Goal: Information Seeking & Learning: Learn about a topic

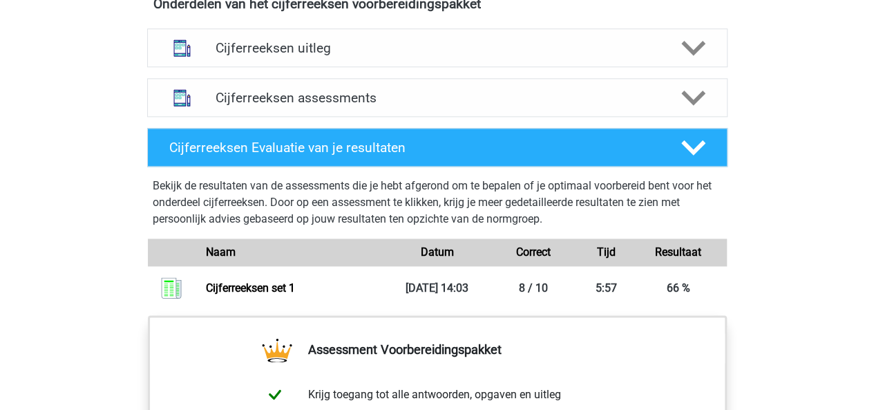
scroll to position [849, 0]
click at [686, 110] on icon at bounding box center [693, 98] width 24 height 24
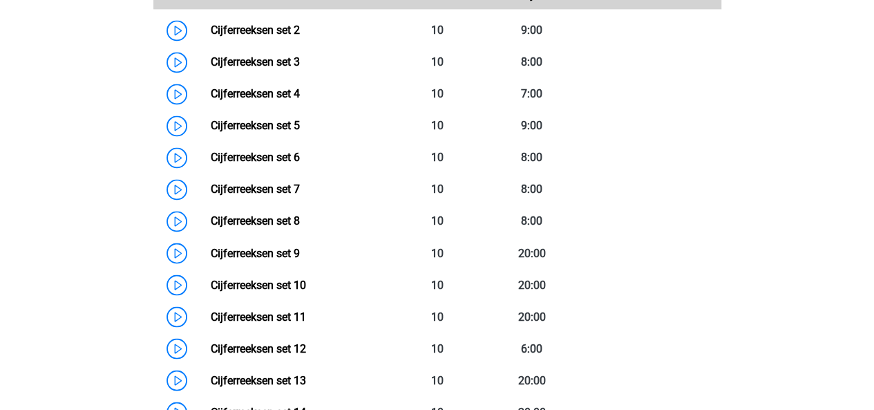
scroll to position [1078, 0]
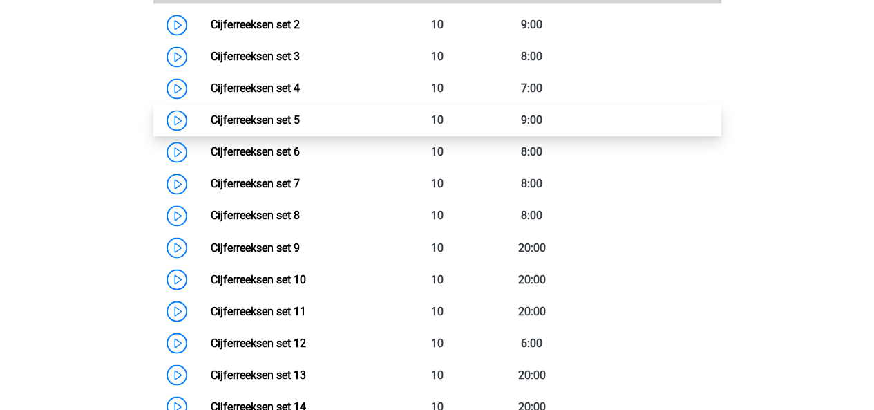
click at [283, 126] on link "Cijferreeksen set 5" at bounding box center [255, 119] width 89 height 13
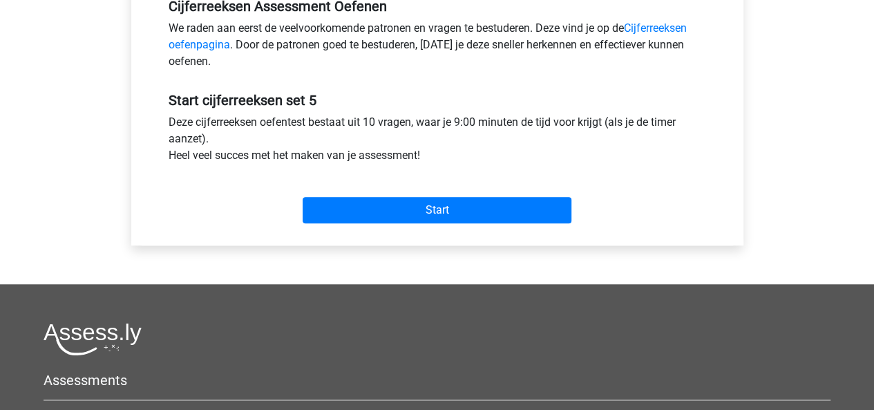
scroll to position [448, 0]
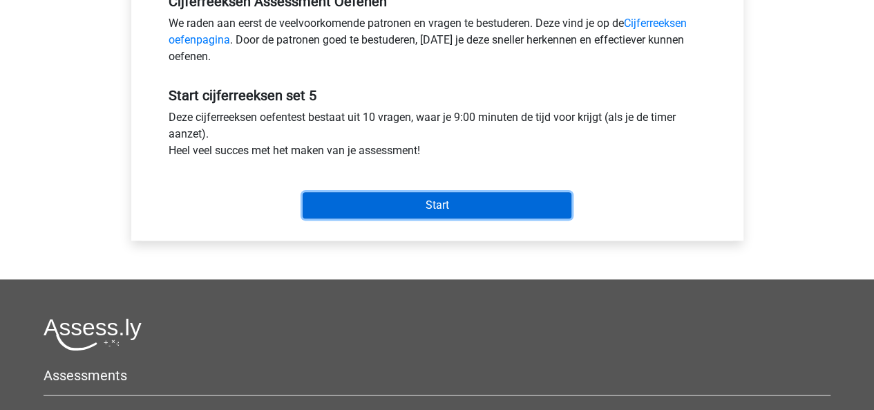
click at [424, 200] on input "Start" at bounding box center [437, 205] width 269 height 26
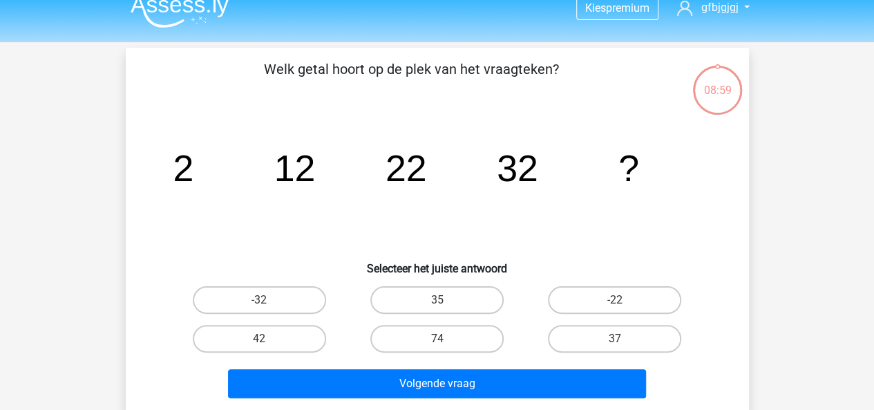
scroll to position [24, 0]
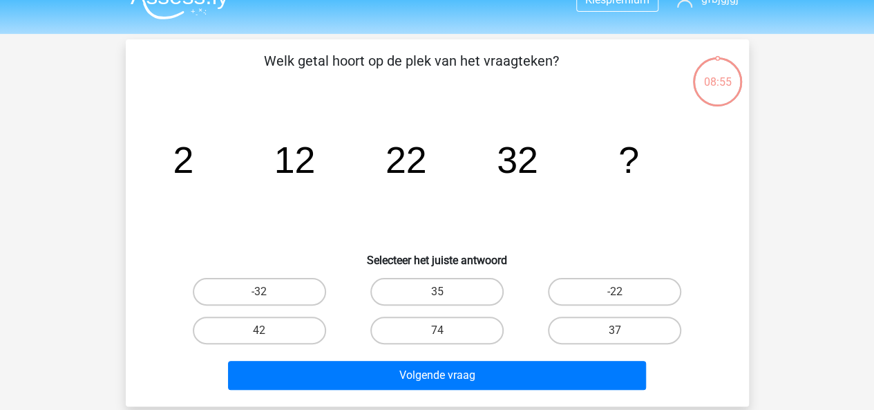
click at [270, 344] on div "42" at bounding box center [260, 330] width 178 height 39
click at [272, 337] on label "42" at bounding box center [259, 331] width 133 height 28
click at [268, 337] on input "42" at bounding box center [263, 334] width 9 height 9
radio input "true"
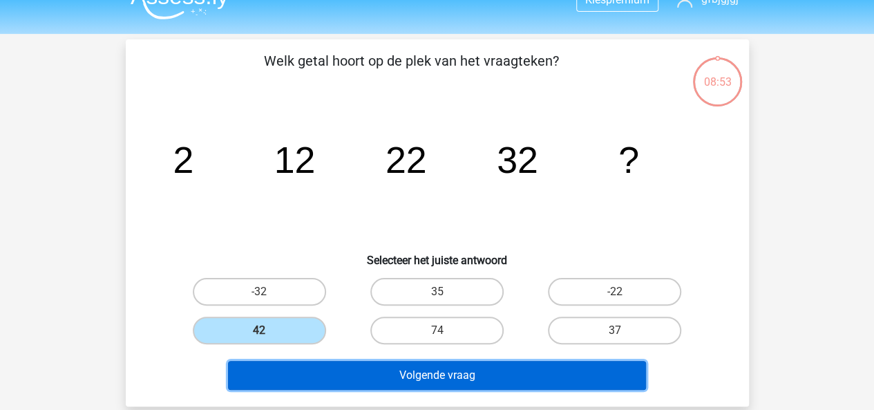
click at [328, 370] on button "Volgende vraag" at bounding box center [437, 375] width 418 height 29
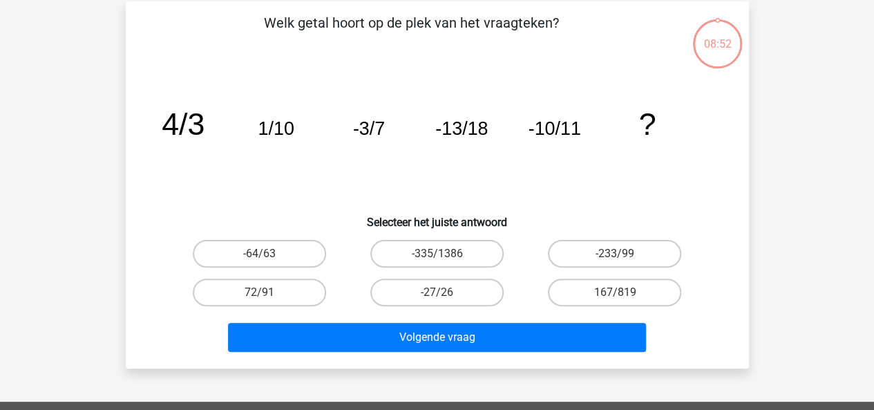
scroll to position [64, 0]
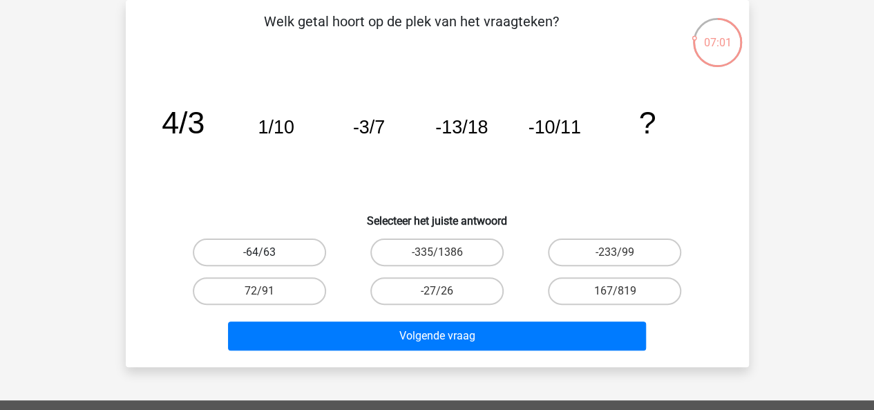
click at [266, 241] on label "-64/63" at bounding box center [259, 252] width 133 height 28
click at [266, 252] on input "-64/63" at bounding box center [263, 256] width 9 height 9
radio input "true"
click at [442, 301] on label "-27/26" at bounding box center [436, 291] width 133 height 28
click at [442, 300] on input "-27/26" at bounding box center [441, 295] width 9 height 9
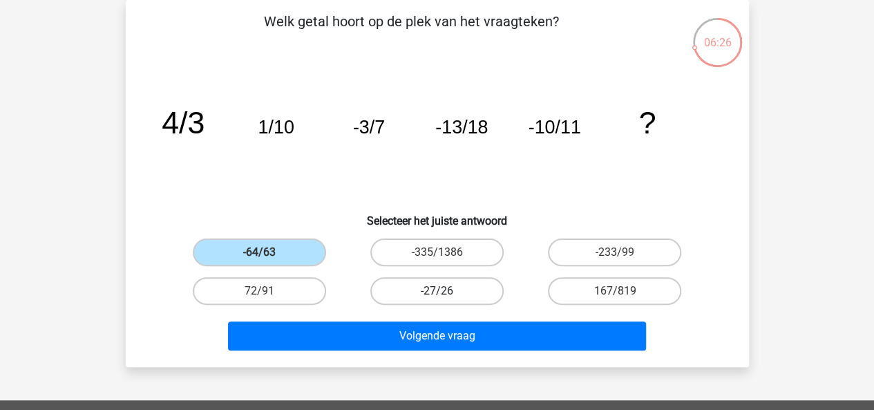
radio input "true"
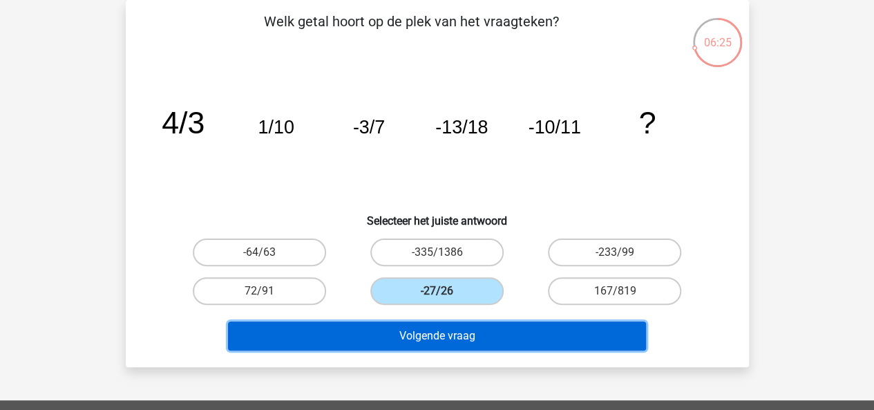
click at [452, 329] on button "Volgende vraag" at bounding box center [437, 335] width 418 height 29
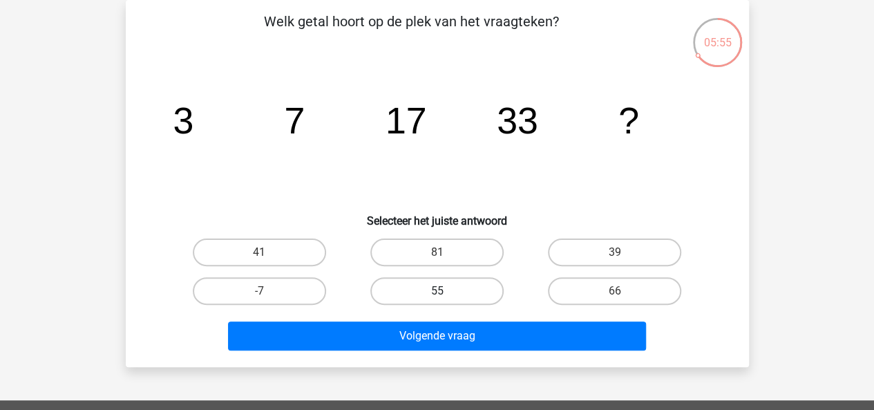
click at [451, 292] on label "55" at bounding box center [436, 291] width 133 height 28
click at [446, 292] on input "55" at bounding box center [441, 295] width 9 height 9
radio input "true"
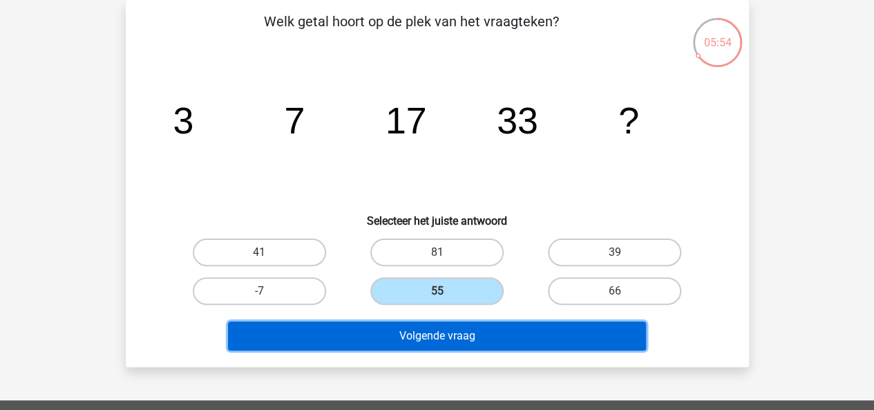
click at [493, 345] on button "Volgende vraag" at bounding box center [437, 335] width 418 height 29
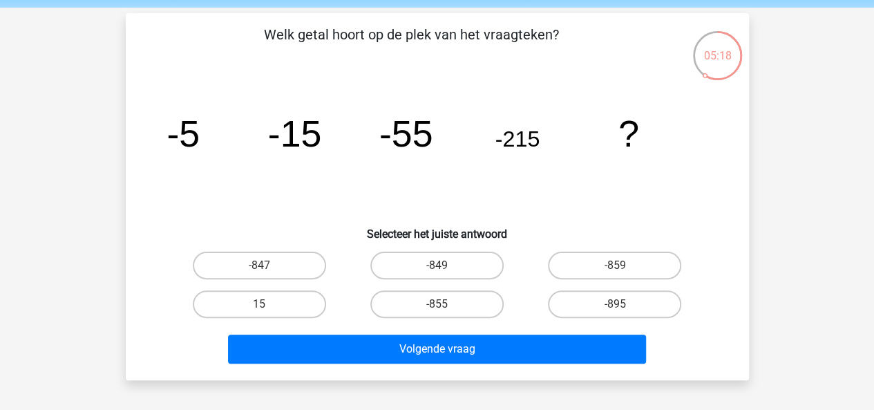
scroll to position [73, 0]
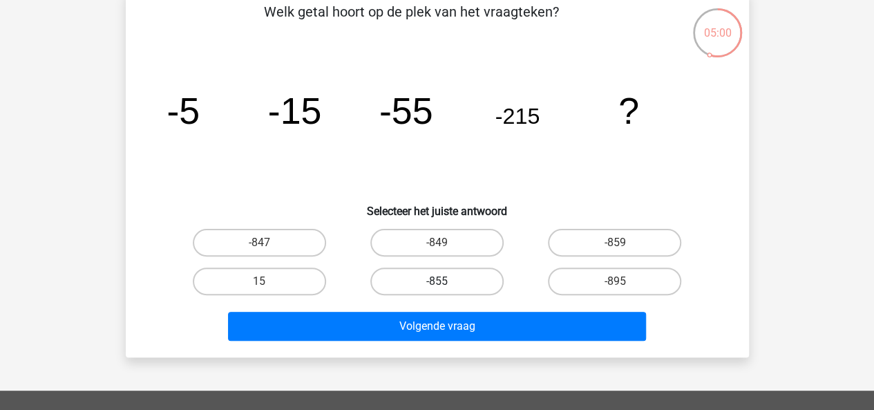
click at [458, 273] on label "-855" at bounding box center [436, 281] width 133 height 28
click at [446, 281] on input "-855" at bounding box center [441, 285] width 9 height 9
radio input "true"
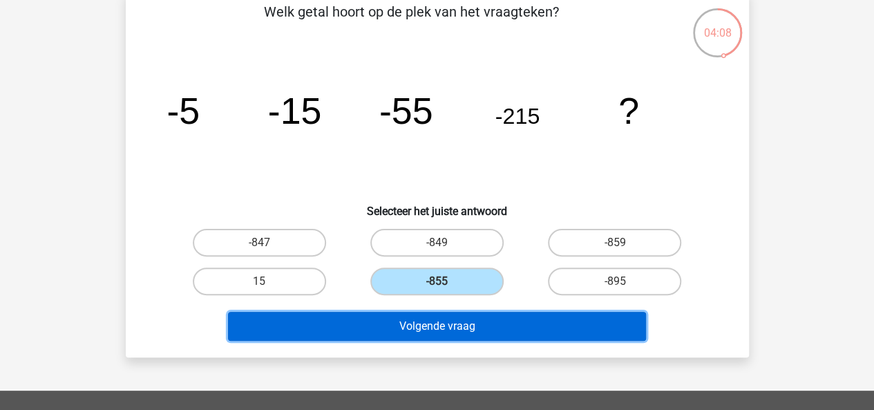
click at [497, 327] on button "Volgende vraag" at bounding box center [437, 326] width 418 height 29
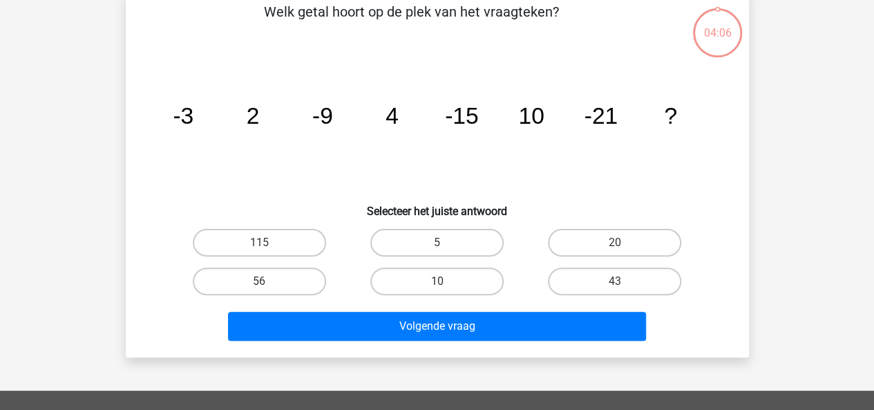
scroll to position [64, 0]
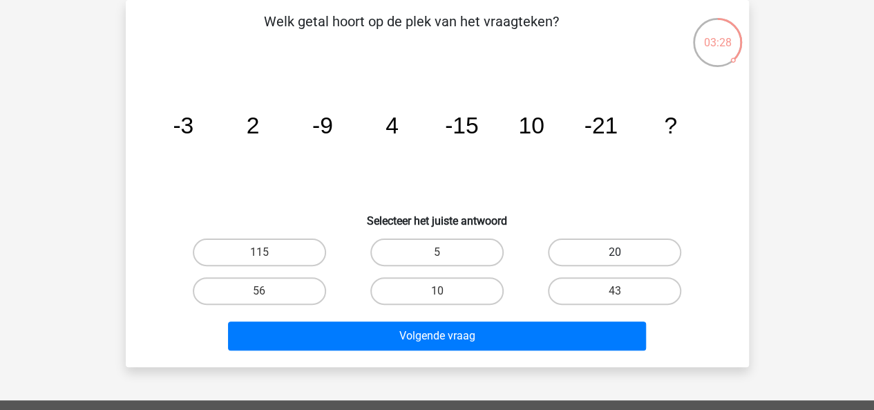
click at [571, 244] on label "20" at bounding box center [614, 252] width 133 height 28
click at [615, 252] on input "20" at bounding box center [619, 256] width 9 height 9
radio input "true"
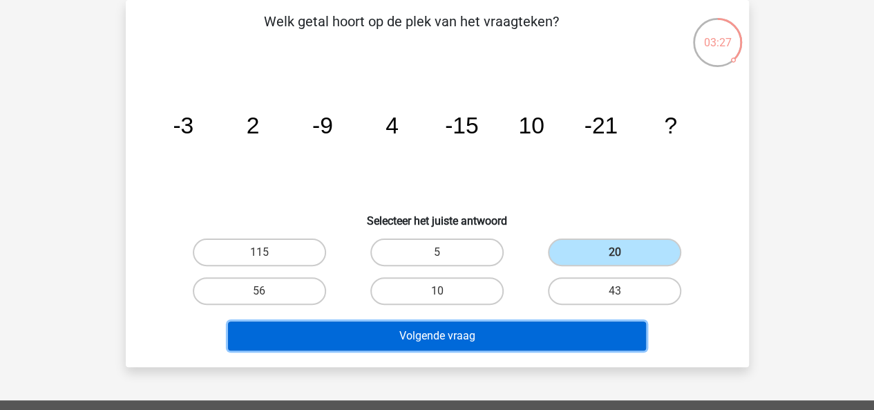
click at [505, 335] on button "Volgende vraag" at bounding box center [437, 335] width 418 height 29
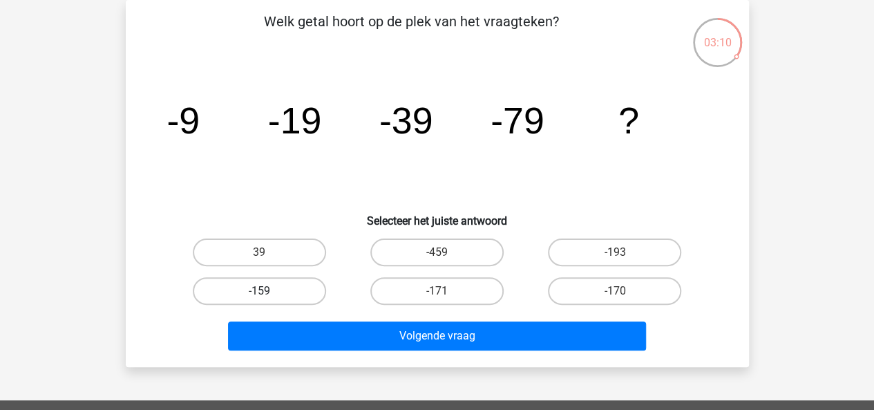
click at [301, 288] on label "-159" at bounding box center [259, 291] width 133 height 28
click at [268, 291] on input "-159" at bounding box center [263, 295] width 9 height 9
radio input "true"
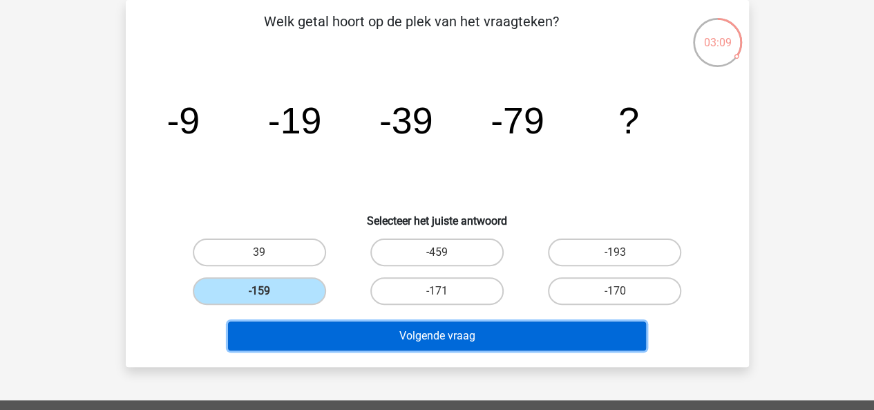
click at [373, 332] on button "Volgende vraag" at bounding box center [437, 335] width 418 height 29
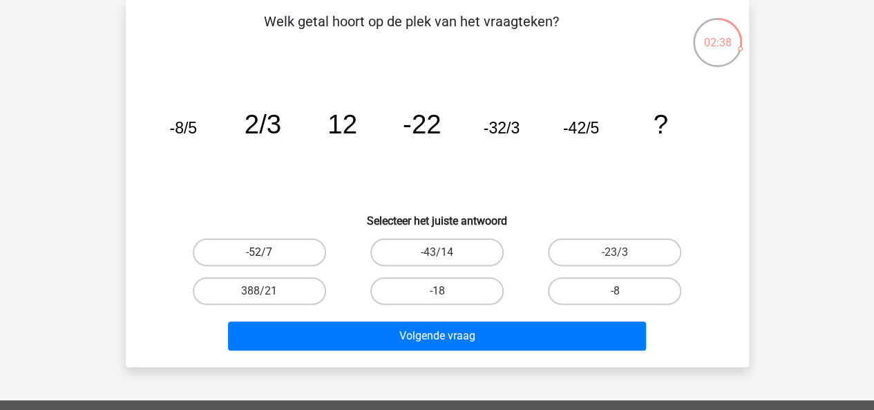
click at [278, 247] on label "-52/7" at bounding box center [259, 252] width 133 height 28
click at [268, 252] on input "-52/7" at bounding box center [263, 256] width 9 height 9
radio input "true"
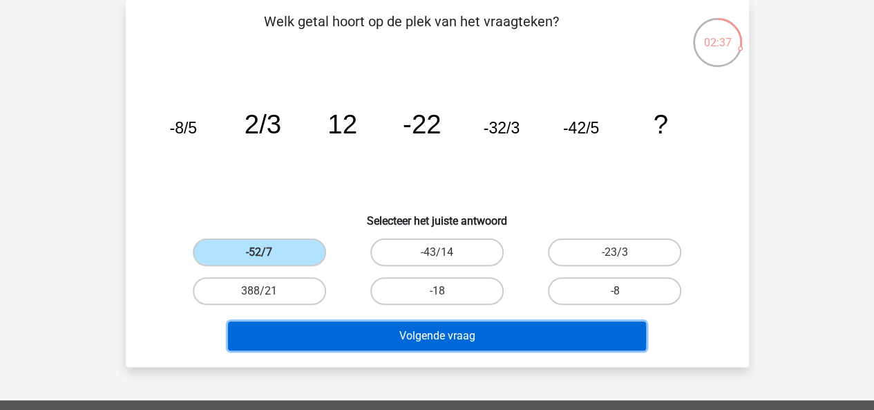
click at [354, 336] on button "Volgende vraag" at bounding box center [437, 335] width 418 height 29
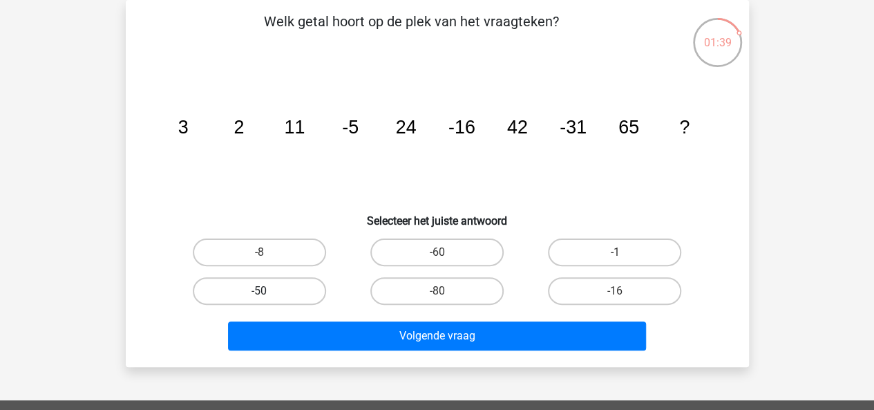
click at [310, 289] on label "-50" at bounding box center [259, 291] width 133 height 28
click at [268, 291] on input "-50" at bounding box center [263, 295] width 9 height 9
radio input "true"
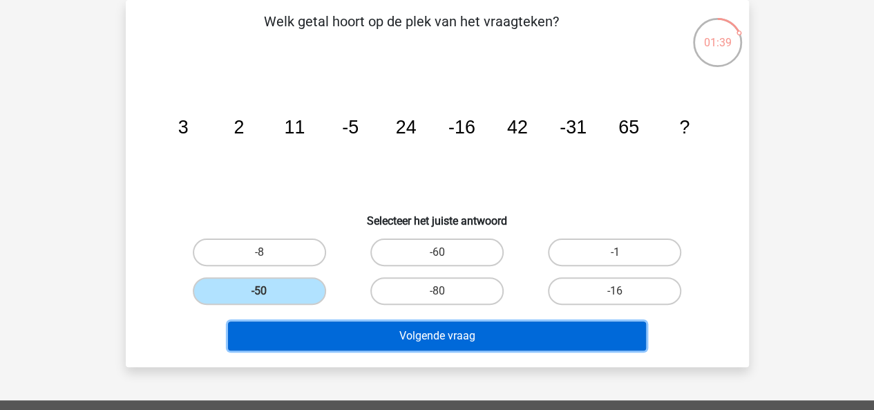
click at [383, 330] on button "Volgende vraag" at bounding box center [437, 335] width 418 height 29
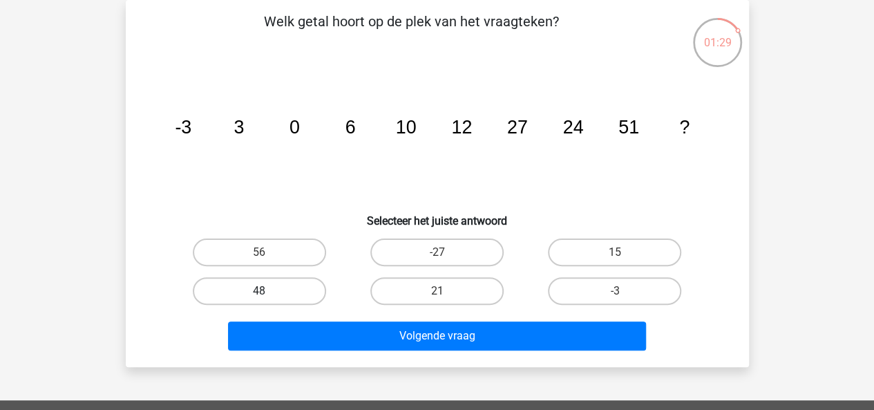
click at [290, 291] on label "48" at bounding box center [259, 291] width 133 height 28
click at [268, 291] on input "48" at bounding box center [263, 295] width 9 height 9
radio input "true"
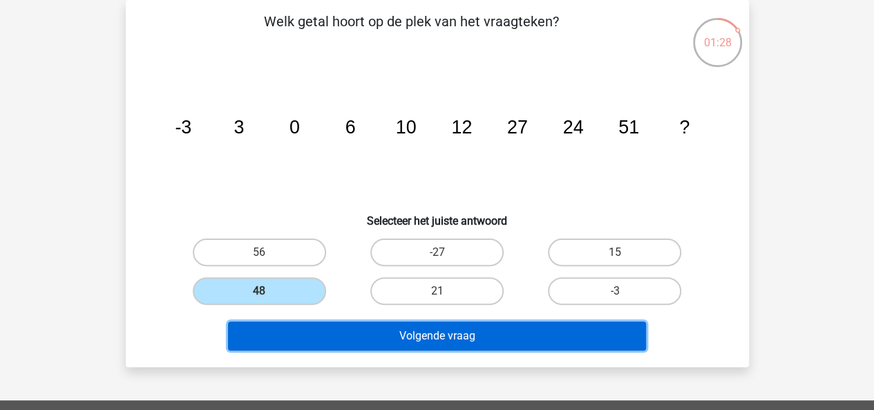
click at [328, 332] on button "Volgende vraag" at bounding box center [437, 335] width 418 height 29
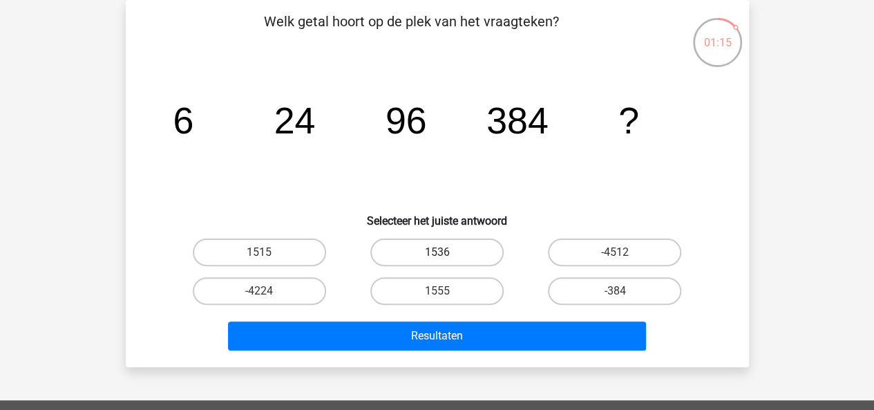
click at [448, 262] on label "1536" at bounding box center [436, 252] width 133 height 28
click at [446, 261] on input "1536" at bounding box center [441, 256] width 9 height 9
radio input "true"
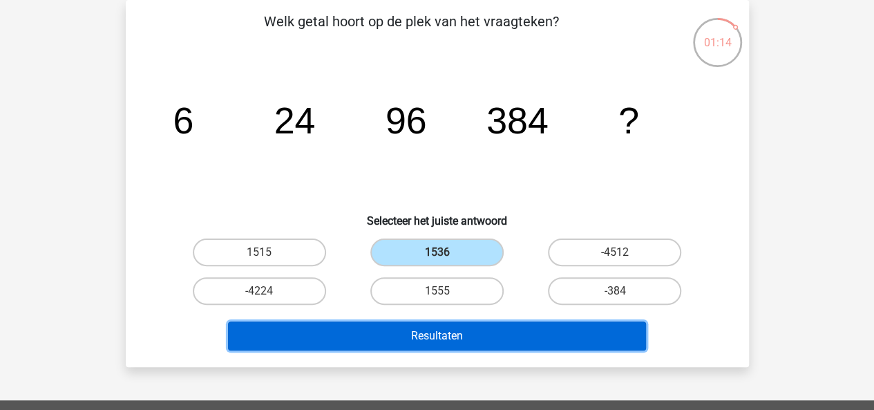
click at [466, 343] on button "Resultaten" at bounding box center [437, 335] width 418 height 29
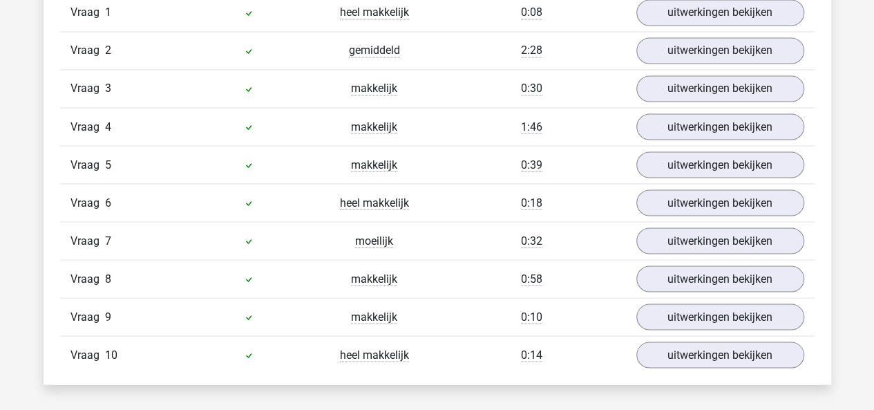
scroll to position [1207, 0]
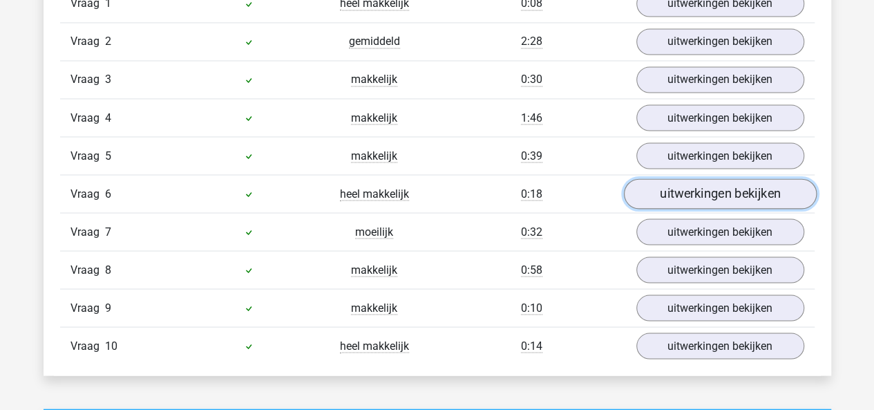
click at [652, 198] on link "uitwerkingen bekijken" at bounding box center [719, 194] width 193 height 30
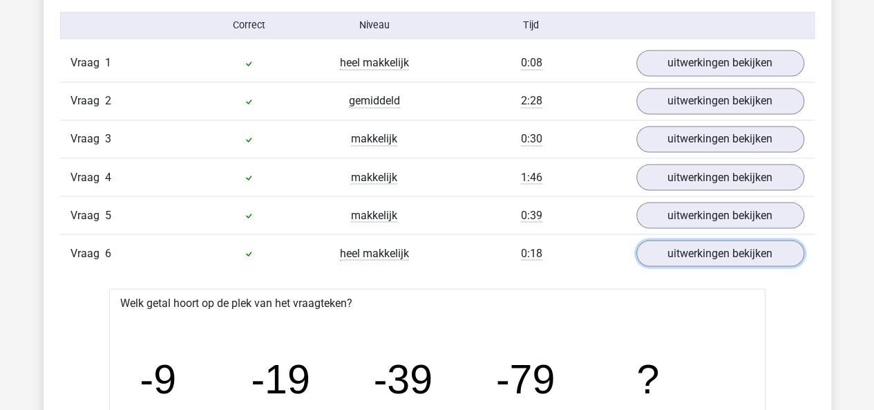
scroll to position [1127, 0]
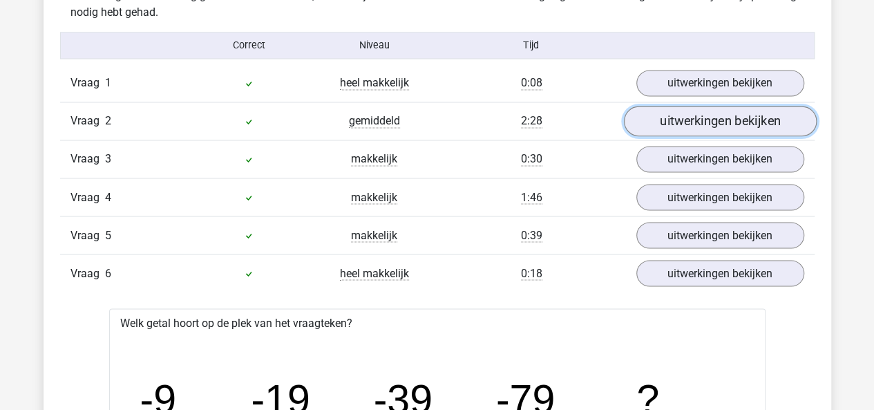
click at [670, 120] on link "uitwerkingen bekijken" at bounding box center [719, 121] width 193 height 30
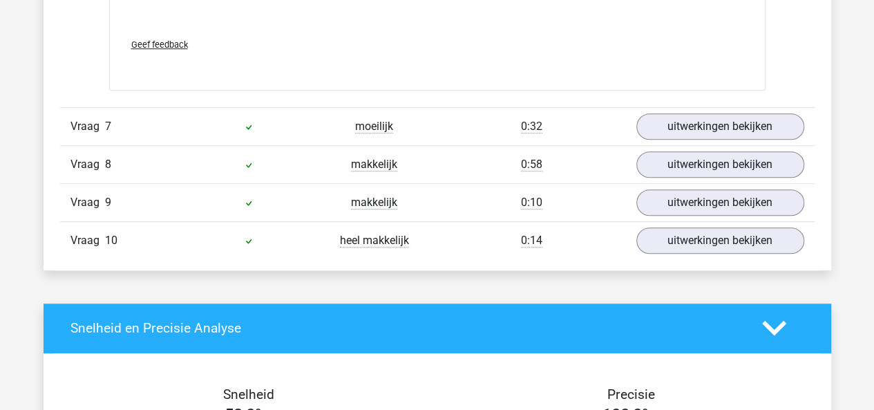
scroll to position [3019, 0]
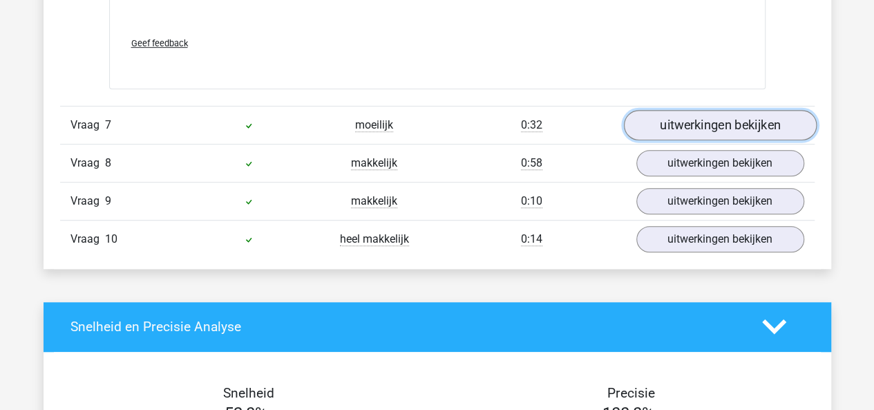
click at [697, 110] on link "uitwerkingen bekijken" at bounding box center [719, 125] width 193 height 30
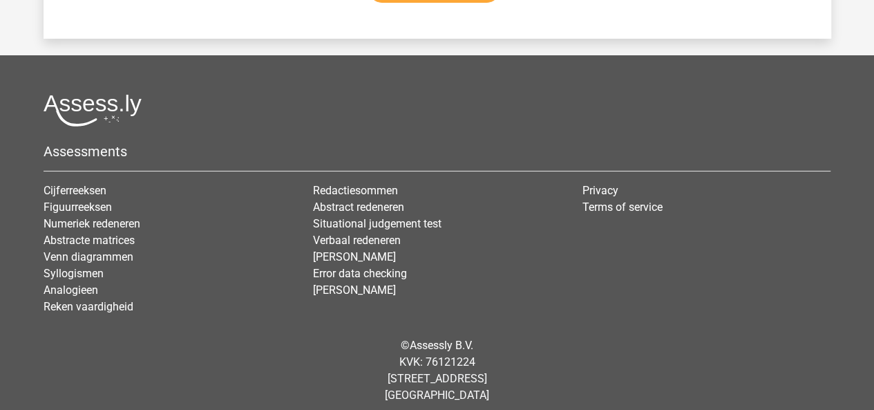
scroll to position [5199, 0]
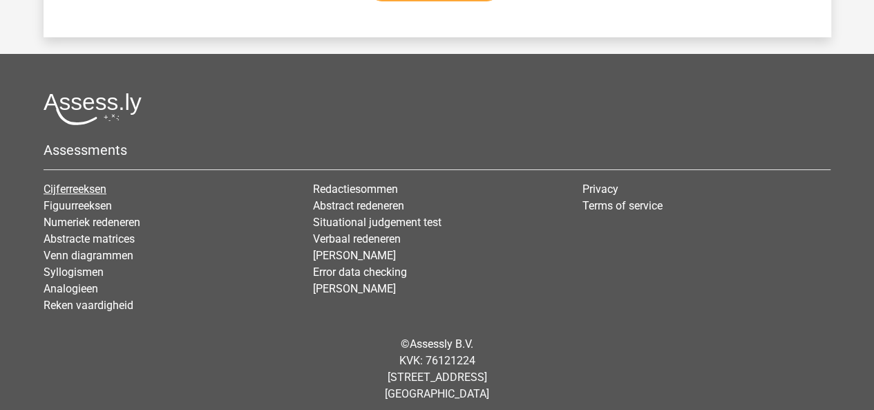
click at [57, 182] on link "Cijferreeksen" at bounding box center [75, 188] width 63 height 13
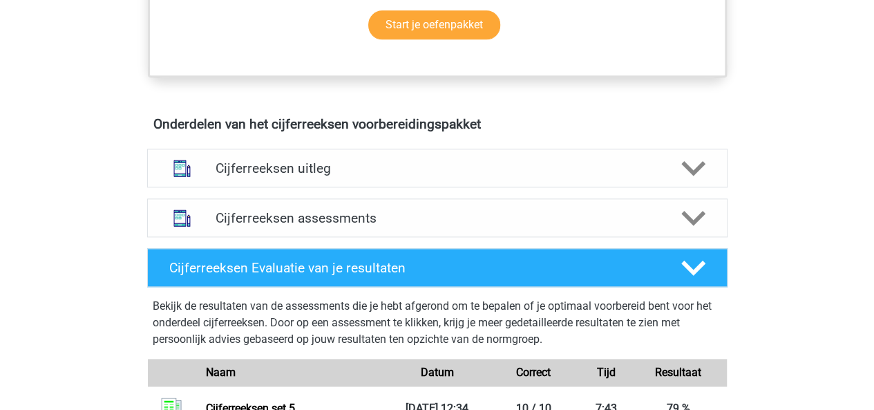
scroll to position [723, 0]
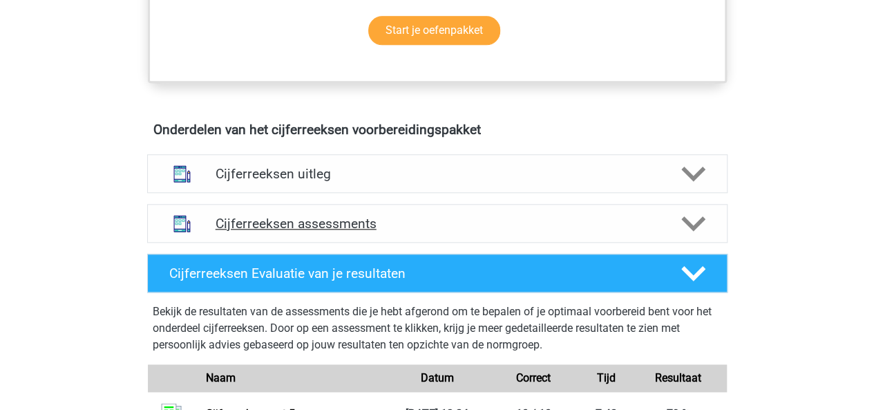
click at [686, 232] on polygon at bounding box center [693, 223] width 24 height 15
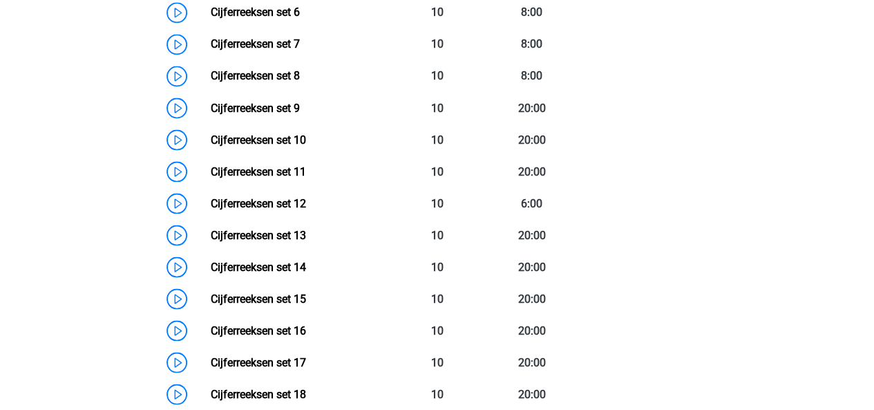
scroll to position [1224, 0]
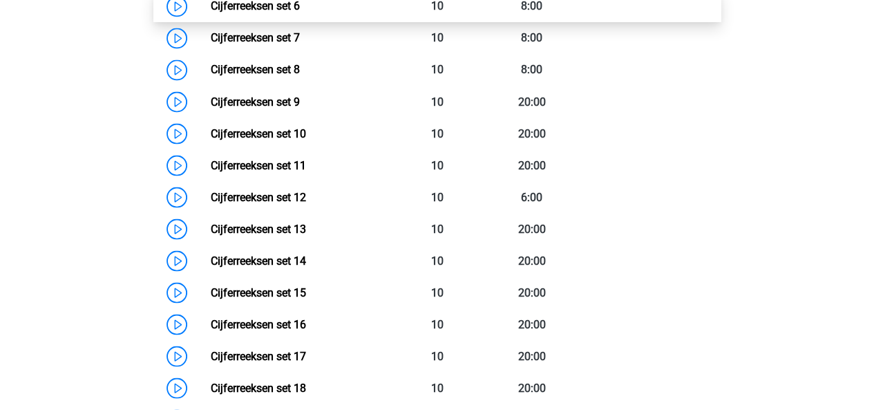
click at [295, 12] on link "Cijferreeksen set 6" at bounding box center [255, 5] width 89 height 13
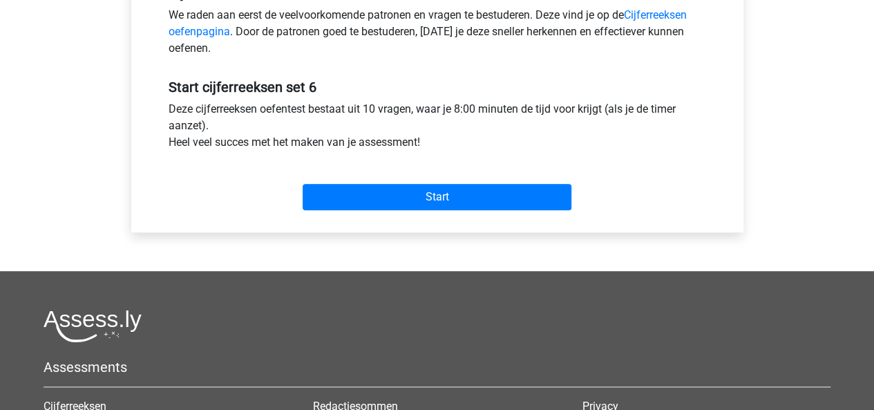
scroll to position [460, 0]
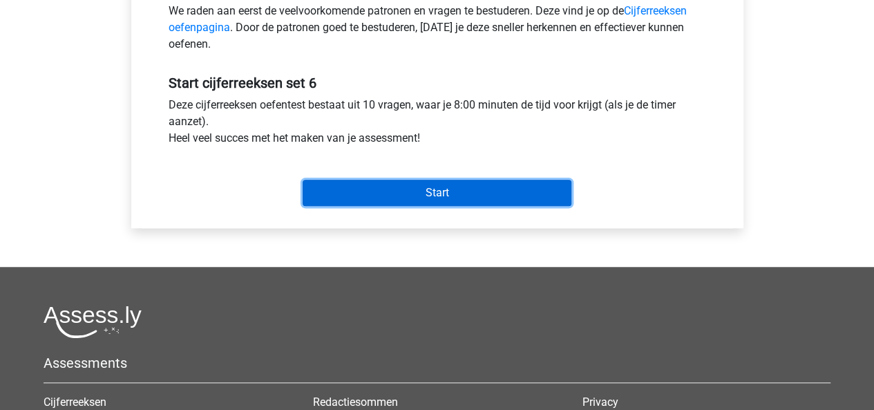
click at [431, 182] on input "Start" at bounding box center [437, 193] width 269 height 26
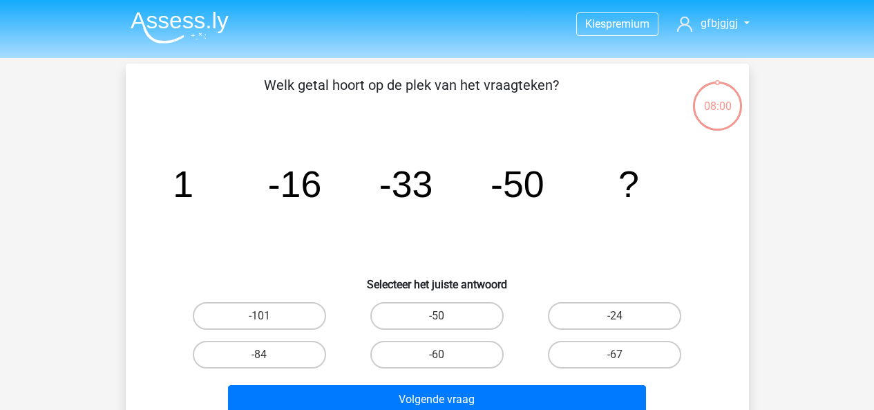
scroll to position [24, 0]
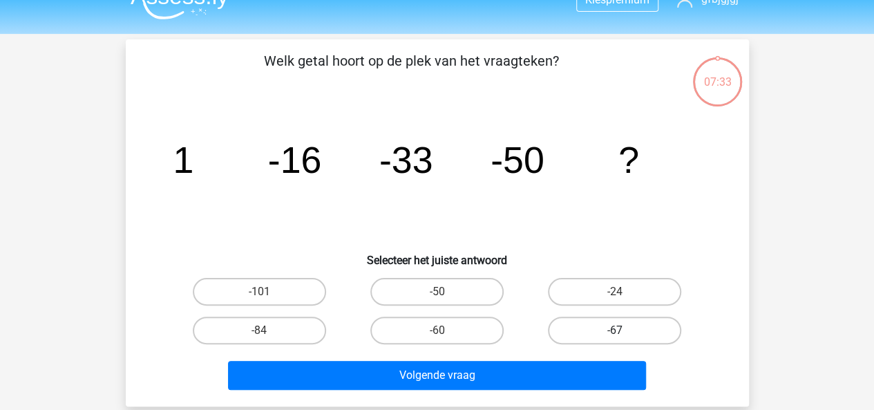
click at [564, 332] on label "-67" at bounding box center [614, 331] width 133 height 28
click at [615, 332] on input "-67" at bounding box center [619, 334] width 9 height 9
radio input "true"
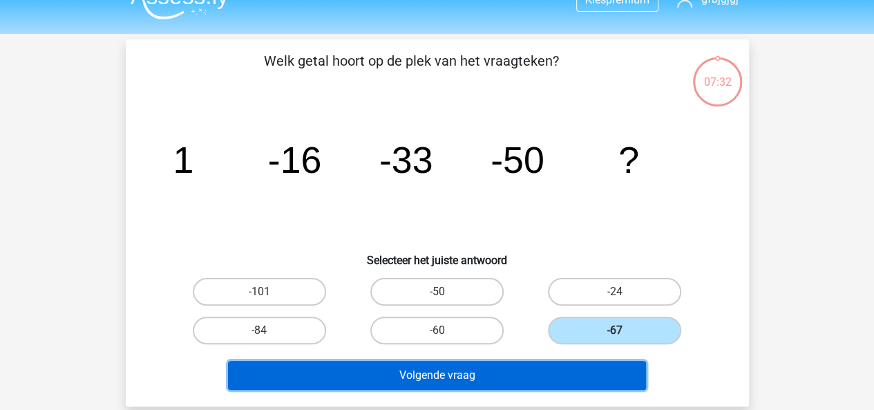
click at [538, 367] on button "Volgende vraag" at bounding box center [437, 375] width 418 height 29
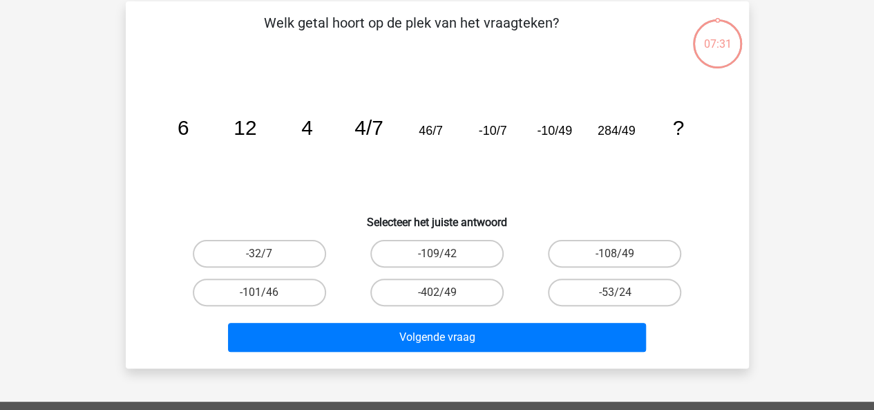
scroll to position [64, 0]
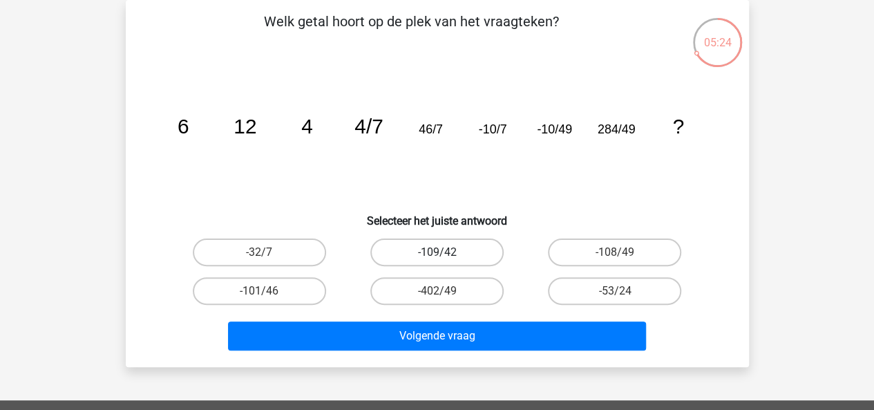
click at [402, 252] on label "-109/42" at bounding box center [436, 252] width 133 height 28
click at [437, 252] on input "-109/42" at bounding box center [441, 256] width 9 height 9
radio input "true"
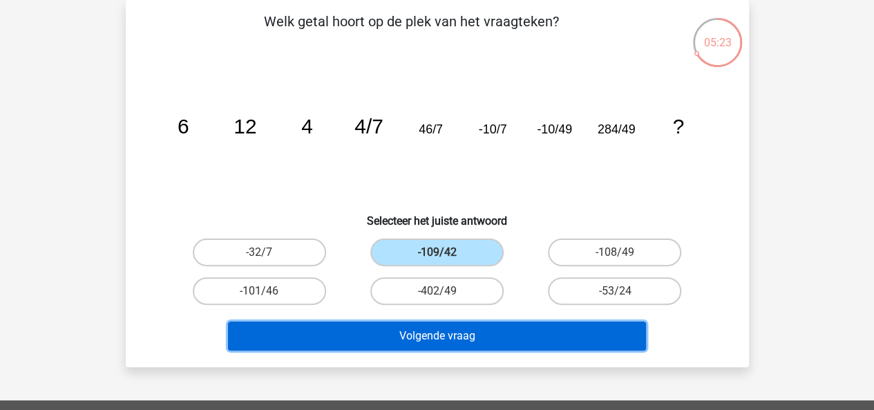
click at [467, 334] on button "Volgende vraag" at bounding box center [437, 335] width 418 height 29
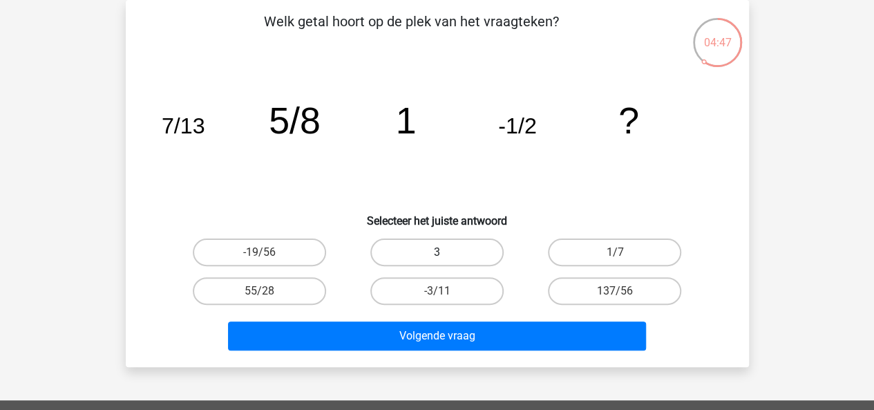
click at [445, 249] on label "3" at bounding box center [436, 252] width 133 height 28
click at [445, 252] on input "3" at bounding box center [441, 256] width 9 height 9
radio input "true"
click at [567, 261] on label "1/7" at bounding box center [614, 252] width 133 height 28
click at [615, 261] on input "1/7" at bounding box center [619, 256] width 9 height 9
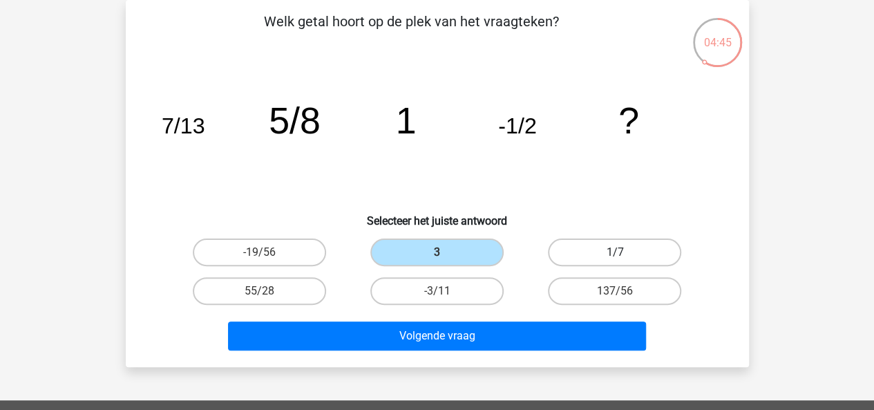
radio input "true"
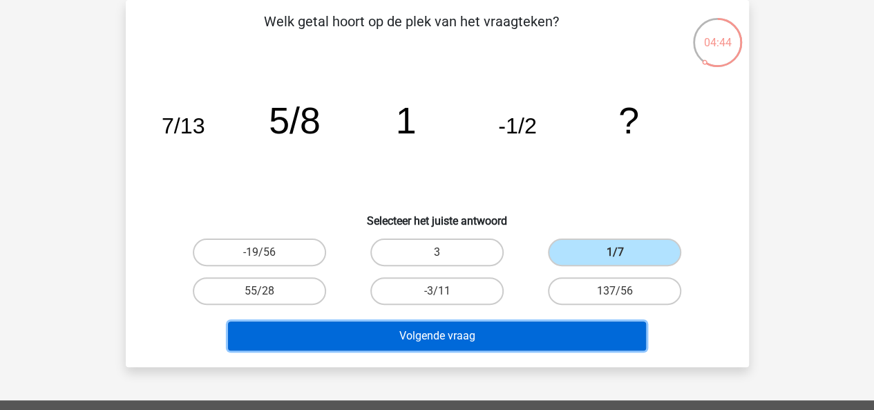
click at [480, 329] on button "Volgende vraag" at bounding box center [437, 335] width 418 height 29
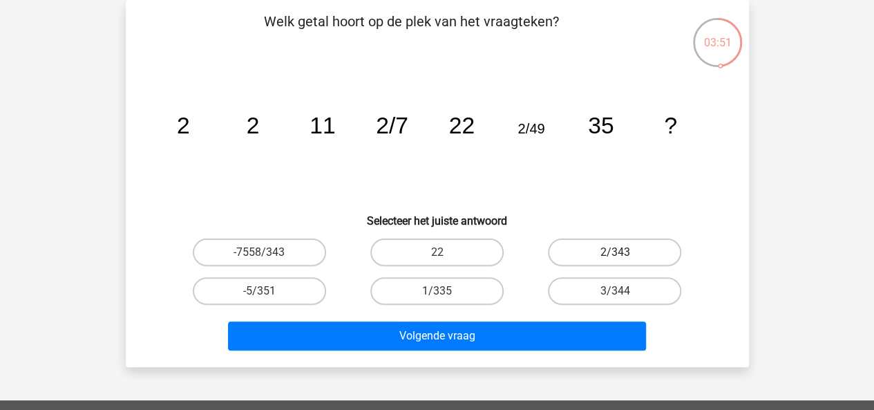
click at [588, 256] on label "2/343" at bounding box center [614, 252] width 133 height 28
click at [615, 256] on input "2/343" at bounding box center [619, 256] width 9 height 9
radio input "true"
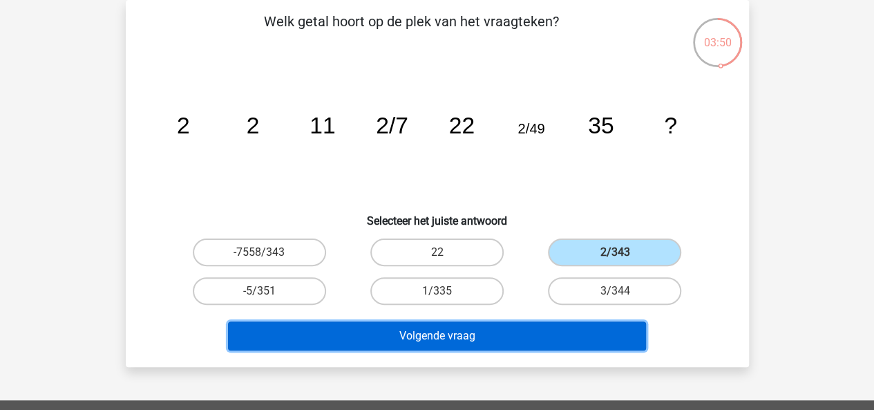
click at [543, 321] on button "Volgende vraag" at bounding box center [437, 335] width 418 height 29
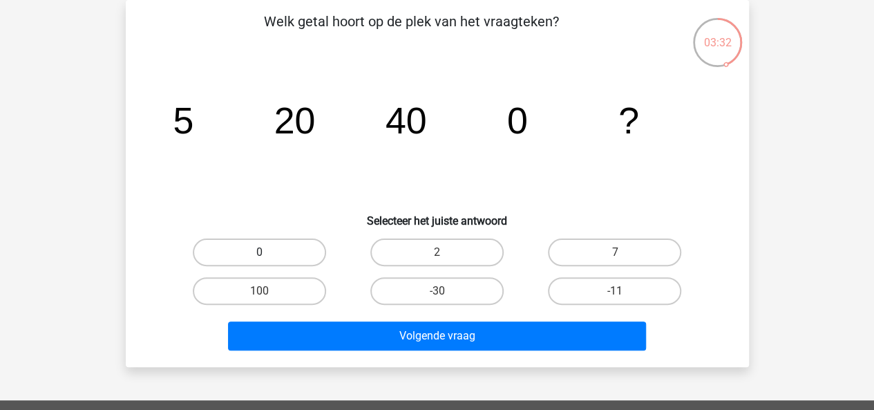
click at [312, 262] on label "0" at bounding box center [259, 252] width 133 height 28
click at [268, 261] on input "0" at bounding box center [263, 256] width 9 height 9
radio input "true"
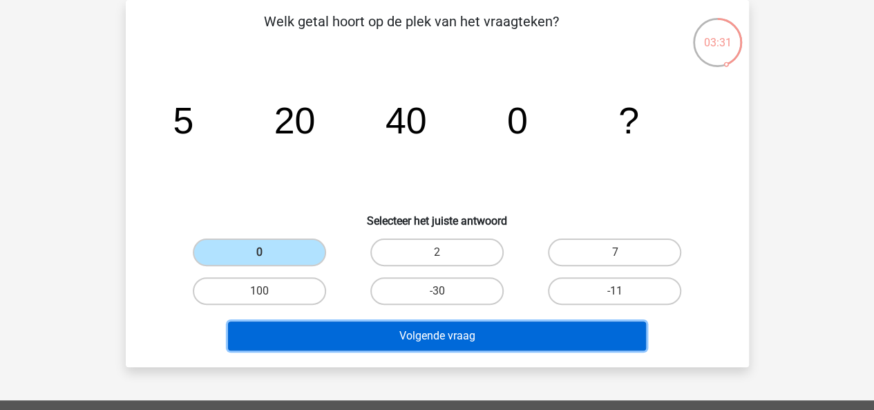
click at [409, 331] on button "Volgende vraag" at bounding box center [437, 335] width 418 height 29
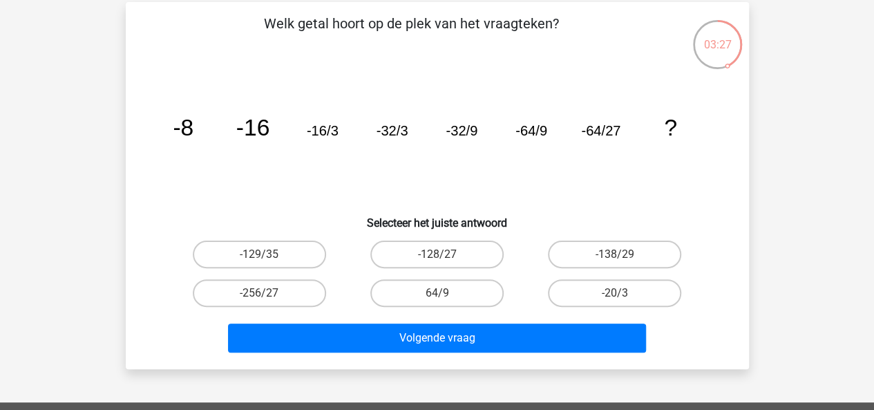
scroll to position [58, 0]
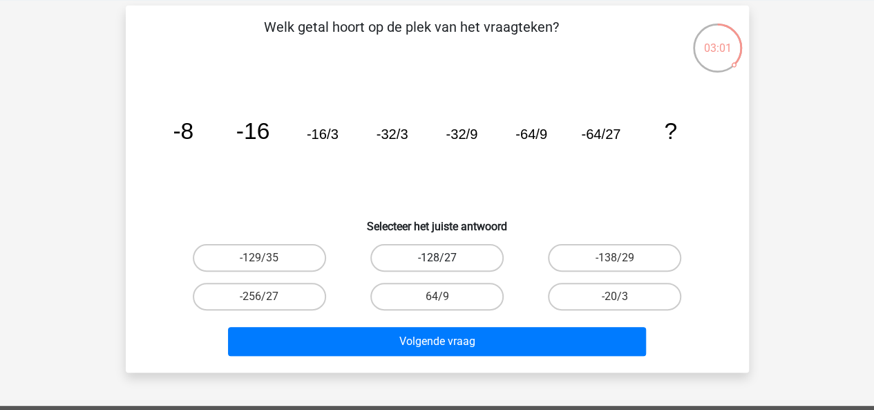
click at [471, 265] on label "-128/27" at bounding box center [436, 258] width 133 height 28
click at [446, 265] on input "-128/27" at bounding box center [441, 262] width 9 height 9
radio input "true"
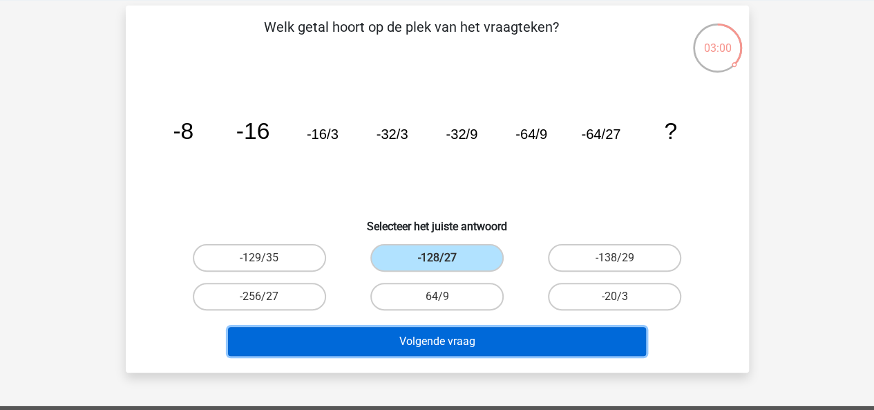
click at [479, 337] on button "Volgende vraag" at bounding box center [437, 341] width 418 height 29
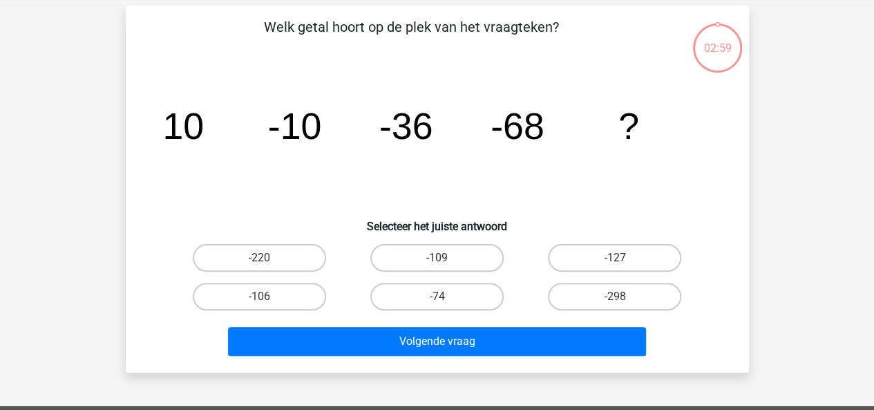
scroll to position [64, 0]
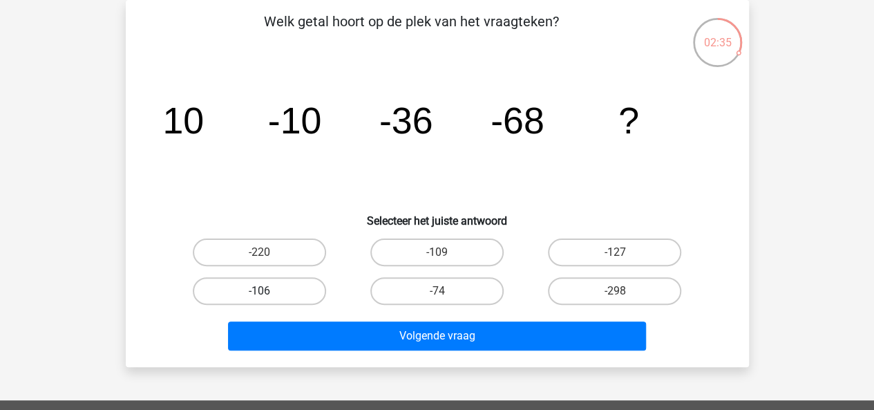
click at [299, 296] on label "-106" at bounding box center [259, 291] width 133 height 28
click at [268, 296] on input "-106" at bounding box center [263, 295] width 9 height 9
radio input "true"
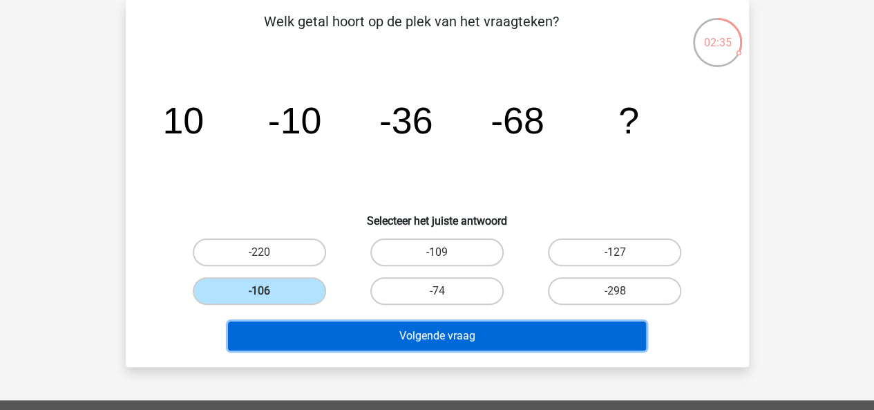
click at [380, 349] on button "Volgende vraag" at bounding box center [437, 335] width 418 height 29
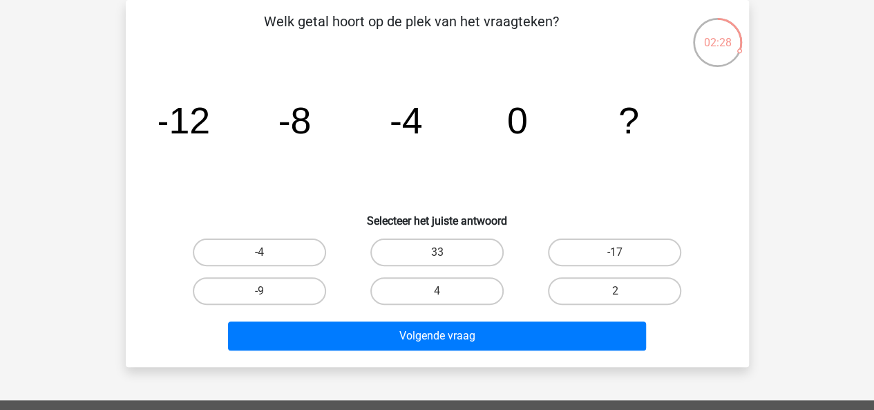
click at [442, 291] on input "4" at bounding box center [441, 295] width 9 height 9
radio input "true"
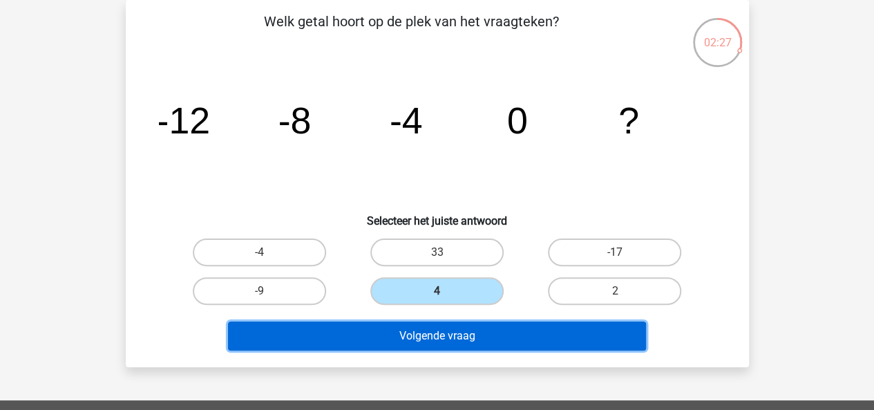
click at [442, 330] on button "Volgende vraag" at bounding box center [437, 335] width 418 height 29
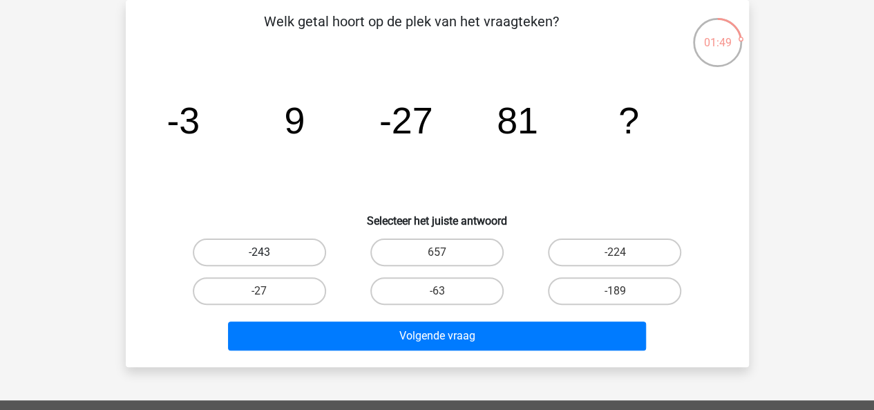
click at [314, 241] on label "-243" at bounding box center [259, 252] width 133 height 28
click at [268, 252] on input "-243" at bounding box center [263, 256] width 9 height 9
radio input "true"
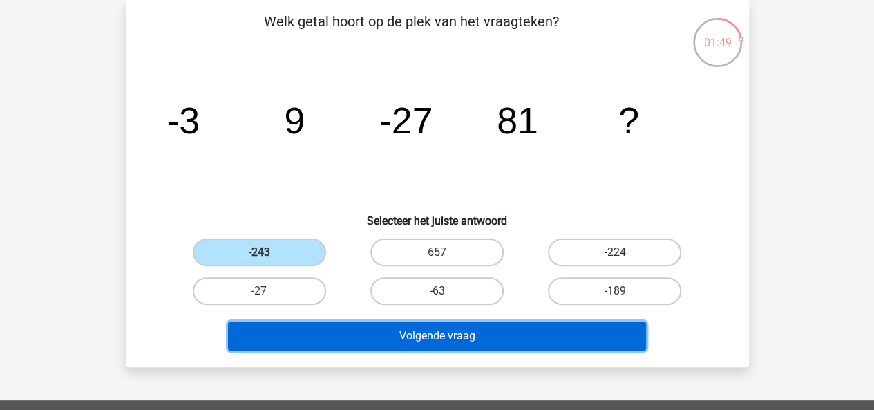
click at [390, 335] on button "Volgende vraag" at bounding box center [437, 335] width 418 height 29
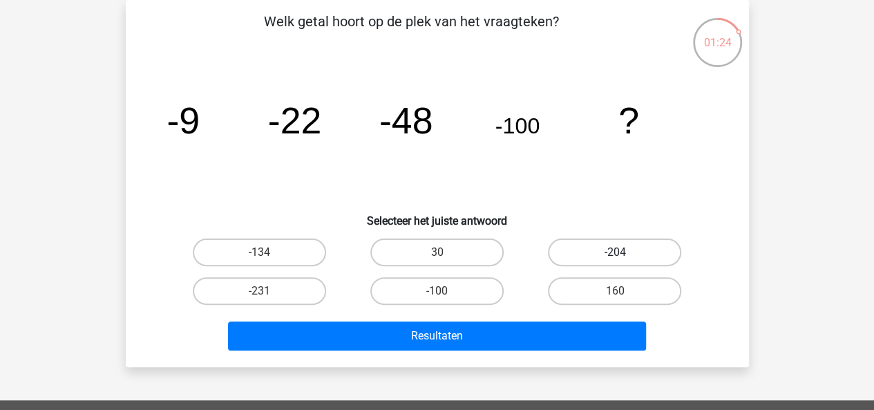
click at [569, 247] on label "-204" at bounding box center [614, 252] width 133 height 28
click at [615, 252] on input "-204" at bounding box center [619, 256] width 9 height 9
radio input "true"
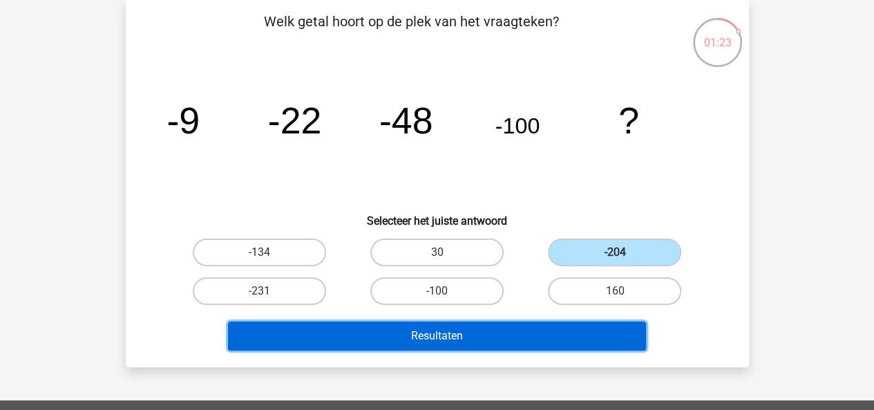
click at [481, 324] on button "Resultaten" at bounding box center [437, 335] width 418 height 29
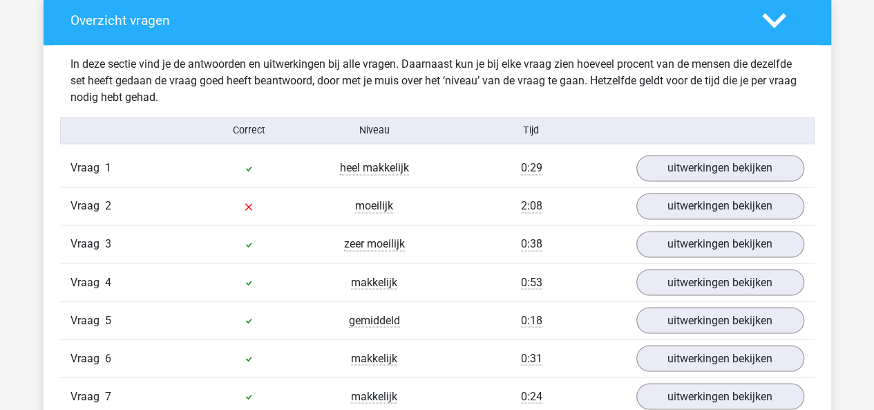
scroll to position [1095, 0]
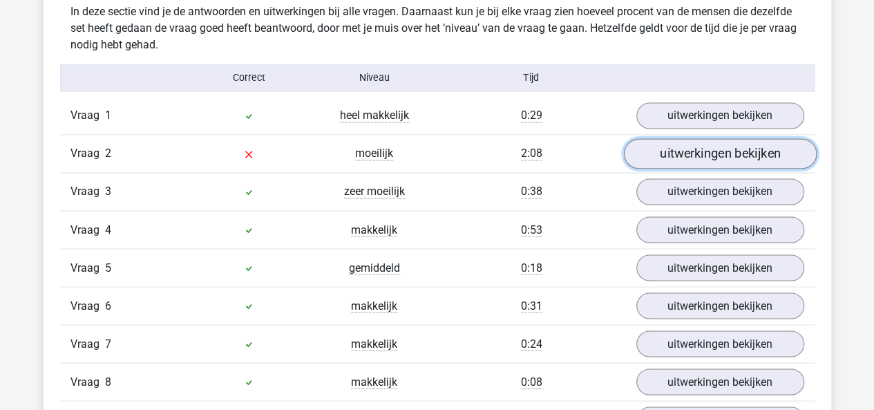
click at [732, 154] on link "uitwerkingen bekijken" at bounding box center [719, 154] width 193 height 30
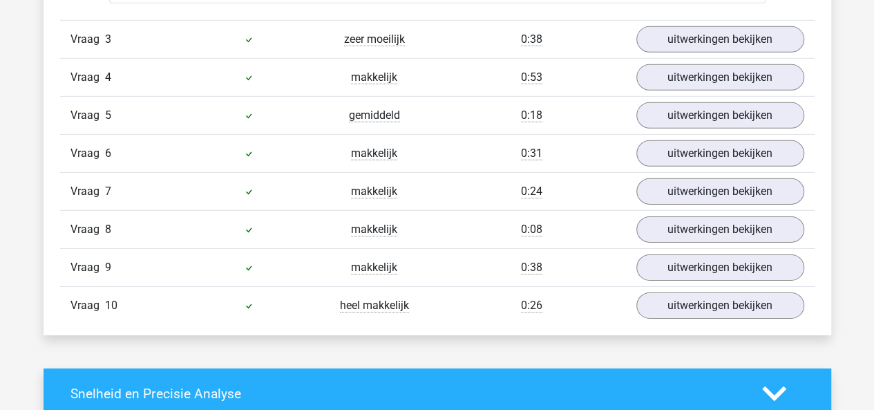
scroll to position [2113, 0]
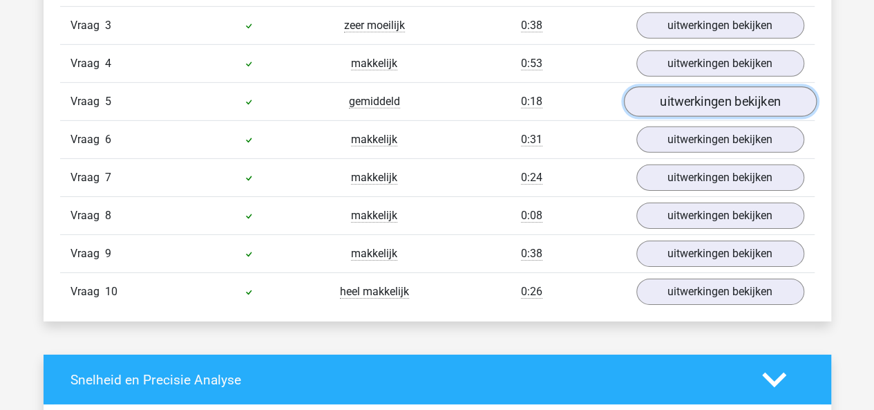
click at [663, 92] on link "uitwerkingen bekijken" at bounding box center [719, 101] width 193 height 30
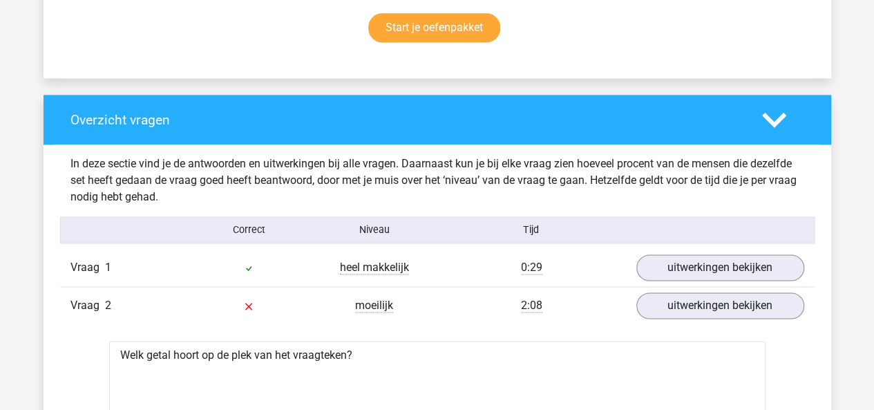
scroll to position [4346, 0]
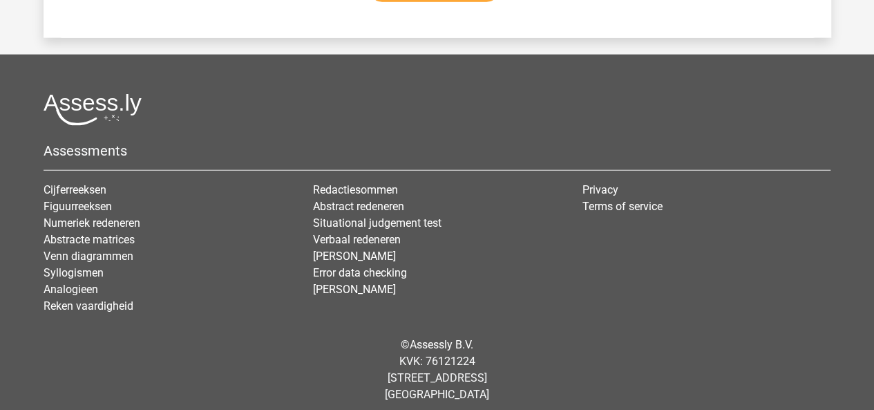
click at [94, 182] on li "Cijferreeksen" at bounding box center [168, 190] width 249 height 17
click at [94, 183] on link "Cijferreeksen" at bounding box center [75, 189] width 63 height 13
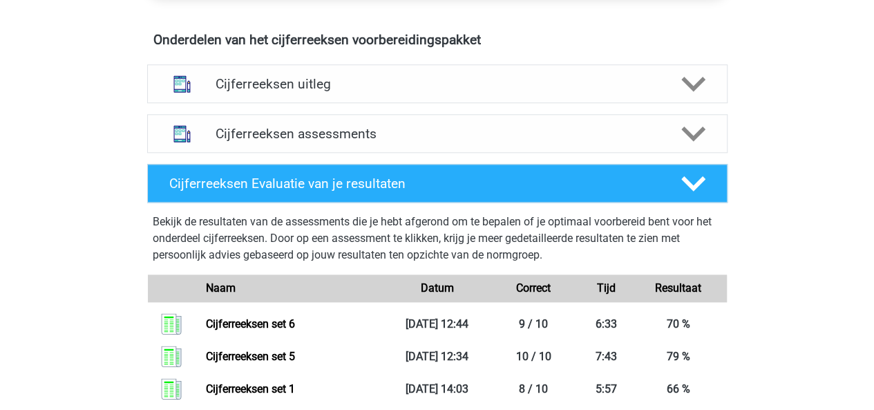
scroll to position [802, 0]
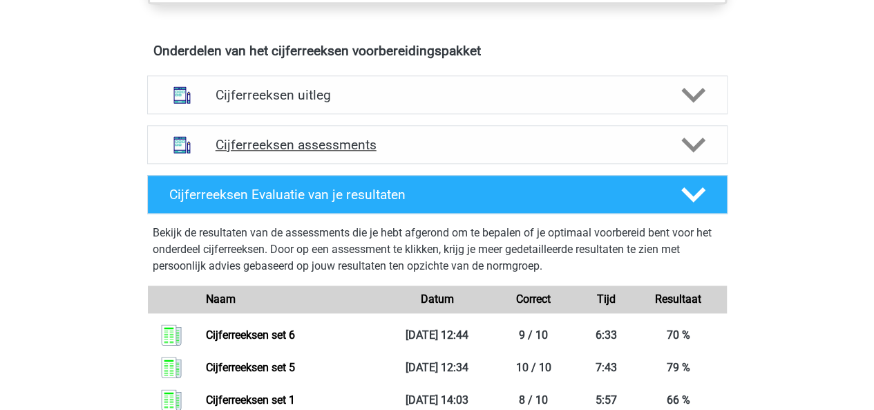
click at [357, 164] on div "Cijferreeksen assessments" at bounding box center [437, 144] width 581 height 39
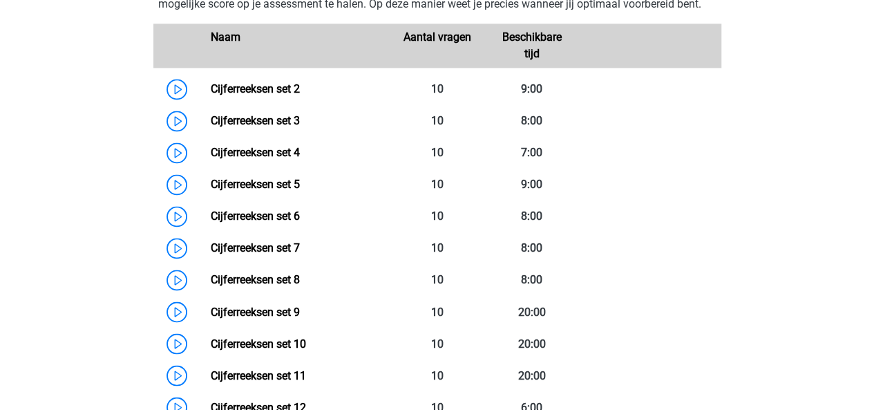
scroll to position [1015, 0]
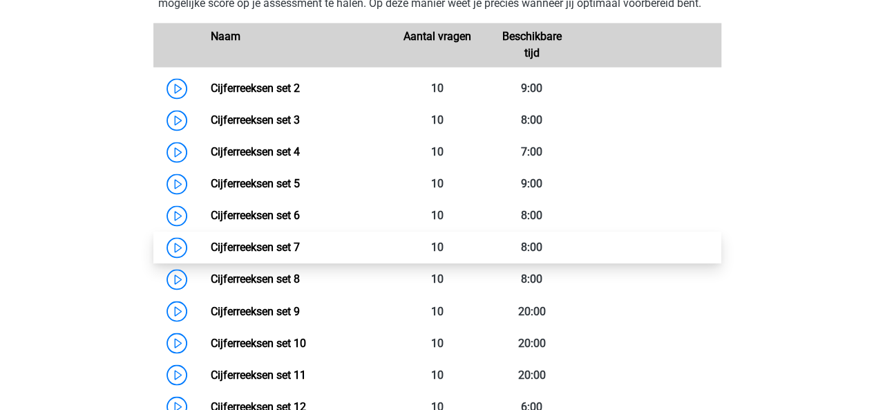
click at [286, 254] on link "Cijferreeksen set 7" at bounding box center [255, 247] width 89 height 13
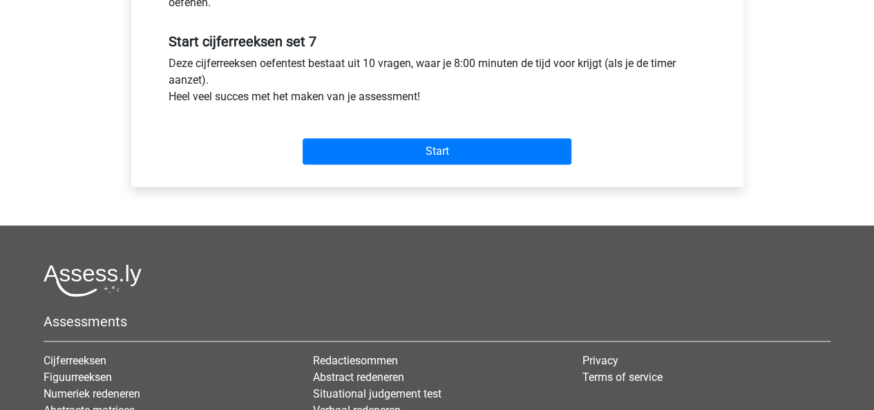
scroll to position [502, 0]
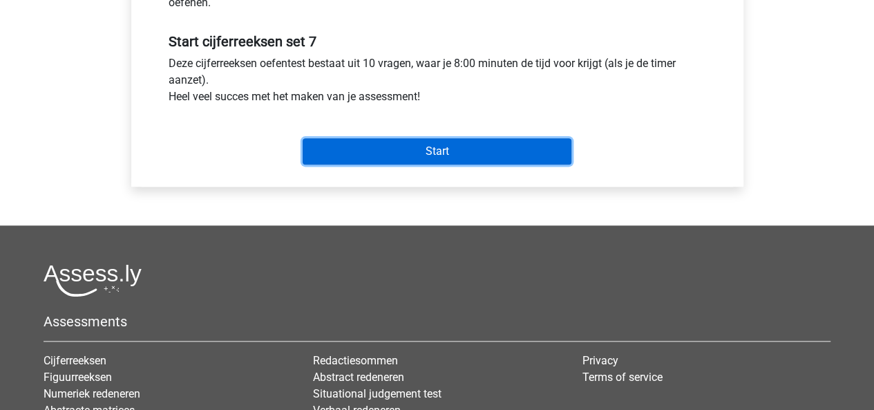
click at [435, 151] on input "Start" at bounding box center [437, 151] width 269 height 26
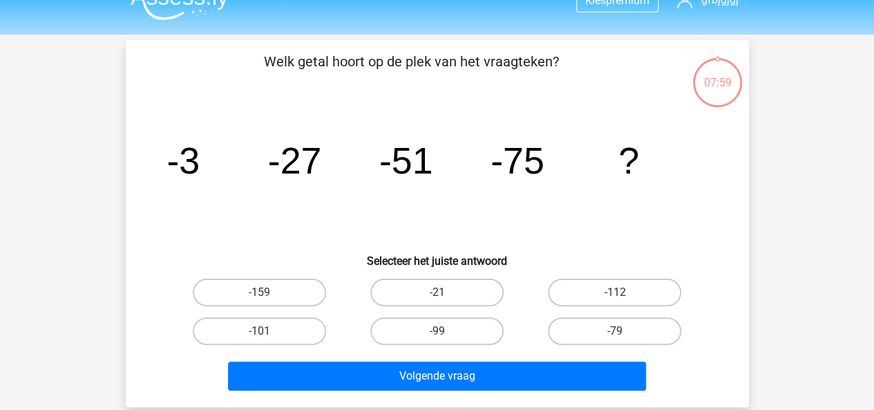
scroll to position [24, 0]
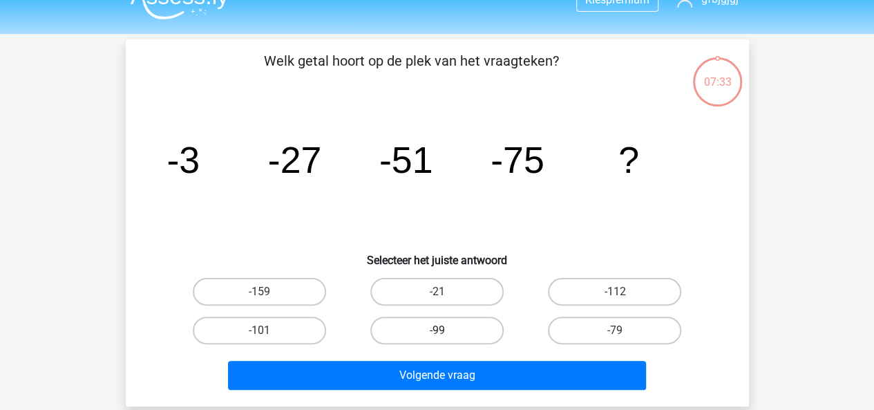
click at [484, 338] on label "-99" at bounding box center [436, 331] width 133 height 28
click at [446, 338] on input "-99" at bounding box center [441, 334] width 9 height 9
radio input "true"
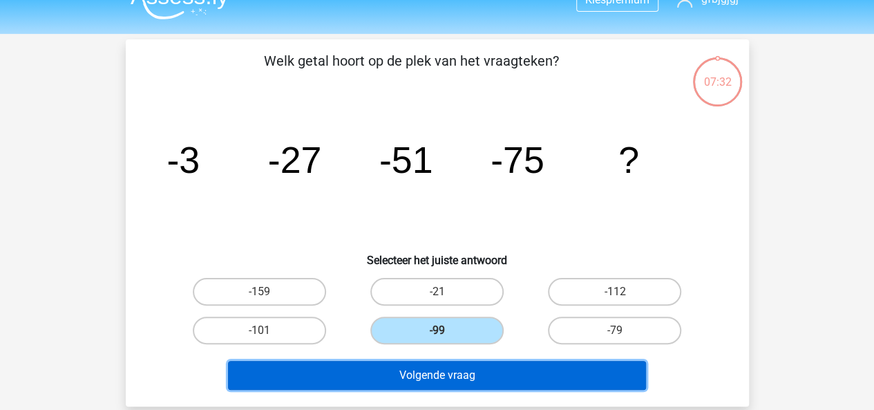
click at [499, 377] on button "Volgende vraag" at bounding box center [437, 375] width 418 height 29
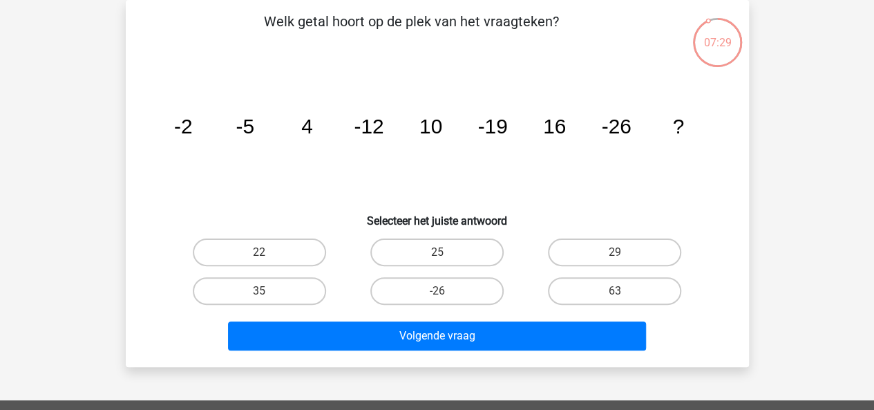
scroll to position [40, 0]
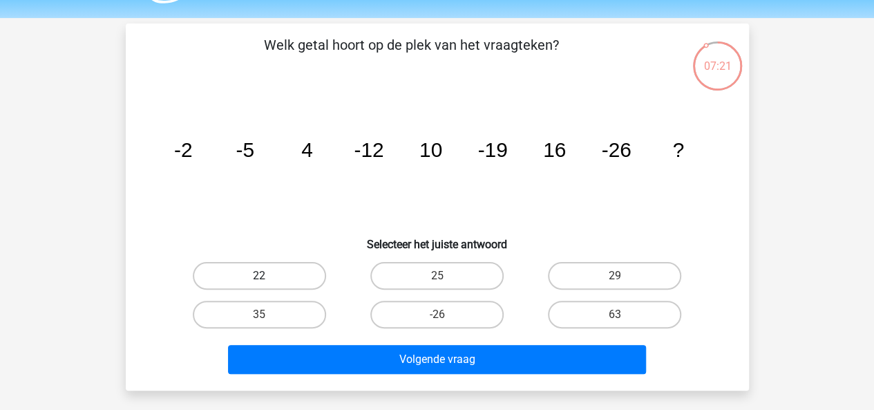
click at [310, 263] on label "22" at bounding box center [259, 276] width 133 height 28
click at [268, 276] on input "22" at bounding box center [263, 280] width 9 height 9
radio input "true"
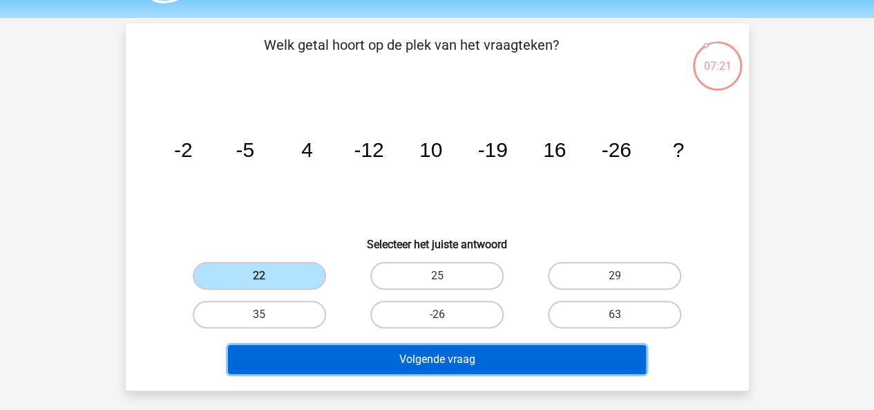
click at [361, 350] on button "Volgende vraag" at bounding box center [437, 359] width 418 height 29
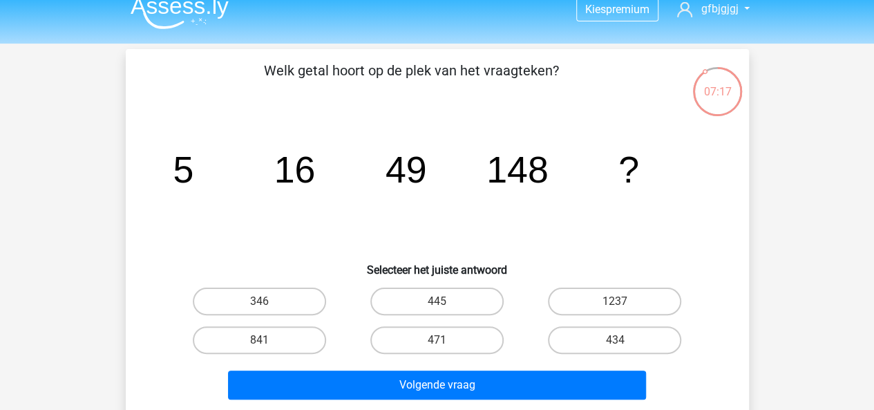
scroll to position [23, 0]
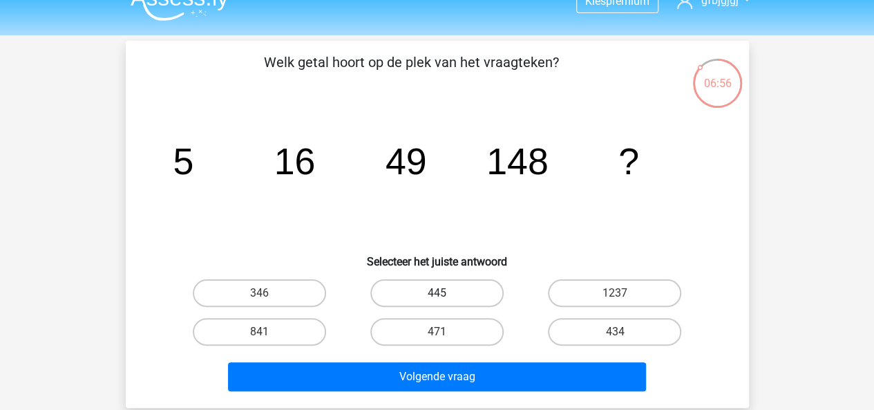
click at [404, 284] on label "445" at bounding box center [436, 293] width 133 height 28
click at [437, 293] on input "445" at bounding box center [441, 297] width 9 height 9
radio input "true"
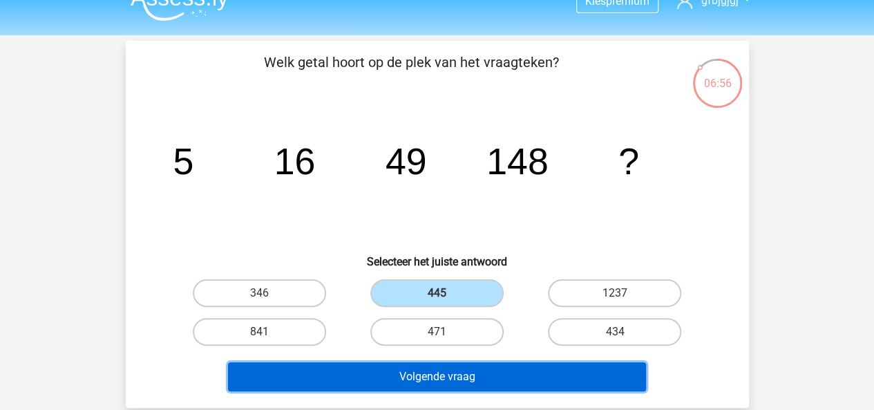
click at [426, 377] on button "Volgende vraag" at bounding box center [437, 376] width 418 height 29
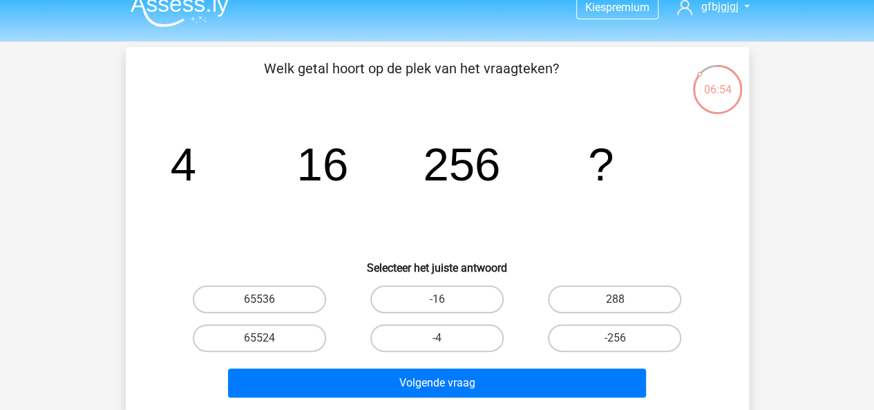
scroll to position [16, 0]
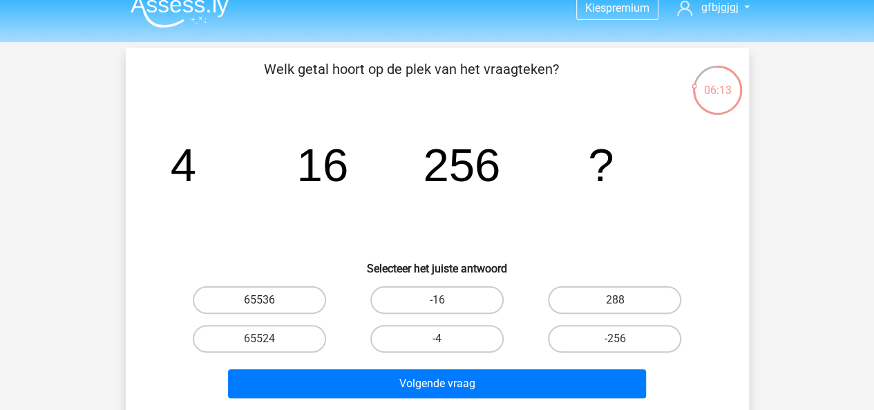
click at [244, 294] on label "65536" at bounding box center [259, 300] width 133 height 28
click at [259, 300] on input "65536" at bounding box center [263, 304] width 9 height 9
radio input "true"
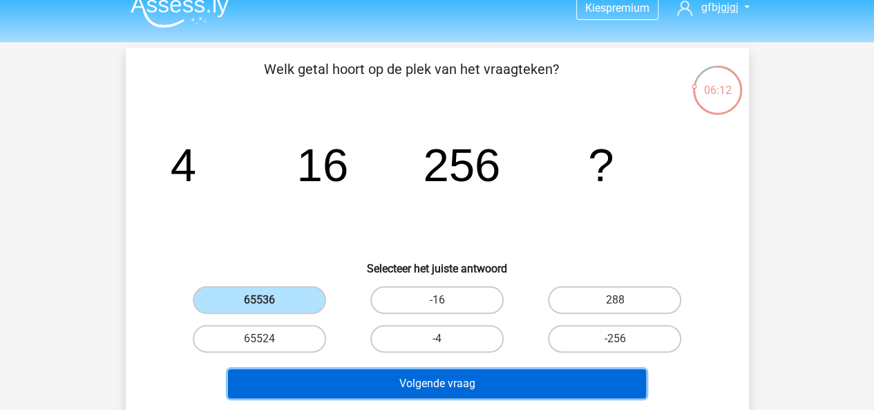
click at [343, 381] on button "Volgende vraag" at bounding box center [437, 383] width 418 height 29
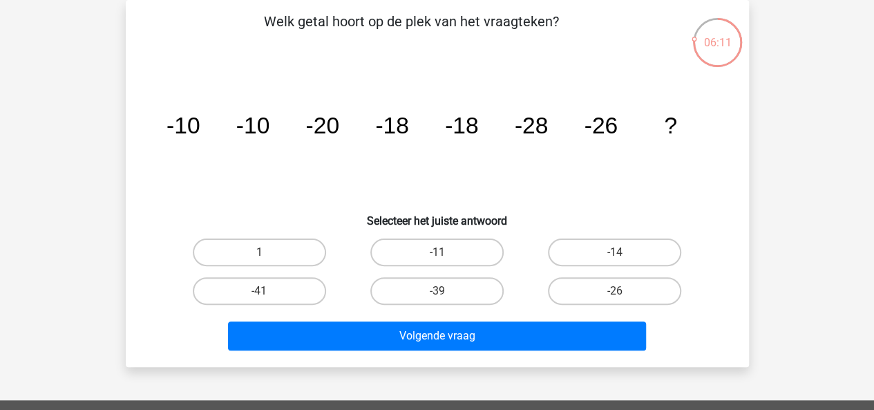
scroll to position [37, 0]
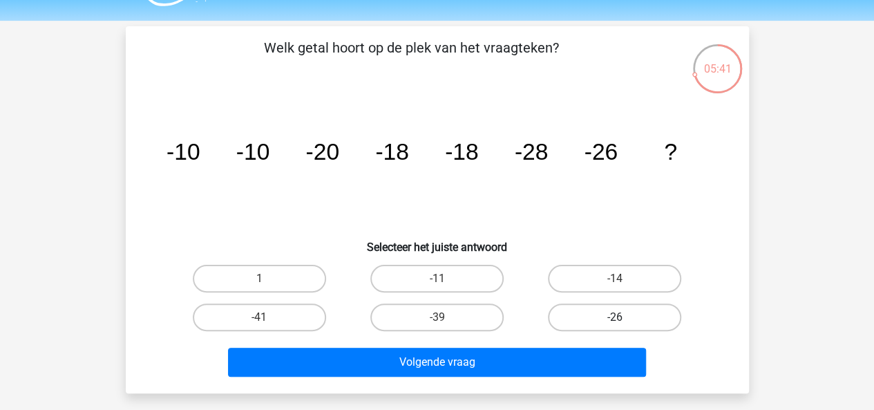
click at [611, 305] on label "-26" at bounding box center [614, 317] width 133 height 28
click at [615, 317] on input "-26" at bounding box center [619, 321] width 9 height 9
radio input "true"
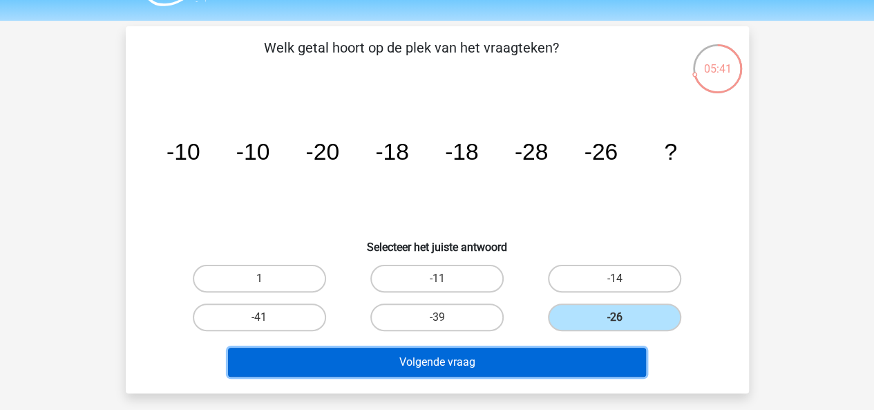
click at [569, 354] on button "Volgende vraag" at bounding box center [437, 362] width 418 height 29
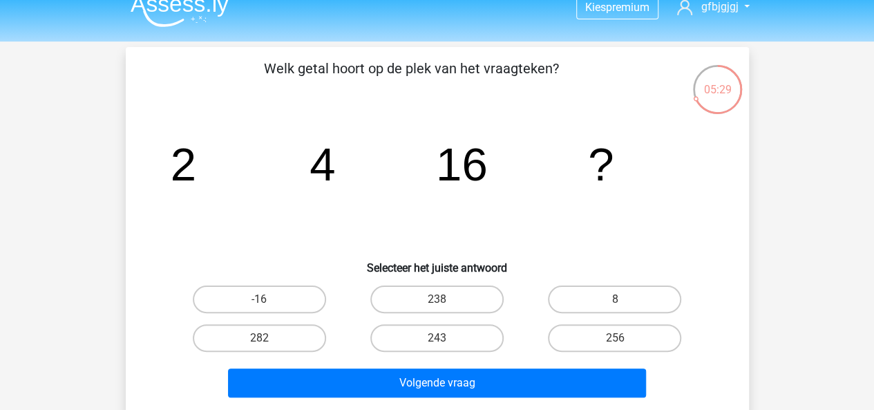
scroll to position [26, 0]
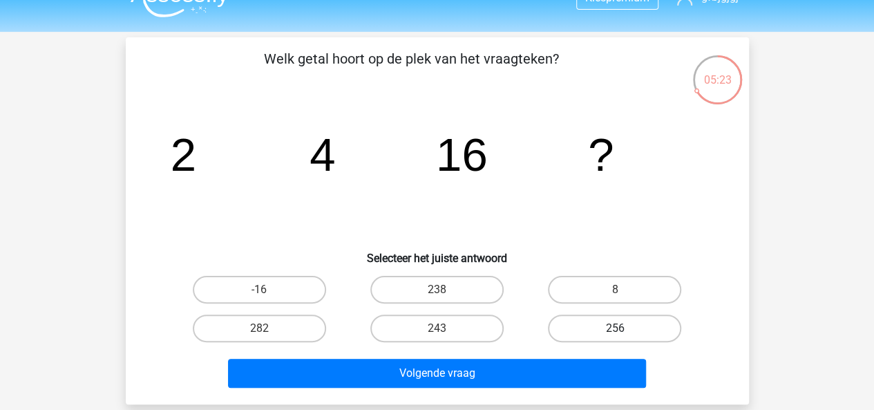
click at [576, 327] on label "256" at bounding box center [614, 328] width 133 height 28
click at [615, 328] on input "256" at bounding box center [619, 332] width 9 height 9
radio input "true"
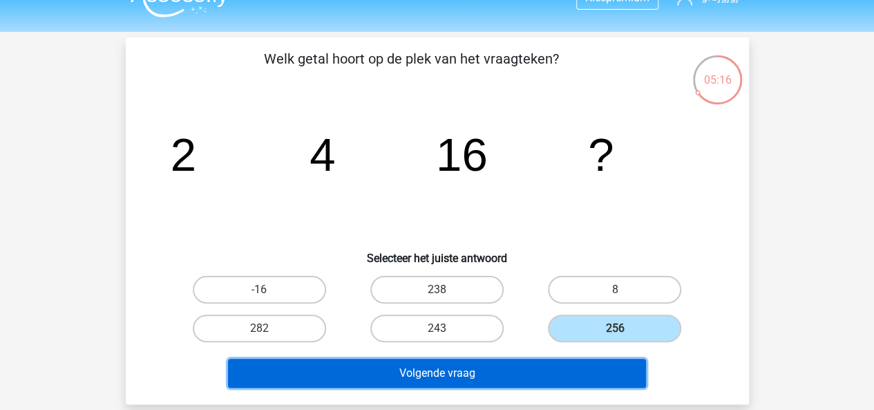
click at [510, 382] on button "Volgende vraag" at bounding box center [437, 373] width 418 height 29
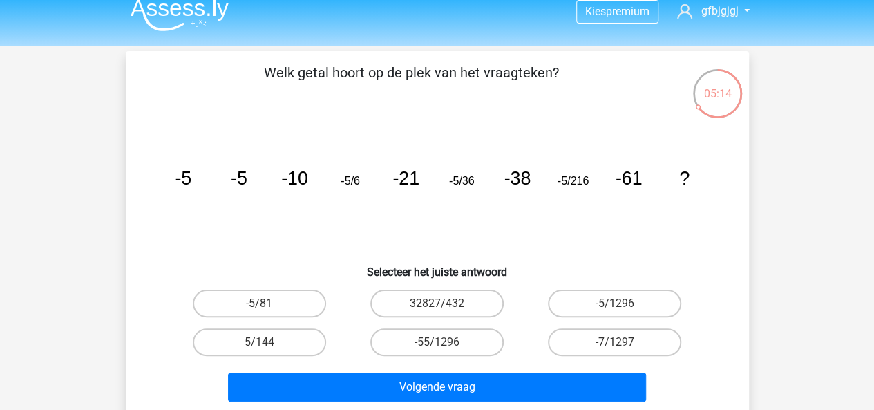
scroll to position [0, 0]
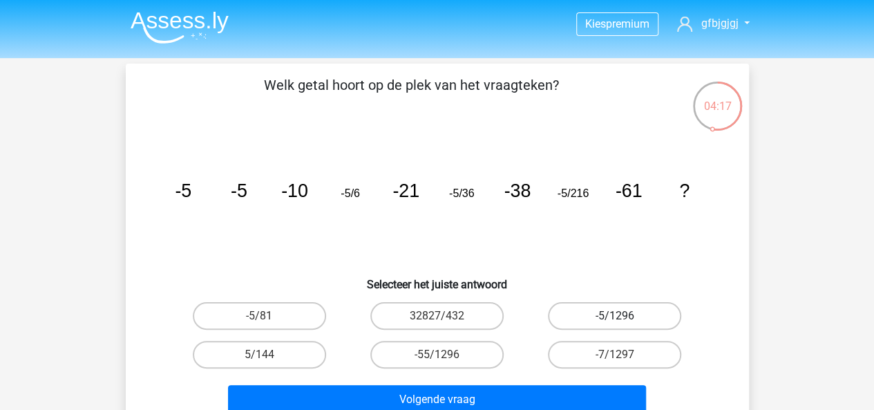
click at [589, 314] on label "-5/1296" at bounding box center [614, 316] width 133 height 28
click at [615, 316] on input "-5/1296" at bounding box center [619, 320] width 9 height 9
radio input "true"
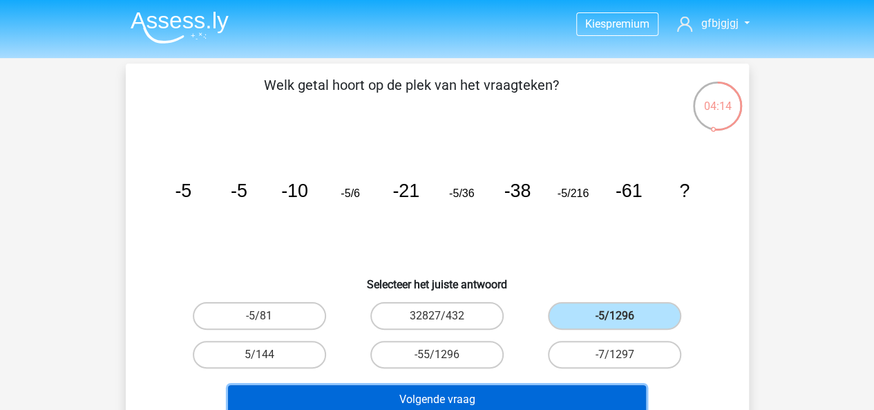
click at [526, 385] on button "Volgende vraag" at bounding box center [437, 399] width 418 height 29
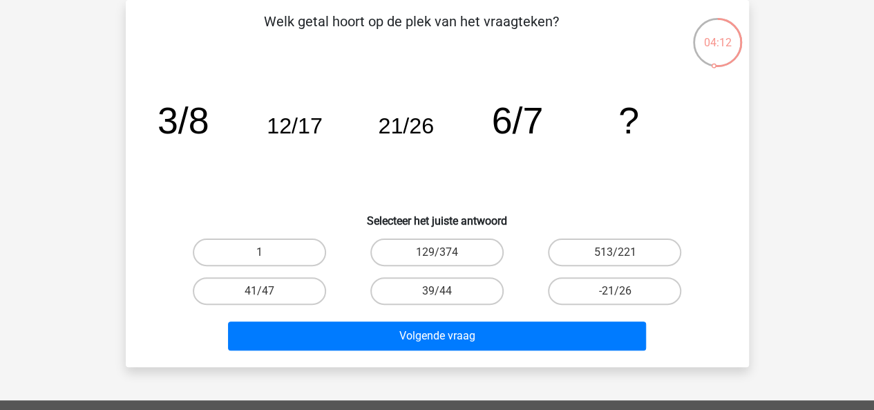
scroll to position [39, 0]
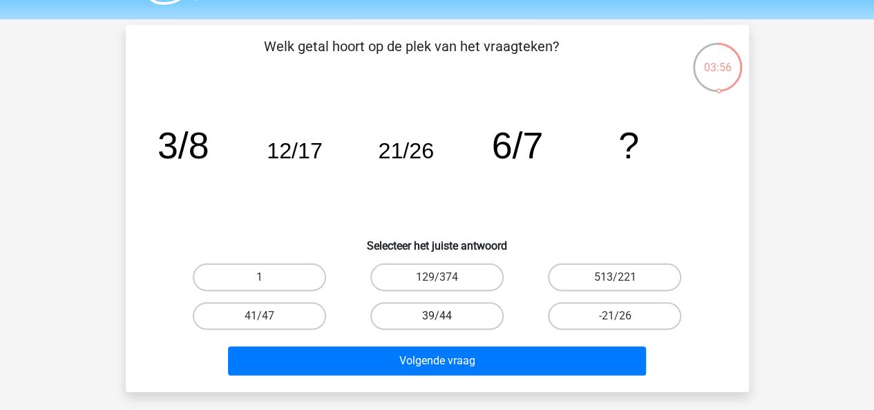
click at [424, 314] on label "39/44" at bounding box center [436, 316] width 133 height 28
click at [437, 316] on input "39/44" at bounding box center [441, 320] width 9 height 9
radio input "true"
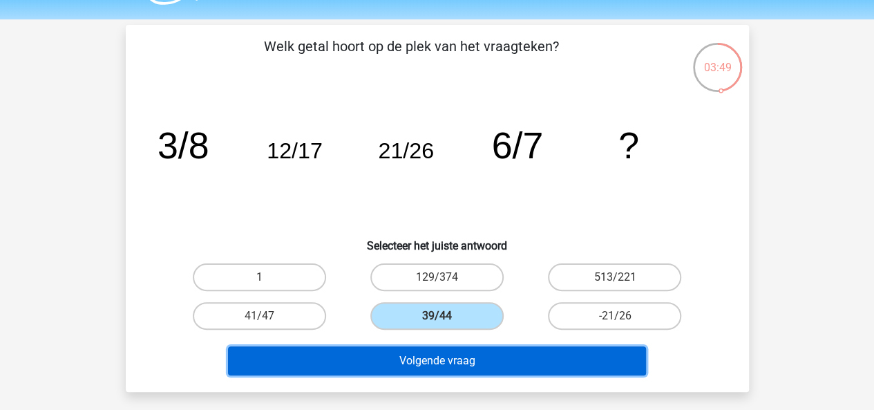
click at [464, 367] on button "Volgende vraag" at bounding box center [437, 360] width 418 height 29
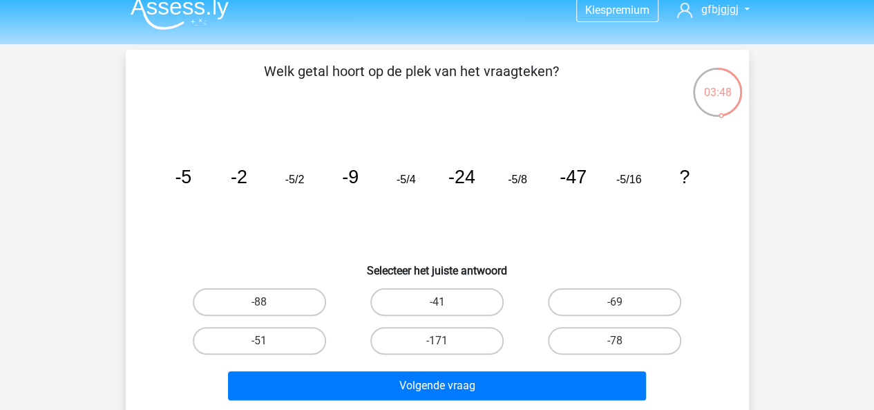
scroll to position [8, 0]
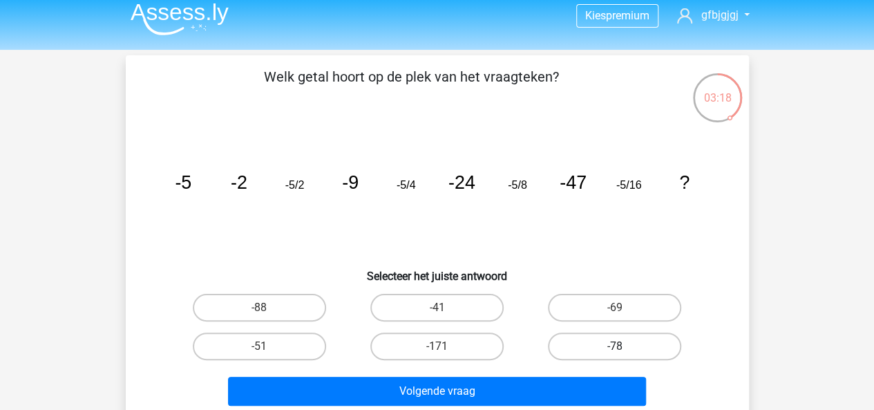
click at [604, 339] on label "-78" at bounding box center [614, 346] width 133 height 28
click at [615, 346] on input "-78" at bounding box center [619, 350] width 9 height 9
radio input "true"
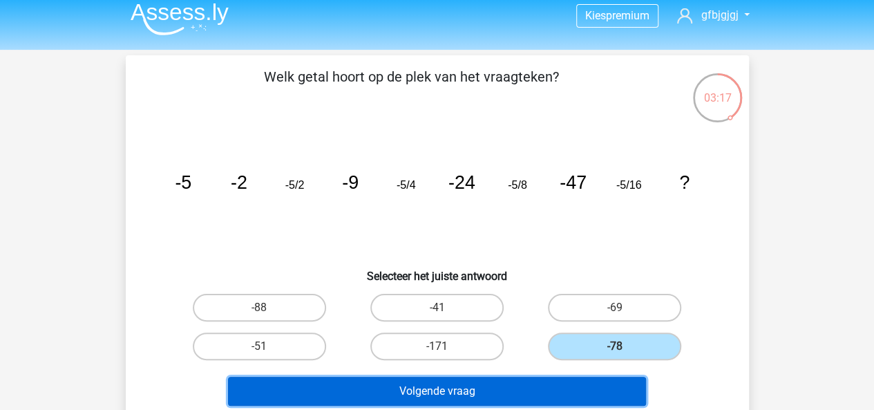
click at [579, 396] on button "Volgende vraag" at bounding box center [437, 391] width 418 height 29
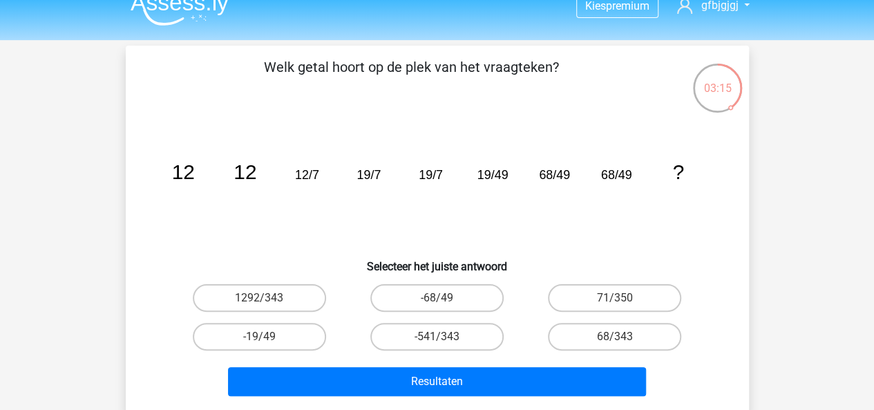
scroll to position [17, 0]
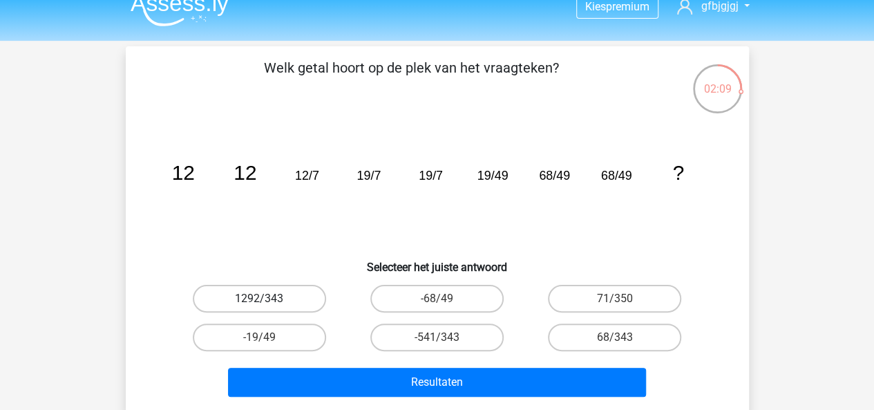
click at [290, 294] on label "1292/343" at bounding box center [259, 299] width 133 height 28
click at [268, 299] on input "1292/343" at bounding box center [263, 303] width 9 height 9
radio input "true"
click at [614, 323] on label "68/343" at bounding box center [614, 337] width 133 height 28
click at [615, 337] on input "68/343" at bounding box center [619, 341] width 9 height 9
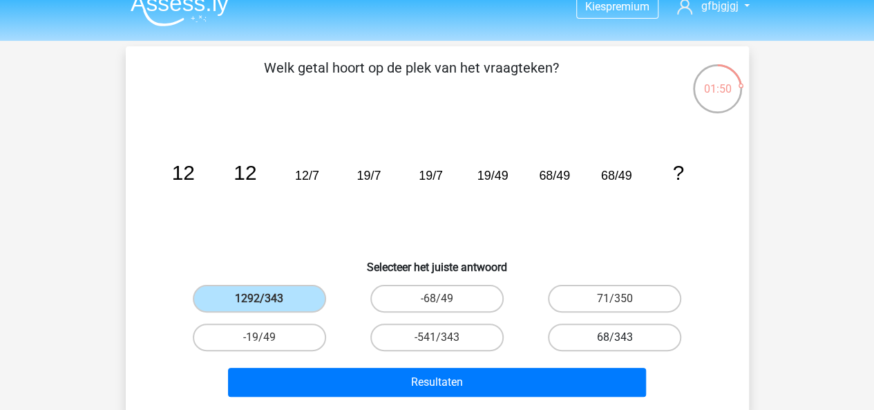
radio input "true"
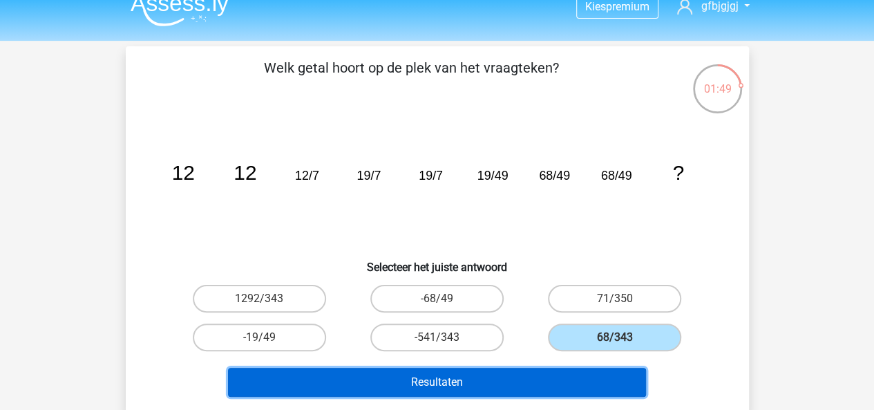
click at [582, 374] on button "Resultaten" at bounding box center [437, 382] width 418 height 29
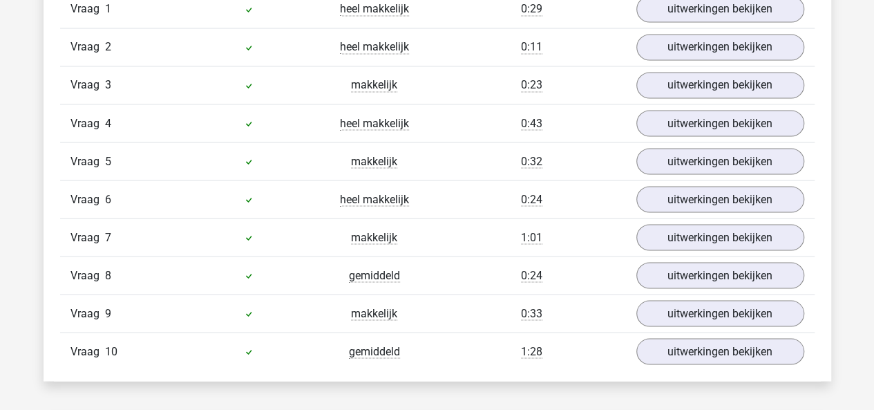
scroll to position [1210, 0]
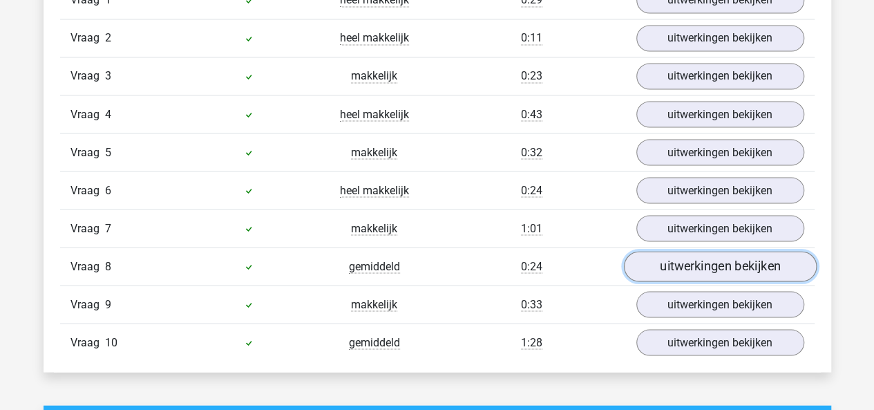
click at [715, 267] on link "uitwerkingen bekijken" at bounding box center [719, 267] width 193 height 30
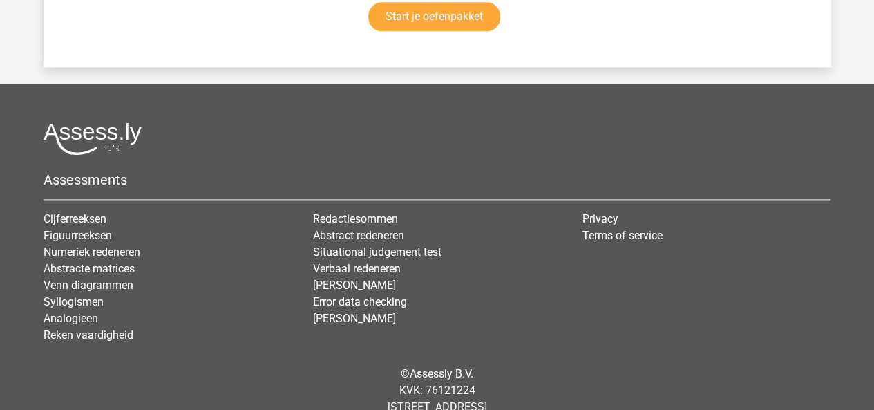
scroll to position [3494, 0]
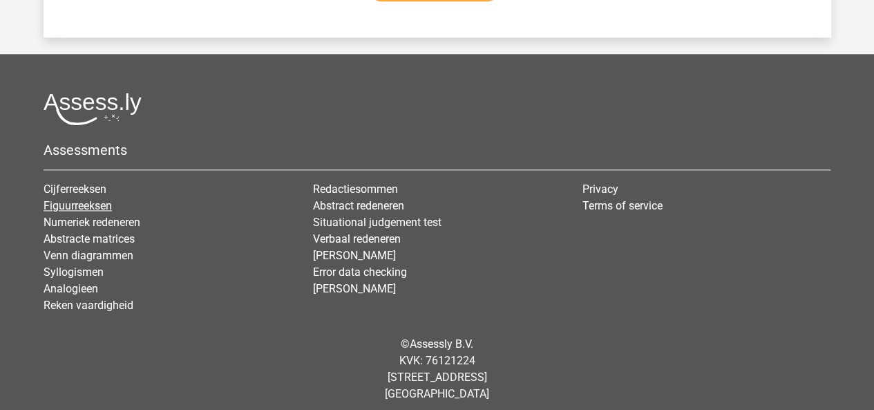
click at [99, 199] on link "Figuurreeksen" at bounding box center [78, 205] width 68 height 13
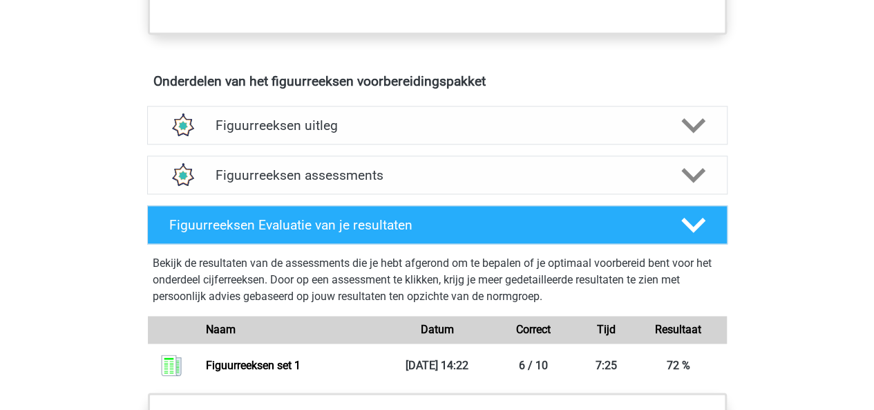
scroll to position [764, 0]
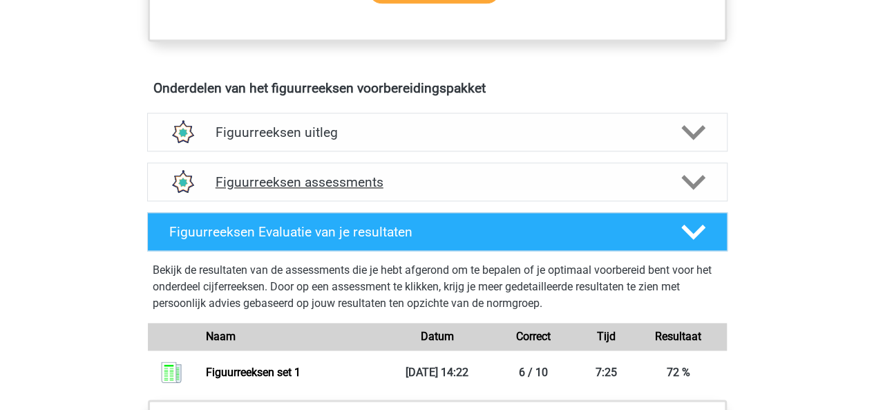
click at [694, 181] on polygon at bounding box center [693, 182] width 24 height 15
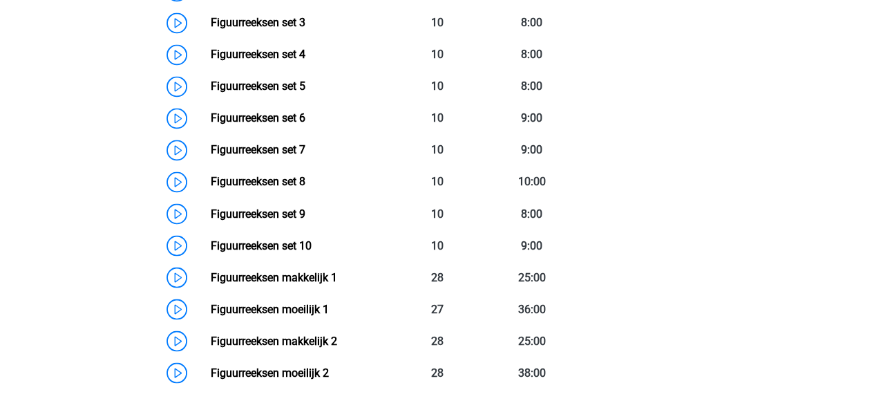
scroll to position [1104, 0]
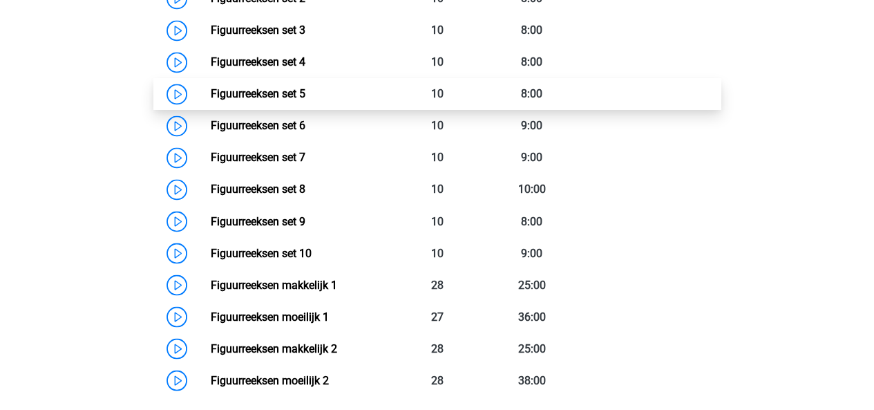
click at [294, 87] on link "Figuurreeksen set 5" at bounding box center [258, 93] width 95 height 13
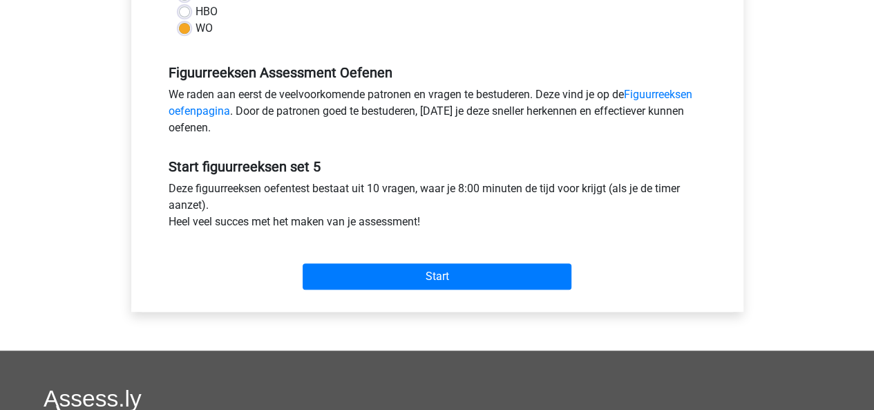
scroll to position [387, 0]
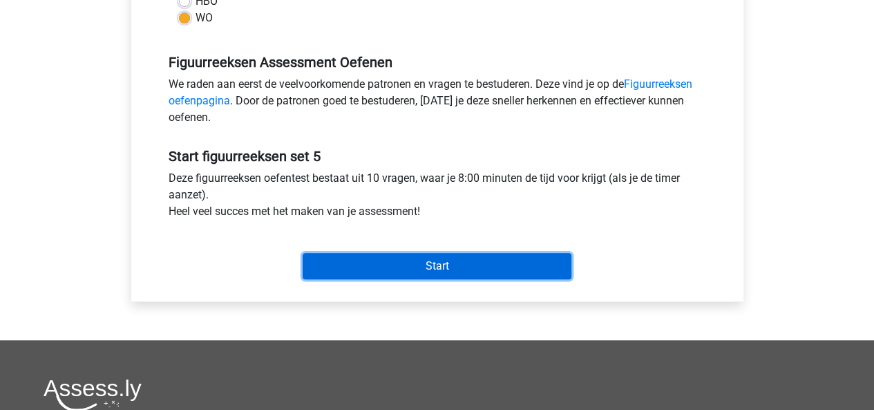
click at [405, 269] on input "Start" at bounding box center [437, 266] width 269 height 26
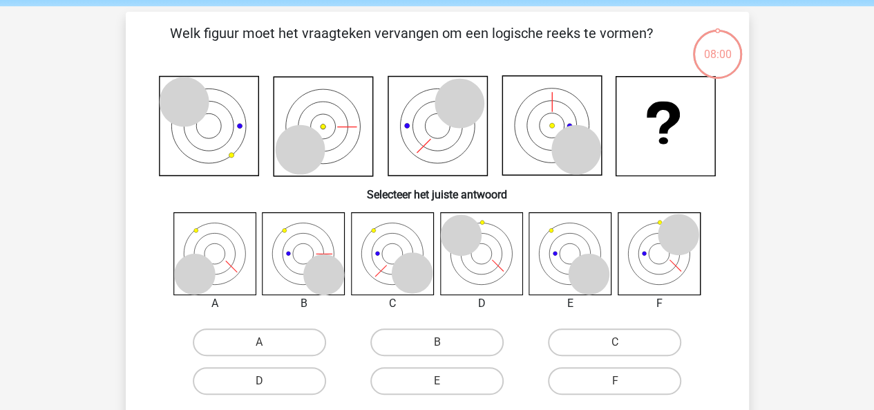
scroll to position [77, 0]
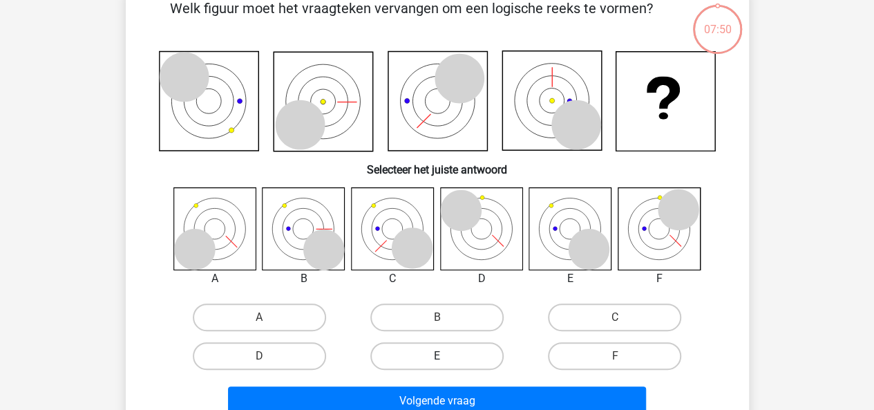
click at [463, 346] on label "E" at bounding box center [436, 356] width 133 height 28
click at [446, 356] on input "E" at bounding box center [441, 360] width 9 height 9
radio input "true"
click at [245, 306] on label "A" at bounding box center [259, 317] width 133 height 28
click at [259, 317] on input "A" at bounding box center [263, 321] width 9 height 9
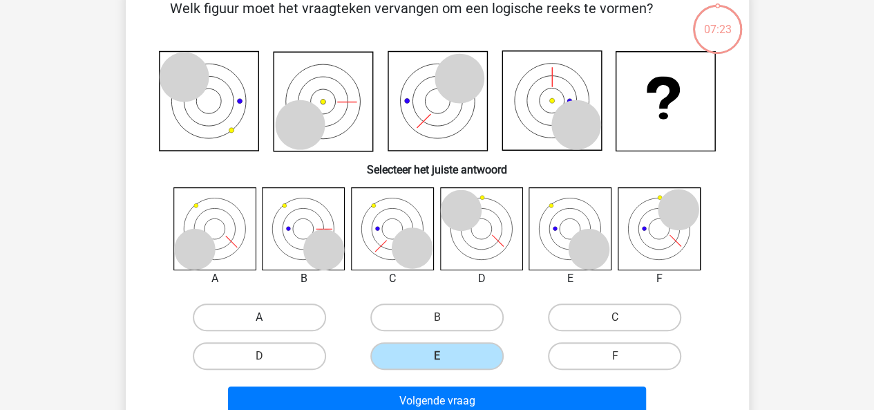
radio input "true"
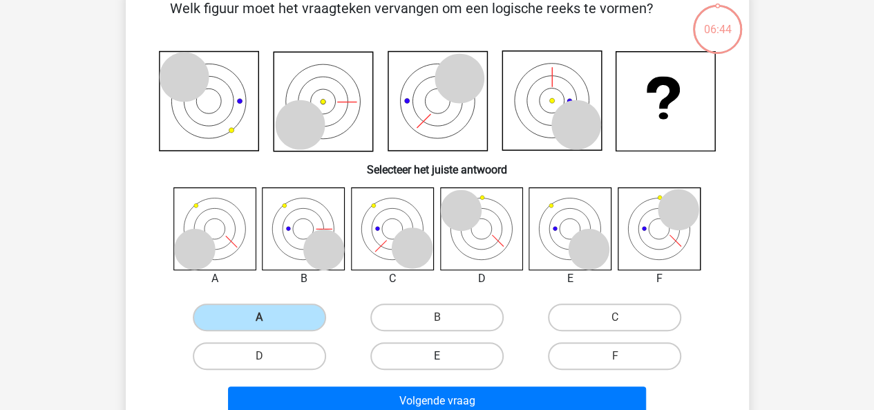
click at [461, 368] on label "E" at bounding box center [436, 356] width 133 height 28
click at [446, 365] on input "E" at bounding box center [441, 360] width 9 height 9
radio input "true"
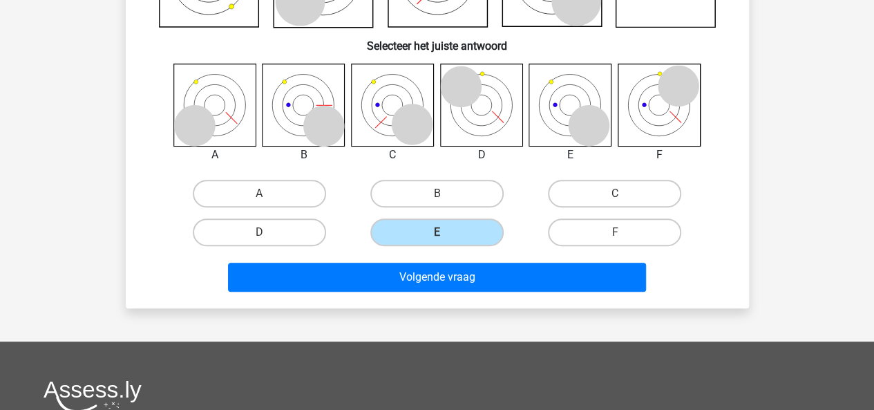
scroll to position [201, 0]
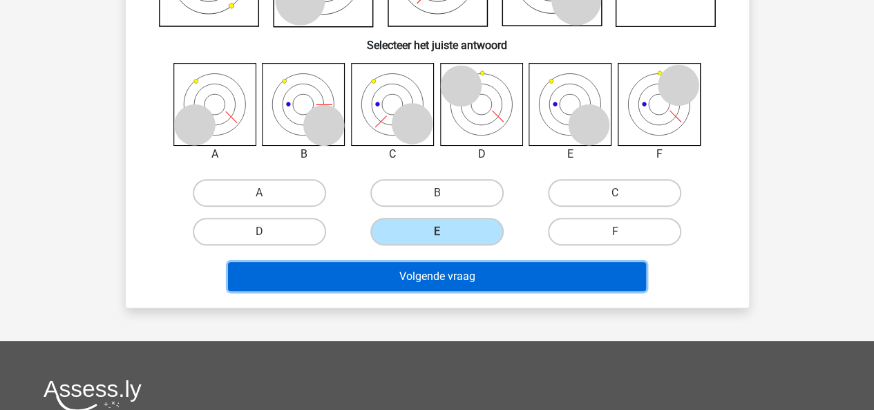
click at [510, 285] on button "Volgende vraag" at bounding box center [437, 276] width 418 height 29
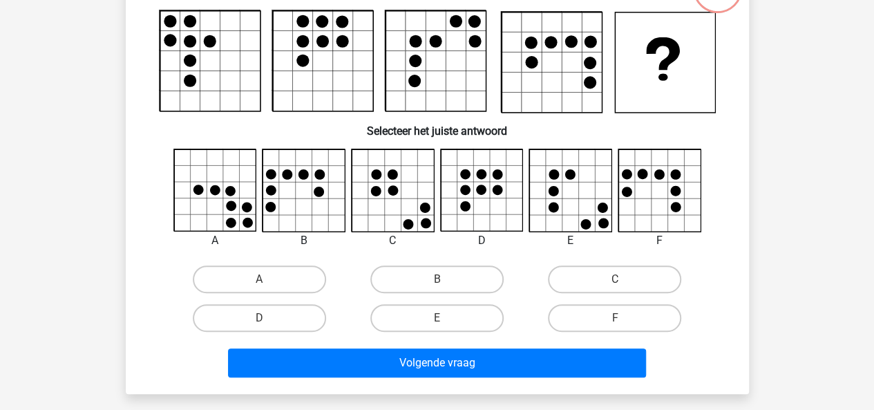
scroll to position [133, 0]
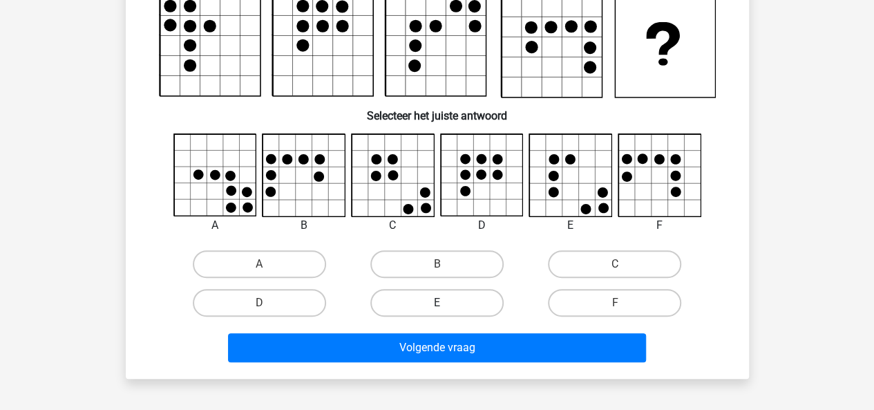
click at [459, 308] on label "E" at bounding box center [436, 303] width 133 height 28
click at [446, 308] on input "E" at bounding box center [441, 307] width 9 height 9
radio input "true"
click at [467, 332] on div "Volgende vraag" at bounding box center [437, 345] width 579 height 46
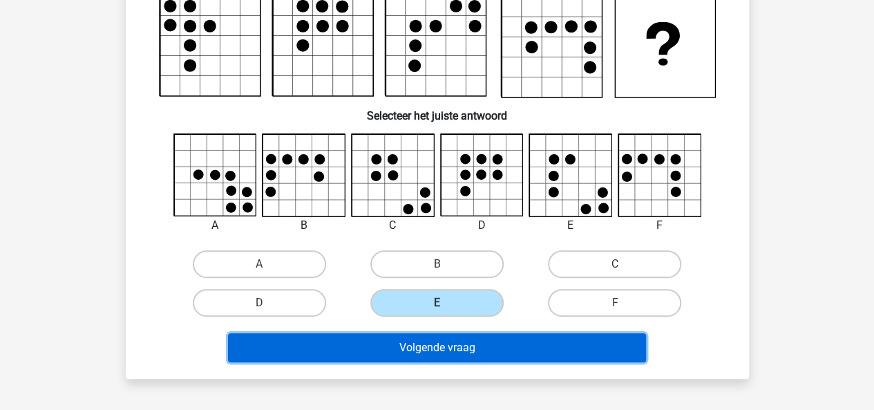
click at [465, 339] on button "Volgende vraag" at bounding box center [437, 347] width 418 height 29
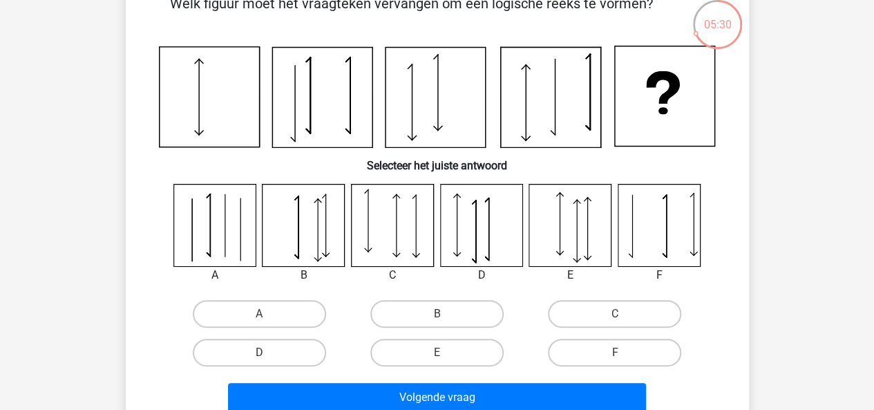
scroll to position [86, 0]
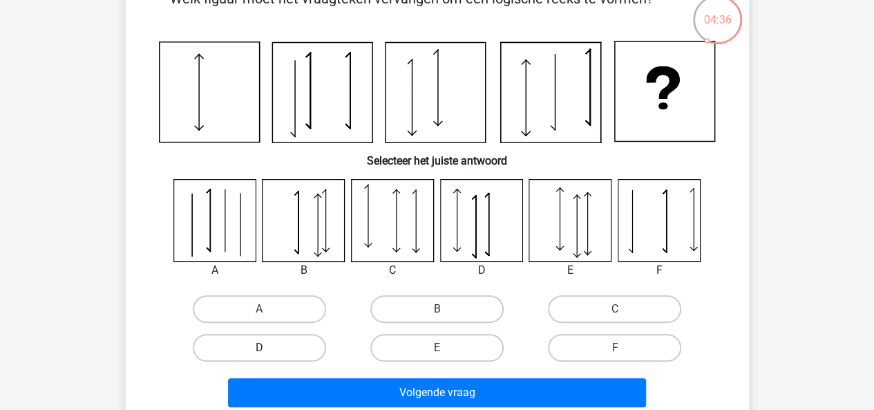
click at [312, 355] on label "D" at bounding box center [259, 348] width 133 height 28
click at [268, 355] on input "D" at bounding box center [263, 352] width 9 height 9
radio input "true"
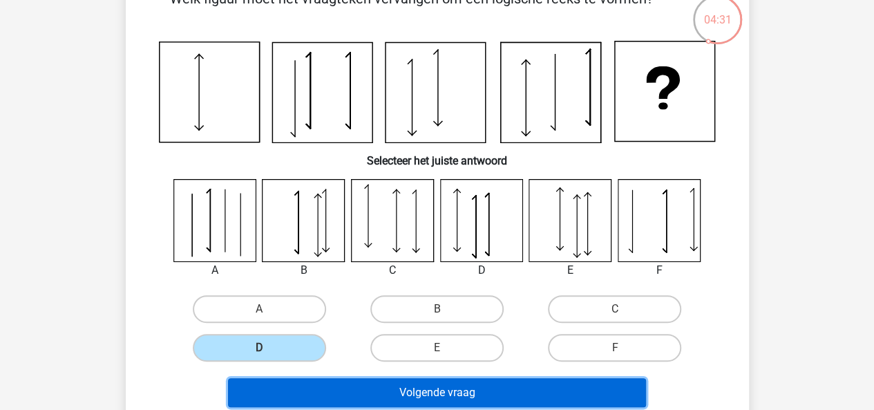
click at [520, 382] on button "Volgende vraag" at bounding box center [437, 392] width 418 height 29
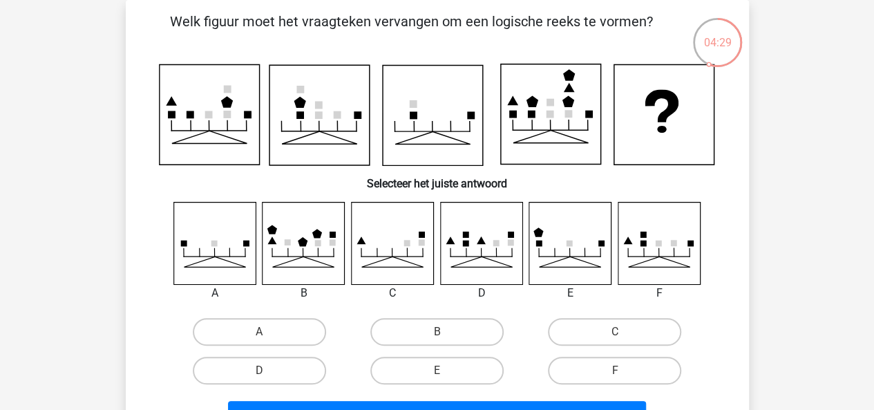
scroll to position [90, 0]
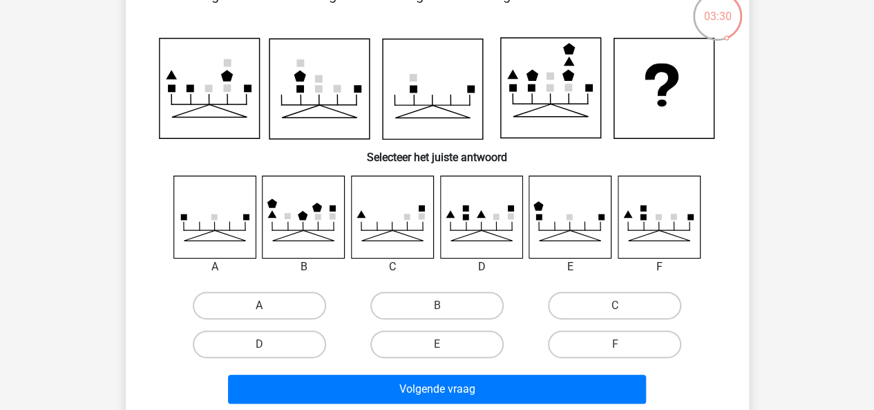
click at [280, 296] on label "A" at bounding box center [259, 306] width 133 height 28
click at [268, 305] on input "A" at bounding box center [263, 309] width 9 height 9
radio input "true"
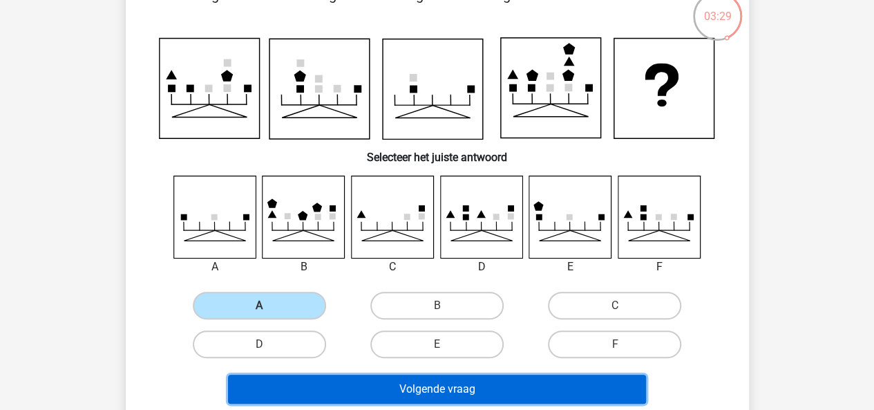
click at [382, 388] on button "Volgende vraag" at bounding box center [437, 389] width 418 height 29
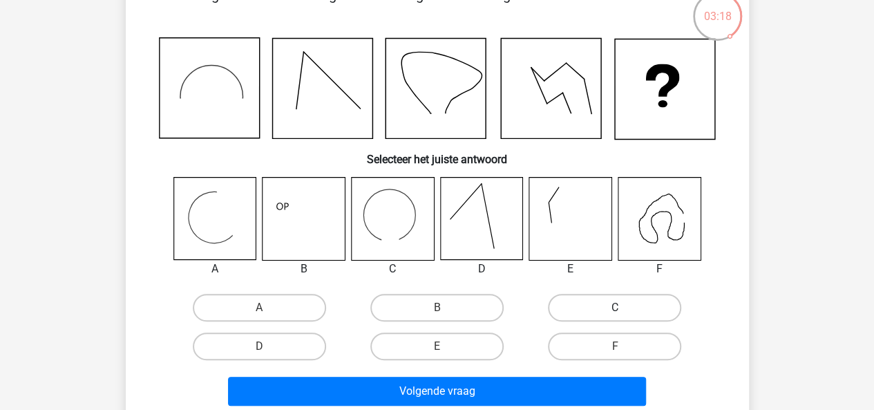
click at [592, 310] on label "C" at bounding box center [614, 308] width 133 height 28
click at [615, 310] on input "C" at bounding box center [619, 312] width 9 height 9
radio input "true"
click at [600, 339] on label "F" at bounding box center [614, 346] width 133 height 28
click at [615, 346] on input "F" at bounding box center [619, 350] width 9 height 9
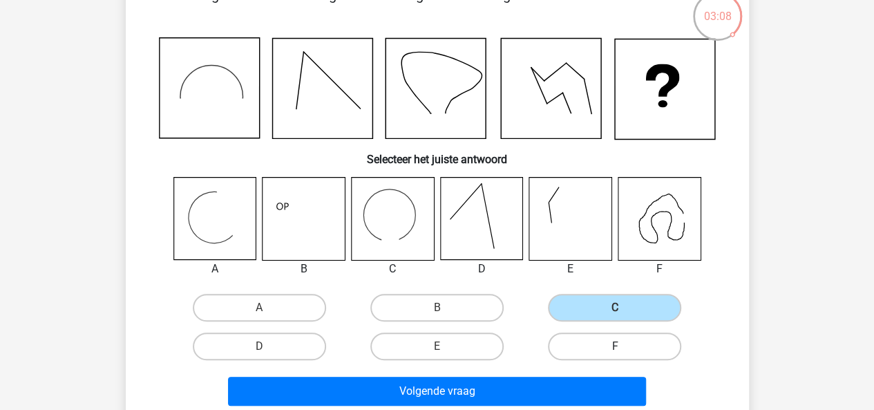
radio input "true"
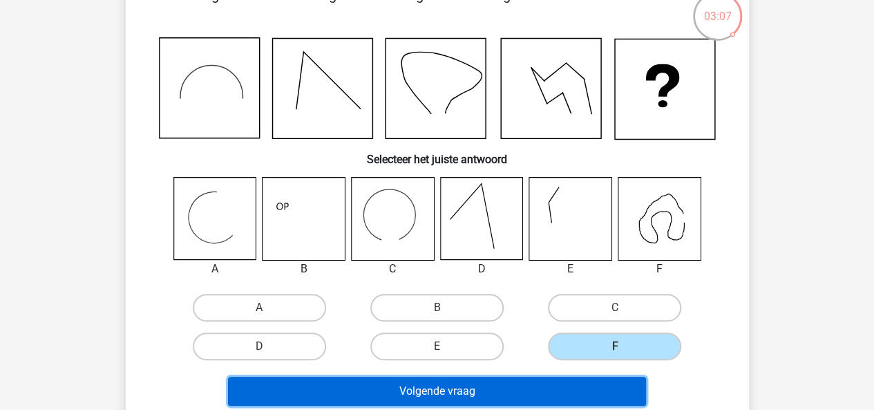
click at [542, 384] on button "Volgende vraag" at bounding box center [437, 391] width 418 height 29
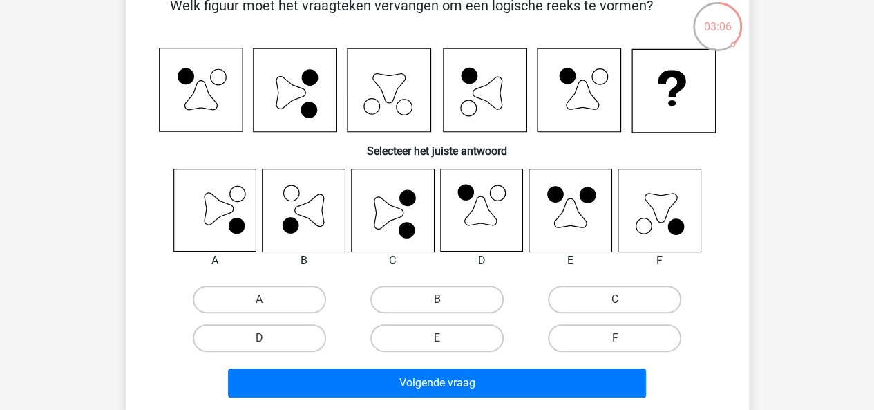
scroll to position [88, 0]
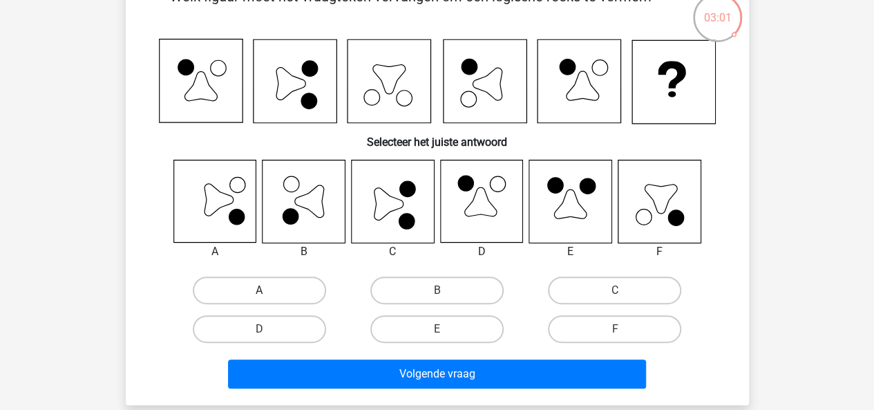
click at [250, 290] on label "A" at bounding box center [259, 290] width 133 height 28
click at [259, 290] on input "A" at bounding box center [263, 294] width 9 height 9
radio input "true"
click at [605, 290] on label "C" at bounding box center [614, 290] width 133 height 28
click at [615, 290] on input "C" at bounding box center [619, 294] width 9 height 9
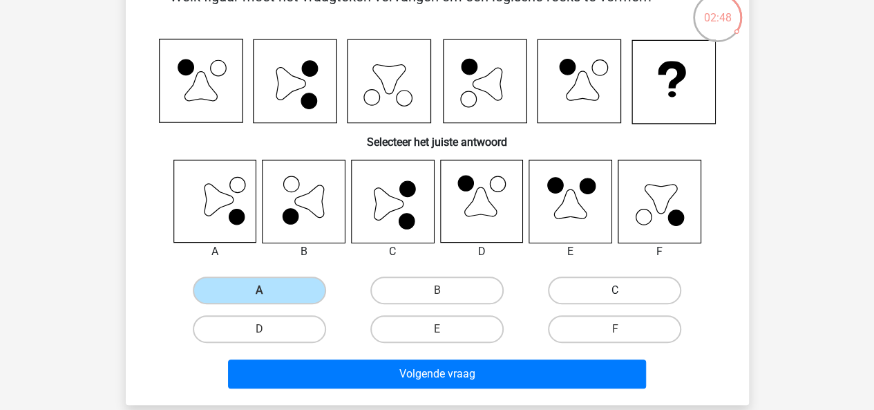
radio input "true"
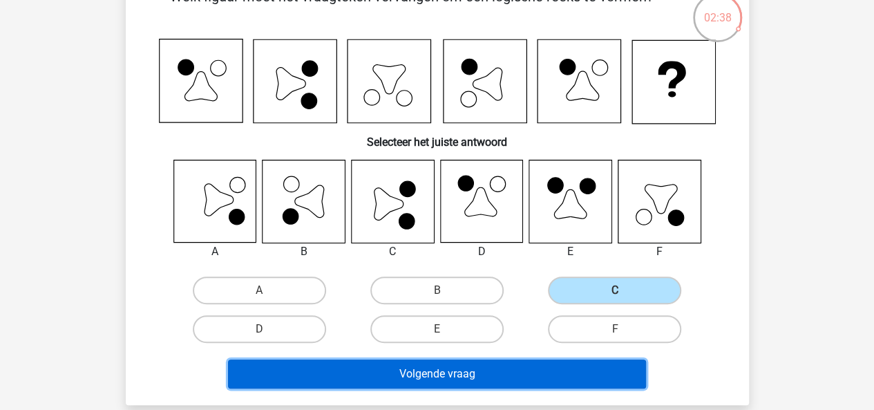
click at [524, 373] on button "Volgende vraag" at bounding box center [437, 373] width 418 height 29
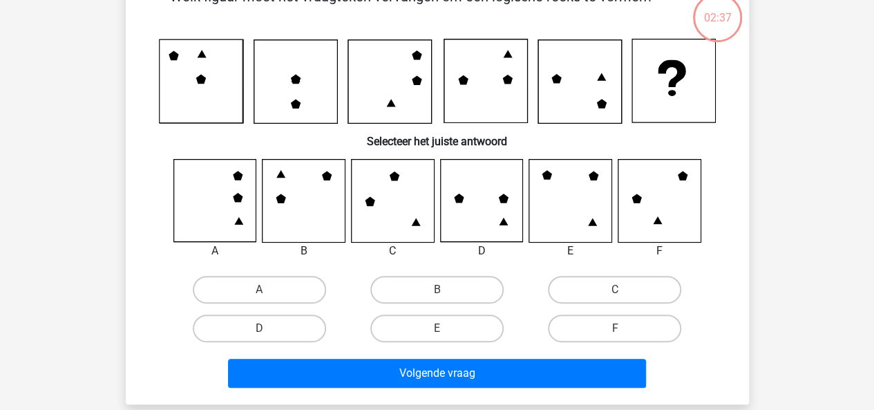
scroll to position [64, 0]
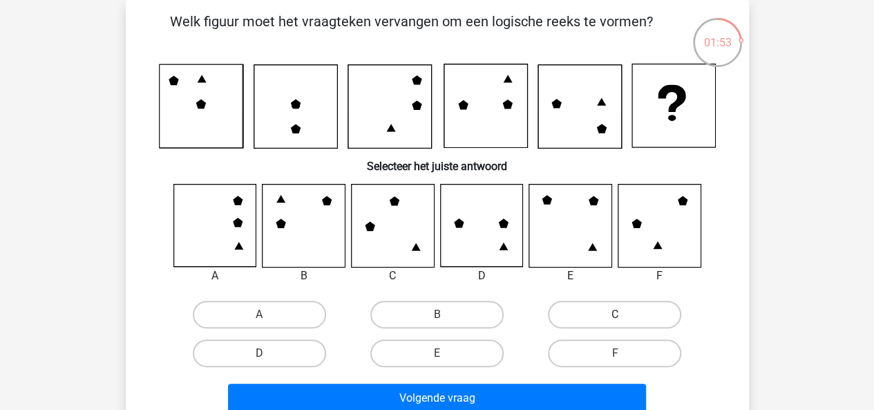
click at [612, 306] on label "C" at bounding box center [614, 315] width 133 height 28
click at [615, 314] on input "C" at bounding box center [619, 318] width 9 height 9
radio input "true"
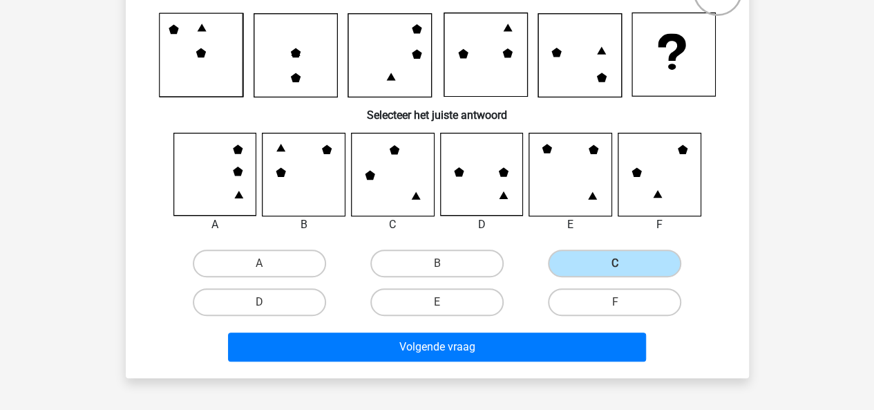
scroll to position [133, 0]
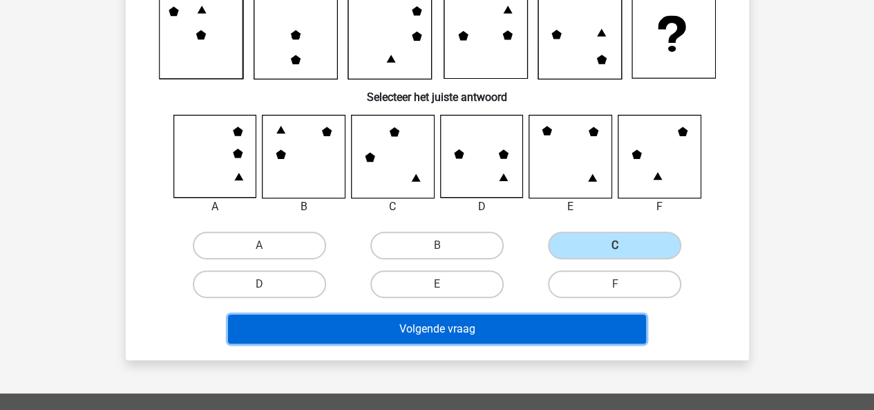
click at [502, 323] on button "Volgende vraag" at bounding box center [437, 328] width 418 height 29
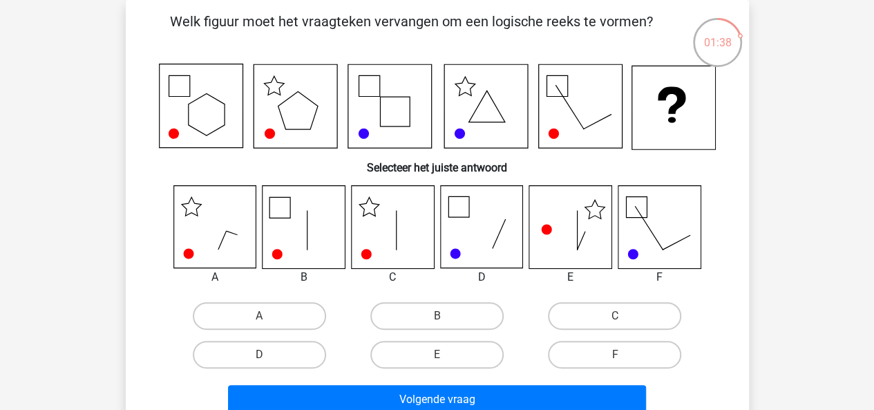
scroll to position [86, 0]
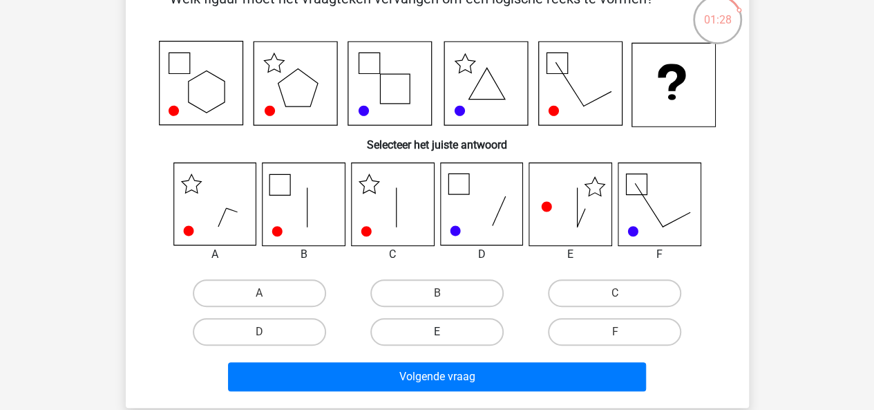
click at [429, 330] on label "E" at bounding box center [436, 332] width 133 height 28
click at [437, 332] on input "E" at bounding box center [441, 336] width 9 height 9
radio input "true"
click at [585, 296] on label "C" at bounding box center [614, 293] width 133 height 28
click at [615, 296] on input "C" at bounding box center [619, 297] width 9 height 9
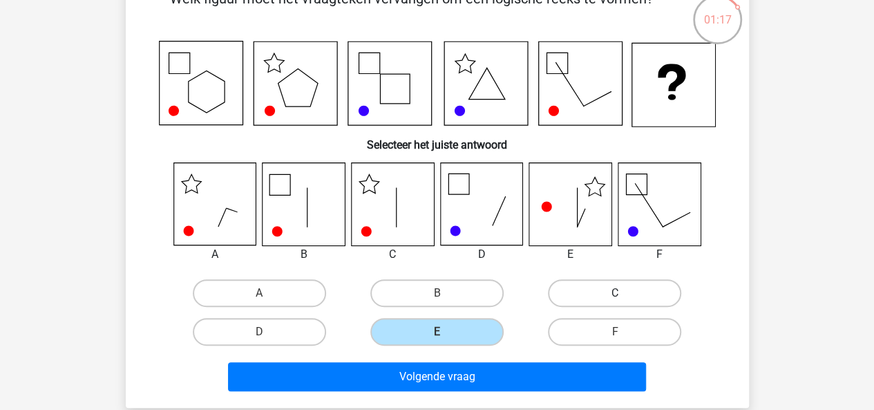
radio input "true"
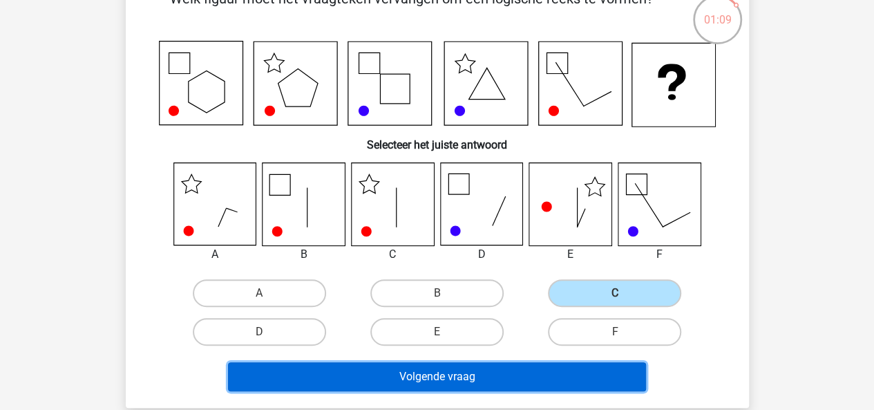
click at [484, 379] on button "Volgende vraag" at bounding box center [437, 376] width 418 height 29
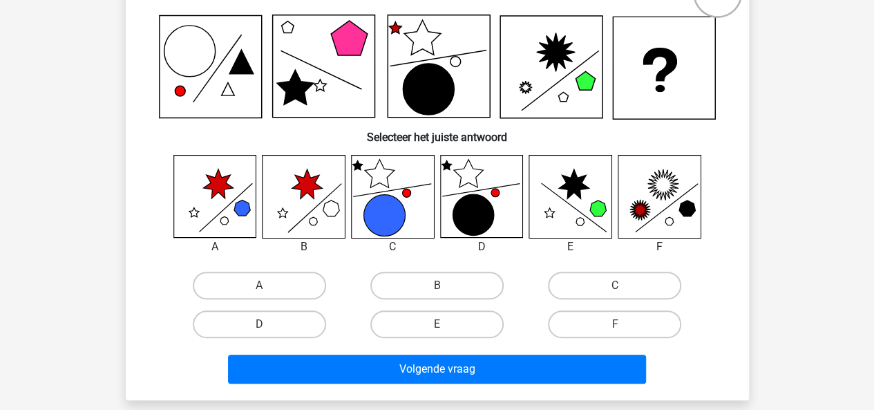
scroll to position [88, 0]
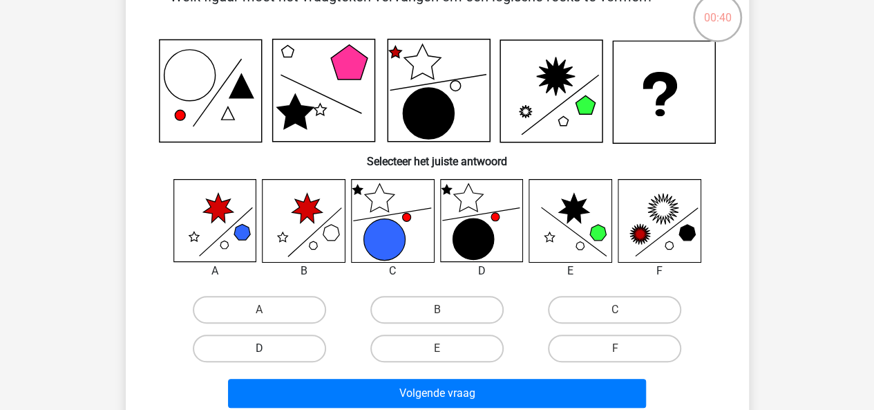
click at [272, 355] on label "D" at bounding box center [259, 349] width 133 height 28
click at [268, 355] on input "D" at bounding box center [263, 352] width 9 height 9
radio input "true"
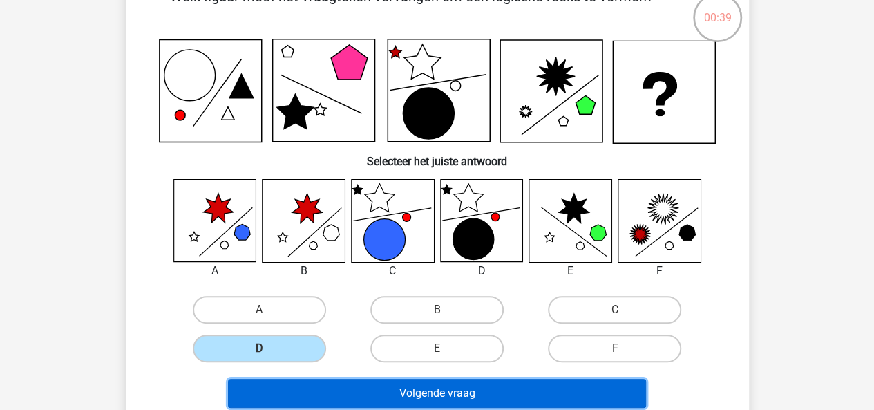
click at [366, 382] on button "Volgende vraag" at bounding box center [437, 393] width 418 height 29
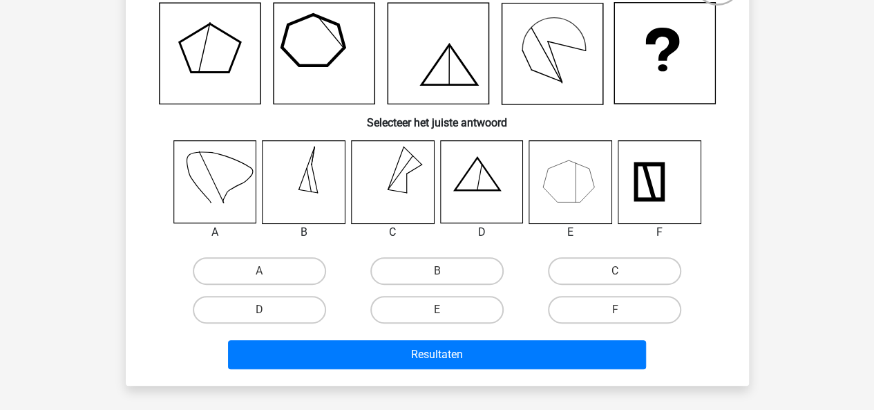
scroll to position [133, 0]
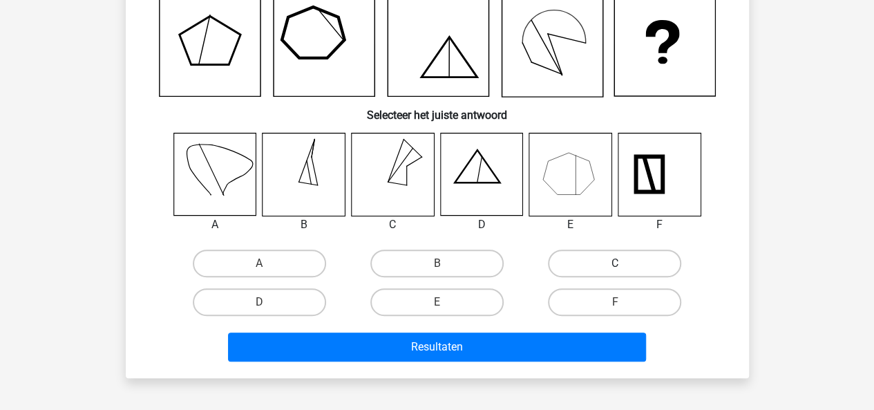
click at [602, 256] on label "C" at bounding box center [614, 263] width 133 height 28
click at [615, 263] on input "C" at bounding box center [619, 267] width 9 height 9
radio input "true"
click at [459, 312] on label "E" at bounding box center [436, 302] width 133 height 28
click at [446, 311] on input "E" at bounding box center [441, 306] width 9 height 9
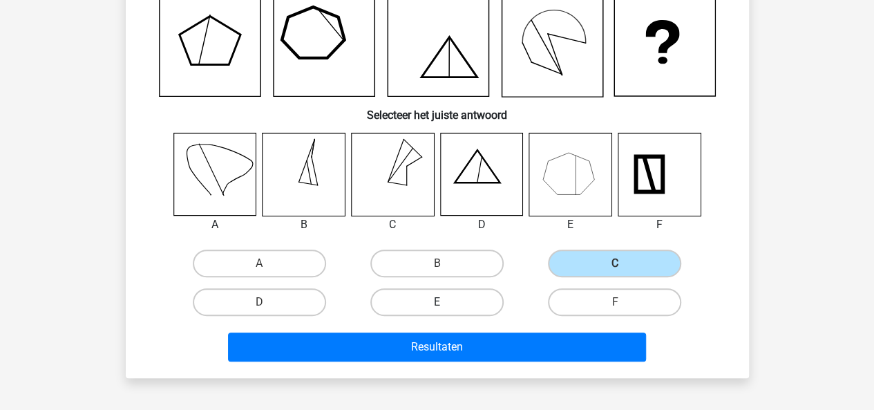
radio input "true"
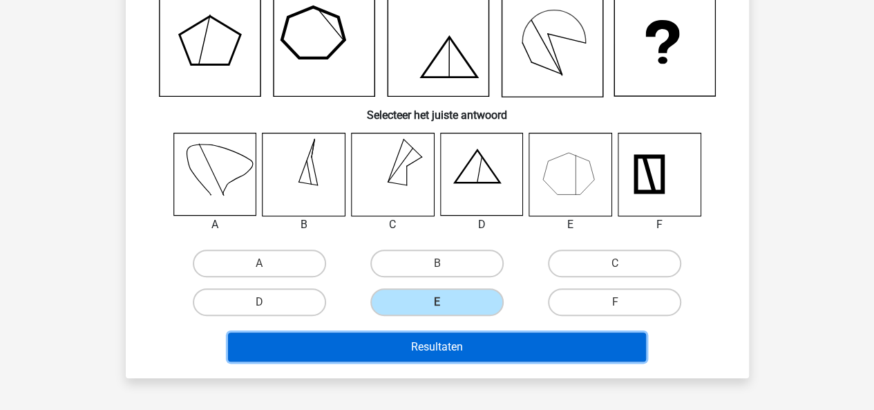
click at [458, 334] on button "Resultaten" at bounding box center [437, 346] width 418 height 29
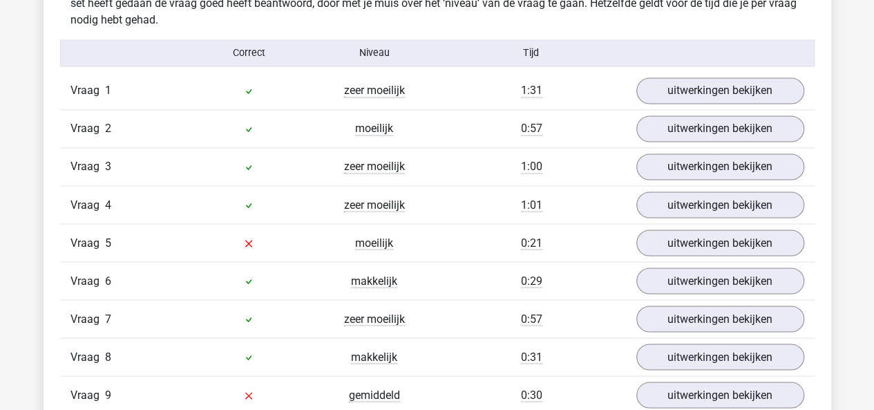
scroll to position [1125, 0]
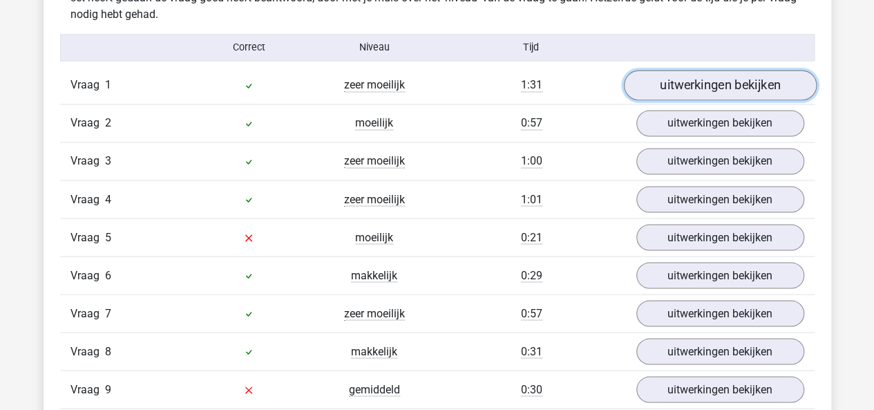
click at [748, 70] on link "uitwerkingen bekijken" at bounding box center [719, 85] width 193 height 30
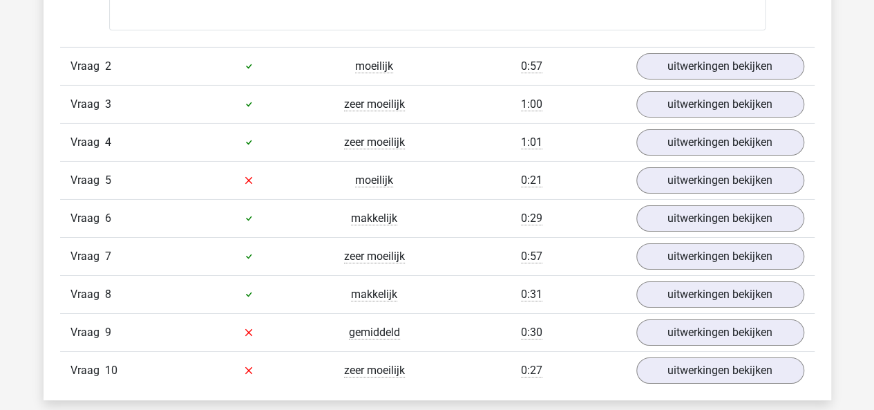
scroll to position [2342, 0]
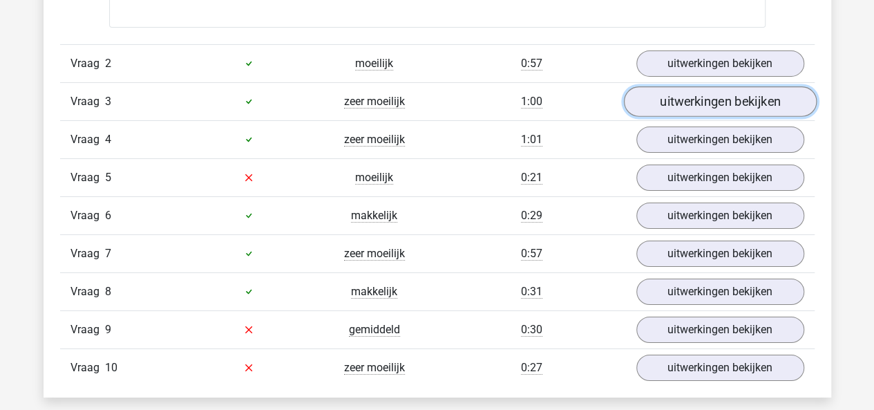
click at [667, 102] on link "uitwerkingen bekijken" at bounding box center [719, 101] width 193 height 30
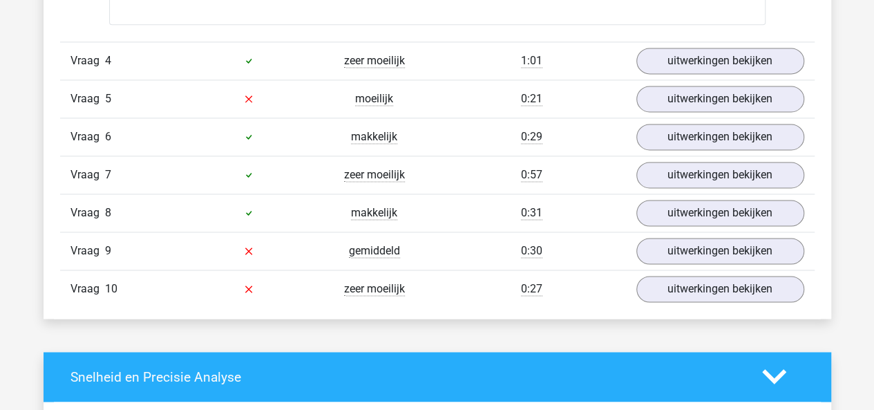
scroll to position [3581, 0]
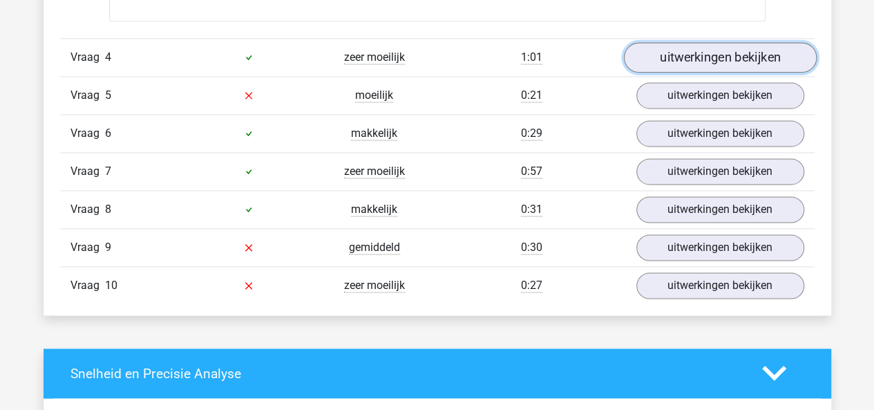
click at [681, 45] on link "uitwerkingen bekijken" at bounding box center [719, 57] width 193 height 30
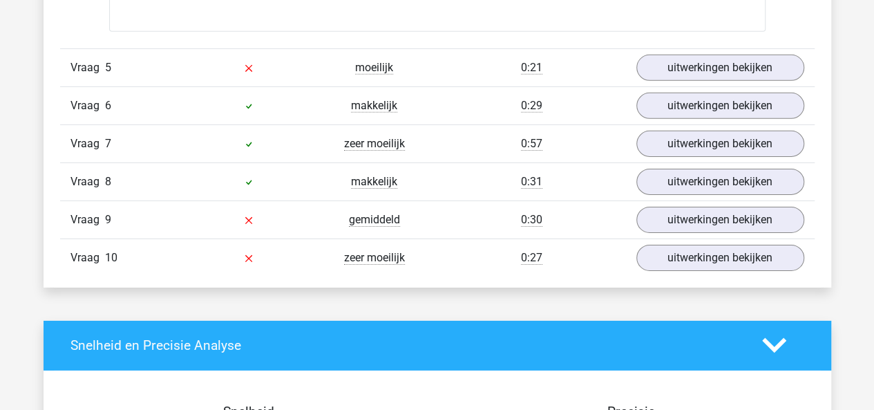
scroll to position [4767, 0]
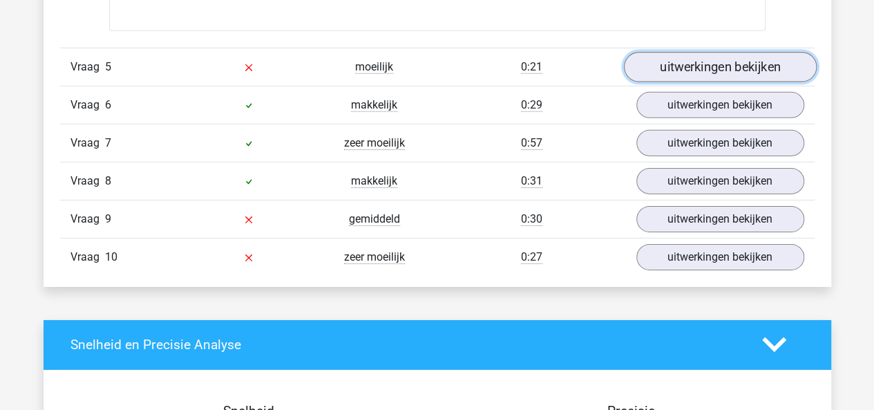
click at [682, 75] on link "uitwerkingen bekijken" at bounding box center [719, 67] width 193 height 30
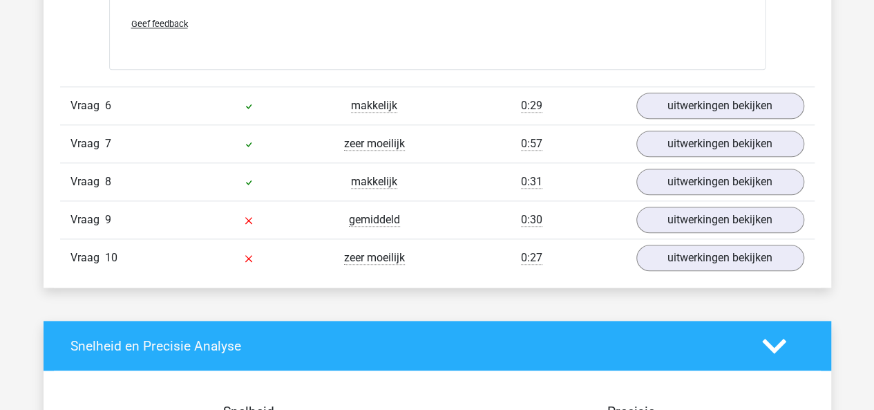
scroll to position [5935, 0]
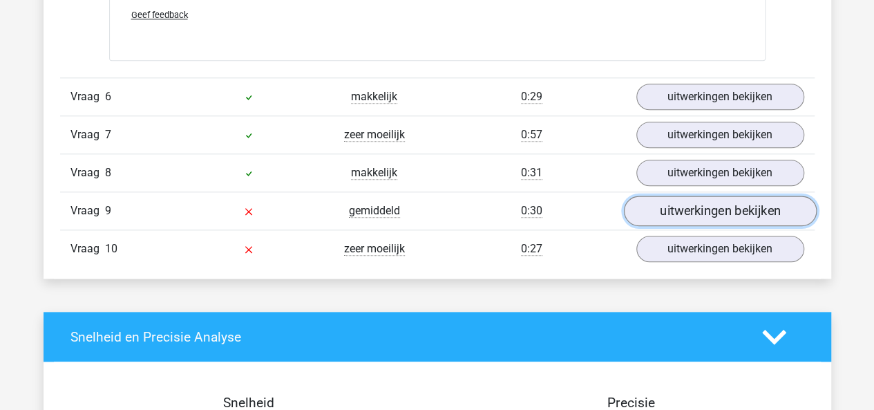
click at [684, 197] on link "uitwerkingen bekijken" at bounding box center [719, 211] width 193 height 30
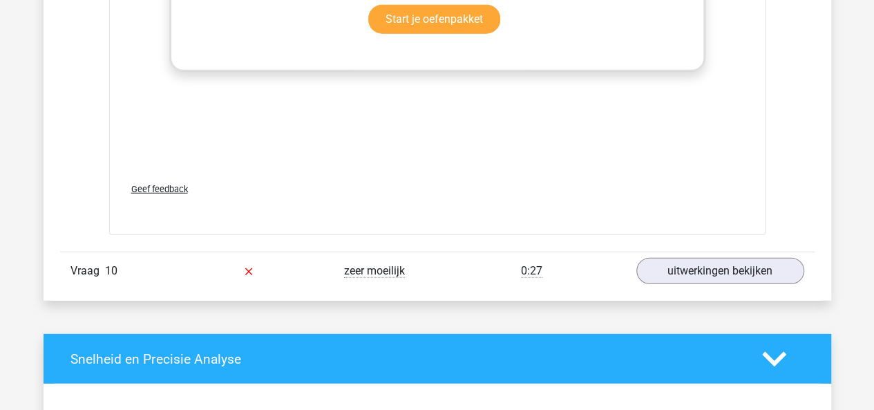
scroll to position [7079, 0]
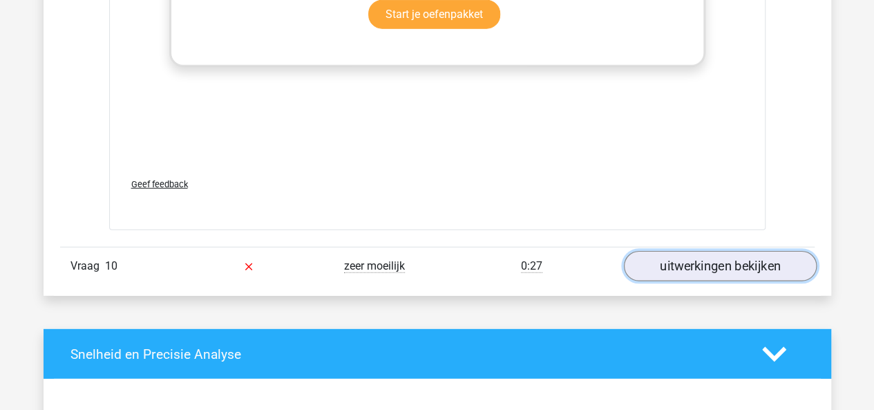
click at [712, 258] on link "uitwerkingen bekijken" at bounding box center [719, 267] width 193 height 30
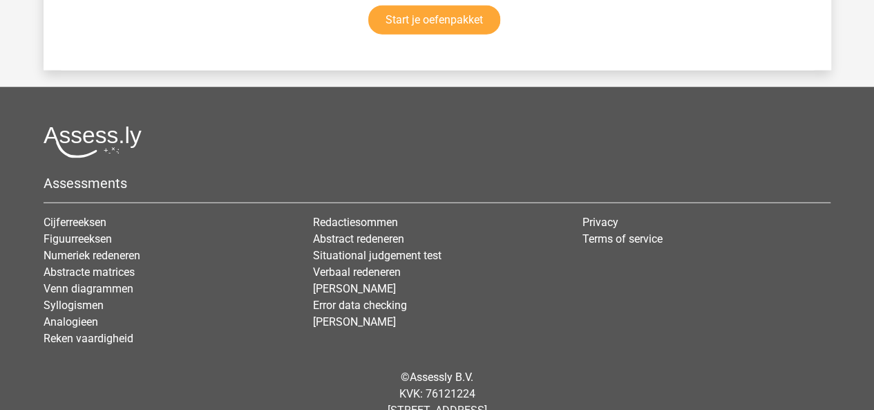
scroll to position [9590, 0]
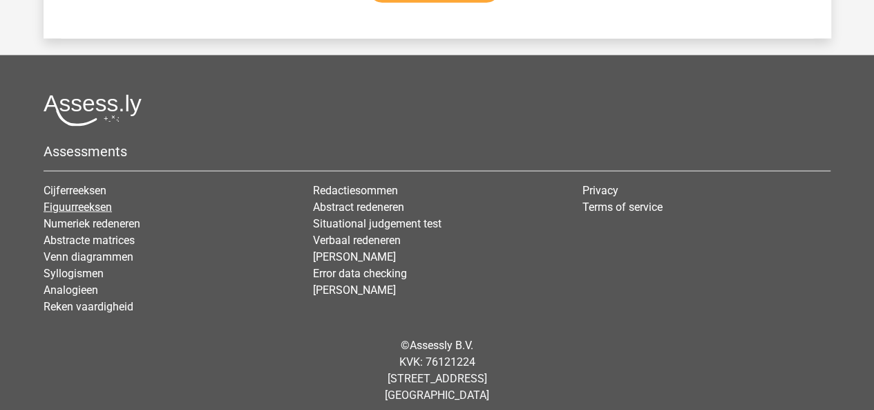
click at [86, 200] on link "Figuurreeksen" at bounding box center [78, 206] width 68 height 13
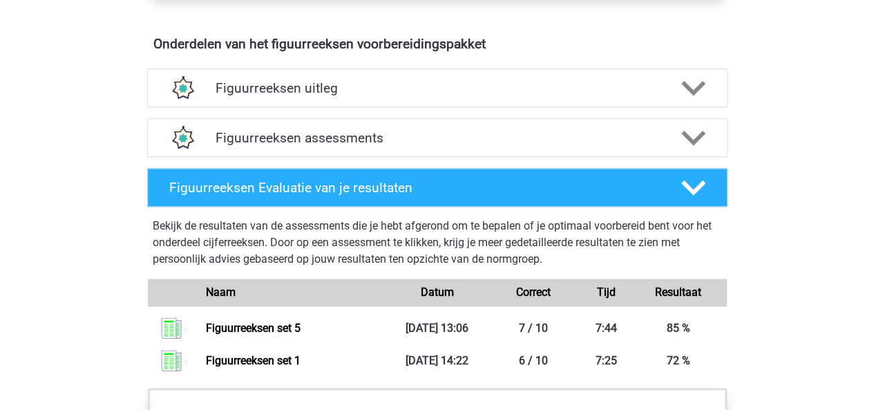
scroll to position [782, 0]
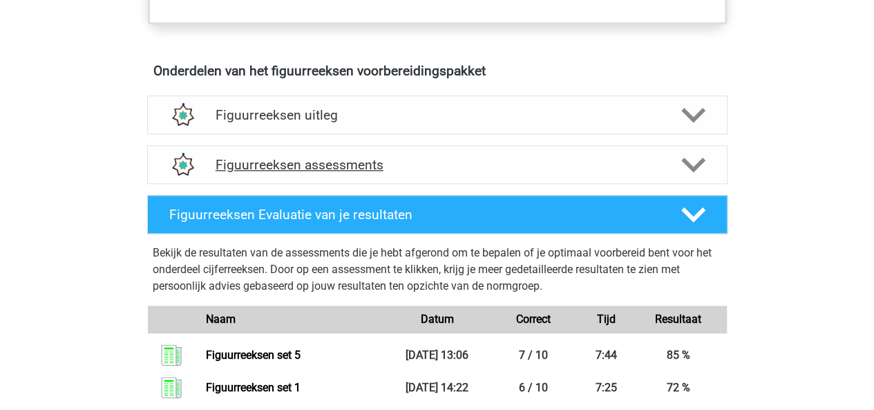
click at [602, 171] on h4 "Figuurreeksen assessments" at bounding box center [438, 165] width 444 height 16
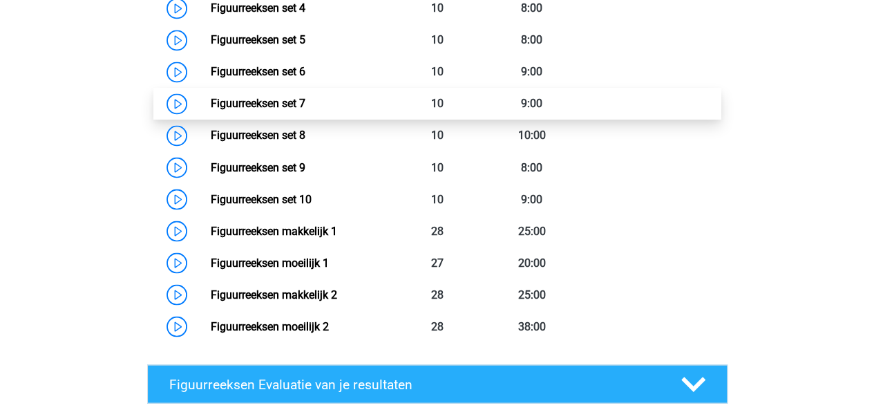
scroll to position [1161, 0]
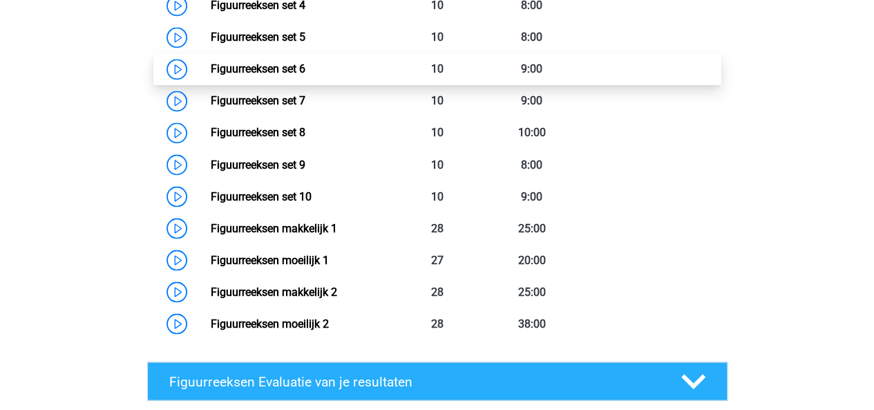
click at [239, 66] on link "Figuurreeksen set 6" at bounding box center [258, 68] width 95 height 13
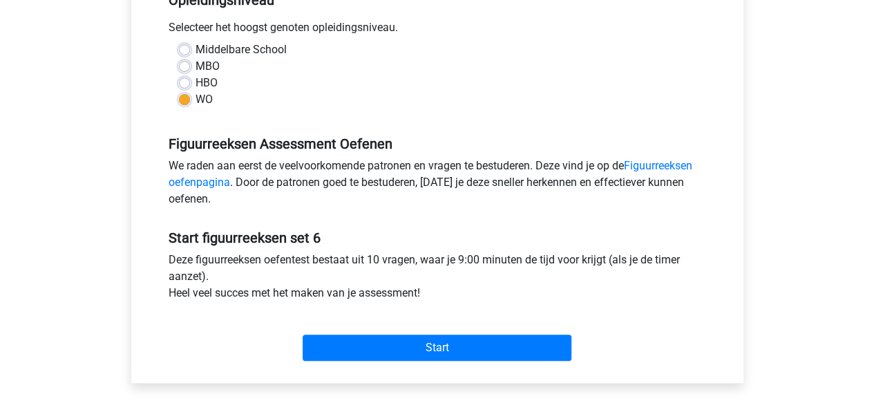
scroll to position [327, 0]
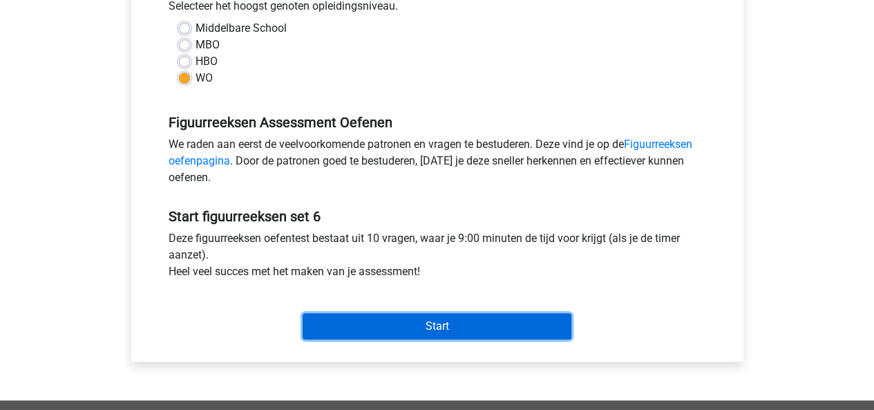
click at [443, 321] on input "Start" at bounding box center [437, 326] width 269 height 26
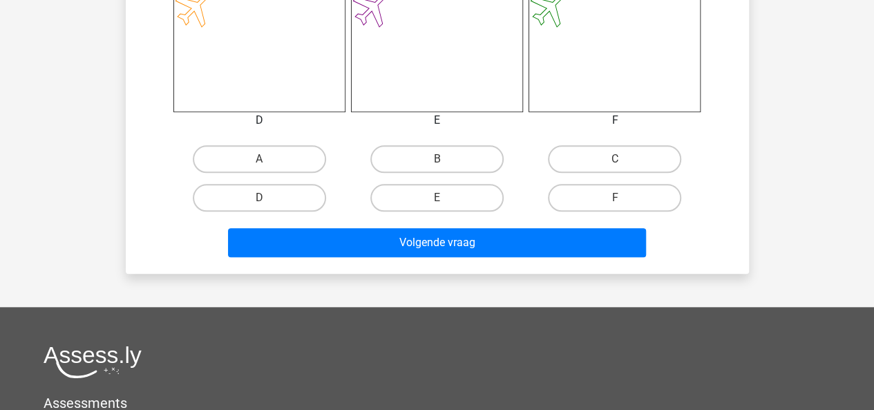
scroll to position [646, 0]
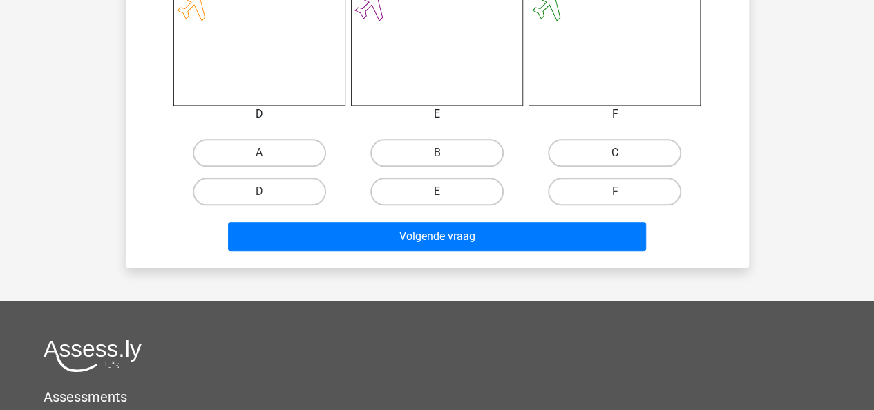
click at [659, 163] on label "C" at bounding box center [614, 153] width 133 height 28
click at [624, 162] on input "C" at bounding box center [619, 157] width 9 height 9
radio input "true"
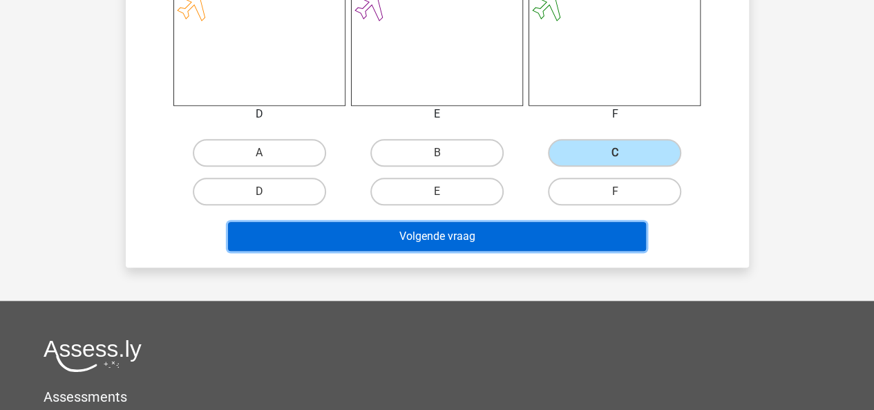
click at [554, 227] on button "Volgende vraag" at bounding box center [437, 236] width 418 height 29
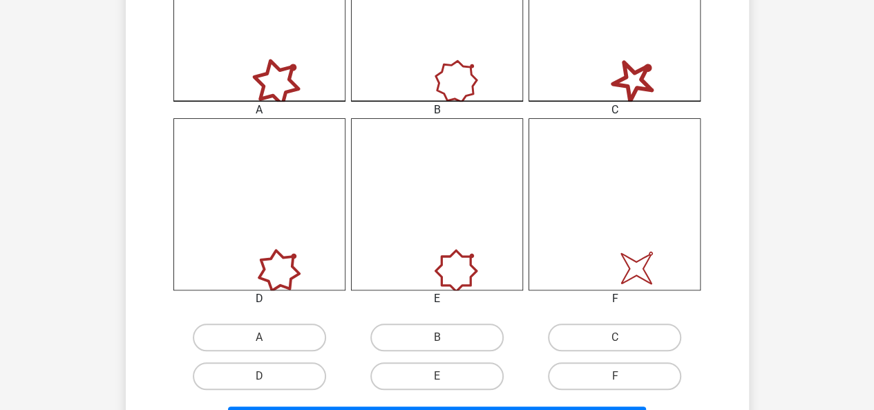
scroll to position [467, 0]
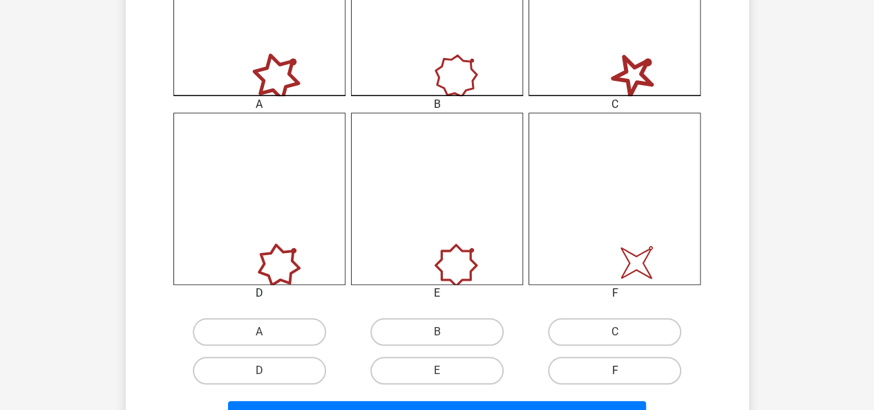
click at [623, 367] on label "F" at bounding box center [614, 371] width 133 height 28
click at [623, 370] on input "F" at bounding box center [619, 374] width 9 height 9
radio input "true"
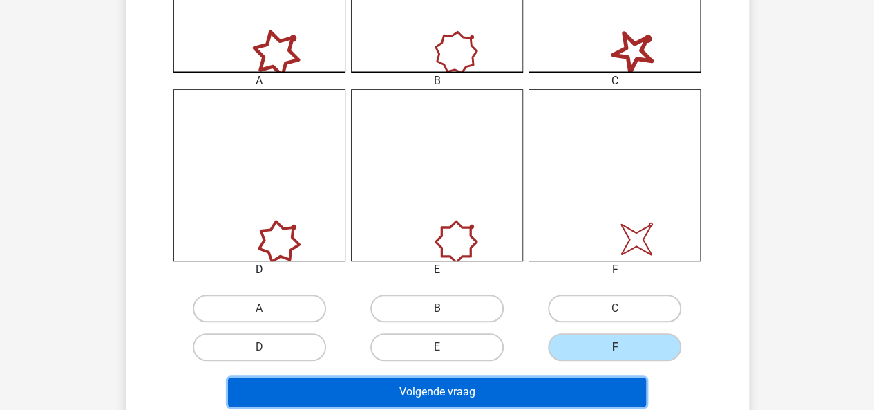
click at [587, 382] on button "Volgende vraag" at bounding box center [437, 391] width 418 height 29
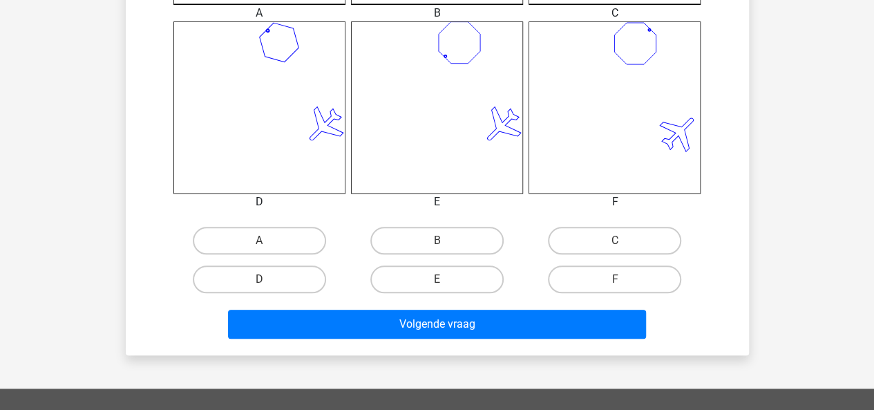
scroll to position [569, 0]
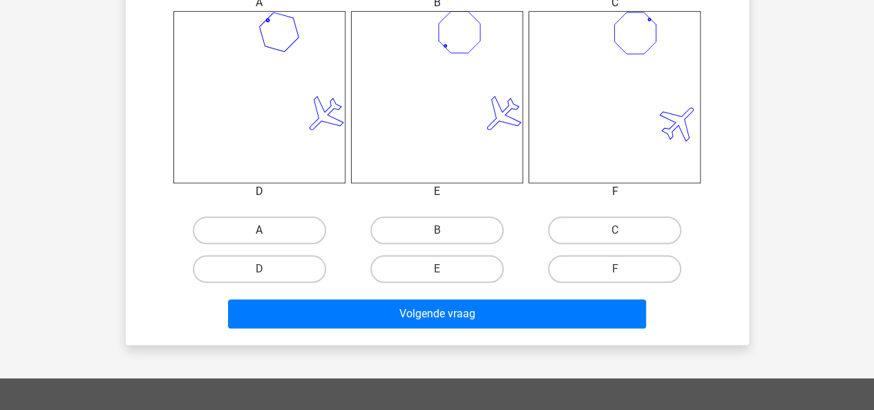
click at [303, 223] on label "A" at bounding box center [259, 230] width 133 height 28
click at [268, 230] on input "A" at bounding box center [263, 234] width 9 height 9
radio input "true"
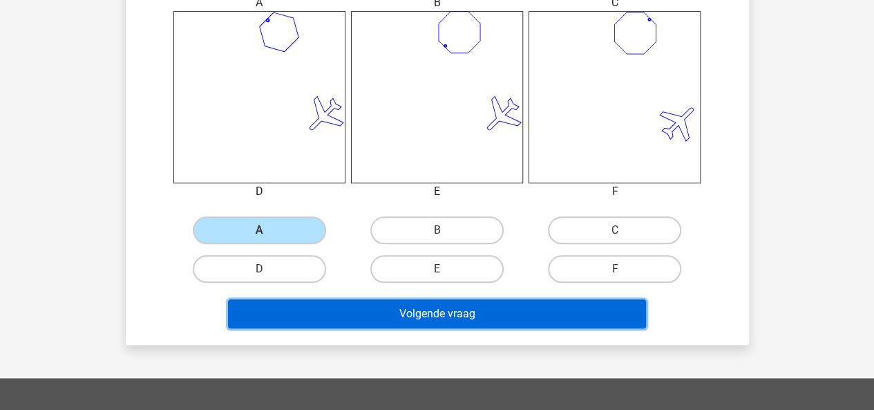
click at [342, 311] on button "Volgende vraag" at bounding box center [437, 313] width 418 height 29
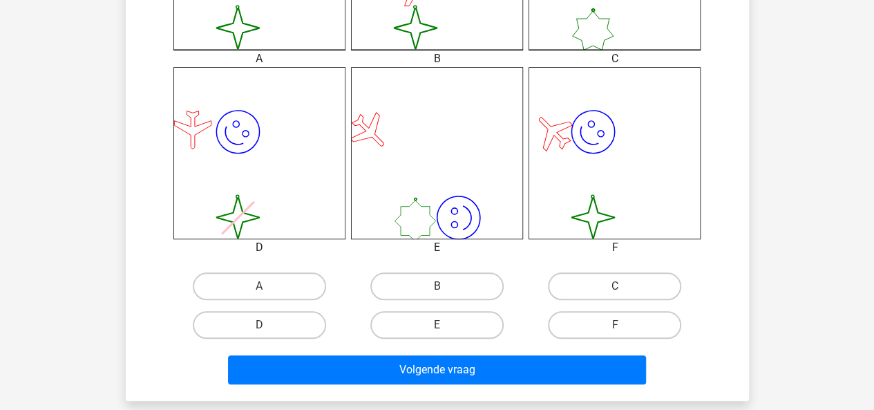
scroll to position [515, 0]
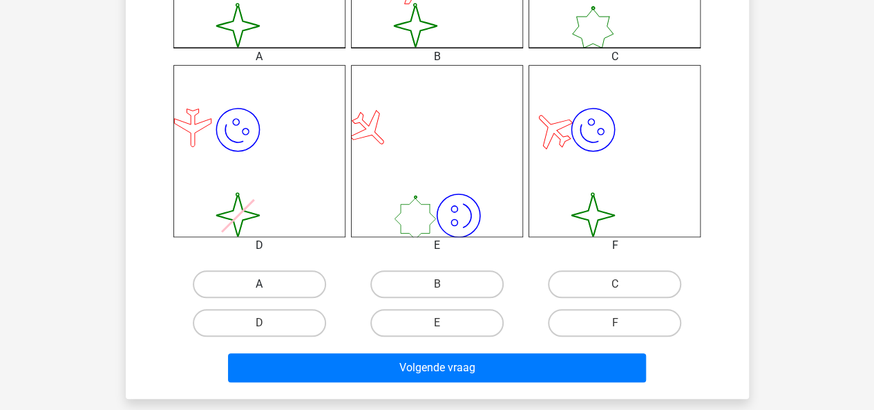
click at [304, 280] on label "A" at bounding box center [259, 284] width 133 height 28
click at [268, 284] on input "A" at bounding box center [263, 288] width 9 height 9
radio input "true"
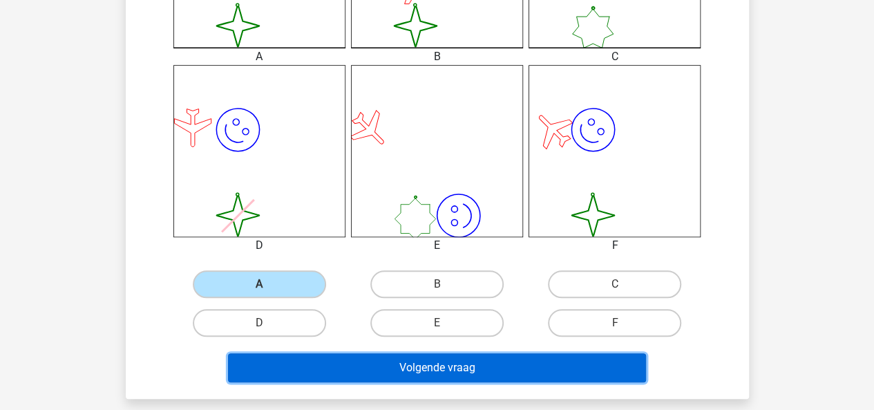
click at [366, 356] on button "Volgende vraag" at bounding box center [437, 367] width 418 height 29
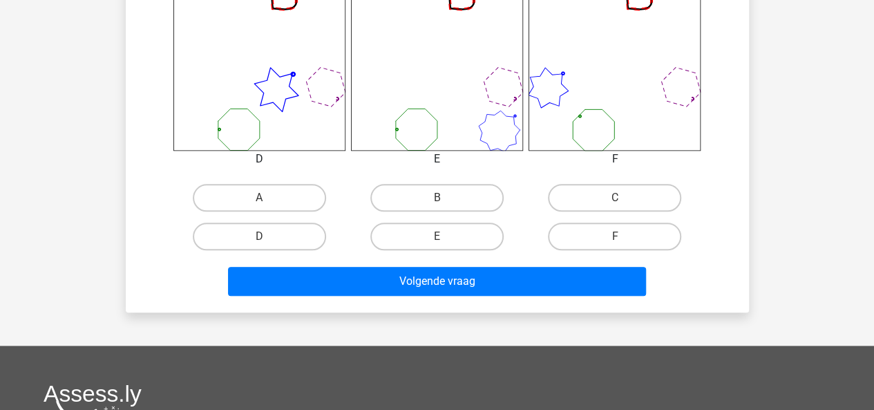
scroll to position [609, 0]
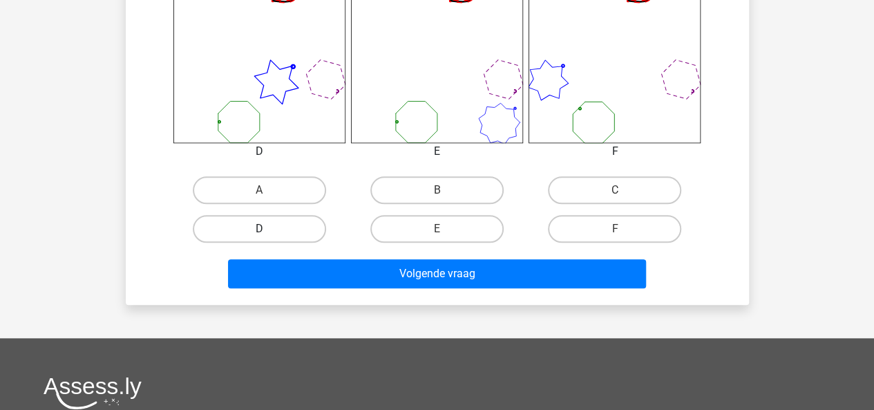
click at [304, 225] on label "D" at bounding box center [259, 229] width 133 height 28
click at [268, 229] on input "D" at bounding box center [263, 233] width 9 height 9
radio input "true"
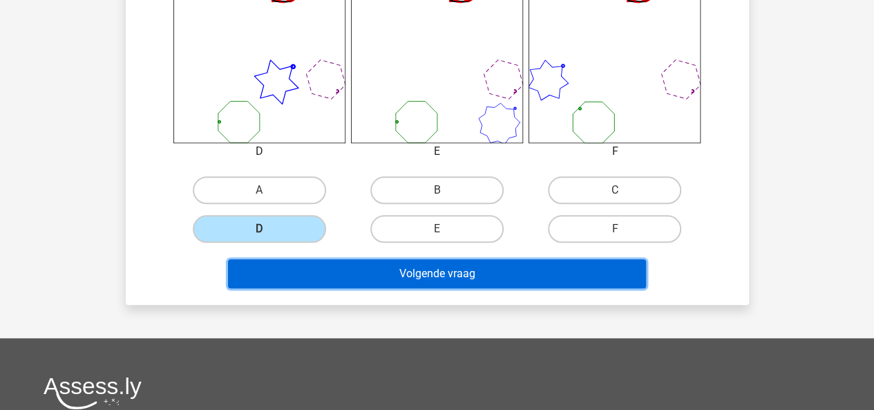
click at [326, 264] on button "Volgende vraag" at bounding box center [437, 273] width 418 height 29
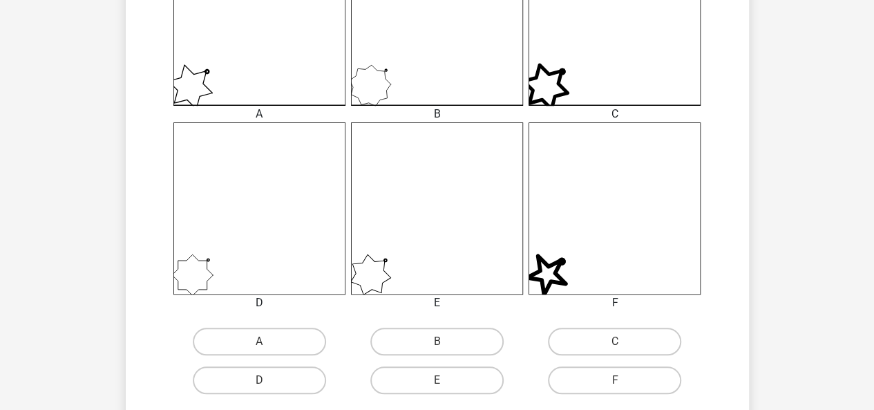
scroll to position [463, 0]
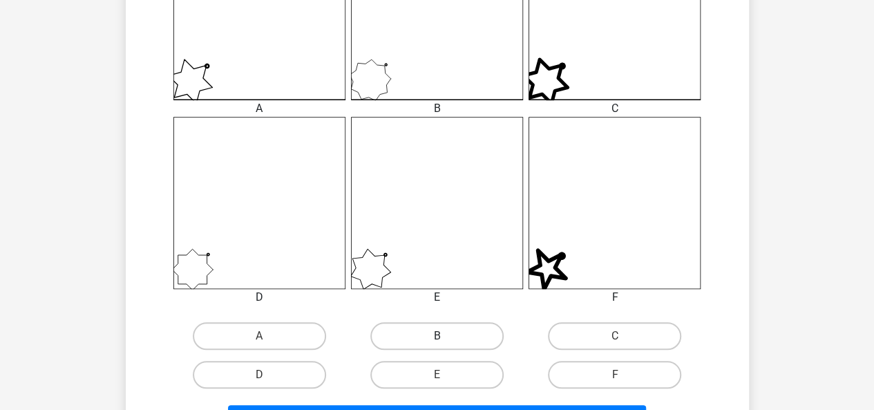
click at [423, 330] on label "B" at bounding box center [436, 336] width 133 height 28
click at [437, 336] on input "B" at bounding box center [441, 340] width 9 height 9
radio input "true"
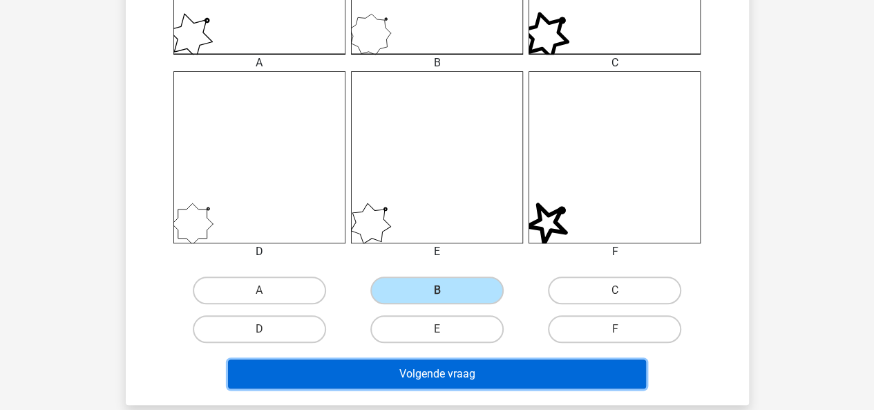
click at [389, 362] on button "Volgende vraag" at bounding box center [437, 373] width 418 height 29
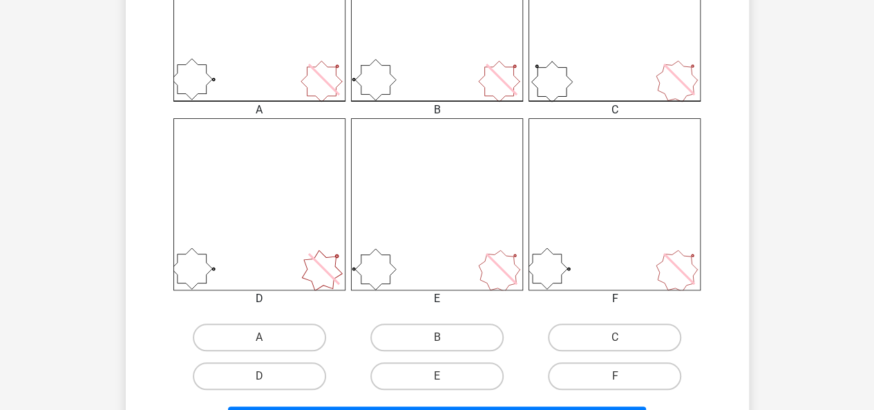
scroll to position [471, 0]
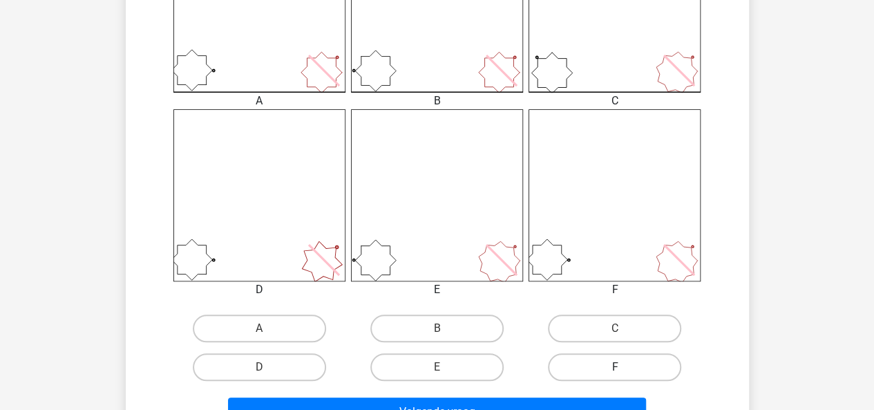
click at [601, 363] on label "F" at bounding box center [614, 367] width 133 height 28
click at [615, 367] on input "F" at bounding box center [619, 371] width 9 height 9
radio input "true"
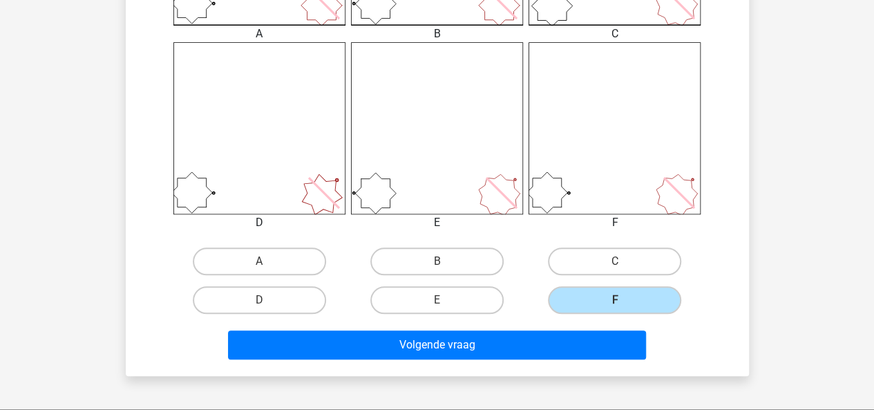
scroll to position [555, 0]
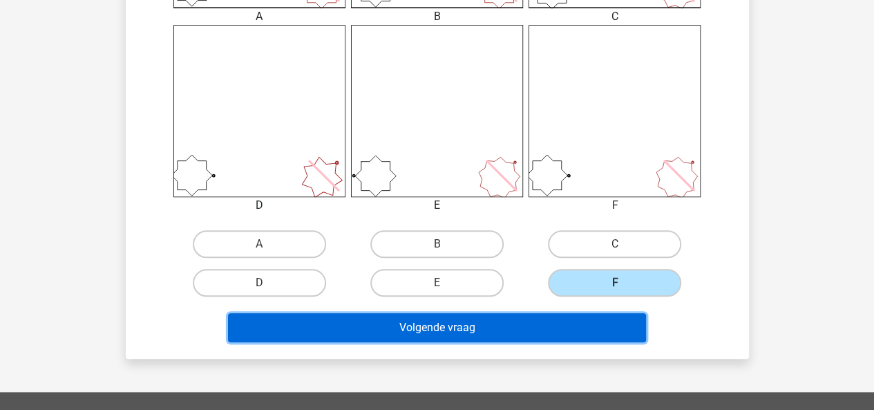
click at [549, 328] on button "Volgende vraag" at bounding box center [437, 327] width 418 height 29
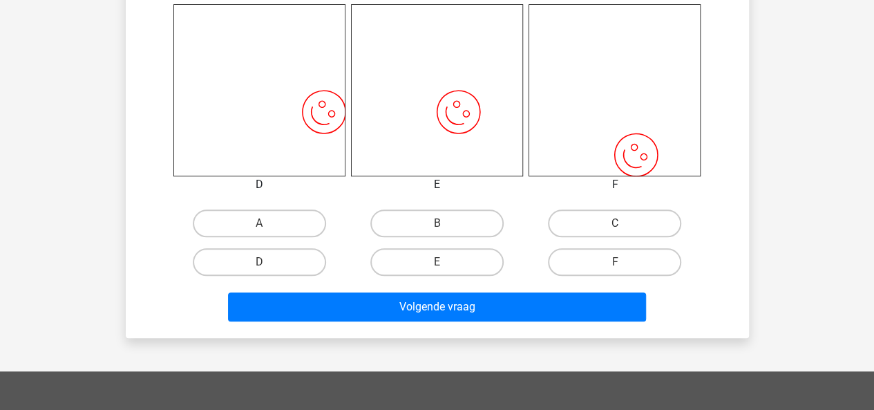
scroll to position [579, 0]
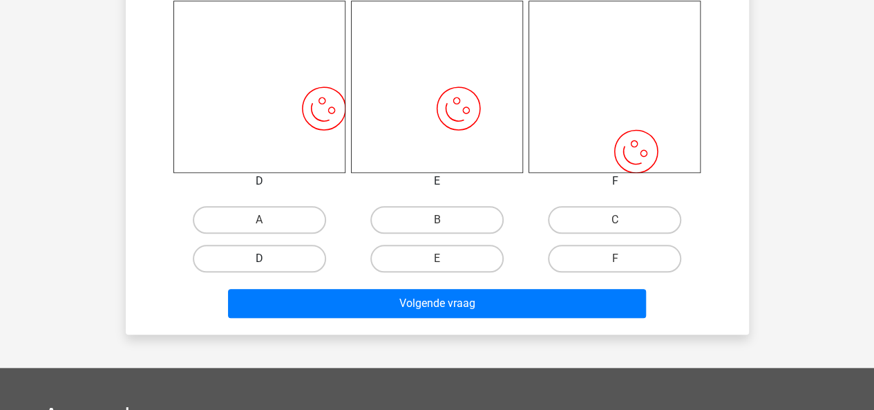
click at [285, 254] on label "D" at bounding box center [259, 259] width 133 height 28
click at [268, 258] on input "D" at bounding box center [263, 262] width 9 height 9
radio input "true"
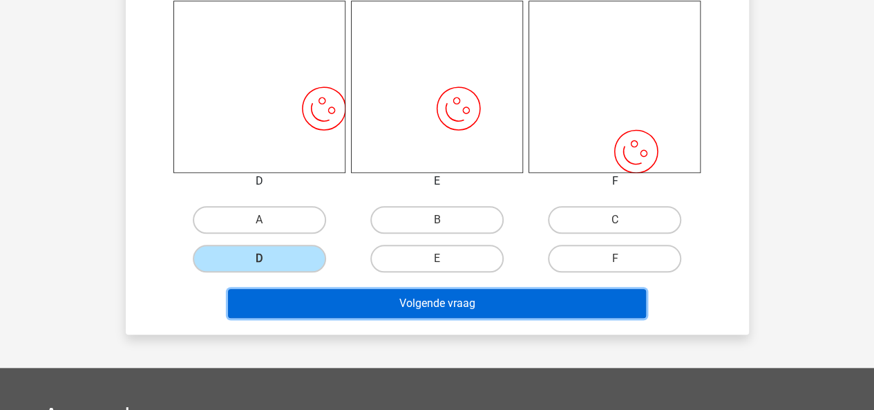
click at [350, 299] on button "Volgende vraag" at bounding box center [437, 303] width 418 height 29
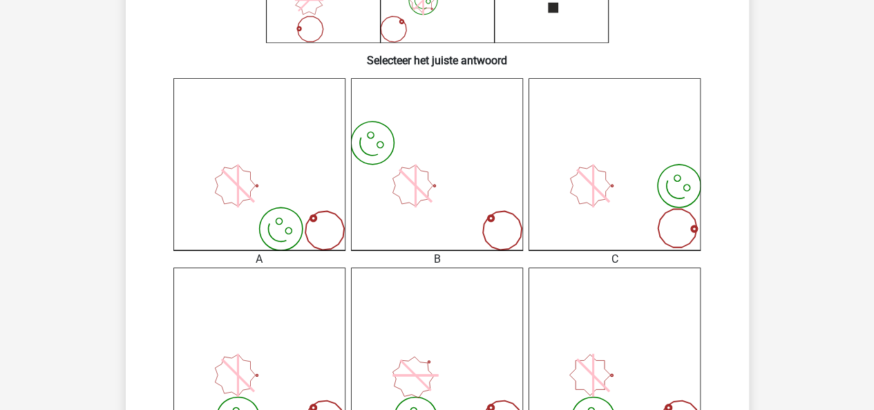
scroll to position [366, 0]
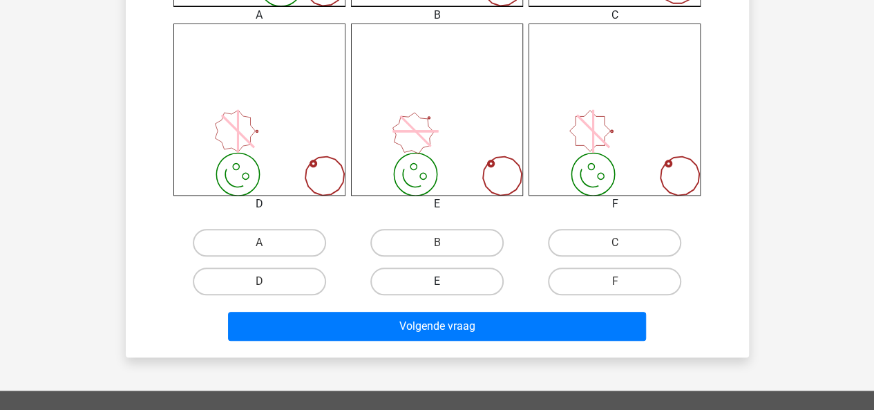
click at [428, 293] on label "E" at bounding box center [436, 281] width 133 height 28
click at [437, 290] on input "E" at bounding box center [441, 285] width 9 height 9
radio input "true"
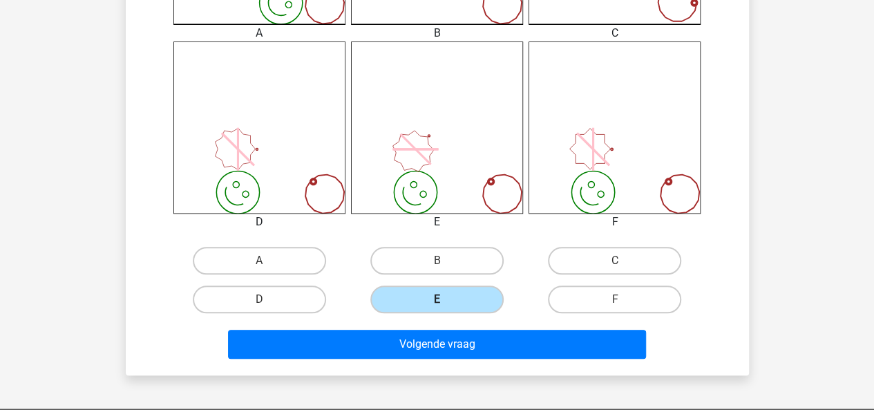
scroll to position [543, 0]
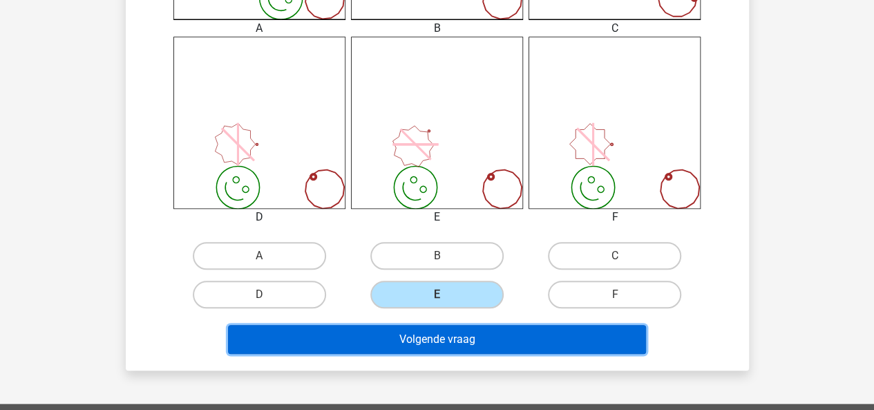
click at [427, 339] on button "Volgende vraag" at bounding box center [437, 339] width 418 height 29
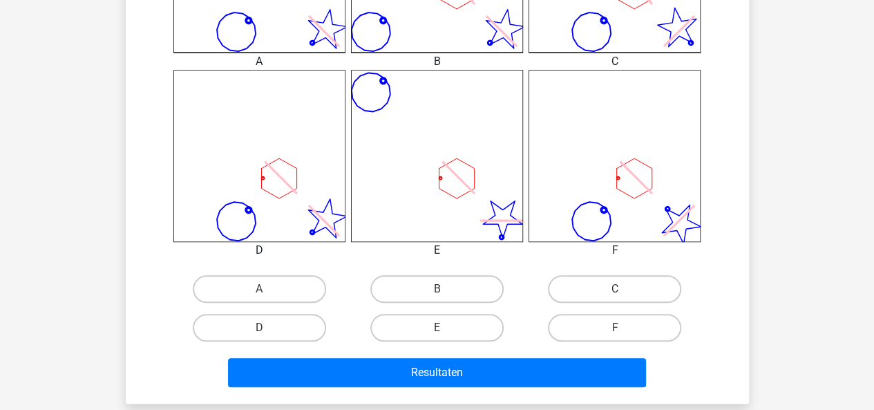
scroll to position [510, 0]
click at [462, 324] on label "E" at bounding box center [436, 328] width 133 height 28
click at [446, 328] on input "E" at bounding box center [441, 332] width 9 height 9
radio input "true"
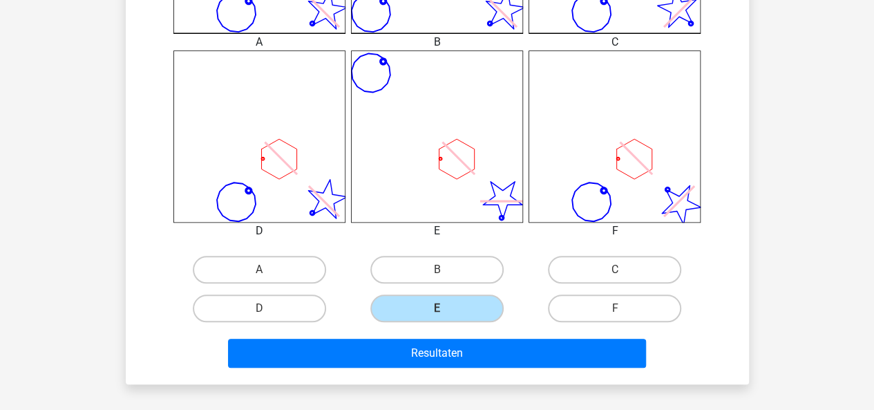
scroll to position [531, 0]
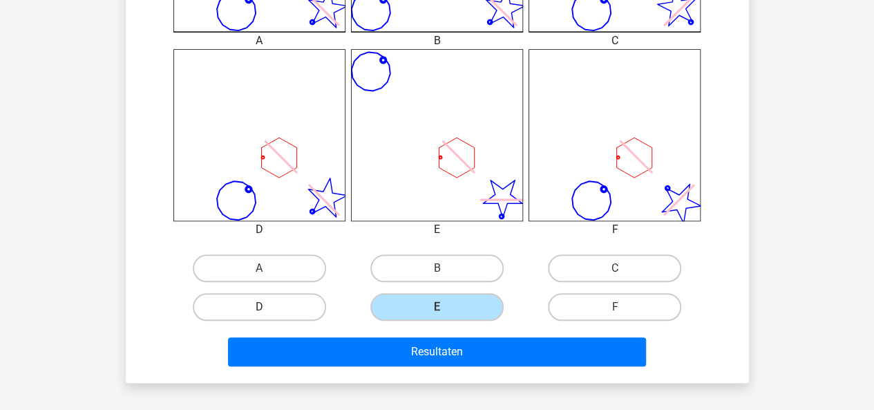
click at [272, 299] on label "D" at bounding box center [259, 307] width 133 height 28
click at [268, 307] on input "D" at bounding box center [263, 311] width 9 height 9
radio input "true"
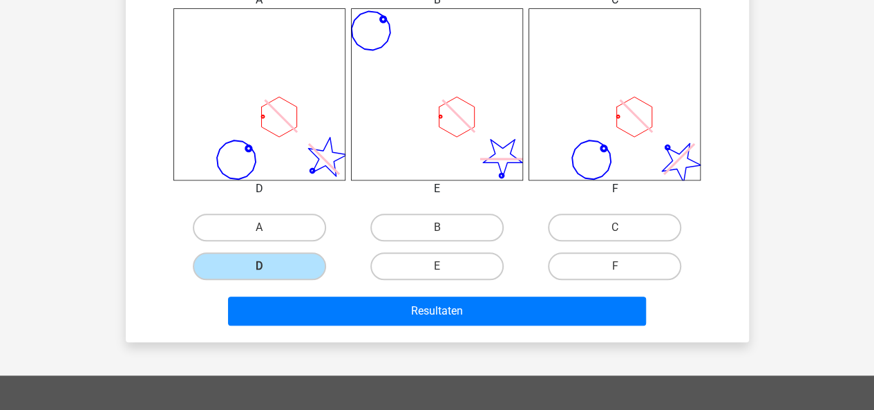
scroll to position [578, 0]
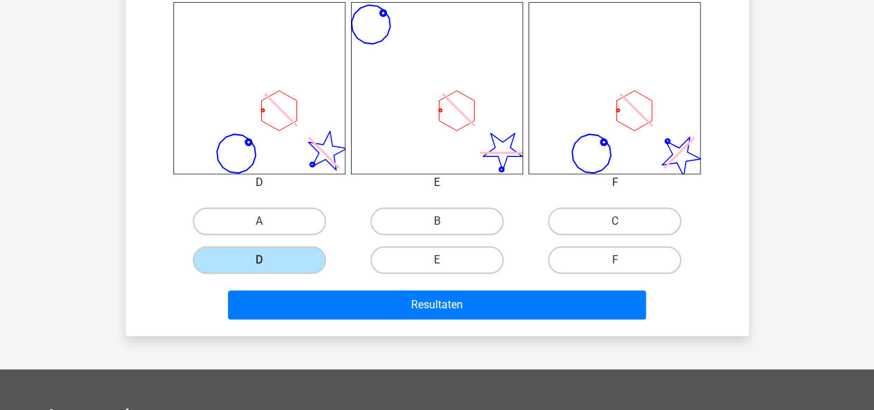
click at [502, 319] on div "Resultaten" at bounding box center [438, 307] width 534 height 35
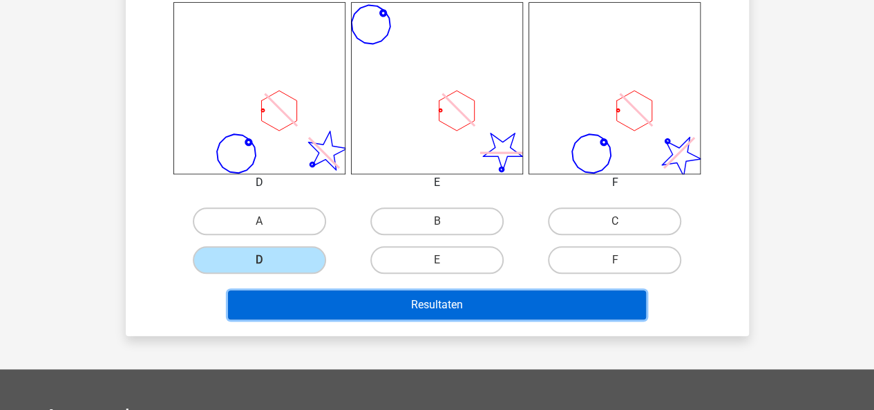
click at [502, 307] on button "Resultaten" at bounding box center [437, 304] width 418 height 29
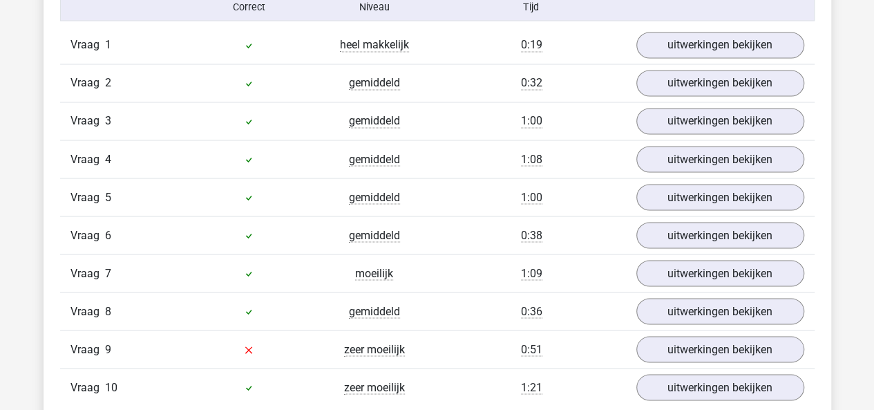
scroll to position [1170, 0]
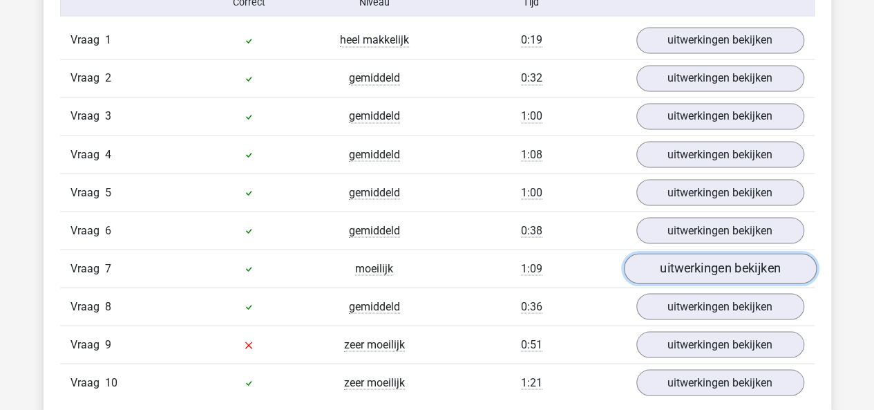
click at [725, 269] on link "uitwerkingen bekijken" at bounding box center [719, 269] width 193 height 30
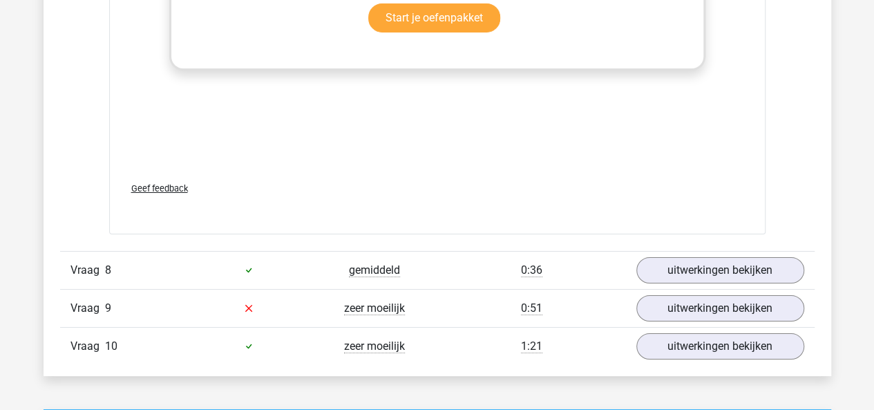
scroll to position [2468, 0]
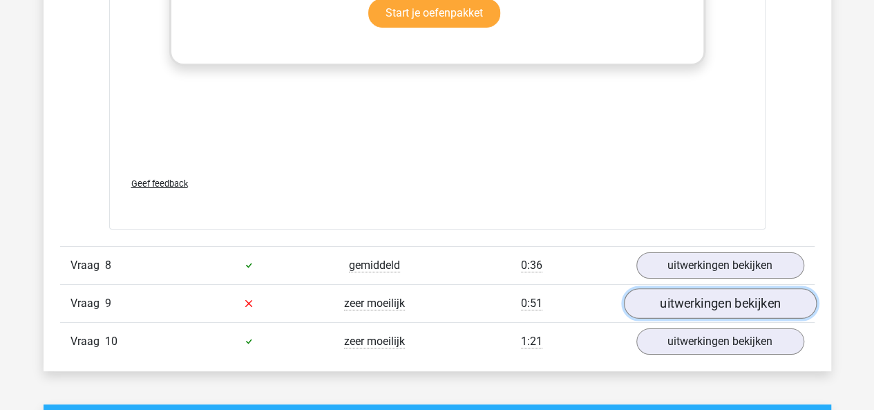
click at [719, 302] on link "uitwerkingen bekijken" at bounding box center [719, 303] width 193 height 30
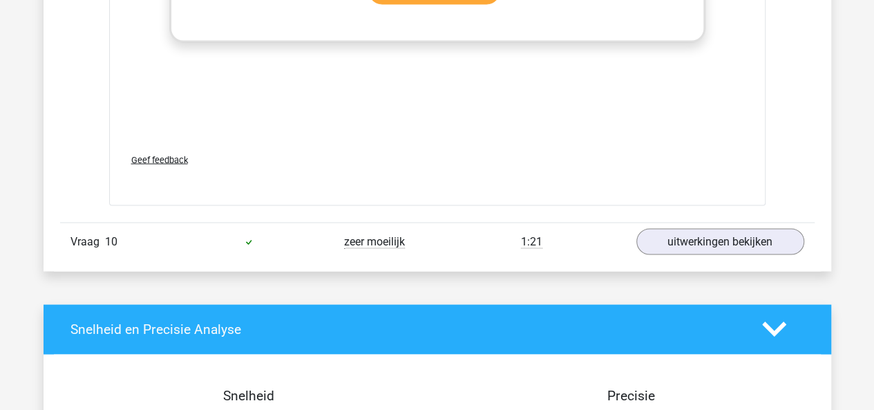
scroll to position [3841, 0]
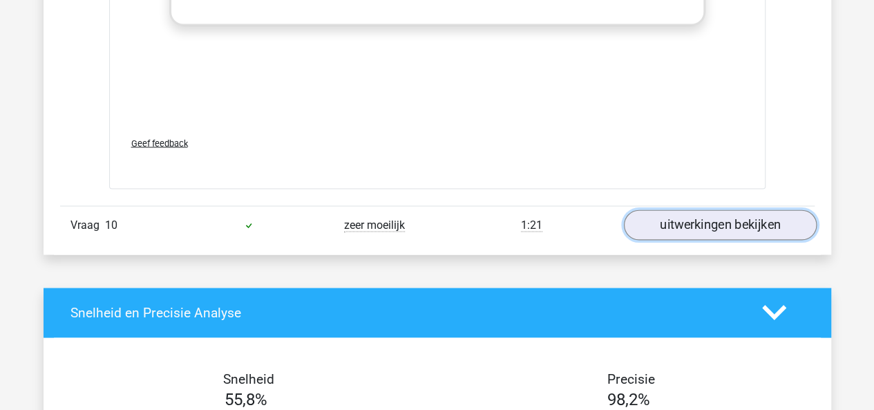
click at [708, 209] on link "uitwerkingen bekijken" at bounding box center [719, 224] width 193 height 30
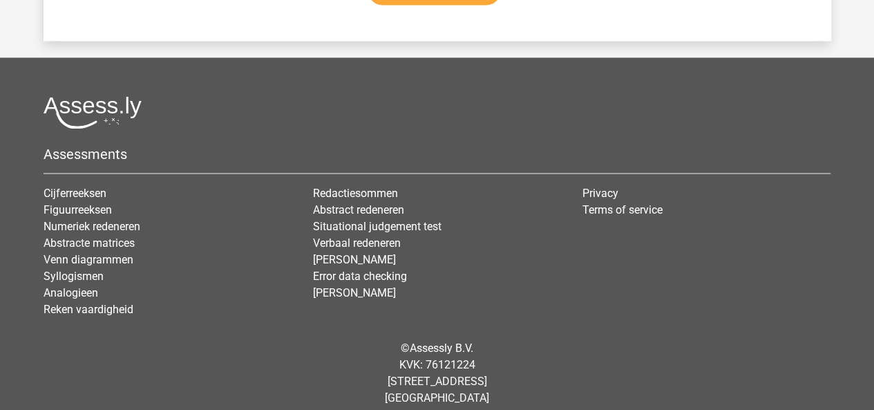
scroll to position [6410, 0]
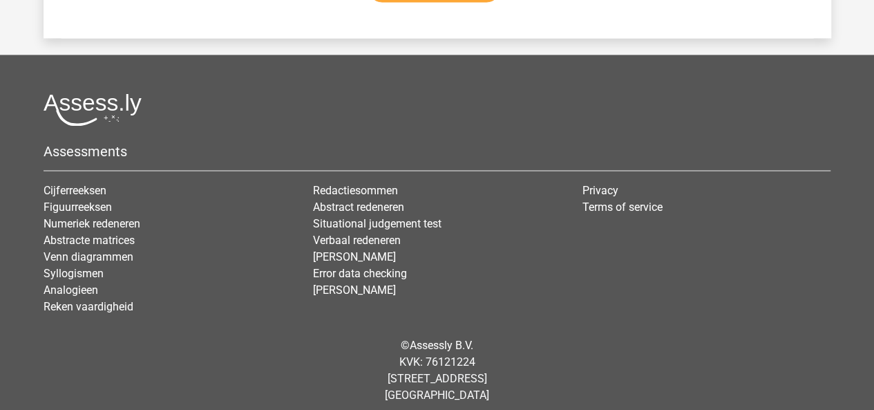
click at [90, 198] on li "Figuurreeksen" at bounding box center [168, 206] width 249 height 17
click at [89, 200] on link "Figuurreeksen" at bounding box center [78, 206] width 68 height 13
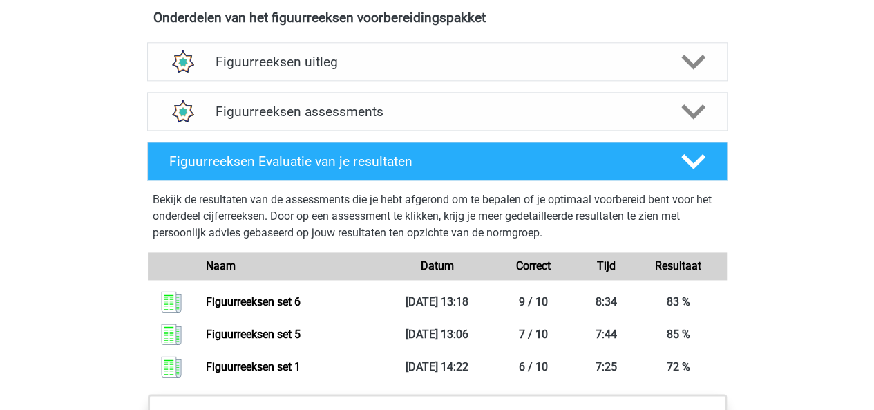
scroll to position [820, 0]
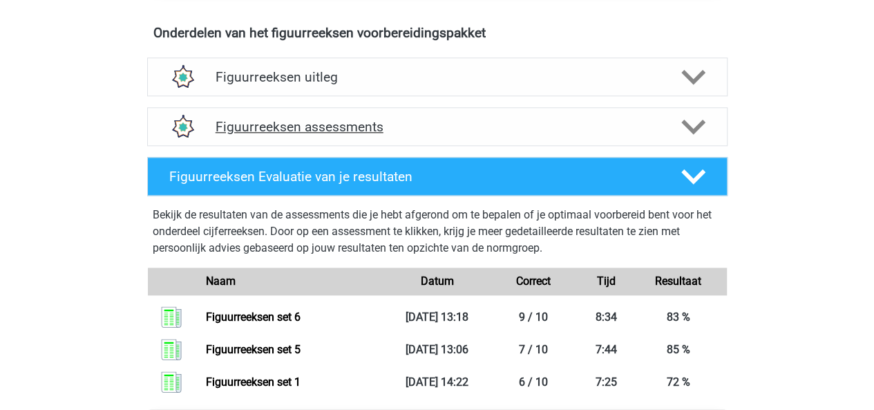
click at [701, 134] on icon at bounding box center [693, 127] width 24 height 24
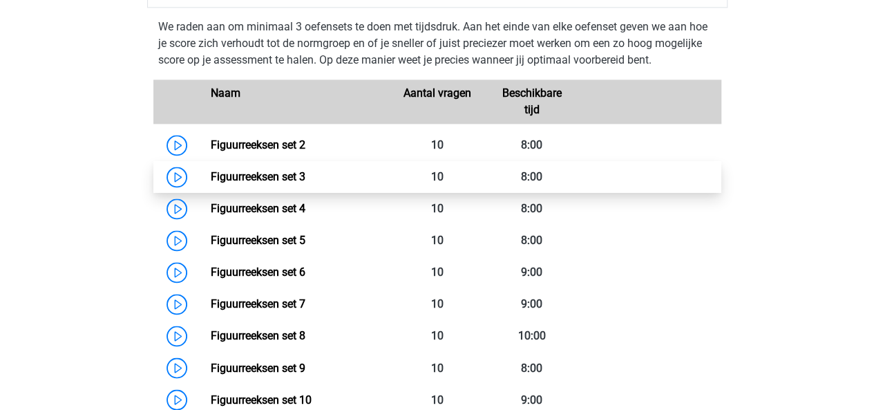
scroll to position [963, 0]
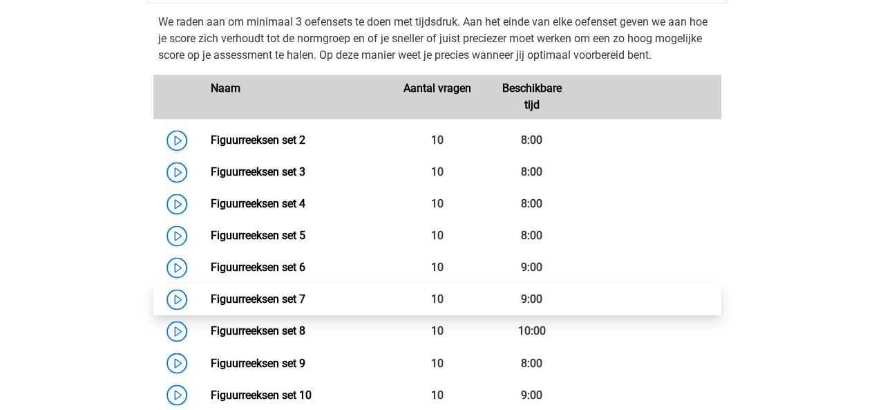
click at [234, 305] on link "Figuurreeksen set 7" at bounding box center [258, 298] width 95 height 13
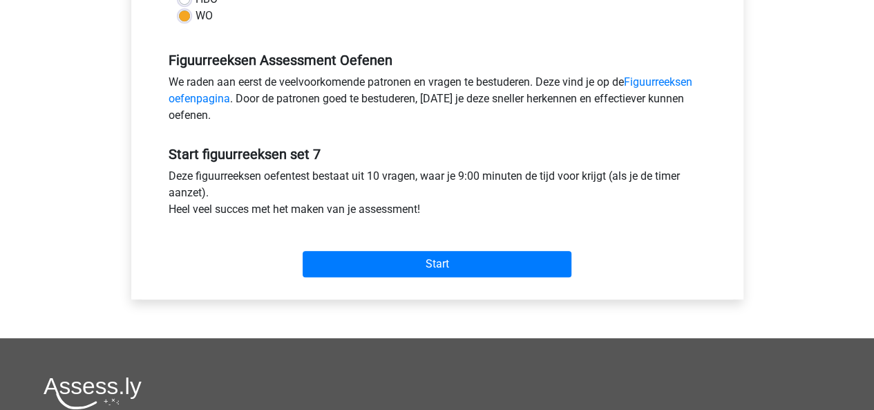
scroll to position [390, 0]
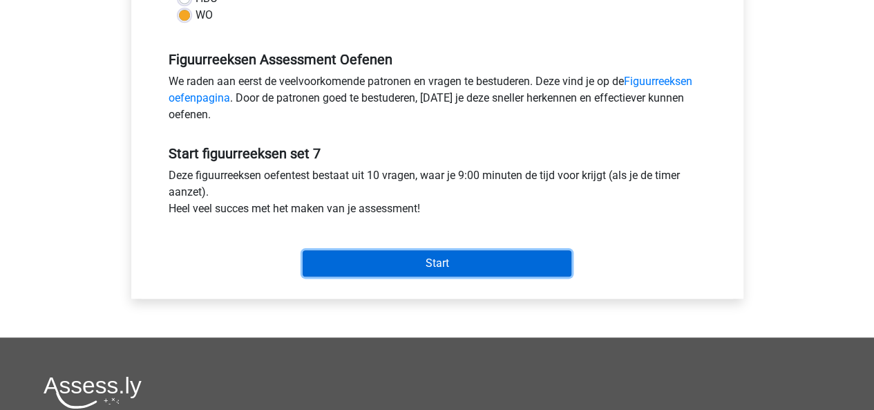
click at [489, 265] on input "Start" at bounding box center [437, 263] width 269 height 26
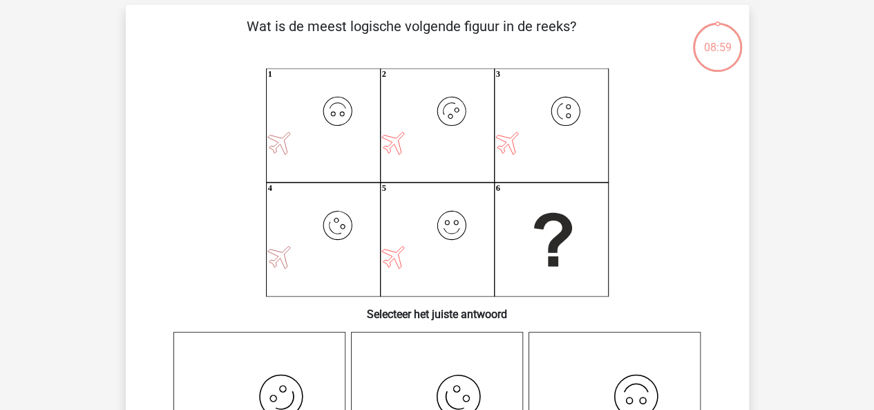
scroll to position [62, 0]
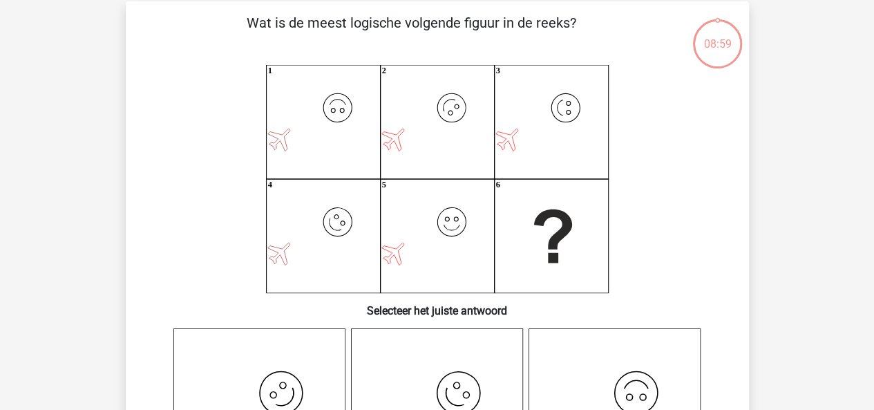
click at [708, 111] on icon "image/svg+xml 1 image/svg+xml 2 image/svg+xml 3 image/svg+xml 4 image/svg+xml 5…" at bounding box center [437, 179] width 557 height 228
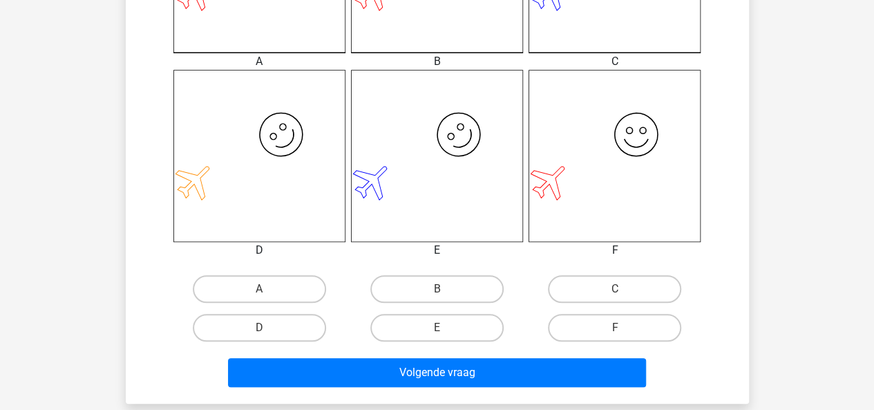
scroll to position [512, 0]
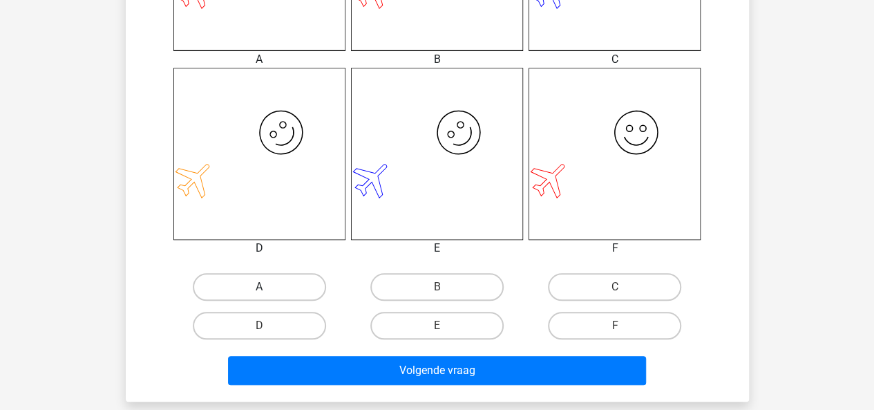
click at [291, 298] on label "A" at bounding box center [259, 287] width 133 height 28
click at [268, 296] on input "A" at bounding box center [263, 291] width 9 height 9
radio input "true"
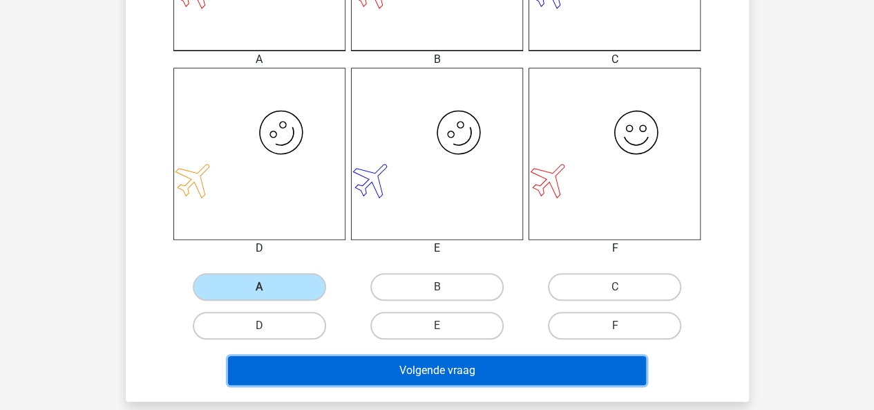
click at [371, 380] on button "Volgende vraag" at bounding box center [437, 370] width 418 height 29
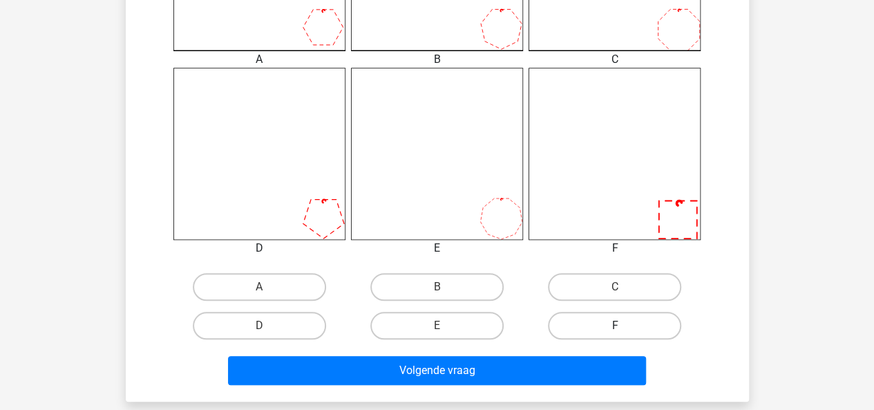
click at [587, 327] on label "F" at bounding box center [614, 326] width 133 height 28
click at [615, 327] on input "F" at bounding box center [619, 330] width 9 height 9
radio input "true"
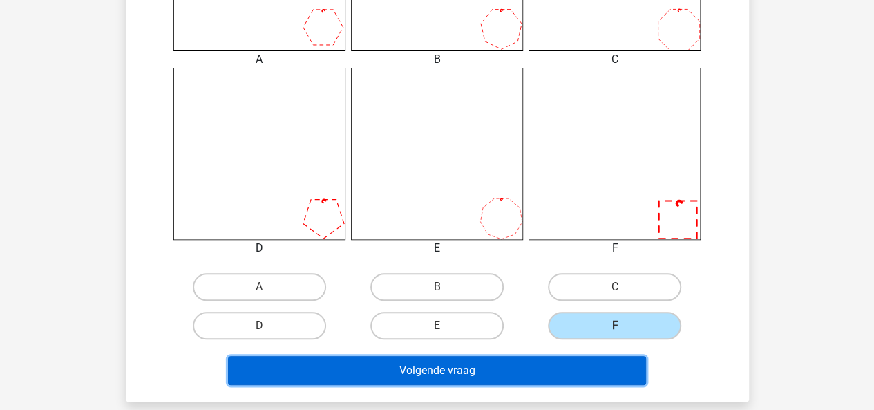
click at [543, 366] on button "Volgende vraag" at bounding box center [437, 370] width 418 height 29
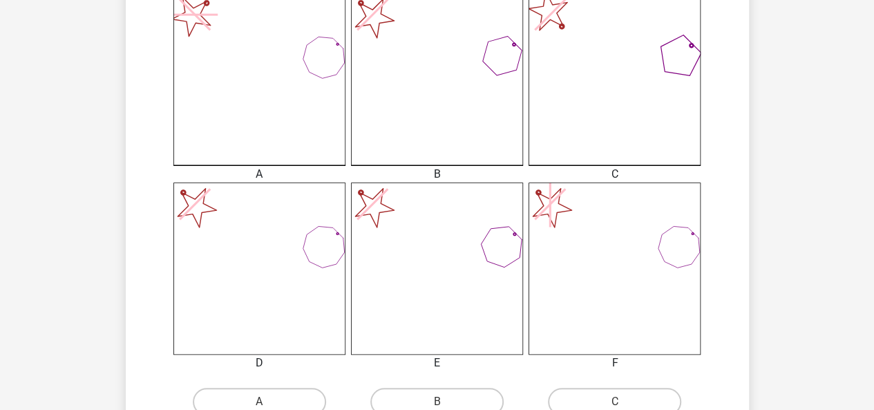
scroll to position [403, 0]
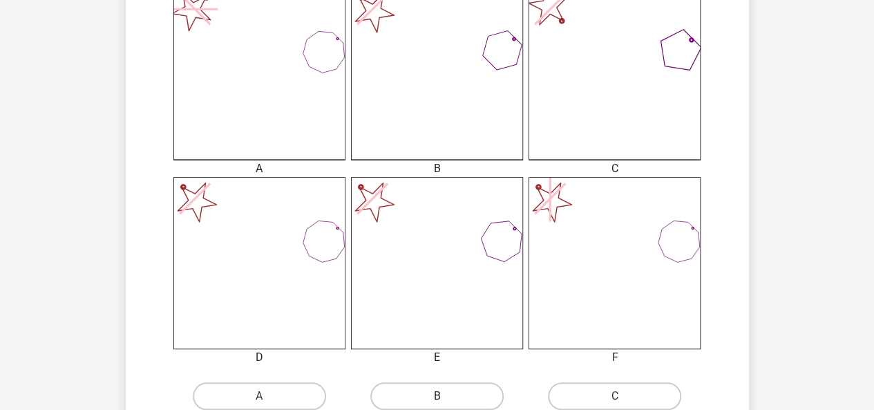
click at [419, 395] on label "B" at bounding box center [436, 396] width 133 height 28
click at [437, 396] on input "B" at bounding box center [441, 400] width 9 height 9
radio input "true"
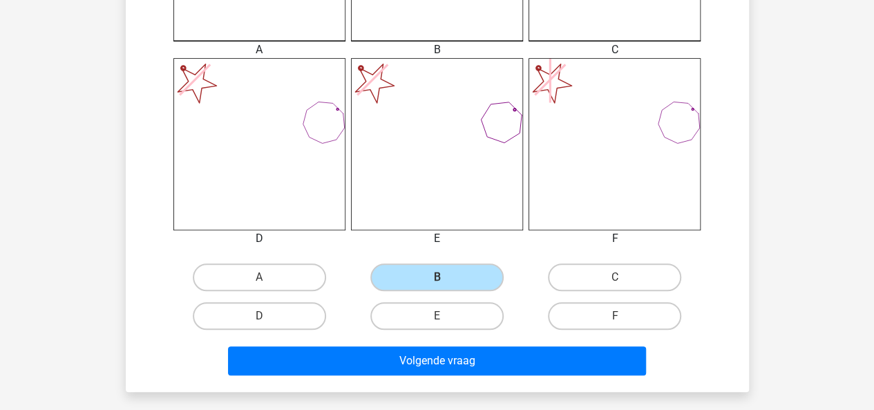
scroll to position [529, 0]
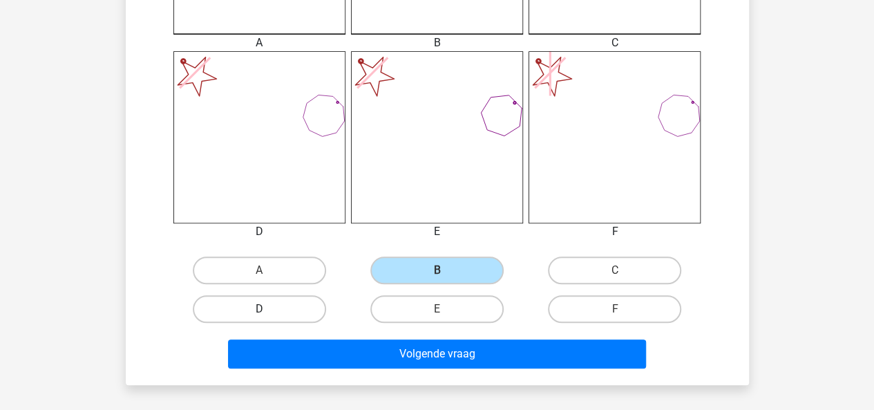
click at [257, 305] on label "D" at bounding box center [259, 309] width 133 height 28
click at [259, 309] on input "D" at bounding box center [263, 313] width 9 height 9
radio input "true"
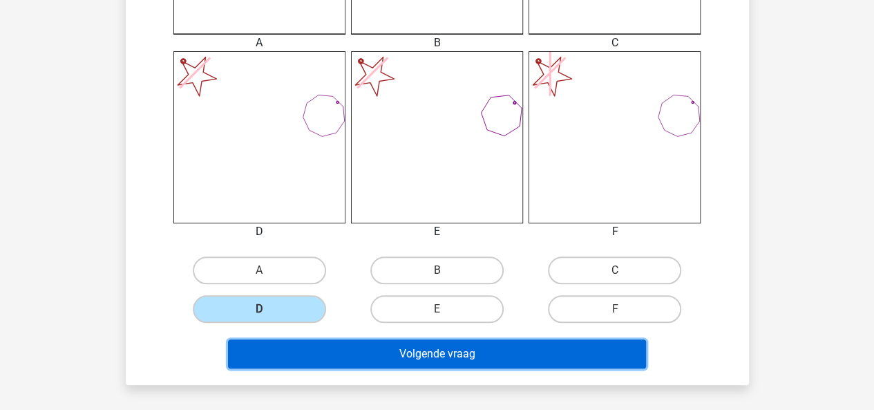
click at [341, 360] on button "Volgende vraag" at bounding box center [437, 353] width 418 height 29
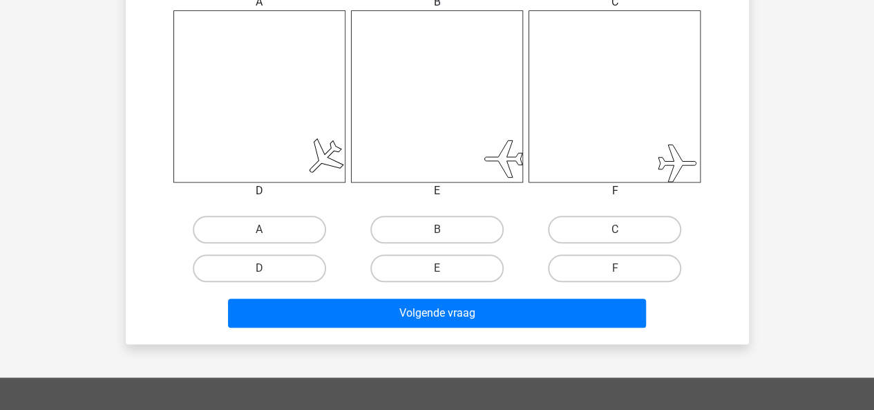
scroll to position [584, 0]
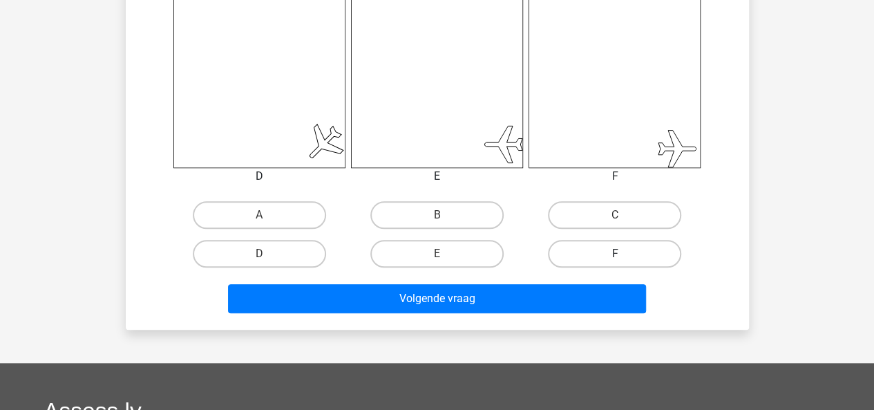
click at [607, 242] on label "F" at bounding box center [614, 254] width 133 height 28
click at [615, 254] on input "F" at bounding box center [619, 258] width 9 height 9
radio input "true"
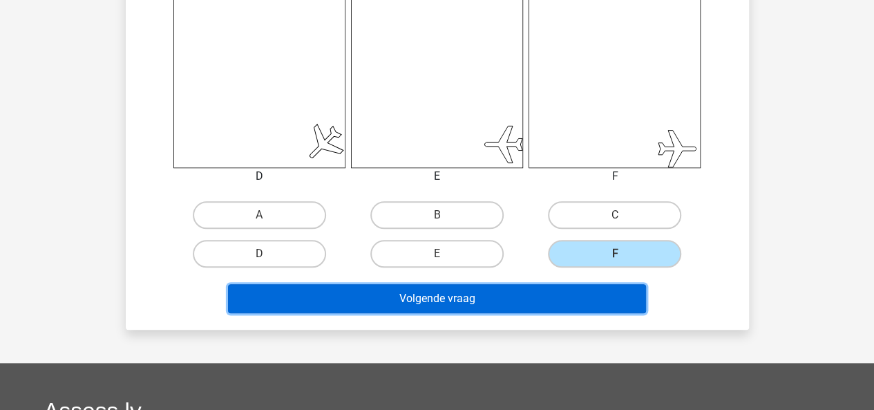
click at [528, 306] on button "Volgende vraag" at bounding box center [437, 298] width 418 height 29
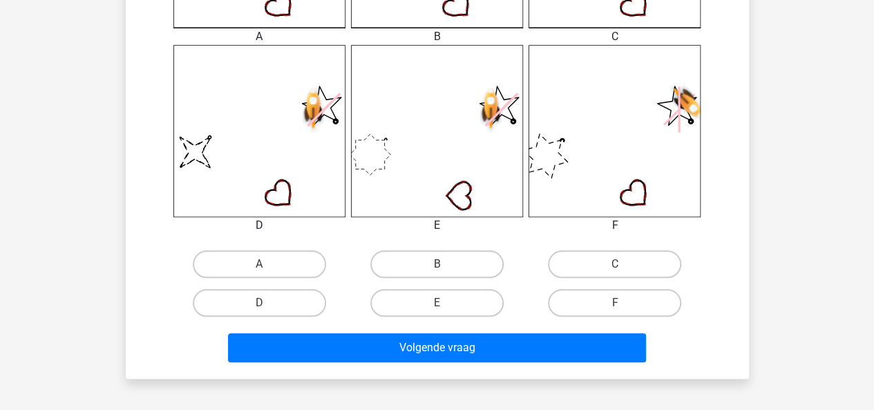
scroll to position [540, 0]
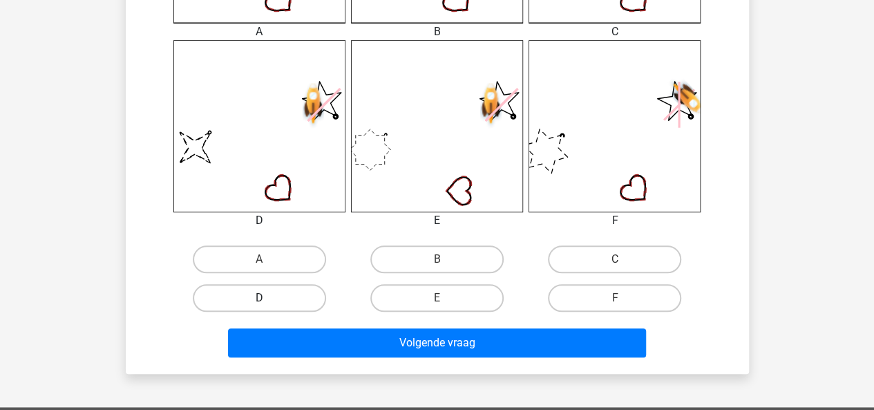
click at [296, 294] on label "D" at bounding box center [259, 298] width 133 height 28
click at [268, 298] on input "D" at bounding box center [263, 302] width 9 height 9
radio input "true"
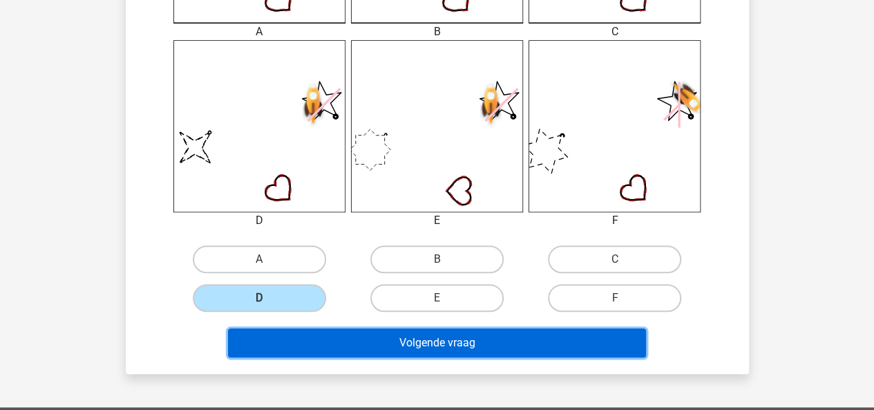
click at [369, 334] on button "Volgende vraag" at bounding box center [437, 342] width 418 height 29
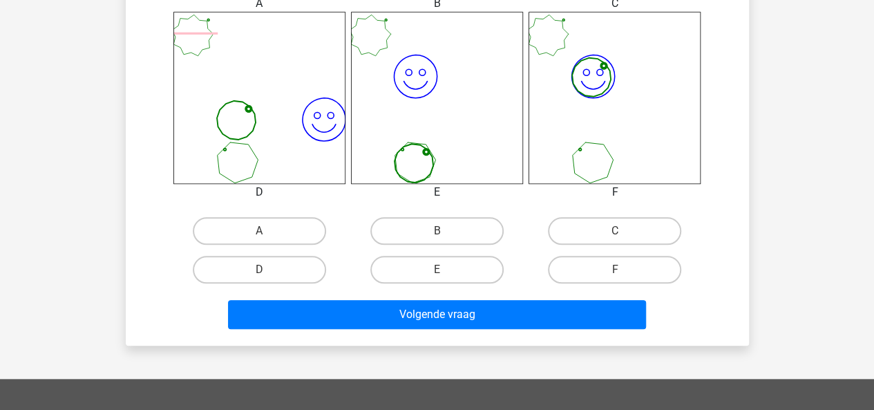
scroll to position [579, 0]
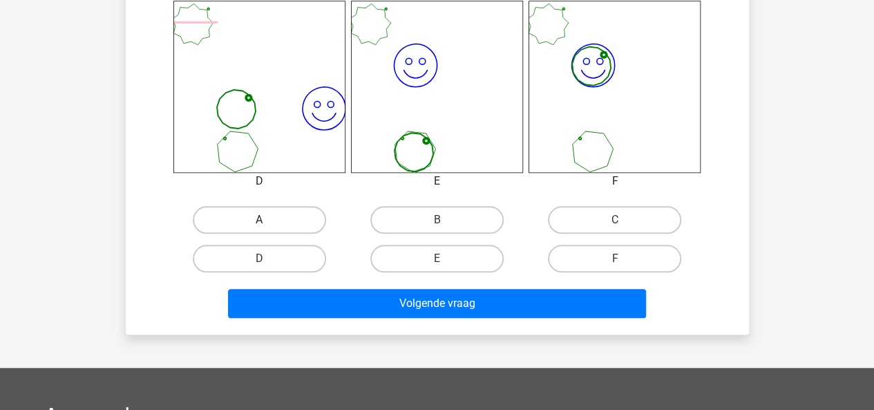
click at [283, 216] on label "A" at bounding box center [259, 220] width 133 height 28
click at [268, 220] on input "A" at bounding box center [263, 224] width 9 height 9
radio input "true"
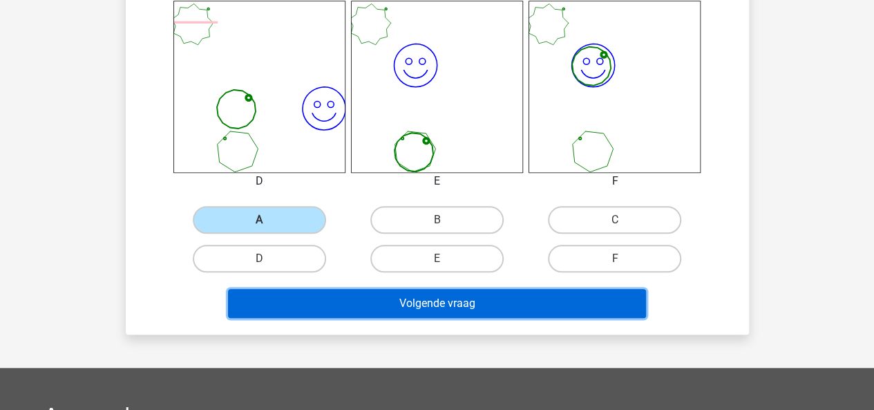
click at [365, 290] on button "Volgende vraag" at bounding box center [437, 303] width 418 height 29
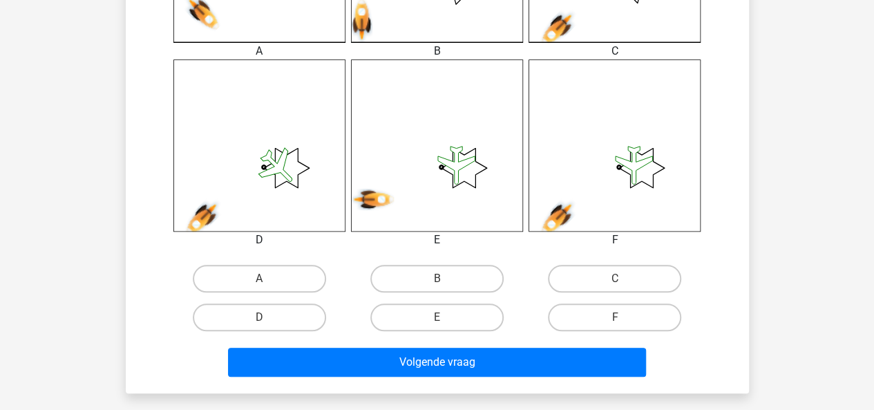
scroll to position [535, 0]
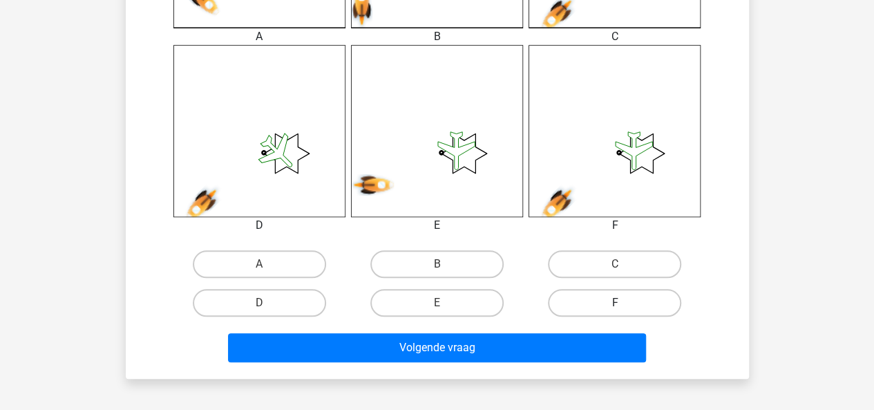
click at [588, 295] on label "F" at bounding box center [614, 303] width 133 height 28
click at [615, 303] on input "F" at bounding box center [619, 307] width 9 height 9
radio input "true"
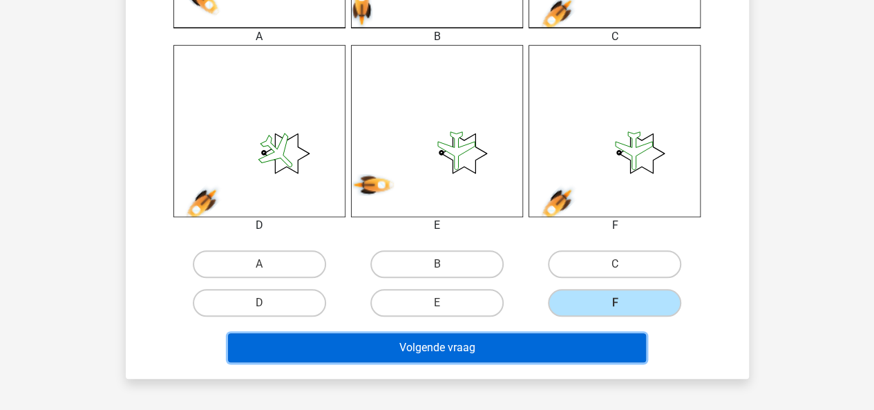
click at [565, 341] on button "Volgende vraag" at bounding box center [437, 347] width 418 height 29
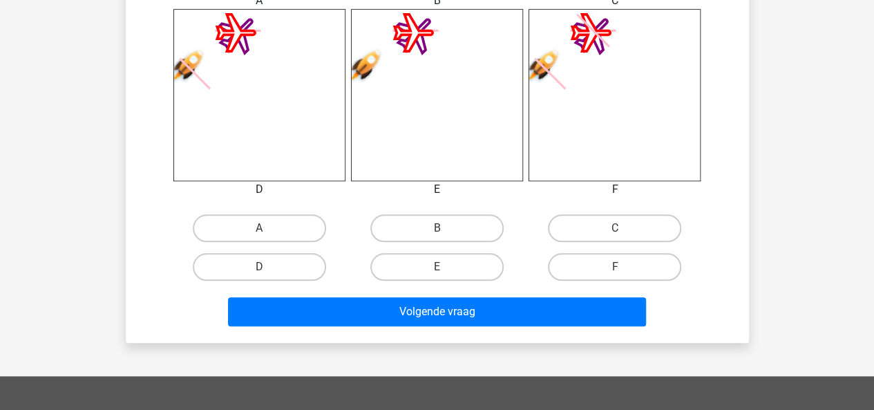
scroll to position [575, 0]
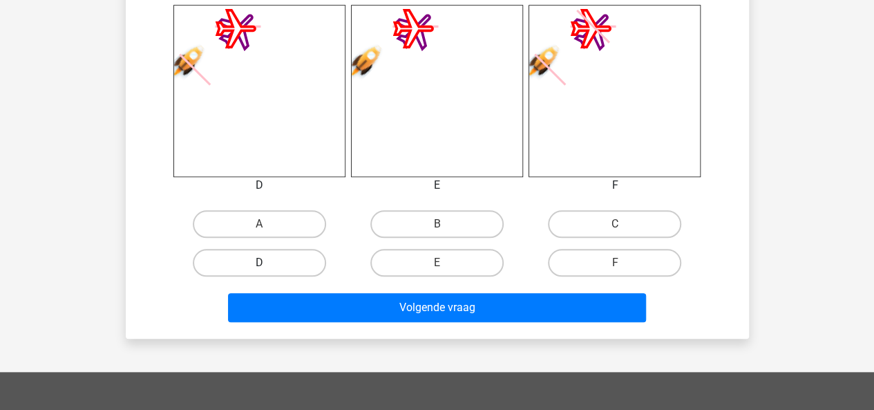
click at [281, 252] on label "D" at bounding box center [259, 263] width 133 height 28
click at [268, 263] on input "D" at bounding box center [263, 267] width 9 height 9
radio input "true"
click at [335, 323] on div "Volgende vraag" at bounding box center [438, 310] width 534 height 35
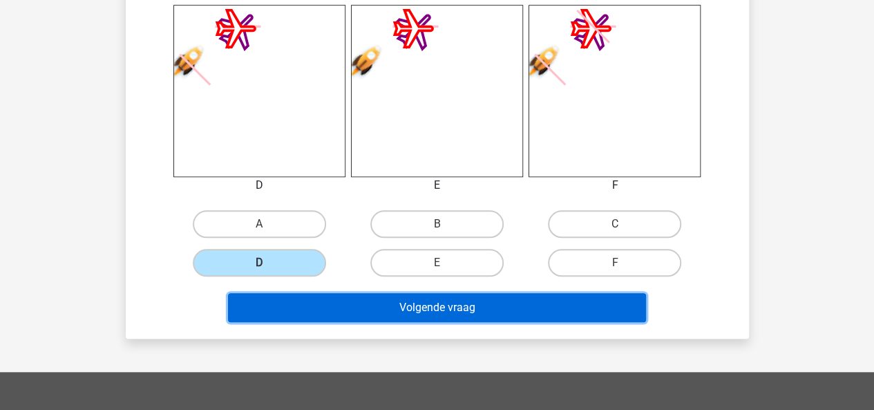
click at [336, 312] on button "Volgende vraag" at bounding box center [437, 307] width 418 height 29
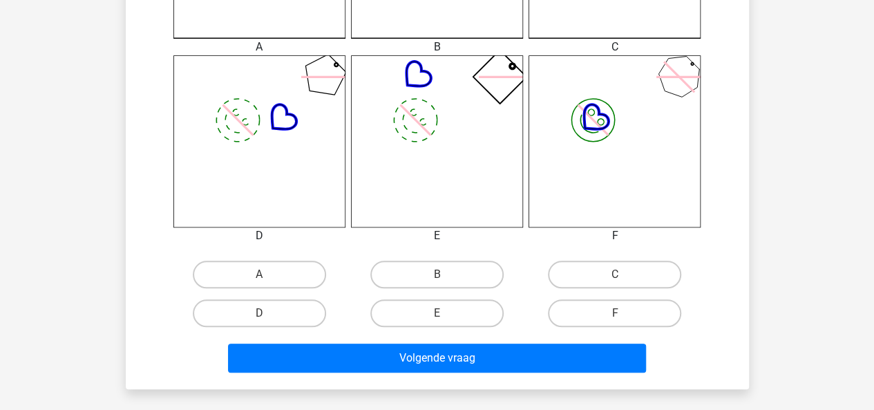
scroll to position [563, 0]
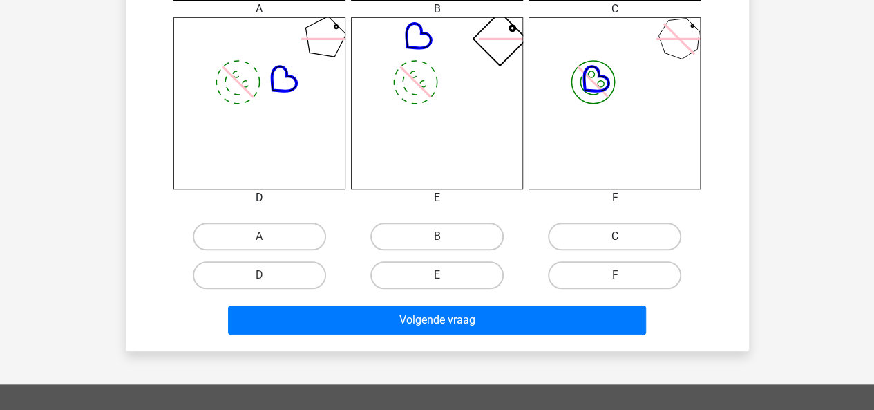
click at [589, 249] on div "C" at bounding box center [615, 236] width 178 height 39
click at [582, 244] on label "C" at bounding box center [614, 237] width 133 height 28
click at [615, 244] on input "C" at bounding box center [619, 240] width 9 height 9
radio input "true"
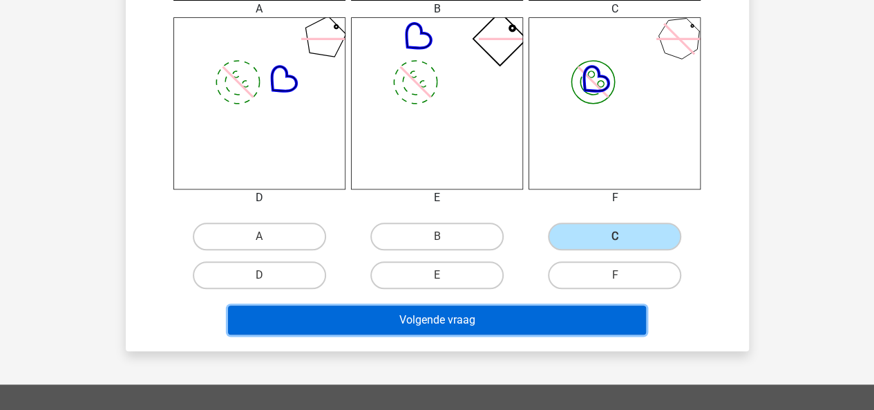
click at [525, 320] on button "Volgende vraag" at bounding box center [437, 319] width 418 height 29
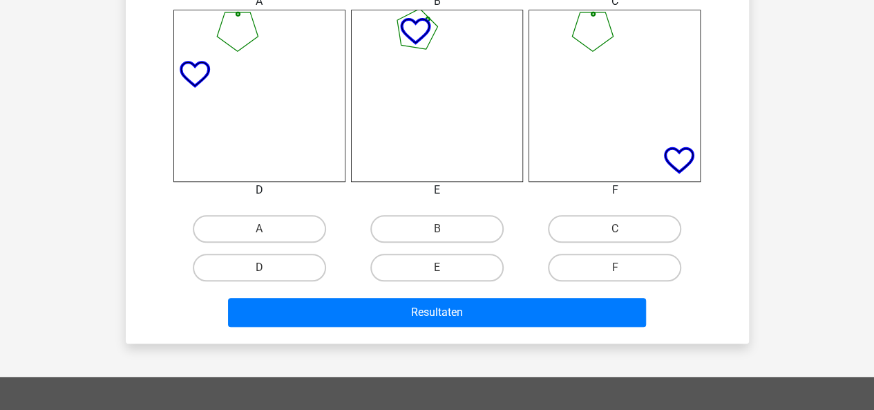
scroll to position [572, 0]
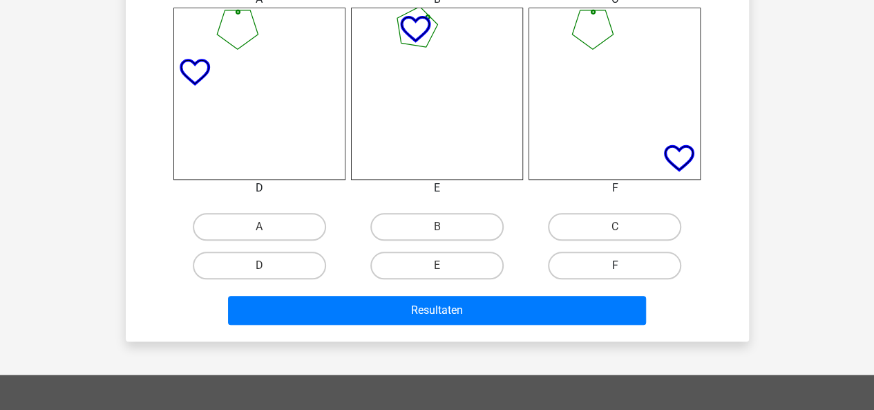
click at [652, 263] on label "F" at bounding box center [614, 266] width 133 height 28
click at [624, 265] on input "F" at bounding box center [619, 269] width 9 height 9
radio input "true"
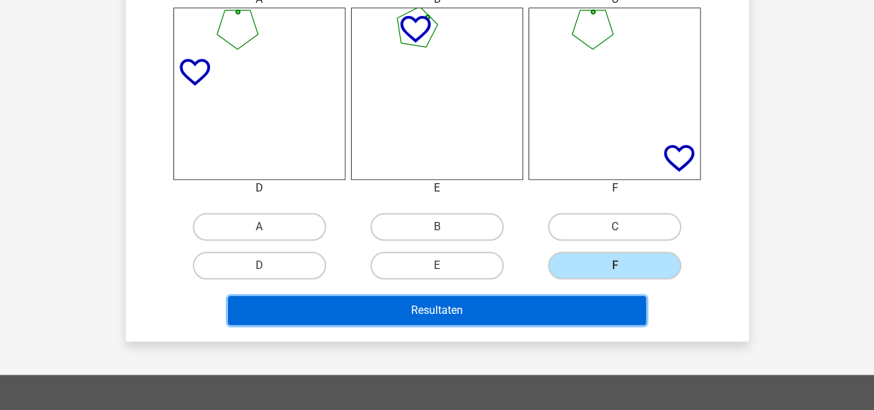
click at [565, 304] on button "Resultaten" at bounding box center [437, 310] width 418 height 29
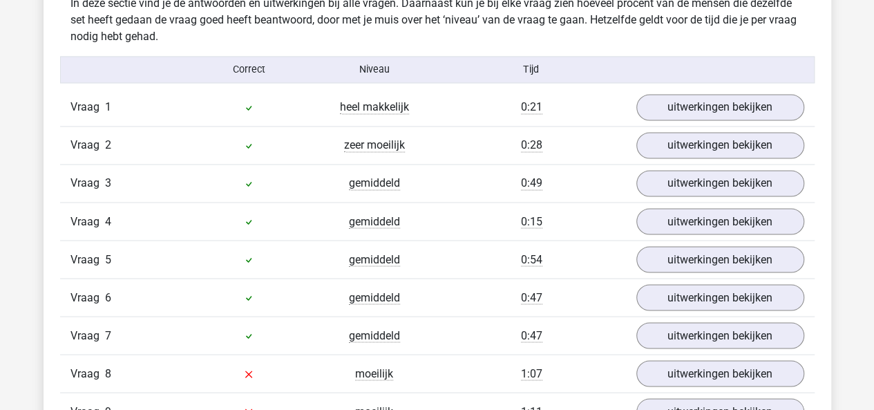
scroll to position [1104, 0]
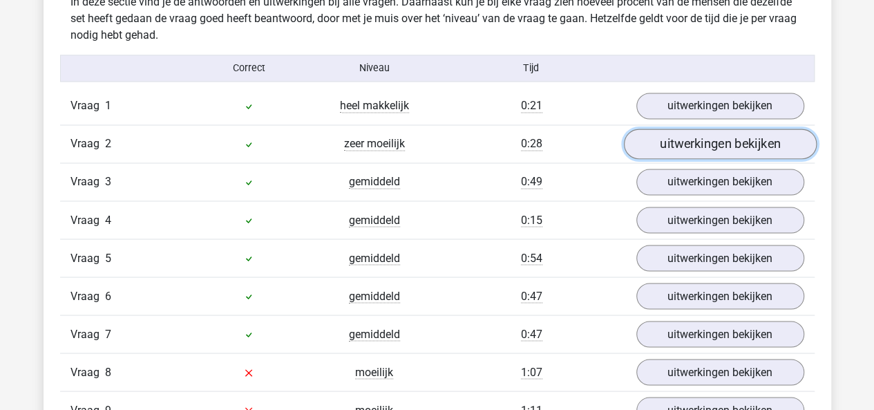
click at [756, 153] on link "uitwerkingen bekijken" at bounding box center [719, 144] width 193 height 30
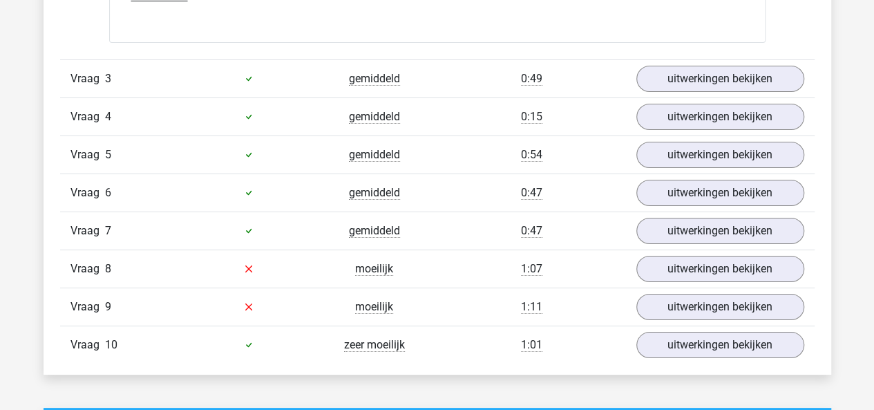
scroll to position [2466, 0]
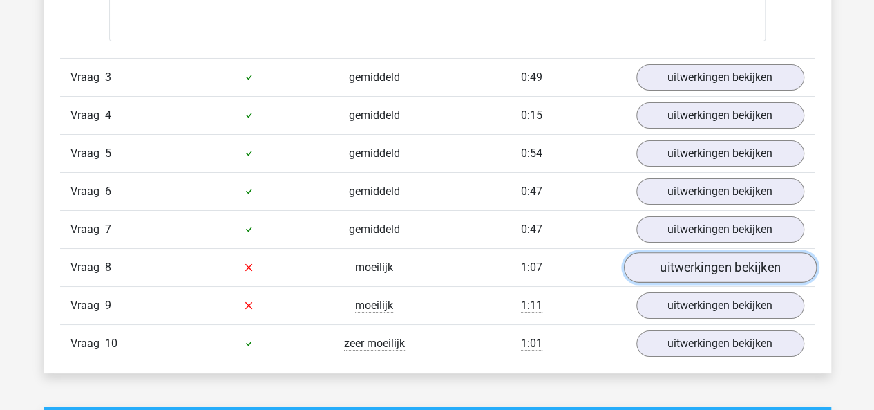
click at [654, 258] on link "uitwerkingen bekijken" at bounding box center [719, 267] width 193 height 30
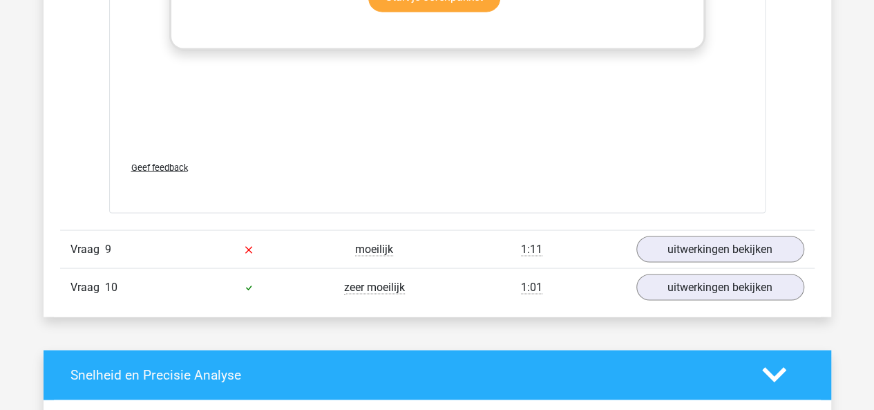
scroll to position [3803, 0]
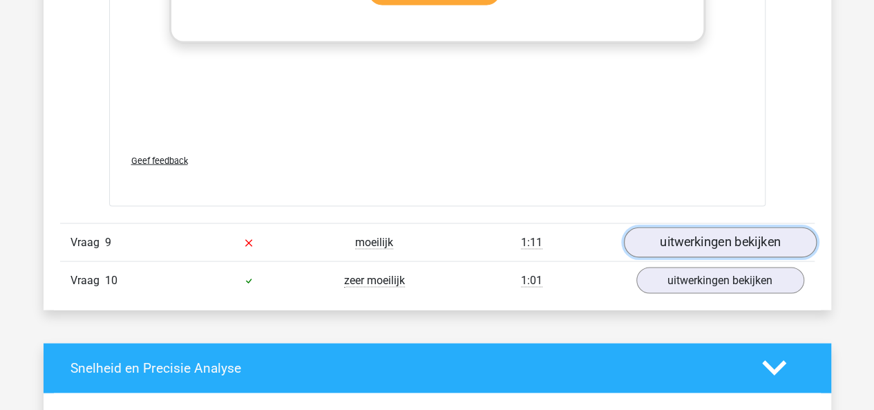
click at [709, 227] on link "uitwerkingen bekijken" at bounding box center [719, 242] width 193 height 30
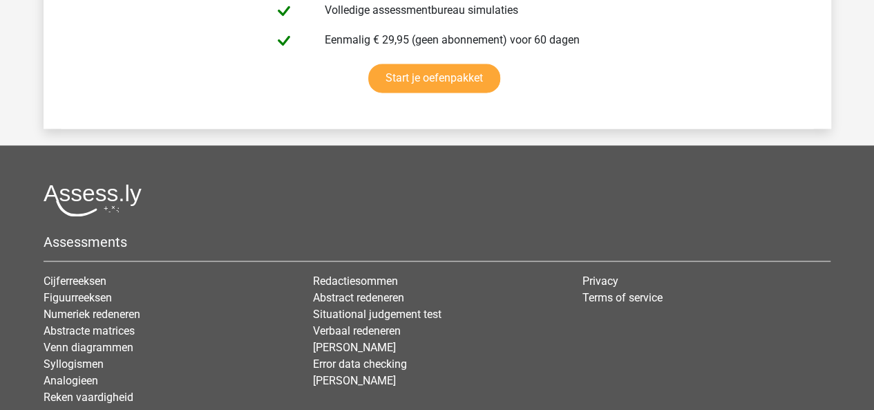
scroll to position [6427, 0]
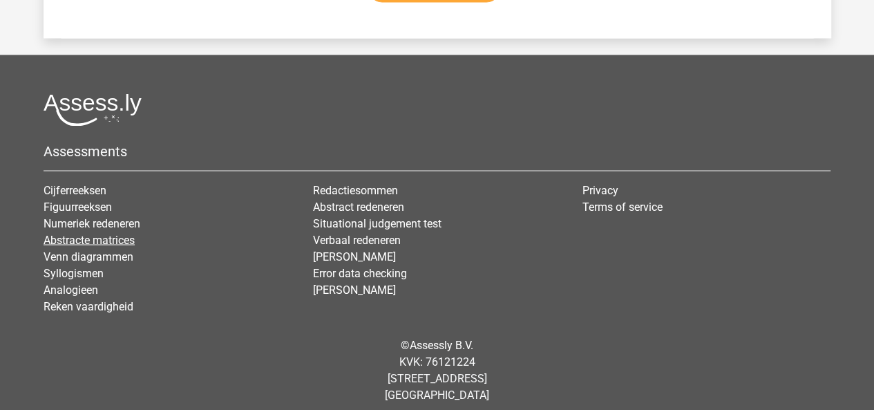
click at [126, 233] on link "Abstracte matrices" at bounding box center [89, 239] width 91 height 13
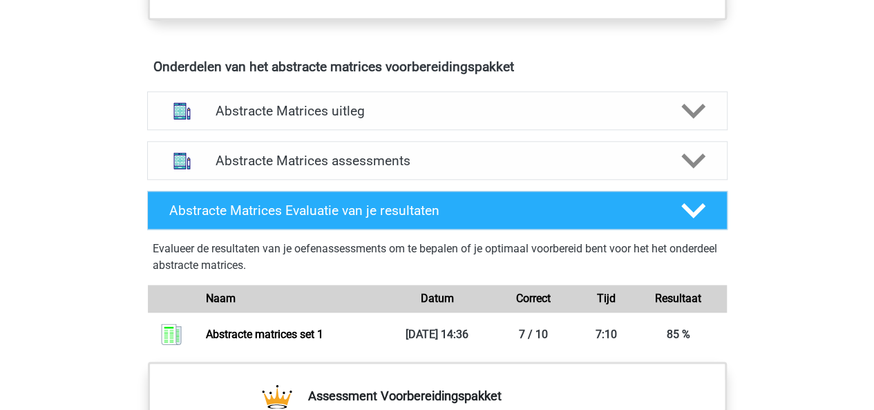
scroll to position [797, 0]
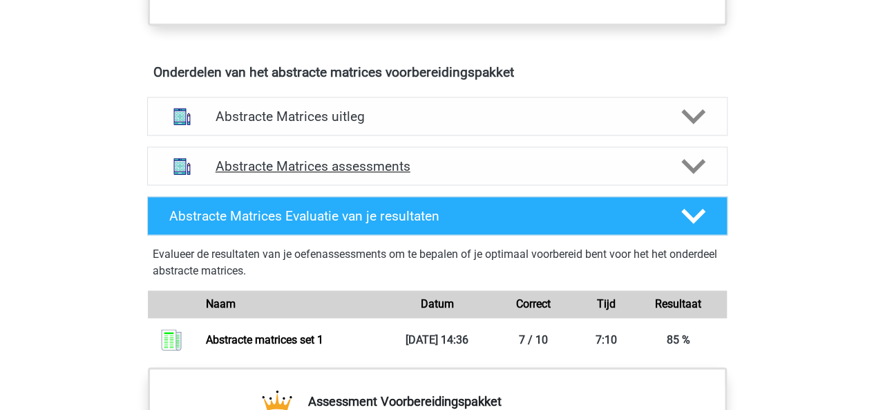
click at [701, 166] on icon at bounding box center [693, 166] width 24 height 24
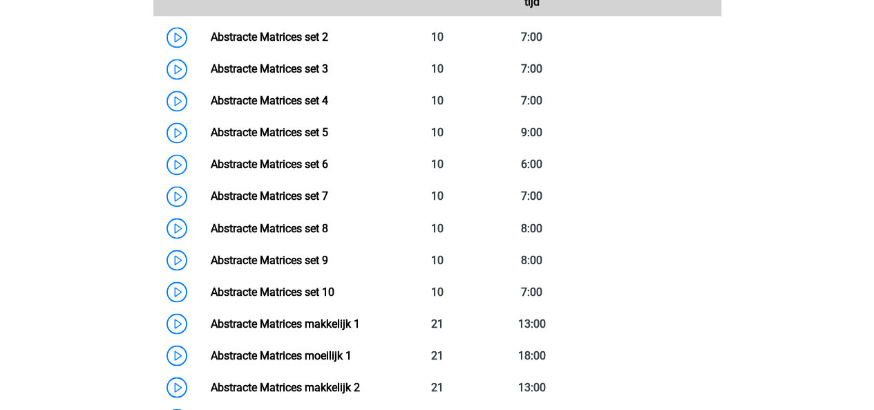
scroll to position [1095, 0]
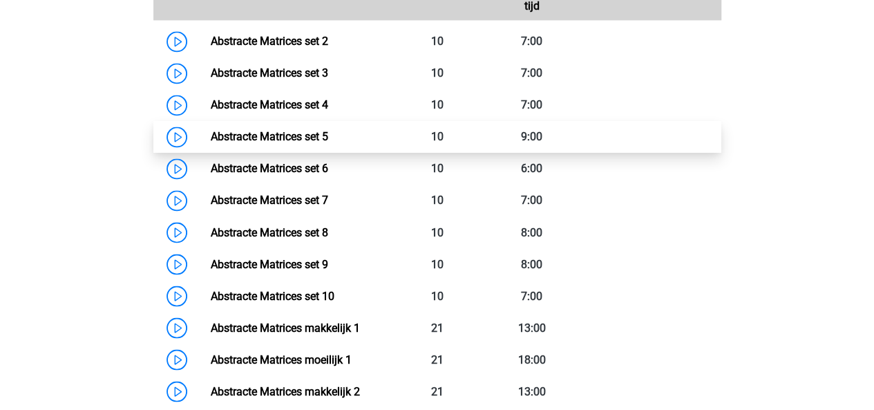
click at [325, 139] on link "Abstracte Matrices set 5" at bounding box center [269, 136] width 117 height 13
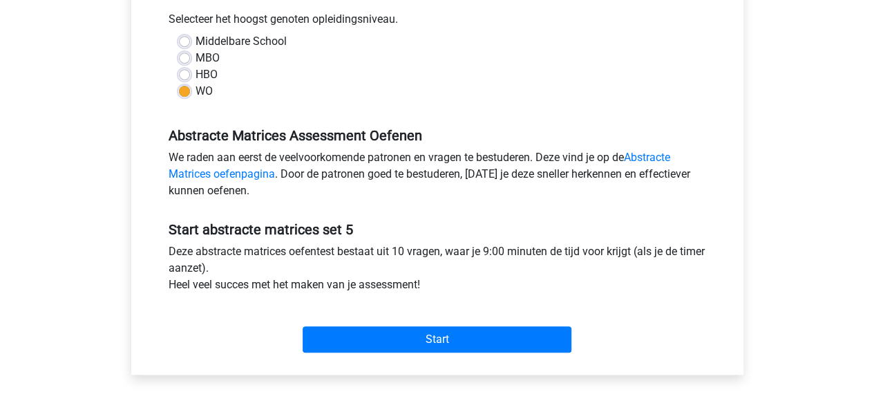
scroll to position [312, 0]
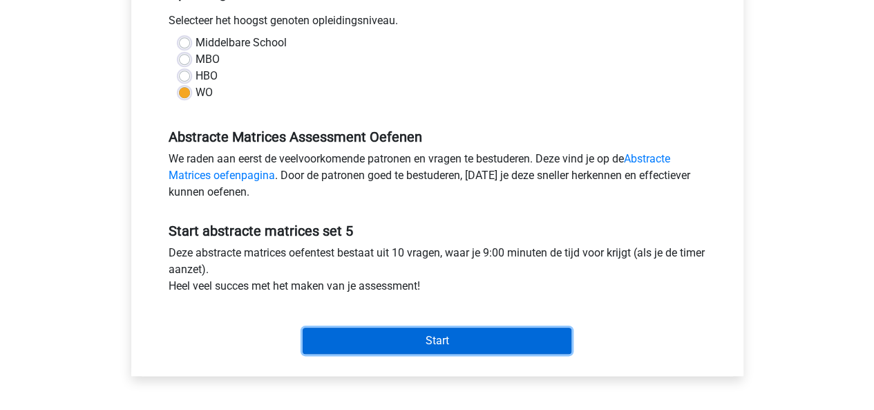
click at [330, 337] on input "Start" at bounding box center [437, 341] width 269 height 26
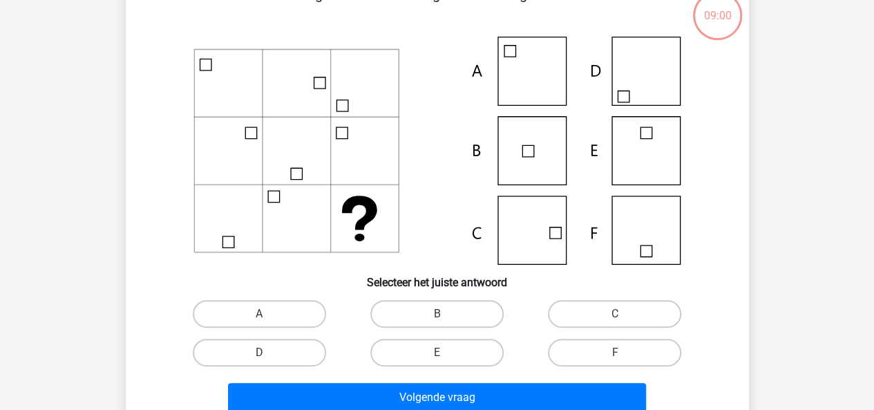
scroll to position [93, 0]
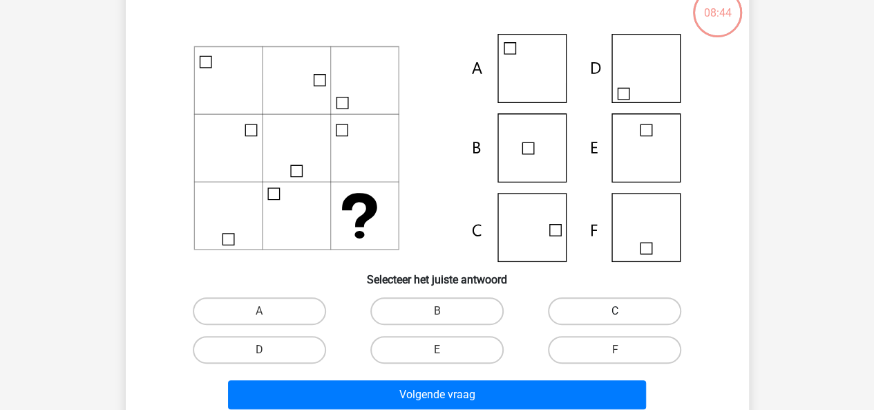
click at [600, 315] on label "C" at bounding box center [614, 311] width 133 height 28
click at [615, 315] on input "C" at bounding box center [619, 315] width 9 height 9
radio input "true"
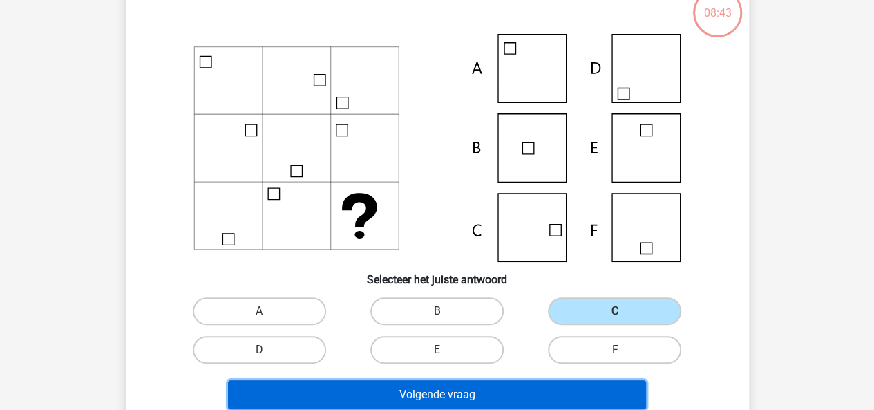
click at [514, 392] on button "Volgende vraag" at bounding box center [437, 394] width 418 height 29
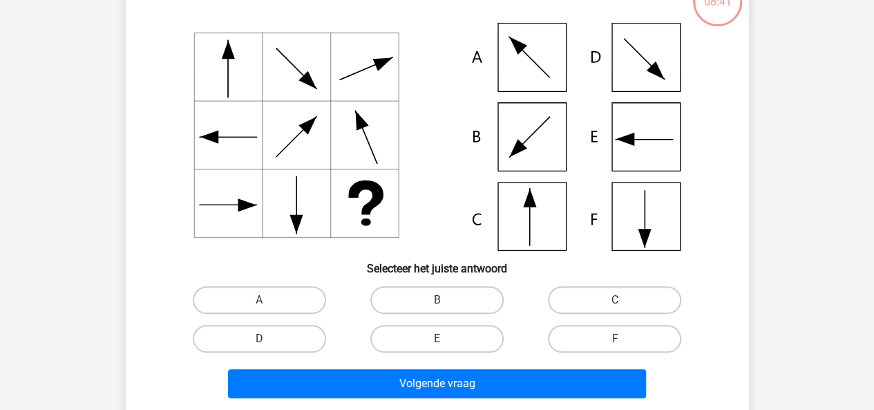
scroll to position [114, 0]
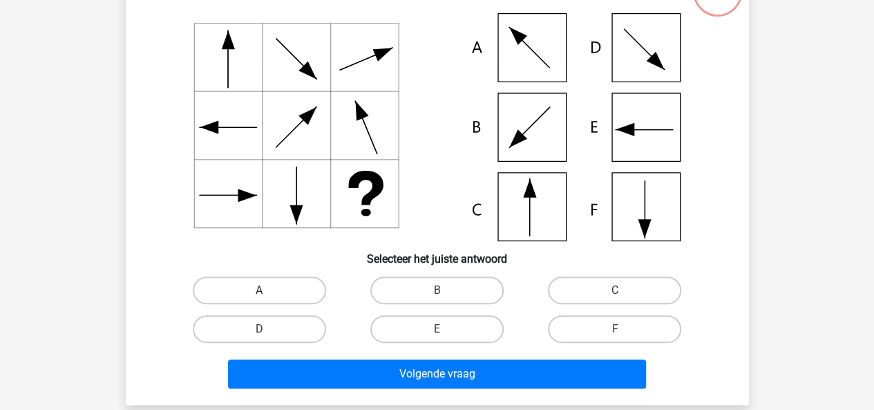
click at [309, 283] on label "A" at bounding box center [259, 290] width 133 height 28
click at [268, 290] on input "A" at bounding box center [263, 294] width 9 height 9
radio input "true"
click at [477, 288] on label "B" at bounding box center [436, 290] width 133 height 28
click at [446, 290] on input "B" at bounding box center [441, 294] width 9 height 9
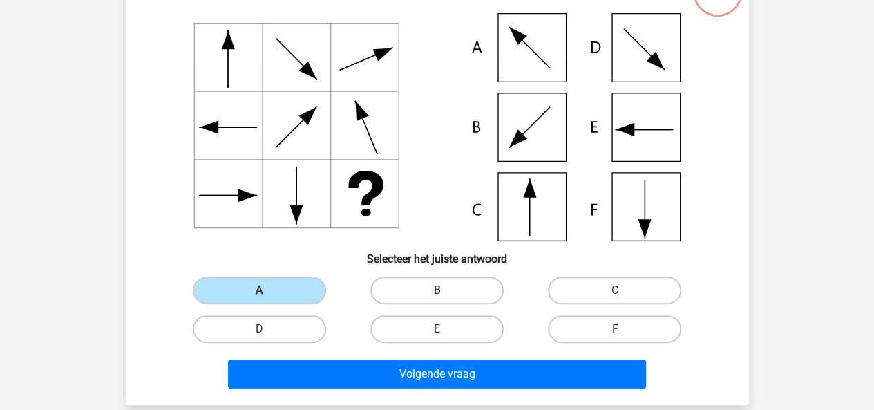
radio input "true"
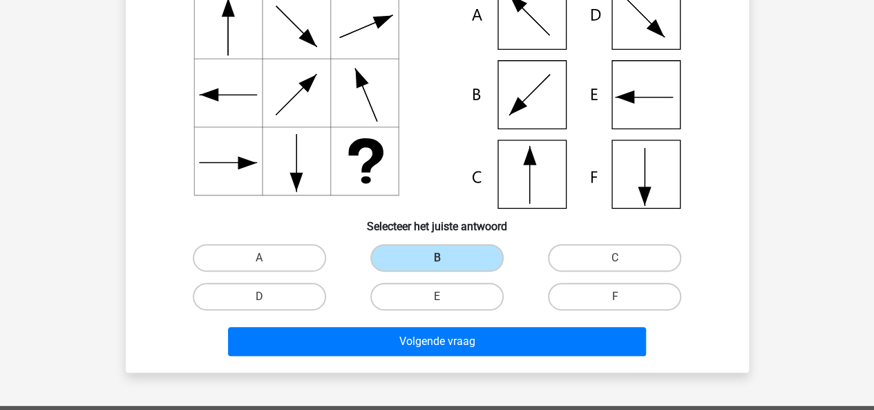
scroll to position [137, 0]
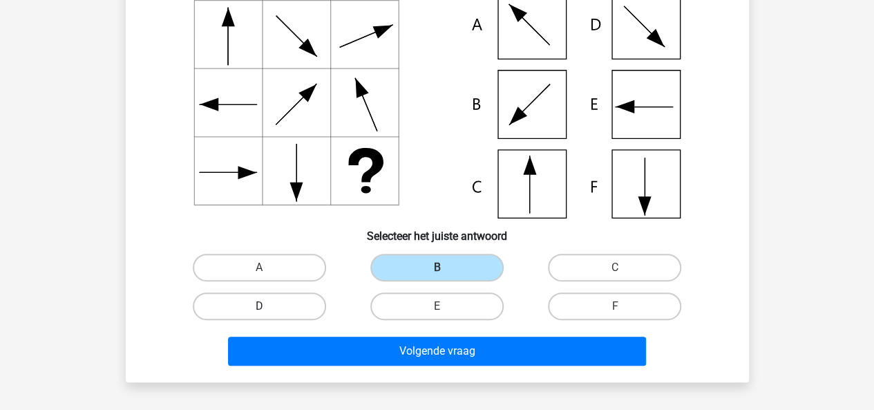
click at [312, 308] on label "D" at bounding box center [259, 306] width 133 height 28
click at [268, 308] on input "D" at bounding box center [263, 310] width 9 height 9
radio input "true"
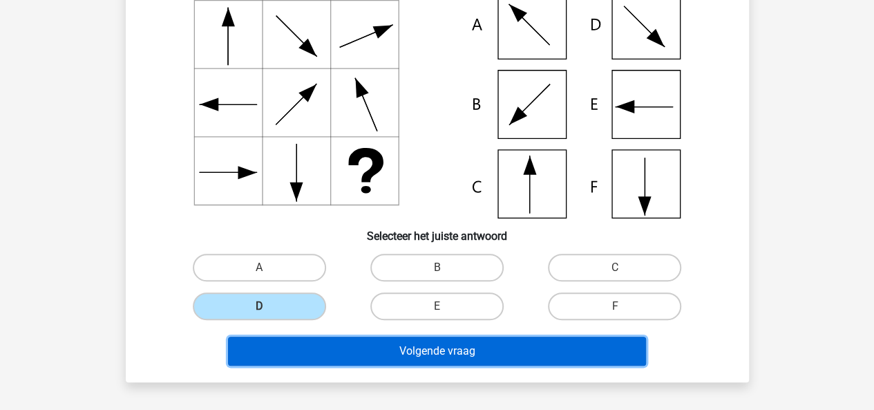
click at [362, 345] on button "Volgende vraag" at bounding box center [437, 351] width 418 height 29
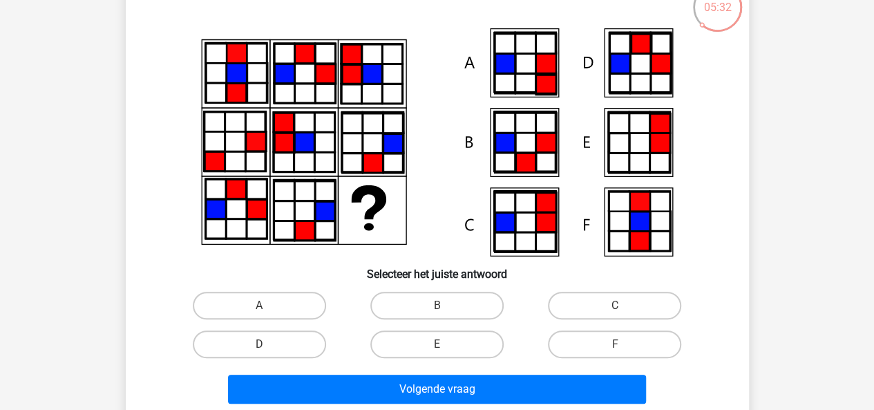
scroll to position [111, 0]
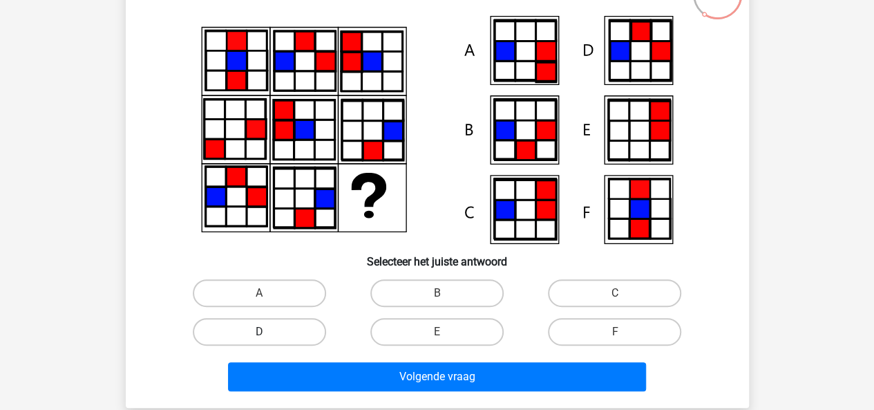
click at [303, 321] on label "D" at bounding box center [259, 332] width 133 height 28
click at [268, 332] on input "D" at bounding box center [263, 336] width 9 height 9
radio input "true"
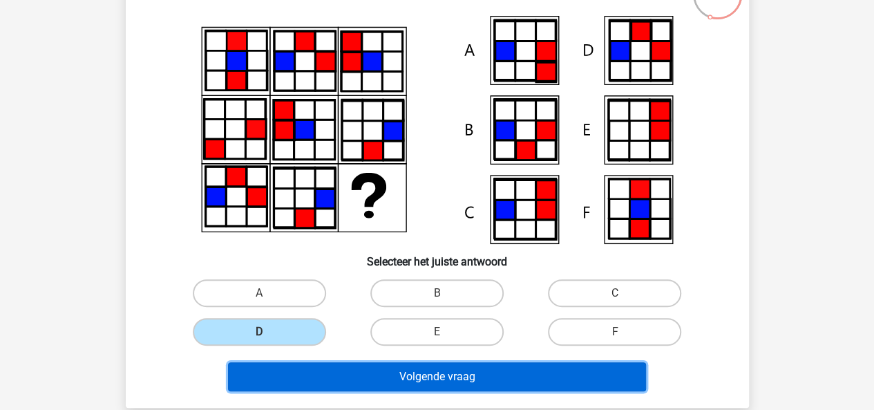
click at [464, 375] on button "Volgende vraag" at bounding box center [437, 376] width 418 height 29
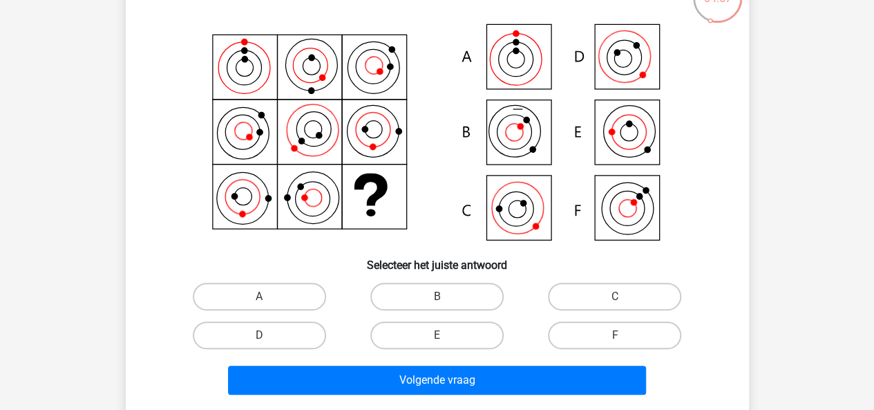
scroll to position [113, 0]
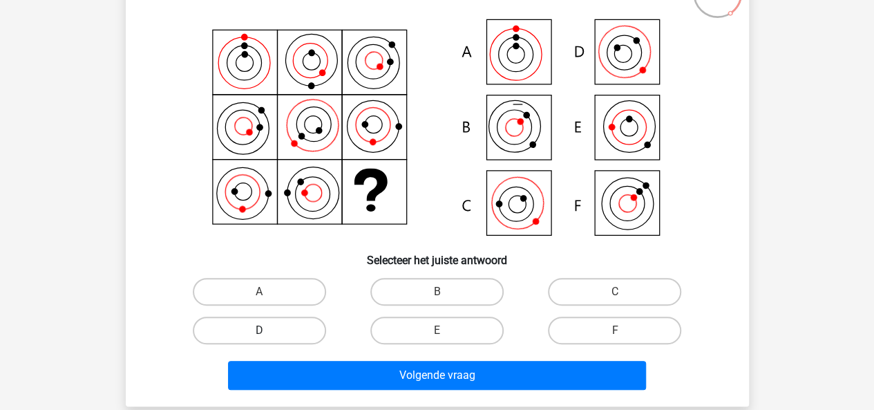
click at [307, 342] on label "D" at bounding box center [259, 331] width 133 height 28
click at [268, 339] on input "D" at bounding box center [263, 334] width 9 height 9
radio input "true"
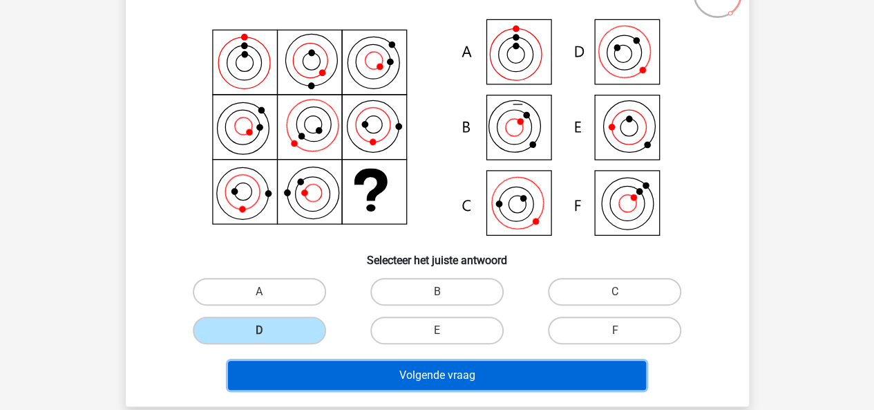
click at [359, 377] on button "Volgende vraag" at bounding box center [437, 375] width 418 height 29
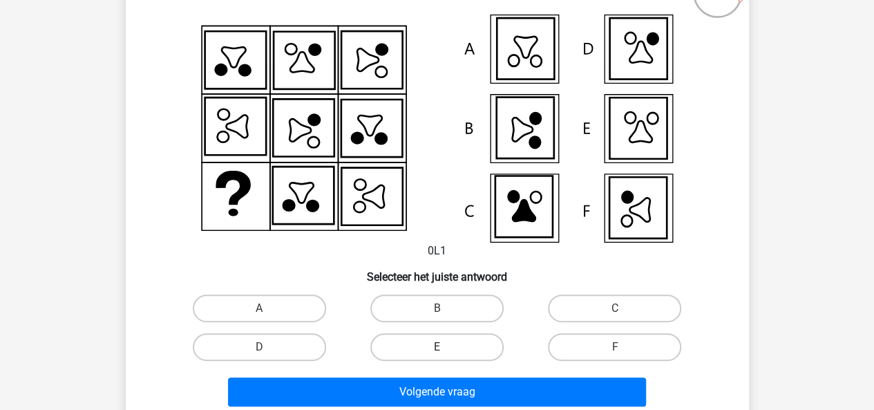
click at [440, 335] on label "E" at bounding box center [436, 347] width 133 height 28
click at [440, 347] on input "E" at bounding box center [441, 351] width 9 height 9
radio input "true"
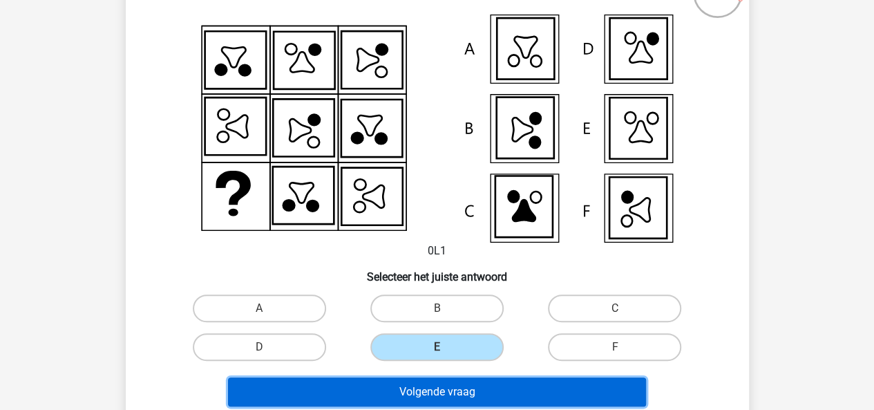
click at [476, 390] on button "Volgende vraag" at bounding box center [437, 391] width 418 height 29
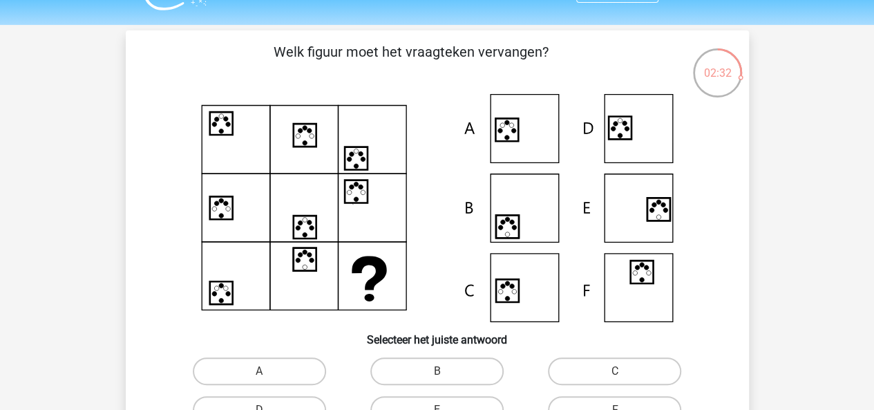
scroll to position [51, 0]
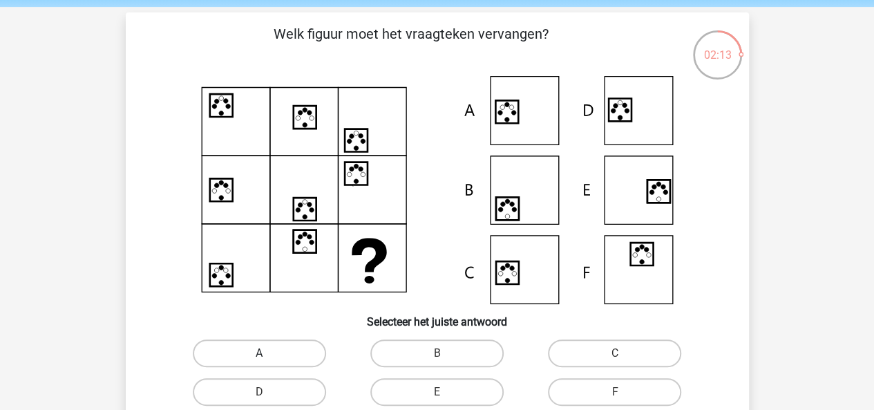
click at [308, 356] on label "A" at bounding box center [259, 353] width 133 height 28
click at [268, 356] on input "A" at bounding box center [263, 357] width 9 height 9
radio input "true"
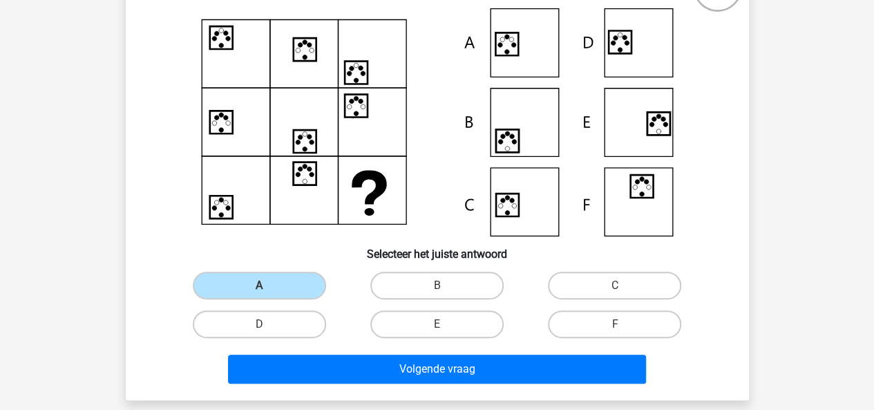
scroll to position [128, 0]
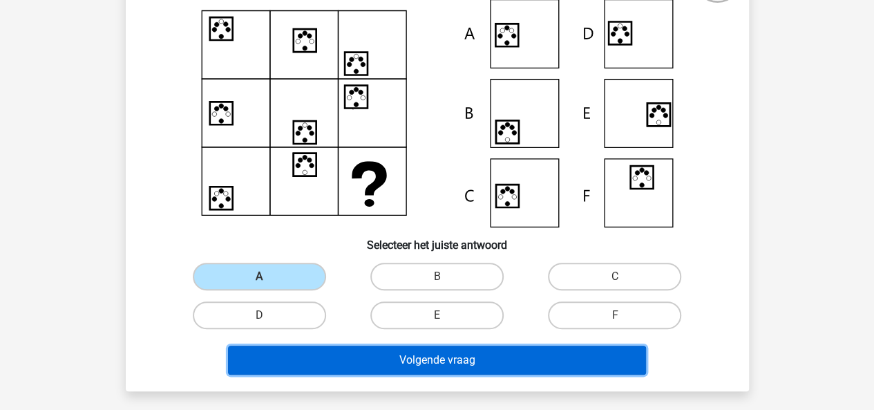
click at [478, 358] on button "Volgende vraag" at bounding box center [437, 360] width 418 height 29
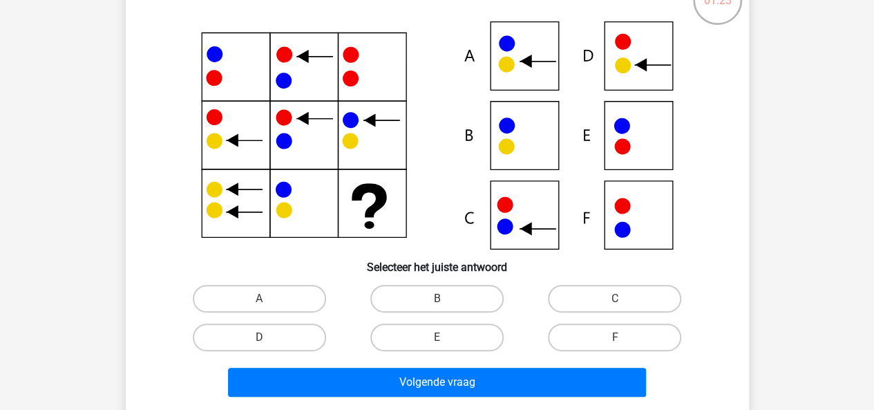
scroll to position [113, 0]
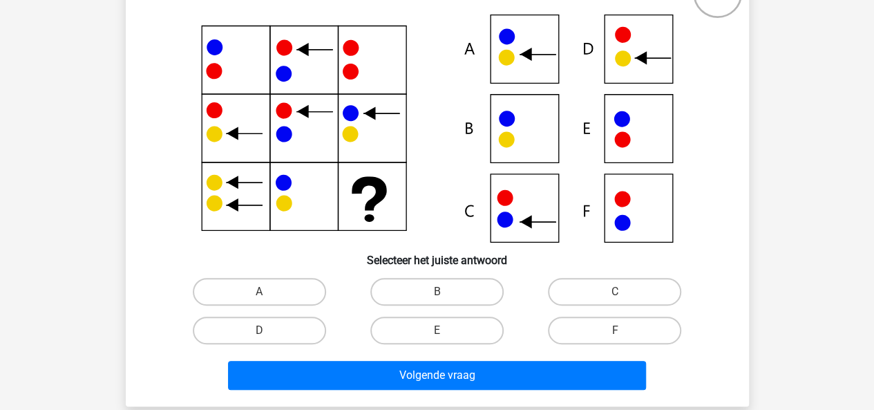
click at [272, 313] on div "D" at bounding box center [260, 330] width 178 height 39
click at [272, 317] on label "D" at bounding box center [259, 331] width 133 height 28
click at [268, 330] on input "D" at bounding box center [263, 334] width 9 height 9
radio input "true"
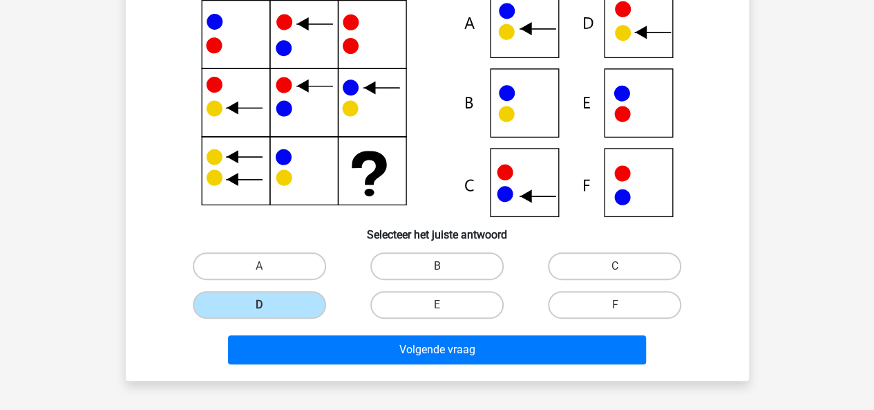
scroll to position [140, 0]
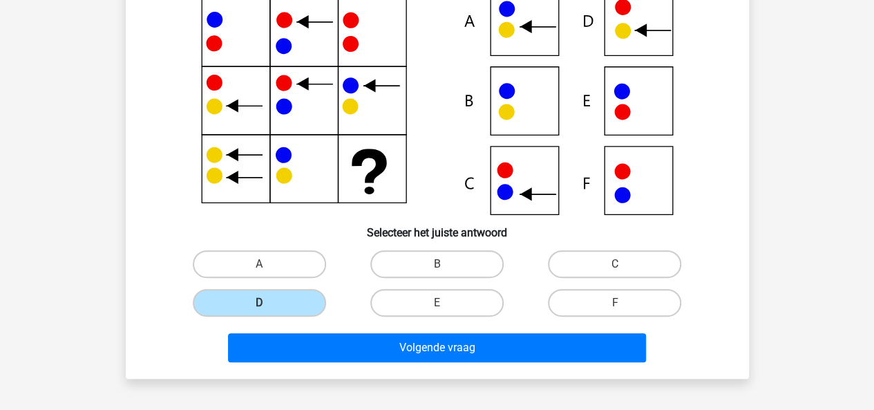
click at [353, 368] on div "Welk figuur moet het vraagteken vervangen?" at bounding box center [437, 150] width 623 height 455
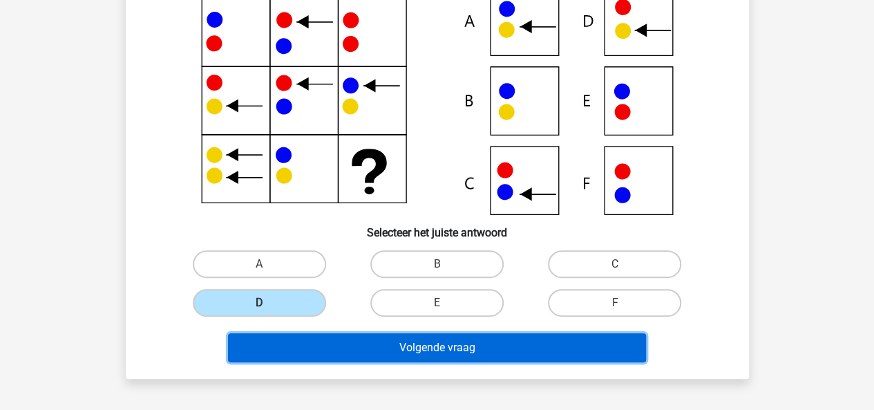
click at [355, 357] on button "Volgende vraag" at bounding box center [437, 347] width 418 height 29
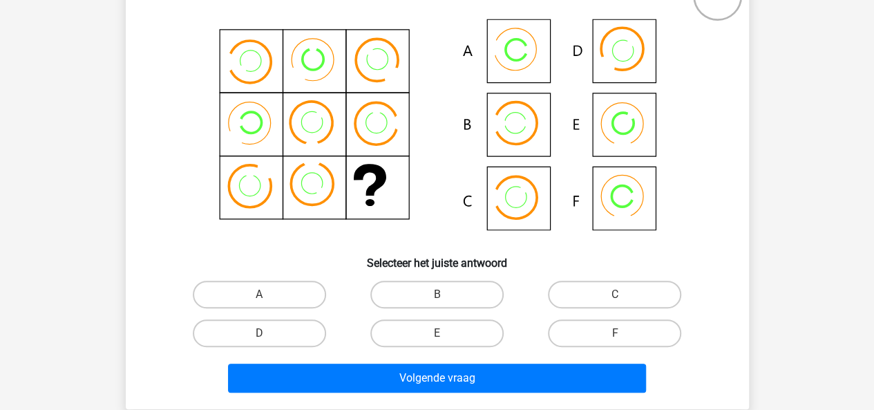
scroll to position [111, 0]
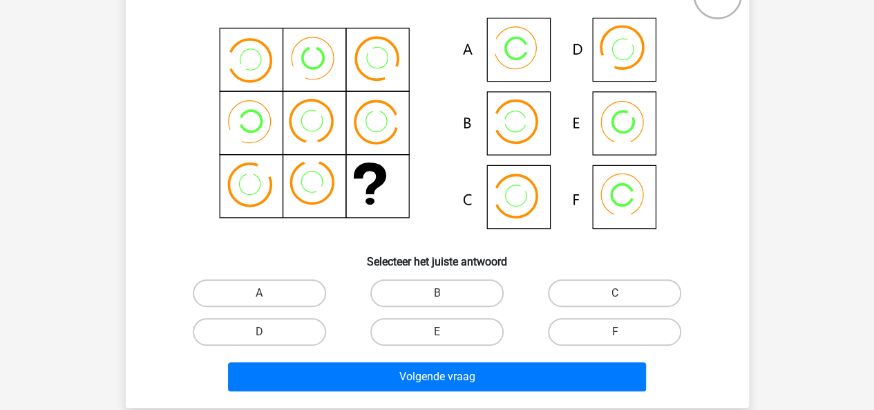
click at [304, 302] on label "A" at bounding box center [259, 293] width 133 height 28
click at [268, 302] on input "A" at bounding box center [263, 297] width 9 height 9
radio input "true"
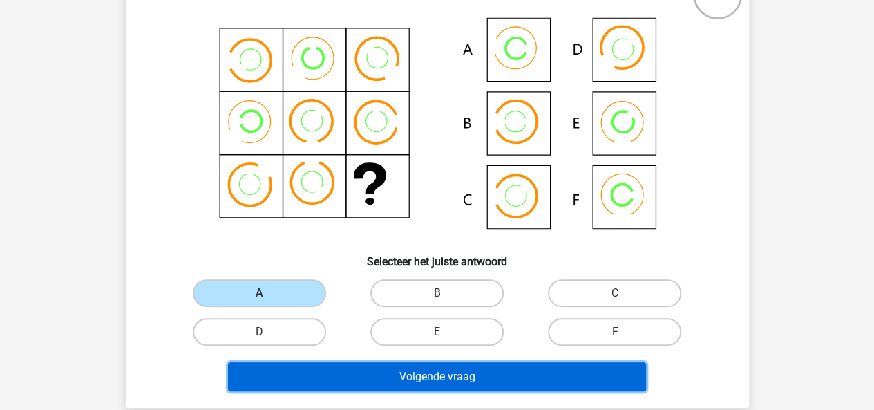
click at [375, 371] on button "Volgende vraag" at bounding box center [437, 376] width 418 height 29
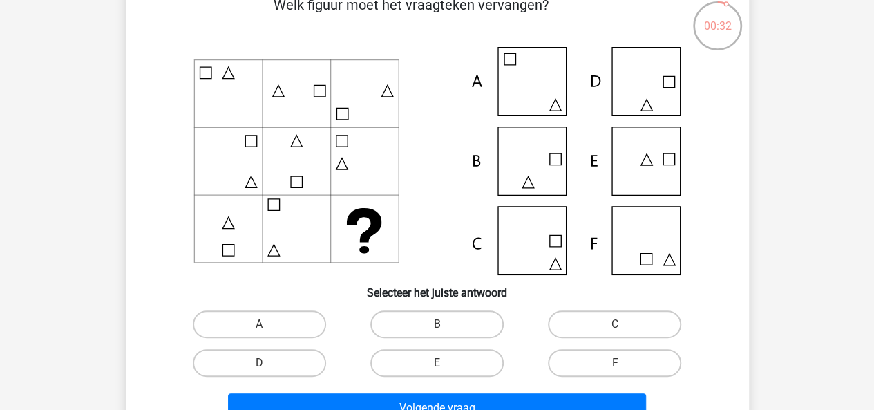
scroll to position [88, 0]
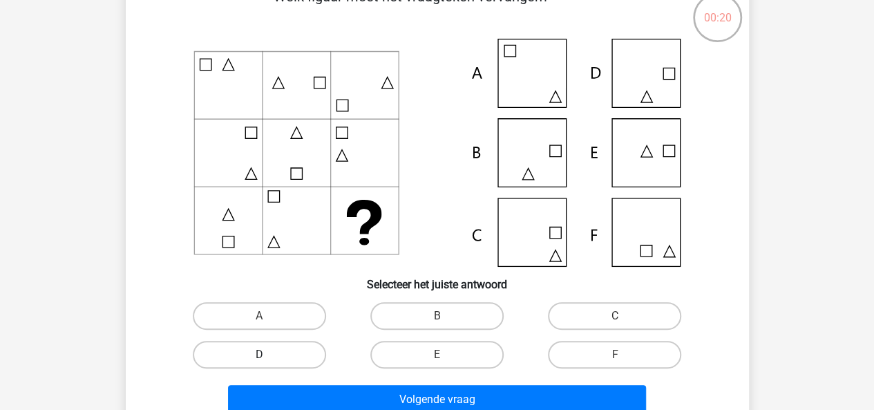
click at [302, 357] on label "D" at bounding box center [259, 355] width 133 height 28
click at [268, 357] on input "D" at bounding box center [263, 359] width 9 height 9
radio input "true"
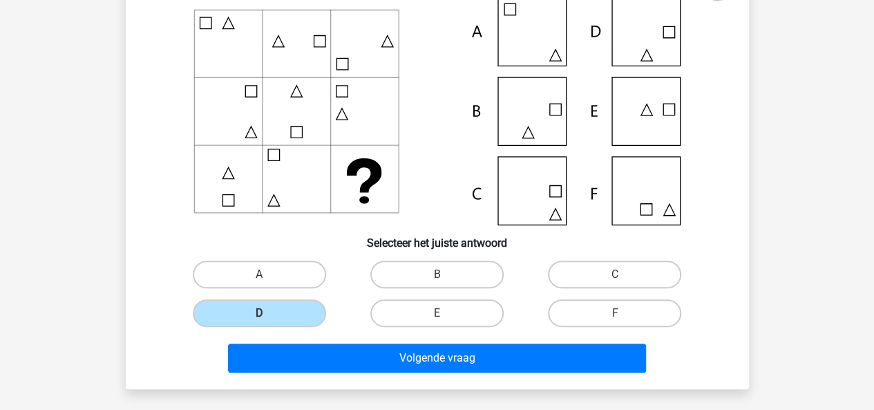
scroll to position [135, 0]
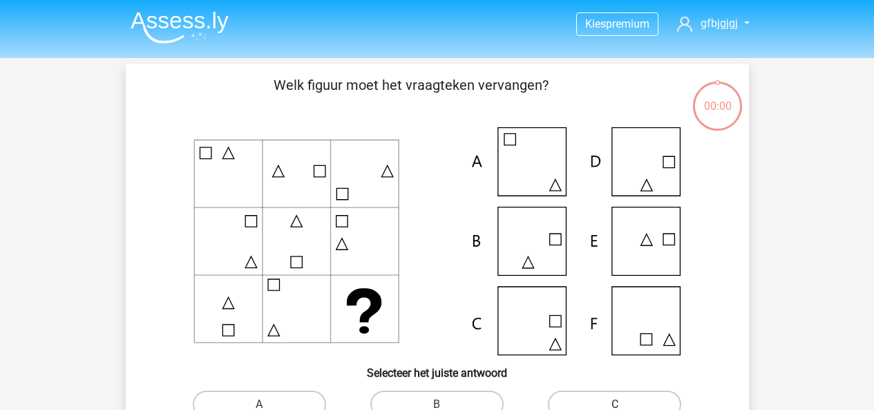
scroll to position [135, 0]
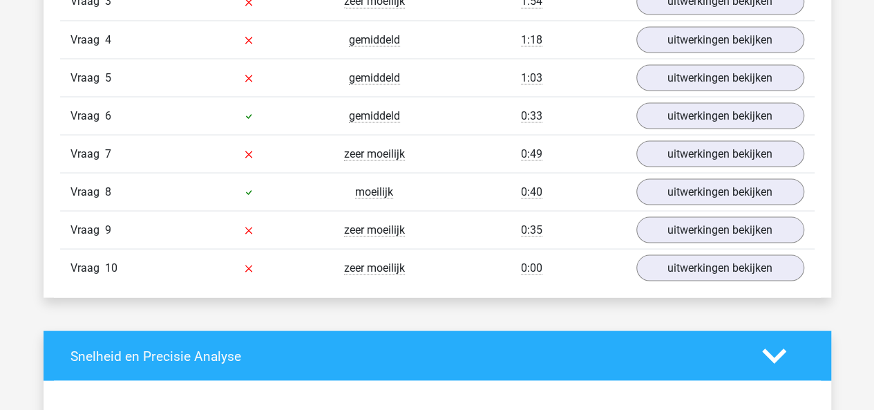
scroll to position [1305, 0]
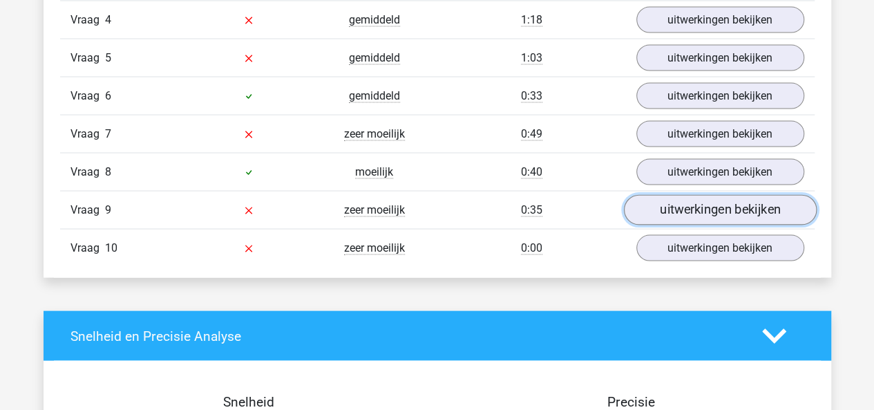
click at [661, 200] on link "uitwerkingen bekijken" at bounding box center [719, 210] width 193 height 30
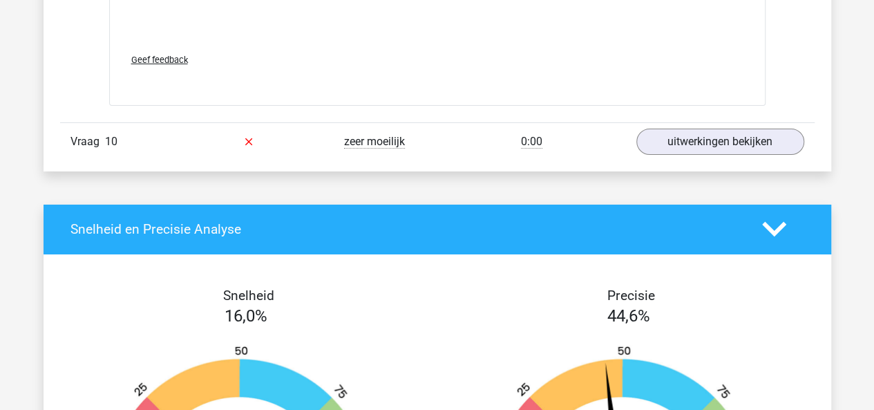
scroll to position [2362, 0]
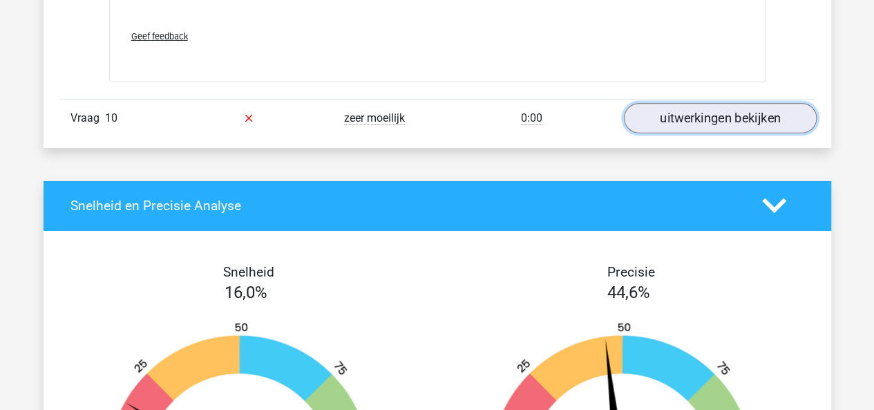
click at [706, 121] on link "uitwerkingen bekijken" at bounding box center [719, 118] width 193 height 30
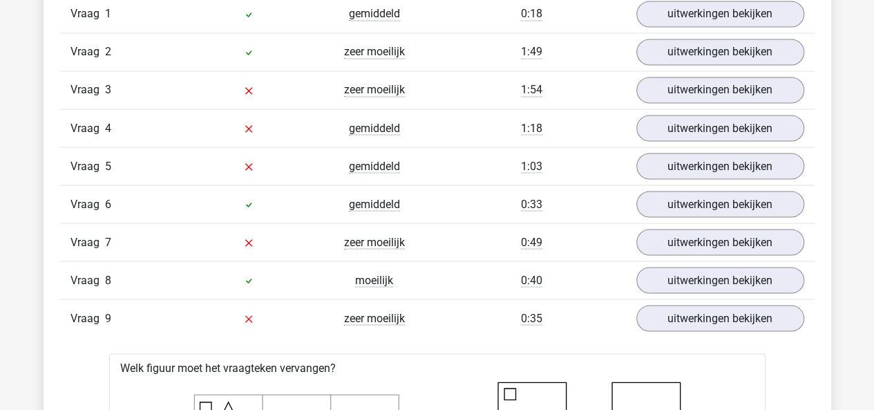
scroll to position [1180, 0]
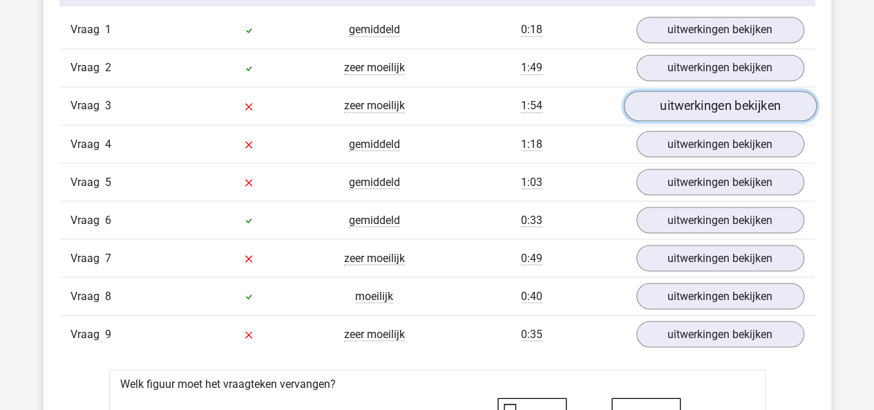
click at [668, 110] on link "uitwerkingen bekijken" at bounding box center [719, 106] width 193 height 30
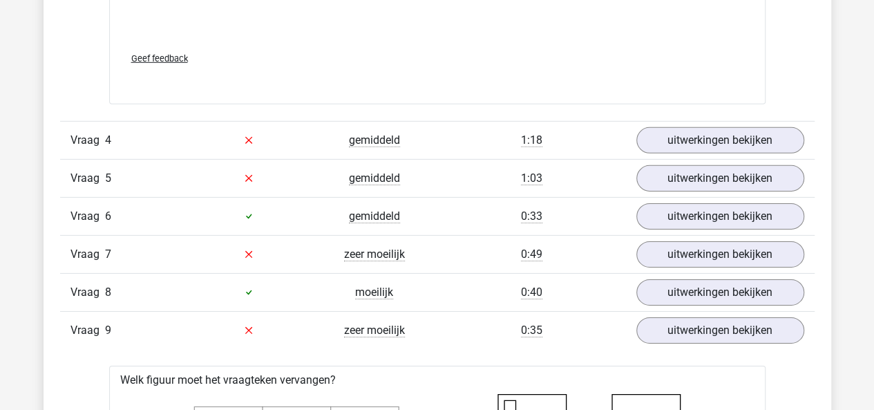
scroll to position [2113, 0]
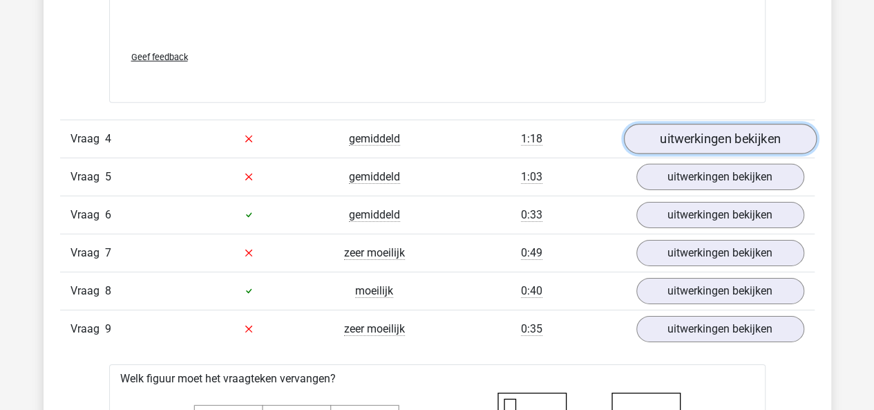
click at [670, 126] on link "uitwerkingen bekijken" at bounding box center [719, 139] width 193 height 30
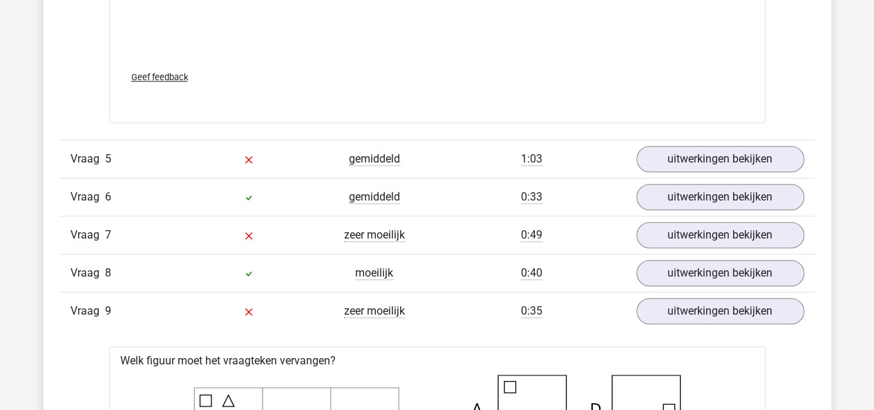
scroll to position [3071, 0]
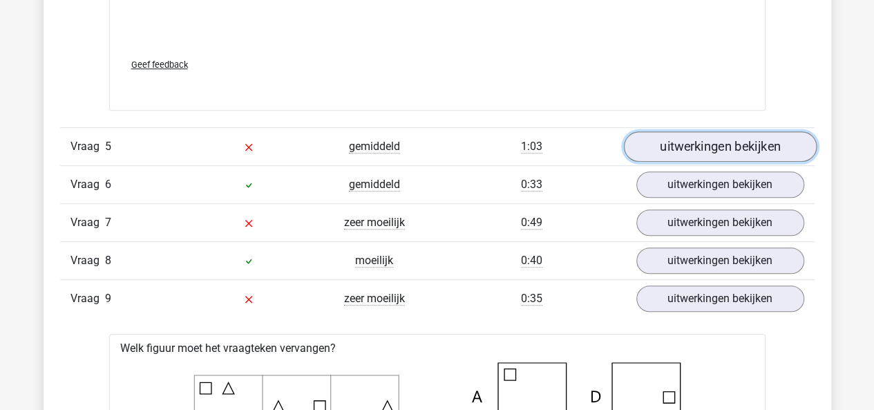
click at [676, 131] on link "uitwerkingen bekijken" at bounding box center [719, 146] width 193 height 30
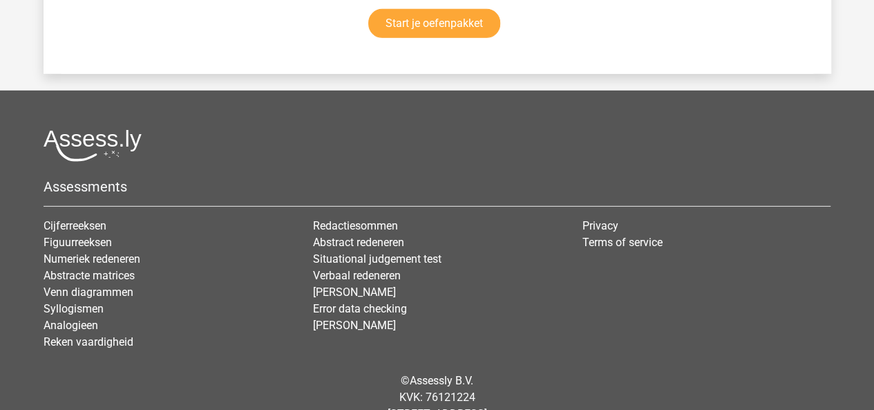
scroll to position [7265, 0]
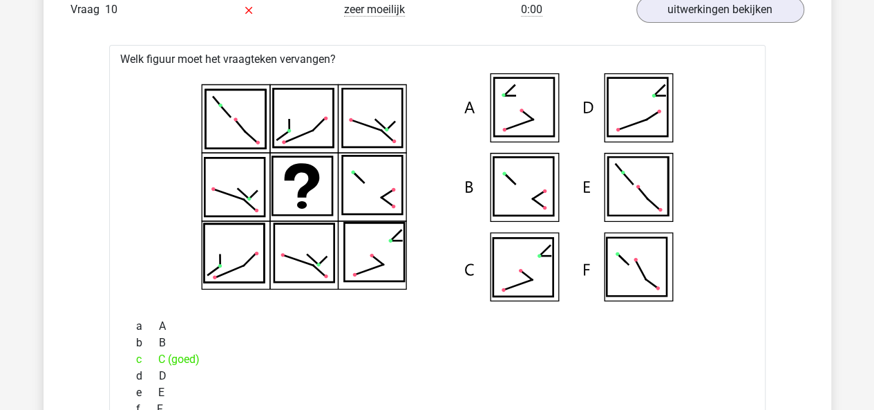
drag, startPoint x: 507, startPoint y: 142, endPoint x: 506, endPoint y: 177, distance: 35.3
click at [506, 177] on icon at bounding box center [437, 187] width 612 height 228
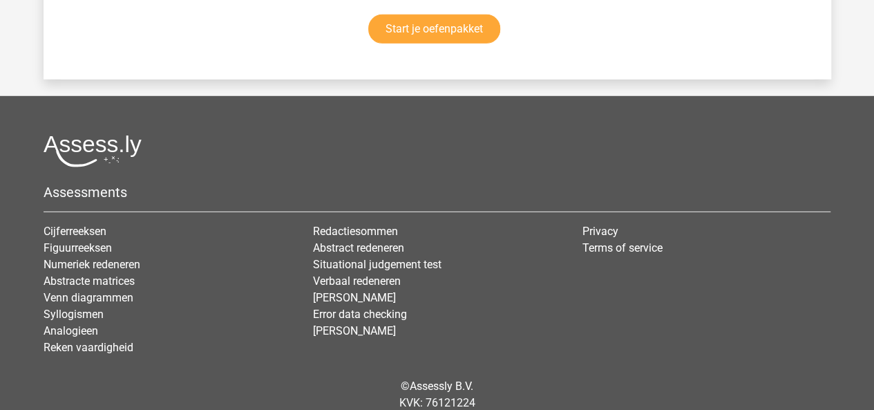
scroll to position [7244, 0]
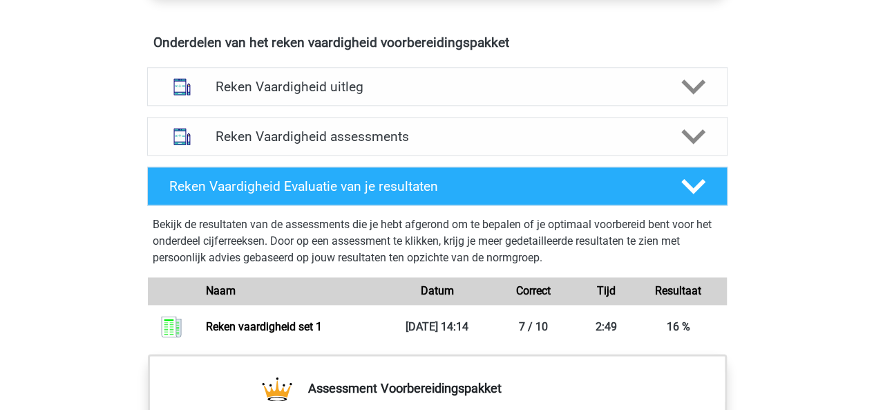
scroll to position [807, 0]
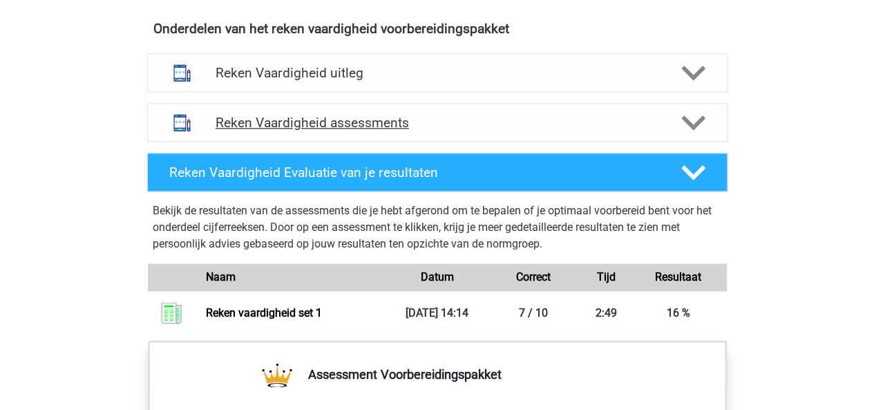
click at [356, 118] on h4 "Reken Vaardigheid assessments" at bounding box center [438, 123] width 444 height 16
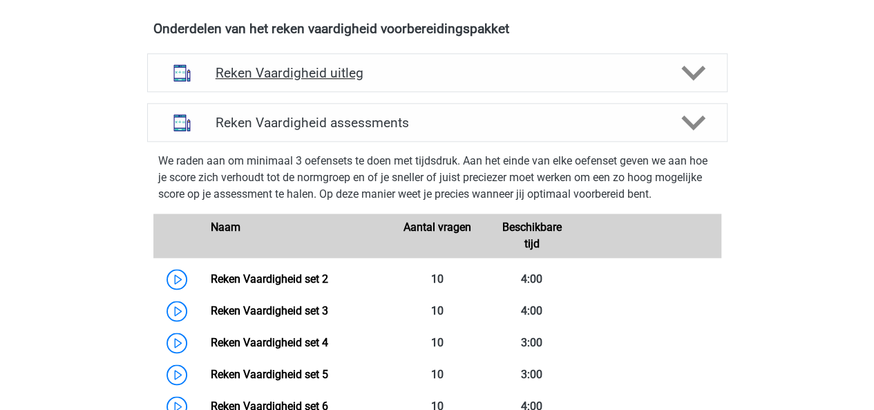
click at [417, 82] on div "Reken Vaardigheid uitleg" at bounding box center [437, 72] width 581 height 39
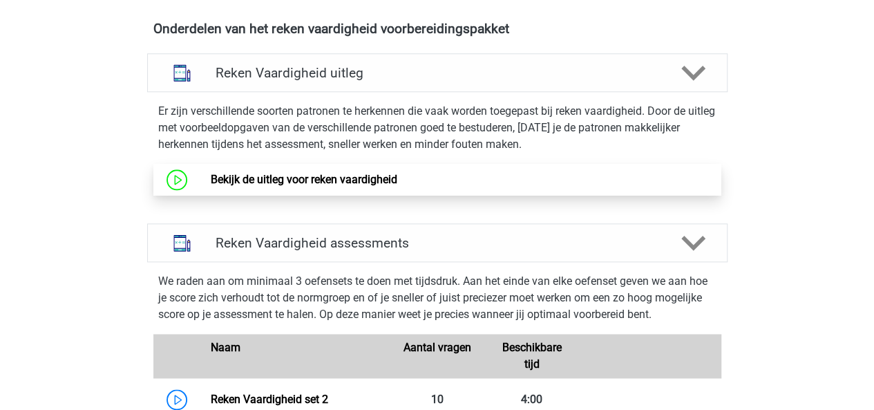
click at [304, 173] on link "Bekijk de uitleg voor reken vaardigheid" at bounding box center [304, 179] width 187 height 13
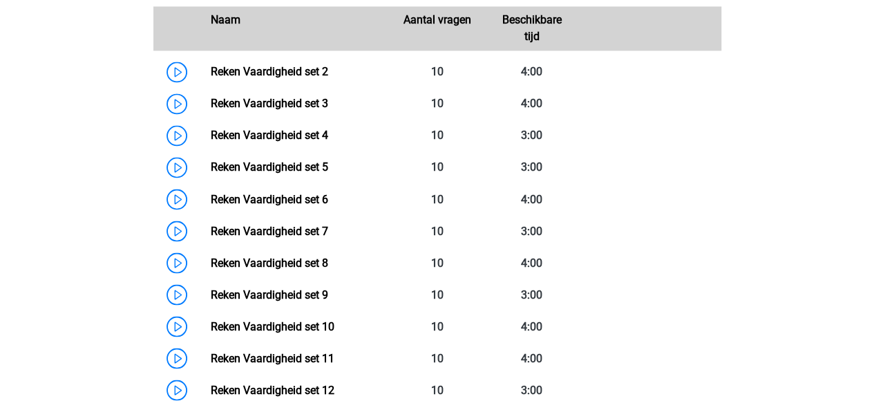
scroll to position [1141, 0]
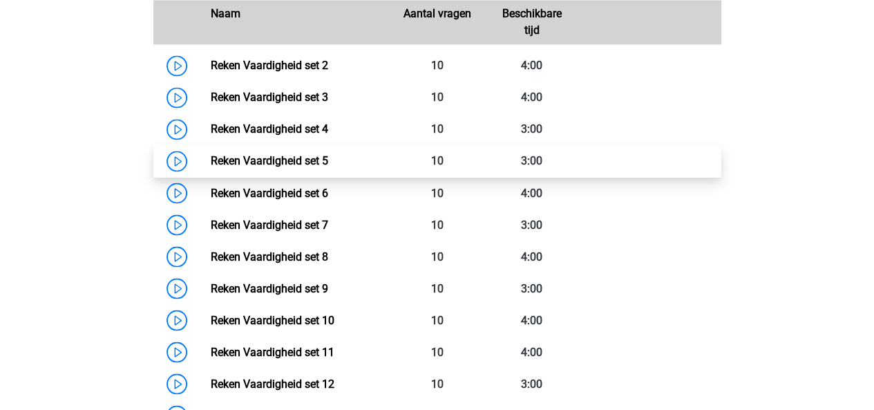
click at [290, 162] on link "Reken Vaardigheid set 5" at bounding box center [269, 160] width 117 height 13
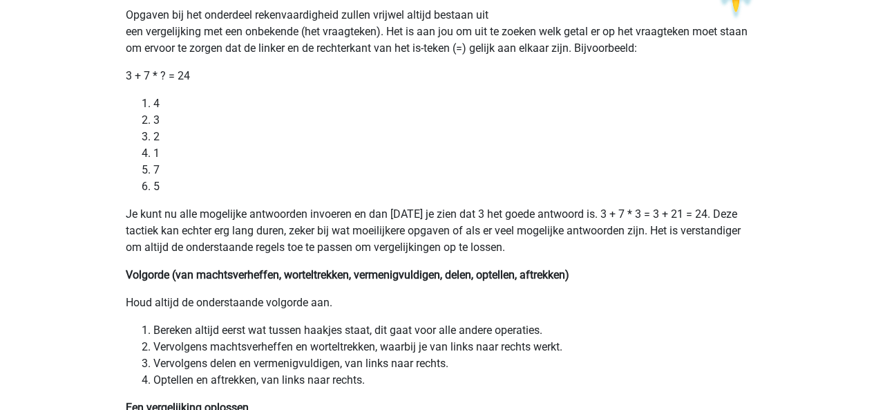
scroll to position [121, 0]
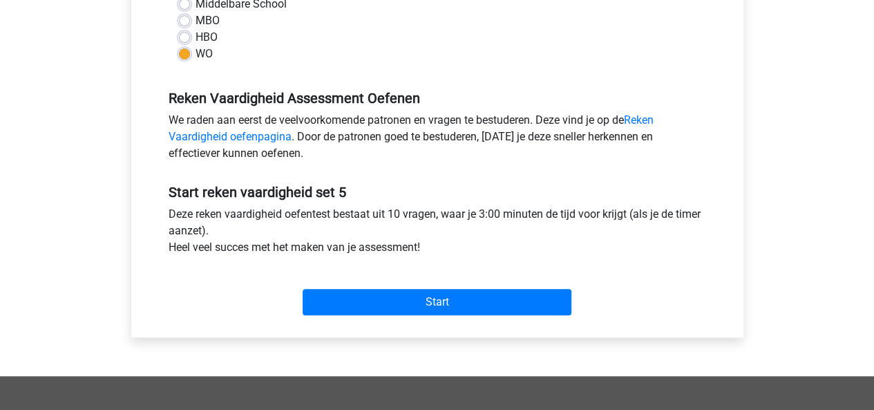
scroll to position [327, 0]
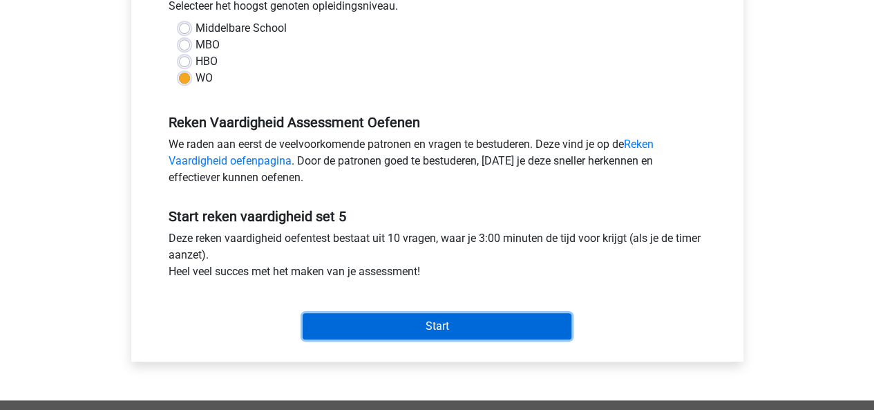
click at [395, 321] on input "Start" at bounding box center [437, 326] width 269 height 26
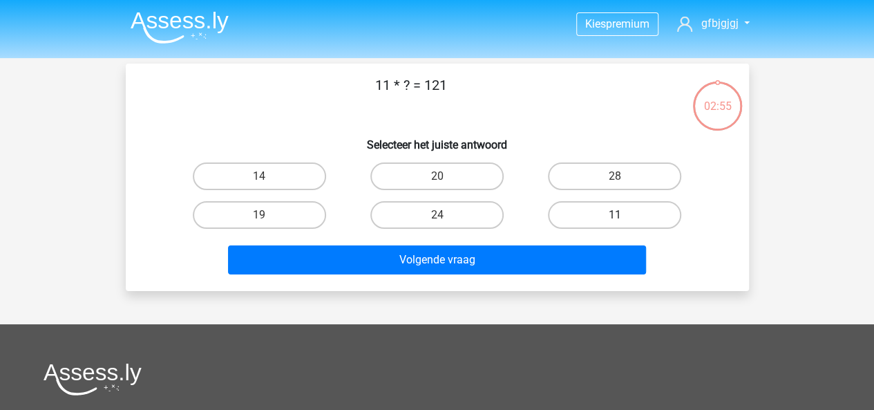
click at [590, 217] on label "11" at bounding box center [614, 215] width 133 height 28
click at [615, 217] on input "11" at bounding box center [619, 219] width 9 height 9
radio input "true"
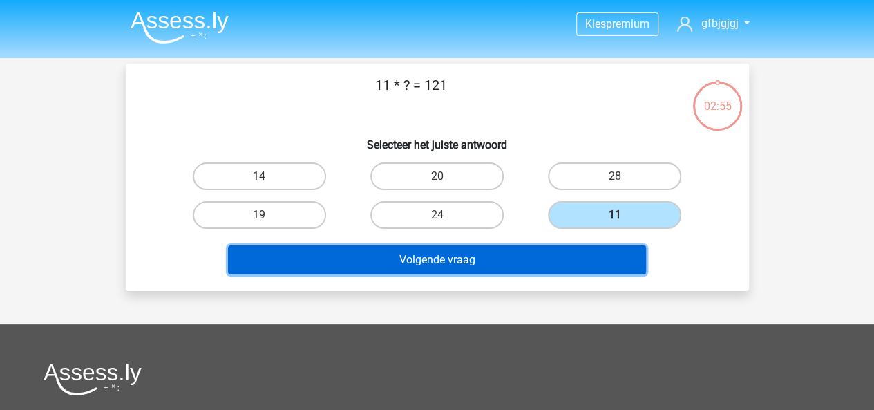
click at [499, 250] on button "Volgende vraag" at bounding box center [437, 259] width 418 height 29
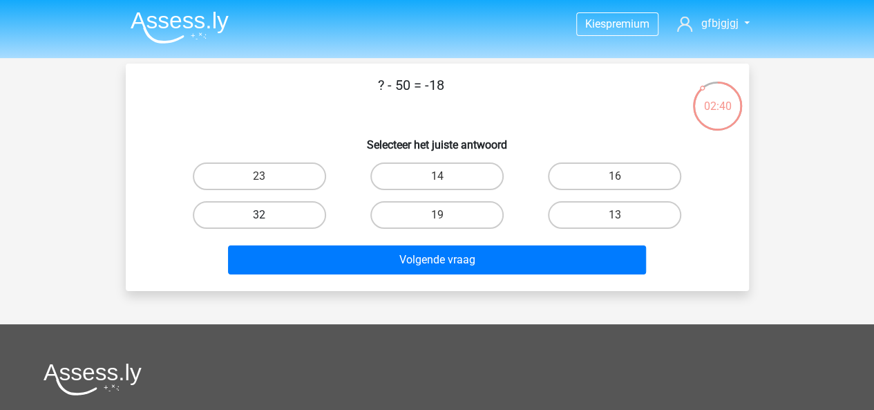
click at [318, 220] on label "32" at bounding box center [259, 215] width 133 height 28
click at [268, 220] on input "32" at bounding box center [263, 219] width 9 height 9
radio input "true"
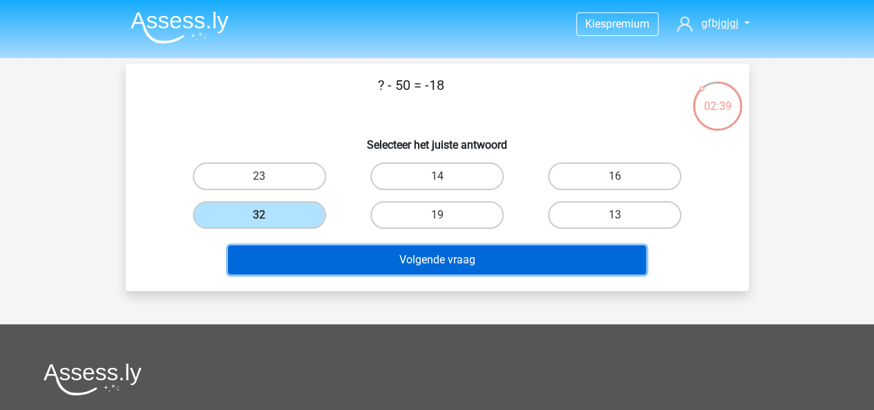
click at [388, 254] on button "Volgende vraag" at bounding box center [437, 259] width 418 height 29
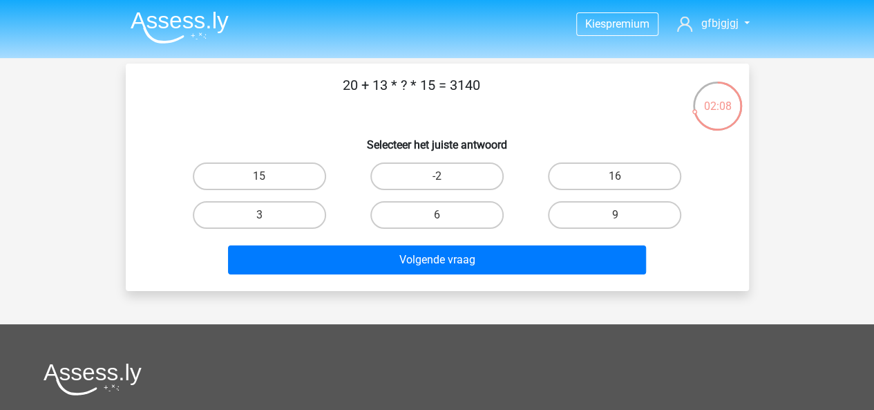
click at [600, 154] on div "20 + 13 * ? * 15 = 3140 Selecteer het juiste antwoord 15 -2 16 3" at bounding box center [437, 177] width 612 height 205
click at [590, 175] on label "16" at bounding box center [614, 176] width 133 height 28
click at [615, 176] on input "16" at bounding box center [619, 180] width 9 height 9
radio input "true"
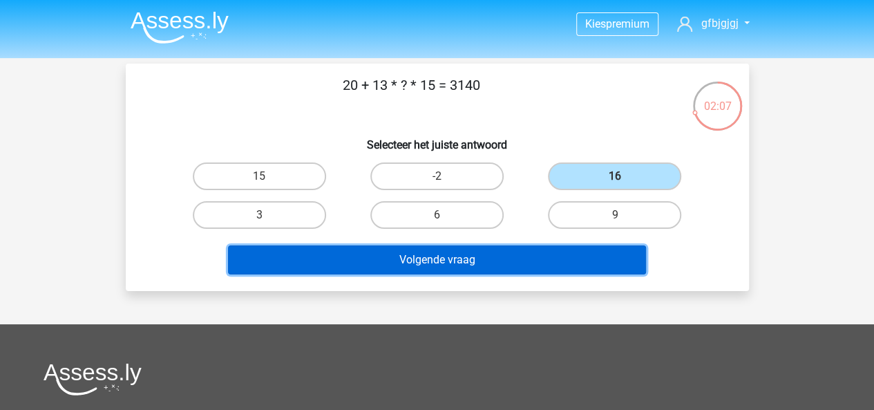
click at [478, 251] on button "Volgende vraag" at bounding box center [437, 259] width 418 height 29
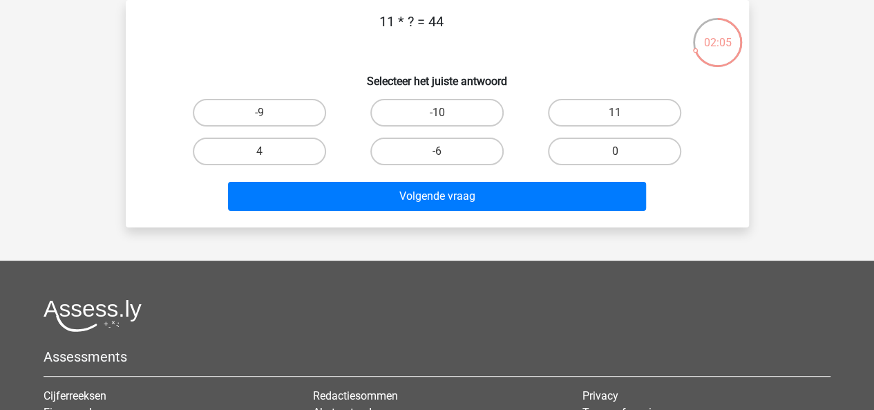
scroll to position [37, 0]
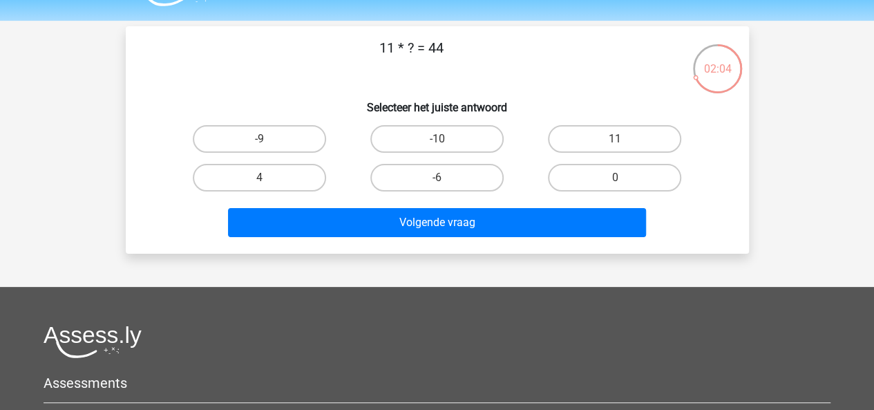
click at [323, 153] on div "4" at bounding box center [259, 139] width 167 height 28
click at [314, 175] on label "4" at bounding box center [259, 178] width 133 height 28
click at [268, 178] on input "4" at bounding box center [263, 182] width 9 height 9
radio input "true"
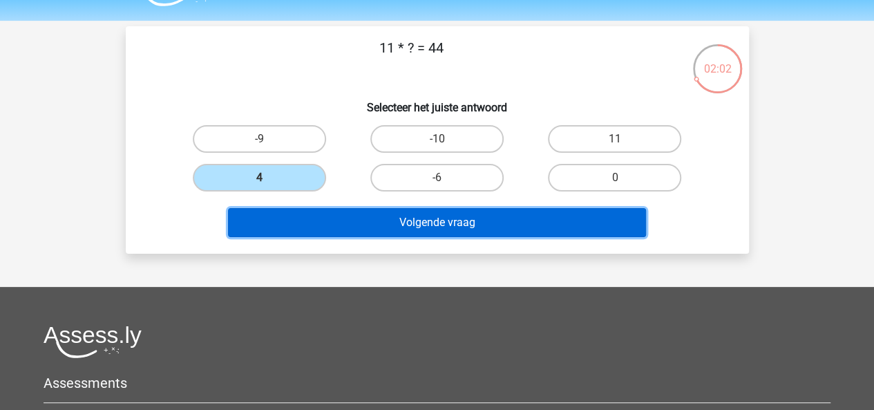
click at [346, 215] on button "Volgende vraag" at bounding box center [437, 222] width 418 height 29
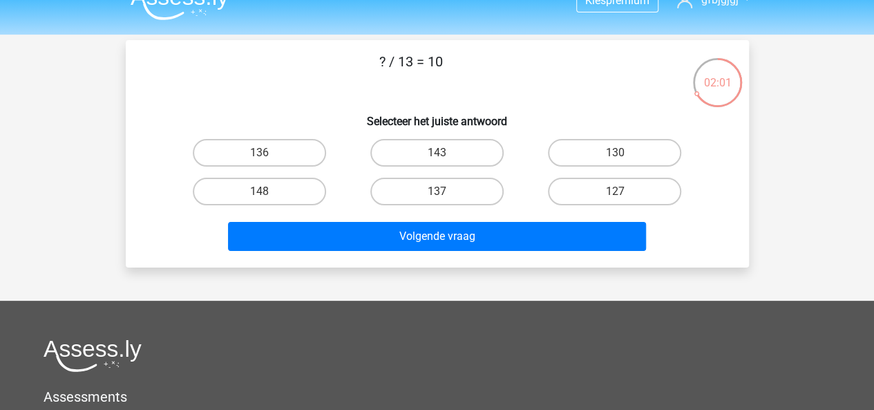
scroll to position [15, 0]
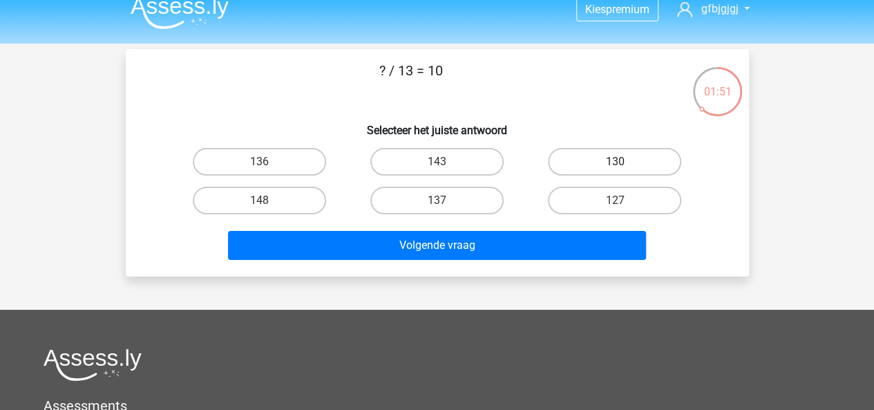
click at [604, 162] on label "130" at bounding box center [614, 162] width 133 height 28
click at [615, 162] on input "130" at bounding box center [619, 166] width 9 height 9
radio input "true"
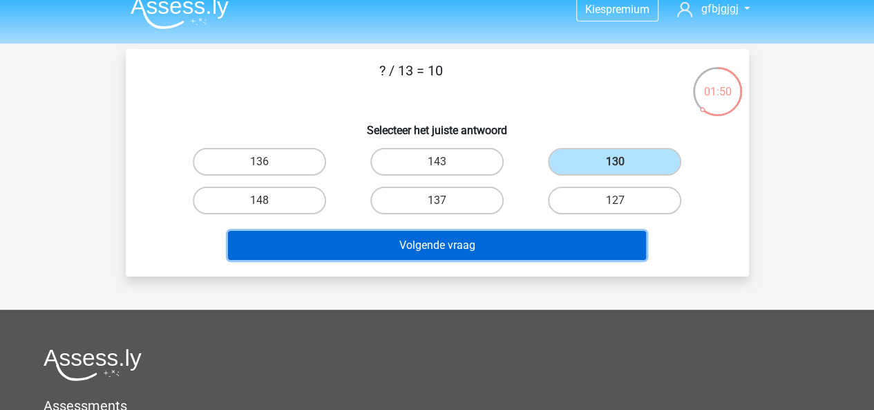
click at [561, 241] on button "Volgende vraag" at bounding box center [437, 245] width 418 height 29
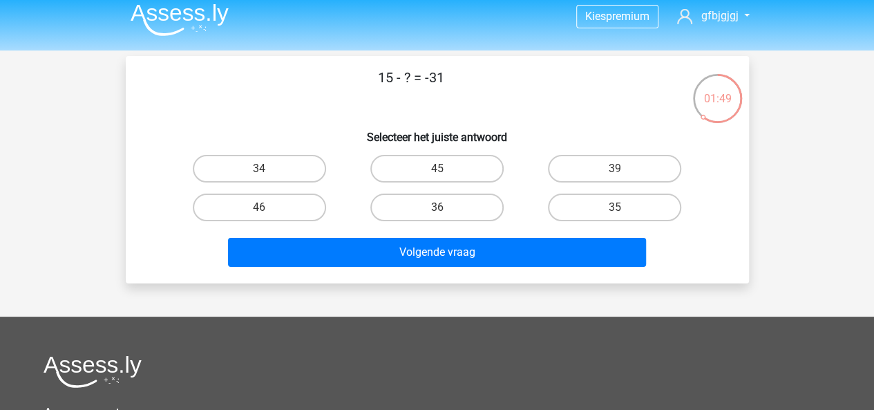
scroll to position [0, 0]
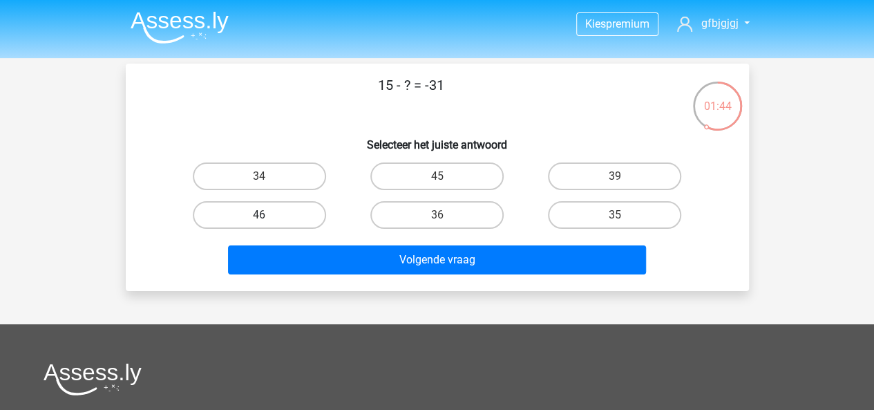
click at [275, 208] on label "46" at bounding box center [259, 215] width 133 height 28
click at [268, 215] on input "46" at bounding box center [263, 219] width 9 height 9
radio input "true"
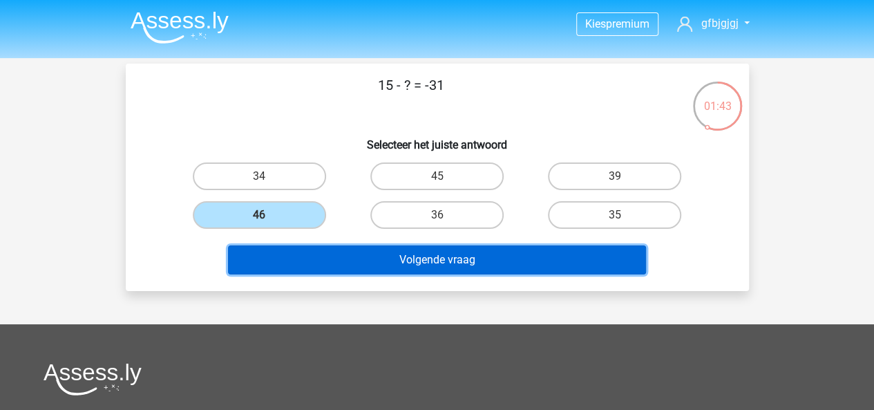
click at [327, 268] on button "Volgende vraag" at bounding box center [437, 259] width 418 height 29
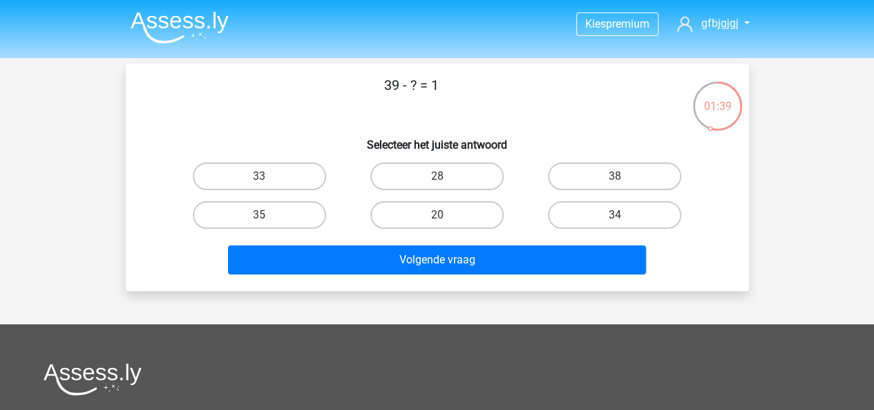
click at [550, 168] on label "38" at bounding box center [614, 176] width 133 height 28
click at [615, 176] on input "38" at bounding box center [619, 180] width 9 height 9
radio input "true"
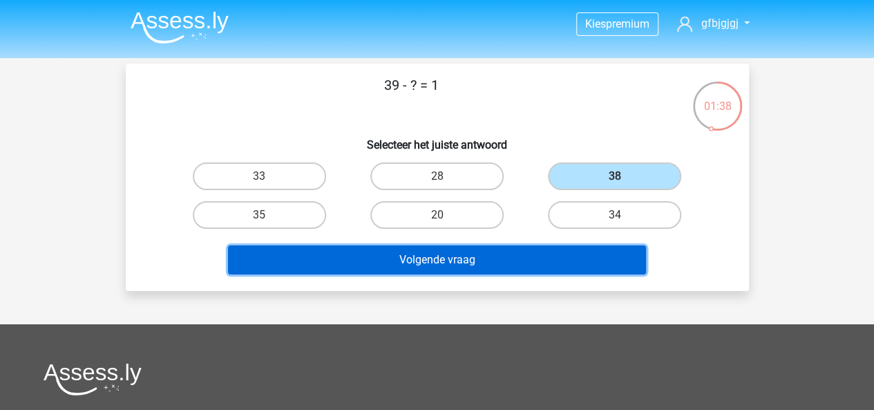
click at [500, 256] on button "Volgende vraag" at bounding box center [437, 259] width 418 height 29
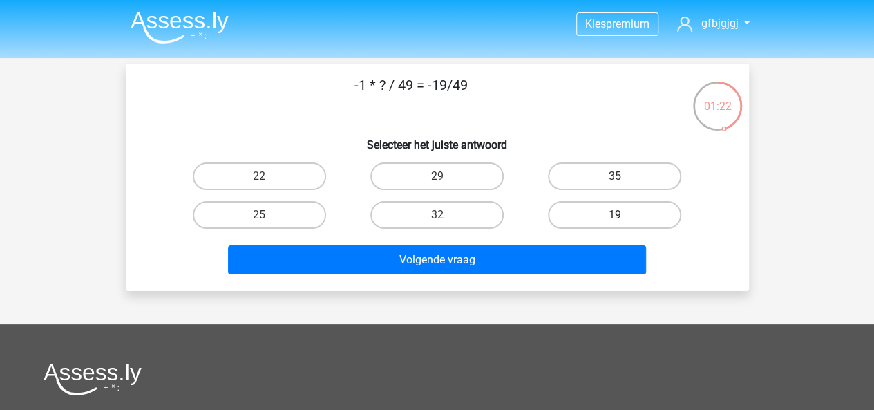
click at [593, 208] on label "19" at bounding box center [614, 215] width 133 height 28
click at [615, 215] on input "19" at bounding box center [619, 219] width 9 height 9
radio input "true"
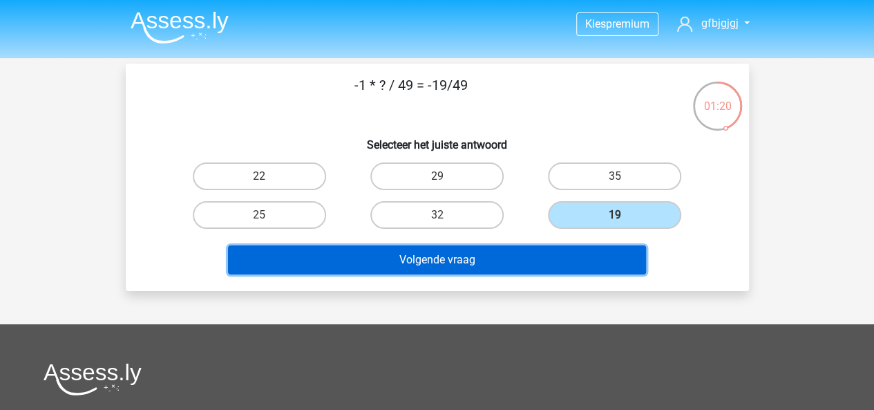
click at [552, 252] on button "Volgende vraag" at bounding box center [437, 259] width 418 height 29
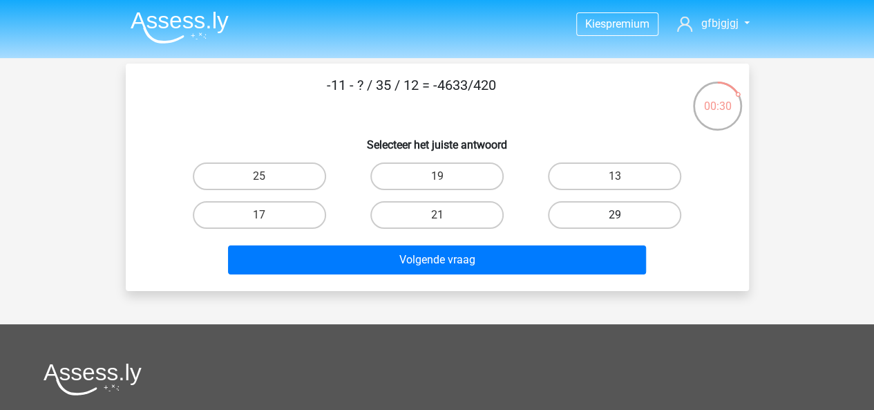
click at [584, 216] on label "29" at bounding box center [614, 215] width 133 height 28
click at [615, 216] on input "29" at bounding box center [619, 219] width 9 height 9
radio input "true"
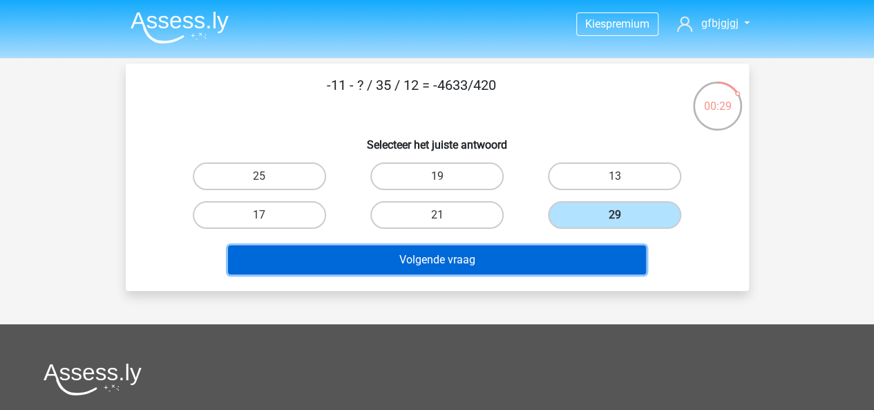
click at [535, 263] on button "Volgende vraag" at bounding box center [437, 259] width 418 height 29
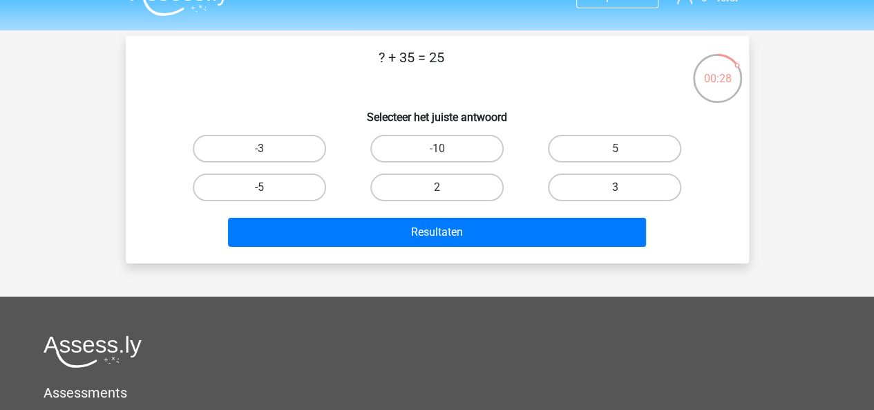
scroll to position [16, 0]
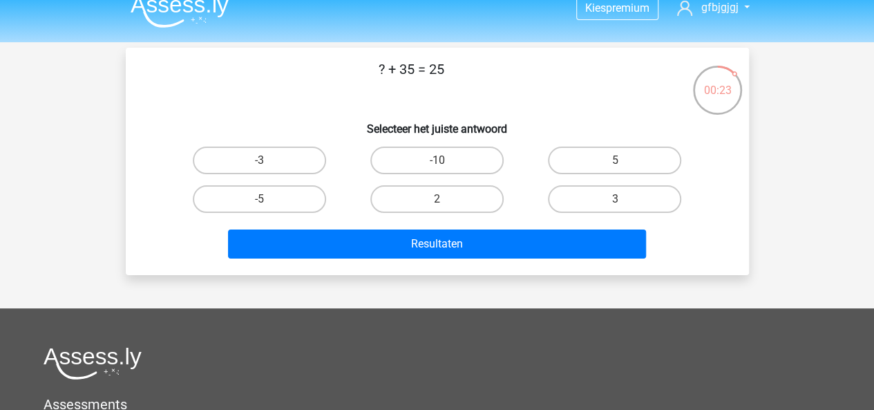
click at [438, 165] on input "-10" at bounding box center [441, 164] width 9 height 9
radio input "true"
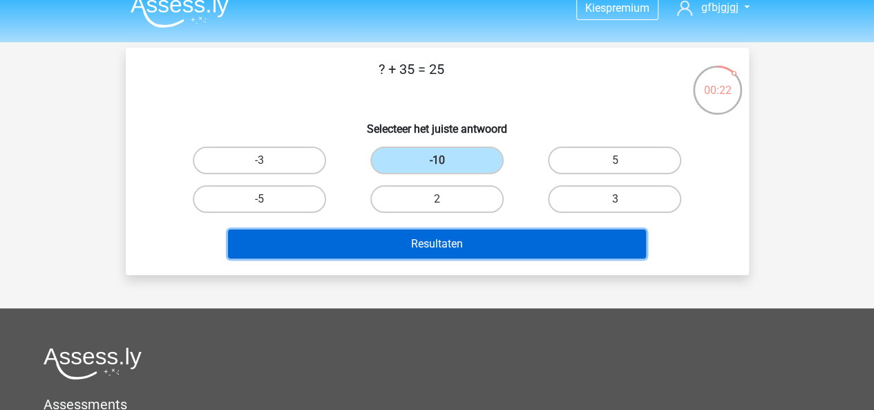
click at [530, 248] on button "Resultaten" at bounding box center [437, 243] width 418 height 29
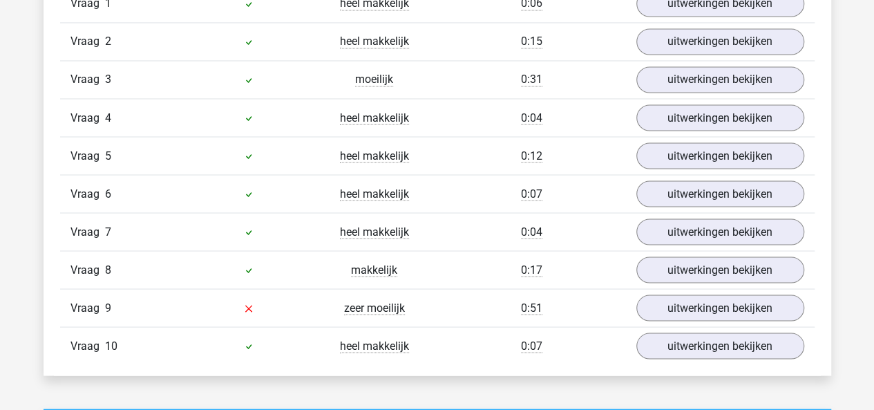
scroll to position [1224, 0]
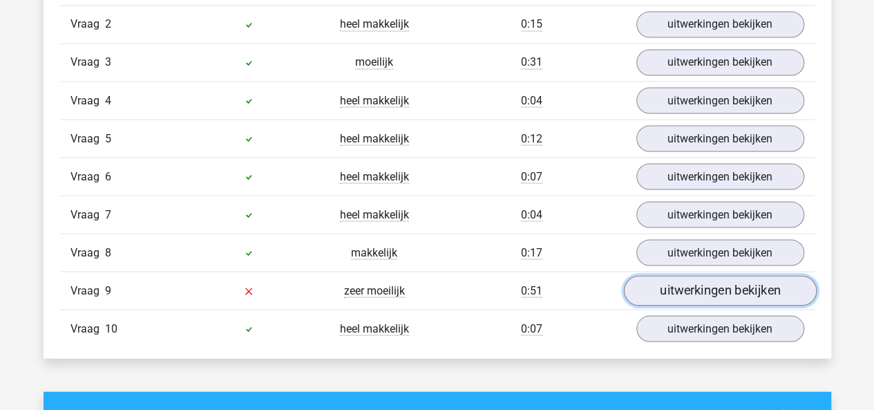
click at [713, 291] on link "uitwerkingen bekijken" at bounding box center [719, 291] width 193 height 30
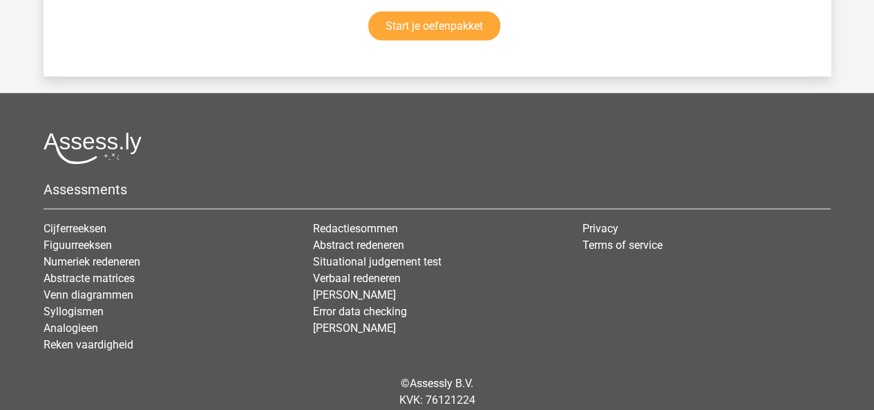
scroll to position [4179, 0]
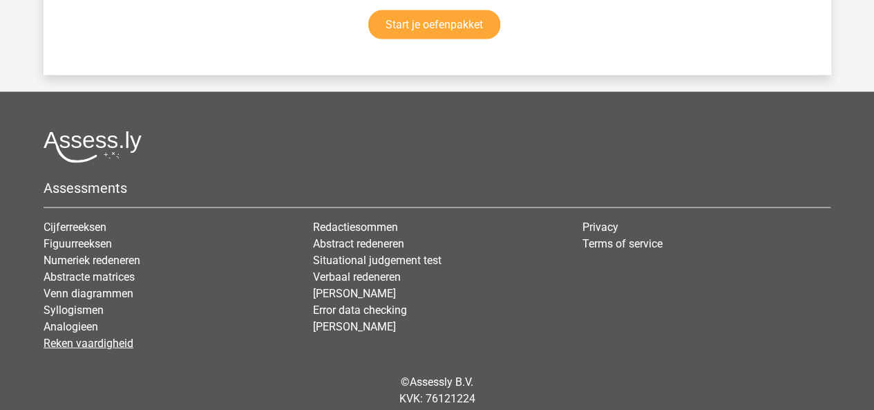
click at [117, 337] on link "Reken vaardigheid" at bounding box center [89, 343] width 90 height 13
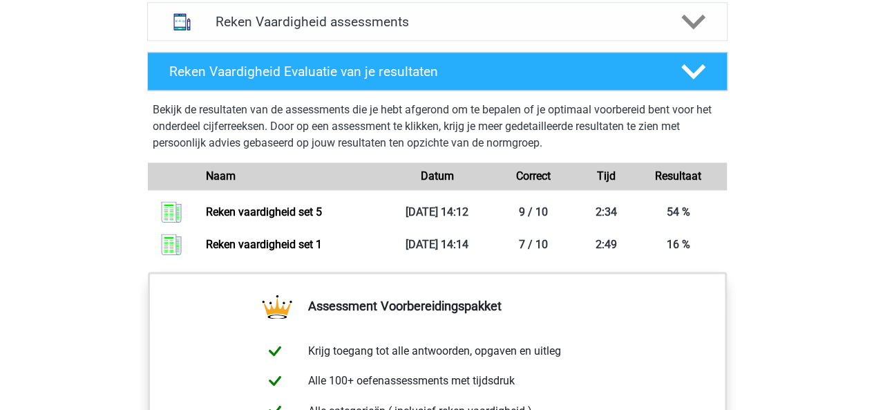
scroll to position [907, 0]
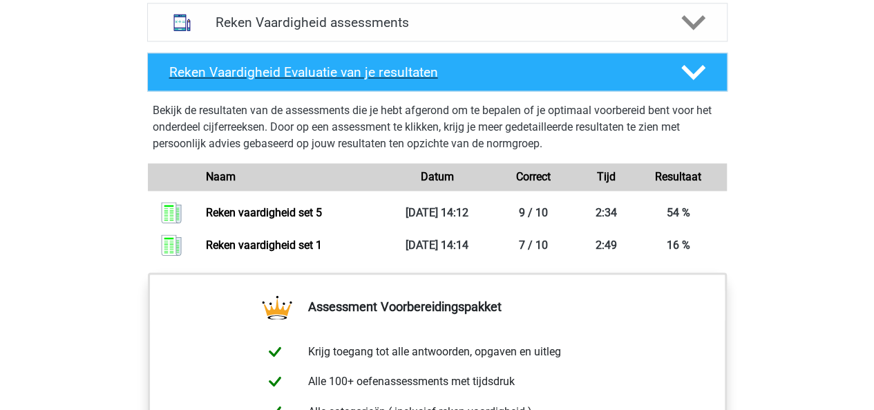
click at [684, 73] on icon at bounding box center [693, 72] width 24 height 24
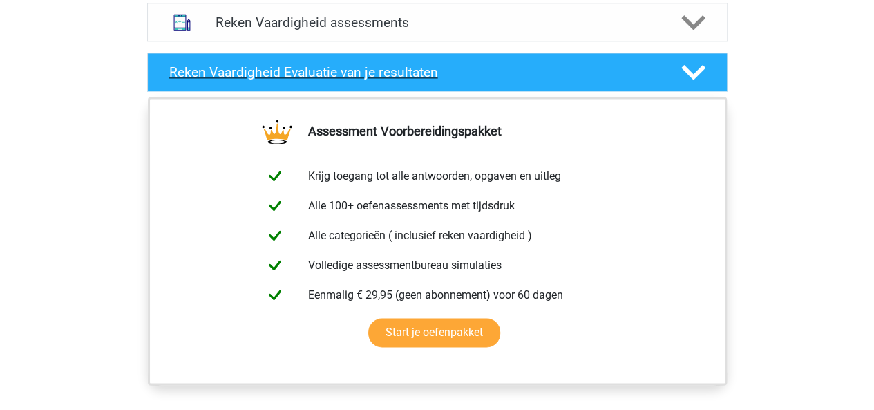
click at [695, 64] on icon at bounding box center [693, 72] width 24 height 24
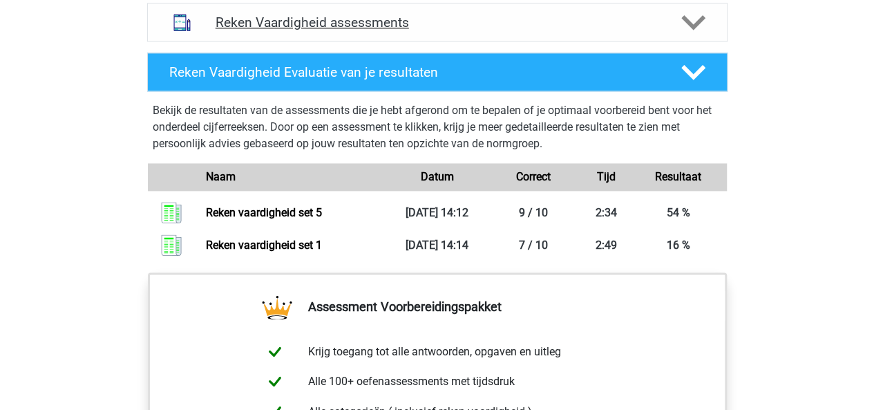
click at [692, 23] on polygon at bounding box center [693, 22] width 24 height 15
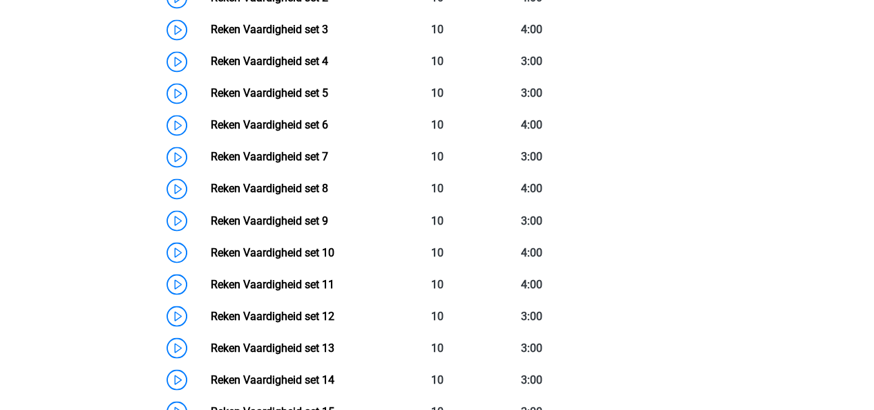
scroll to position [1106, 0]
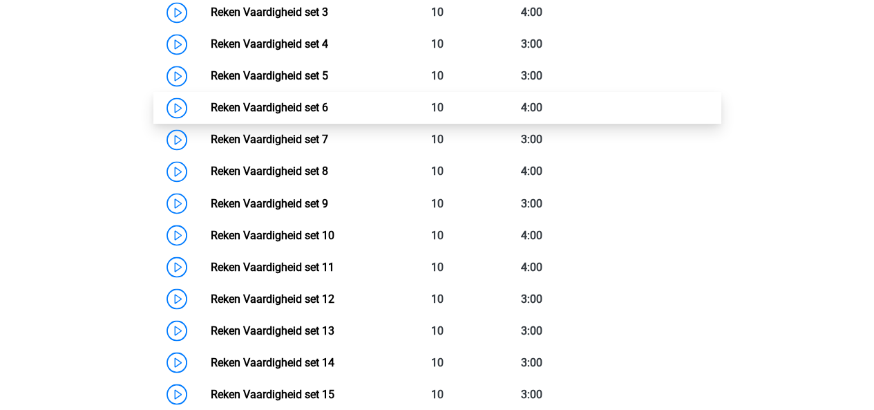
click at [312, 101] on link "Reken Vaardigheid set 6" at bounding box center [269, 107] width 117 height 13
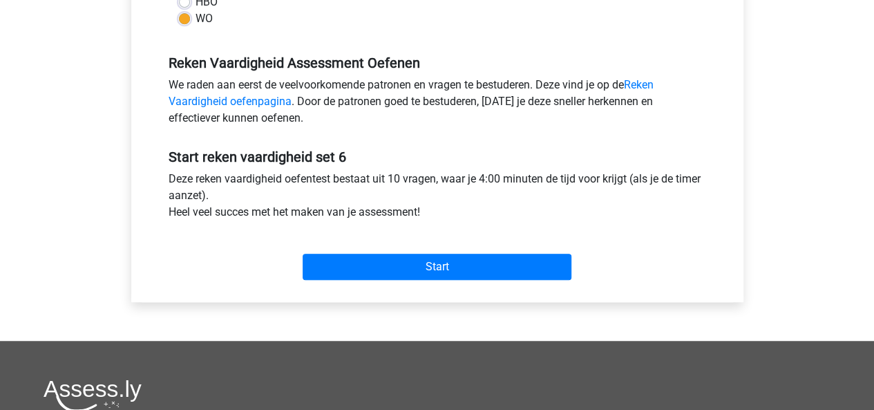
scroll to position [393, 0]
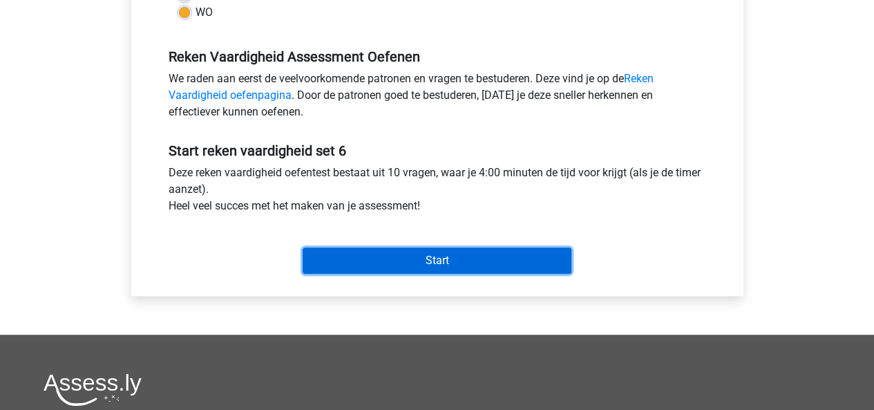
click at [422, 253] on input "Start" at bounding box center [437, 260] width 269 height 26
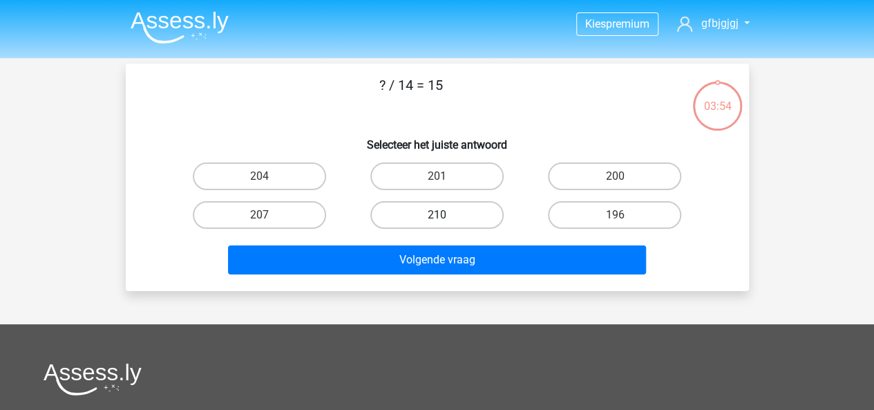
click at [461, 219] on label "210" at bounding box center [436, 215] width 133 height 28
click at [446, 219] on input "210" at bounding box center [441, 219] width 9 height 9
radio input "true"
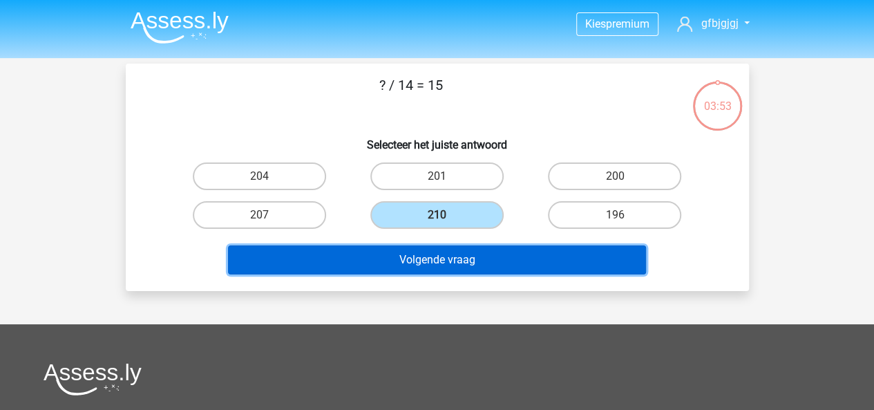
click at [464, 256] on button "Volgende vraag" at bounding box center [437, 259] width 418 height 29
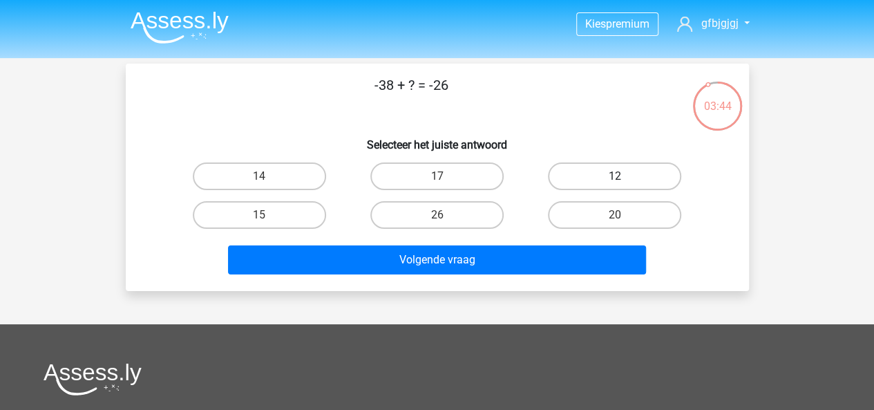
click at [576, 180] on label "12" at bounding box center [614, 176] width 133 height 28
click at [615, 180] on input "12" at bounding box center [619, 180] width 9 height 9
radio input "true"
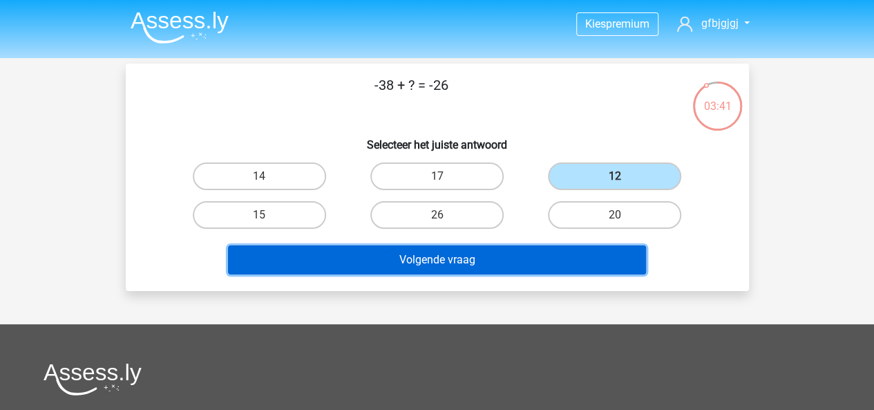
click at [471, 264] on button "Volgende vraag" at bounding box center [437, 259] width 418 height 29
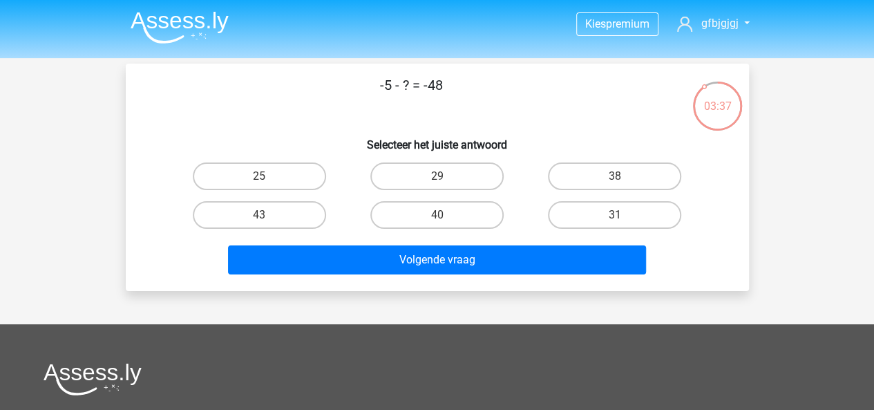
click at [328, 190] on div "43" at bounding box center [259, 176] width 167 height 28
click at [316, 220] on label "43" at bounding box center [259, 215] width 133 height 28
click at [268, 220] on input "43" at bounding box center [263, 219] width 9 height 9
radio input "true"
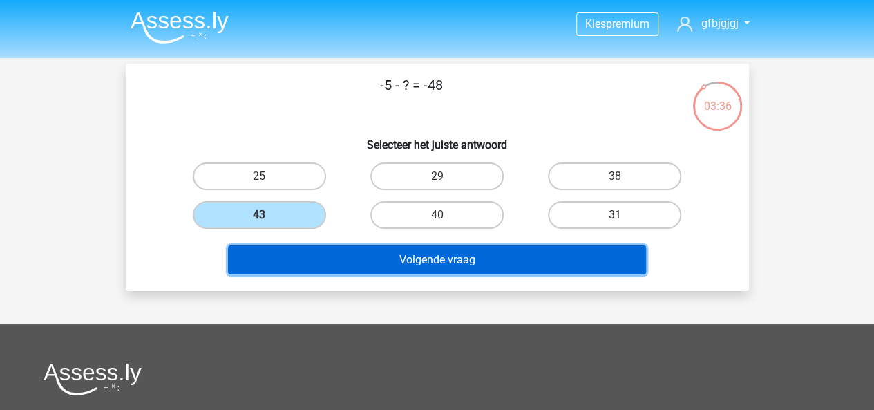
click at [351, 252] on button "Volgende vraag" at bounding box center [437, 259] width 418 height 29
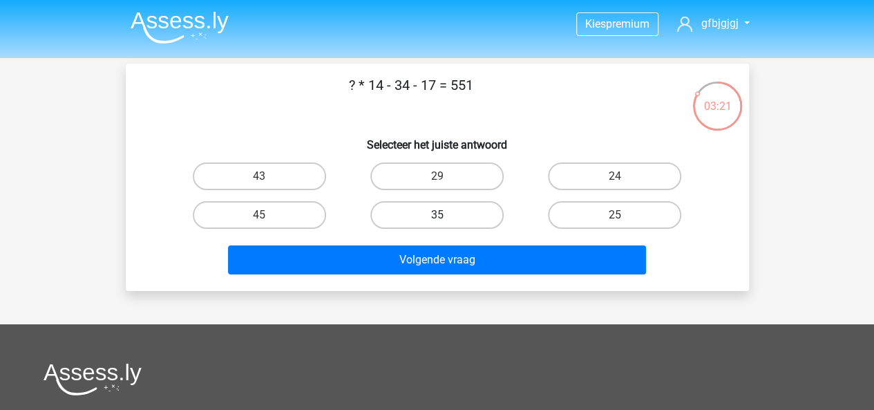
click at [451, 217] on label "35" at bounding box center [436, 215] width 133 height 28
click at [446, 217] on input "35" at bounding box center [441, 219] width 9 height 9
radio input "true"
click at [281, 180] on label "43" at bounding box center [259, 176] width 133 height 28
click at [268, 180] on input "43" at bounding box center [263, 180] width 9 height 9
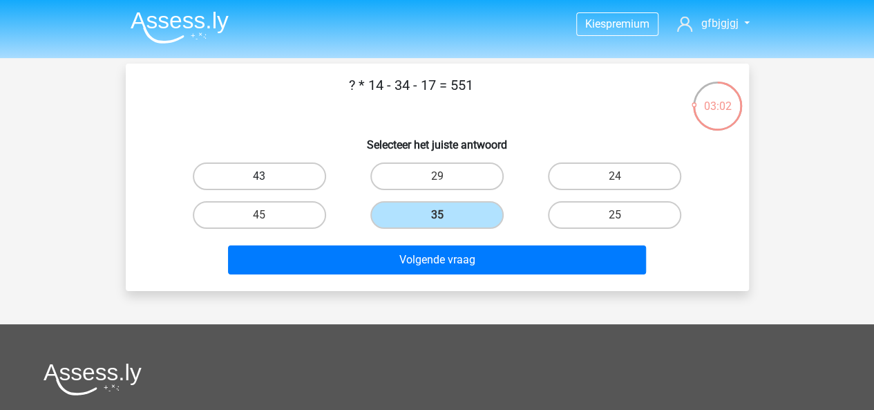
radio input "true"
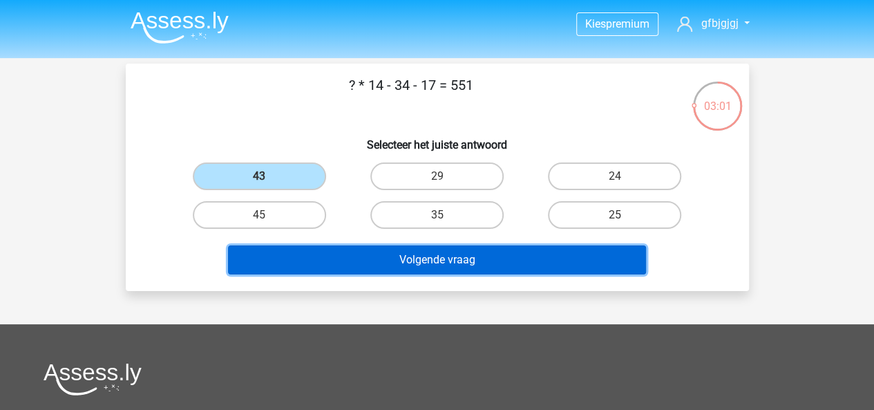
click at [369, 257] on button "Volgende vraag" at bounding box center [437, 259] width 418 height 29
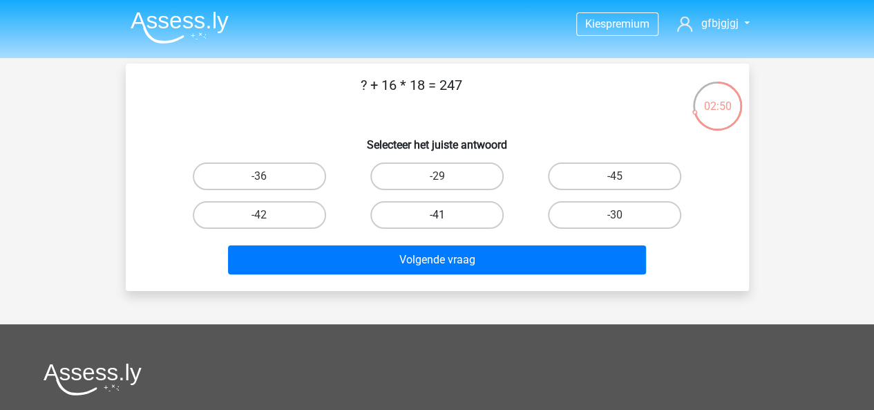
click at [464, 204] on label "-41" at bounding box center [436, 215] width 133 height 28
click at [446, 215] on input "-41" at bounding box center [441, 219] width 9 height 9
radio input "true"
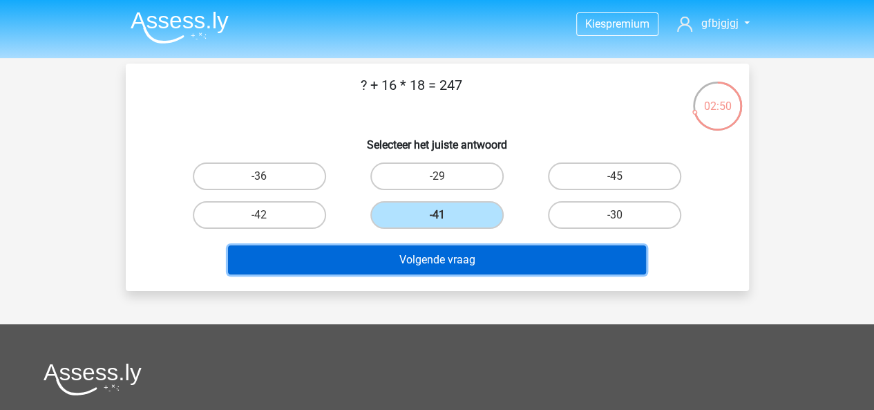
click at [465, 247] on button "Volgende vraag" at bounding box center [437, 259] width 418 height 29
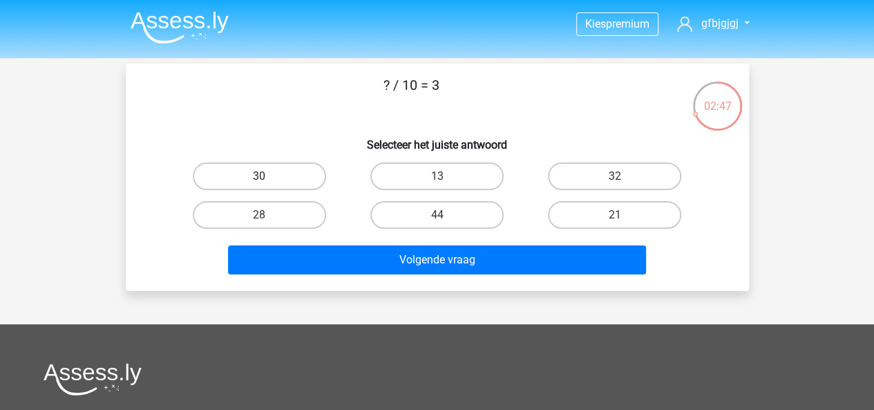
click at [302, 189] on label "30" at bounding box center [259, 176] width 133 height 28
click at [268, 185] on input "30" at bounding box center [263, 180] width 9 height 9
radio input "true"
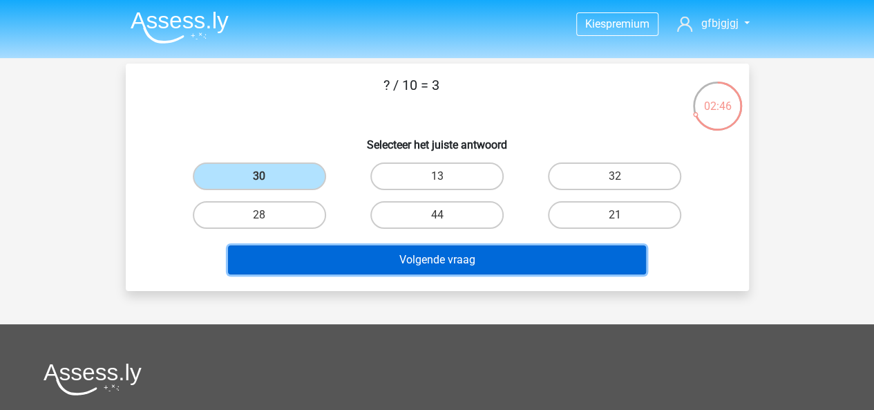
click at [361, 251] on button "Volgende vraag" at bounding box center [437, 259] width 418 height 29
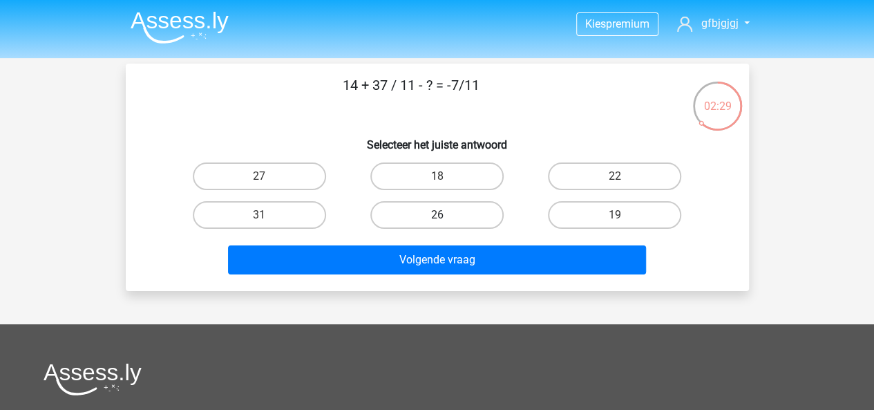
click at [427, 220] on label "26" at bounding box center [436, 215] width 133 height 28
click at [437, 220] on input "26" at bounding box center [441, 219] width 9 height 9
radio input "true"
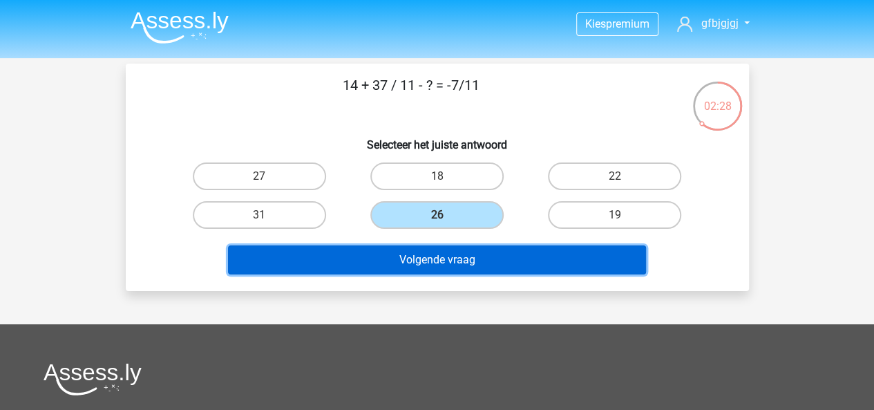
click at [431, 254] on button "Volgende vraag" at bounding box center [437, 259] width 418 height 29
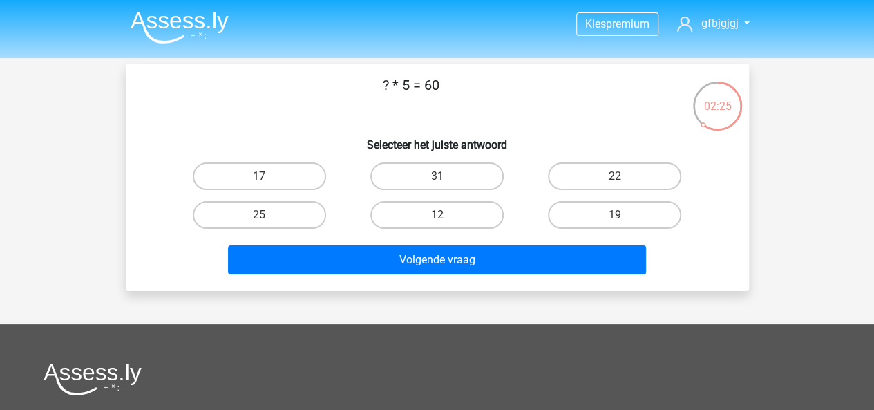
click at [424, 208] on label "12" at bounding box center [436, 215] width 133 height 28
click at [437, 215] on input "12" at bounding box center [441, 219] width 9 height 9
radio input "true"
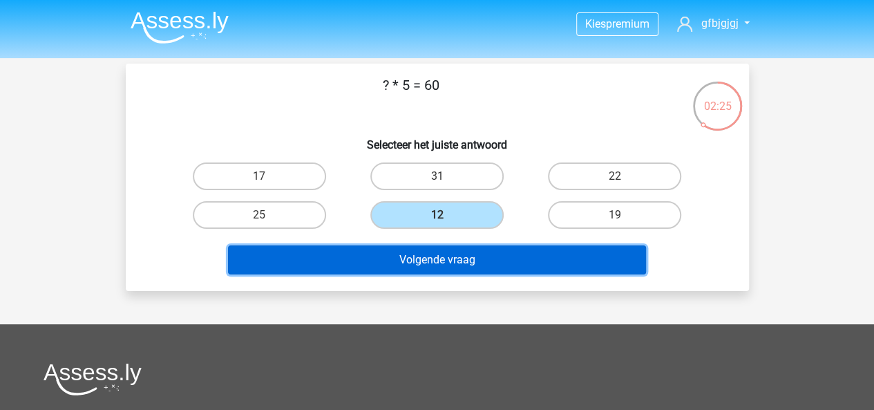
click at [437, 261] on button "Volgende vraag" at bounding box center [437, 259] width 418 height 29
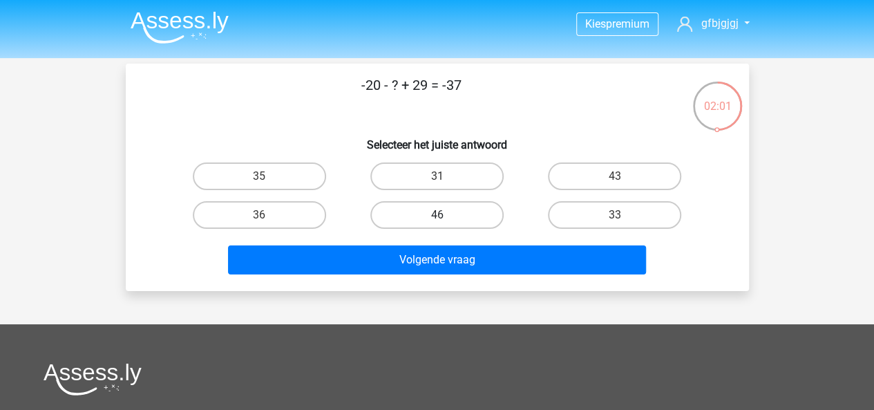
click at [440, 205] on label "46" at bounding box center [436, 215] width 133 height 28
click at [440, 215] on input "46" at bounding box center [441, 219] width 9 height 9
radio input "true"
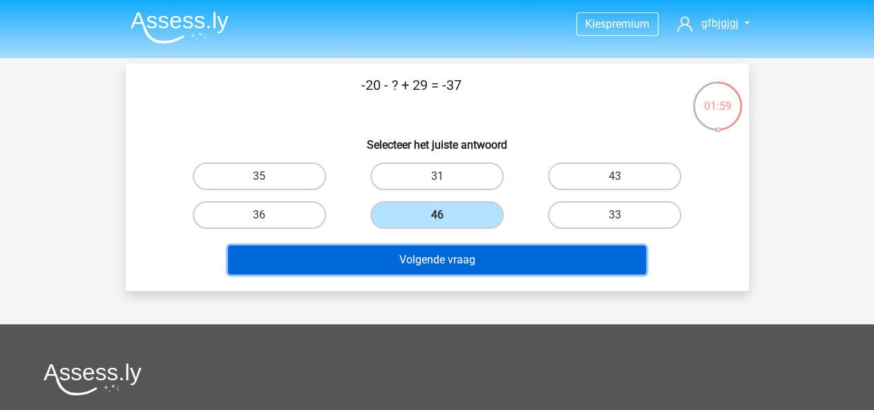
click at [445, 247] on button "Volgende vraag" at bounding box center [437, 259] width 418 height 29
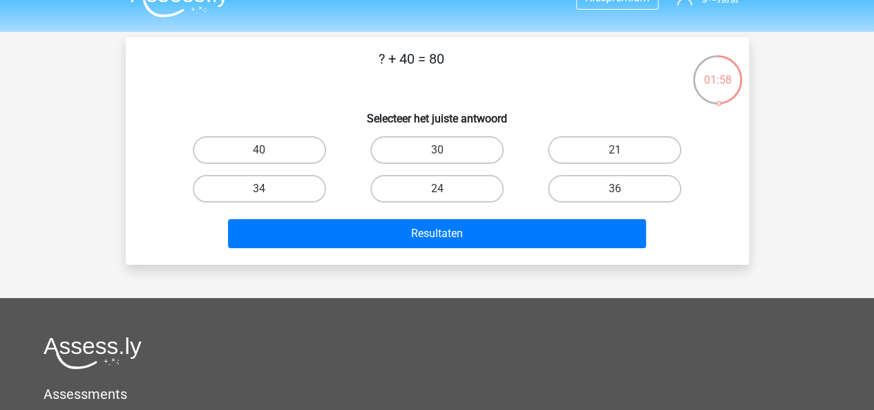
scroll to position [15, 0]
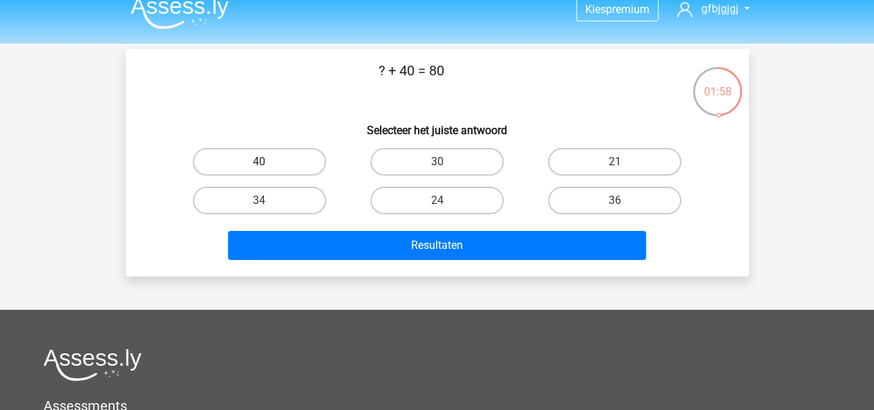
click at [305, 171] on label "40" at bounding box center [259, 162] width 133 height 28
click at [268, 171] on input "40" at bounding box center [263, 166] width 9 height 9
radio input "true"
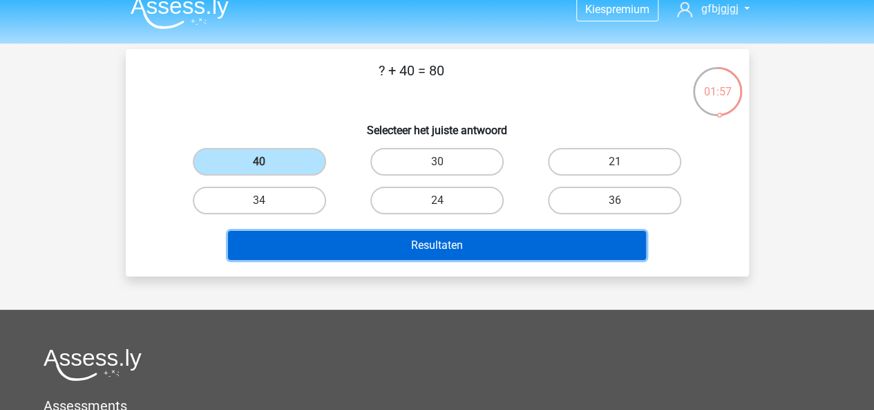
click at [359, 233] on button "Resultaten" at bounding box center [437, 245] width 418 height 29
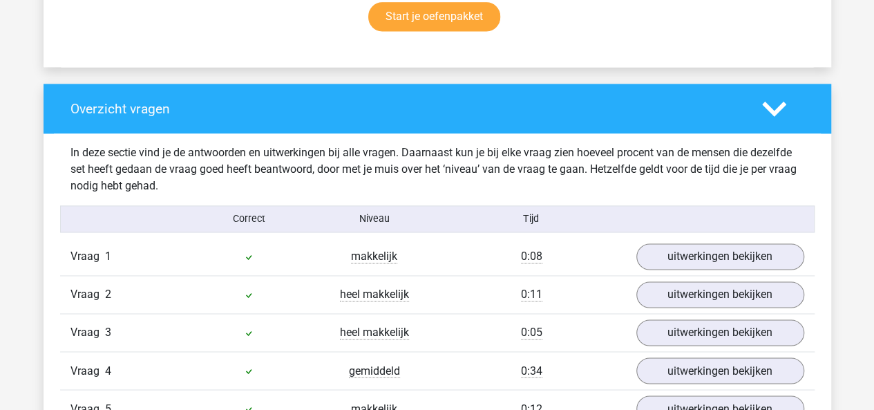
click at [500, 195] on div "In deze sectie vind je de antwoorden en uitwerkingen bij alle vragen. Daarnaast…" at bounding box center [437, 169] width 755 height 72
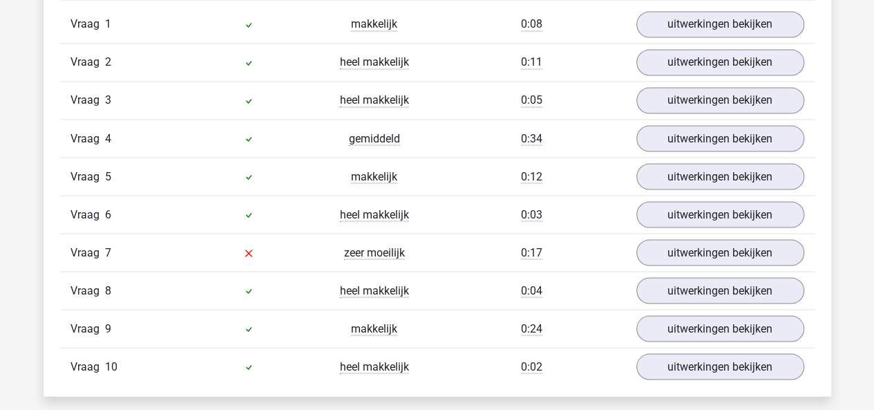
scroll to position [1194, 0]
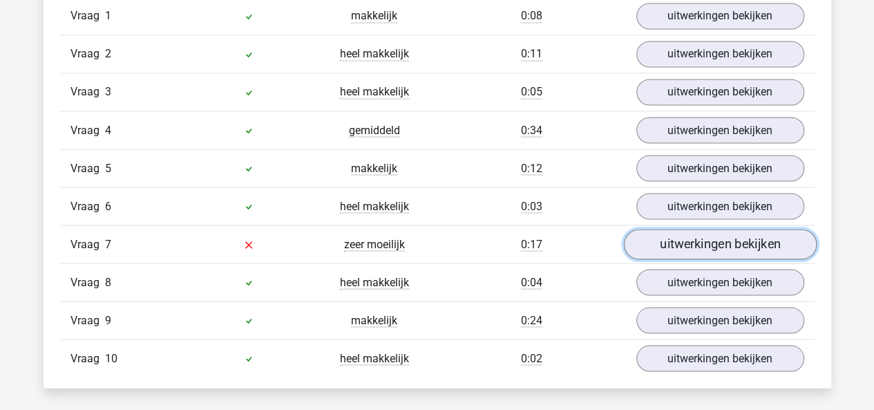
click at [659, 239] on link "uitwerkingen bekijken" at bounding box center [719, 244] width 193 height 30
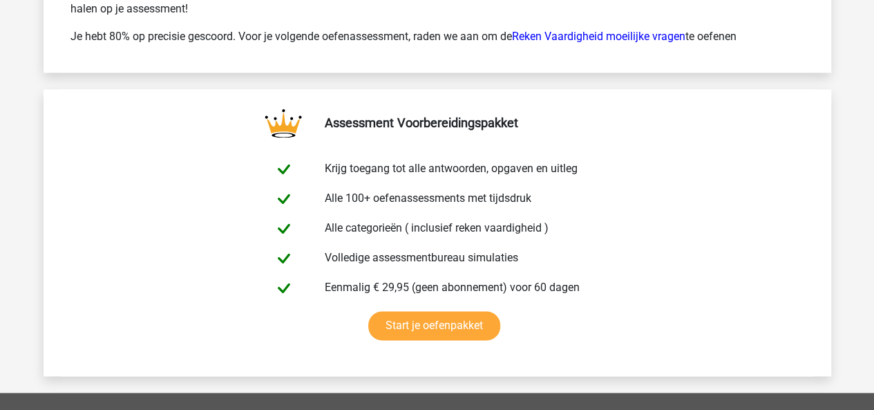
scroll to position [3791, 0]
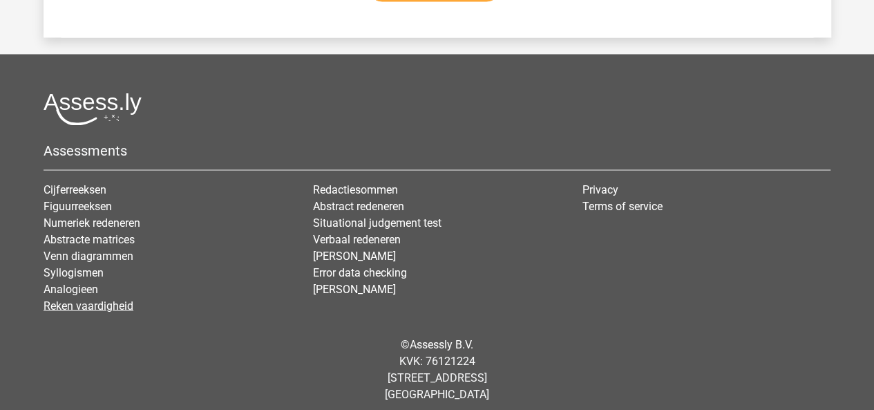
click at [86, 299] on link "Reken vaardigheid" at bounding box center [89, 305] width 90 height 13
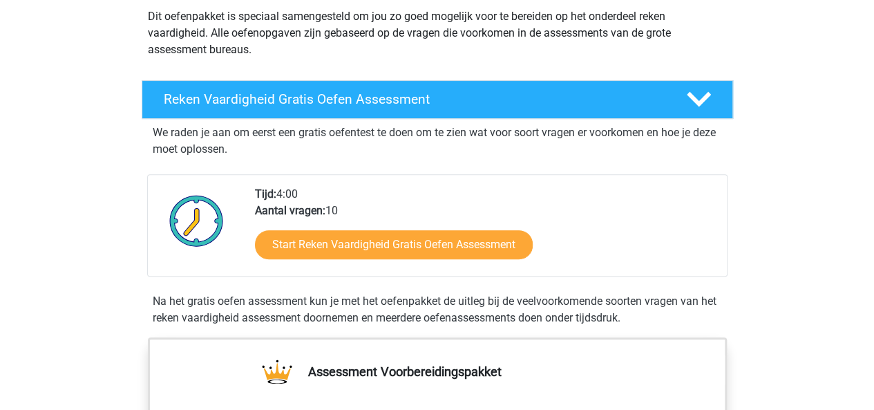
scroll to position [167, 0]
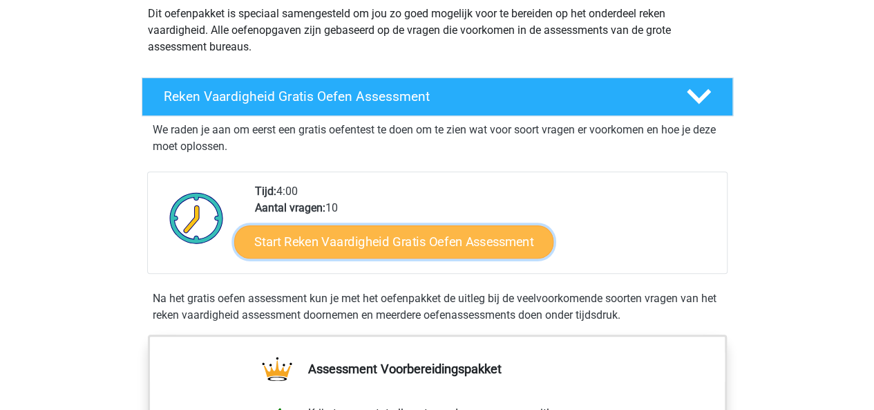
click at [464, 235] on link "Start Reken Vaardigheid Gratis Oefen Assessment" at bounding box center [393, 241] width 319 height 33
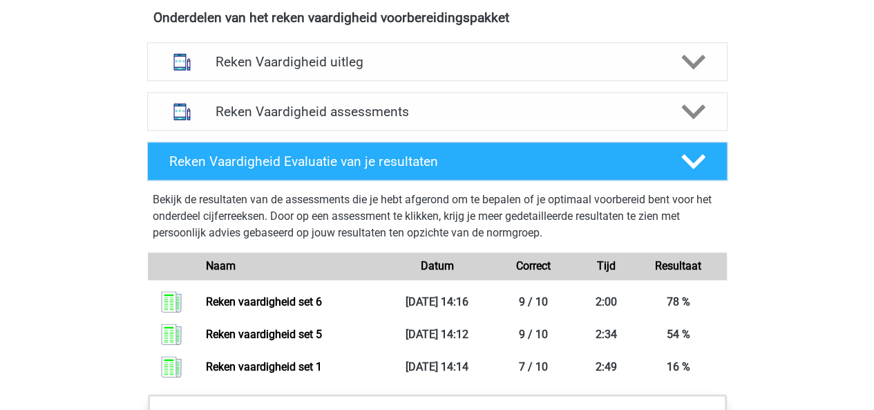
scroll to position [800, 0]
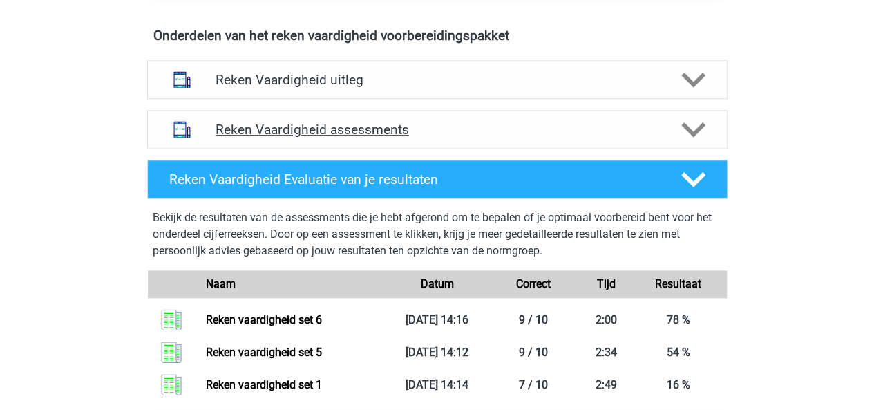
click at [566, 129] on h4 "Reken Vaardigheid assessments" at bounding box center [438, 130] width 444 height 16
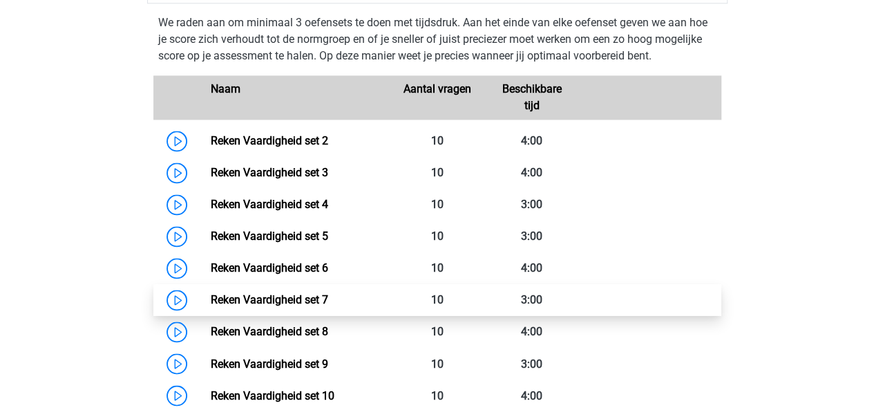
scroll to position [948, 0]
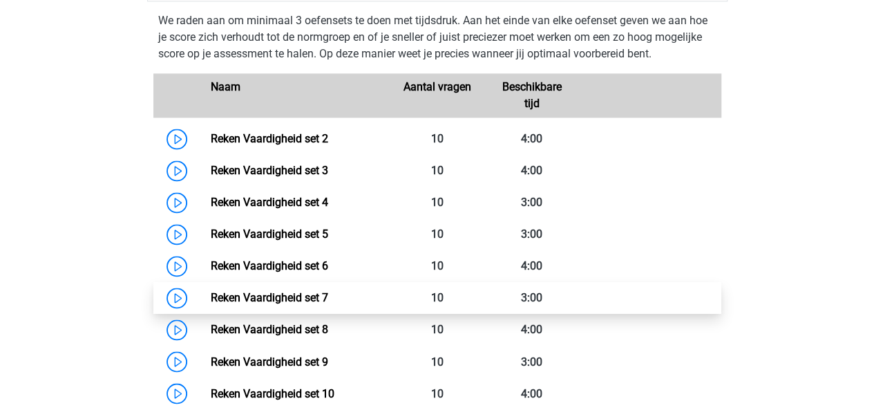
click at [294, 299] on link "Reken Vaardigheid set 7" at bounding box center [269, 297] width 117 height 13
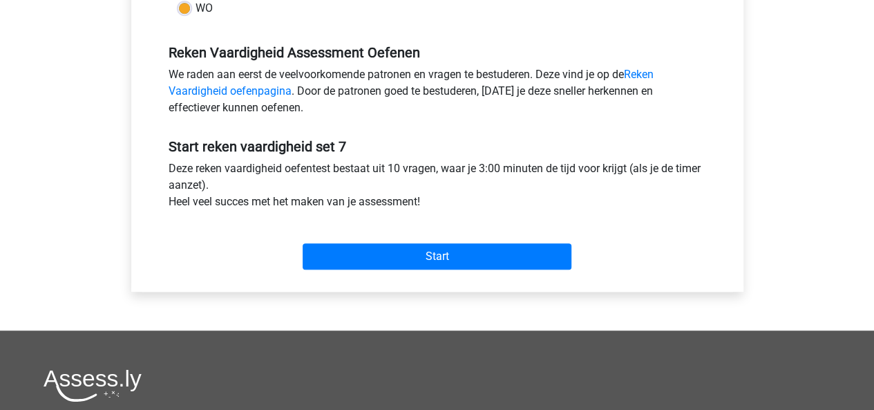
scroll to position [397, 0]
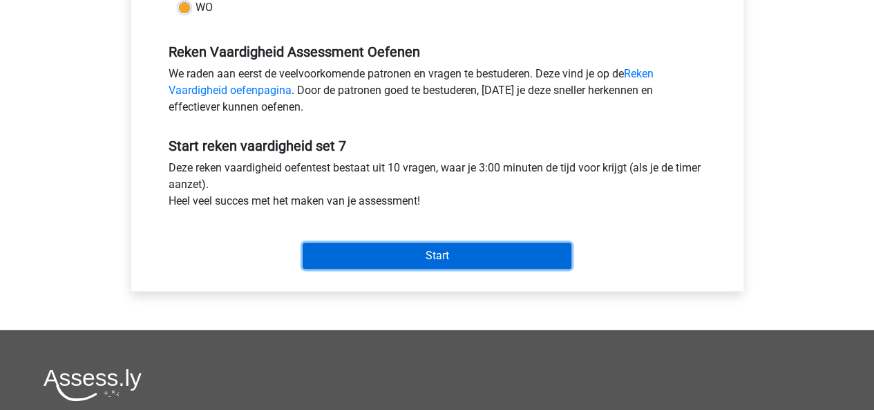
click at [387, 258] on input "Start" at bounding box center [437, 256] width 269 height 26
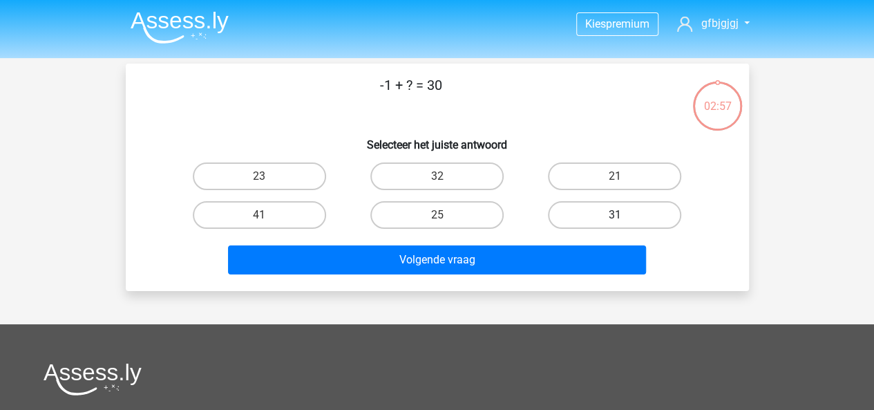
click at [592, 211] on label "31" at bounding box center [614, 215] width 133 height 28
click at [615, 215] on input "31" at bounding box center [619, 219] width 9 height 9
radio input "true"
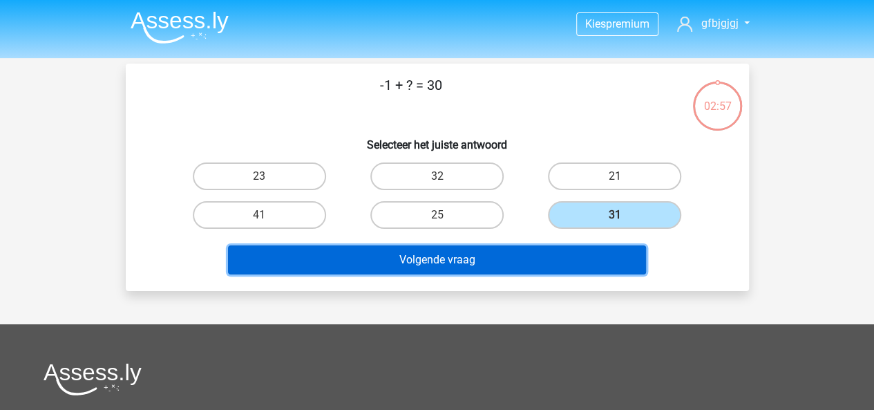
click at [511, 258] on button "Volgende vraag" at bounding box center [437, 259] width 418 height 29
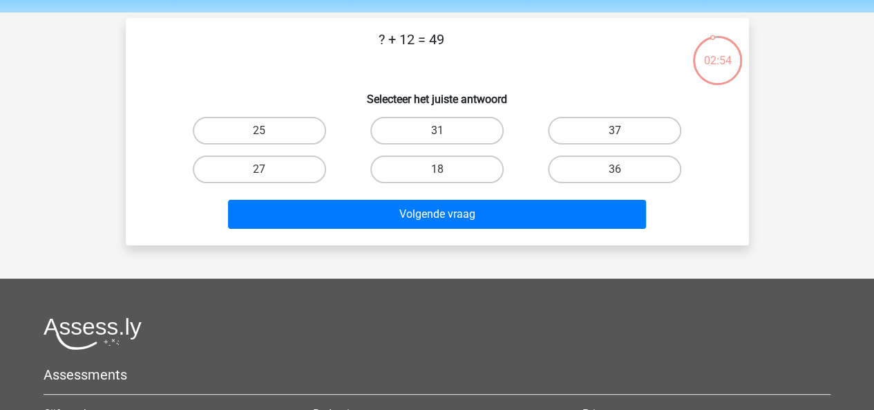
scroll to position [40, 0]
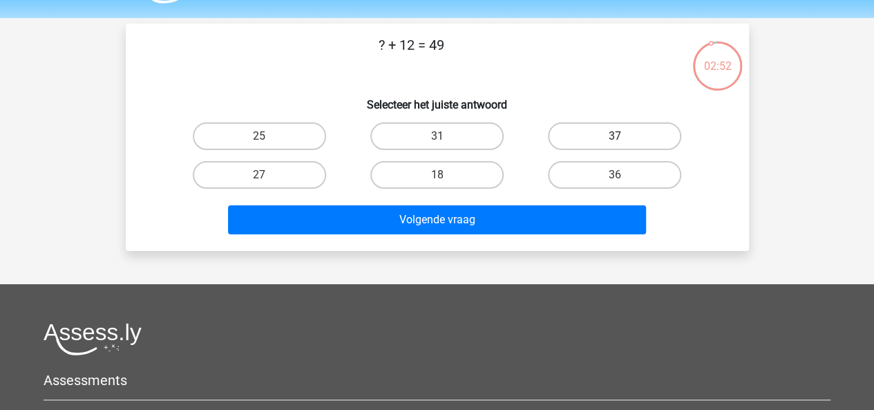
click at [612, 143] on label "37" at bounding box center [614, 136] width 133 height 28
click at [615, 143] on input "37" at bounding box center [619, 140] width 9 height 9
radio input "true"
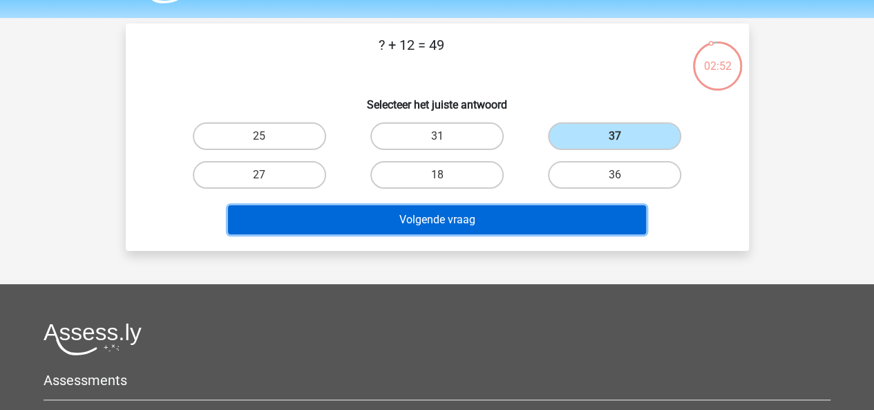
click at [514, 230] on button "Volgende vraag" at bounding box center [437, 219] width 418 height 29
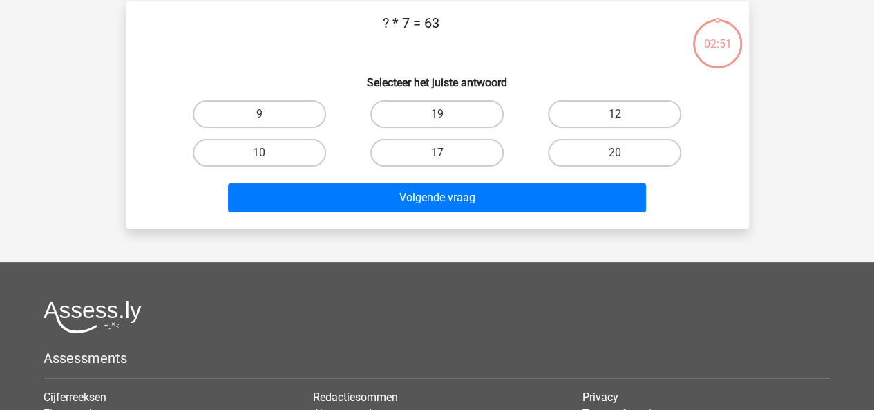
scroll to position [64, 0]
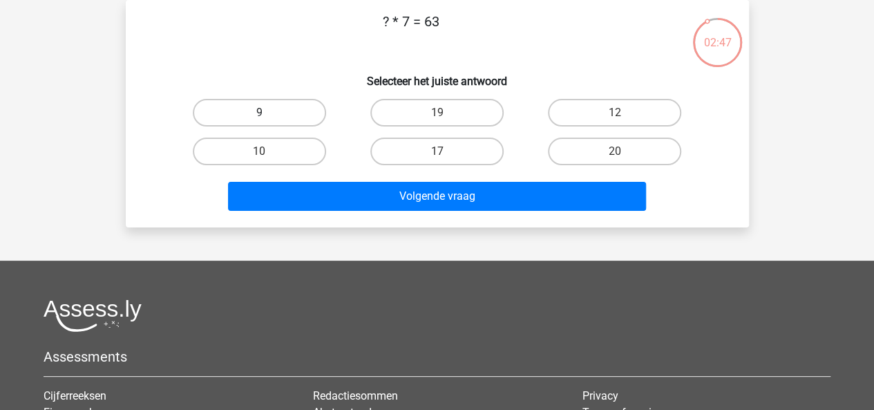
click at [274, 101] on label "9" at bounding box center [259, 113] width 133 height 28
click at [268, 113] on input "9" at bounding box center [263, 117] width 9 height 9
radio input "true"
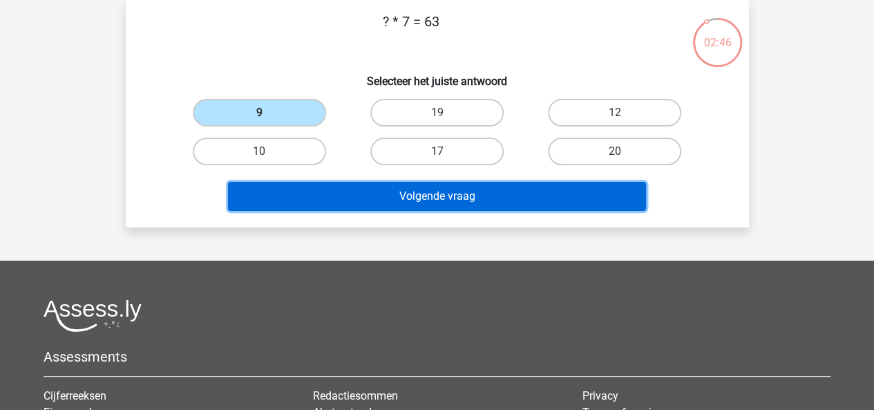
click at [377, 202] on button "Volgende vraag" at bounding box center [437, 196] width 418 height 29
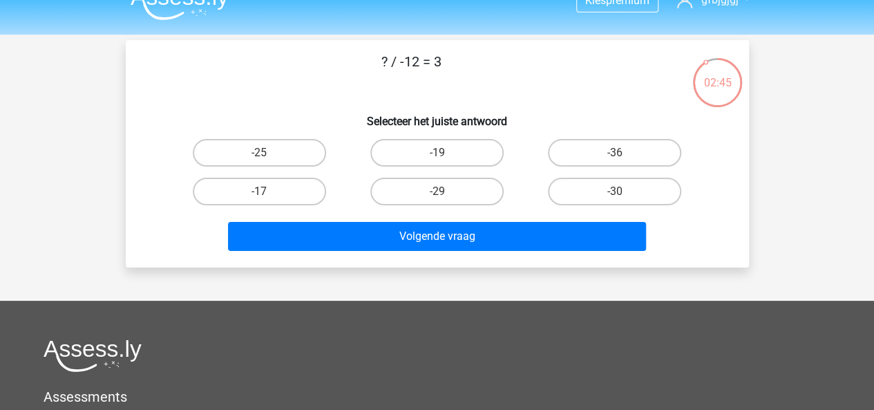
scroll to position [17, 0]
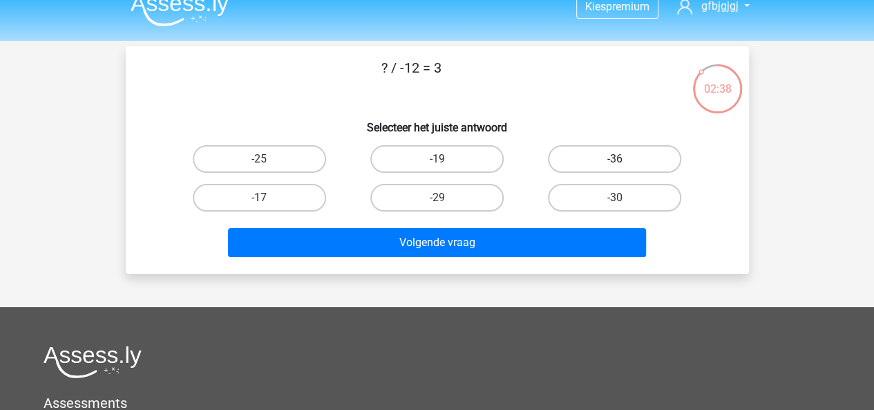
click at [626, 172] on label "-36" at bounding box center [614, 159] width 133 height 28
click at [624, 168] on input "-36" at bounding box center [619, 163] width 9 height 9
radio input "true"
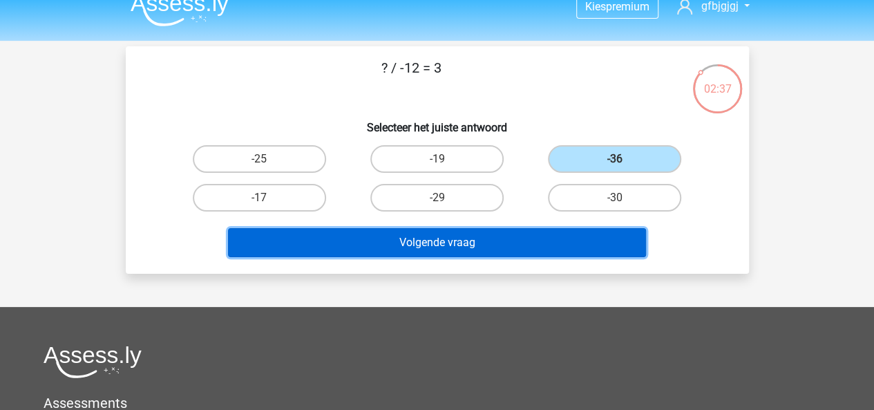
click at [517, 236] on button "Volgende vraag" at bounding box center [437, 242] width 418 height 29
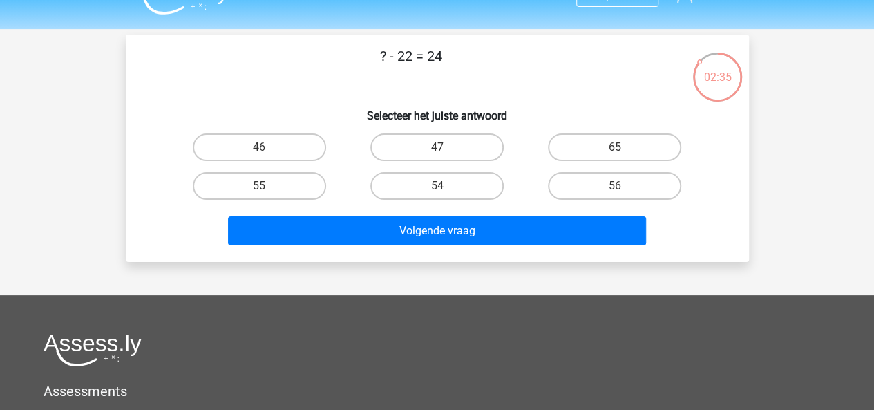
scroll to position [15, 0]
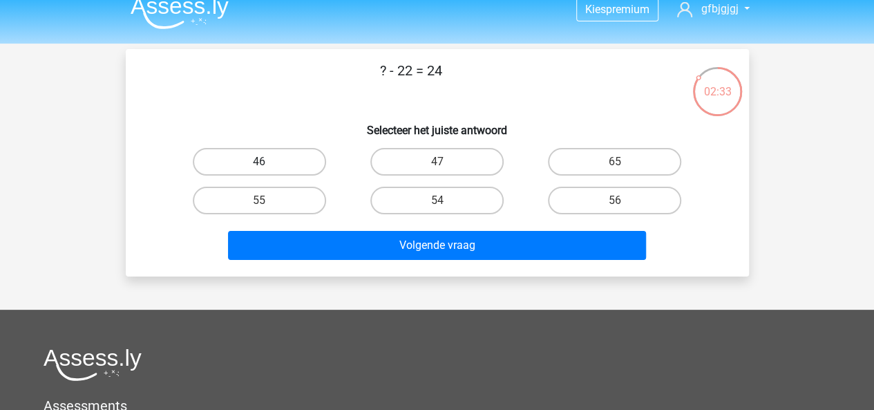
click at [272, 169] on label "46" at bounding box center [259, 162] width 133 height 28
click at [268, 169] on input "46" at bounding box center [263, 166] width 9 height 9
radio input "true"
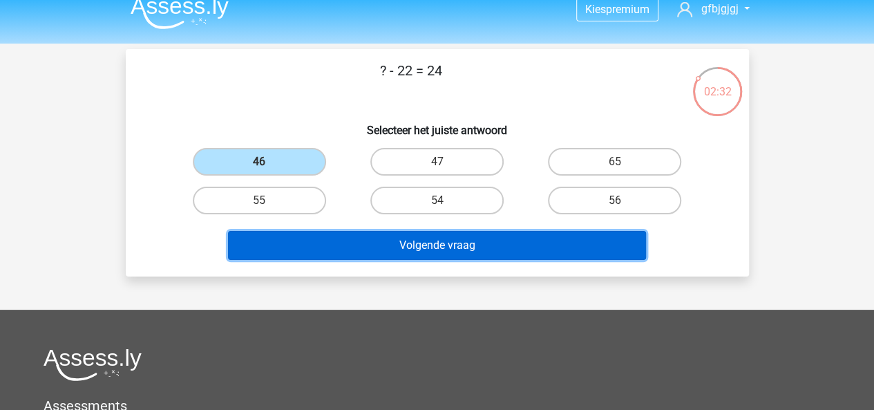
drag, startPoint x: 324, startPoint y: 230, endPoint x: 296, endPoint y: 236, distance: 28.2
click at [296, 236] on button "Volgende vraag" at bounding box center [437, 245] width 418 height 29
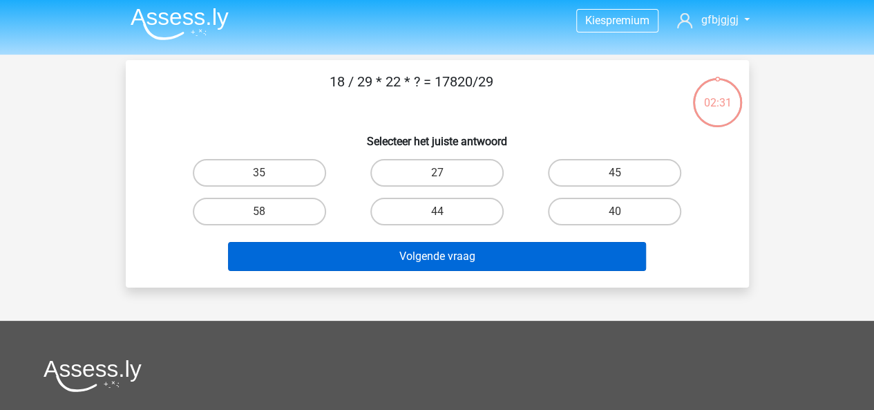
scroll to position [0, 0]
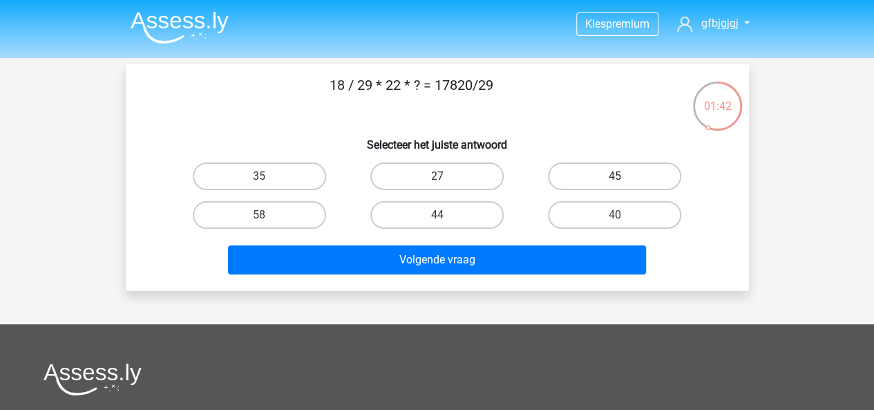
click at [564, 175] on label "45" at bounding box center [614, 176] width 133 height 28
click at [615, 176] on input "45" at bounding box center [619, 180] width 9 height 9
radio input "true"
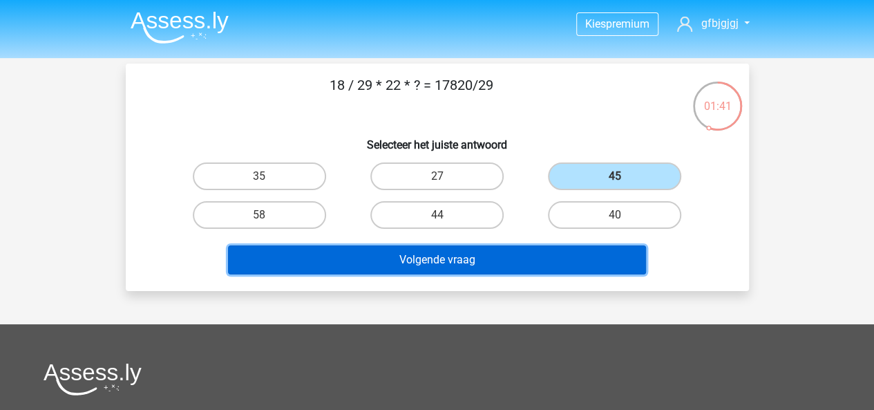
click at [511, 269] on button "Volgende vraag" at bounding box center [437, 259] width 418 height 29
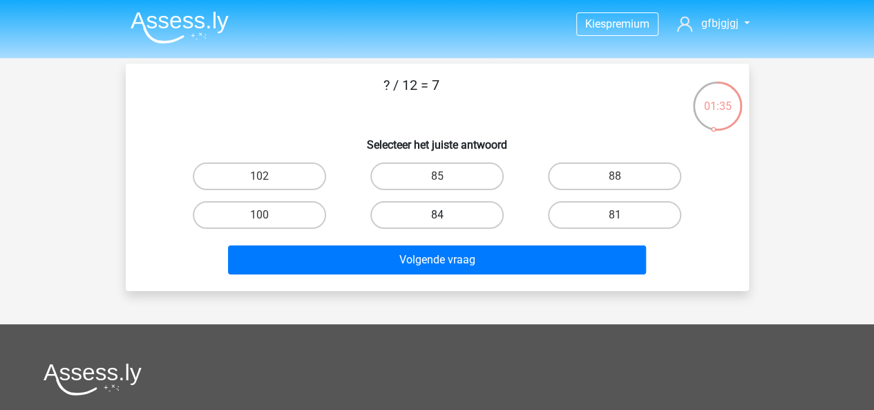
click at [458, 214] on label "84" at bounding box center [436, 215] width 133 height 28
click at [446, 215] on input "84" at bounding box center [441, 219] width 9 height 9
radio input "true"
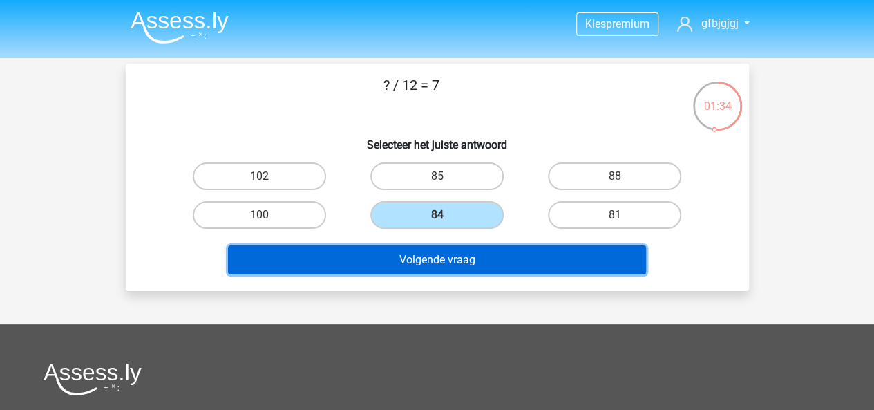
click at [453, 259] on button "Volgende vraag" at bounding box center [437, 259] width 418 height 29
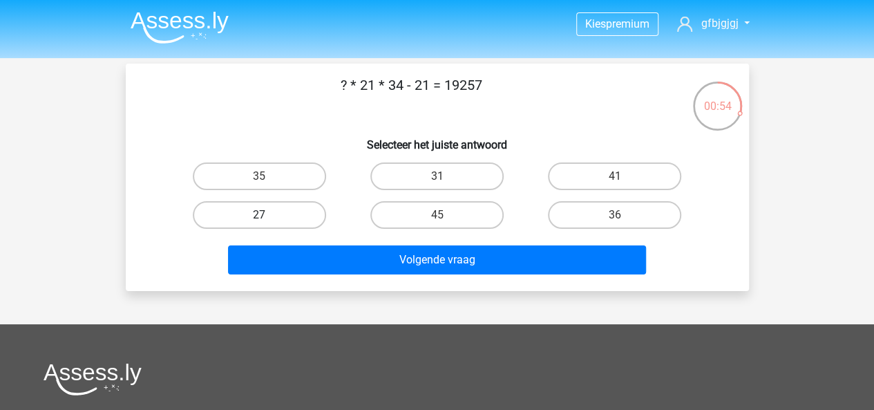
click at [292, 214] on label "27" at bounding box center [259, 215] width 133 height 28
click at [268, 215] on input "27" at bounding box center [263, 219] width 9 height 9
radio input "true"
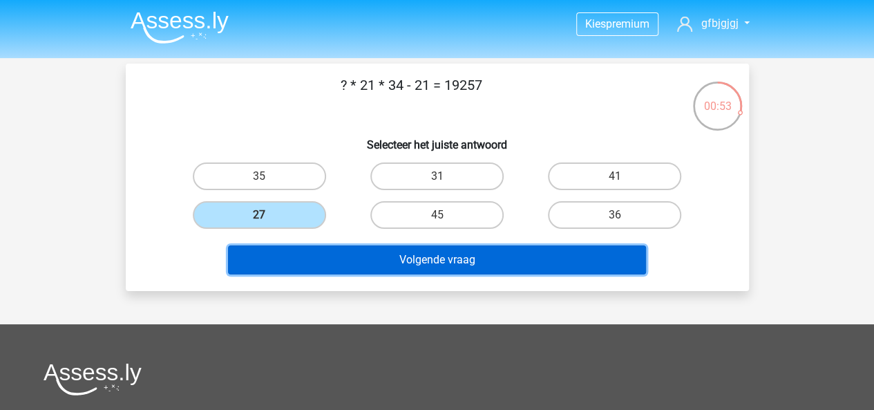
click at [338, 258] on button "Volgende vraag" at bounding box center [437, 259] width 418 height 29
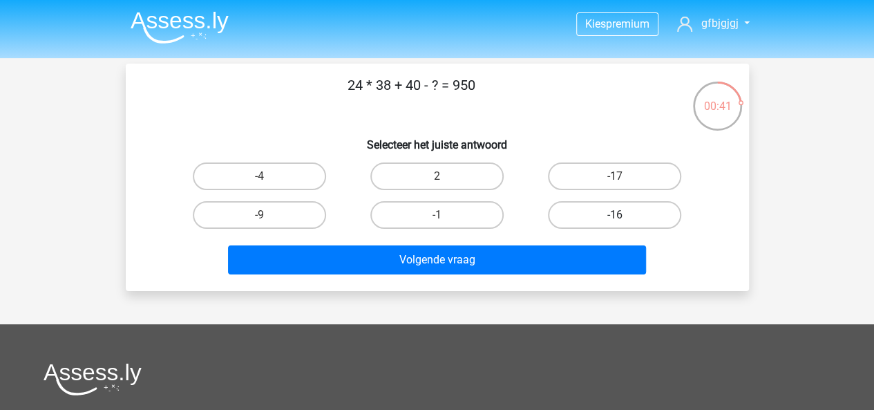
click at [579, 222] on label "-16" at bounding box center [614, 215] width 133 height 28
click at [615, 222] on input "-16" at bounding box center [619, 219] width 9 height 9
radio input "true"
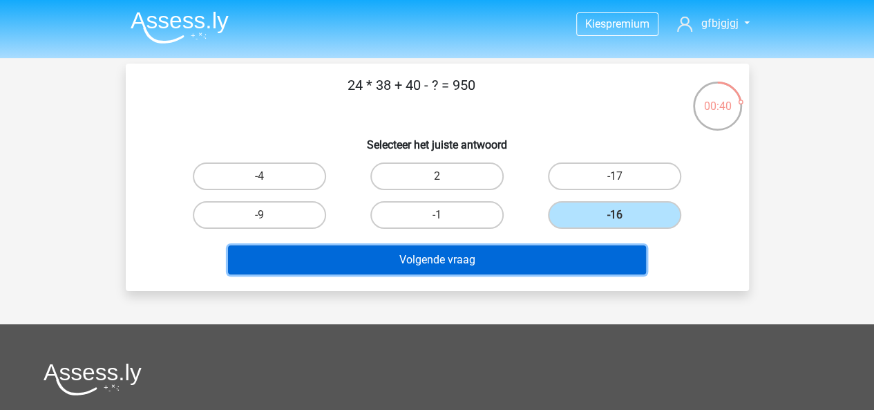
click at [511, 256] on button "Volgende vraag" at bounding box center [437, 259] width 418 height 29
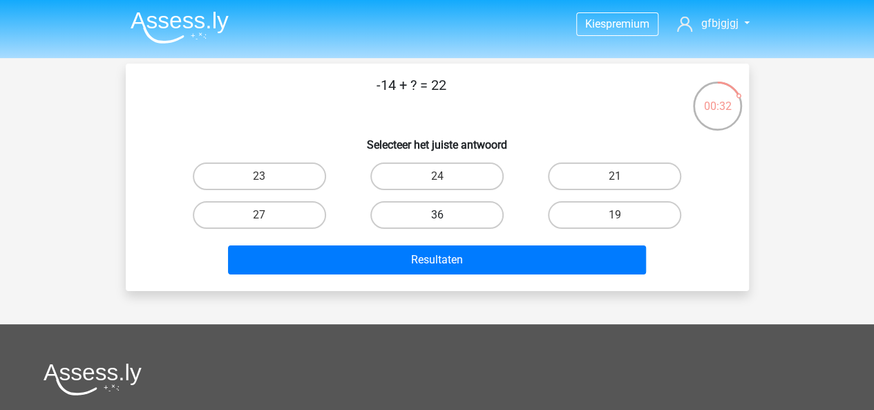
click at [485, 223] on label "36" at bounding box center [436, 215] width 133 height 28
click at [446, 223] on input "36" at bounding box center [441, 219] width 9 height 9
radio input "true"
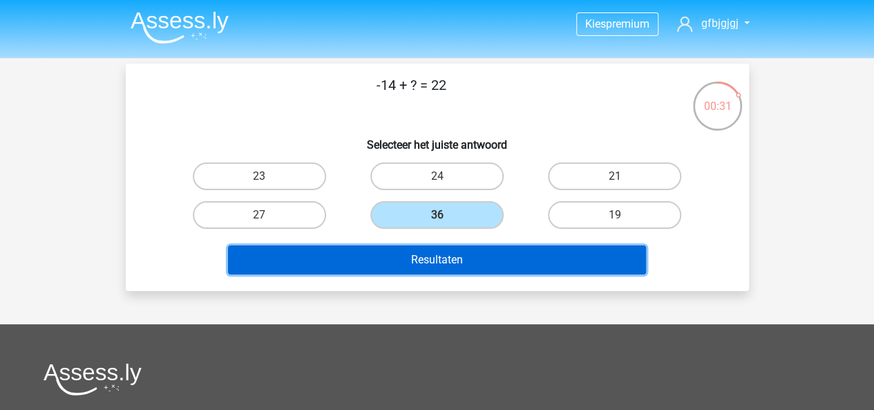
click at [475, 255] on button "Resultaten" at bounding box center [437, 259] width 418 height 29
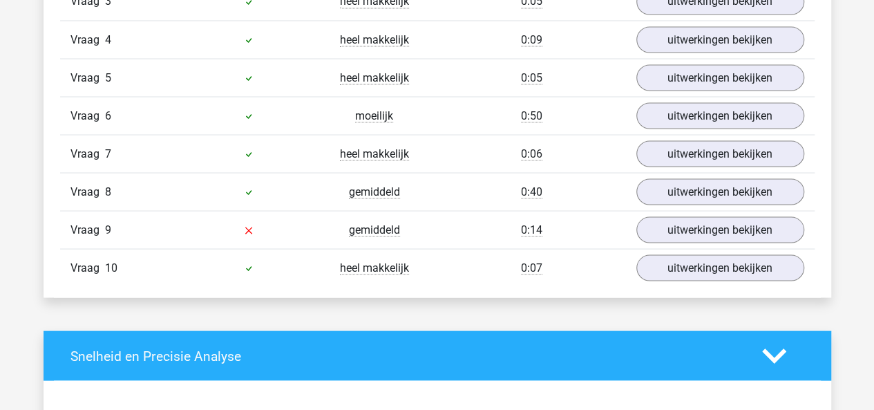
scroll to position [1299, 0]
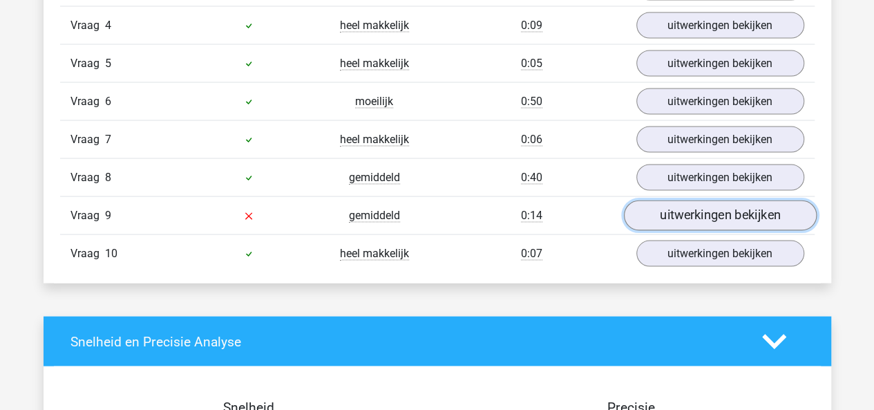
click at [735, 207] on link "uitwerkingen bekijken" at bounding box center [719, 215] width 193 height 30
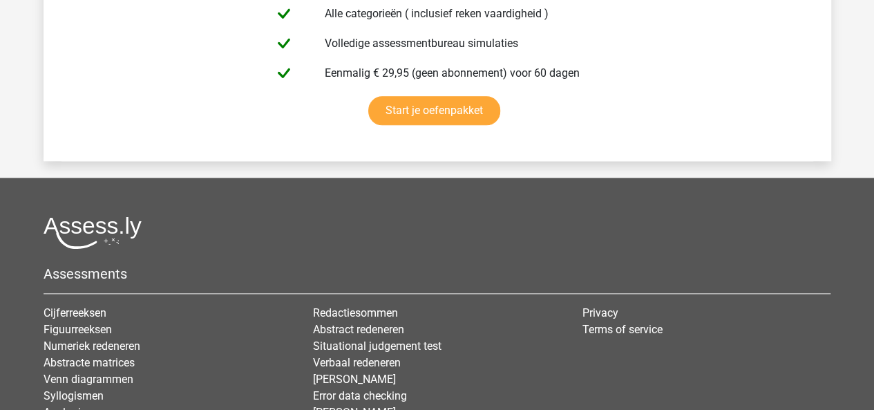
scroll to position [3425, 0]
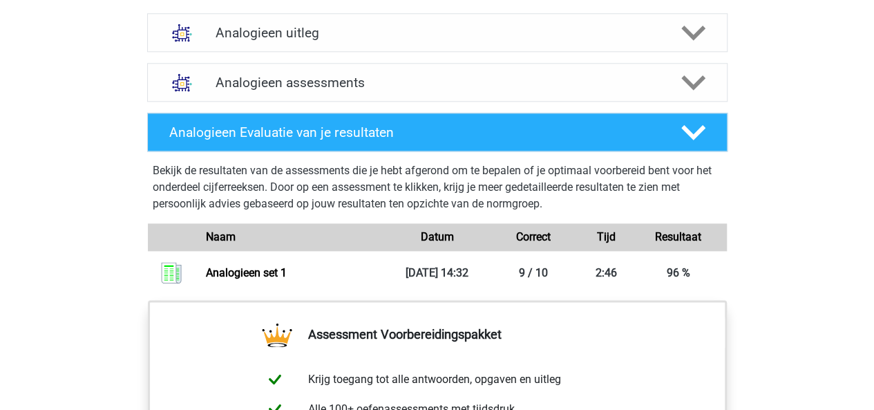
scroll to position [833, 0]
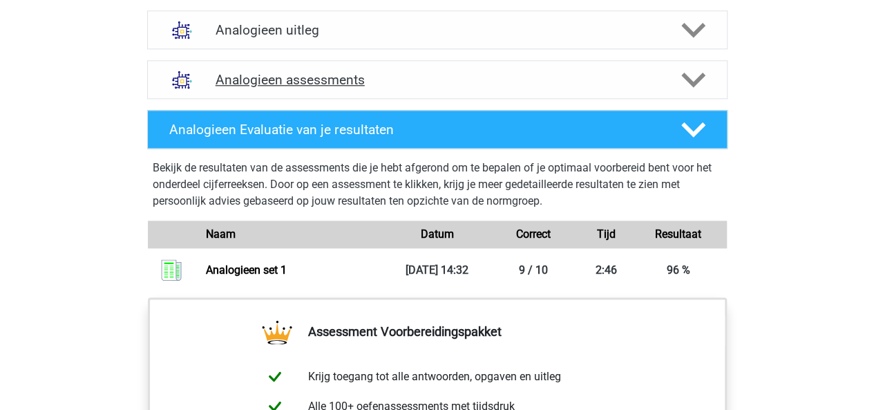
click at [679, 82] on div at bounding box center [692, 80] width 46 height 24
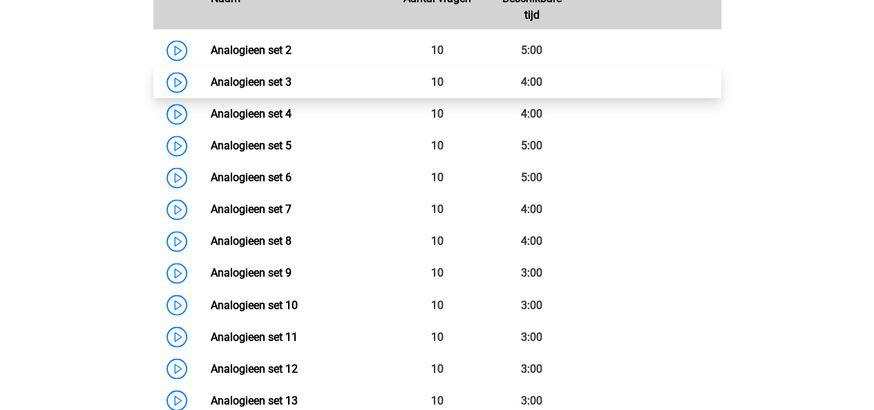
scroll to position [1041, 0]
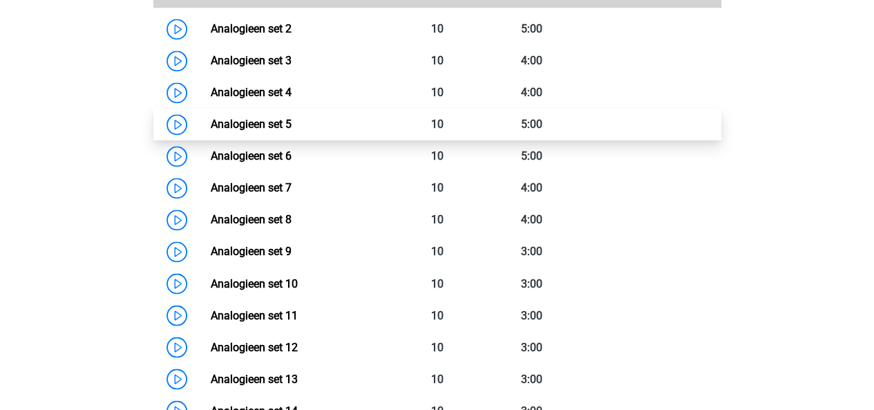
click at [292, 122] on link "Analogieen set 5" at bounding box center [251, 123] width 81 height 13
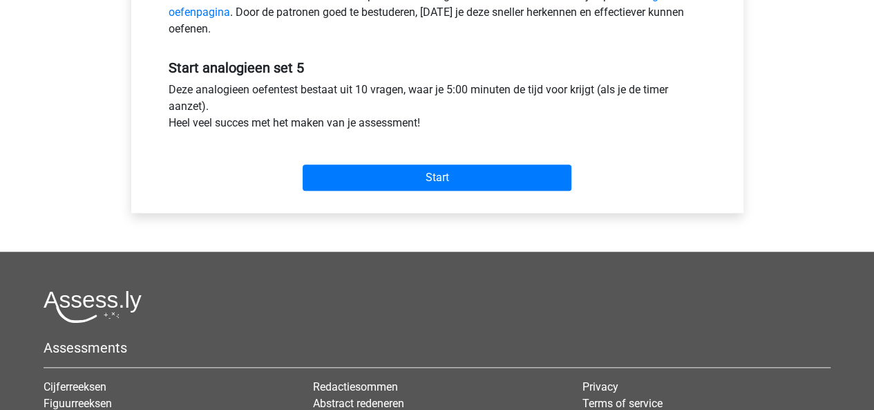
scroll to position [475, 0]
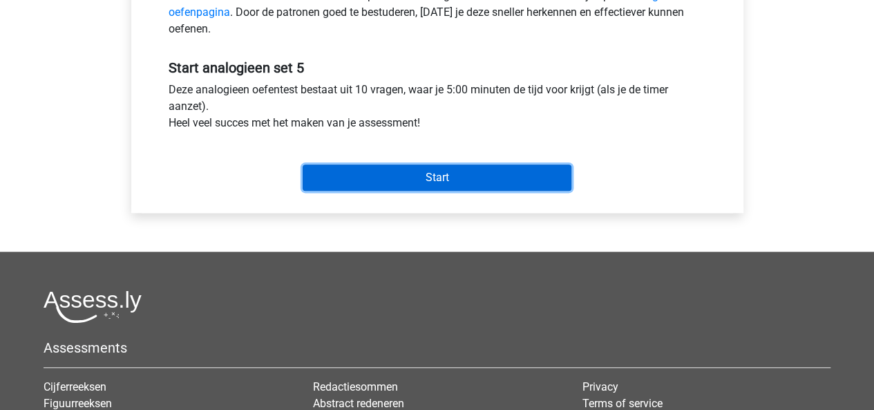
click at [442, 183] on input "Start" at bounding box center [437, 177] width 269 height 26
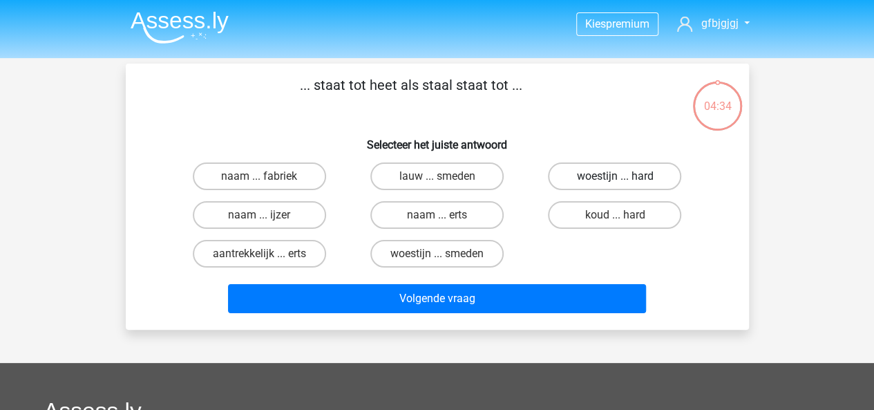
click at [596, 182] on label "woestijn ... hard" at bounding box center [614, 176] width 133 height 28
click at [615, 182] on input "woestijn ... hard" at bounding box center [619, 180] width 9 height 9
radio input "true"
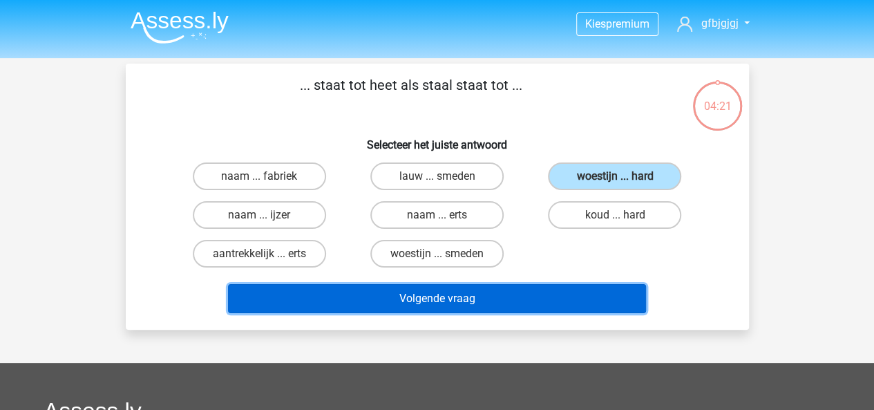
click at [446, 308] on button "Volgende vraag" at bounding box center [437, 298] width 418 height 29
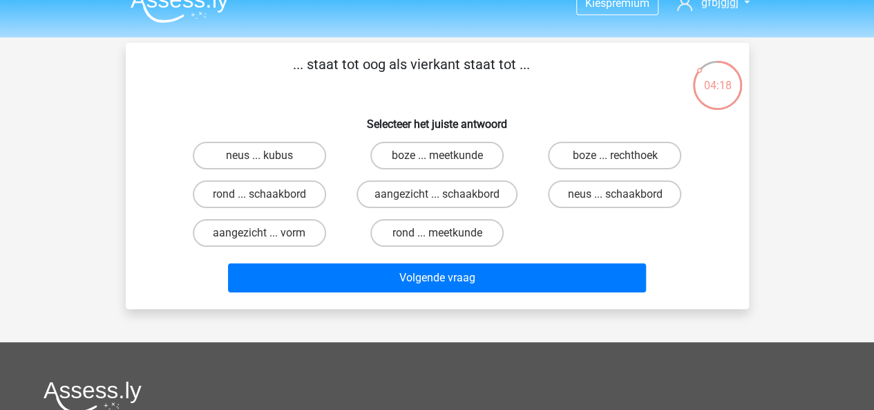
scroll to position [16, 0]
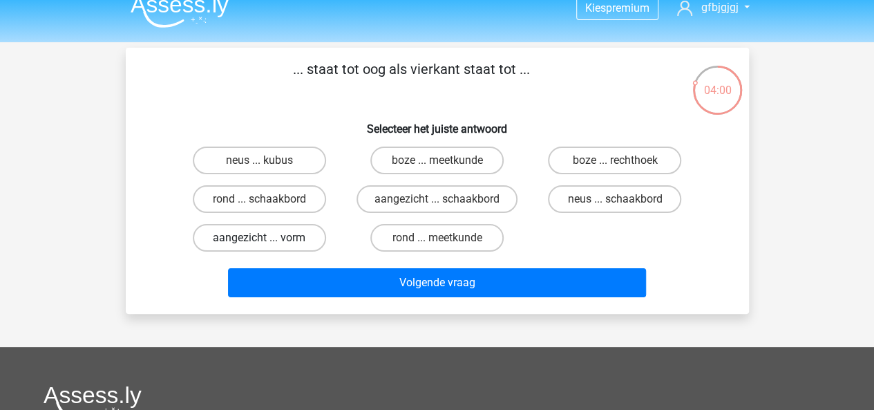
click at [286, 237] on label "aangezicht ... vorm" at bounding box center [259, 238] width 133 height 28
click at [268, 238] on input "aangezicht ... vorm" at bounding box center [263, 242] width 9 height 9
radio input "true"
click at [288, 209] on label "rond ... schaakbord" at bounding box center [259, 199] width 133 height 28
click at [268, 208] on input "rond ... schaakbord" at bounding box center [263, 203] width 9 height 9
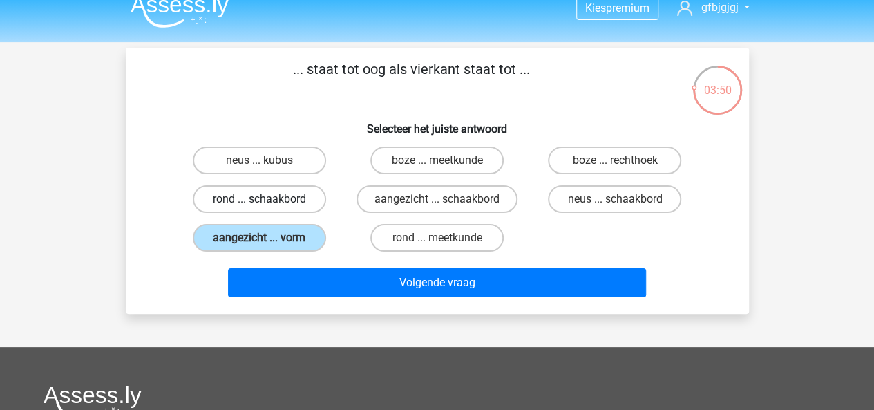
radio input "true"
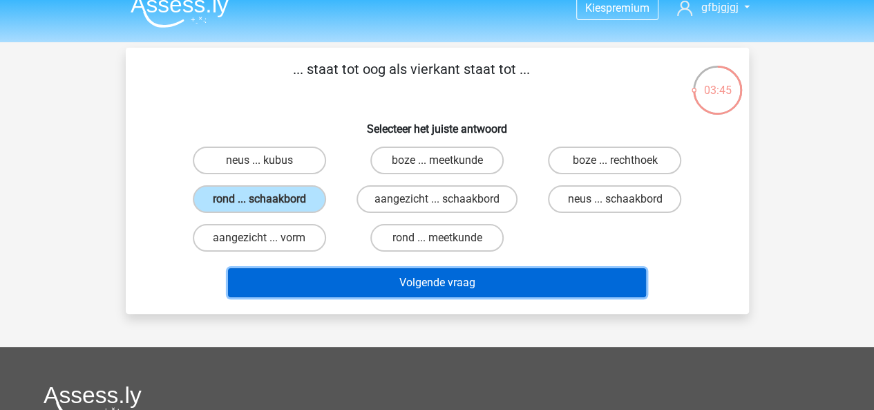
drag, startPoint x: 532, startPoint y: 274, endPoint x: 492, endPoint y: 272, distance: 40.2
click at [492, 272] on button "Volgende vraag" at bounding box center [437, 282] width 418 height 29
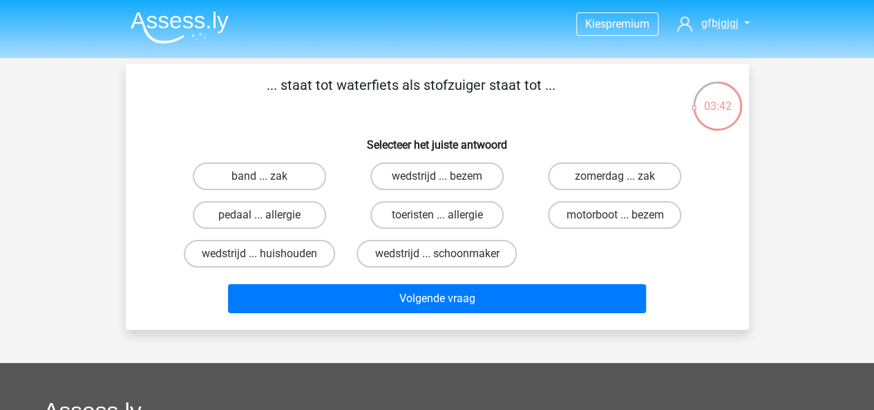
scroll to position [0, 0]
click at [568, 226] on label "motorboot ... bezem" at bounding box center [614, 215] width 133 height 28
click at [615, 224] on input "motorboot ... bezem" at bounding box center [619, 219] width 9 height 9
radio input "true"
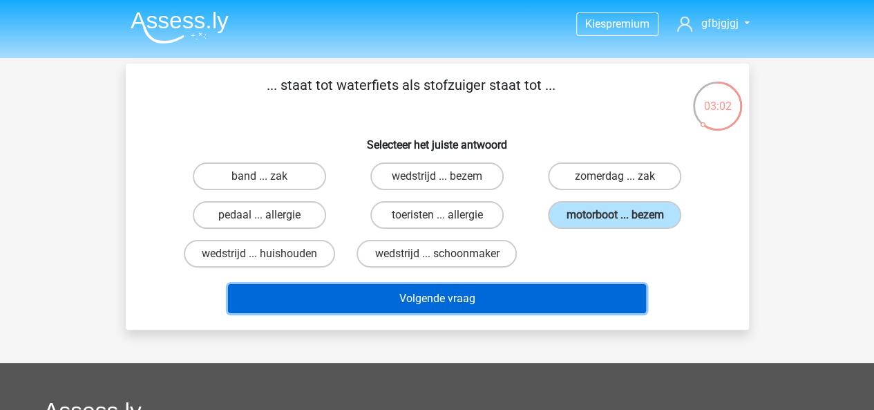
click at [541, 291] on button "Volgende vraag" at bounding box center [437, 298] width 418 height 29
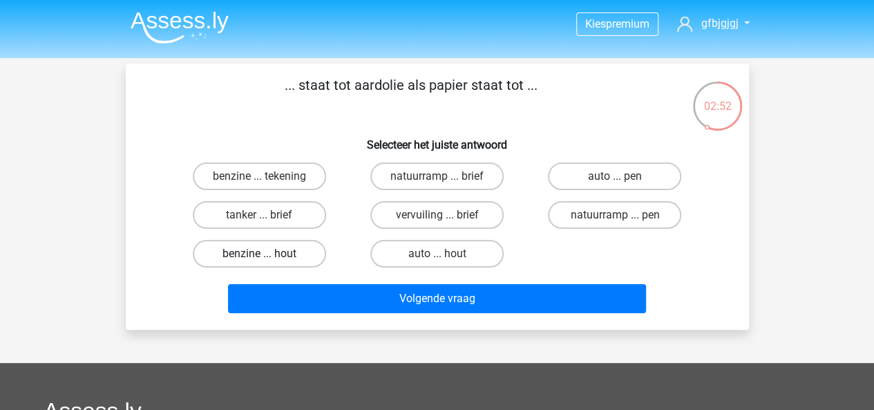
click at [293, 257] on label "benzine ... hout" at bounding box center [259, 254] width 133 height 28
click at [268, 257] on input "benzine ... hout" at bounding box center [263, 258] width 9 height 9
radio input "true"
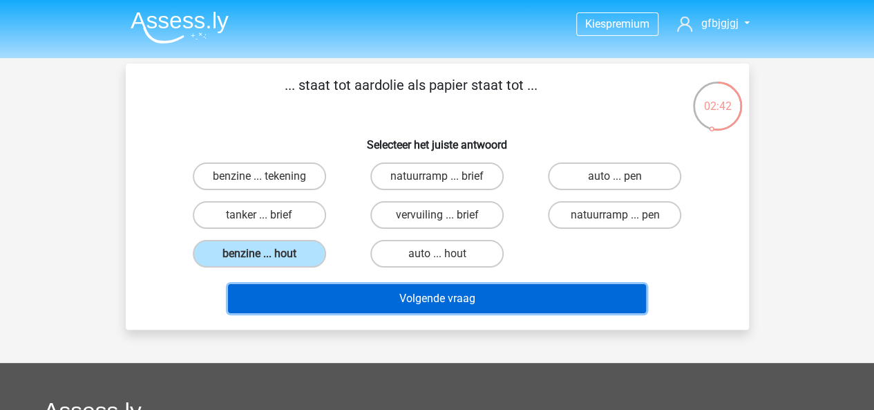
click at [536, 291] on button "Volgende vraag" at bounding box center [437, 298] width 418 height 29
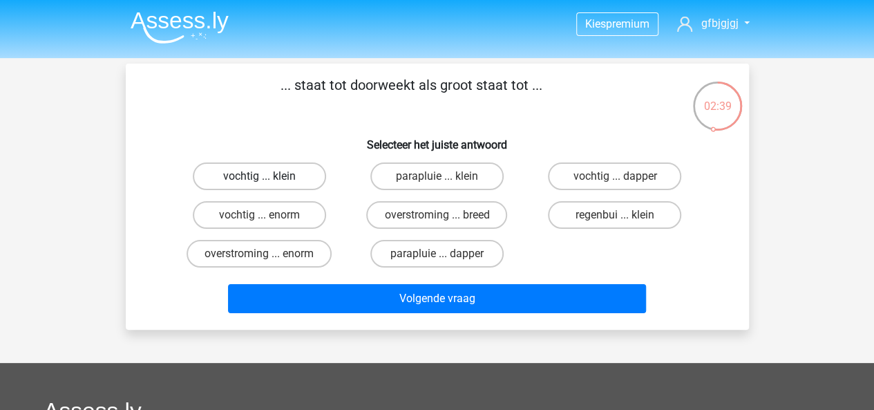
click at [256, 182] on label "vochtig ... klein" at bounding box center [259, 176] width 133 height 28
click at [259, 182] on input "vochtig ... klein" at bounding box center [263, 180] width 9 height 9
radio input "true"
click at [272, 217] on label "vochtig ... enorm" at bounding box center [259, 215] width 133 height 28
click at [268, 217] on input "vochtig ... enorm" at bounding box center [263, 219] width 9 height 9
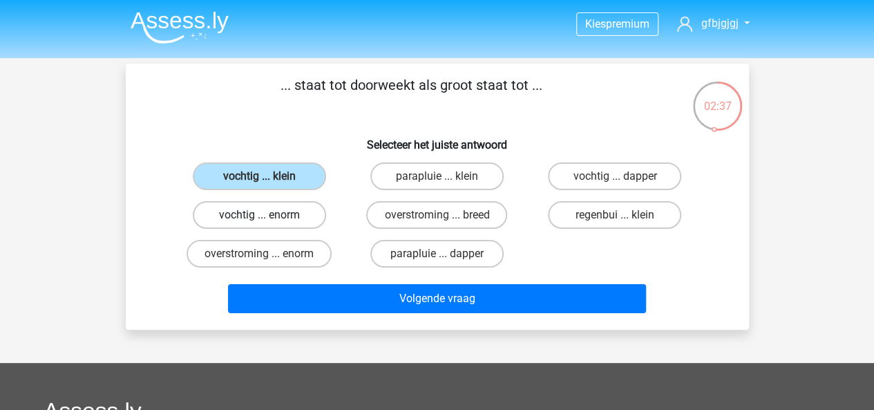
radio input "true"
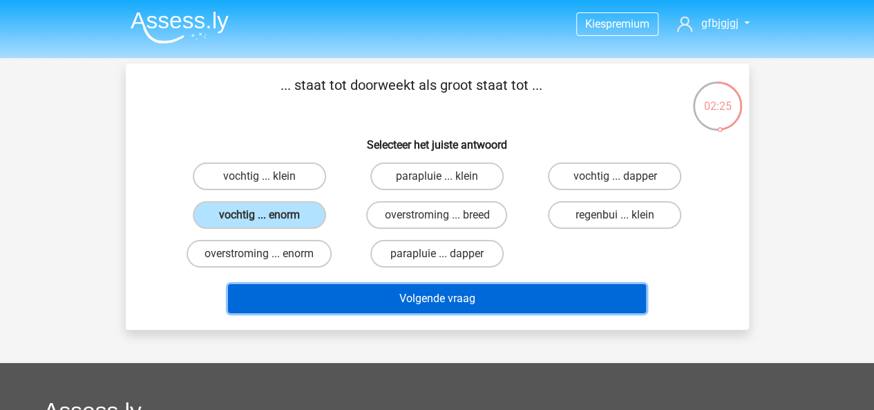
click at [556, 294] on button "Volgende vraag" at bounding box center [437, 298] width 418 height 29
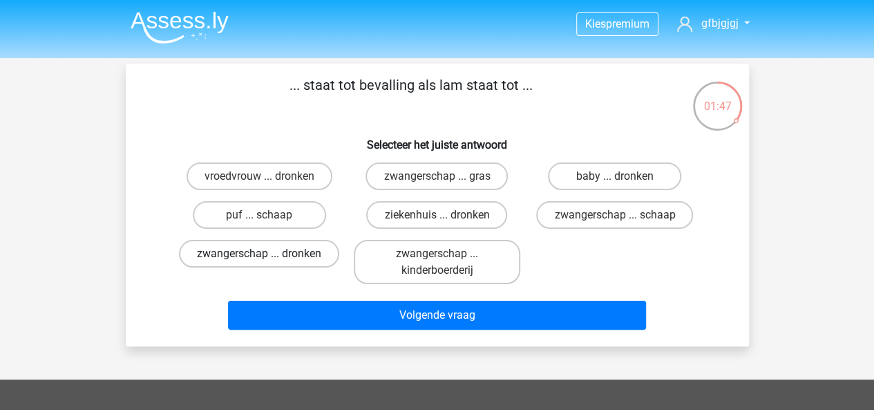
click at [293, 258] on label "zwangerschap ... dronken" at bounding box center [259, 254] width 160 height 28
click at [268, 258] on input "zwangerschap ... dronken" at bounding box center [263, 258] width 9 height 9
radio input "true"
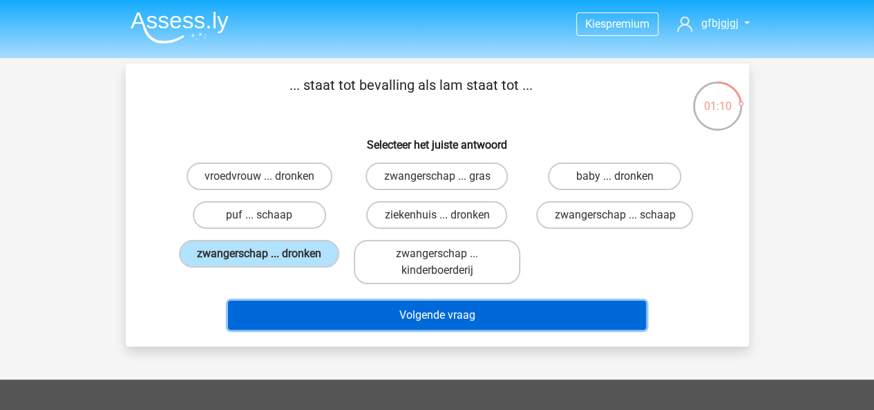
drag, startPoint x: 550, startPoint y: 311, endPoint x: 541, endPoint y: 308, distance: 9.4
click at [541, 308] on button "Volgende vraag" at bounding box center [437, 315] width 418 height 29
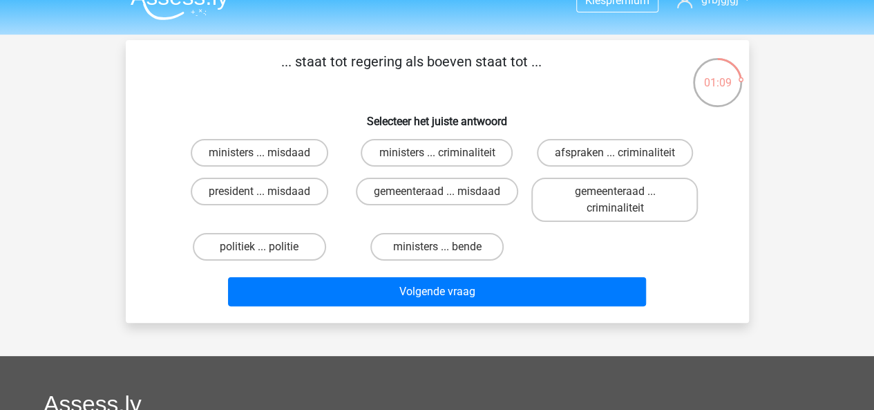
scroll to position [15, 0]
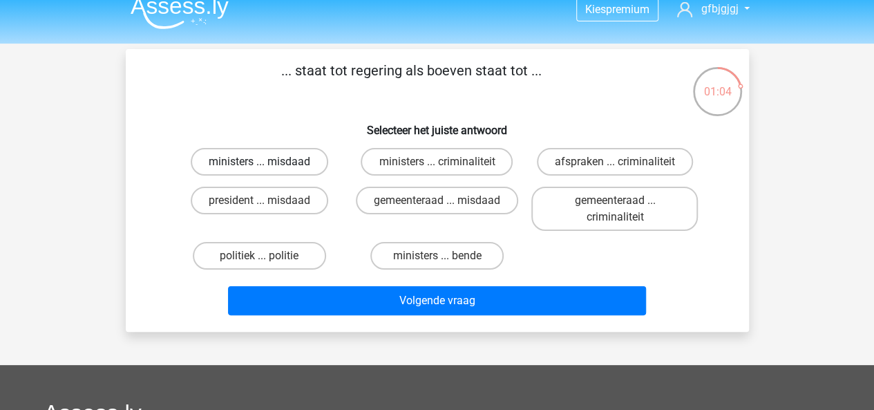
click at [288, 161] on label "ministers ... misdaad" at bounding box center [260, 162] width 138 height 28
click at [268, 162] on input "ministers ... misdaad" at bounding box center [263, 166] width 9 height 9
radio input "true"
click at [445, 248] on label "ministers ... bende" at bounding box center [436, 256] width 133 height 28
click at [445, 256] on input "ministers ... bende" at bounding box center [441, 260] width 9 height 9
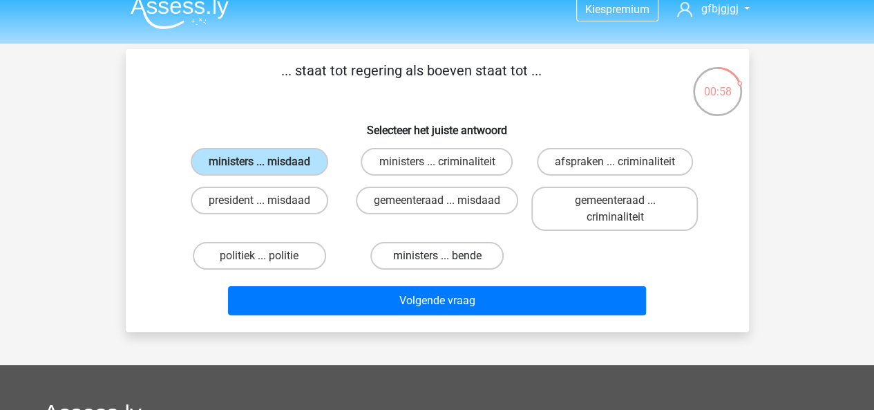
radio input "true"
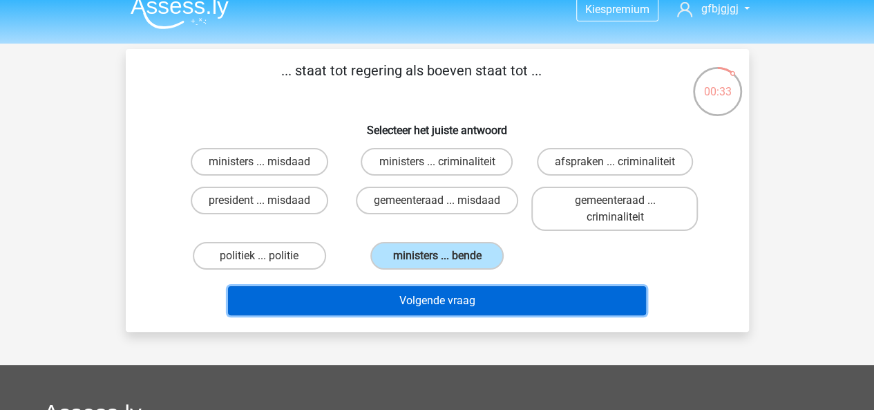
click at [539, 305] on button "Volgende vraag" at bounding box center [437, 300] width 418 height 29
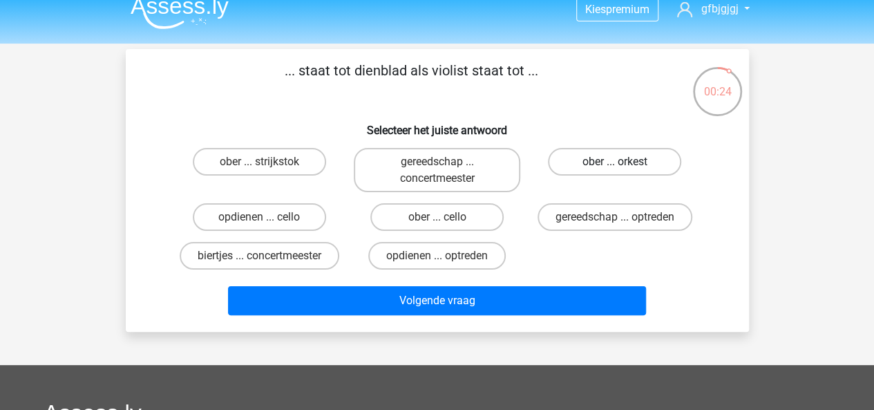
click at [599, 158] on label "ober ... orkest" at bounding box center [614, 162] width 133 height 28
click at [615, 162] on input "ober ... orkest" at bounding box center [619, 166] width 9 height 9
radio input "true"
click at [444, 208] on label "ober ... cello" at bounding box center [436, 217] width 133 height 28
click at [444, 217] on input "ober ... cello" at bounding box center [441, 221] width 9 height 9
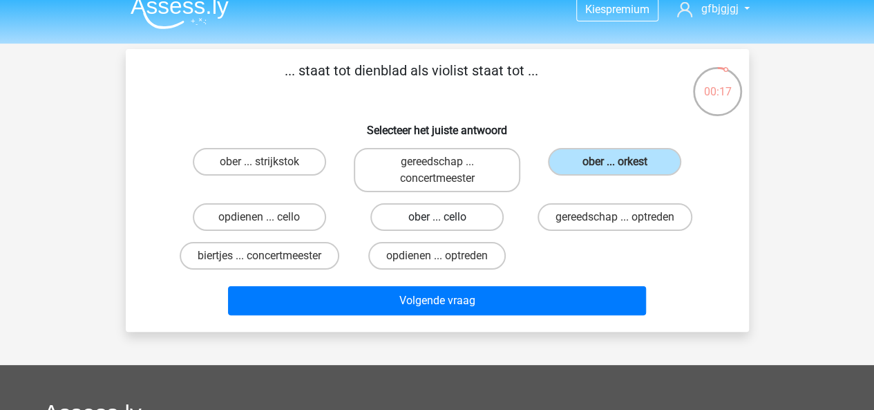
radio input "true"
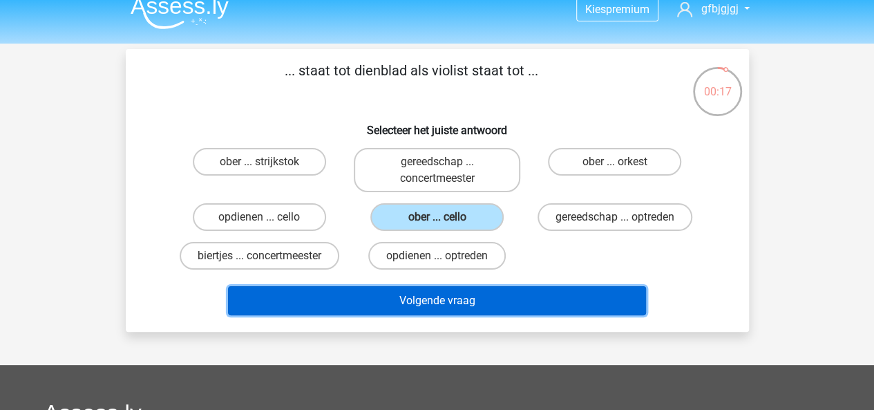
click at [515, 299] on button "Volgende vraag" at bounding box center [437, 300] width 418 height 29
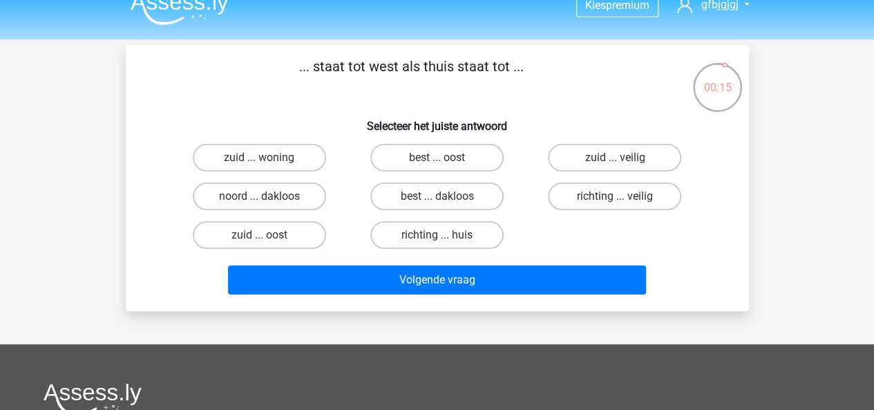
scroll to position [7, 0]
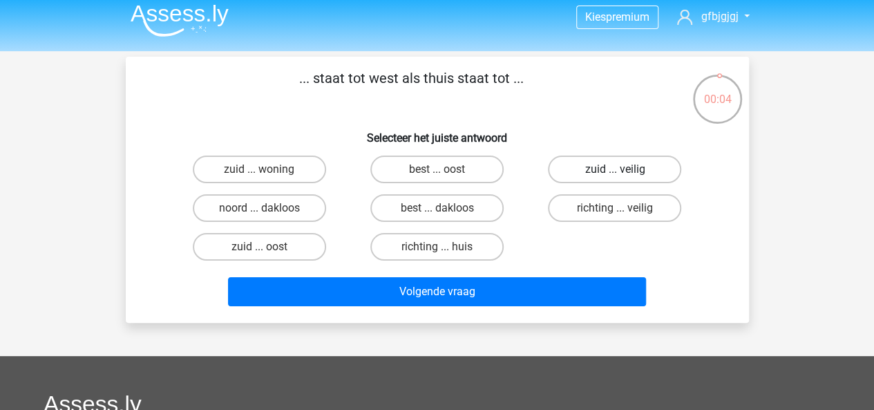
click at [578, 178] on label "zuid ... veilig" at bounding box center [614, 170] width 133 height 28
click at [615, 178] on input "zuid ... veilig" at bounding box center [619, 173] width 9 height 9
radio input "true"
click at [289, 171] on label "zuid ... woning" at bounding box center [259, 170] width 133 height 28
click at [268, 171] on input "zuid ... woning" at bounding box center [263, 173] width 9 height 9
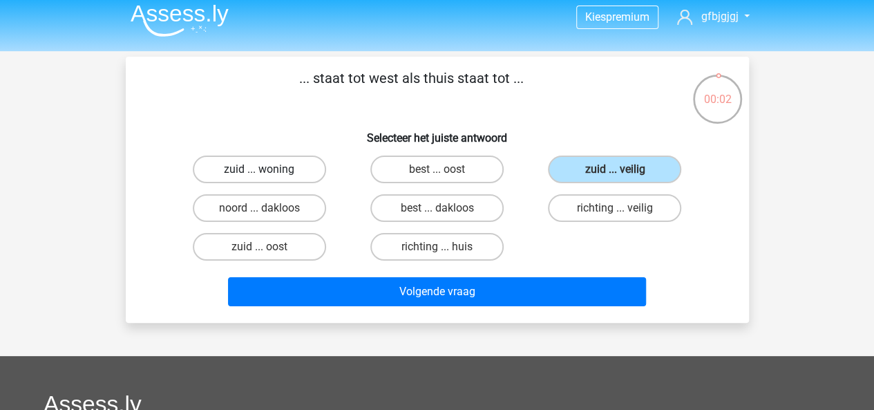
radio input "true"
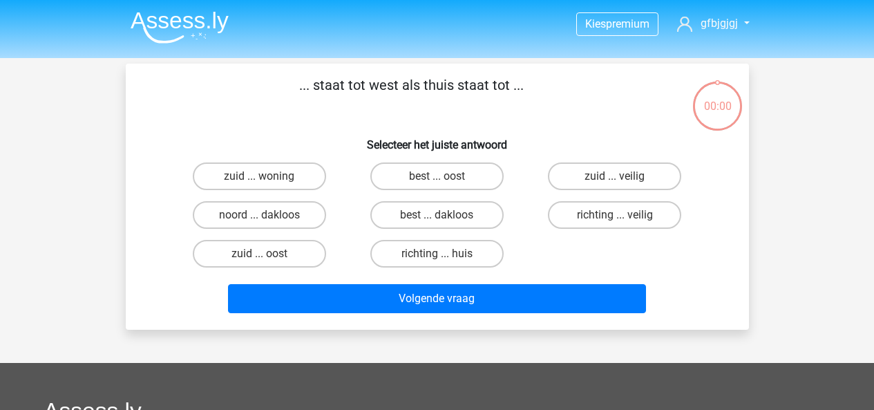
scroll to position [7, 0]
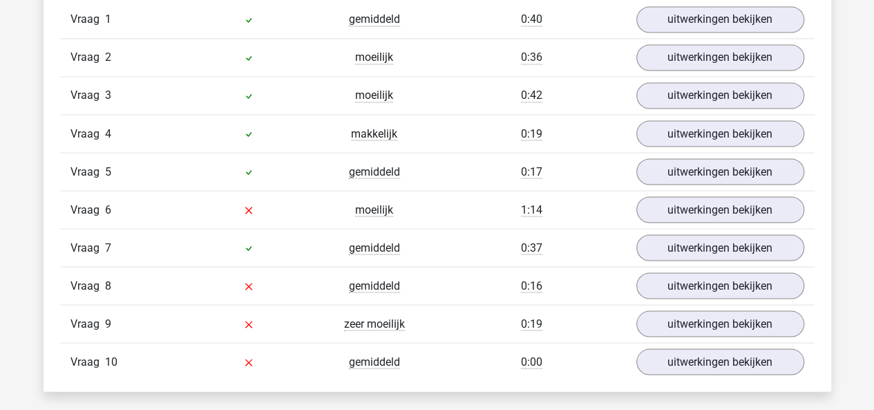
scroll to position [1196, 0]
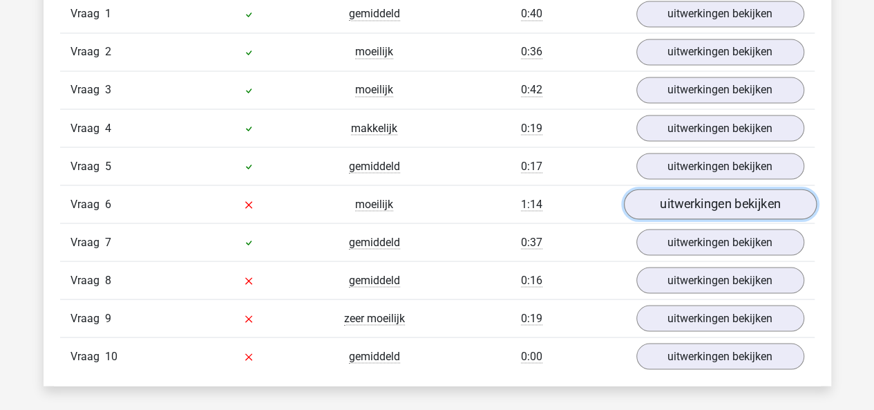
click at [665, 211] on link "uitwerkingen bekijken" at bounding box center [719, 204] width 193 height 30
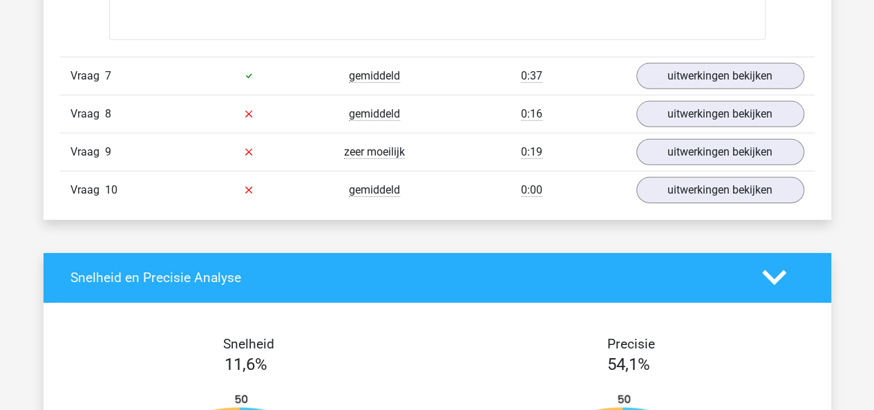
scroll to position [2118, 0]
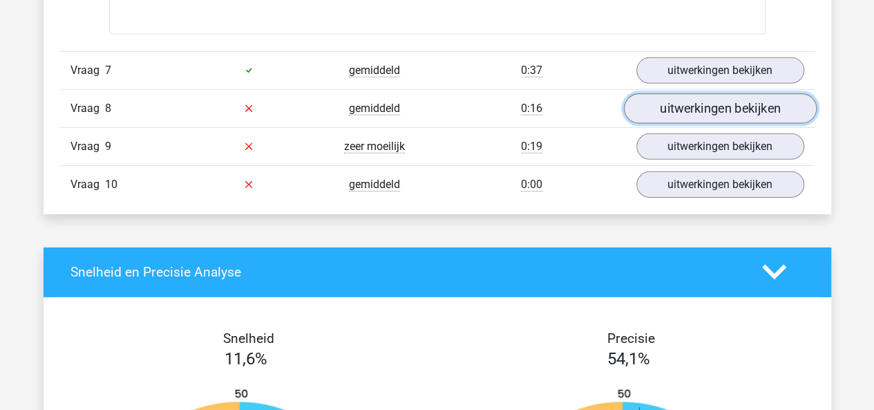
click at [676, 109] on link "uitwerkingen bekijken" at bounding box center [719, 108] width 193 height 30
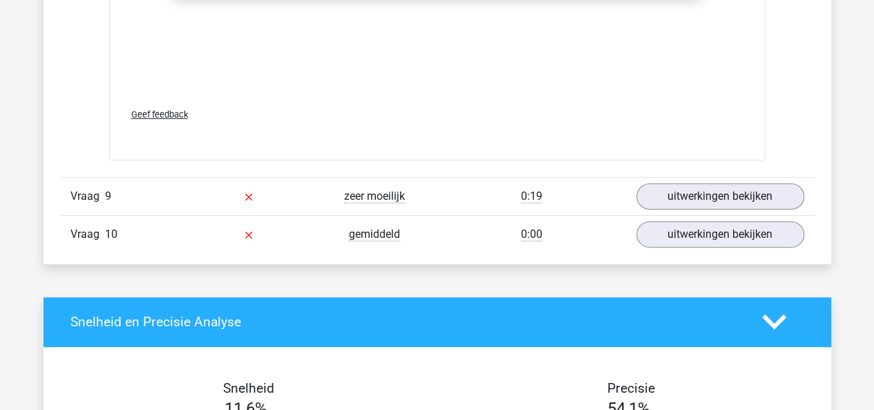
scroll to position [2834, 0]
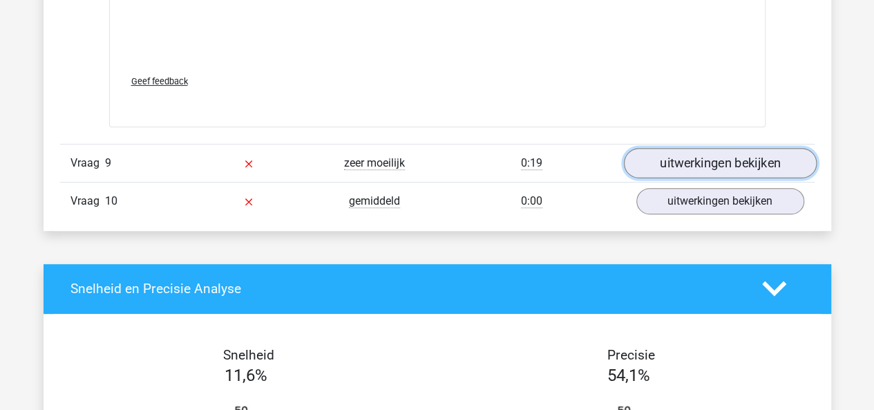
click at [663, 162] on link "uitwerkingen bekijken" at bounding box center [719, 163] width 193 height 30
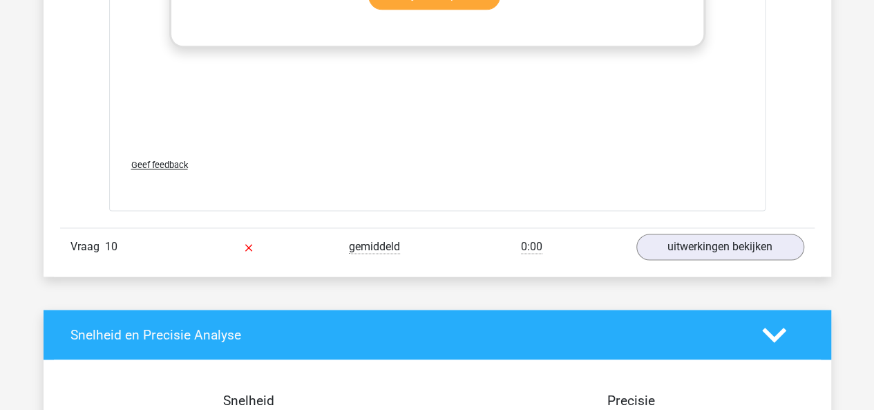
scroll to position [3525, 0]
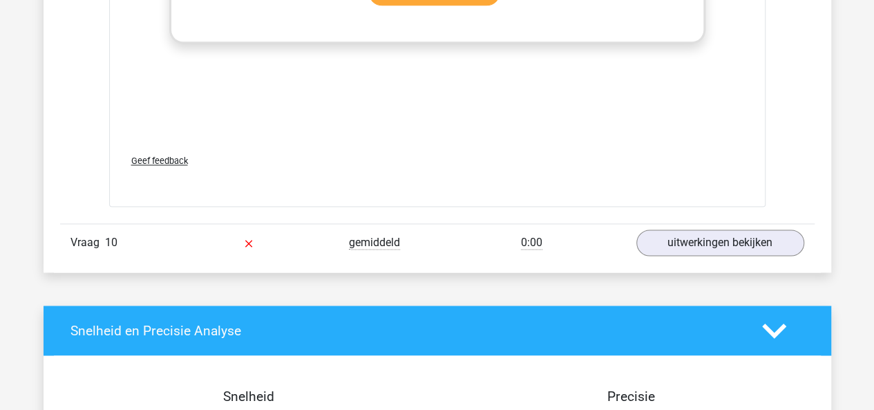
click at [713, 248] on div "Vraag 10 gemiddeld 0:00 uitwerkingen bekijken" at bounding box center [437, 242] width 755 height 38
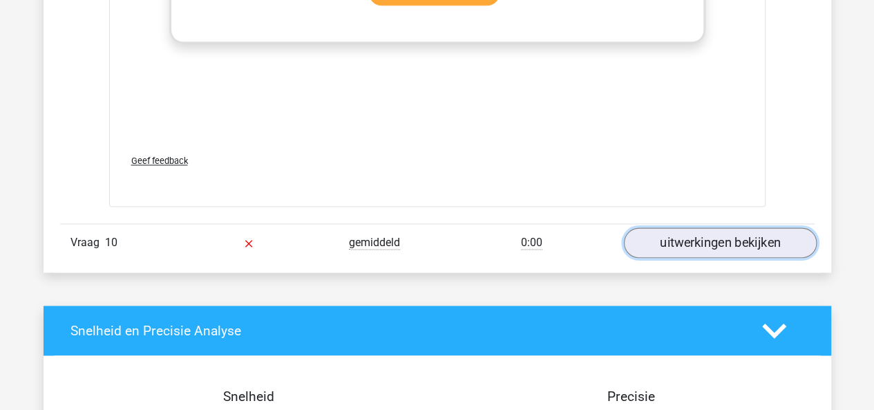
click at [711, 243] on link "uitwerkingen bekijken" at bounding box center [719, 242] width 193 height 30
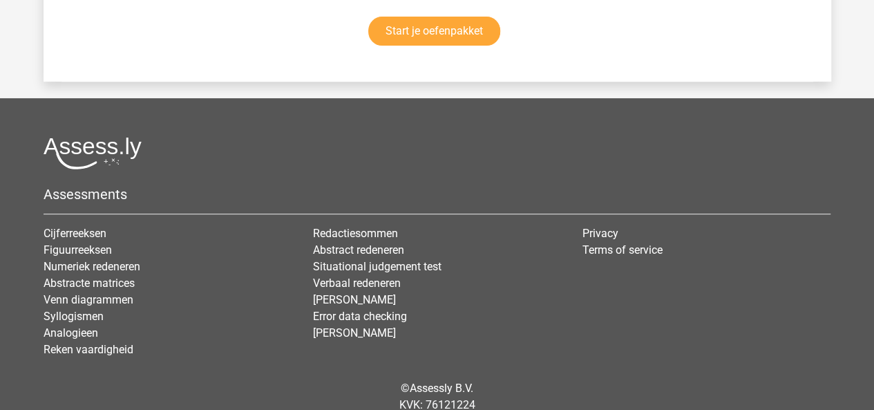
scroll to position [5559, 0]
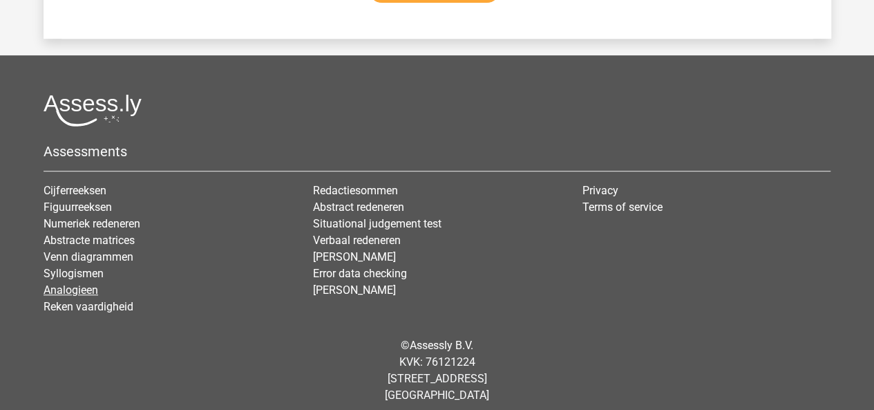
click at [76, 283] on link "Analogieen" at bounding box center [71, 289] width 55 height 13
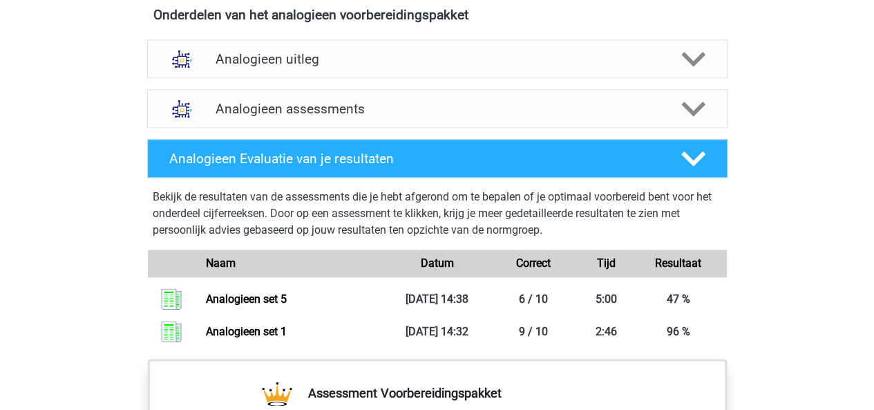
scroll to position [789, 0]
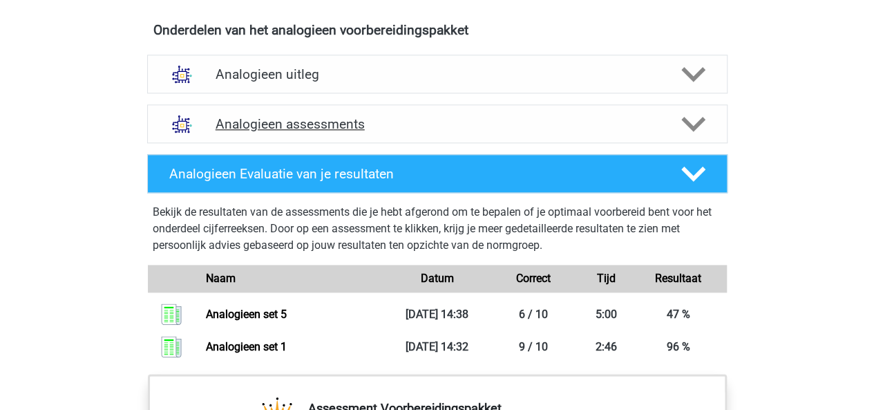
click at [701, 128] on icon at bounding box center [693, 124] width 24 height 24
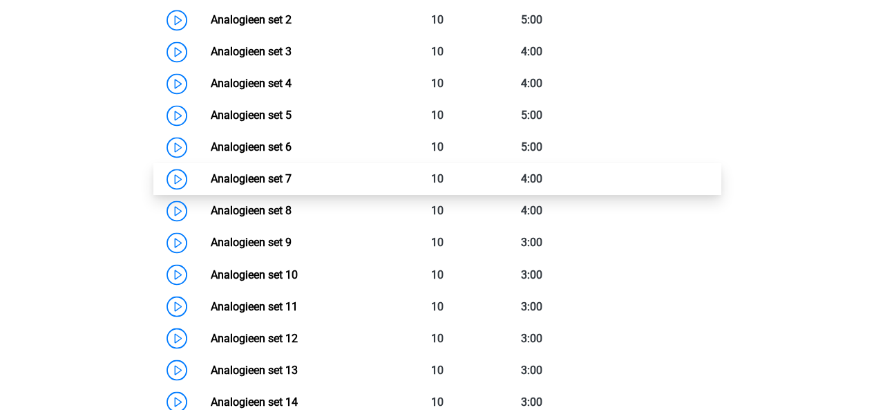
scroll to position [1051, 0]
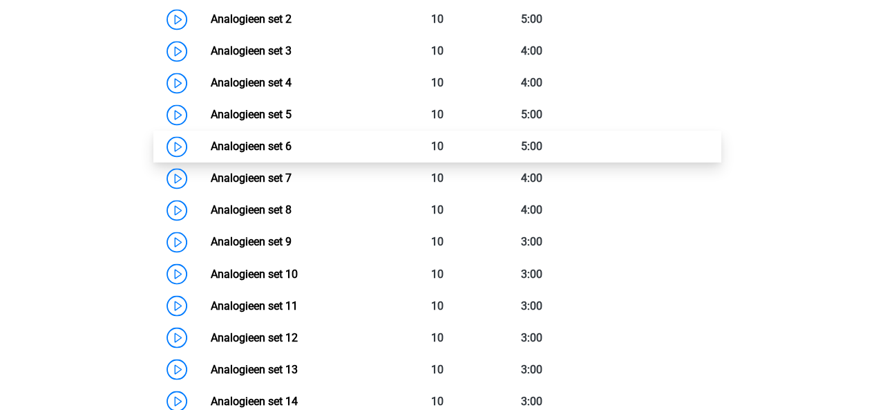
click at [274, 141] on link "Analogieen set 6" at bounding box center [251, 146] width 81 height 13
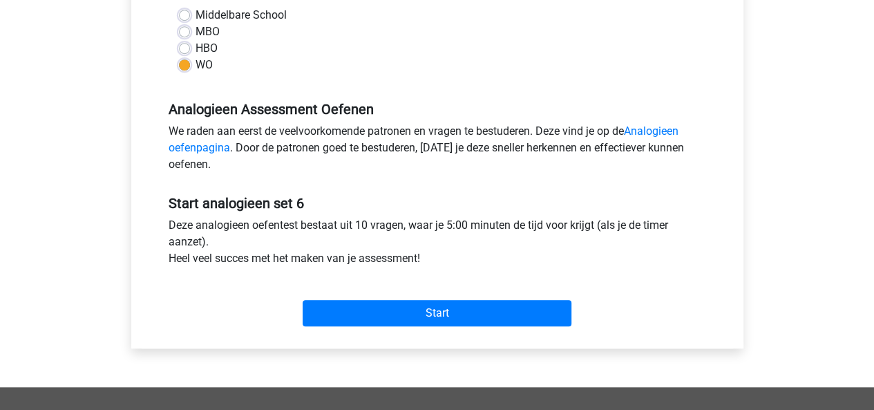
scroll to position [341, 0]
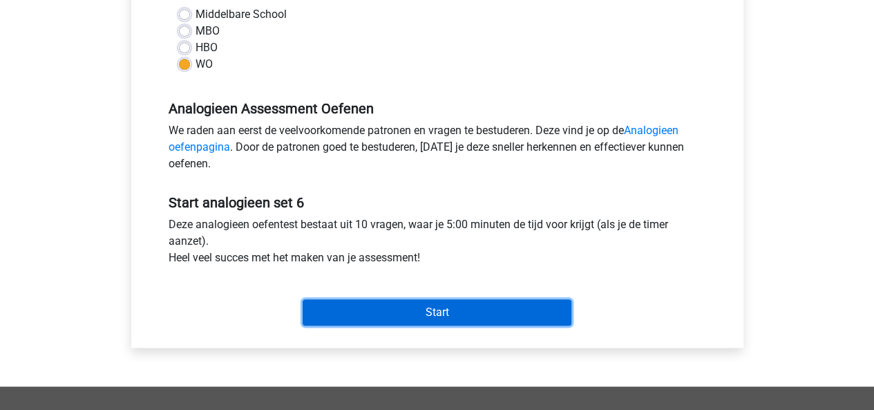
click at [438, 300] on input "Start" at bounding box center [437, 312] width 269 height 26
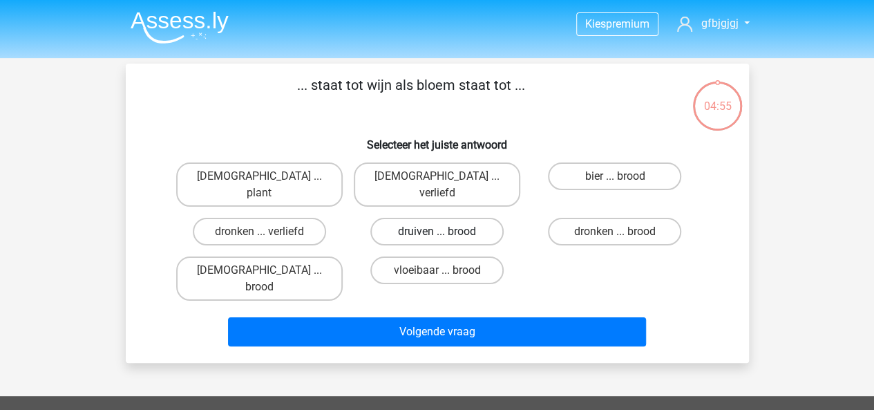
click at [408, 218] on label "druiven ... brood" at bounding box center [436, 232] width 133 height 28
click at [437, 232] on input "druiven ... brood" at bounding box center [441, 236] width 9 height 9
radio input "true"
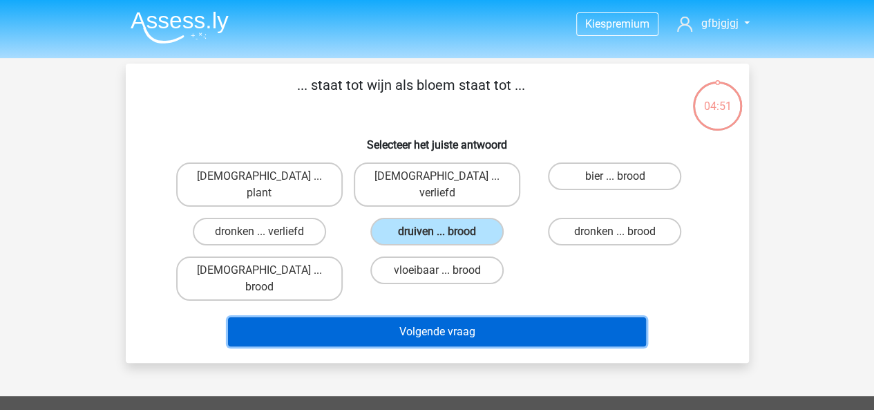
click at [518, 317] on button "Volgende vraag" at bounding box center [437, 331] width 418 height 29
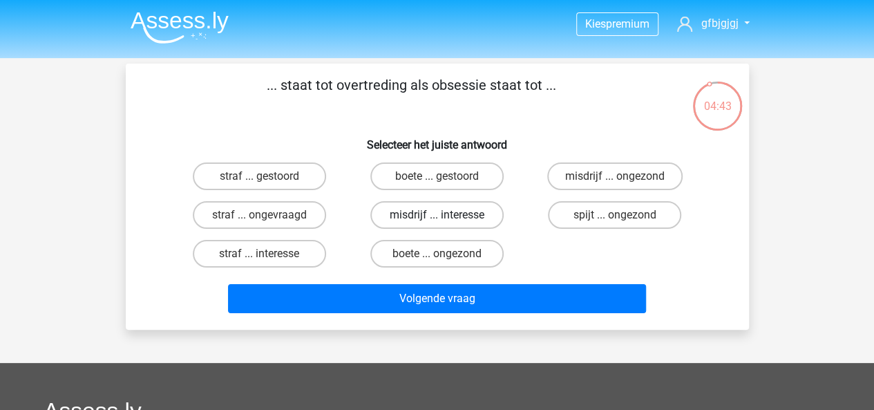
click at [404, 211] on label "misdrijf ... interesse" at bounding box center [436, 215] width 133 height 28
click at [437, 215] on input "misdrijf ... interesse" at bounding box center [441, 219] width 9 height 9
radio input "true"
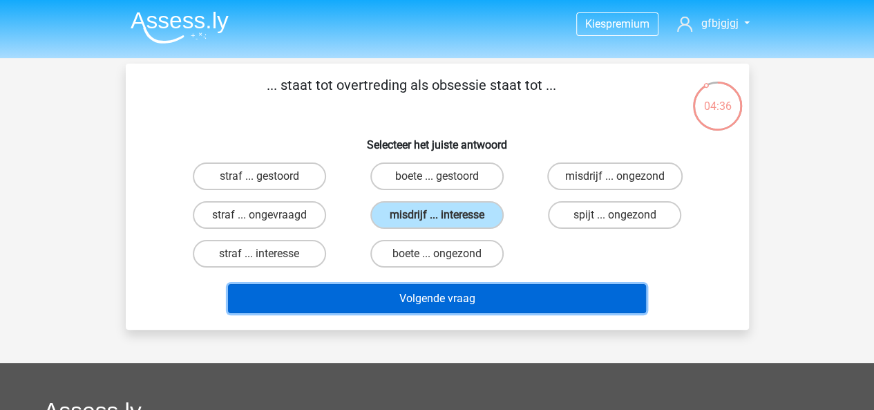
click at [513, 293] on button "Volgende vraag" at bounding box center [437, 298] width 418 height 29
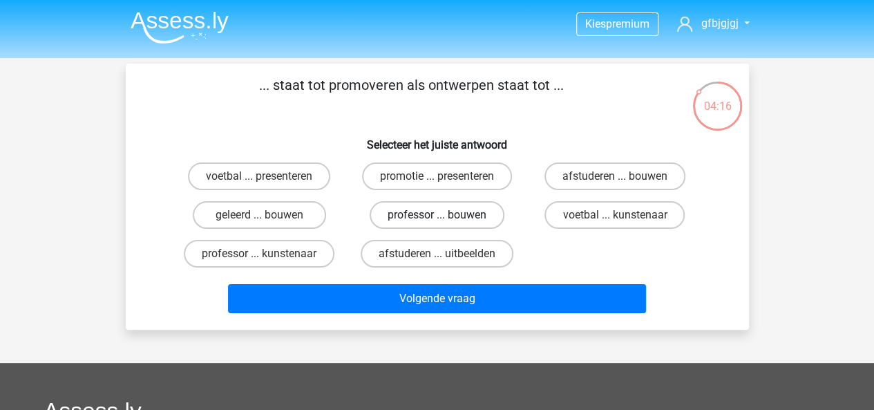
click at [420, 219] on label "professor ... bouwen" at bounding box center [437, 215] width 135 height 28
click at [437, 219] on input "professor ... bouwen" at bounding box center [441, 219] width 9 height 9
radio input "true"
click at [585, 182] on label "afstuderen ... bouwen" at bounding box center [615, 176] width 141 height 28
click at [615, 182] on input "afstuderen ... bouwen" at bounding box center [619, 180] width 9 height 9
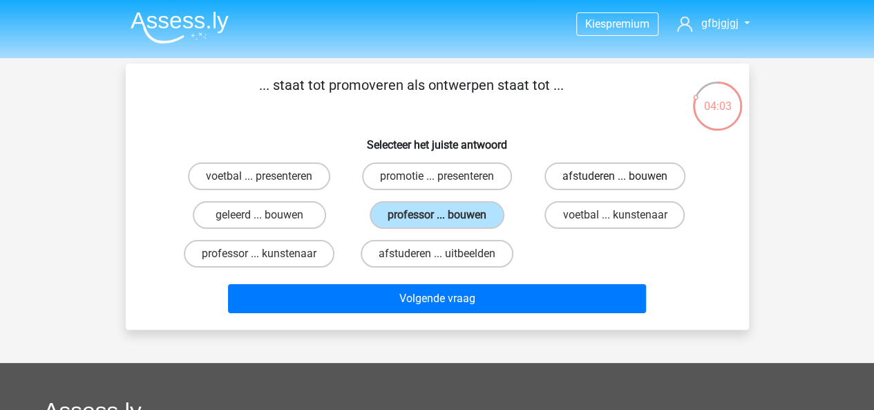
radio input "true"
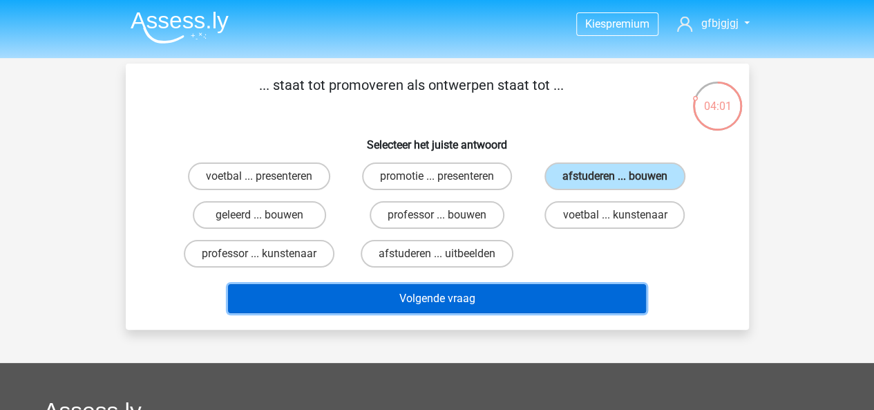
click at [493, 287] on button "Volgende vraag" at bounding box center [437, 298] width 418 height 29
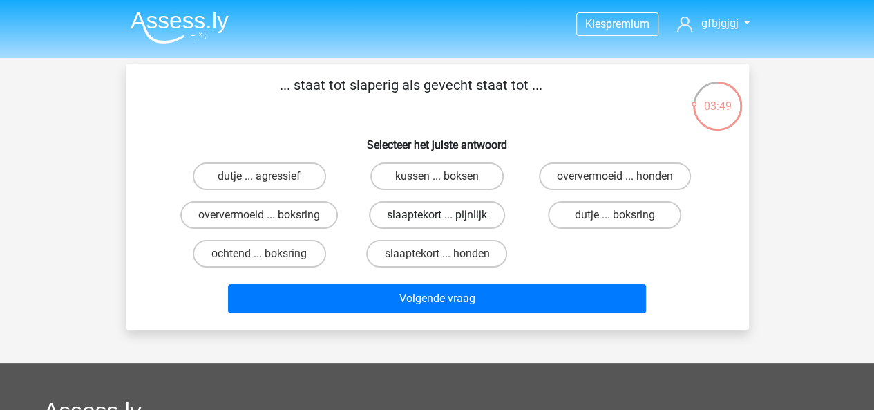
click at [423, 218] on label "slaaptekort ... pijnlijk" at bounding box center [437, 215] width 136 height 28
click at [437, 218] on input "slaaptekort ... pijnlijk" at bounding box center [441, 219] width 9 height 9
radio input "true"
click at [593, 216] on label "dutje ... boksring" at bounding box center [614, 215] width 133 height 28
click at [615, 216] on input "dutje ... boksring" at bounding box center [619, 219] width 9 height 9
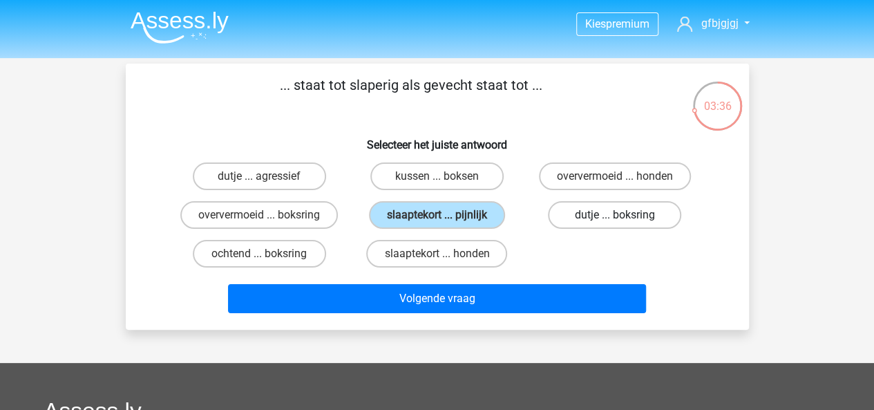
radio input "true"
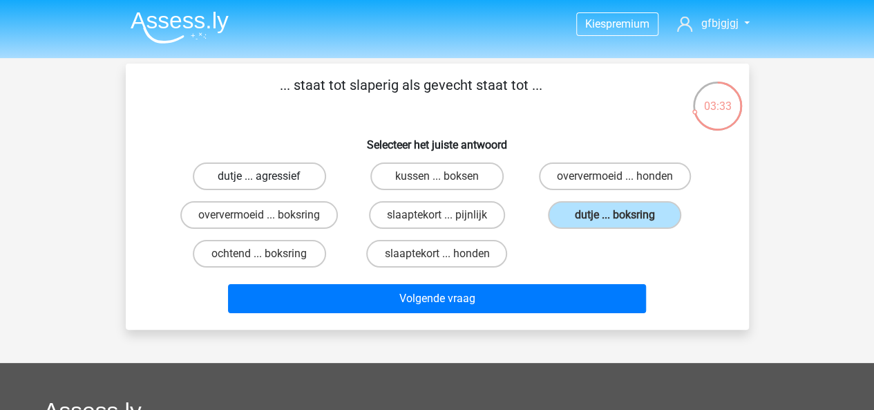
click at [247, 171] on label "dutje ... agressief" at bounding box center [259, 176] width 133 height 28
click at [259, 176] on input "dutje ... agressief" at bounding box center [263, 180] width 9 height 9
radio input "true"
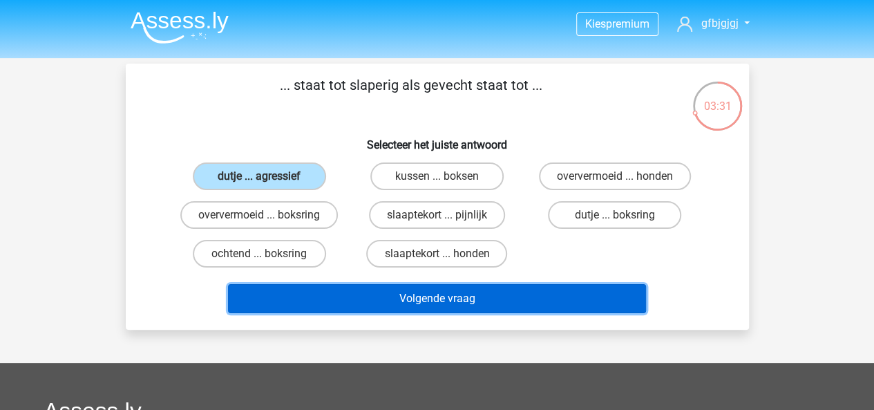
click at [508, 301] on button "Volgende vraag" at bounding box center [437, 298] width 418 height 29
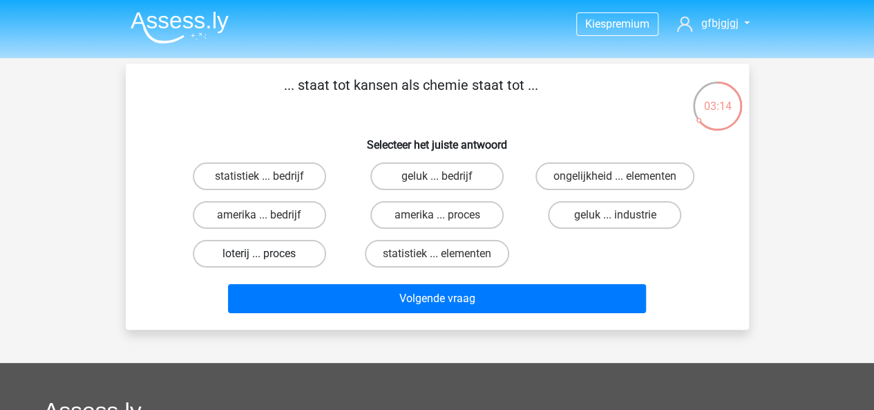
click at [299, 253] on label "loterij ... proces" at bounding box center [259, 254] width 133 height 28
click at [268, 254] on input "loterij ... proces" at bounding box center [263, 258] width 9 height 9
radio input "true"
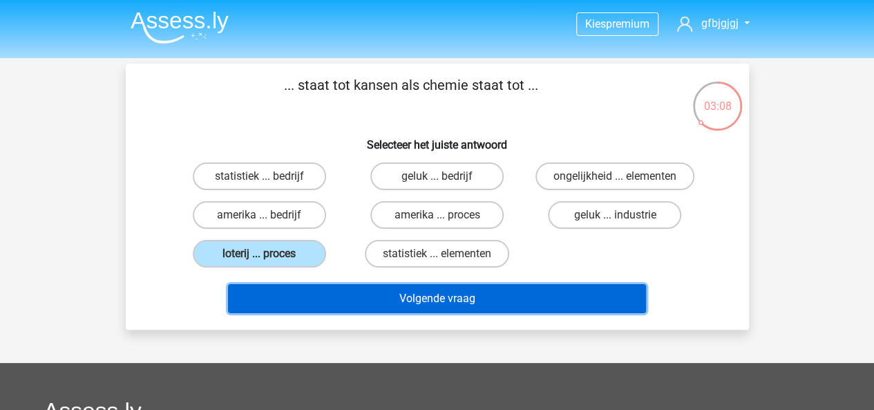
click at [553, 296] on button "Volgende vraag" at bounding box center [437, 298] width 418 height 29
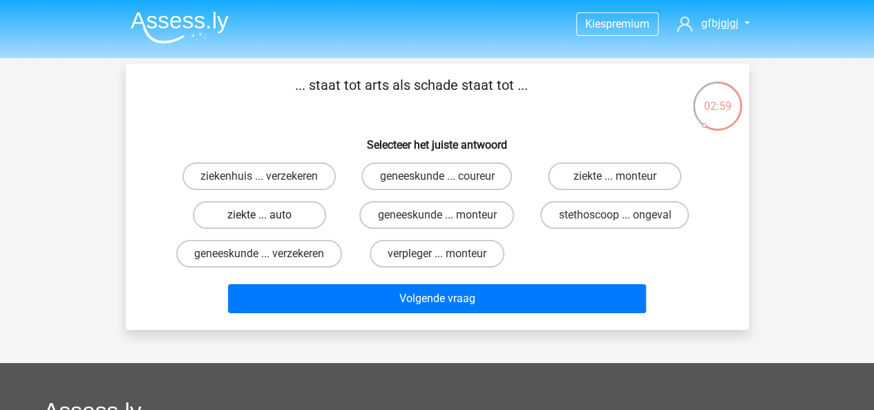
click at [268, 221] on label "ziekte ... auto" at bounding box center [259, 215] width 133 height 28
click at [268, 221] on input "ziekte ... auto" at bounding box center [263, 219] width 9 height 9
radio input "true"
click at [312, 261] on label "geneeskunde ... verzekeren" at bounding box center [259, 254] width 166 height 28
click at [268, 261] on input "geneeskunde ... verzekeren" at bounding box center [263, 258] width 9 height 9
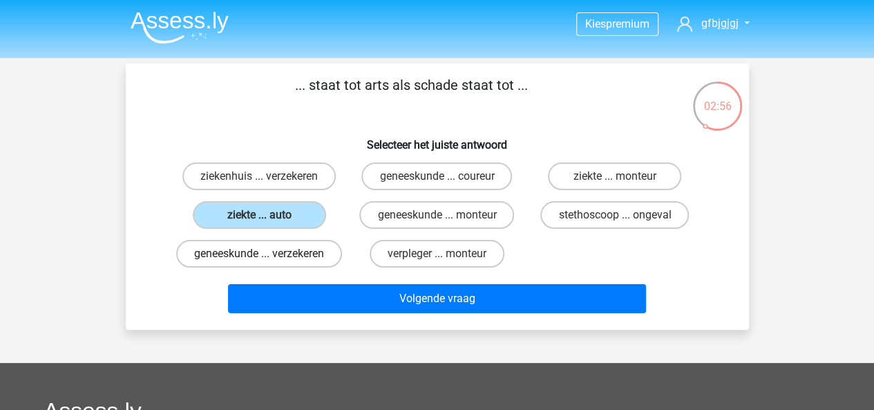
radio input "true"
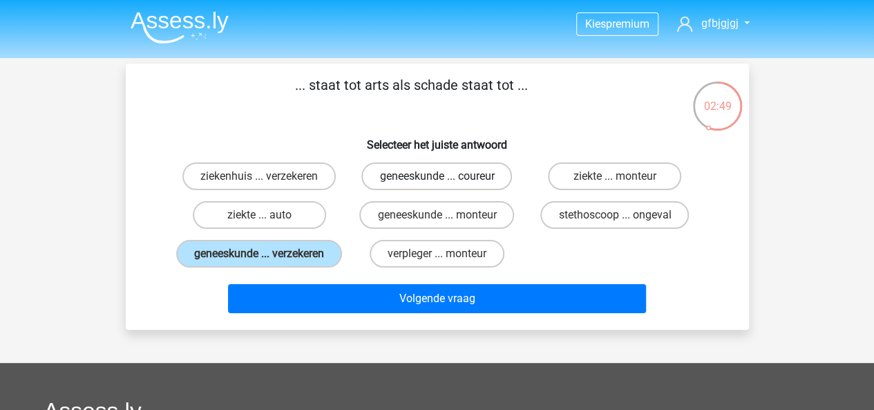
click at [474, 183] on label "geneeskunde ... coureur" at bounding box center [436, 176] width 151 height 28
click at [446, 183] on input "geneeskunde ... coureur" at bounding box center [441, 180] width 9 height 9
radio input "true"
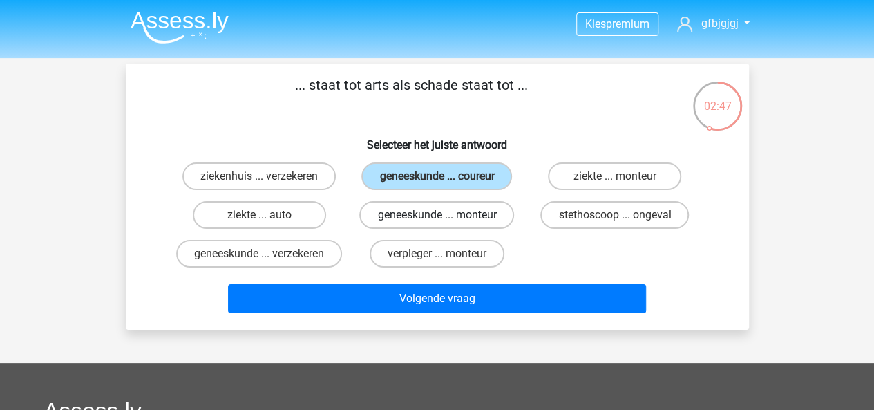
click at [483, 216] on label "geneeskunde ... monteur" at bounding box center [436, 215] width 155 height 28
click at [446, 216] on input "geneeskunde ... monteur" at bounding box center [441, 219] width 9 height 9
radio input "true"
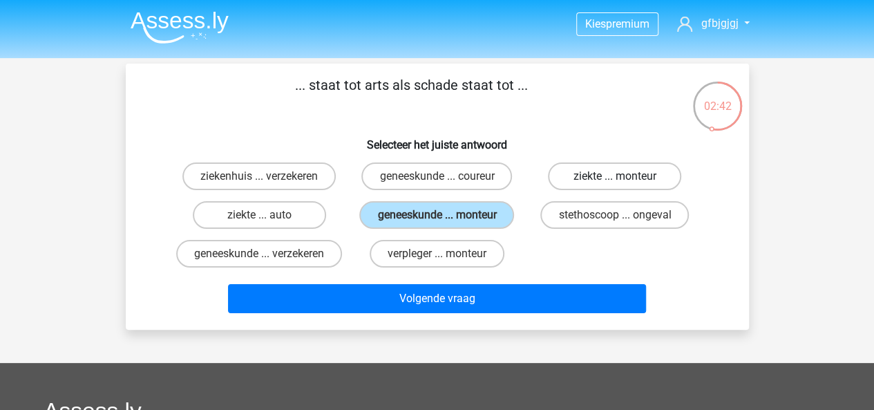
click at [595, 178] on label "ziekte ... monteur" at bounding box center [614, 176] width 133 height 28
click at [615, 178] on input "ziekte ... monteur" at bounding box center [619, 180] width 9 height 9
radio input "true"
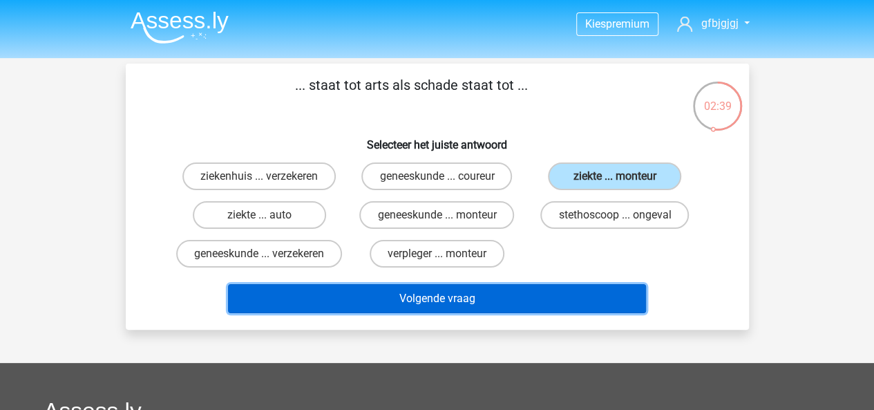
drag, startPoint x: 542, startPoint y: 310, endPoint x: 536, endPoint y: 321, distance: 12.7
click at [536, 313] on button "Volgende vraag" at bounding box center [437, 298] width 418 height 29
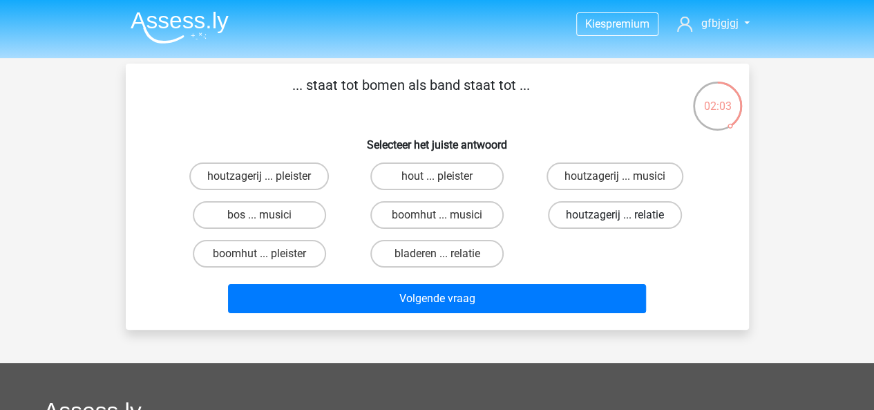
click at [582, 212] on label "houtzagerij ... relatie" at bounding box center [615, 215] width 134 height 28
click at [615, 215] on input "houtzagerij ... relatie" at bounding box center [619, 219] width 9 height 9
radio input "true"
click at [308, 205] on label "bos ... musici" at bounding box center [259, 215] width 133 height 28
click at [268, 215] on input "bos ... musici" at bounding box center [263, 219] width 9 height 9
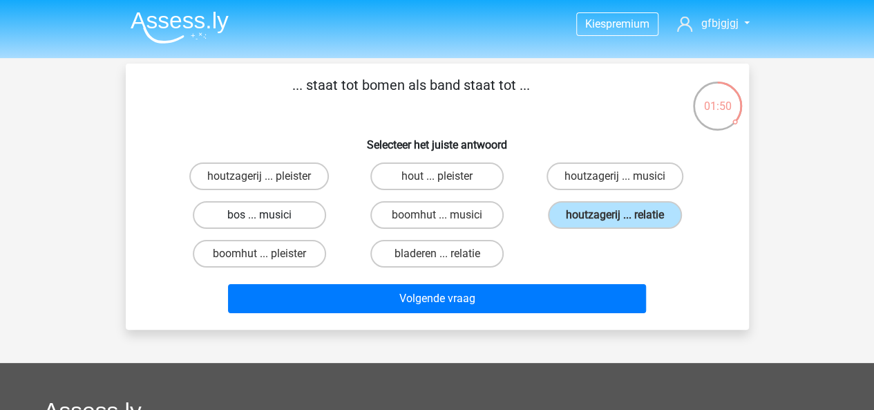
radio input "true"
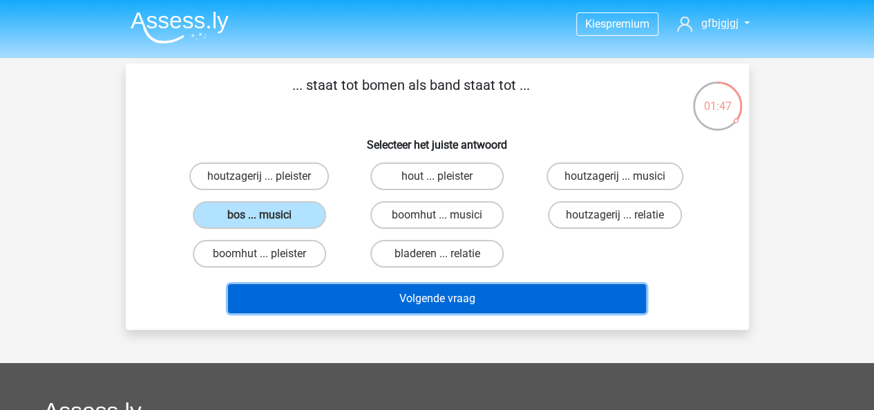
click at [415, 310] on button "Volgende vraag" at bounding box center [437, 298] width 418 height 29
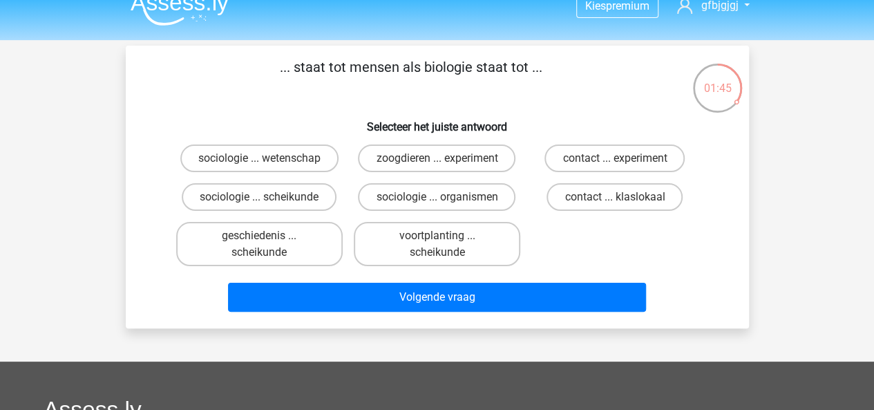
scroll to position [17, 0]
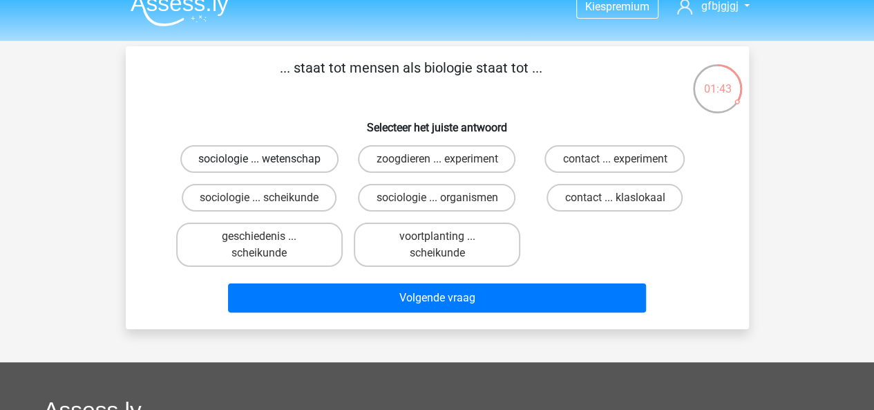
click at [267, 170] on label "sociologie ... wetenschap" at bounding box center [259, 159] width 158 height 28
click at [267, 168] on input "sociologie ... wetenschap" at bounding box center [263, 163] width 9 height 9
radio input "true"
click at [386, 191] on label "sociologie ... organismen" at bounding box center [437, 198] width 158 height 28
click at [437, 198] on input "sociologie ... organismen" at bounding box center [441, 202] width 9 height 9
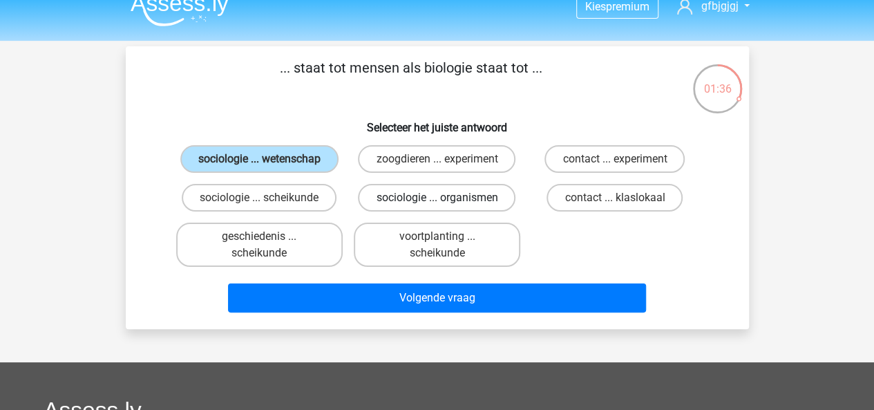
radio input "true"
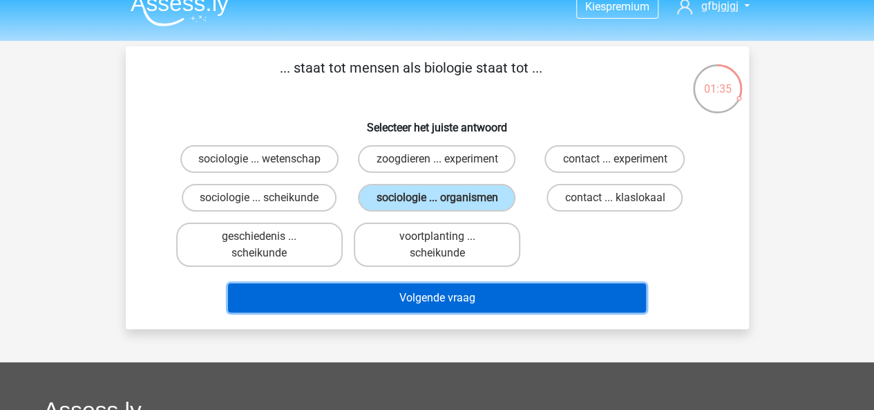
click at [553, 289] on button "Volgende vraag" at bounding box center [437, 297] width 418 height 29
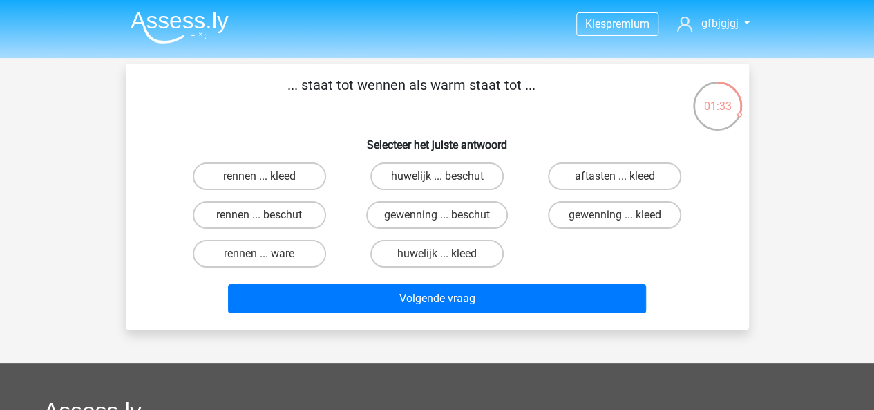
scroll to position [0, 0]
drag, startPoint x: 263, startPoint y: 240, endPoint x: 272, endPoint y: 244, distance: 10.5
click at [272, 244] on label "rennen ... ware" at bounding box center [259, 254] width 133 height 28
click at [268, 254] on input "rennen ... ware" at bounding box center [263, 258] width 9 height 9
radio input "true"
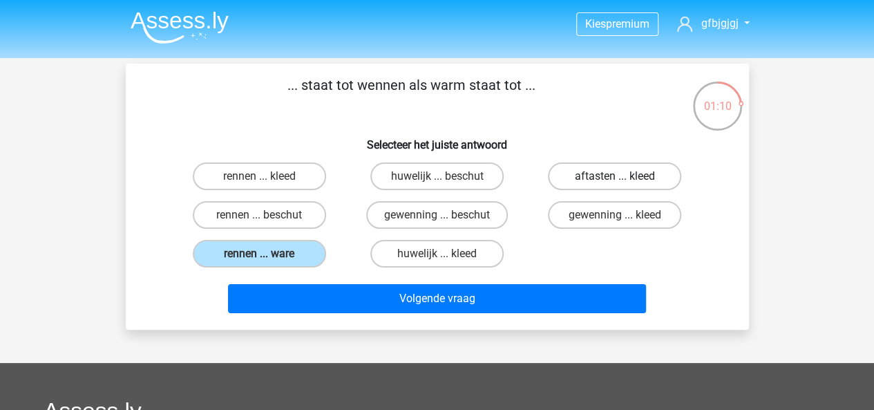
click at [584, 176] on label "aftasten ... kleed" at bounding box center [614, 176] width 133 height 28
click at [615, 176] on input "aftasten ... kleed" at bounding box center [619, 180] width 9 height 9
radio input "true"
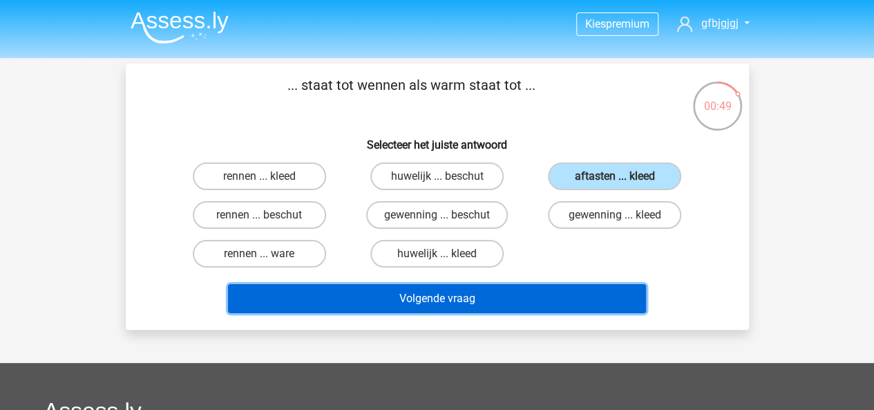
click at [561, 301] on button "Volgende vraag" at bounding box center [437, 298] width 418 height 29
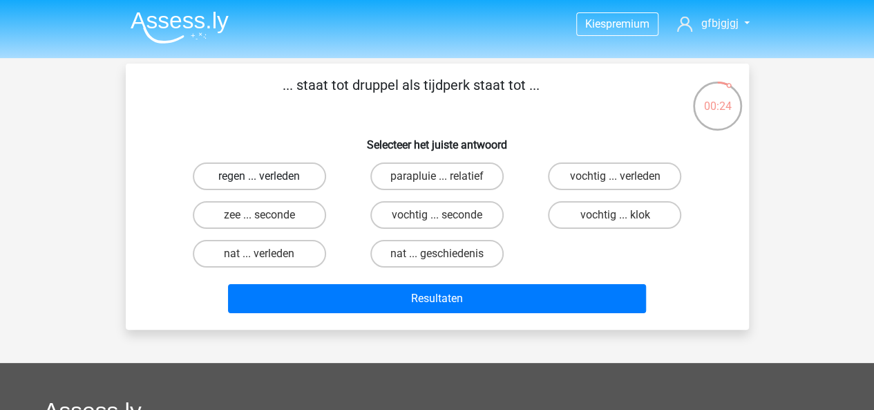
click at [242, 168] on label "regen ... verleden" at bounding box center [259, 176] width 133 height 28
click at [259, 176] on input "regen ... verleden" at bounding box center [263, 180] width 9 height 9
radio input "true"
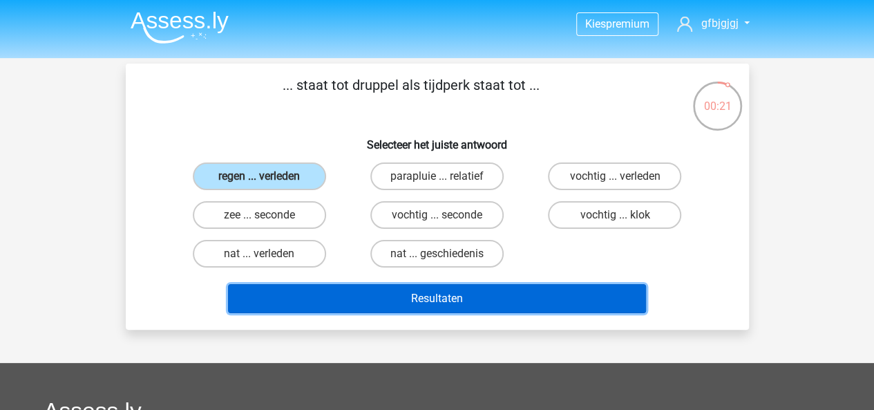
click at [393, 303] on button "Resultaten" at bounding box center [437, 298] width 418 height 29
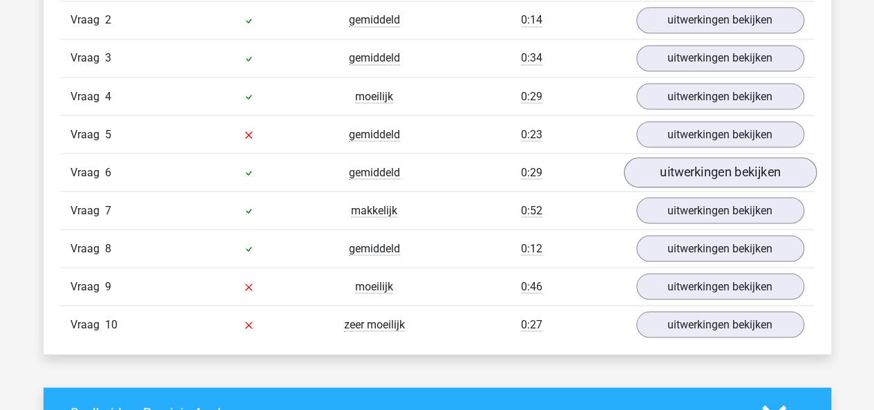
scroll to position [1229, 0]
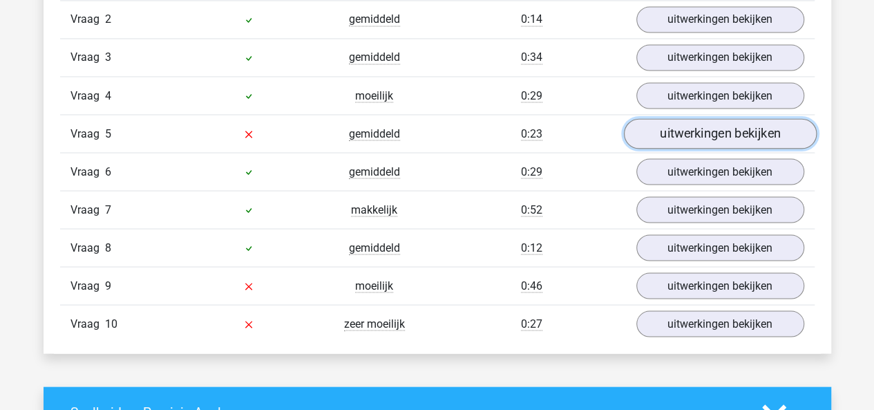
click at [732, 124] on link "uitwerkingen bekijken" at bounding box center [719, 134] width 193 height 30
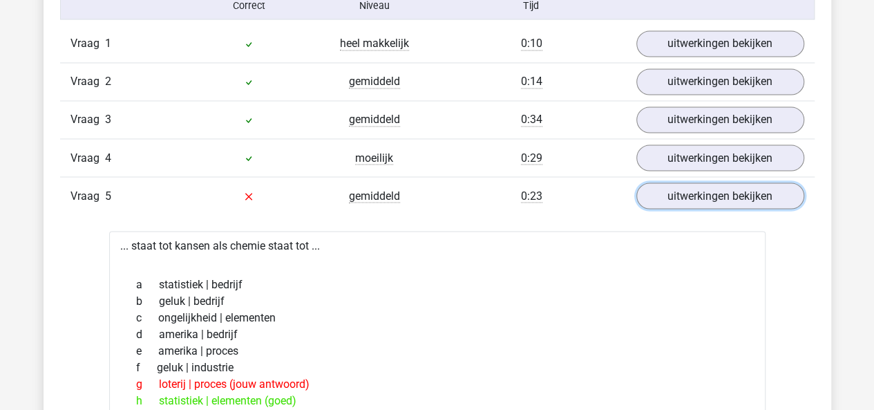
scroll to position [1138, 0]
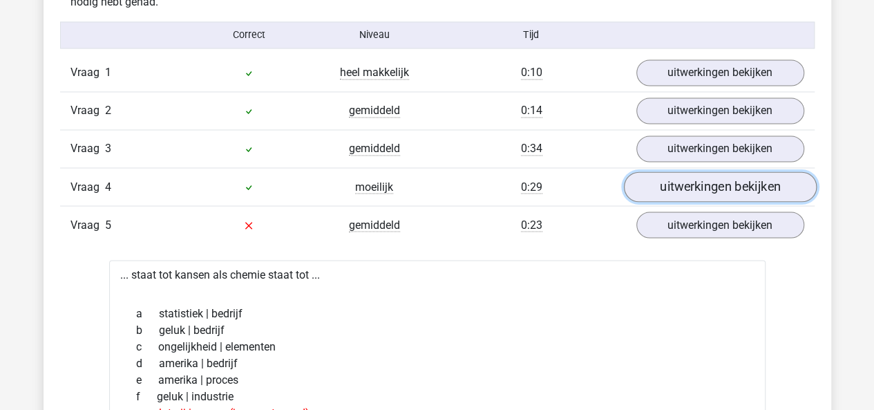
click at [668, 185] on link "uitwerkingen bekijken" at bounding box center [719, 187] width 193 height 30
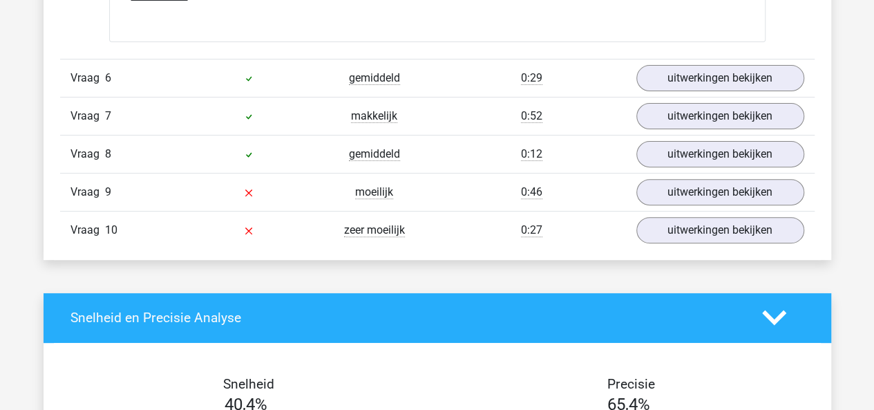
scroll to position [2782, 0]
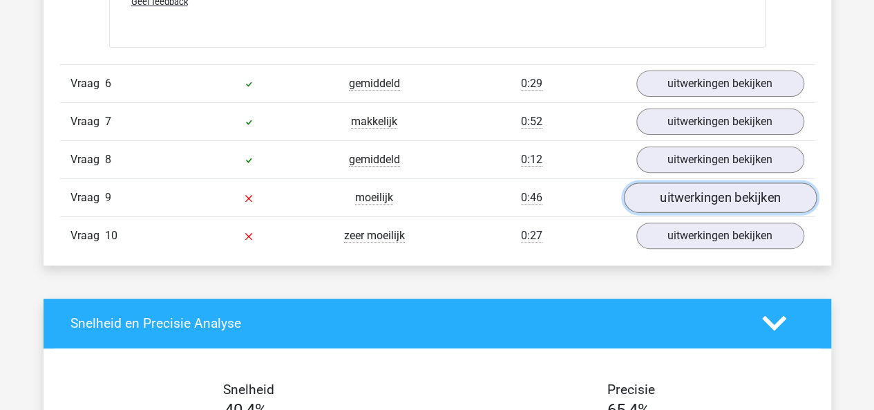
click at [652, 200] on link "uitwerkingen bekijken" at bounding box center [719, 197] width 193 height 30
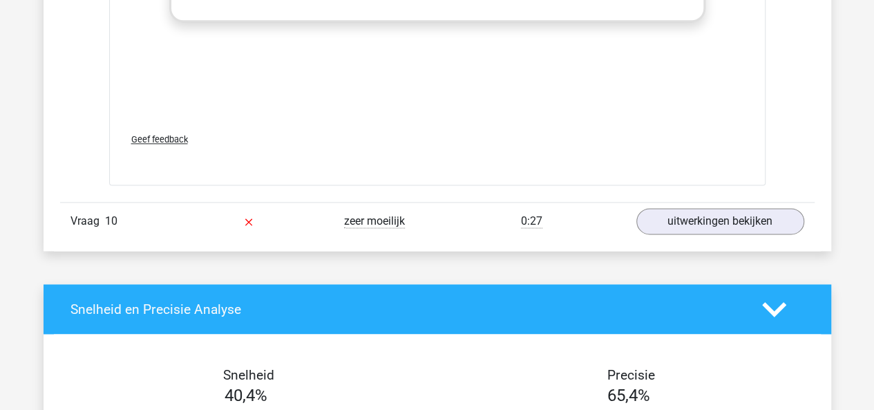
scroll to position [3530, 0]
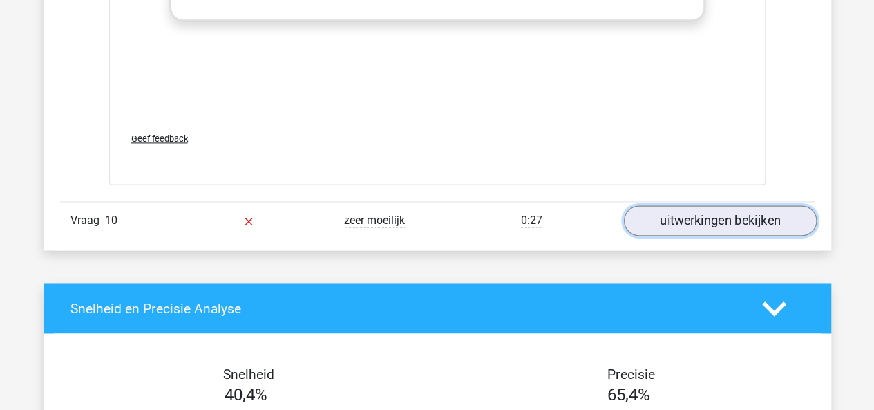
click at [661, 219] on link "uitwerkingen bekijken" at bounding box center [719, 220] width 193 height 30
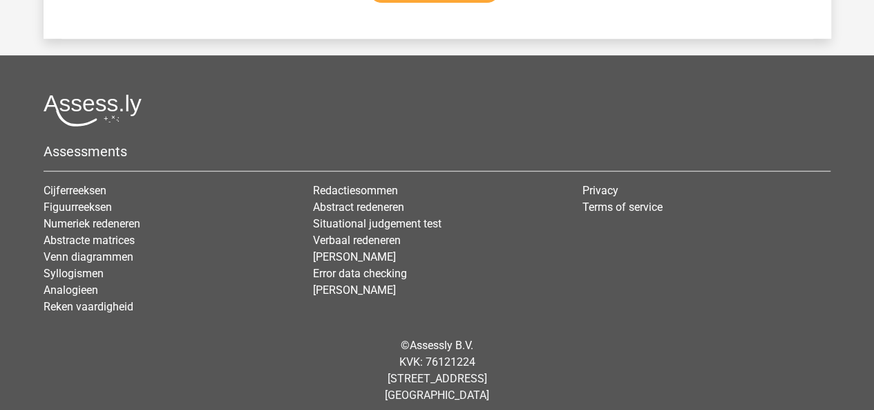
scroll to position [5543, 0]
click at [75, 283] on link "Analogieen" at bounding box center [71, 289] width 55 height 13
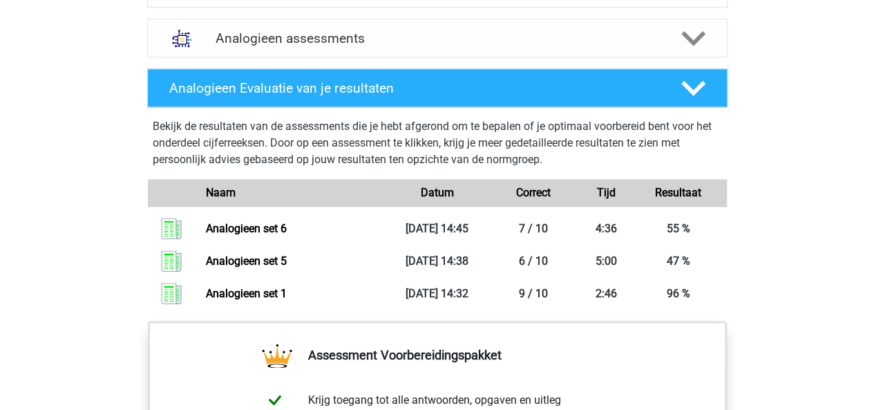
scroll to position [880, 0]
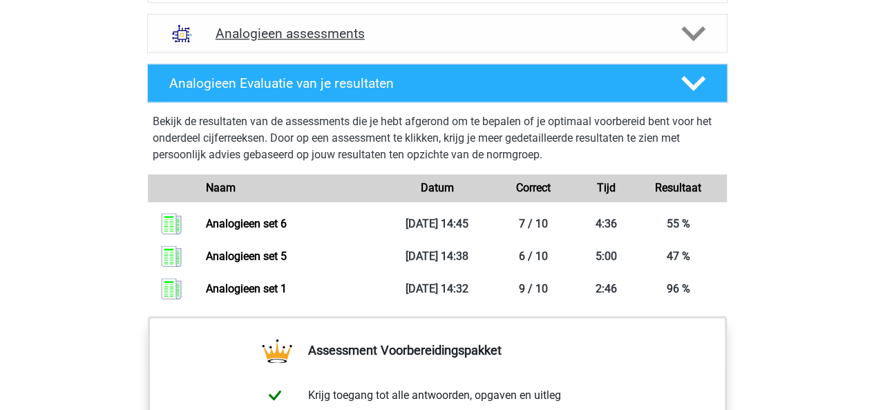
click at [649, 35] on h4 "Analogieen assessments" at bounding box center [438, 34] width 444 height 16
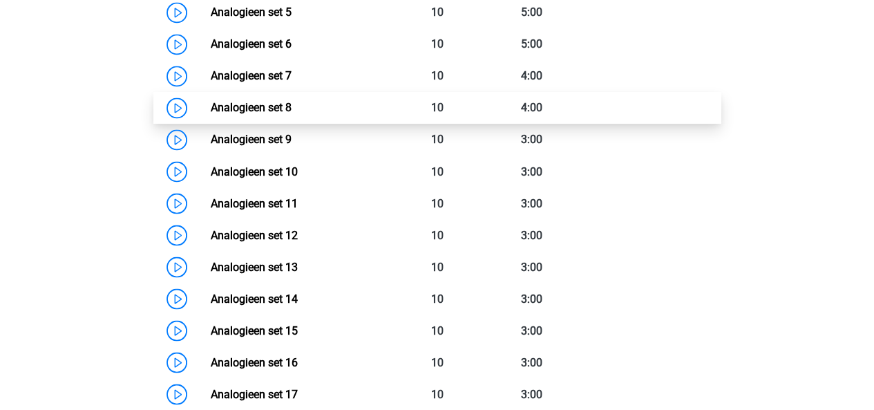
scroll to position [1144, 0]
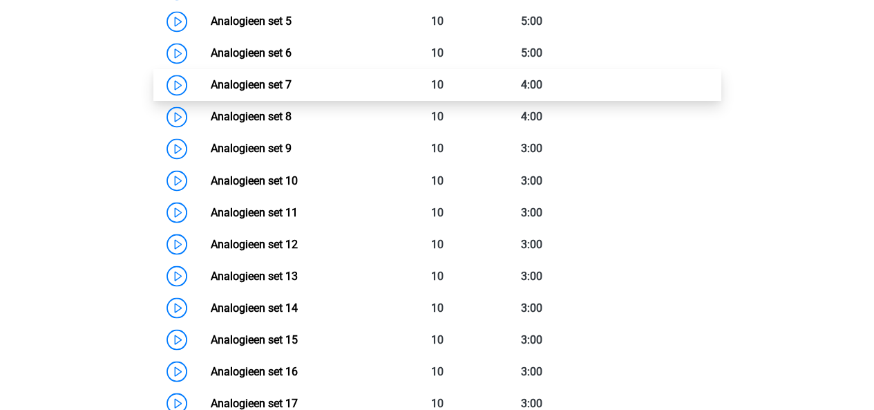
click at [278, 82] on link "Analogieen set 7" at bounding box center [251, 84] width 81 height 13
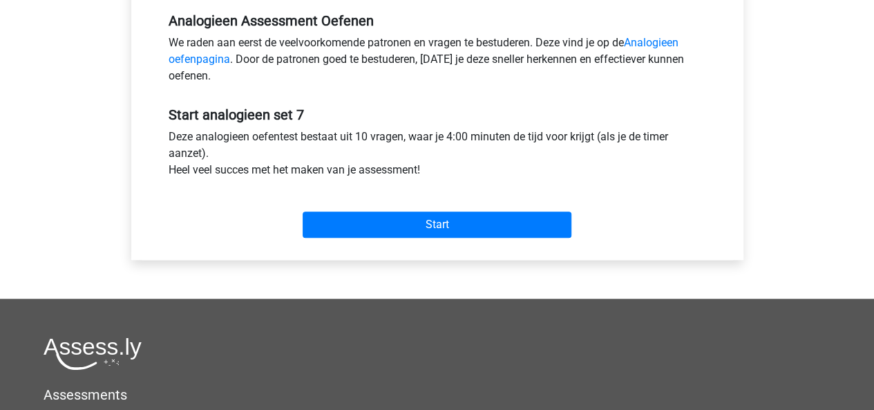
scroll to position [442, 0]
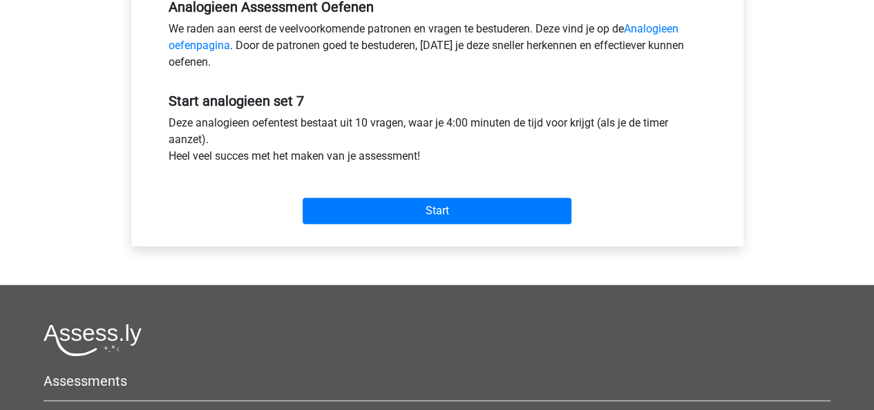
click at [463, 194] on div "Start" at bounding box center [437, 200] width 558 height 48
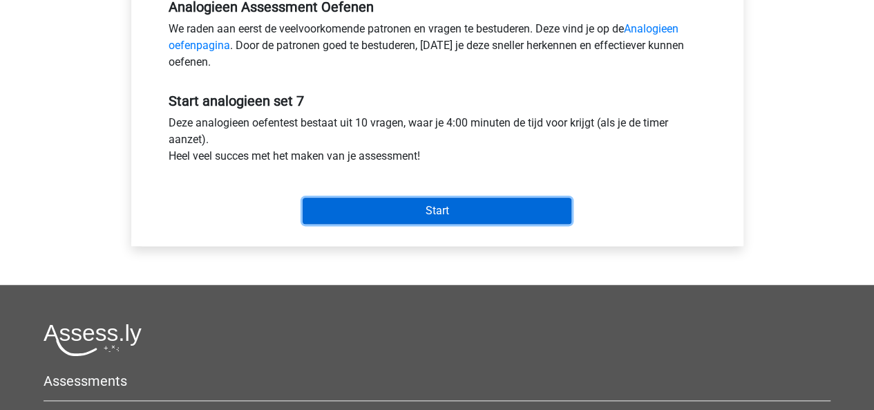
click at [463, 200] on input "Start" at bounding box center [437, 211] width 269 height 26
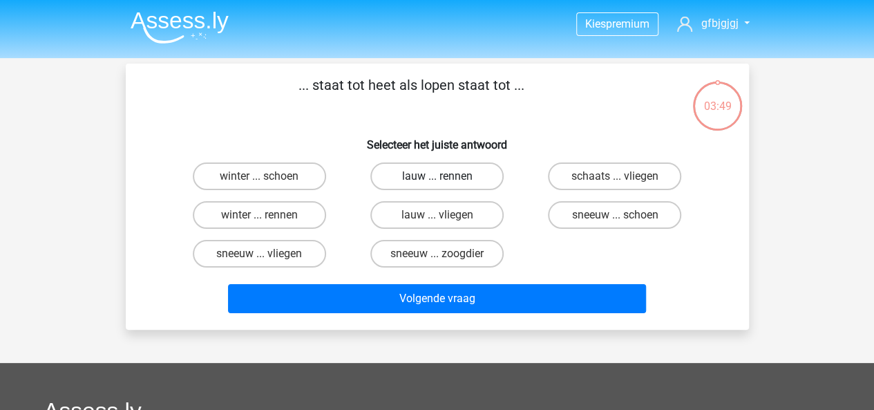
click at [428, 182] on label "lauw ... rennen" at bounding box center [436, 176] width 133 height 28
click at [437, 182] on input "lauw ... rennen" at bounding box center [441, 180] width 9 height 9
radio input "true"
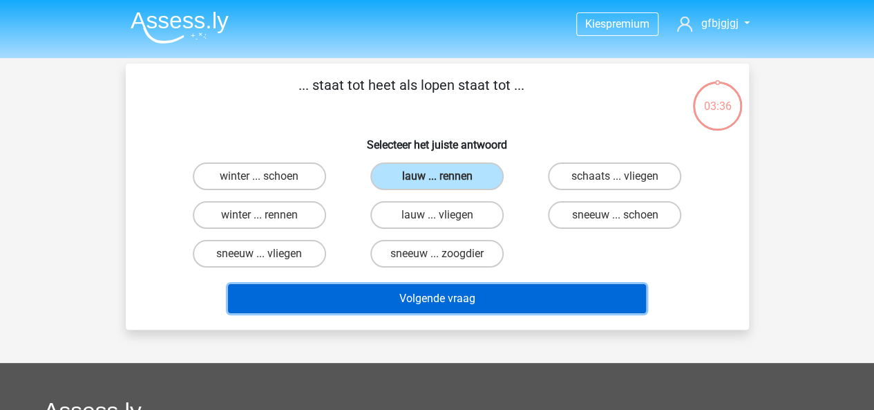
click at [525, 302] on button "Volgende vraag" at bounding box center [437, 298] width 418 height 29
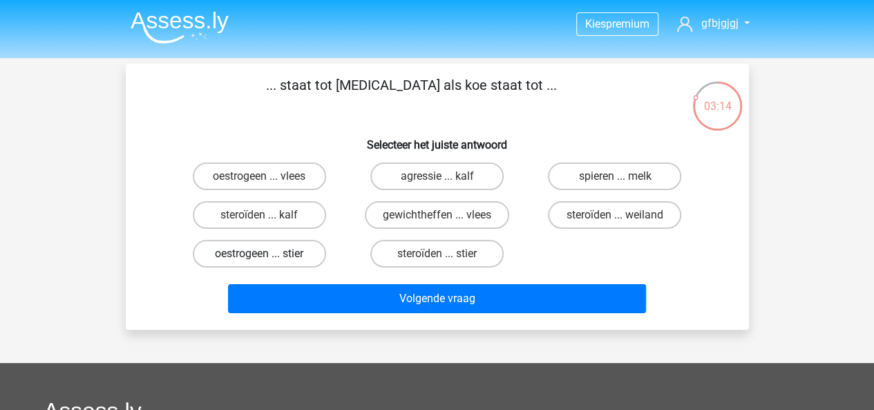
click at [227, 267] on label "oestrogeen ... stier" at bounding box center [259, 254] width 133 height 28
click at [259, 263] on input "oestrogeen ... stier" at bounding box center [263, 258] width 9 height 9
radio input "true"
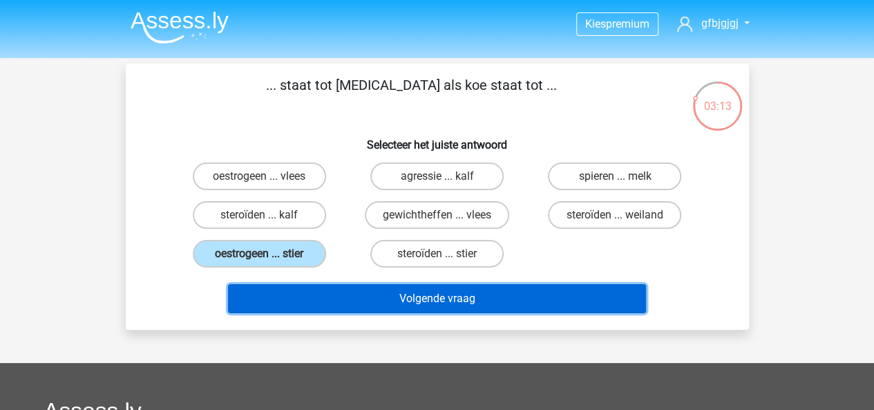
click at [337, 299] on button "Volgende vraag" at bounding box center [437, 298] width 418 height 29
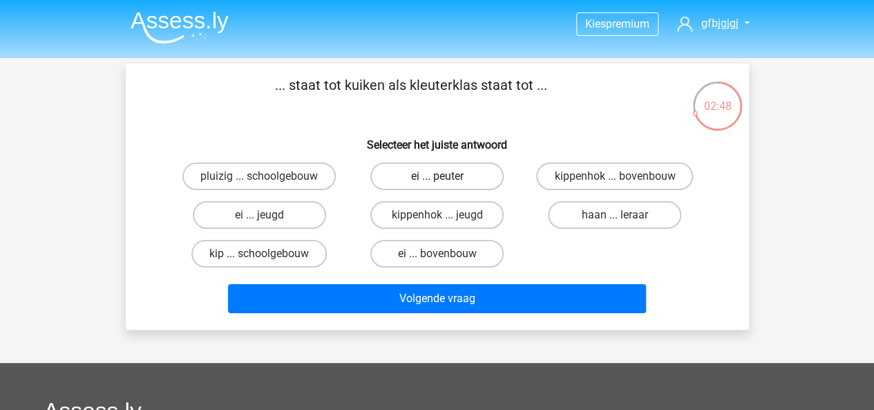
click at [460, 180] on label "ei ... peuter" at bounding box center [436, 176] width 133 height 28
click at [446, 180] on input "ei ... peuter" at bounding box center [441, 180] width 9 height 9
radio input "true"
click at [462, 247] on label "ei ... bovenbouw" at bounding box center [436, 254] width 133 height 28
click at [446, 254] on input "ei ... bovenbouw" at bounding box center [441, 258] width 9 height 9
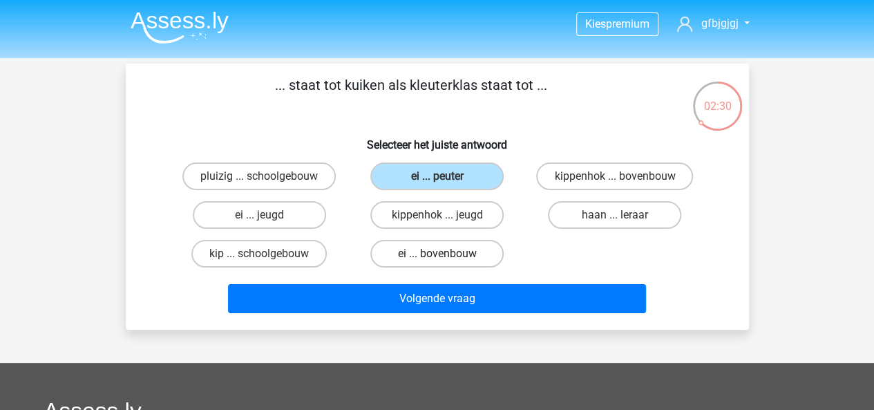
radio input "true"
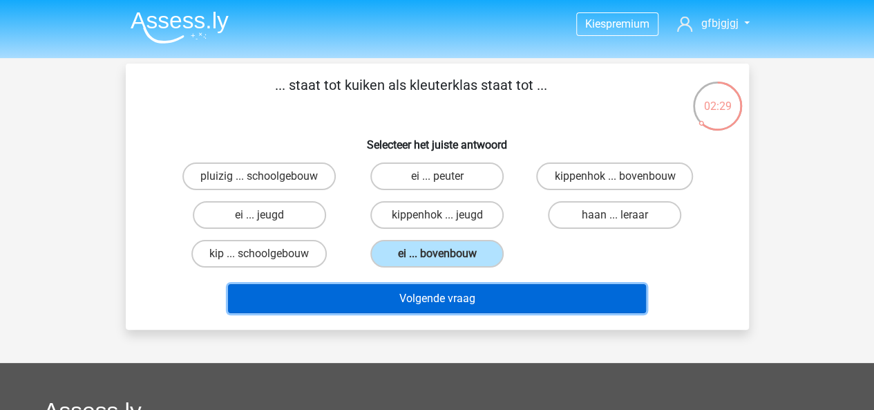
click at [469, 299] on button "Volgende vraag" at bounding box center [437, 298] width 418 height 29
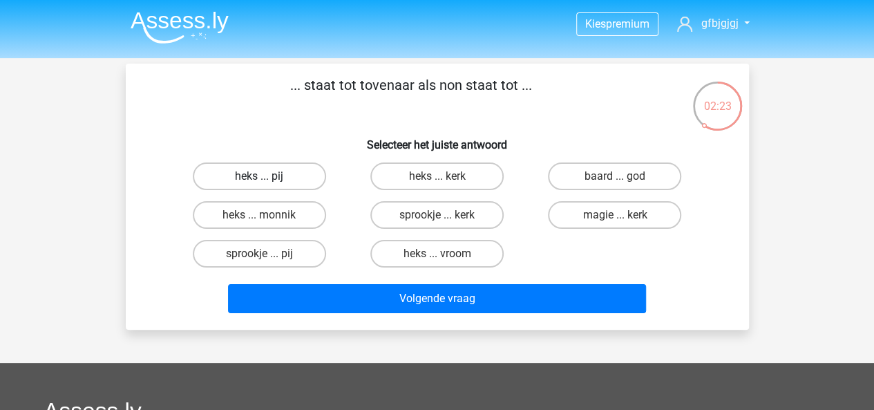
click at [263, 176] on label "heks ... pij" at bounding box center [259, 176] width 133 height 28
click at [263, 176] on input "heks ... pij" at bounding box center [263, 180] width 9 height 9
radio input "true"
click at [279, 222] on label "heks ... monnik" at bounding box center [259, 215] width 133 height 28
click at [268, 222] on input "heks ... monnik" at bounding box center [263, 219] width 9 height 9
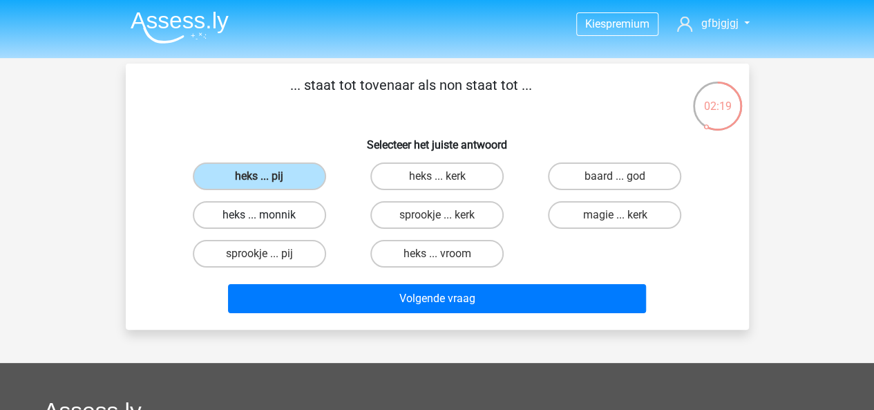
radio input "true"
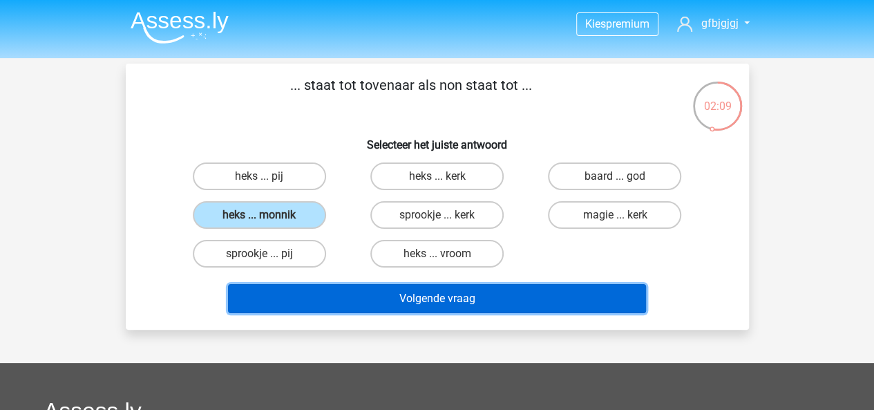
click at [513, 300] on button "Volgende vraag" at bounding box center [437, 298] width 418 height 29
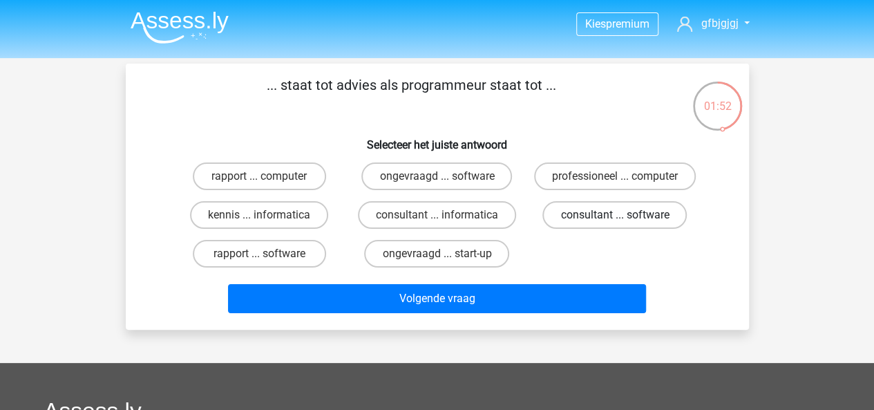
click at [581, 213] on label "consultant ... software" at bounding box center [615, 215] width 144 height 28
click at [615, 215] on input "consultant ... software" at bounding box center [619, 219] width 9 height 9
radio input "true"
click at [505, 317] on div "Volgende vraag" at bounding box center [438, 301] width 534 height 35
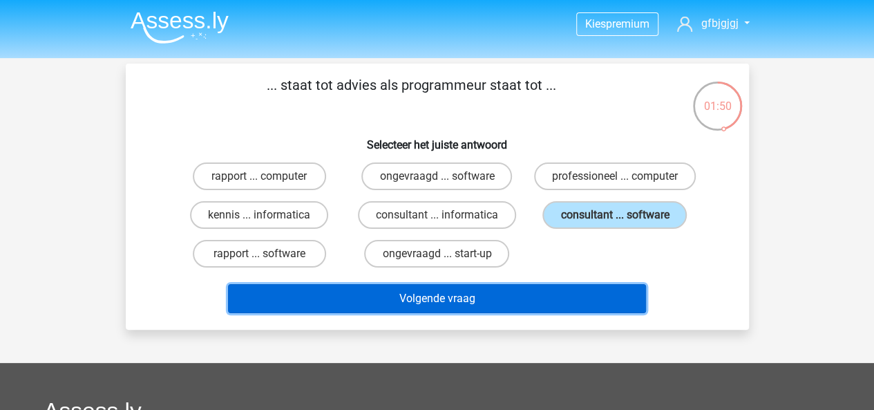
click at [505, 300] on button "Volgende vraag" at bounding box center [437, 298] width 418 height 29
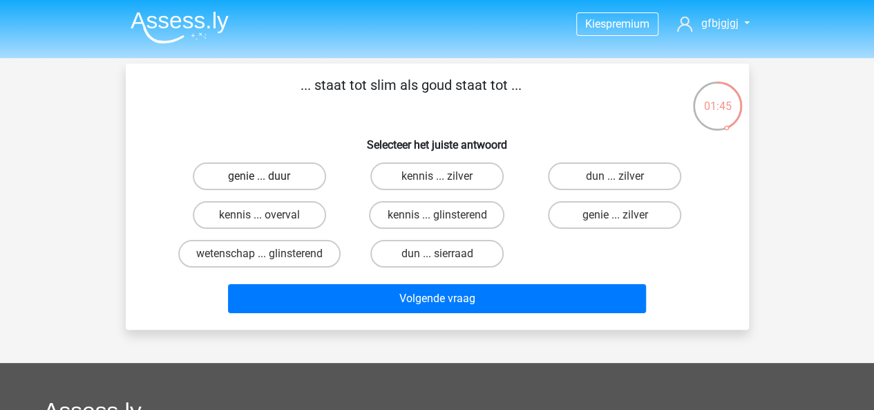
click at [254, 181] on label "genie ... duur" at bounding box center [259, 176] width 133 height 28
click at [259, 181] on input "genie ... duur" at bounding box center [263, 180] width 9 height 9
radio input "true"
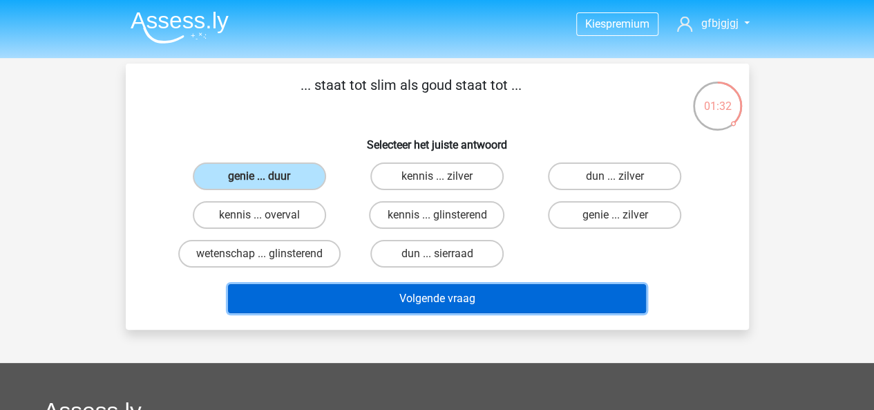
click at [535, 299] on button "Volgende vraag" at bounding box center [437, 298] width 418 height 29
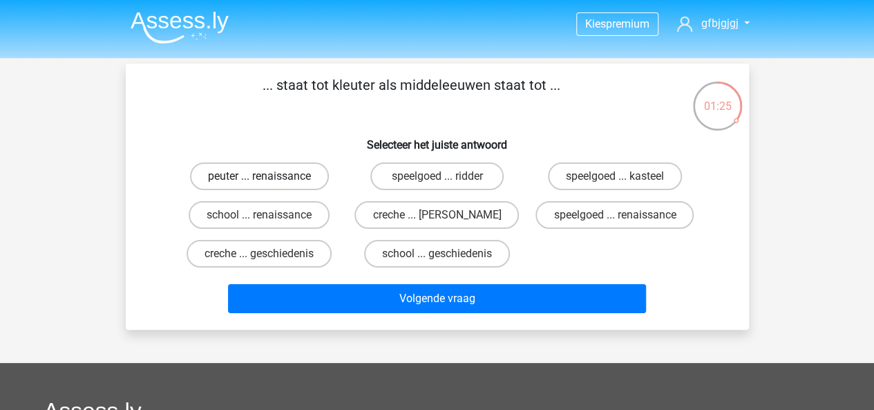
click at [252, 187] on label "peuter ... renaissance" at bounding box center [259, 176] width 139 height 28
click at [259, 185] on input "peuter ... renaissance" at bounding box center [263, 180] width 9 height 9
radio input "true"
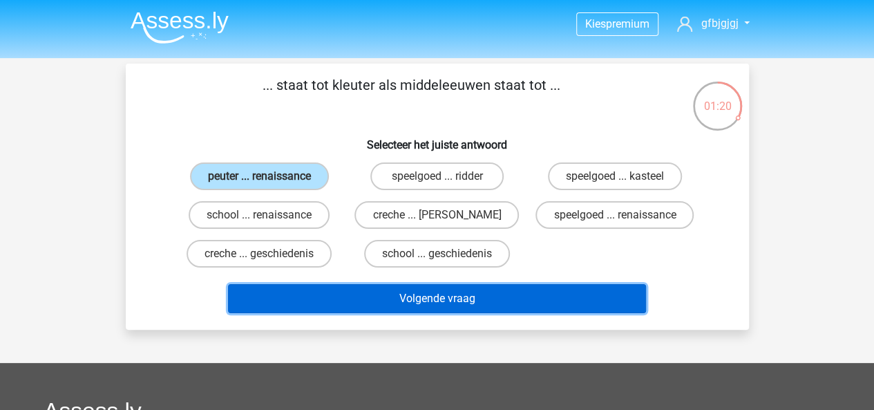
click at [482, 294] on button "Volgende vraag" at bounding box center [437, 298] width 418 height 29
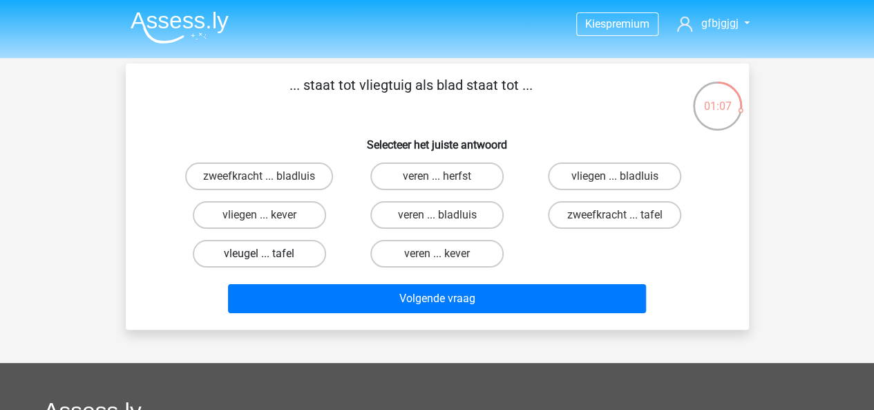
click at [291, 254] on label "vleugel ... tafel" at bounding box center [259, 254] width 133 height 28
click at [268, 254] on input "vleugel ... tafel" at bounding box center [263, 258] width 9 height 9
radio input "true"
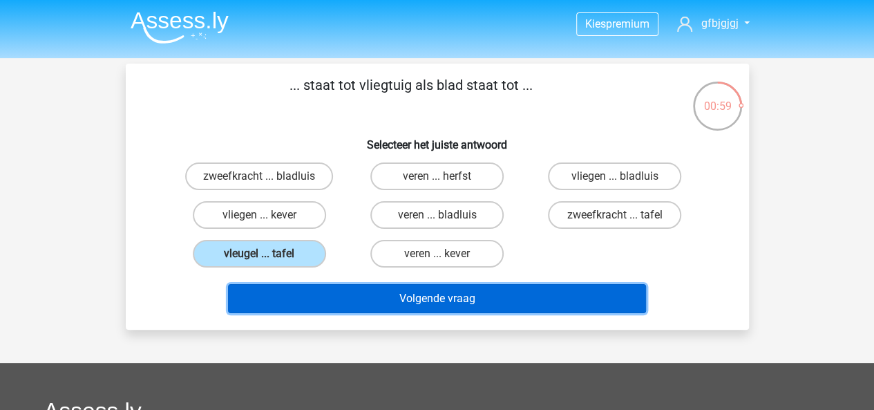
click at [525, 307] on button "Volgende vraag" at bounding box center [437, 298] width 418 height 29
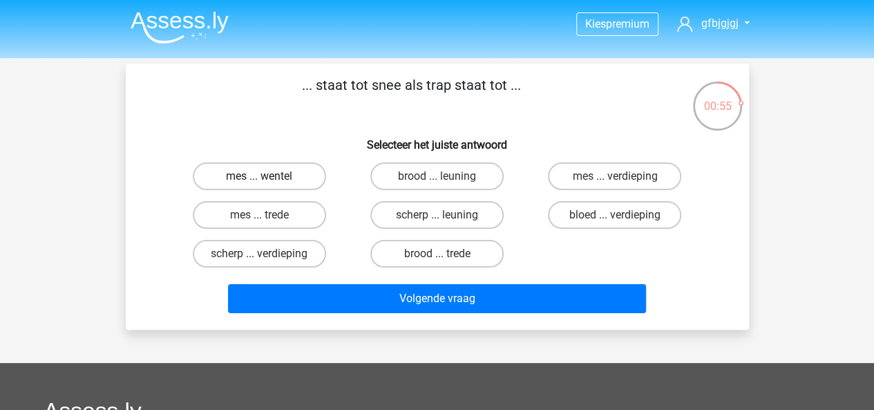
click at [276, 173] on label "mes ... wentel" at bounding box center [259, 176] width 133 height 28
click at [268, 176] on input "mes ... wentel" at bounding box center [263, 180] width 9 height 9
radio input "true"
click at [285, 219] on label "mes ... trede" at bounding box center [259, 215] width 133 height 28
click at [268, 219] on input "mes ... trede" at bounding box center [263, 219] width 9 height 9
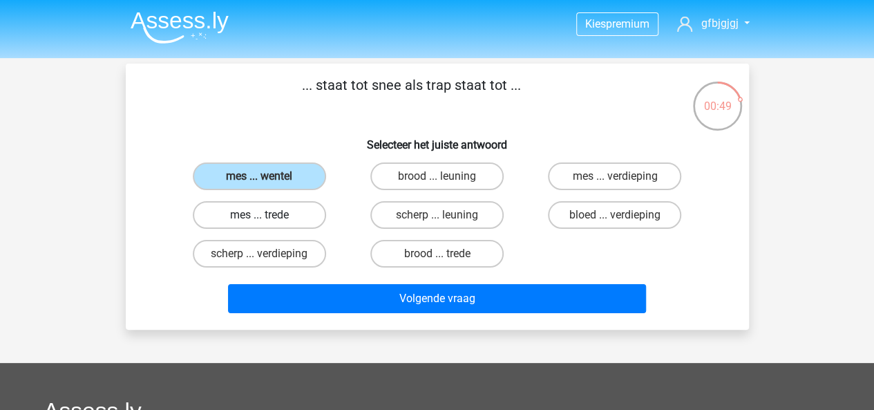
radio input "true"
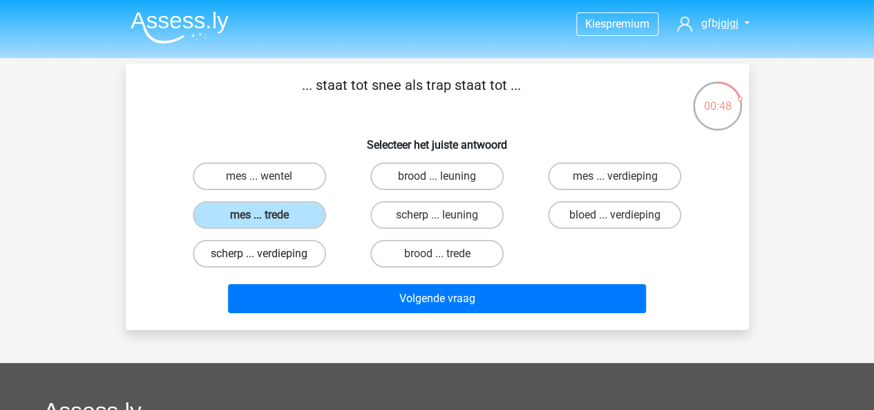
click at [285, 247] on label "scherp ... verdieping" at bounding box center [259, 254] width 133 height 28
click at [268, 254] on input "scherp ... verdieping" at bounding box center [263, 258] width 9 height 9
radio input "true"
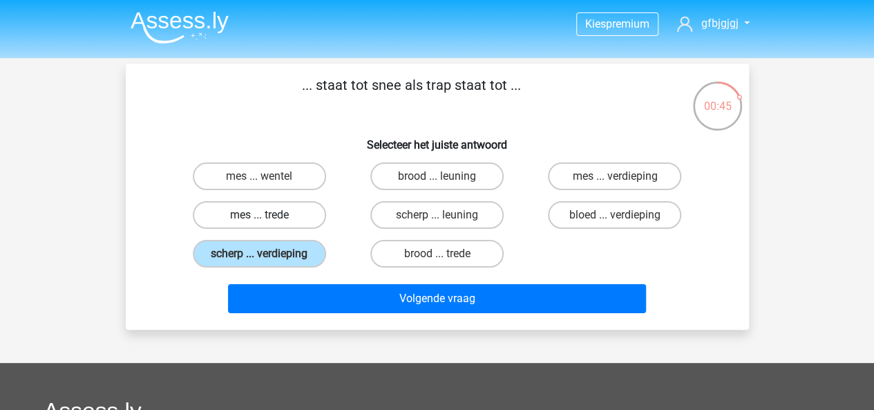
click at [282, 223] on label "mes ... trede" at bounding box center [259, 215] width 133 height 28
click at [268, 223] on input "mes ... trede" at bounding box center [263, 219] width 9 height 9
radio input "true"
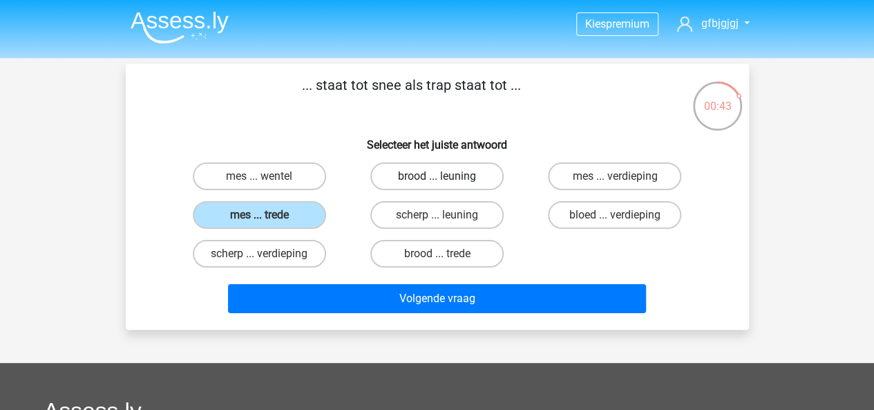
click at [420, 176] on label "brood ... leuning" at bounding box center [436, 176] width 133 height 28
click at [437, 176] on input "brood ... leuning" at bounding box center [441, 180] width 9 height 9
radio input "true"
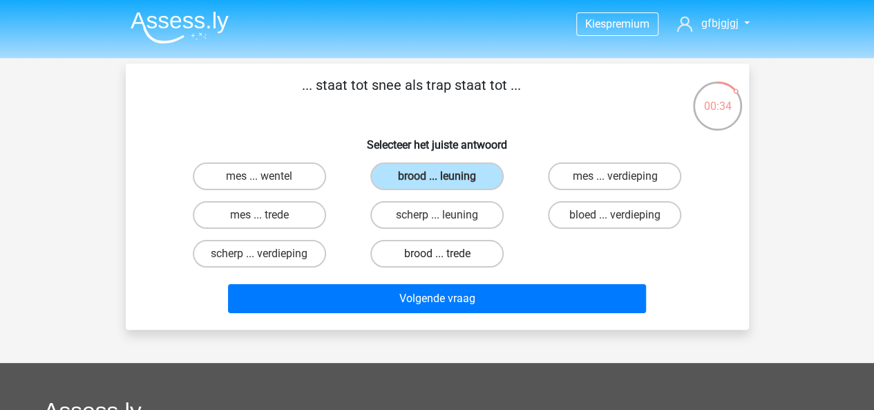
click at [458, 252] on label "brood ... trede" at bounding box center [436, 254] width 133 height 28
click at [446, 254] on input "brood ... trede" at bounding box center [441, 258] width 9 height 9
radio input "true"
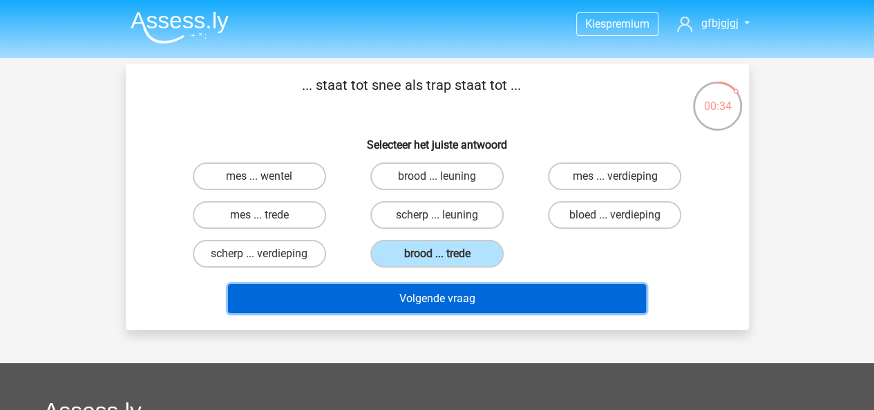
click at [510, 299] on button "Volgende vraag" at bounding box center [437, 298] width 418 height 29
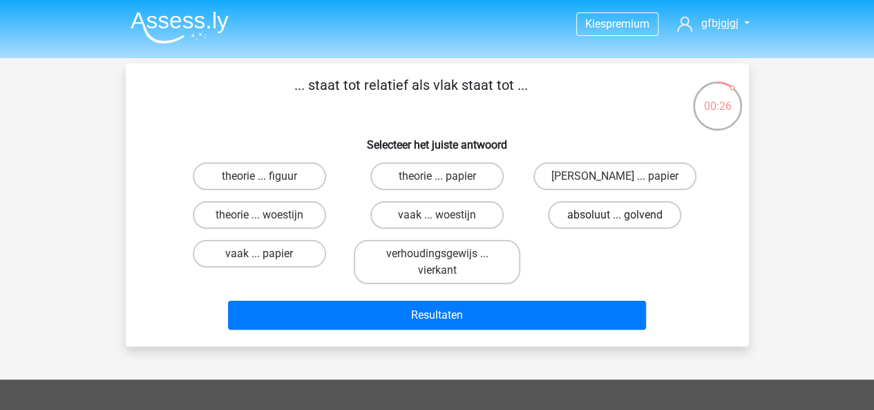
click at [599, 218] on label "absoluut ... golvend" at bounding box center [614, 215] width 133 height 28
click at [615, 218] on input "absoluut ... golvend" at bounding box center [619, 219] width 9 height 9
radio input "true"
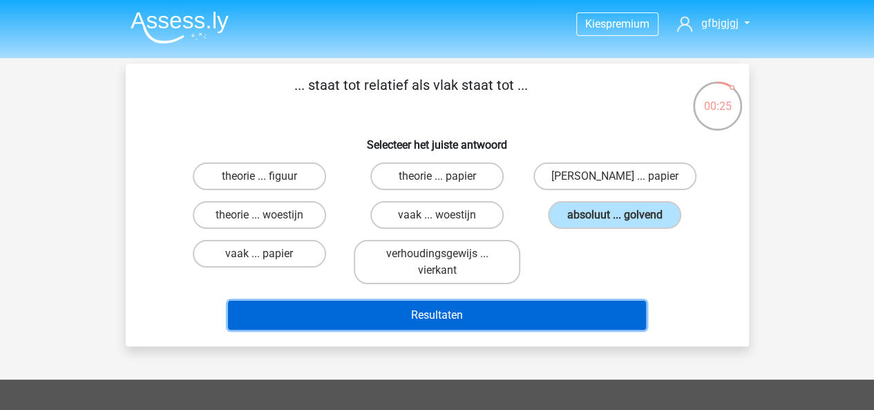
click at [574, 303] on button "Resultaten" at bounding box center [437, 315] width 418 height 29
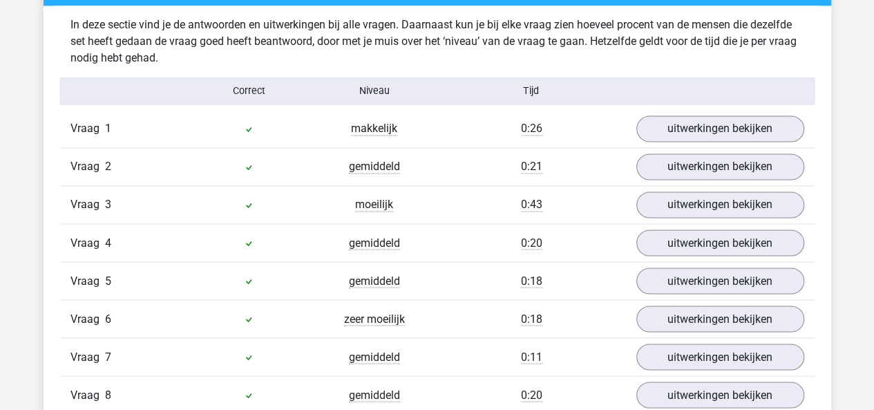
scroll to position [1087, 0]
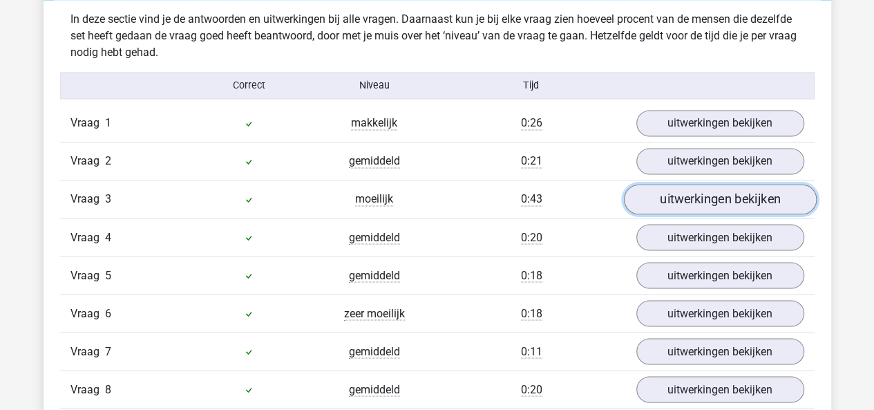
click at [667, 185] on link "uitwerkingen bekijken" at bounding box center [719, 200] width 193 height 30
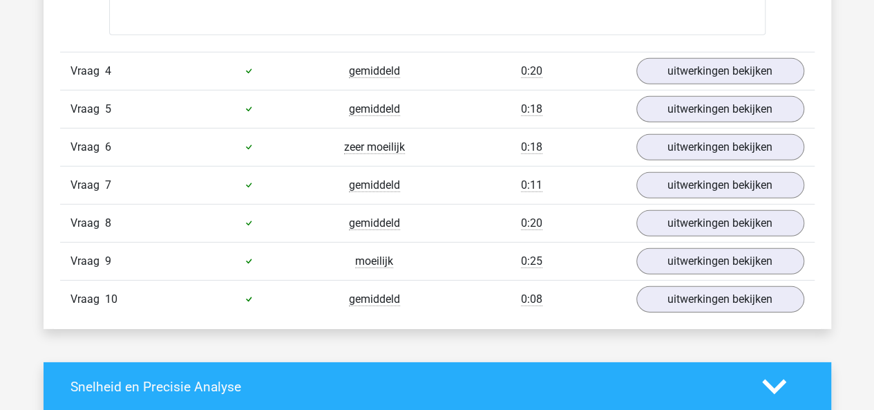
scroll to position [1999, 0]
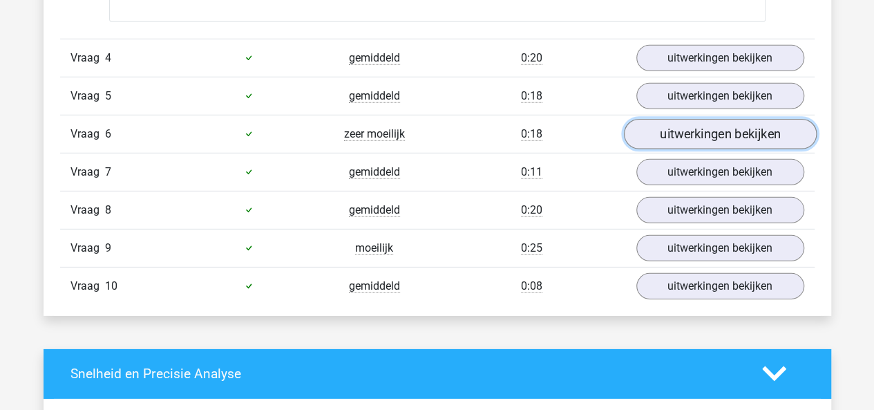
click at [666, 126] on link "uitwerkingen bekijken" at bounding box center [719, 134] width 193 height 30
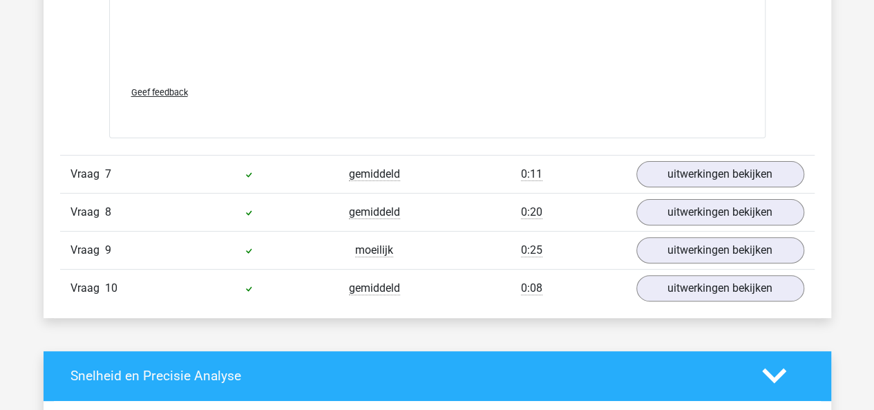
scroll to position [2737, 0]
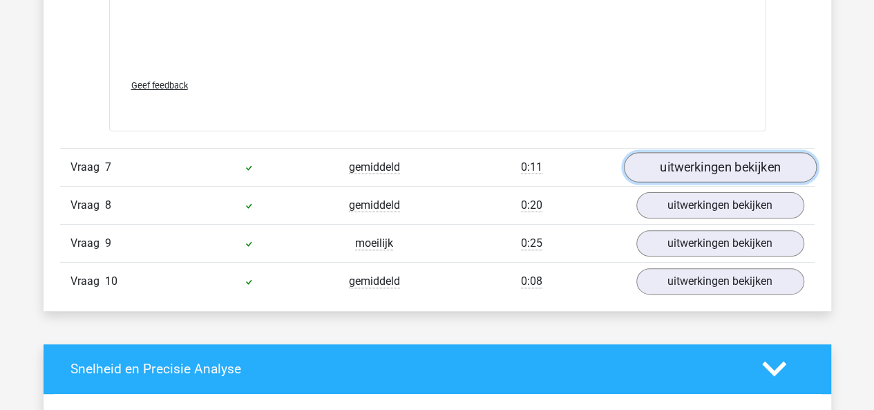
click at [663, 162] on link "uitwerkingen bekijken" at bounding box center [719, 167] width 193 height 30
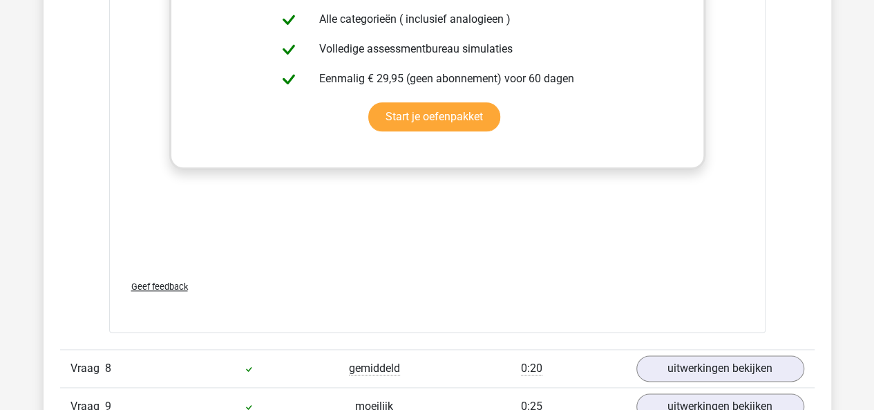
scroll to position [3406, 0]
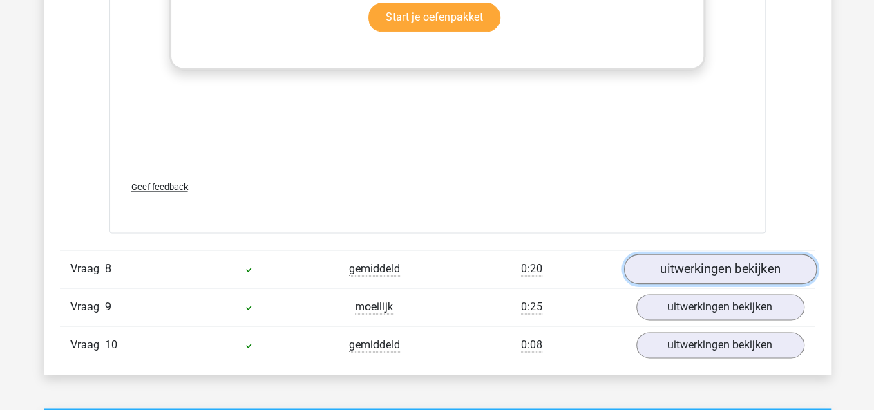
click at [681, 265] on link "uitwerkingen bekijken" at bounding box center [719, 269] width 193 height 30
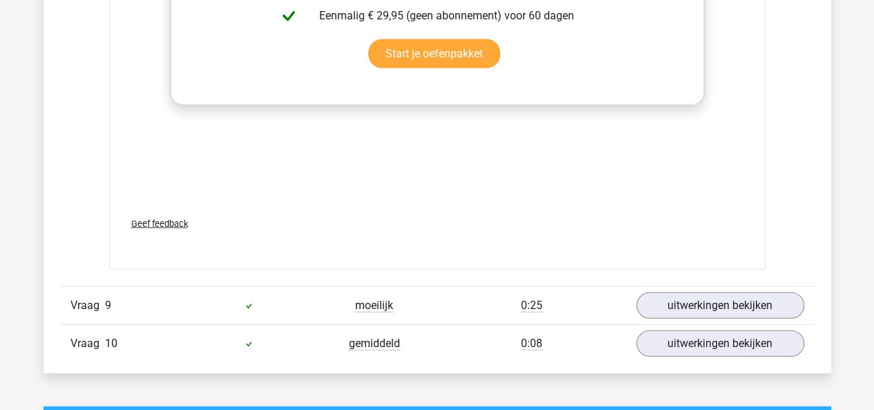
scroll to position [4191, 0]
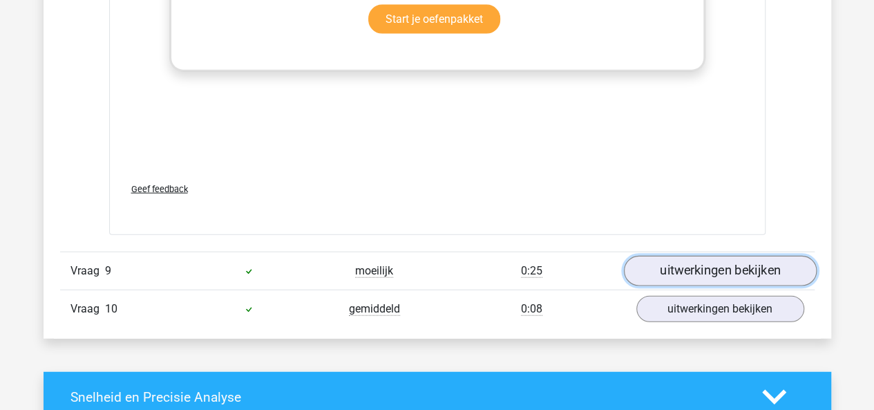
click at [710, 256] on link "uitwerkingen bekijken" at bounding box center [719, 271] width 193 height 30
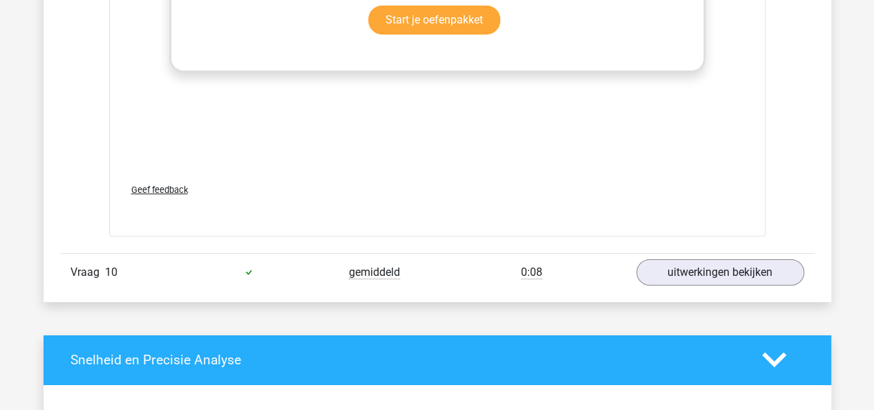
scroll to position [4982, 0]
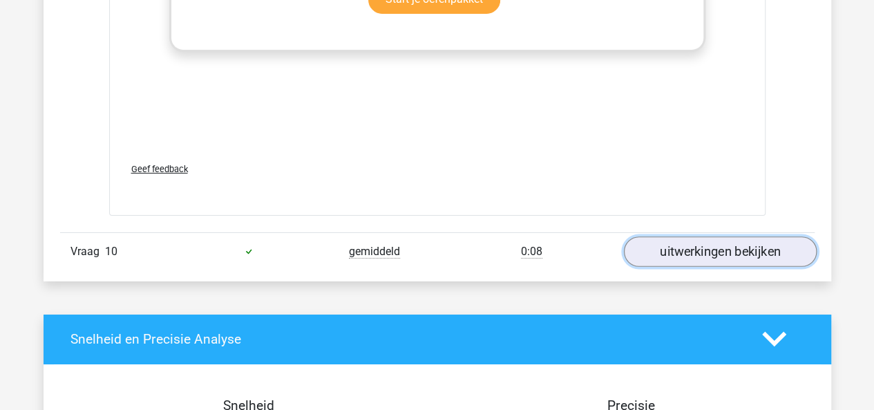
click at [639, 247] on link "uitwerkingen bekijken" at bounding box center [719, 251] width 193 height 30
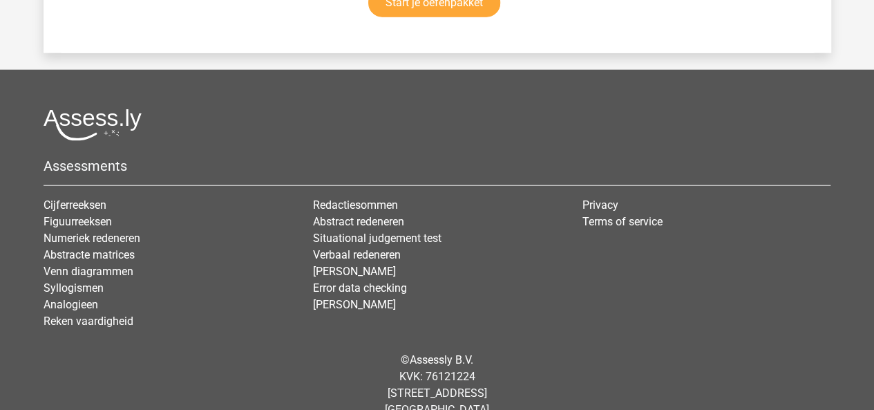
scroll to position [7052, 0]
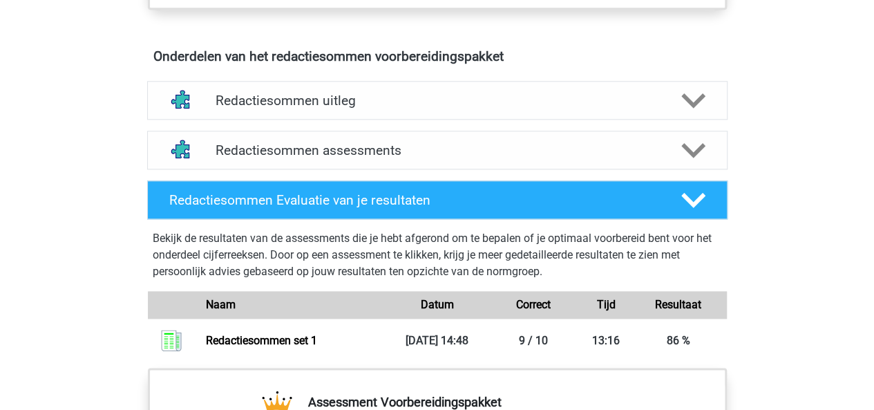
scroll to position [766, 0]
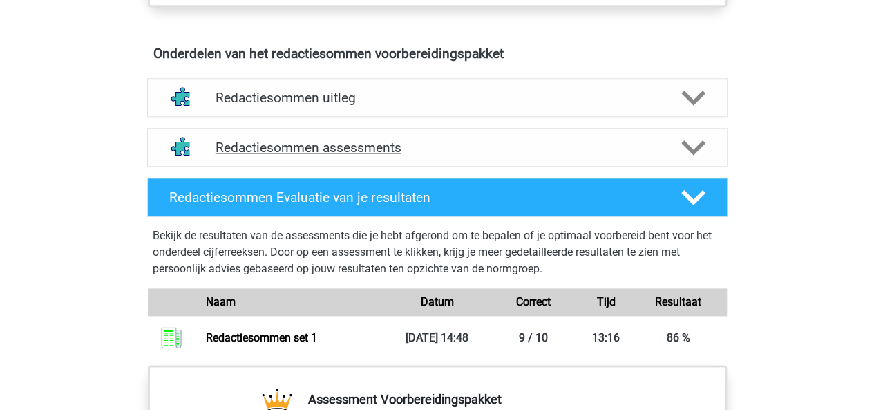
drag, startPoint x: 0, startPoint y: 0, endPoint x: 503, endPoint y: 153, distance: 525.8
click at [335, 205] on div "Redactiesommen Evaluatie van je resultaten Bekijk de resultaten van de assessme…" at bounding box center [437, 269] width 612 height 182
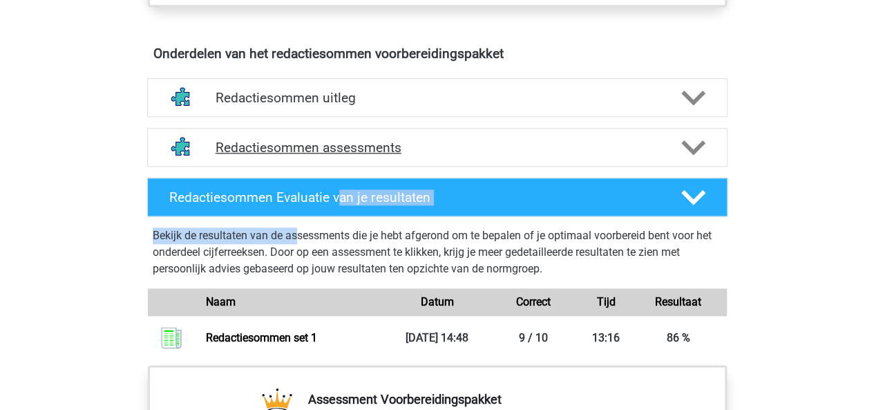
click at [697, 160] on icon at bounding box center [693, 147] width 24 height 24
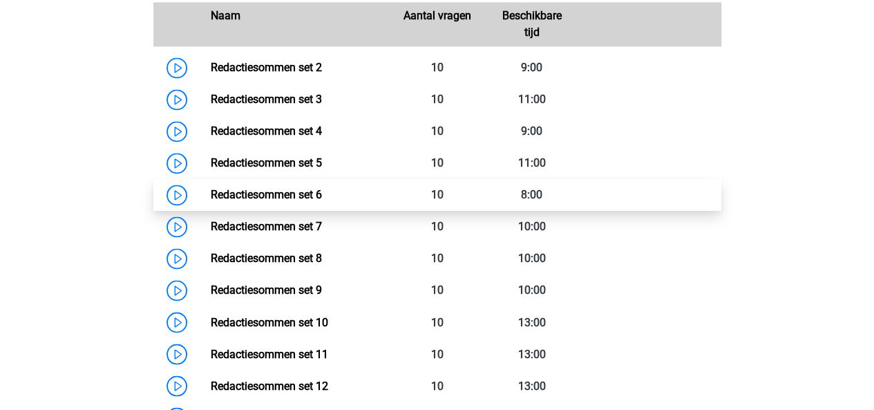
scroll to position [1003, 0]
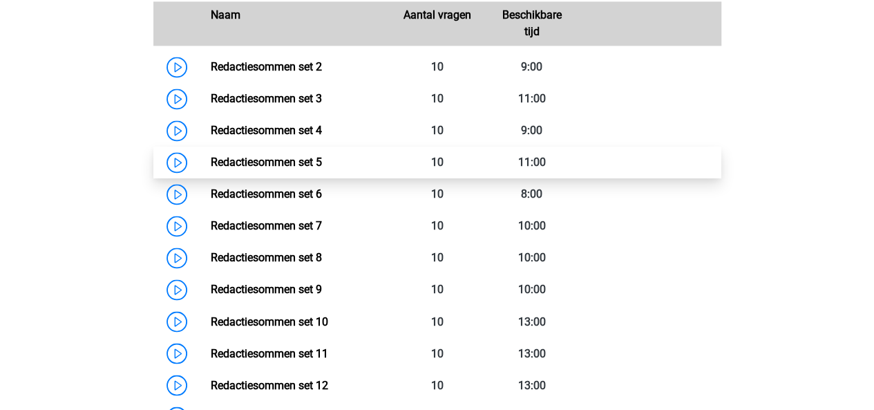
click at [286, 169] on link "Redactiesommen set 5" at bounding box center [266, 162] width 111 height 13
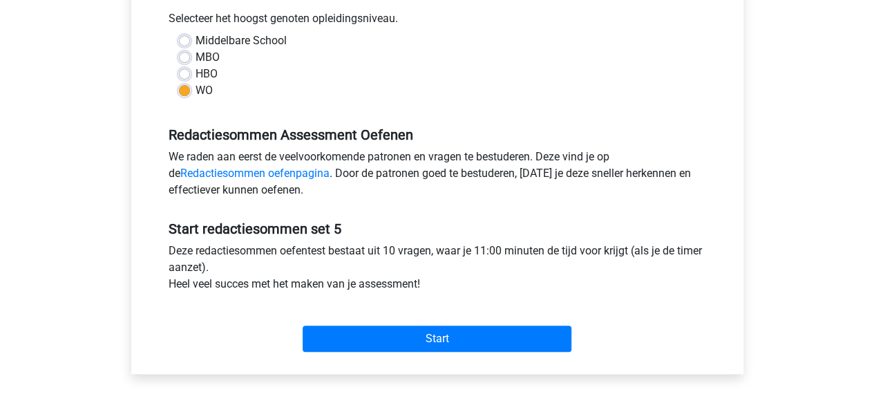
scroll to position [319, 0]
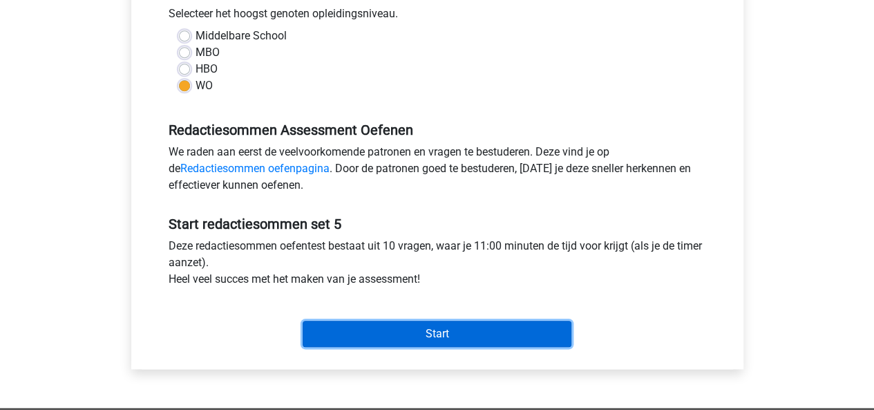
click at [426, 328] on input "Start" at bounding box center [437, 334] width 269 height 26
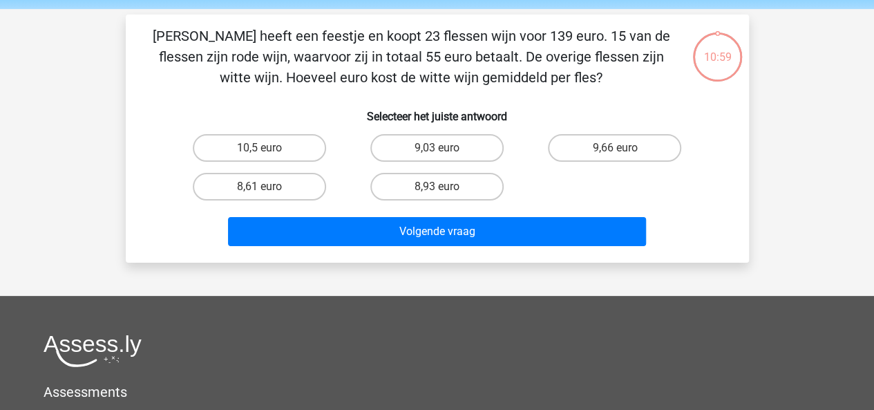
scroll to position [24, 0]
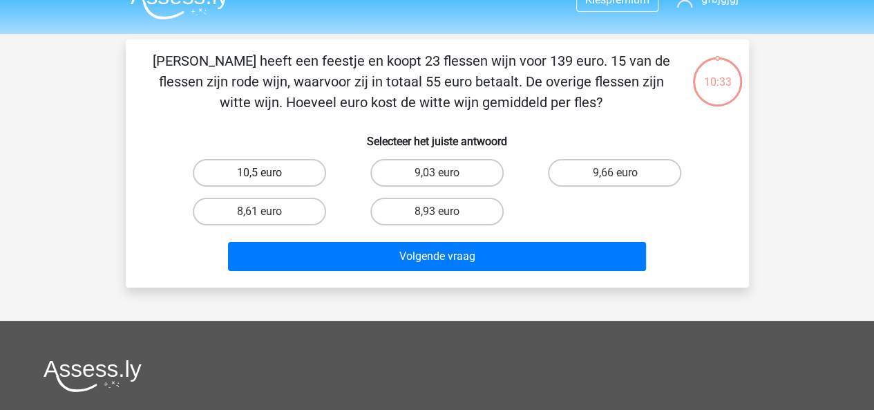
click at [280, 178] on label "10,5 euro" at bounding box center [259, 173] width 133 height 28
click at [268, 178] on input "10,5 euro" at bounding box center [263, 177] width 9 height 9
radio input "true"
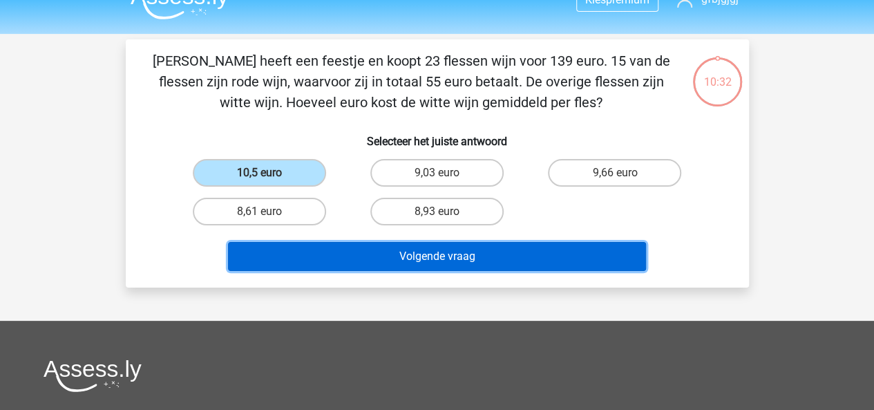
click at [374, 263] on button "Volgende vraag" at bounding box center [437, 256] width 418 height 29
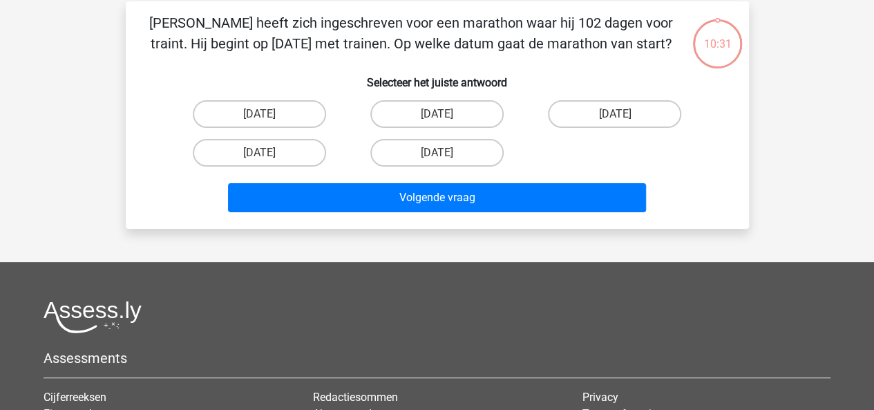
scroll to position [64, 0]
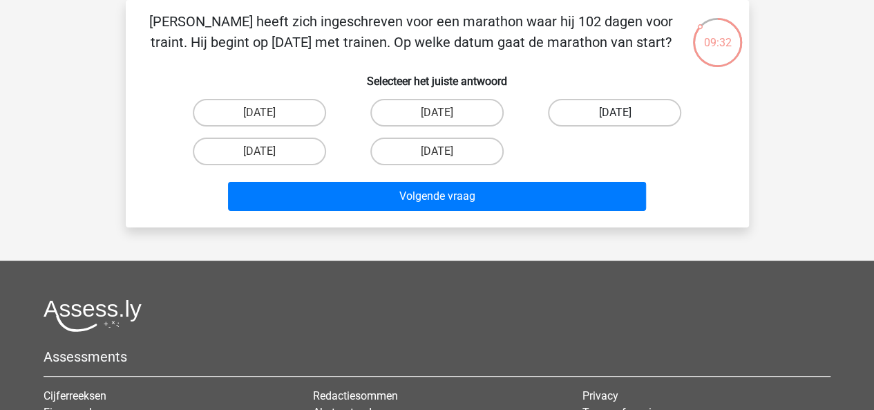
click at [637, 103] on label "25 november" at bounding box center [614, 113] width 133 height 28
click at [624, 113] on input "25 november" at bounding box center [619, 117] width 9 height 9
radio input "true"
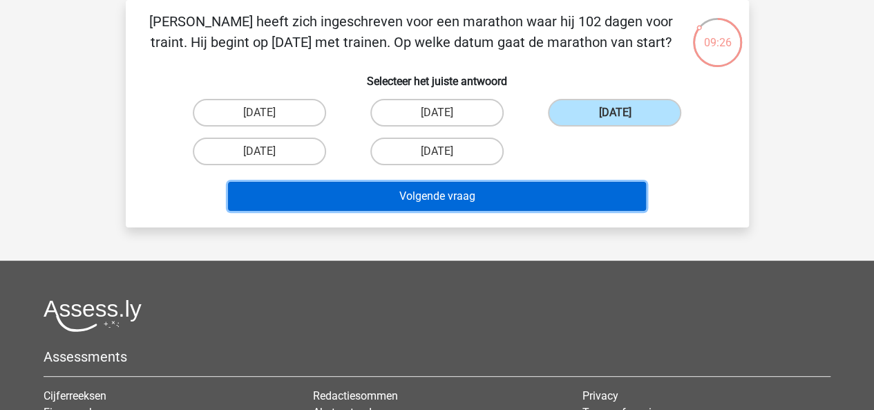
click at [565, 193] on button "Volgende vraag" at bounding box center [437, 196] width 418 height 29
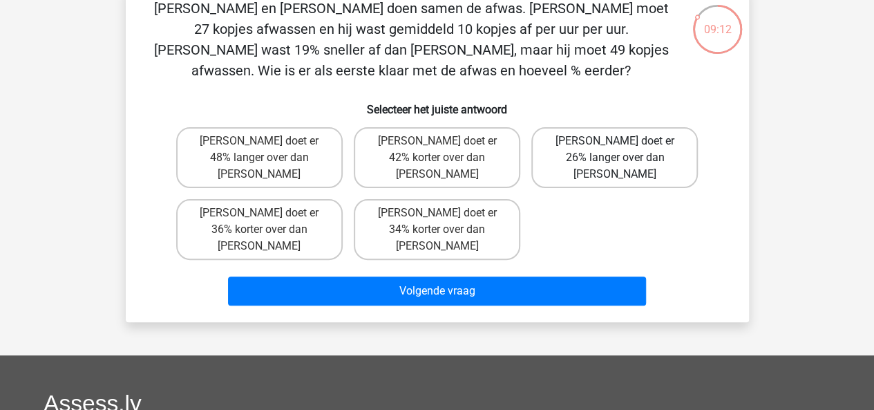
scroll to position [72, 0]
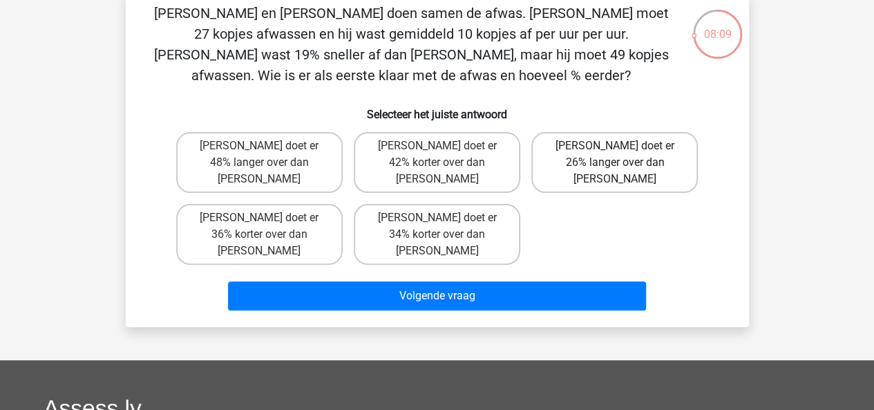
click at [609, 157] on label "[PERSON_NAME] doet er 26% langer over dan [PERSON_NAME]" at bounding box center [614, 162] width 167 height 61
click at [615, 155] on input "[PERSON_NAME] doet er 26% langer over dan [PERSON_NAME]" at bounding box center [619, 150] width 9 height 9
radio input "true"
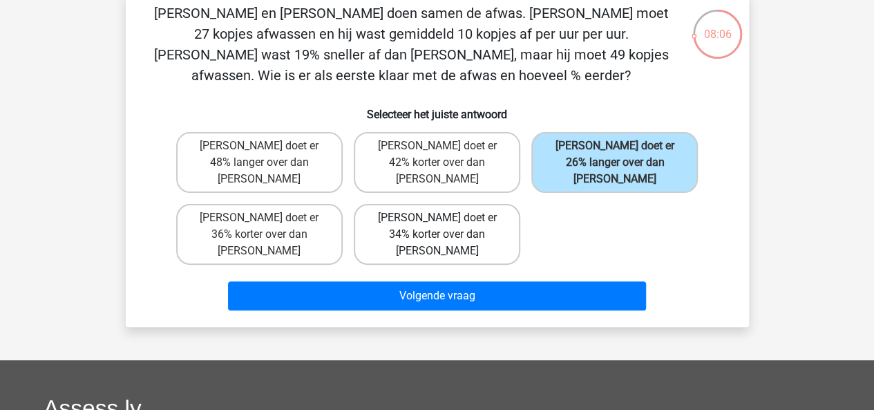
click at [415, 223] on label "Tom doet er 34% korter over dan Umberto" at bounding box center [437, 234] width 167 height 61
click at [437, 223] on input "Tom doet er 34% korter over dan Umberto" at bounding box center [441, 222] width 9 height 9
radio input "true"
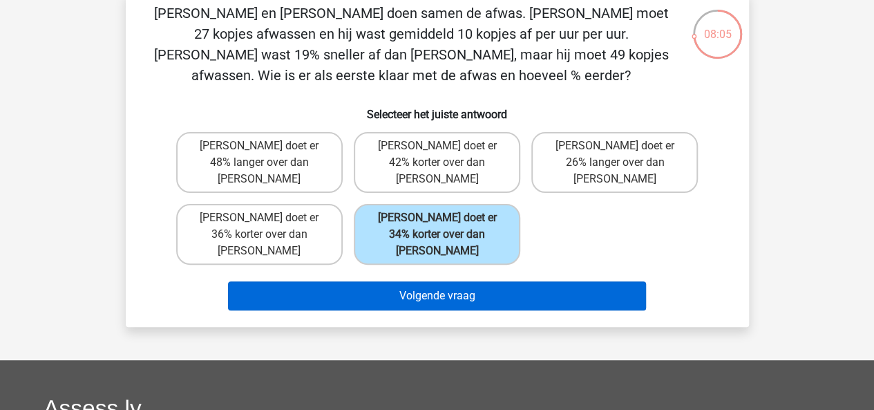
click at [484, 281] on button "Volgende vraag" at bounding box center [437, 295] width 418 height 29
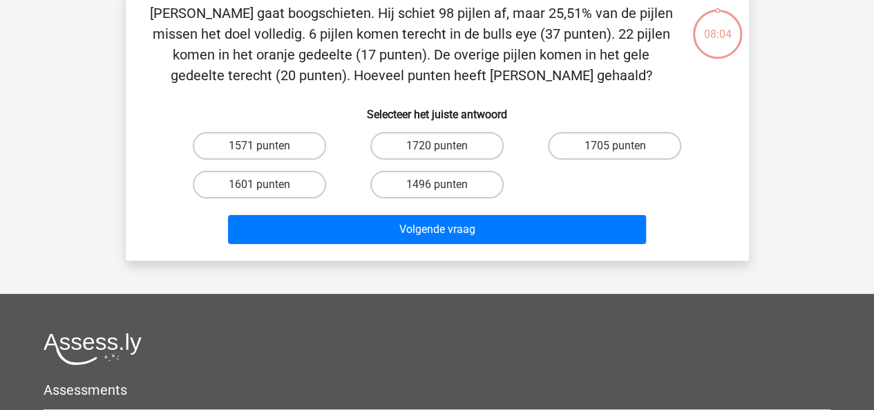
scroll to position [64, 0]
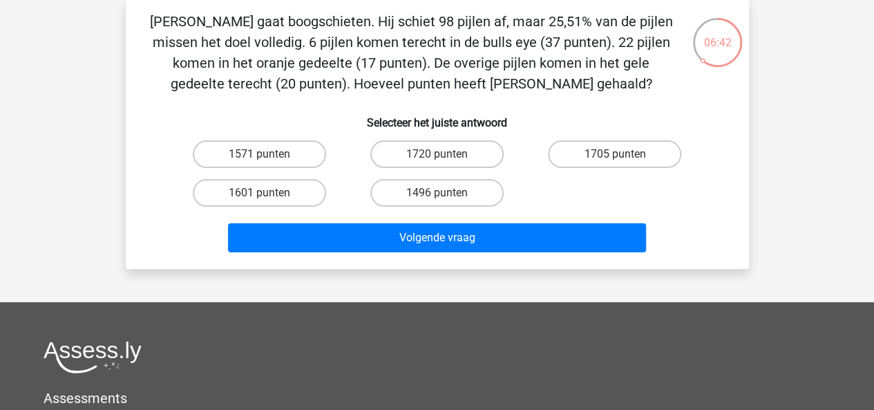
click at [465, 159] on label "1720 punten" at bounding box center [436, 154] width 133 height 28
click at [446, 159] on input "1720 punten" at bounding box center [441, 158] width 9 height 9
radio input "true"
click at [587, 160] on label "1705 punten" at bounding box center [614, 154] width 133 height 28
click at [615, 160] on input "1705 punten" at bounding box center [619, 158] width 9 height 9
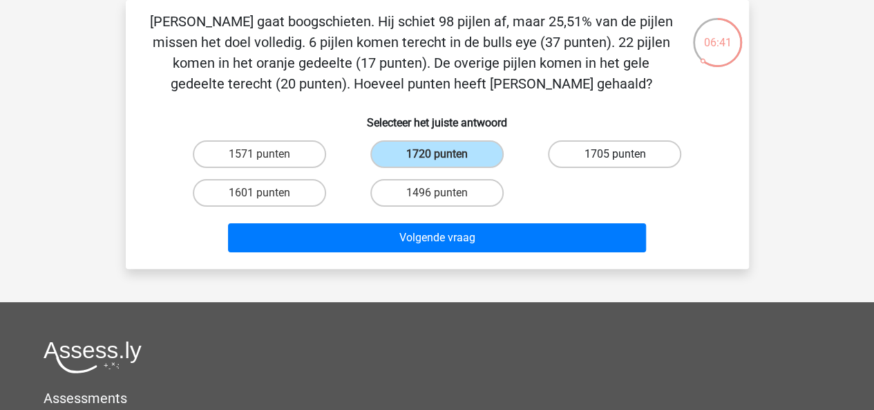
radio input "true"
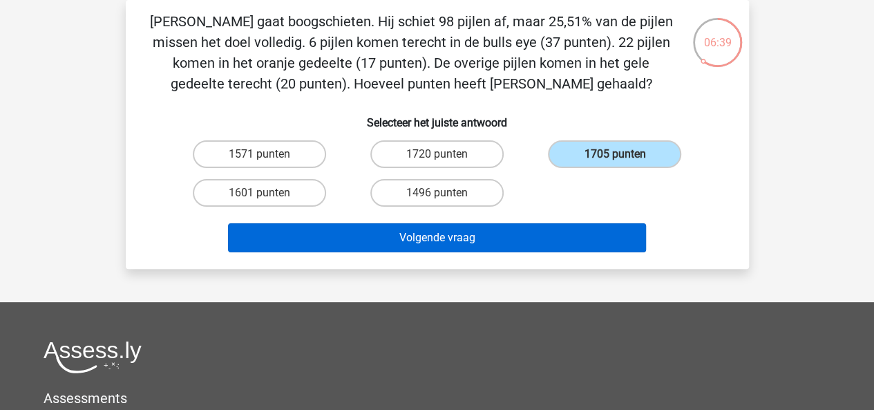
click at [518, 235] on button "Volgende vraag" at bounding box center [437, 237] width 418 height 29
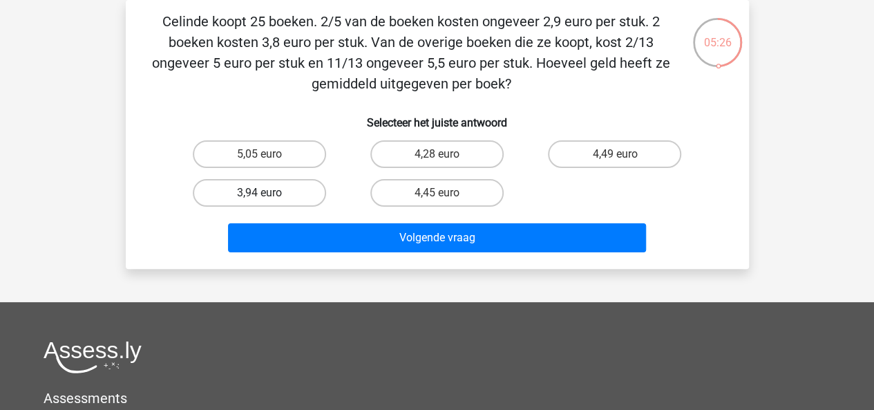
click at [281, 192] on label "3,94 euro" at bounding box center [259, 193] width 133 height 28
click at [268, 193] on input "3,94 euro" at bounding box center [263, 197] width 9 height 9
radio input "true"
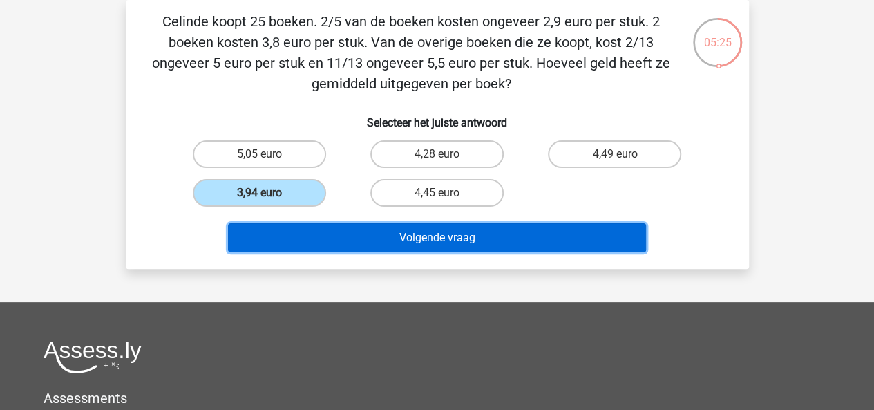
click at [355, 238] on button "Volgende vraag" at bounding box center [437, 237] width 418 height 29
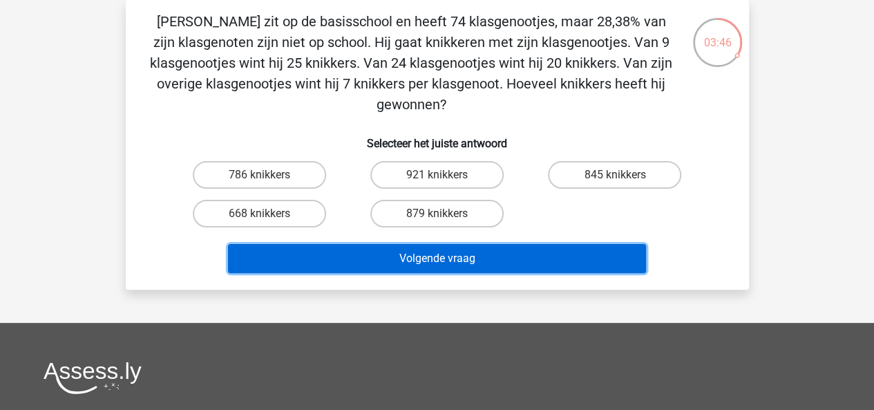
click at [528, 253] on button "Volgende vraag" at bounding box center [437, 258] width 418 height 29
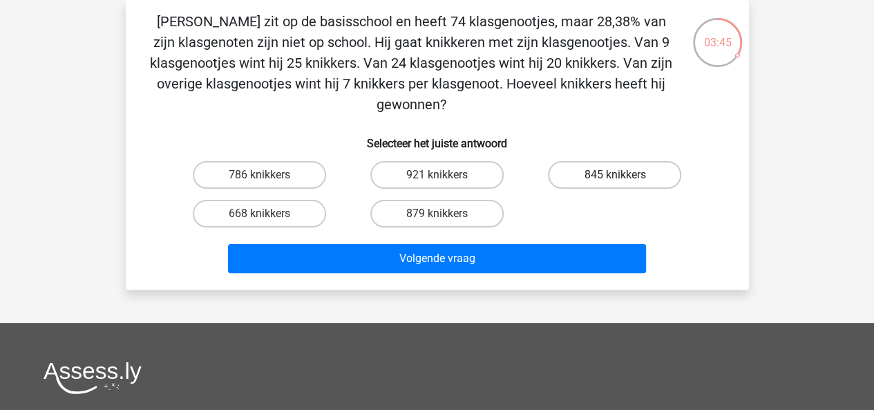
click at [600, 181] on label "845 knikkers" at bounding box center [614, 175] width 133 height 28
click at [615, 181] on input "845 knikkers" at bounding box center [619, 179] width 9 height 9
radio input "true"
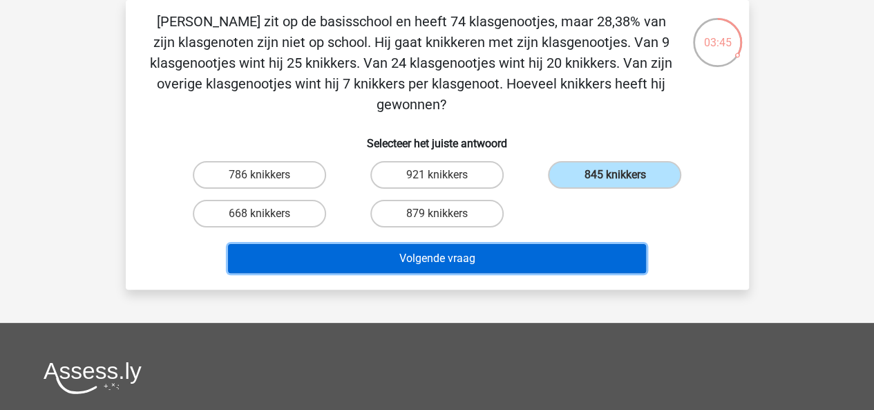
click at [548, 256] on button "Volgende vraag" at bounding box center [437, 258] width 418 height 29
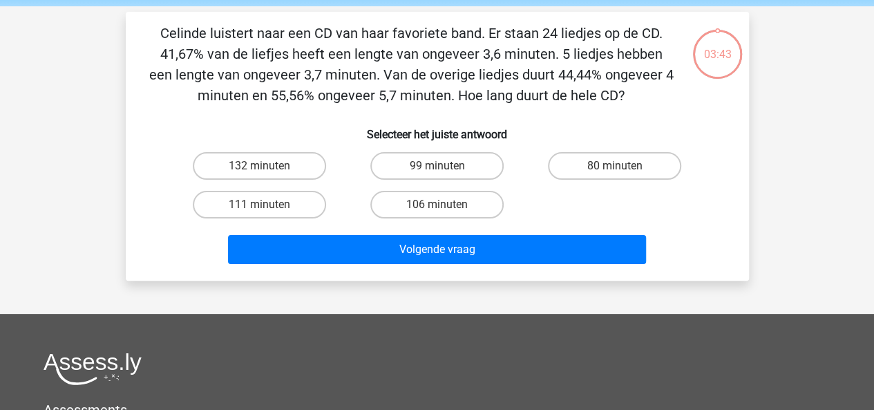
scroll to position [50, 0]
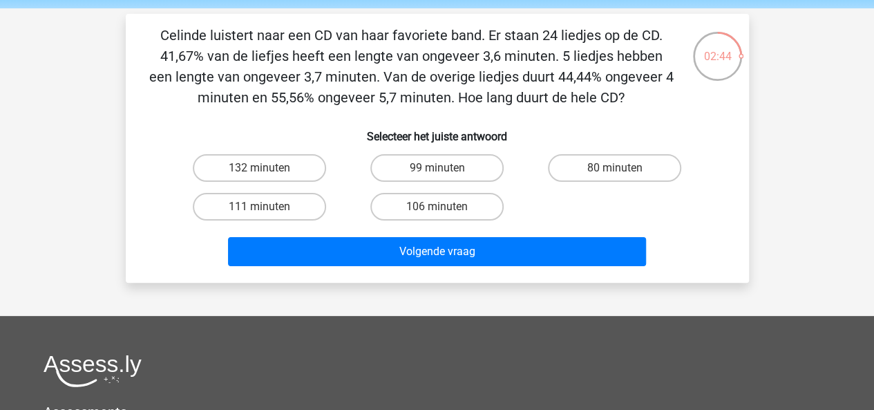
click at [445, 209] on input "106 minuten" at bounding box center [441, 211] width 9 height 9
radio input "true"
click at [280, 216] on label "111 minuten" at bounding box center [259, 207] width 133 height 28
click at [268, 216] on input "111 minuten" at bounding box center [263, 211] width 9 height 9
radio input "true"
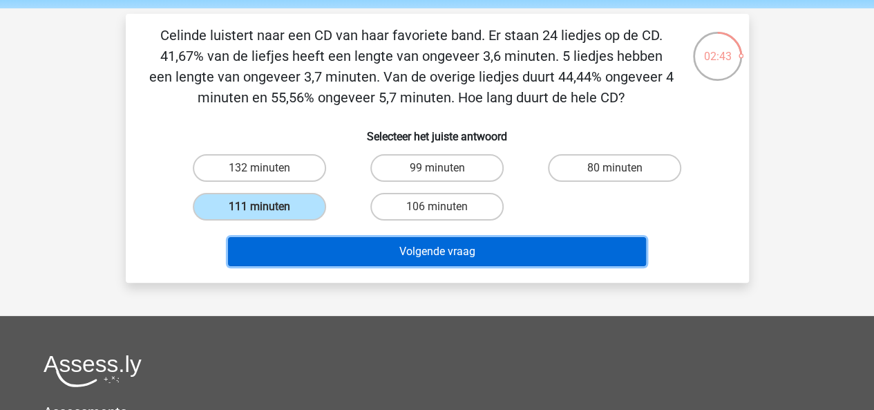
click at [311, 254] on button "Volgende vraag" at bounding box center [437, 251] width 418 height 29
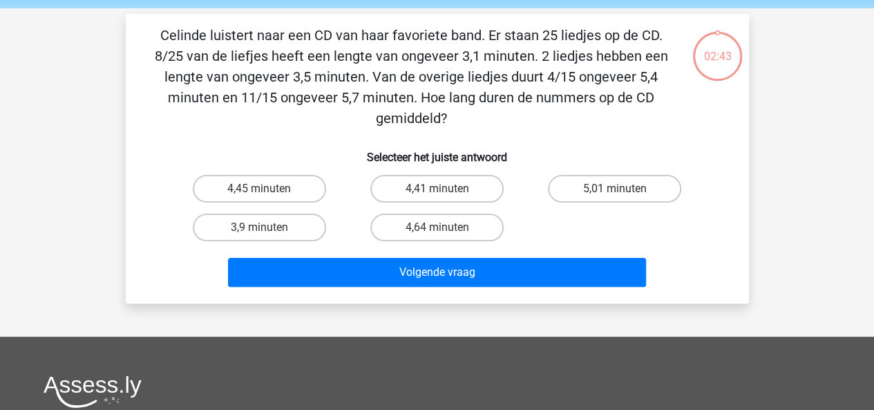
scroll to position [64, 0]
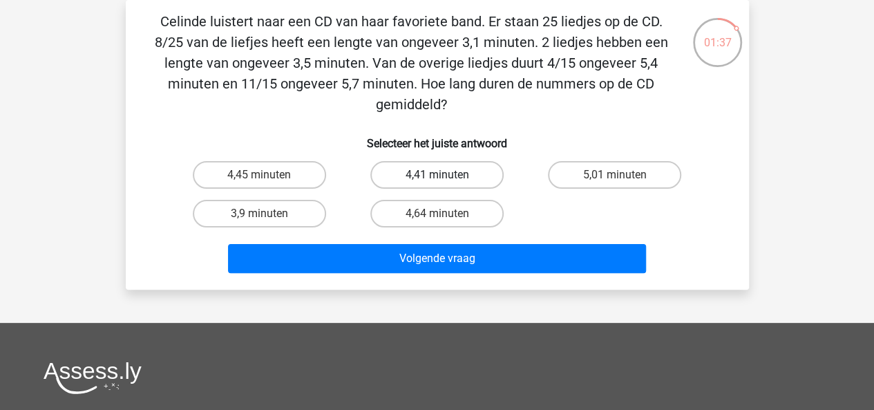
click at [422, 177] on label "4,41 minuten" at bounding box center [436, 175] width 133 height 28
click at [437, 177] on input "4,41 minuten" at bounding box center [441, 179] width 9 height 9
radio input "true"
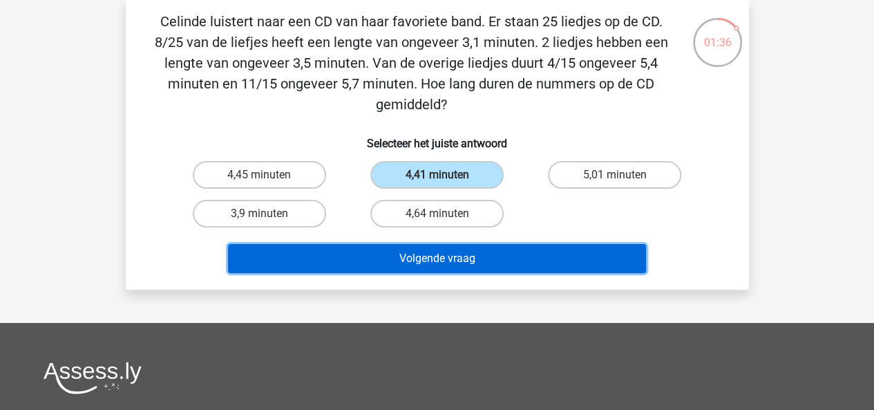
click at [390, 256] on button "Volgende vraag" at bounding box center [437, 258] width 418 height 29
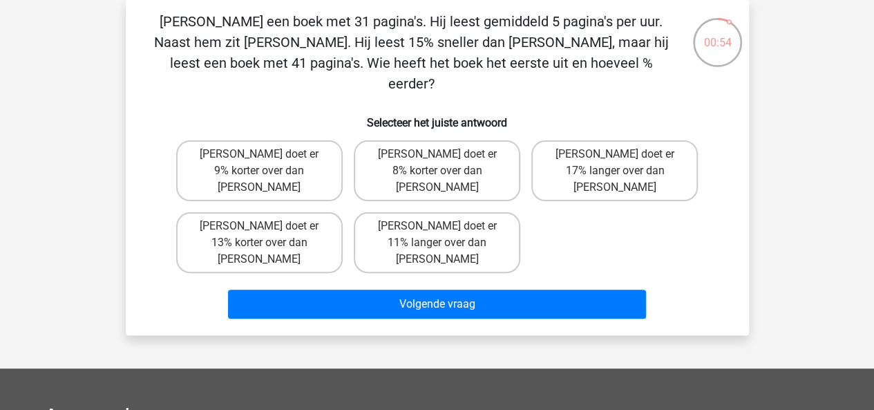
click at [301, 212] on label "Tom doet er 13% korter over dan Umberto" at bounding box center [259, 242] width 167 height 61
click at [268, 226] on input "Tom doet er 13% korter over dan Umberto" at bounding box center [263, 230] width 9 height 9
radio input "true"
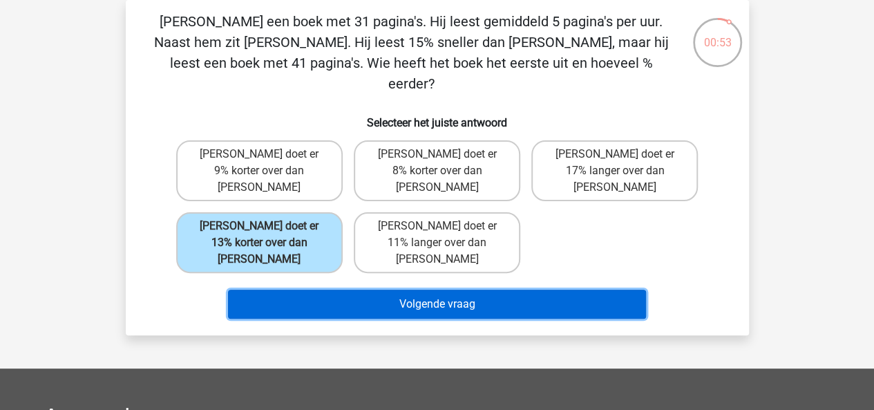
click at [326, 290] on button "Volgende vraag" at bounding box center [437, 304] width 418 height 29
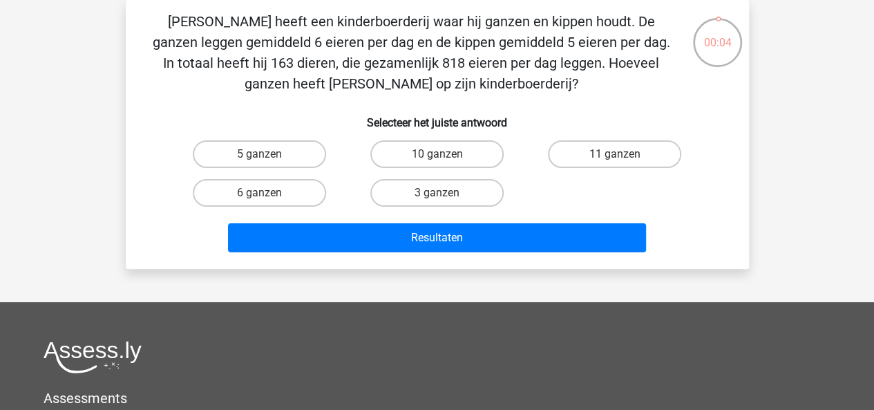
click at [284, 199] on label "6 ganzen" at bounding box center [259, 193] width 133 height 28
click at [268, 199] on input "6 ganzen" at bounding box center [263, 197] width 9 height 9
radio input "true"
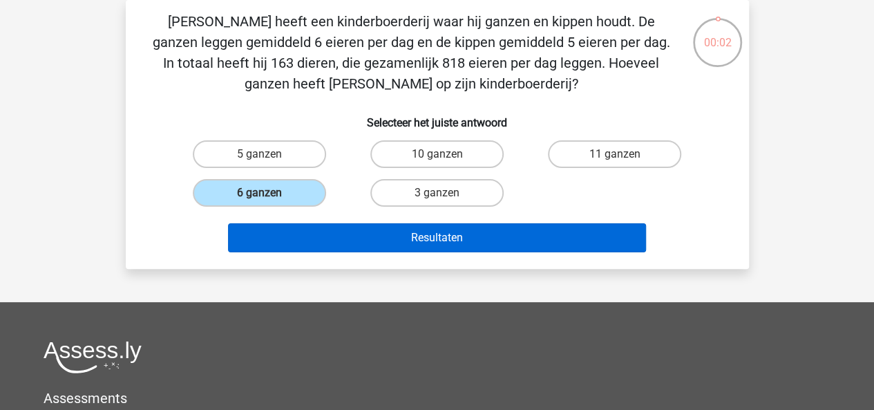
click at [351, 239] on button "Resultaten" at bounding box center [437, 237] width 418 height 29
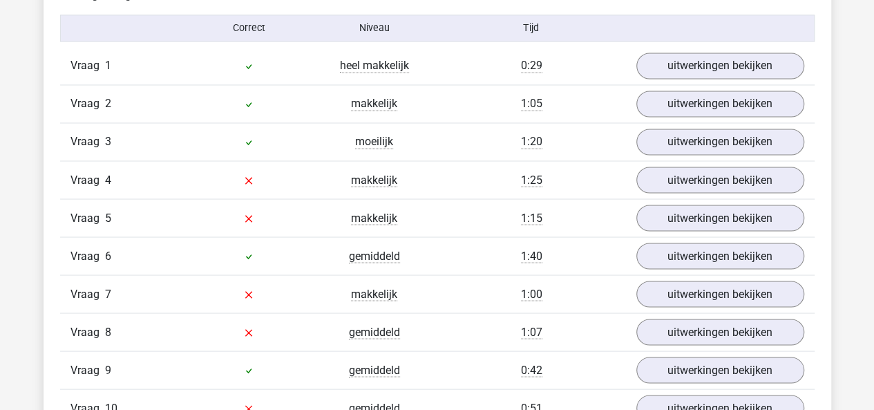
scroll to position [1151, 0]
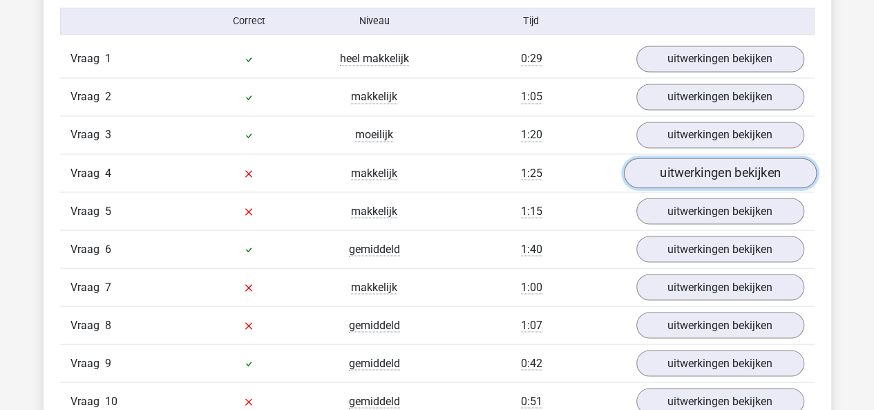
click at [682, 175] on link "uitwerkingen bekijken" at bounding box center [719, 173] width 193 height 30
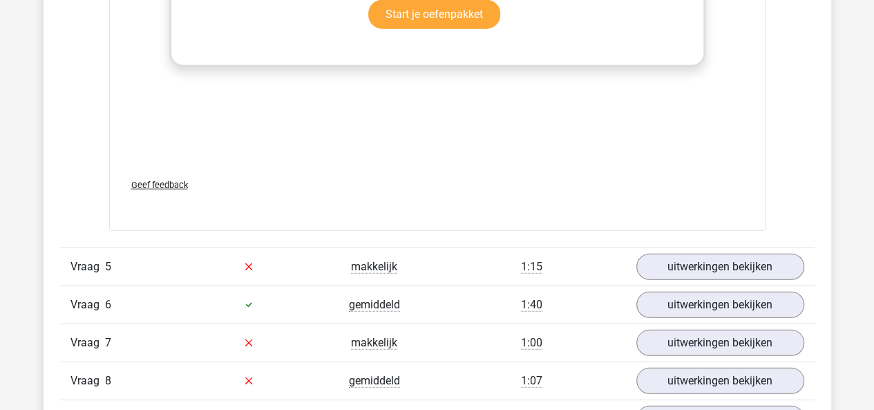
scroll to position [1843, 0]
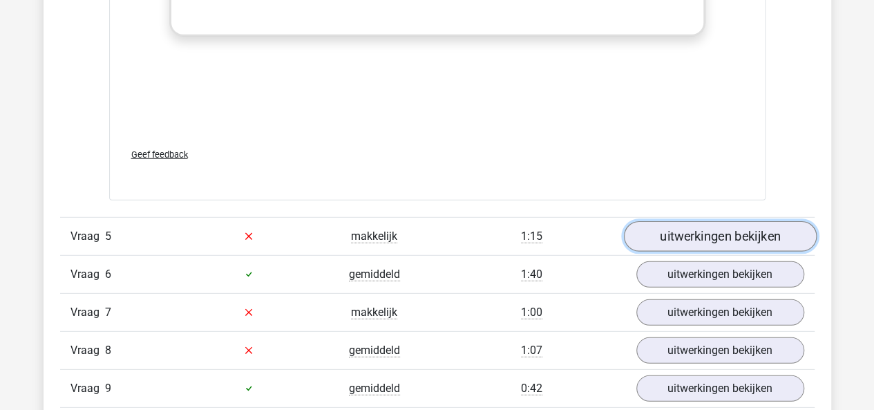
click at [664, 232] on link "uitwerkingen bekijken" at bounding box center [719, 236] width 193 height 30
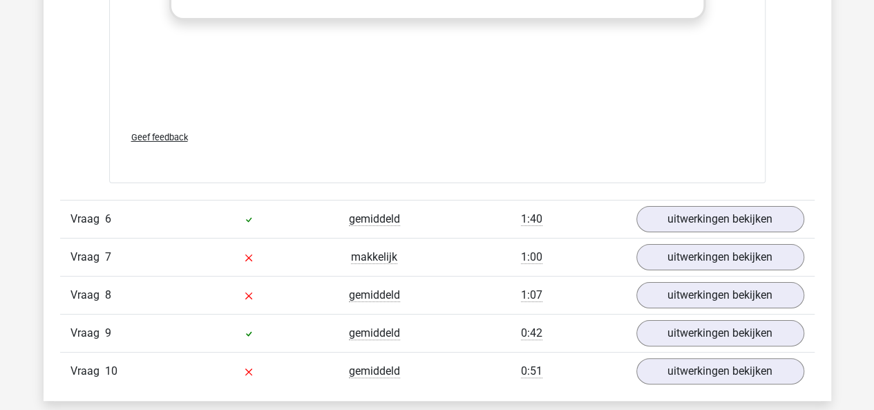
scroll to position [2630, 0]
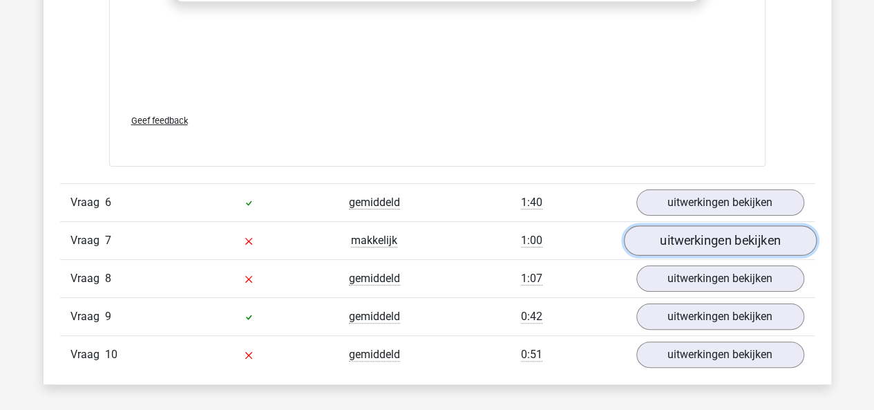
click at [687, 232] on link "uitwerkingen bekijken" at bounding box center [719, 240] width 193 height 30
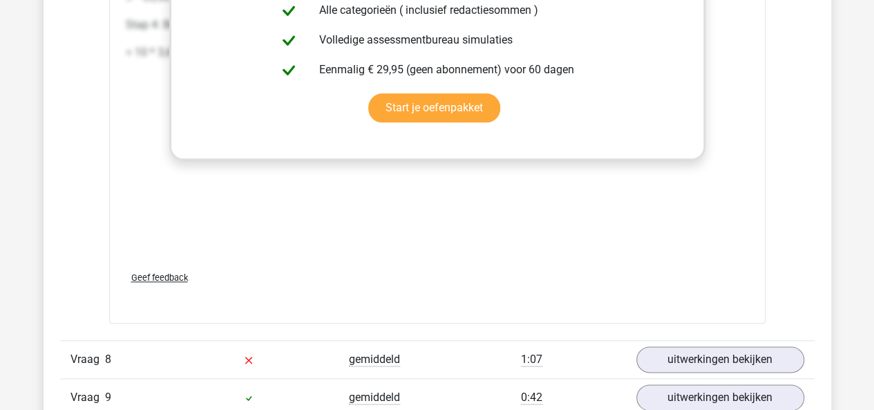
scroll to position [3373, 0]
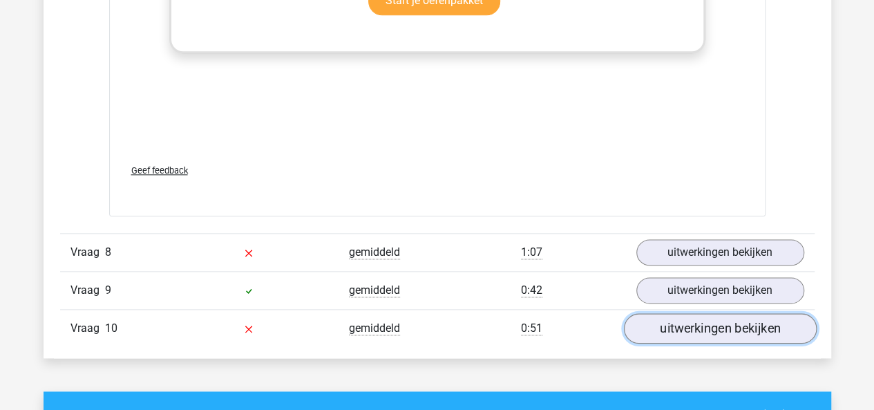
click at [661, 313] on link "uitwerkingen bekijken" at bounding box center [719, 328] width 193 height 30
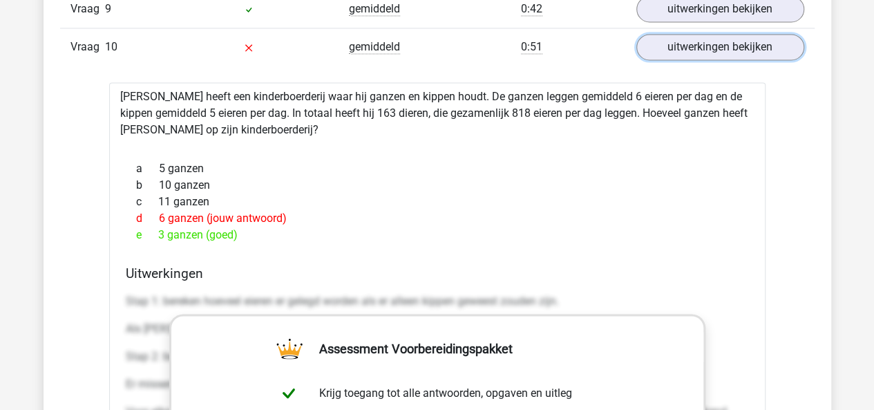
scroll to position [3658, 0]
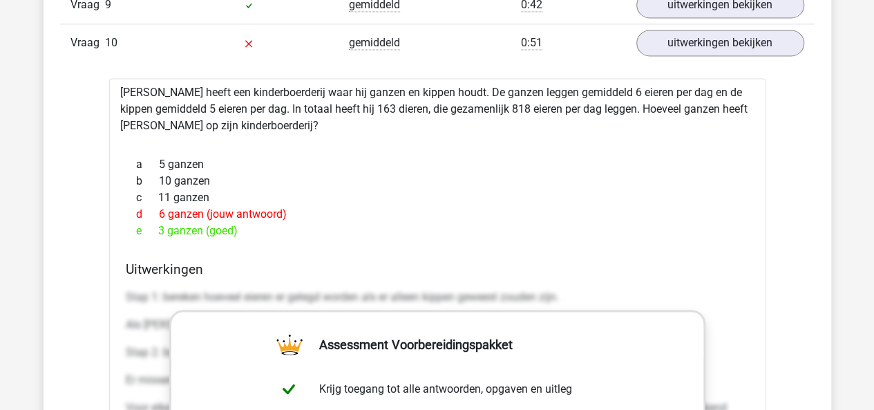
click at [139, 223] on span "e" at bounding box center [147, 231] width 22 height 17
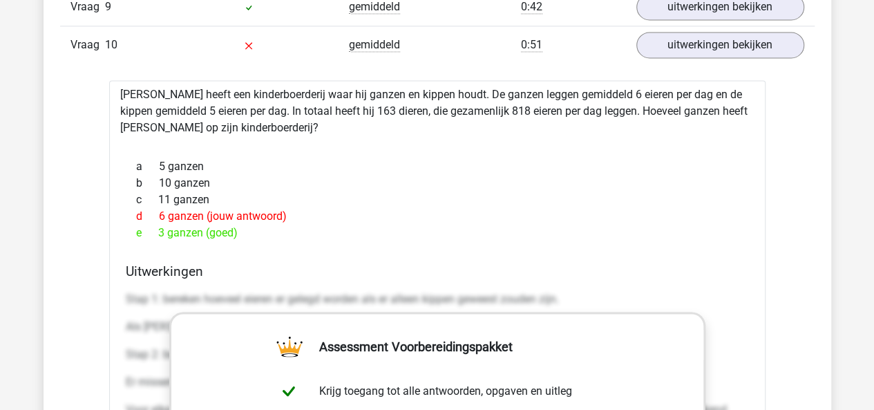
scroll to position [3655, 0]
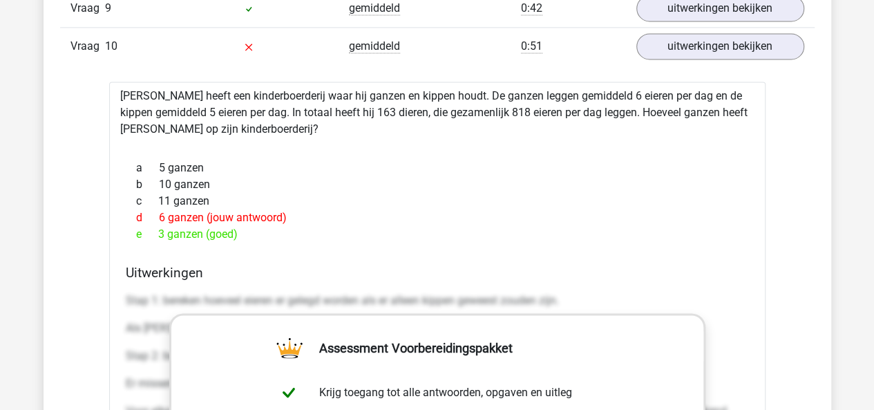
click at [276, 234] on div "a 5 ganzen b 10 ganzen c 11 ganzen d 6 ganzen (jouw antwoord) e 3 ganzen (goed)" at bounding box center [437, 201] width 623 height 94
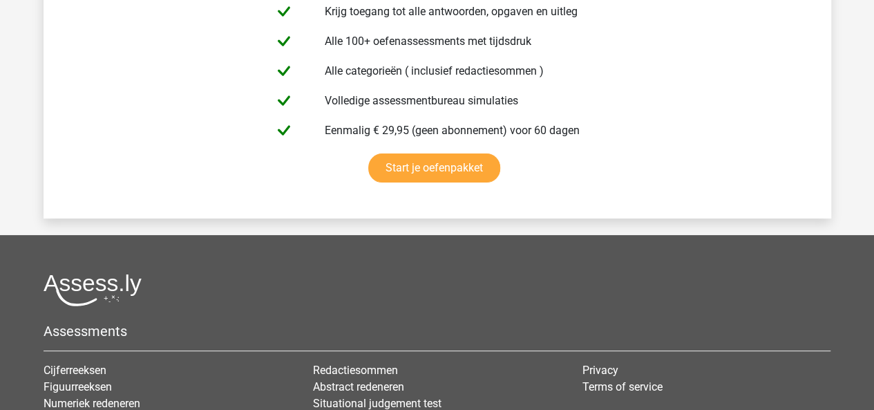
scroll to position [5488, 0]
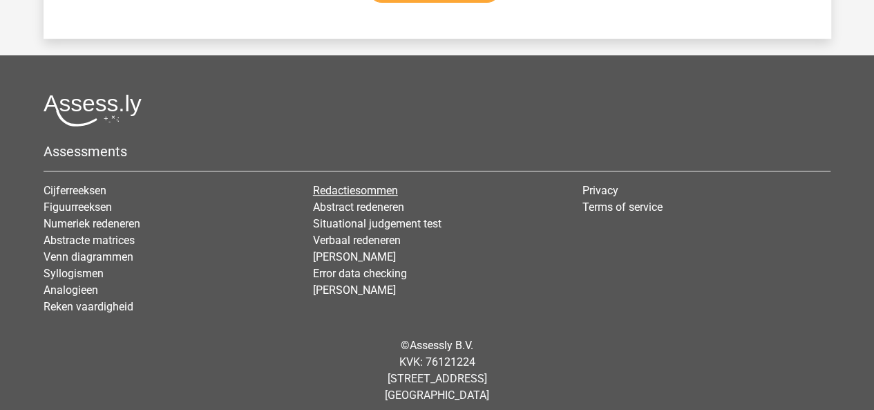
click at [370, 184] on link "Redactiesommen" at bounding box center [355, 190] width 85 height 13
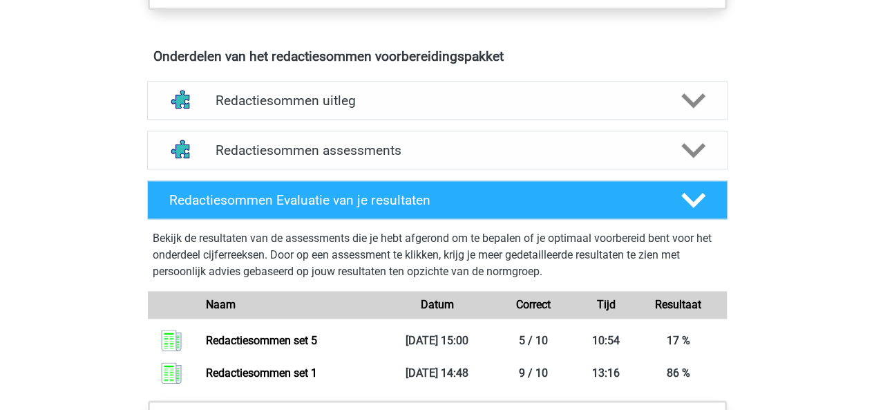
scroll to position [807, 0]
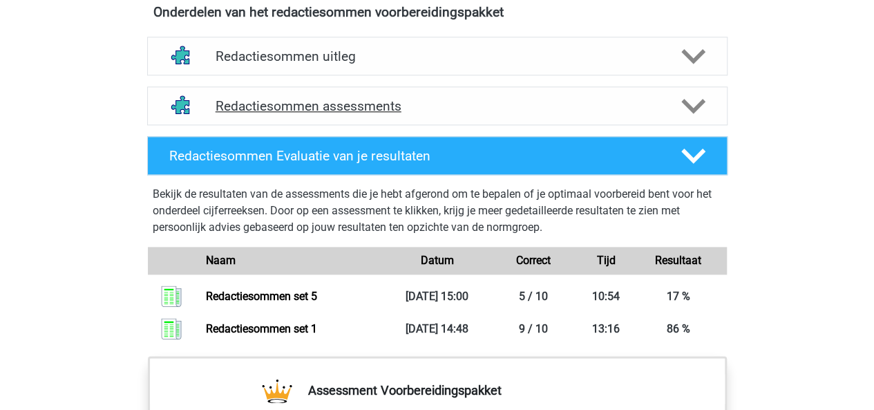
click at [531, 125] on div "Redactiesommen assessments" at bounding box center [437, 105] width 581 height 39
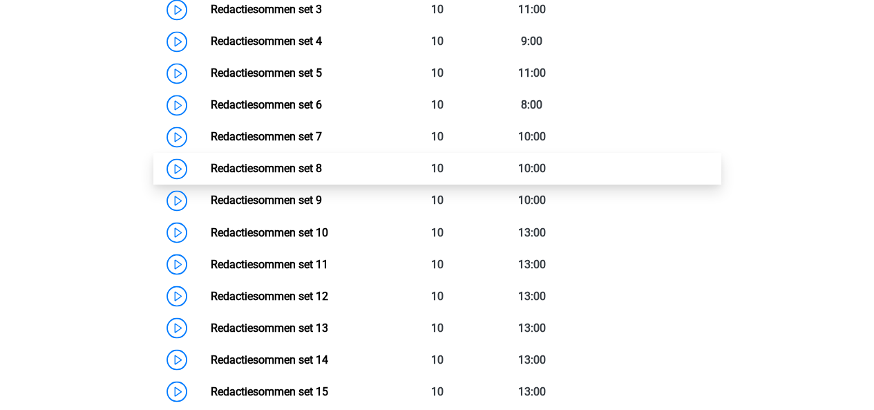
scroll to position [1061, 0]
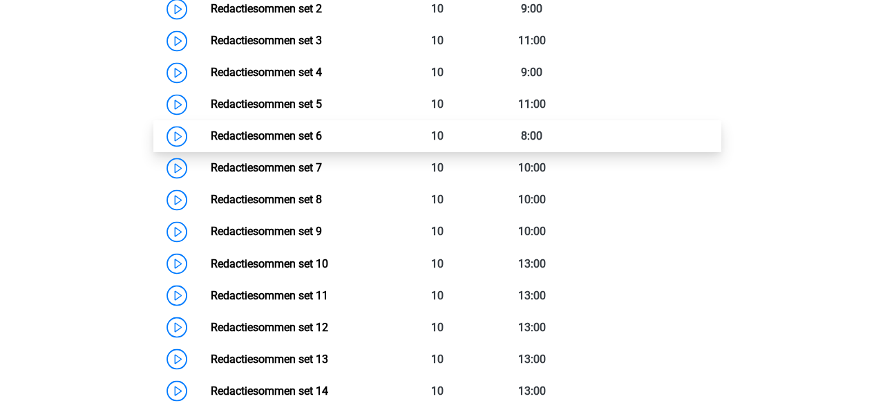
click at [314, 142] on link "Redactiesommen set 6" at bounding box center [266, 135] width 111 height 13
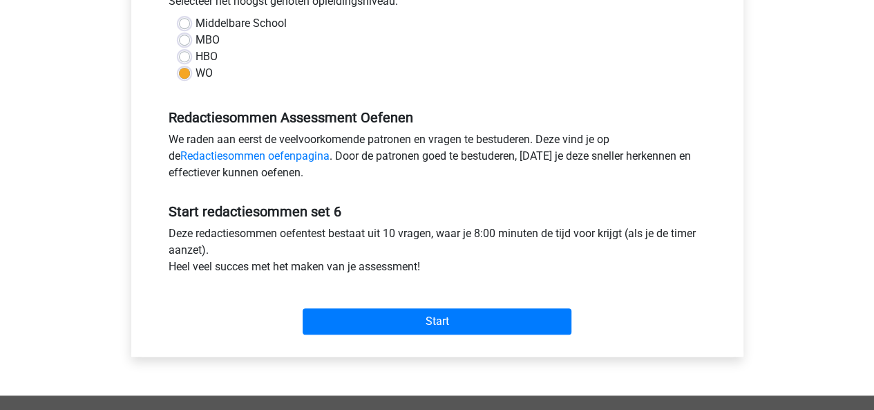
scroll to position [333, 0]
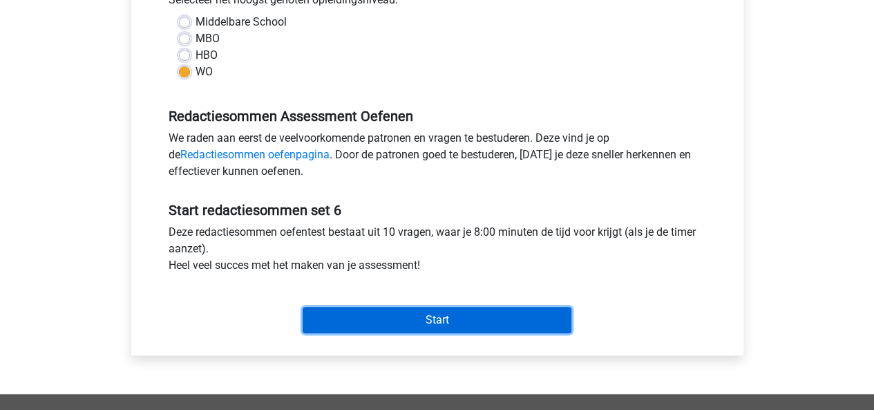
click at [406, 308] on input "Start" at bounding box center [437, 320] width 269 height 26
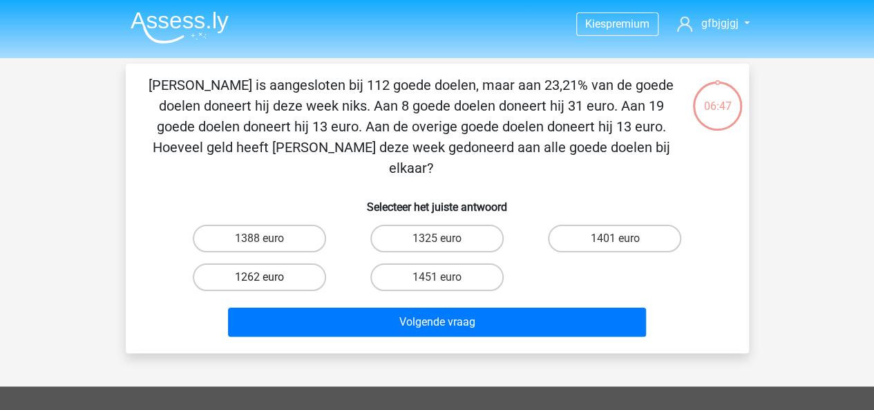
click at [312, 263] on label "1262 euro" at bounding box center [259, 277] width 133 height 28
click at [268, 277] on input "1262 euro" at bounding box center [263, 281] width 9 height 9
radio input "true"
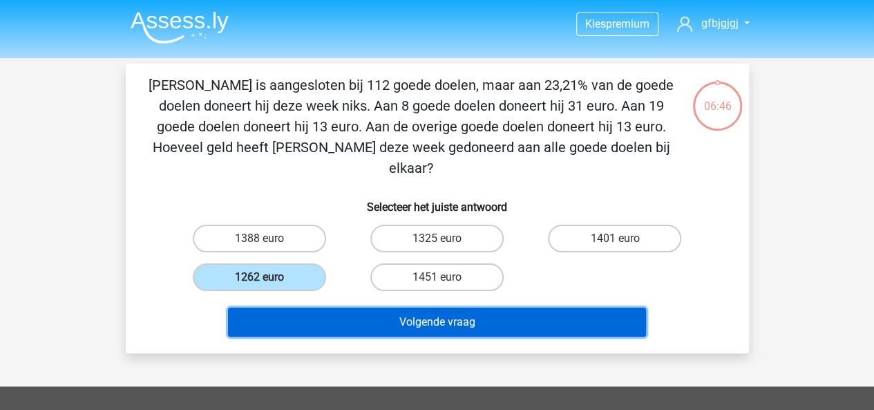
click at [388, 314] on button "Volgende vraag" at bounding box center [437, 322] width 418 height 29
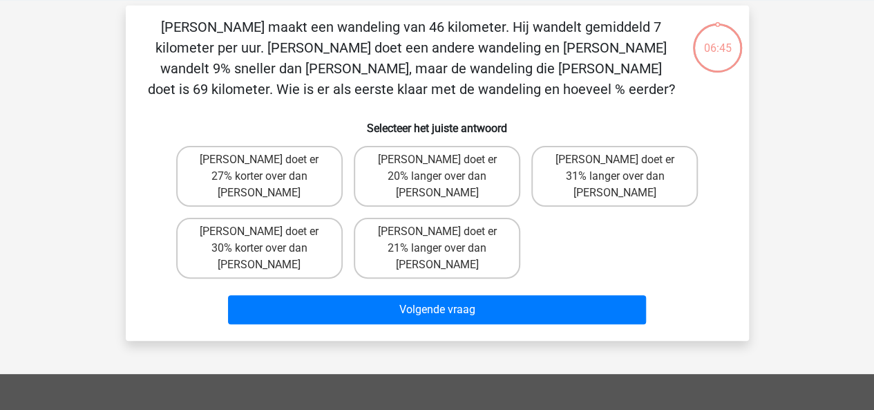
scroll to position [64, 0]
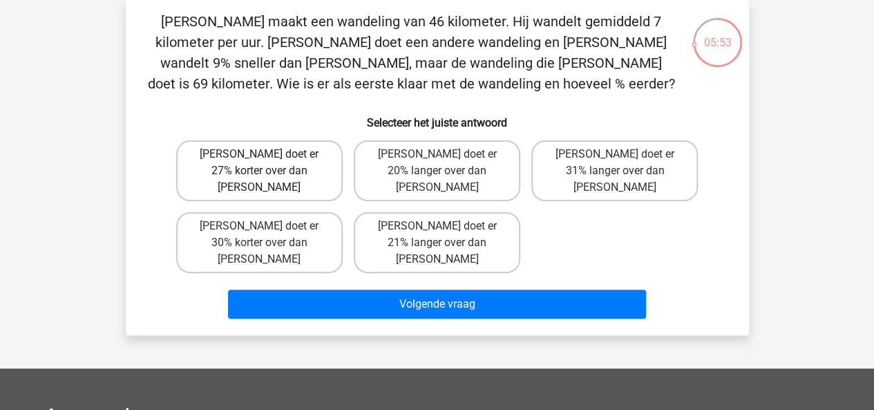
click at [261, 171] on label "Tom doet er 27% korter over dan Umberto" at bounding box center [259, 170] width 167 height 61
click at [261, 163] on input "Tom doet er 27% korter over dan Umberto" at bounding box center [263, 158] width 9 height 9
radio input "true"
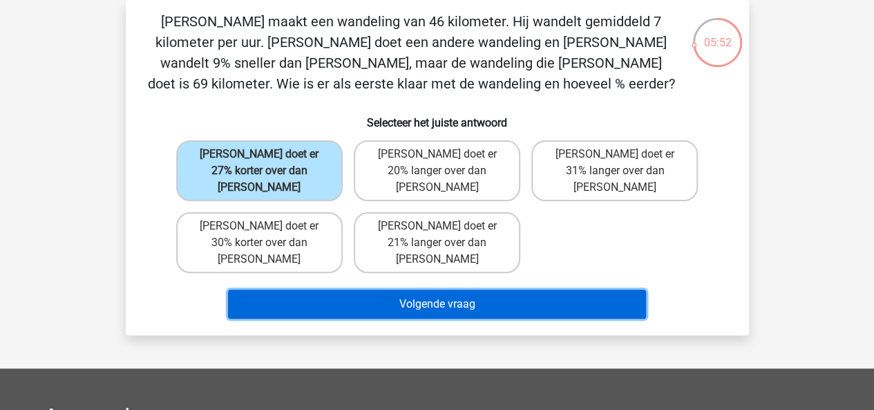
click at [377, 290] on button "Volgende vraag" at bounding box center [437, 304] width 418 height 29
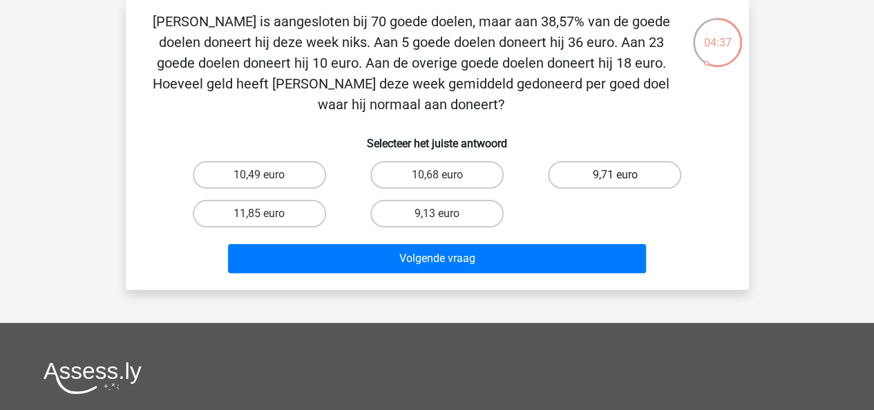
click at [594, 176] on label "9,71 euro" at bounding box center [614, 175] width 133 height 28
click at [615, 176] on input "9,71 euro" at bounding box center [619, 179] width 9 height 9
radio input "true"
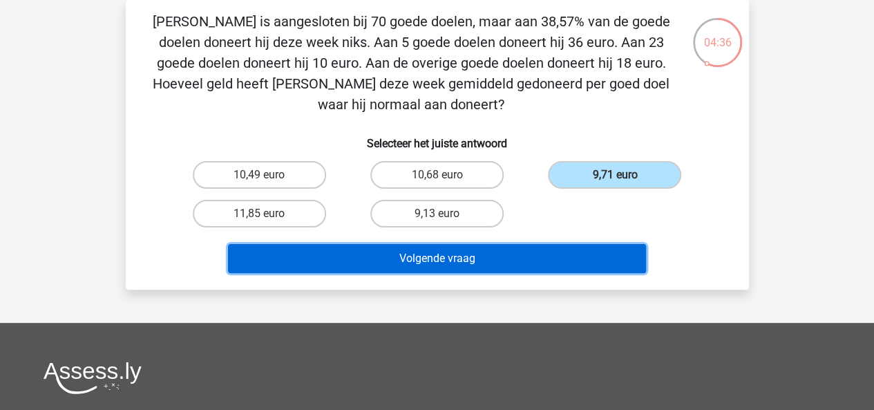
click at [564, 247] on button "Volgende vraag" at bounding box center [437, 258] width 418 height 29
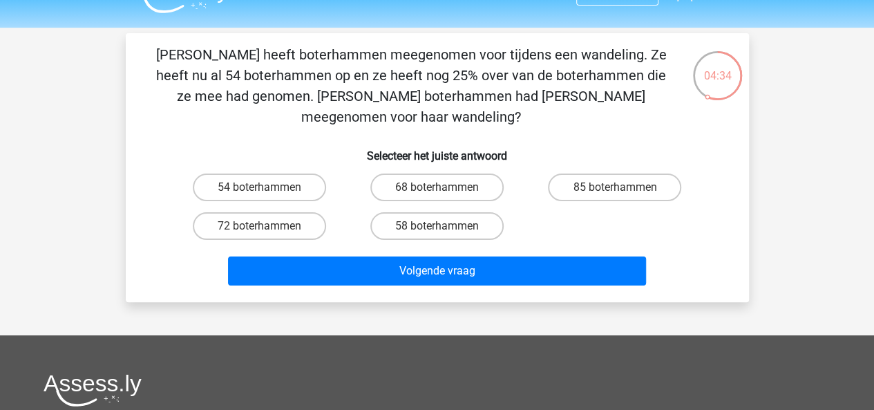
scroll to position [16, 0]
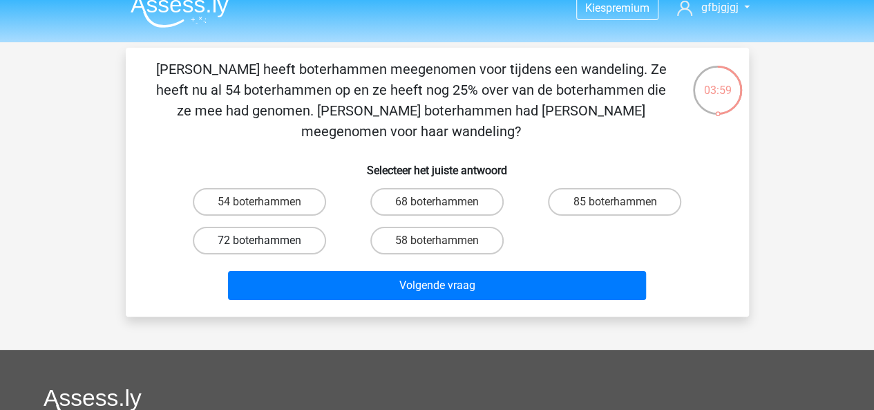
click at [324, 227] on label "72 boterhammen" at bounding box center [259, 241] width 133 height 28
click at [268, 241] on input "72 boterhammen" at bounding box center [263, 245] width 9 height 9
radio input "true"
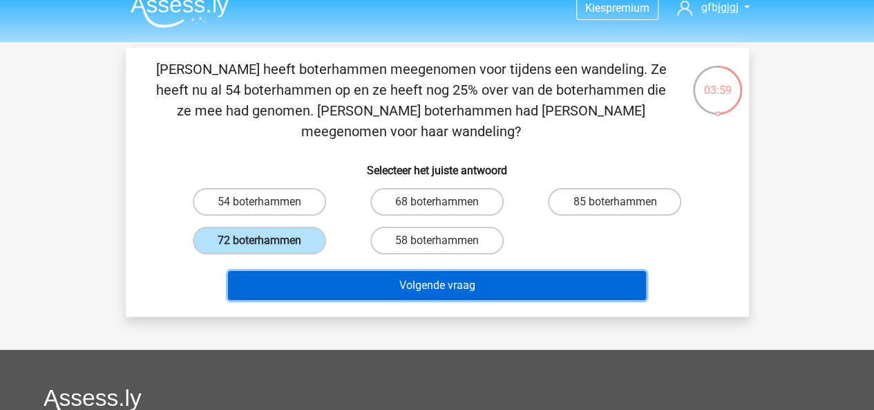
click at [384, 271] on button "Volgende vraag" at bounding box center [437, 285] width 418 height 29
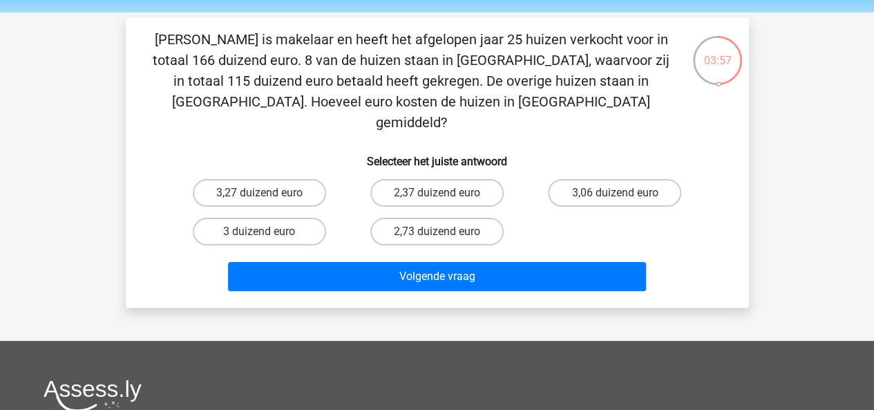
scroll to position [17, 0]
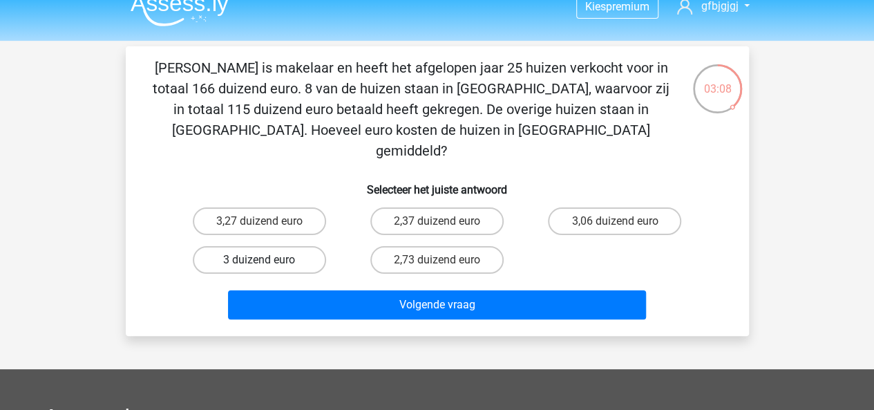
click at [311, 246] on label "3 duizend euro" at bounding box center [259, 260] width 133 height 28
click at [268, 260] on input "3 duizend euro" at bounding box center [263, 264] width 9 height 9
radio input "true"
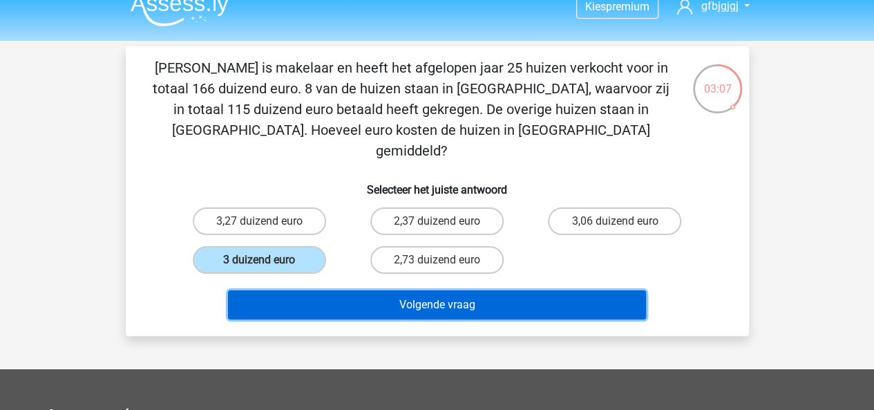
click at [367, 290] on button "Volgende vraag" at bounding box center [437, 304] width 418 height 29
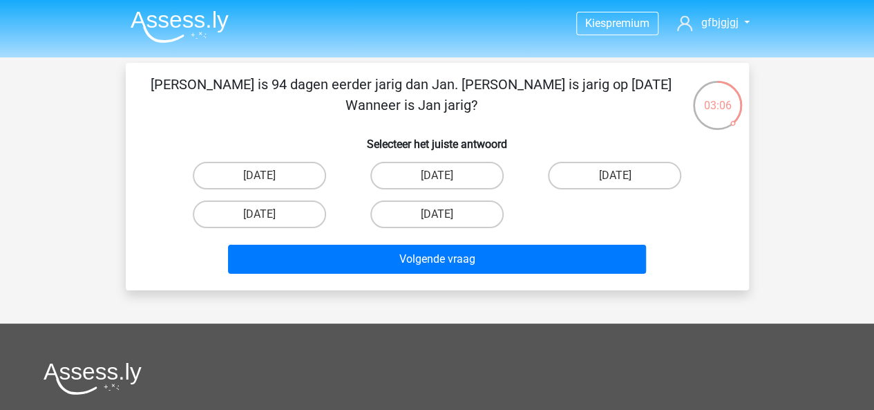
scroll to position [0, 0]
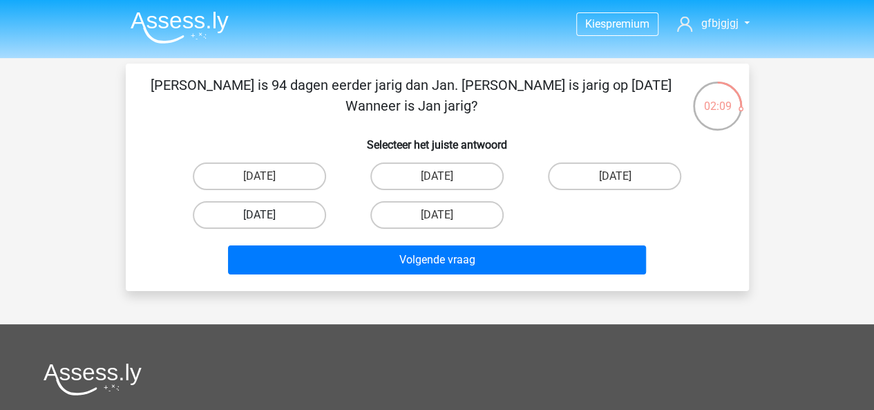
click at [281, 209] on label "13 augustus" at bounding box center [259, 215] width 133 height 28
click at [268, 215] on input "13 augustus" at bounding box center [263, 219] width 9 height 9
radio input "true"
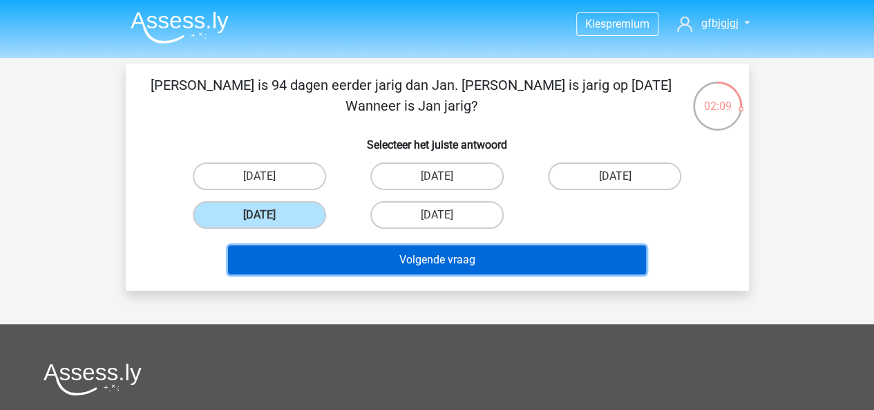
click at [365, 263] on button "Volgende vraag" at bounding box center [437, 259] width 418 height 29
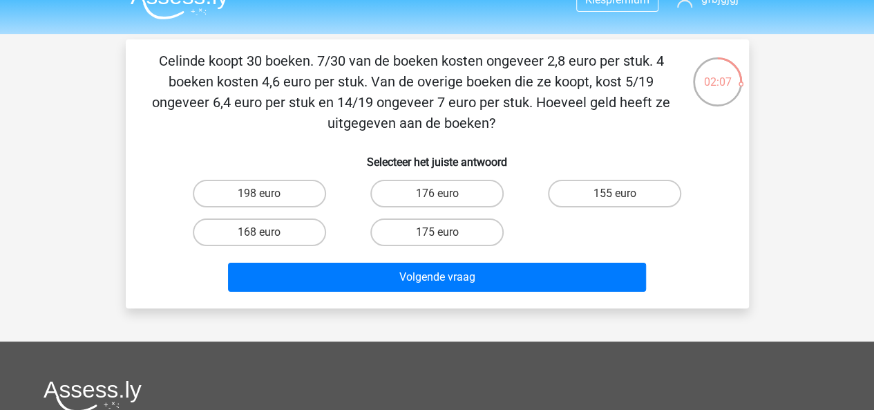
scroll to position [16, 0]
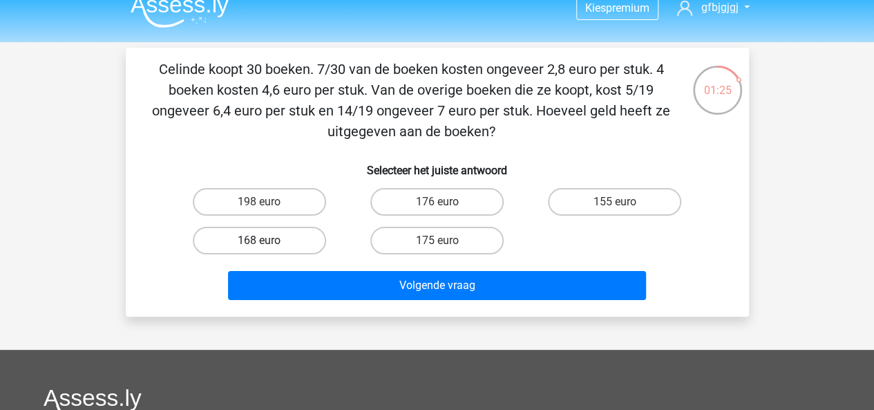
click at [302, 243] on label "168 euro" at bounding box center [259, 241] width 133 height 28
click at [268, 243] on input "168 euro" at bounding box center [263, 245] width 9 height 9
radio input "true"
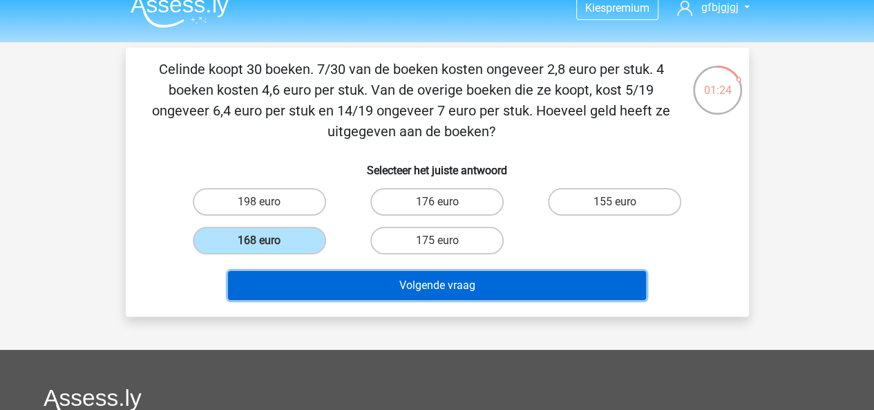
click at [364, 277] on button "Volgende vraag" at bounding box center [437, 285] width 418 height 29
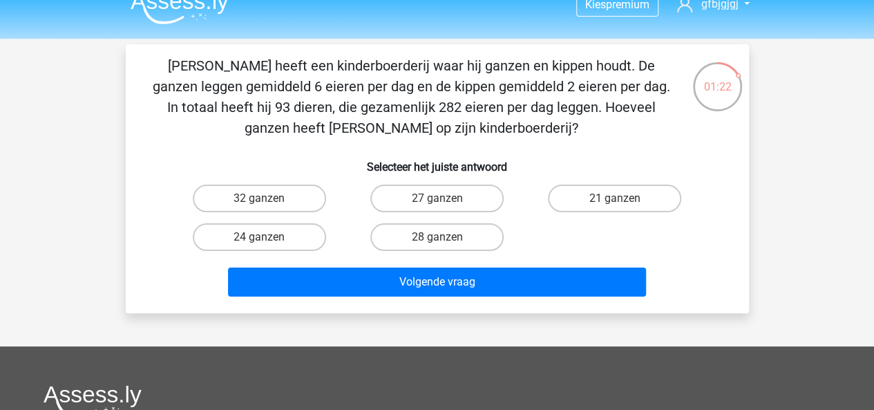
scroll to position [15, 0]
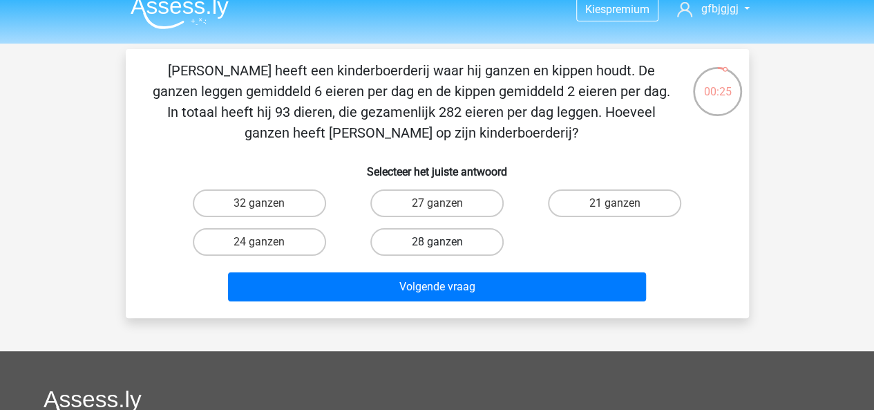
click at [432, 234] on label "28 ganzen" at bounding box center [436, 242] width 133 height 28
click at [437, 242] on input "28 ganzen" at bounding box center [441, 246] width 9 height 9
radio input "true"
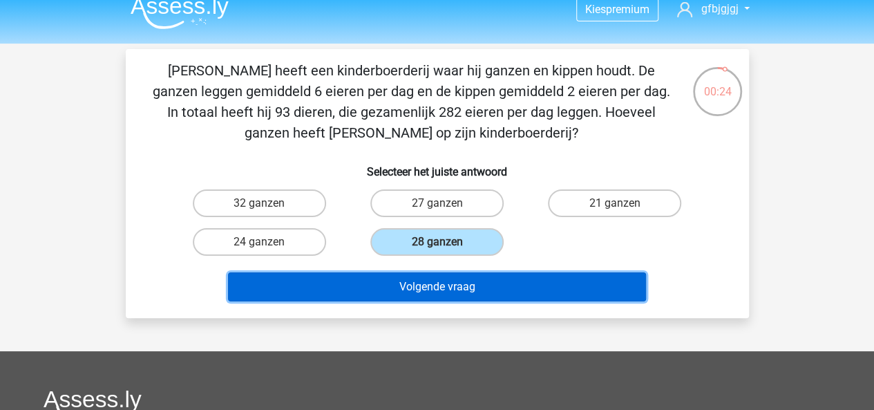
click at [471, 281] on button "Volgende vraag" at bounding box center [437, 286] width 418 height 29
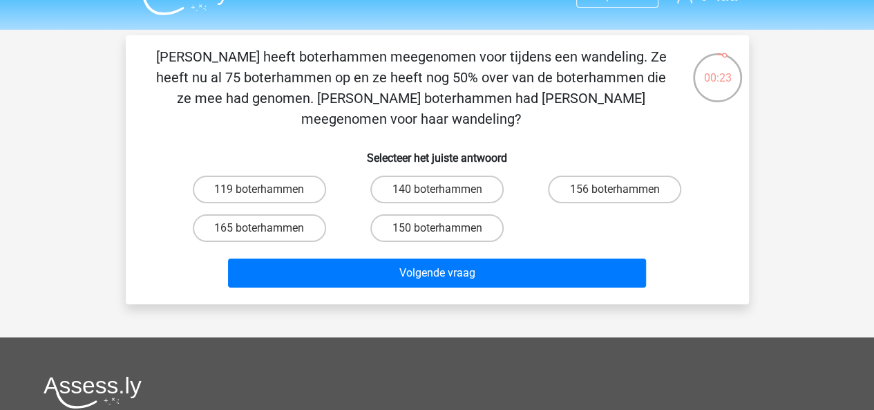
scroll to position [16, 0]
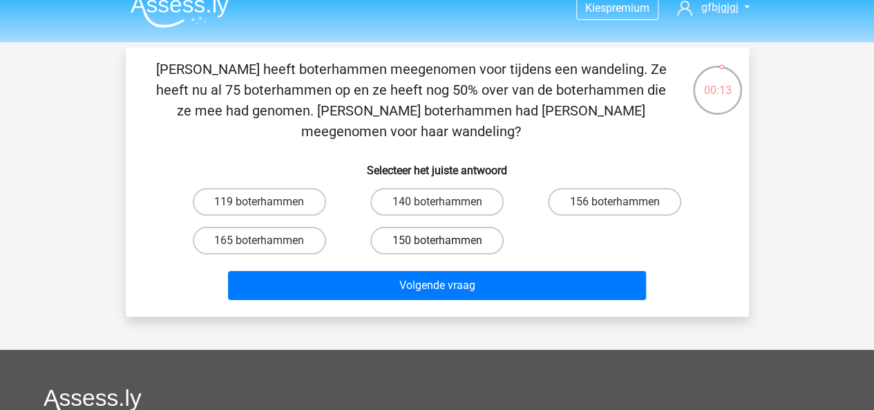
click at [428, 230] on label "150 boterhammen" at bounding box center [436, 241] width 133 height 28
click at [437, 241] on input "150 boterhammen" at bounding box center [441, 245] width 9 height 9
radio input "true"
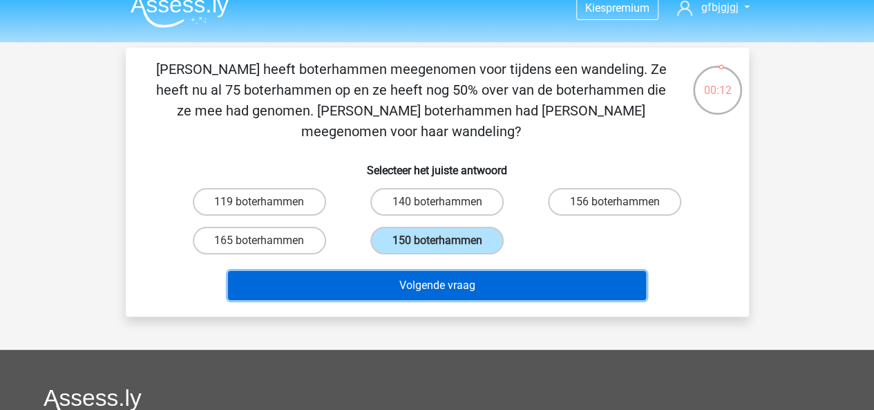
click at [445, 271] on button "Volgende vraag" at bounding box center [437, 285] width 418 height 29
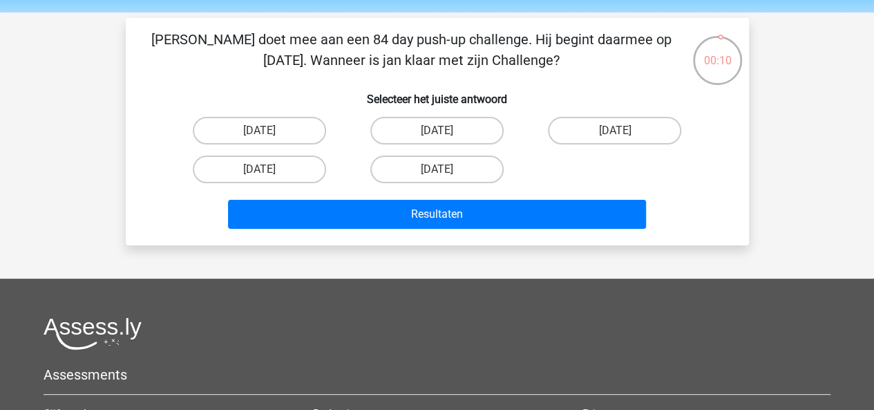
scroll to position [40, 0]
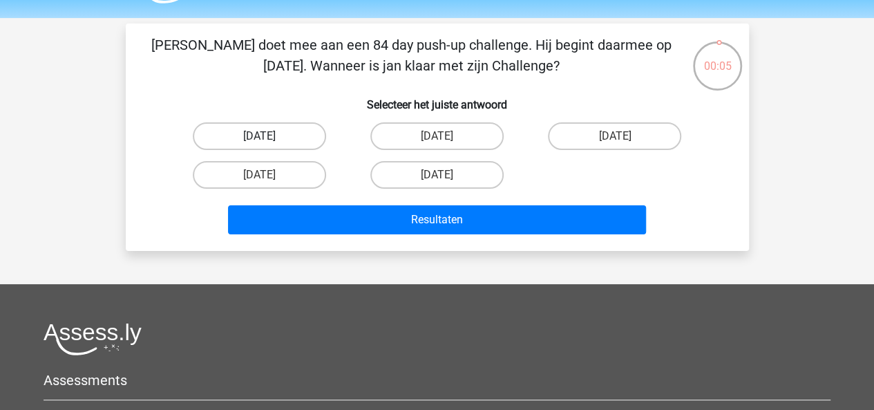
click at [270, 142] on label "11 oktober" at bounding box center [259, 136] width 133 height 28
click at [268, 142] on input "11 oktober" at bounding box center [263, 140] width 9 height 9
radio input "true"
click at [438, 149] on label "6 oktober" at bounding box center [436, 136] width 133 height 28
click at [438, 145] on input "6 oktober" at bounding box center [441, 140] width 9 height 9
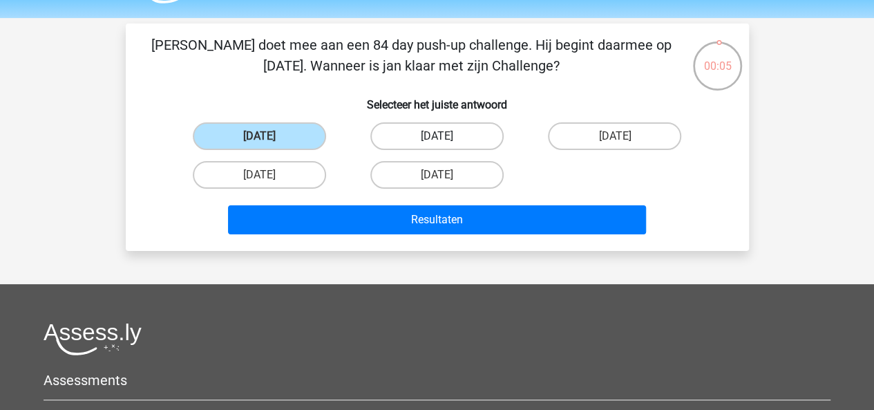
radio input "true"
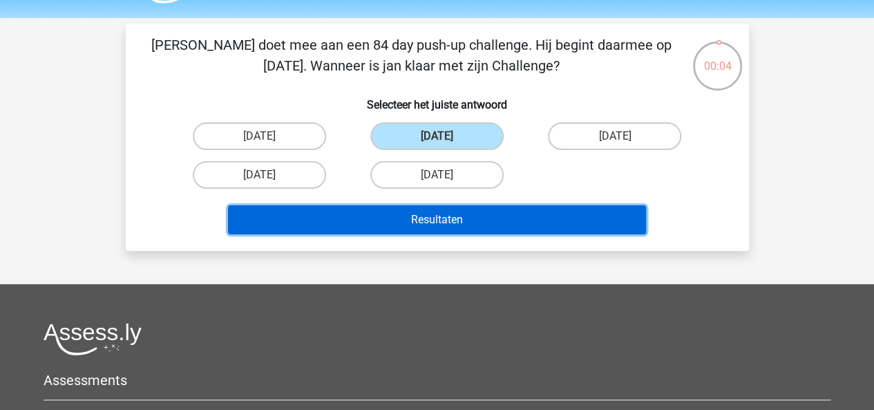
click at [467, 223] on button "Resultaten" at bounding box center [437, 219] width 418 height 29
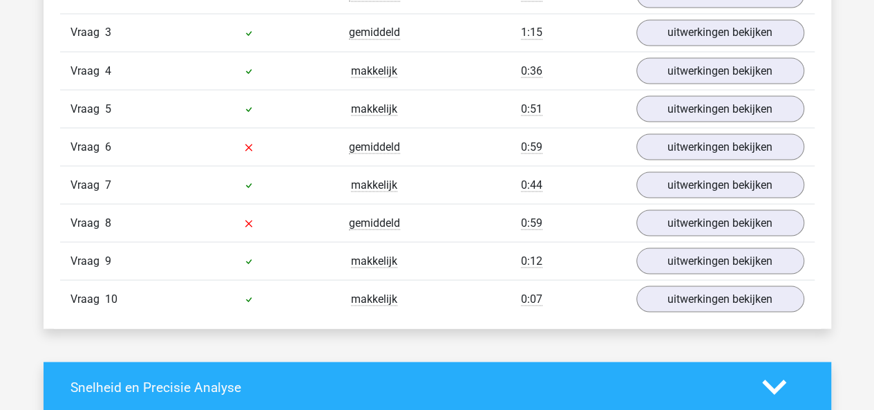
scroll to position [1254, 0]
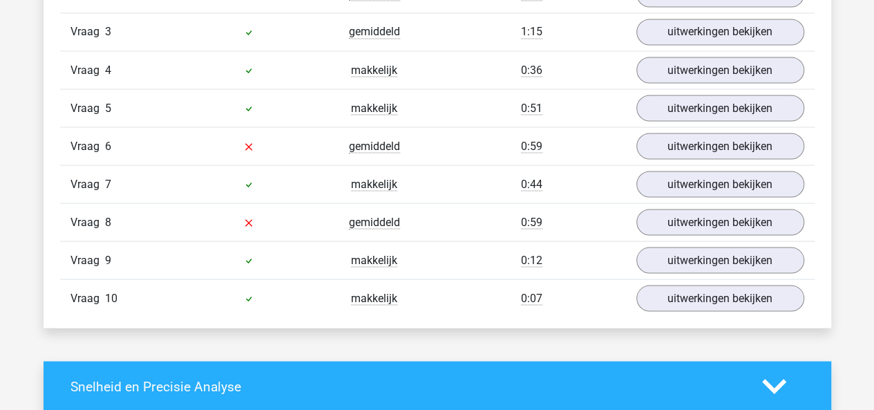
click at [681, 156] on div "Vraag 6 gemiddeld 0:59 uitwerkingen bekijken" at bounding box center [437, 145] width 755 height 38
click at [681, 155] on link "uitwerkingen bekijken" at bounding box center [719, 146] width 193 height 30
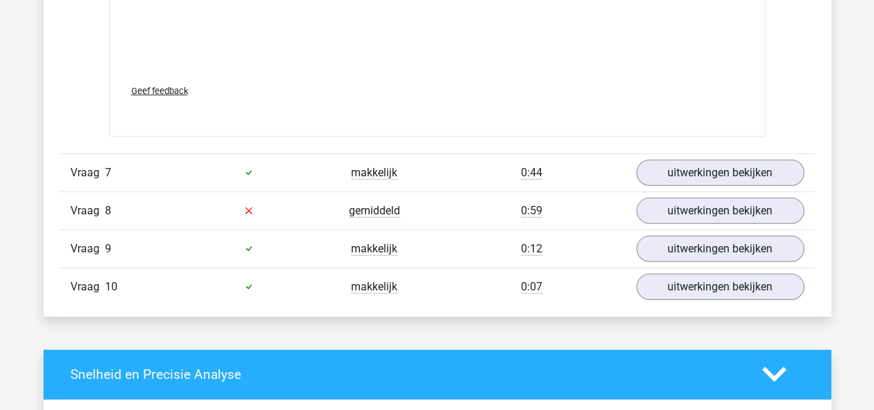
scroll to position [1973, 0]
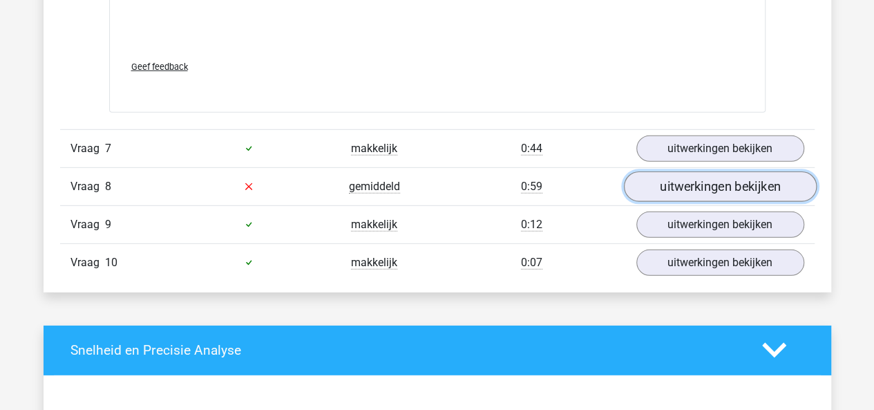
click at [682, 178] on link "uitwerkingen bekijken" at bounding box center [719, 186] width 193 height 30
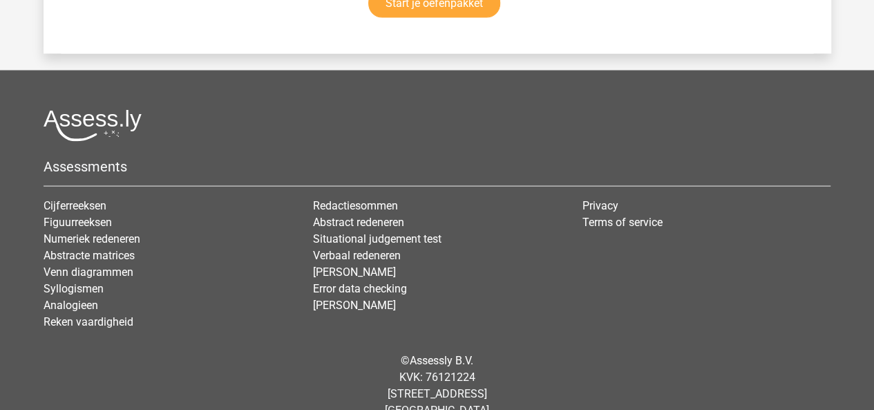
scroll to position [3995, 0]
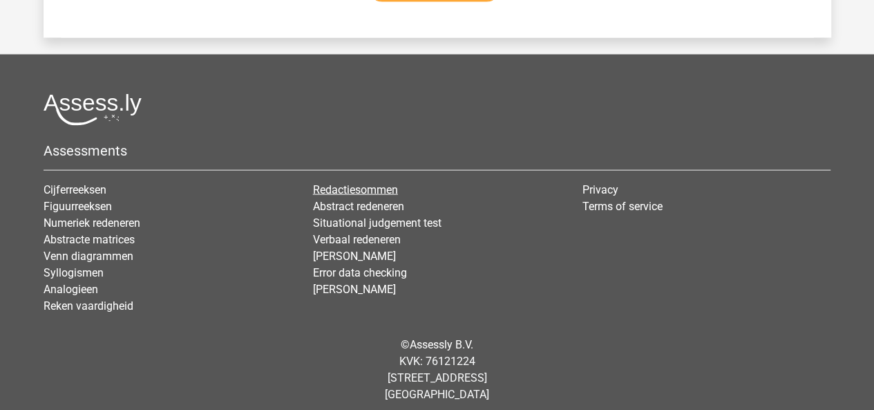
click at [364, 183] on link "Redactiesommen" at bounding box center [355, 189] width 85 height 13
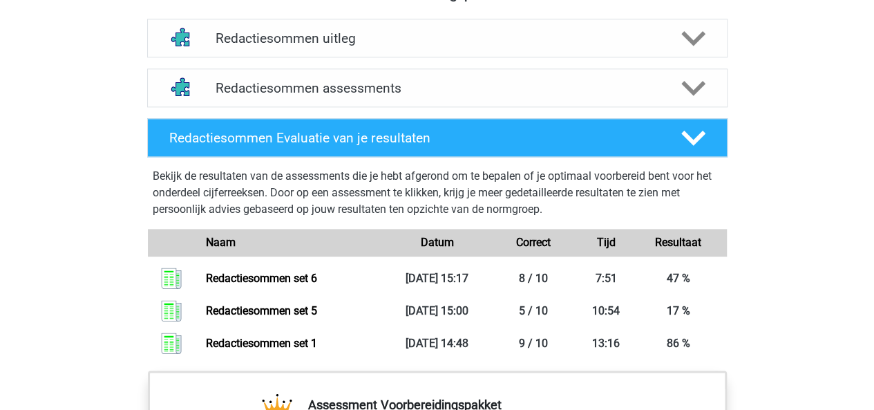
scroll to position [817, 0]
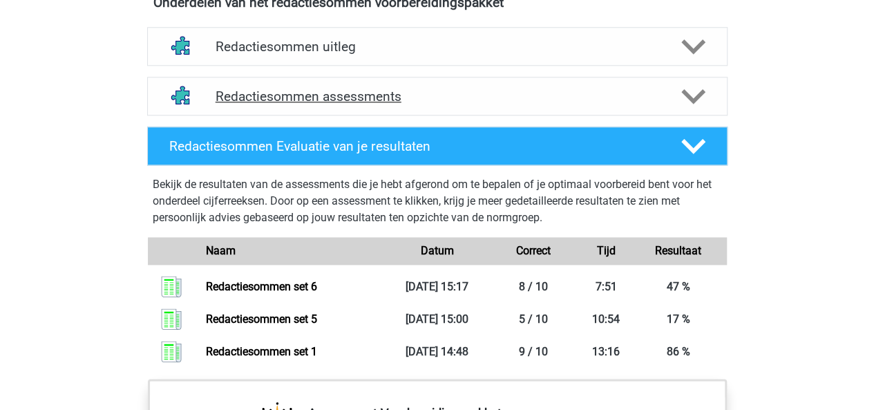
click at [691, 109] on icon at bounding box center [693, 96] width 24 height 24
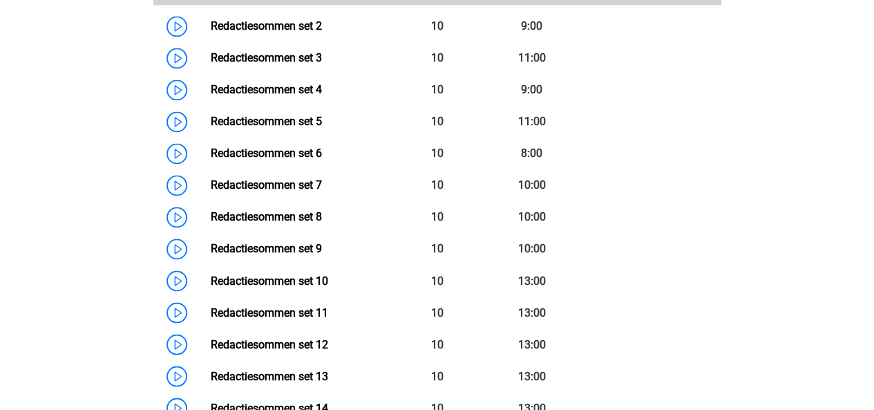
scroll to position [1056, 0]
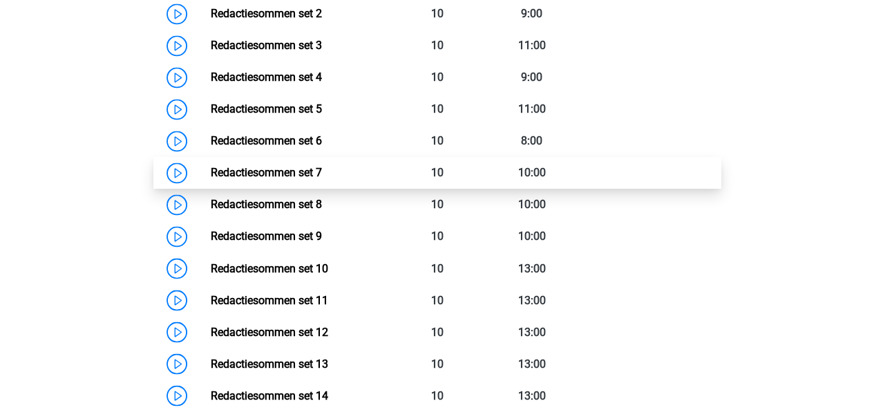
click at [301, 179] on link "Redactiesommen set 7" at bounding box center [266, 172] width 111 height 13
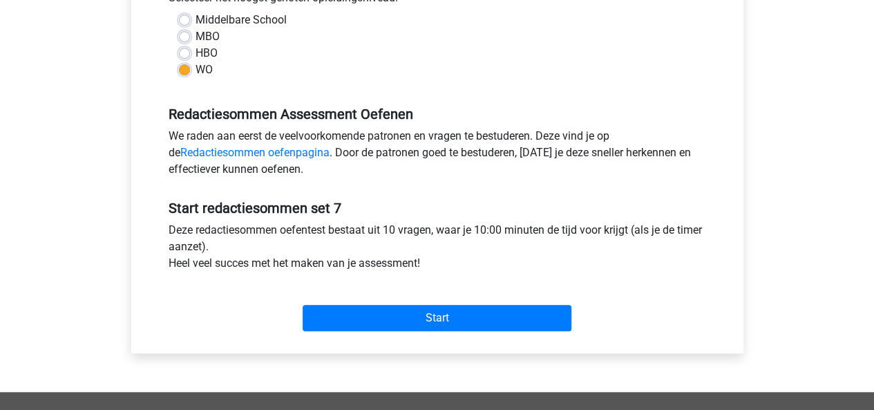
scroll to position [341, 0]
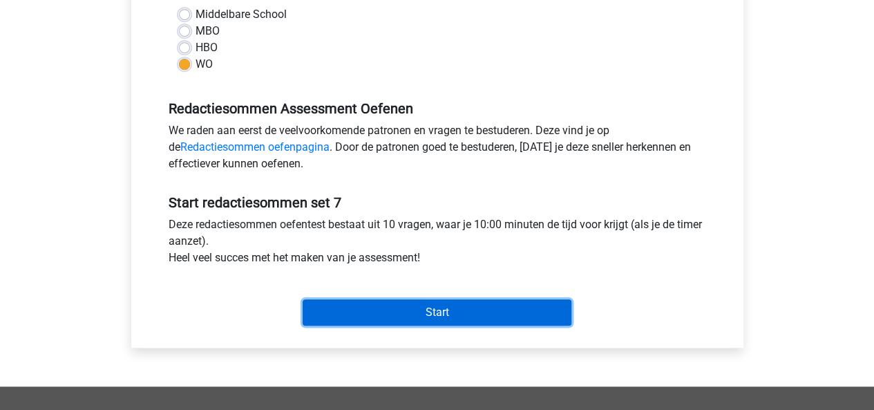
click at [517, 308] on input "Start" at bounding box center [437, 312] width 269 height 26
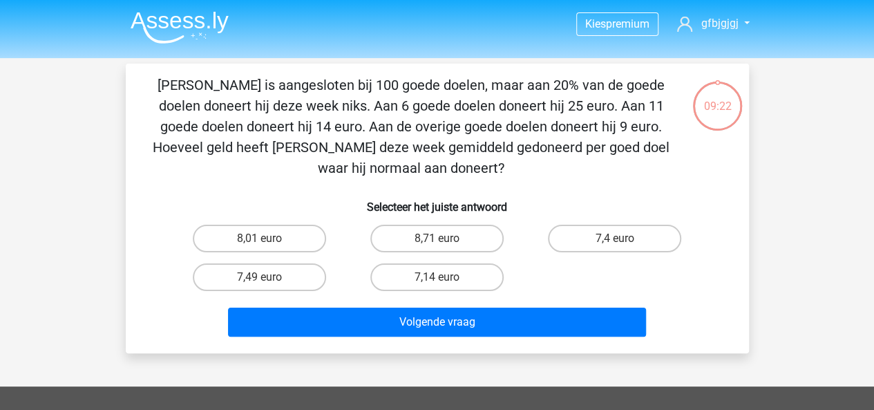
click at [401, 231] on label "8,71 euro" at bounding box center [436, 239] width 133 height 28
click at [437, 238] on input "8,71 euro" at bounding box center [441, 242] width 9 height 9
radio input "true"
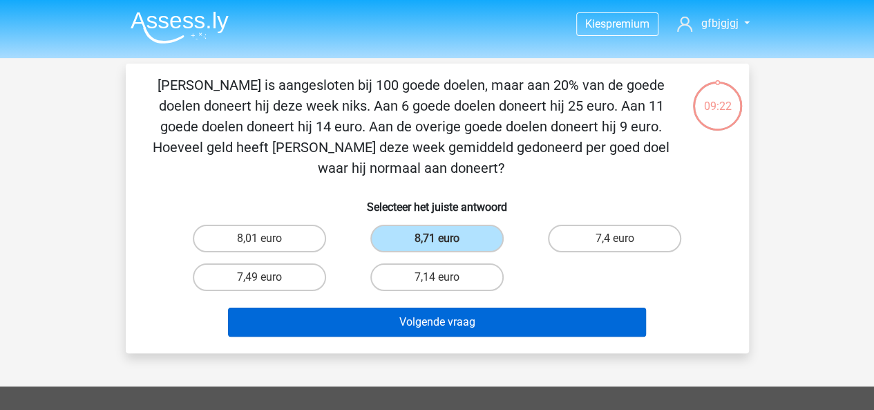
click at [380, 332] on button "Volgende vraag" at bounding box center [437, 322] width 418 height 29
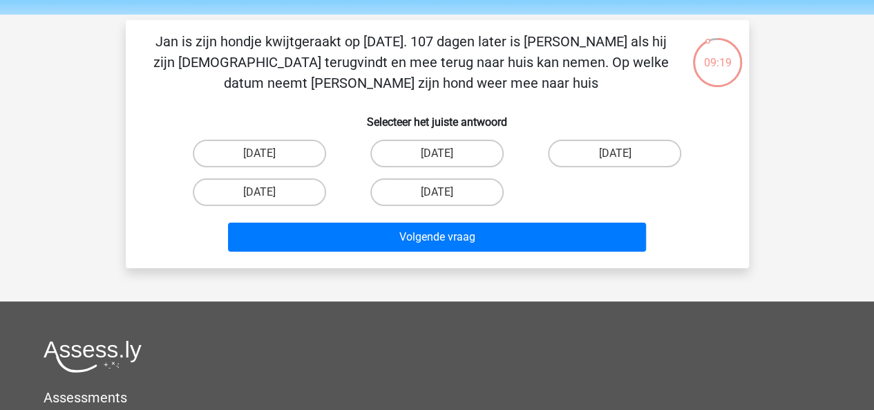
scroll to position [41, 0]
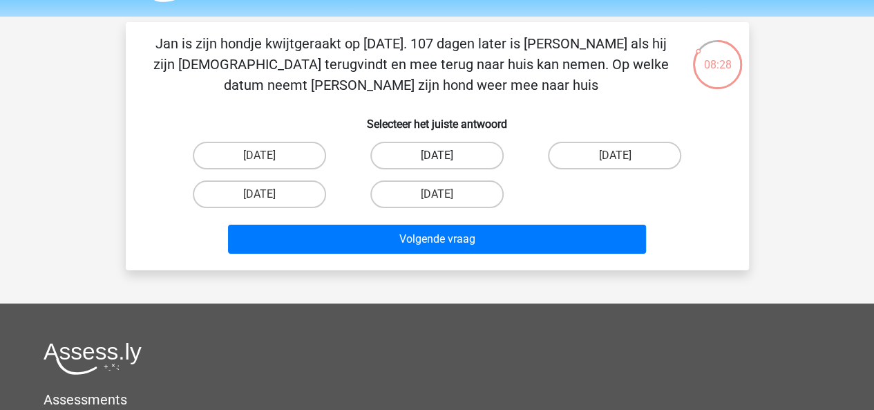
click at [432, 164] on label "29 juli" at bounding box center [436, 156] width 133 height 28
click at [437, 164] on input "29 juli" at bounding box center [441, 160] width 9 height 9
radio input "true"
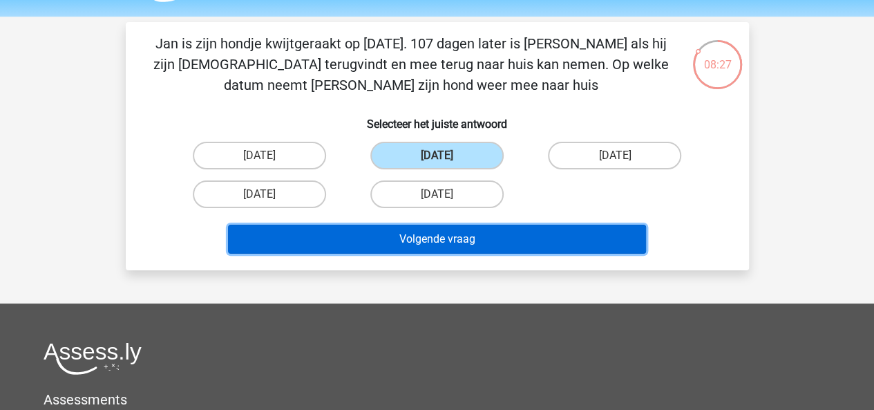
click at [435, 227] on button "Volgende vraag" at bounding box center [437, 239] width 418 height 29
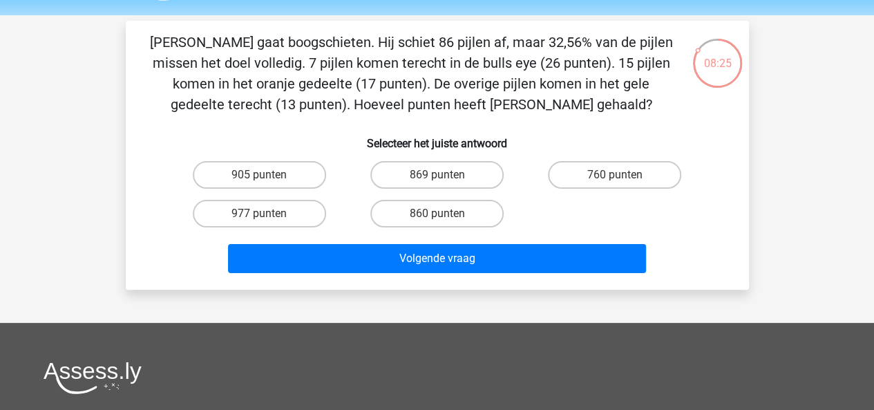
scroll to position [37, 0]
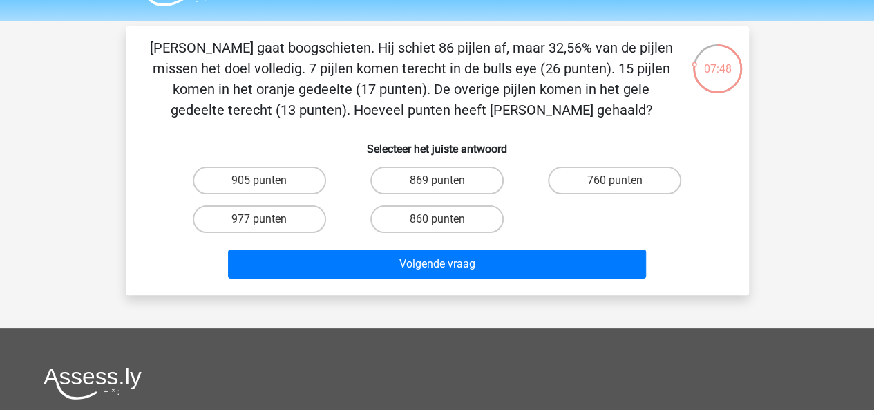
click at [229, 178] on label "905 punten" at bounding box center [259, 181] width 133 height 28
click at [259, 180] on input "905 punten" at bounding box center [263, 184] width 9 height 9
radio input "true"
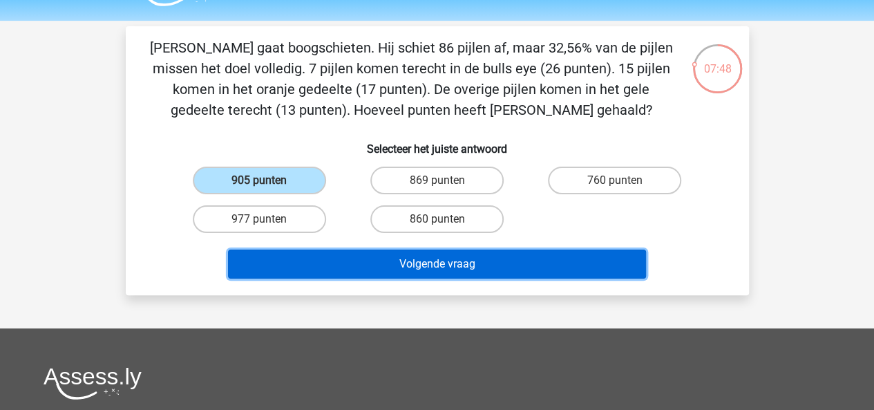
click at [276, 258] on button "Volgende vraag" at bounding box center [437, 263] width 418 height 29
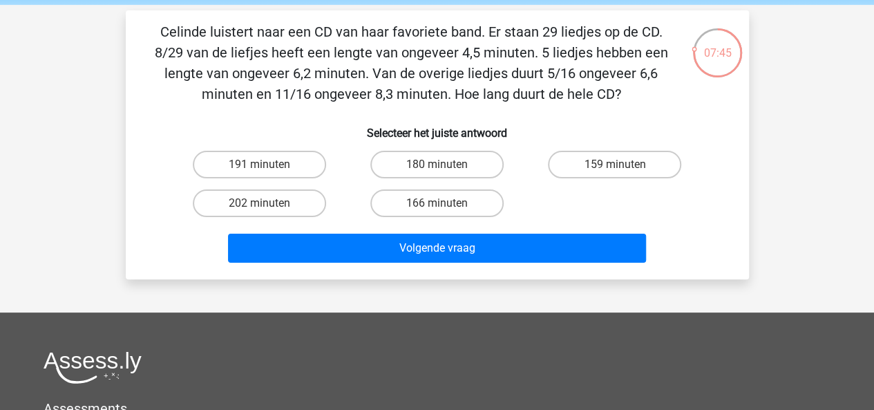
scroll to position [53, 0]
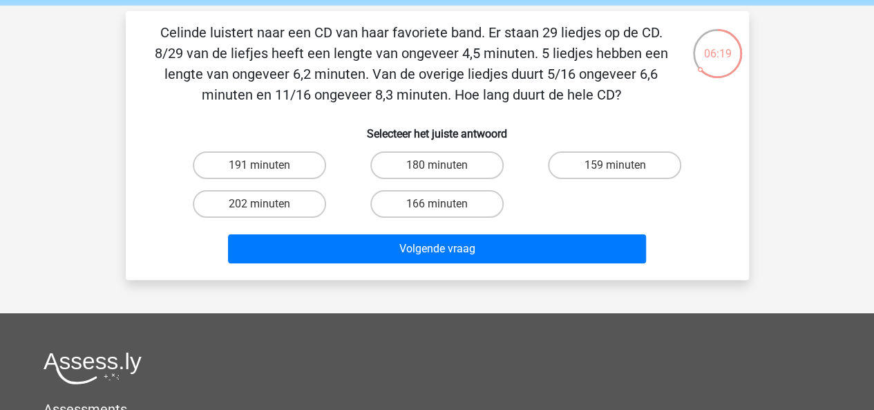
click at [415, 170] on label "180 minuten" at bounding box center [436, 165] width 133 height 28
click at [437, 170] on input "180 minuten" at bounding box center [441, 169] width 9 height 9
radio input "true"
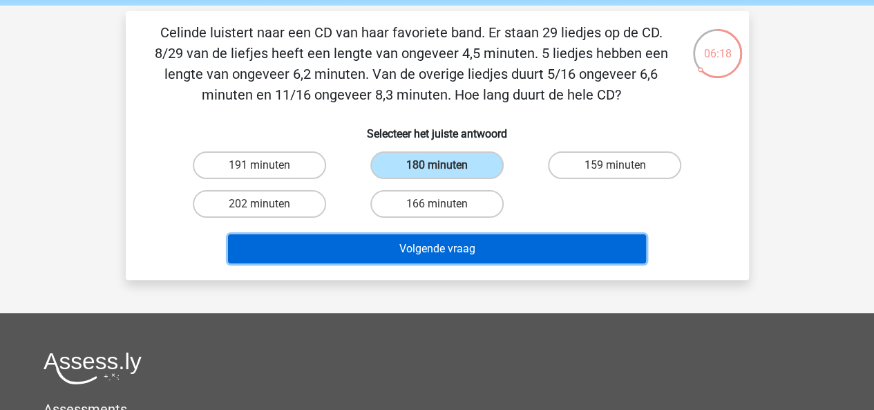
click at [344, 250] on button "Volgende vraag" at bounding box center [437, 248] width 418 height 29
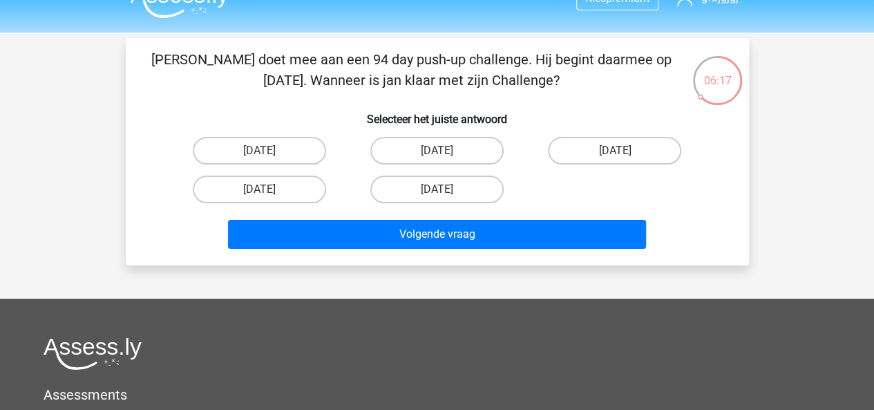
scroll to position [23, 0]
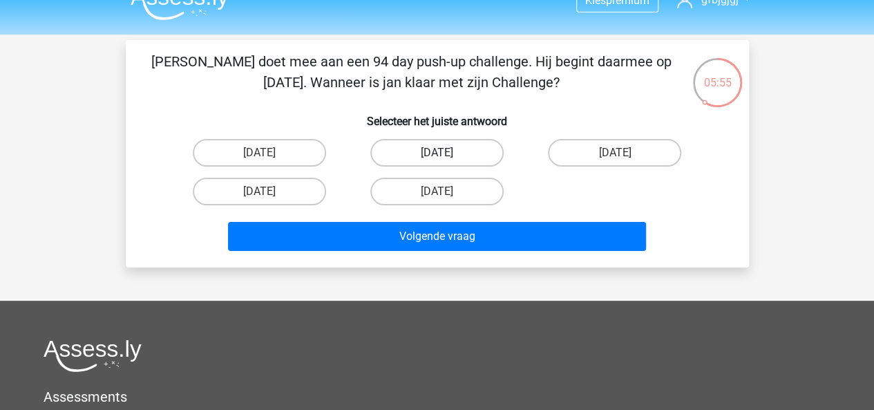
click at [433, 142] on label "20 september" at bounding box center [436, 153] width 133 height 28
click at [437, 153] on input "20 september" at bounding box center [441, 157] width 9 height 9
radio input "true"
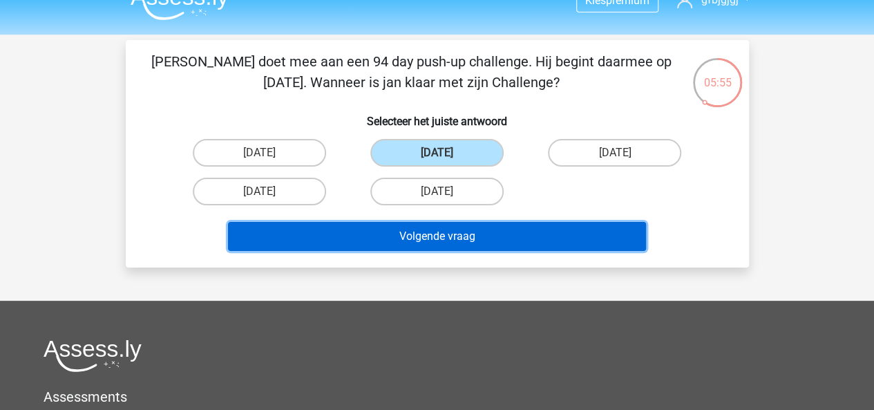
click at [503, 229] on button "Volgende vraag" at bounding box center [437, 236] width 418 height 29
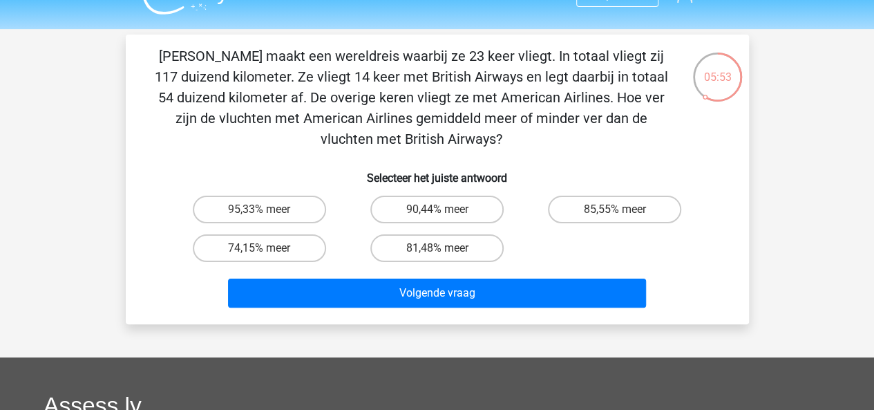
scroll to position [17, 0]
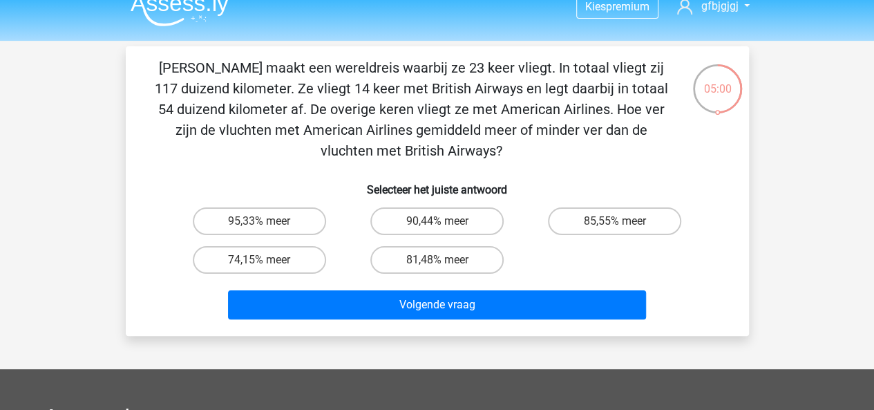
click at [213, 217] on label "95,33% meer" at bounding box center [259, 221] width 133 height 28
click at [259, 221] on input "95,33% meer" at bounding box center [263, 225] width 9 height 9
radio input "true"
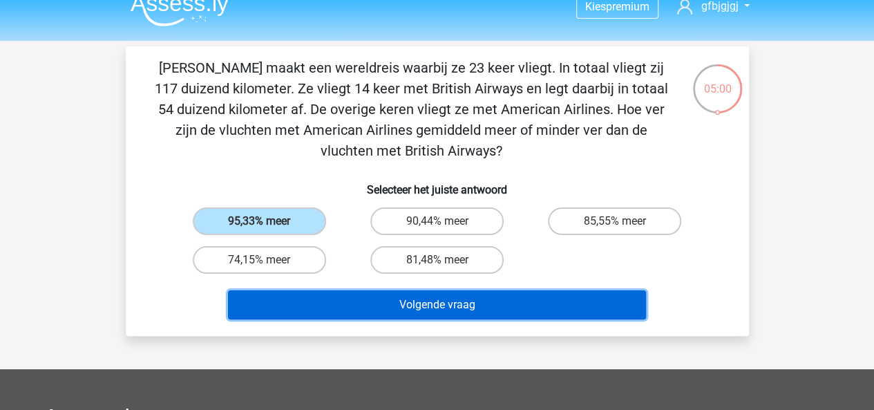
click at [273, 303] on button "Volgende vraag" at bounding box center [437, 304] width 418 height 29
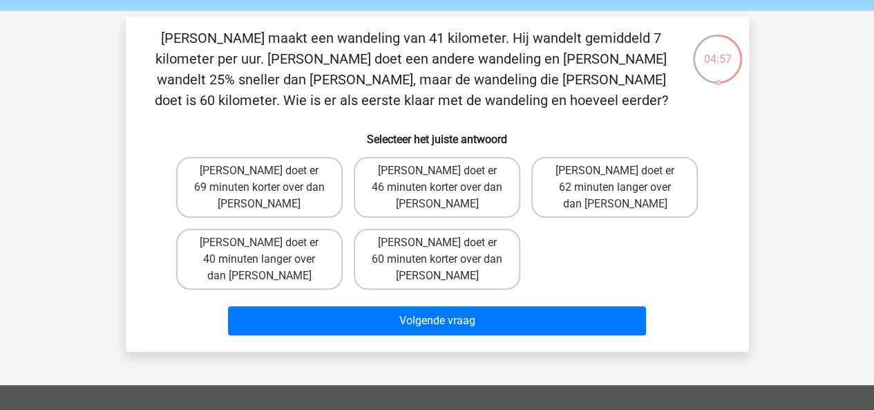
scroll to position [43, 0]
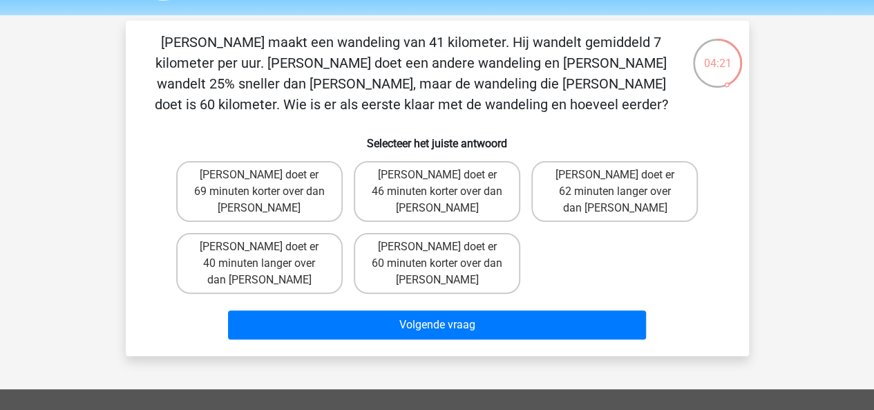
click at [285, 194] on label "Tom doet er 69 minuten korter over dan Umberto" at bounding box center [259, 191] width 167 height 61
click at [268, 184] on input "Tom doet er 69 minuten korter over dan Umberto" at bounding box center [263, 179] width 9 height 9
radio input "true"
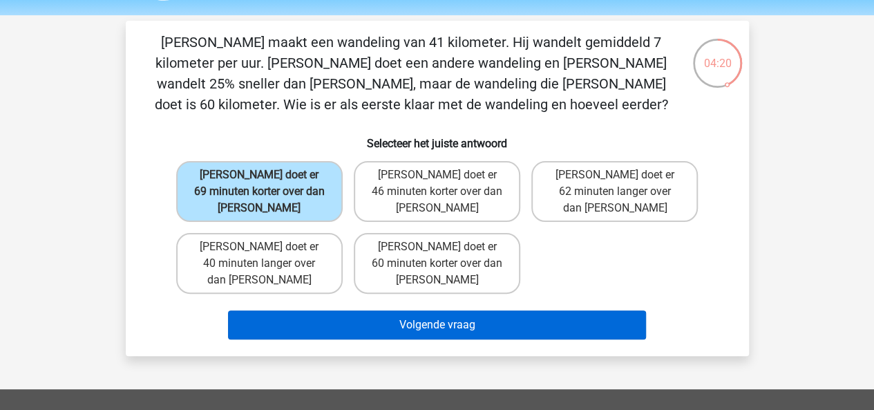
click at [312, 310] on button "Volgende vraag" at bounding box center [437, 324] width 418 height 29
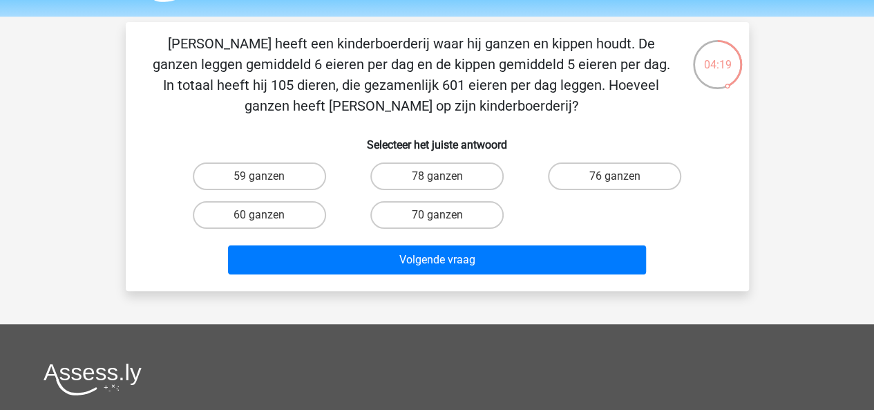
scroll to position [36, 0]
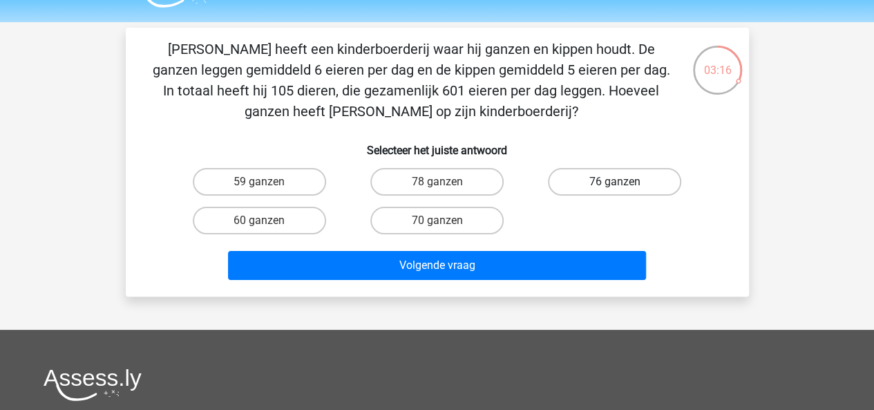
click at [661, 176] on label "76 ganzen" at bounding box center [614, 182] width 133 height 28
click at [624, 182] on input "76 ganzen" at bounding box center [619, 186] width 9 height 9
radio input "true"
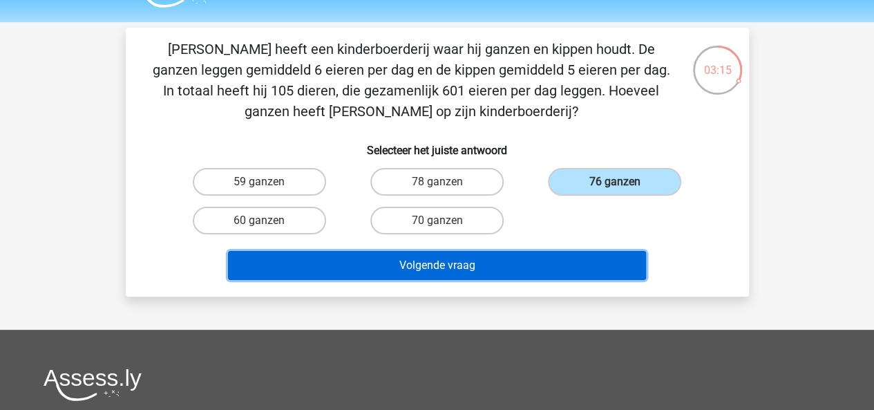
click at [599, 265] on button "Volgende vraag" at bounding box center [437, 265] width 418 height 29
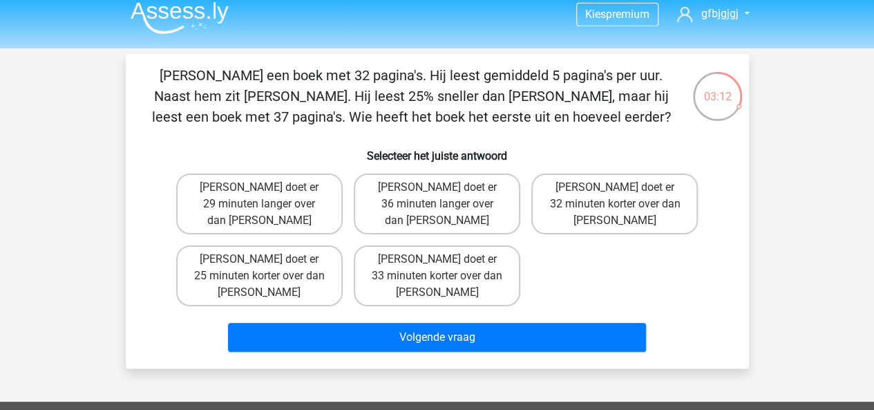
scroll to position [0, 0]
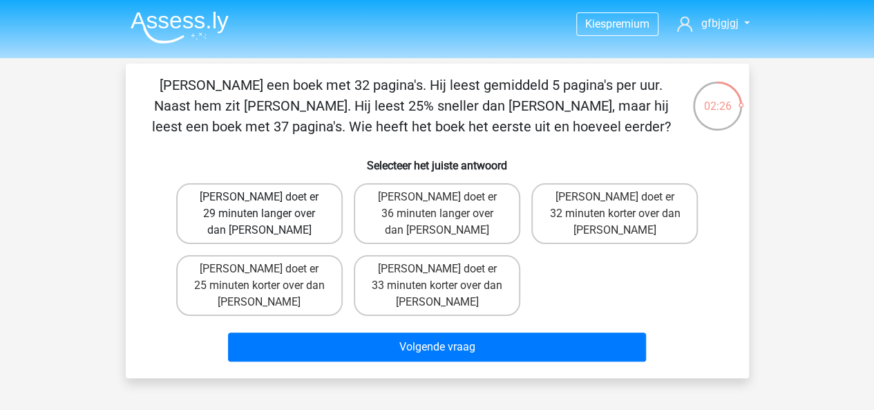
click at [293, 198] on label "Tom doet er 29 minuten langer over dan Umberto" at bounding box center [259, 213] width 167 height 61
click at [268, 198] on input "Tom doet er 29 minuten langer over dan Umberto" at bounding box center [263, 201] width 9 height 9
radio input "true"
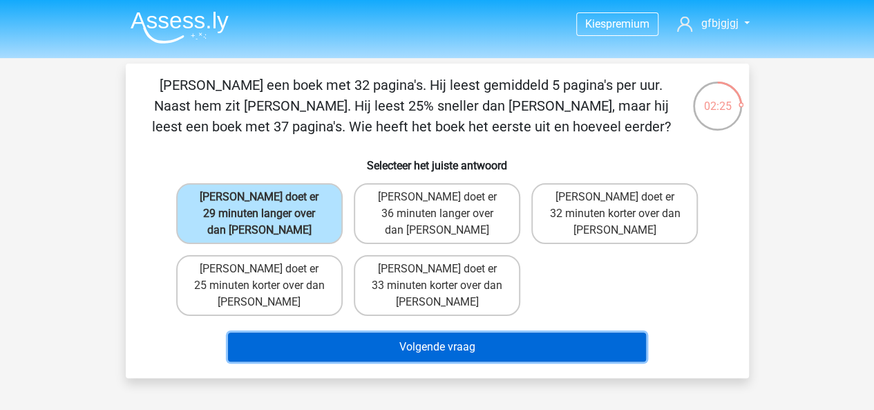
click at [401, 332] on button "Volgende vraag" at bounding box center [437, 346] width 418 height 29
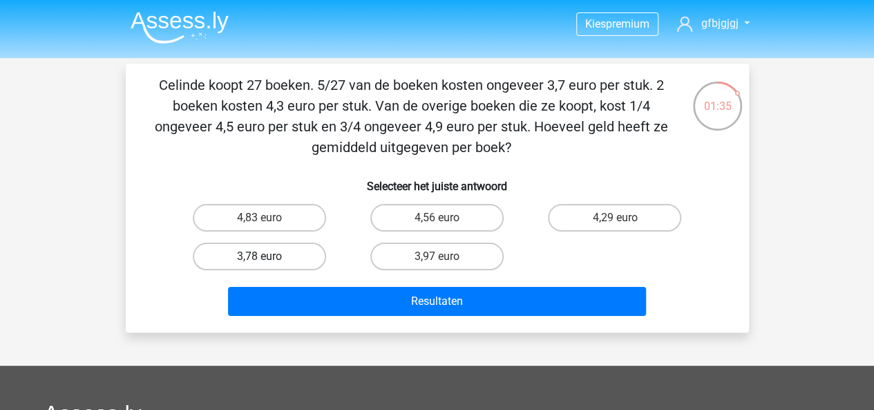
click at [297, 269] on label "3,78 euro" at bounding box center [259, 257] width 133 height 28
click at [268, 265] on input "3,78 euro" at bounding box center [263, 260] width 9 height 9
radio input "true"
click at [356, 286] on div "Resultaten" at bounding box center [437, 299] width 579 height 46
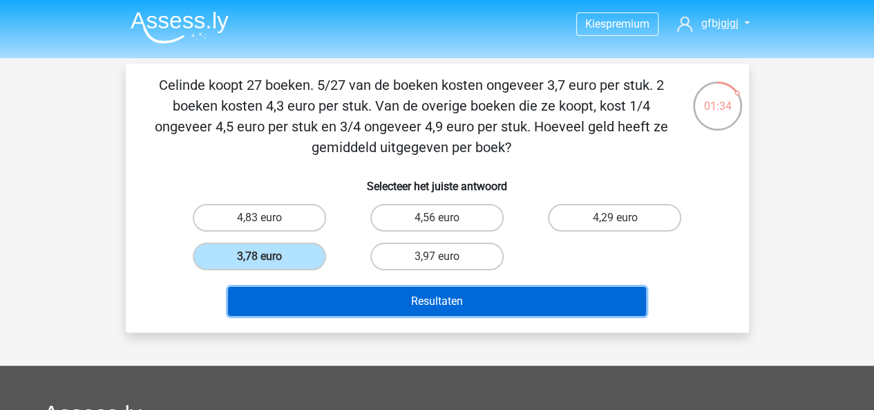
click at [365, 296] on button "Resultaten" at bounding box center [437, 301] width 418 height 29
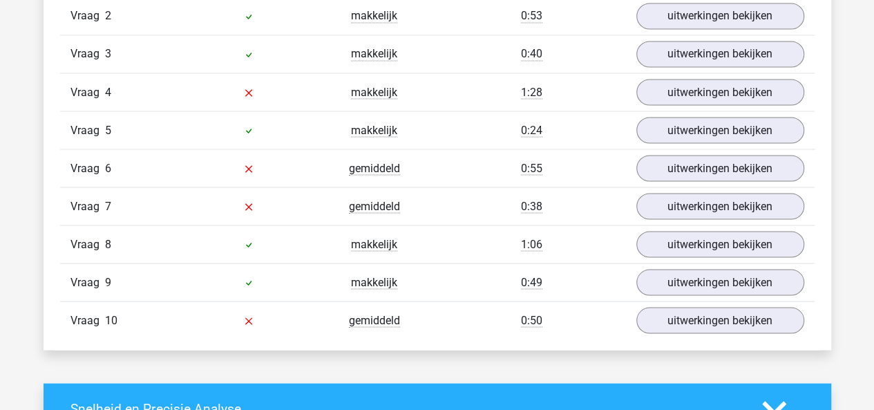
scroll to position [1241, 0]
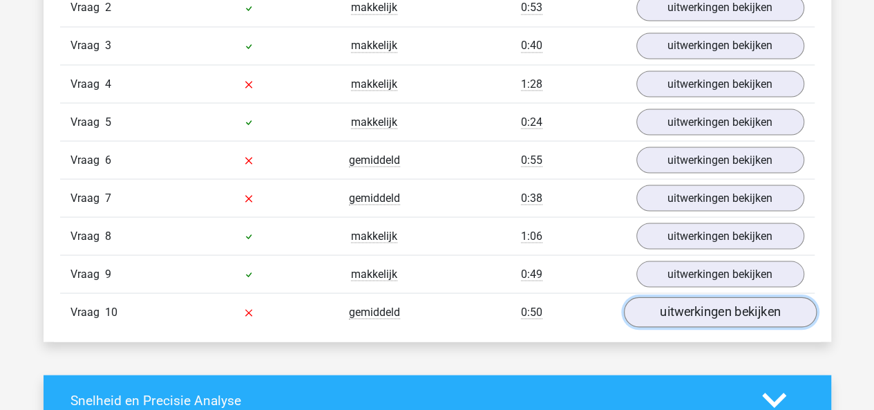
click at [665, 301] on link "uitwerkingen bekijken" at bounding box center [719, 312] width 193 height 30
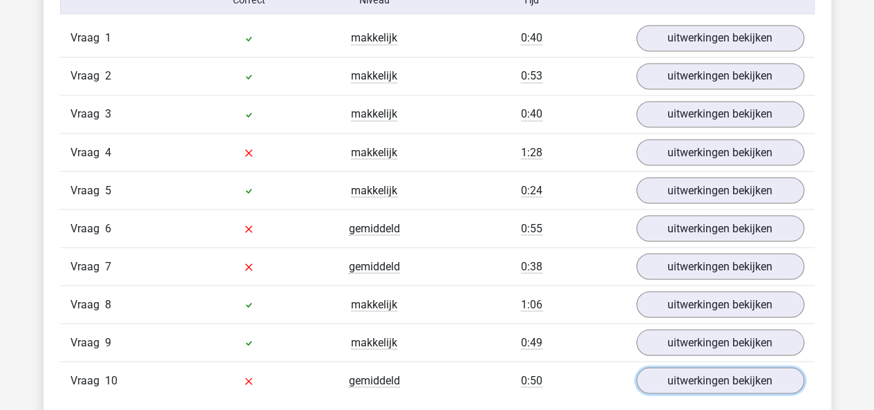
scroll to position [1171, 0]
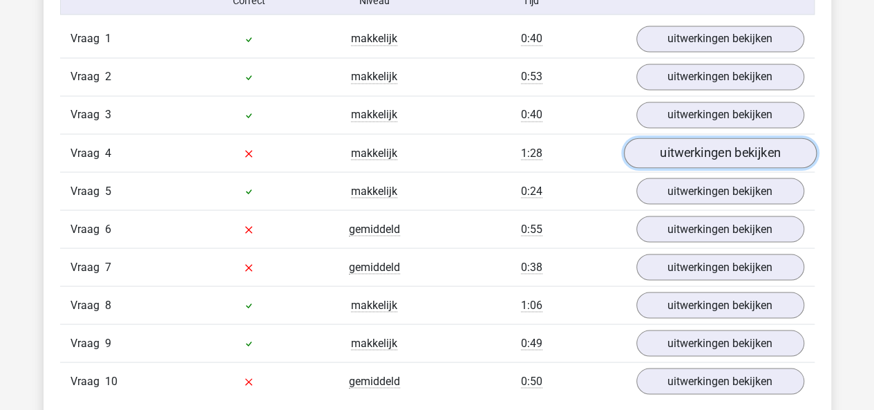
click at [662, 156] on link "uitwerkingen bekijken" at bounding box center [719, 153] width 193 height 30
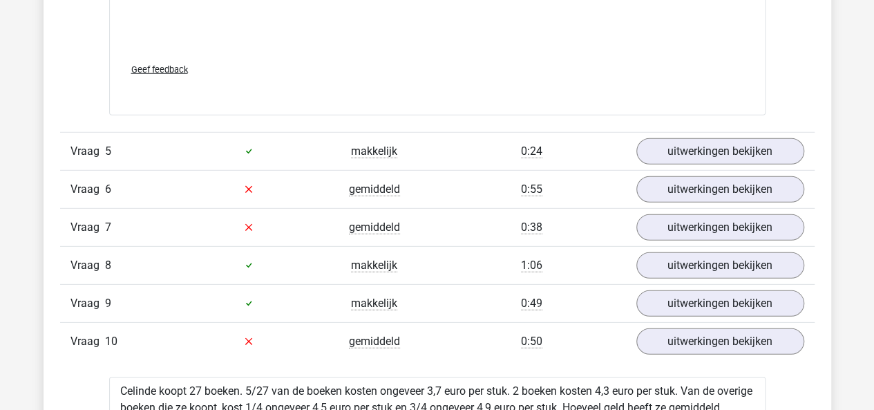
scroll to position [1943, 0]
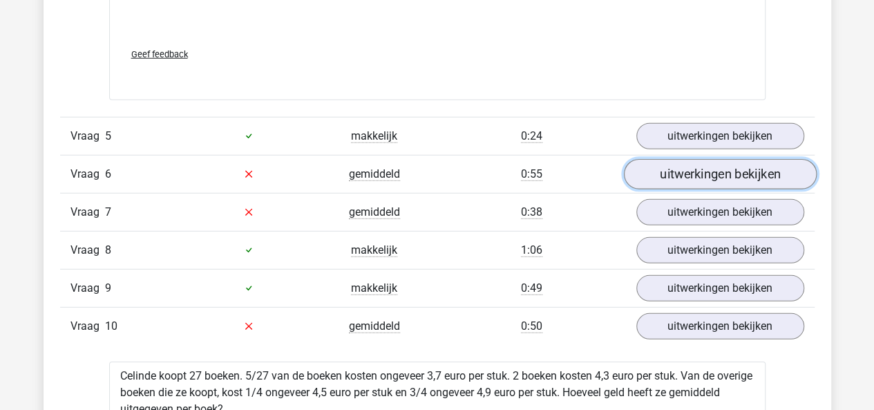
click at [657, 171] on link "uitwerkingen bekijken" at bounding box center [719, 174] width 193 height 30
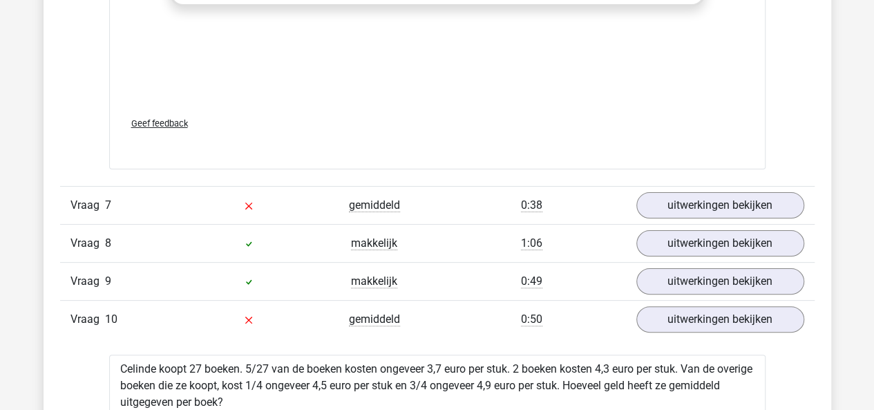
scroll to position [2666, 0]
click at [663, 207] on link "uitwerkingen bekijken" at bounding box center [719, 204] width 193 height 30
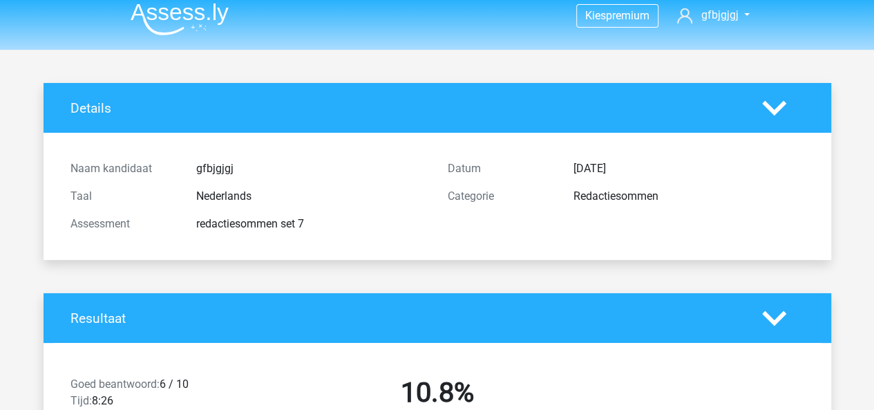
scroll to position [0, 0]
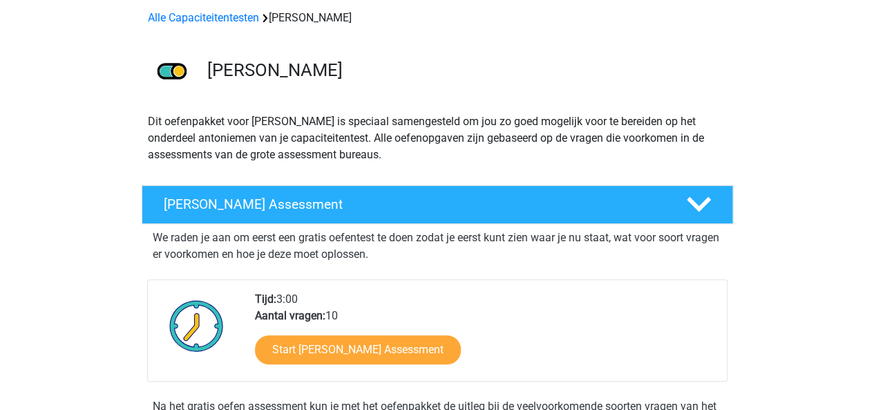
scroll to position [92, 0]
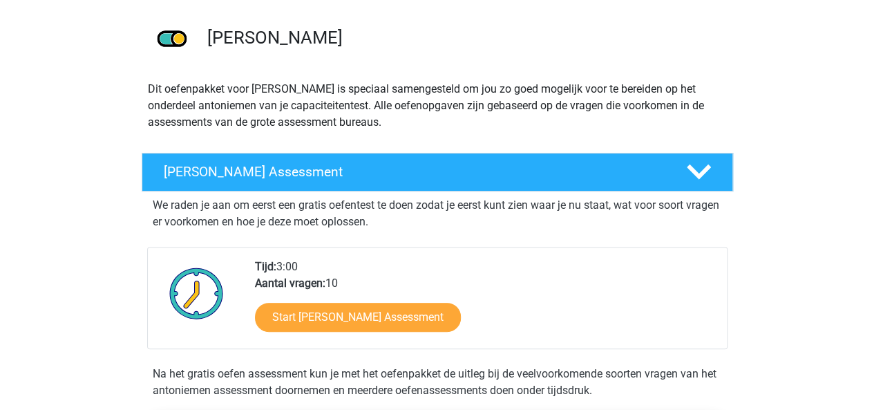
click at [174, 43] on img at bounding box center [171, 39] width 59 height 59
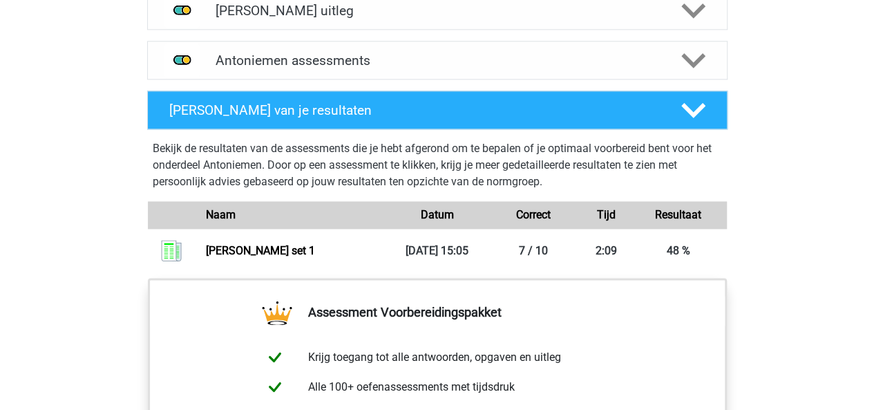
scroll to position [857, 0]
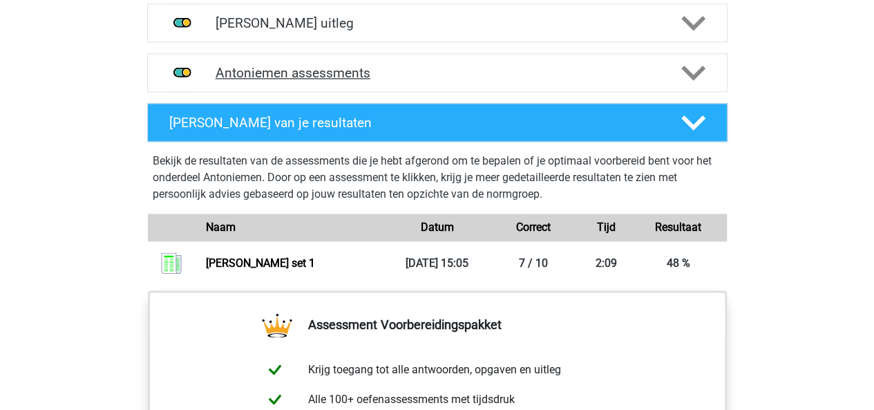
click at [699, 73] on icon at bounding box center [693, 73] width 24 height 24
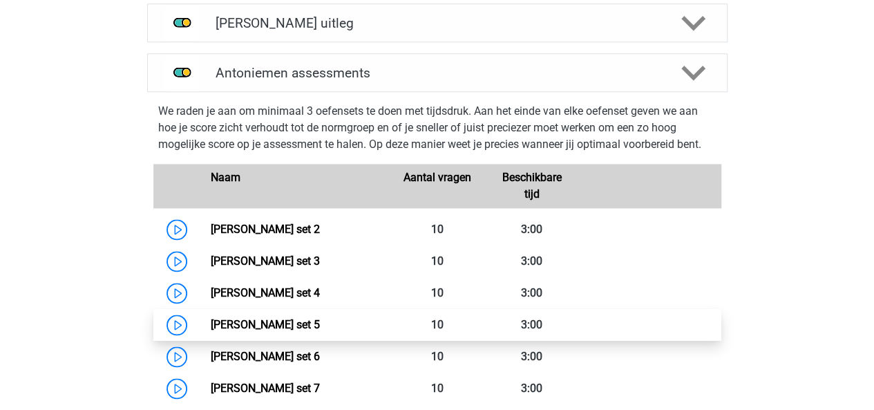
click at [258, 329] on link "[PERSON_NAME] set 5" at bounding box center [265, 324] width 109 height 13
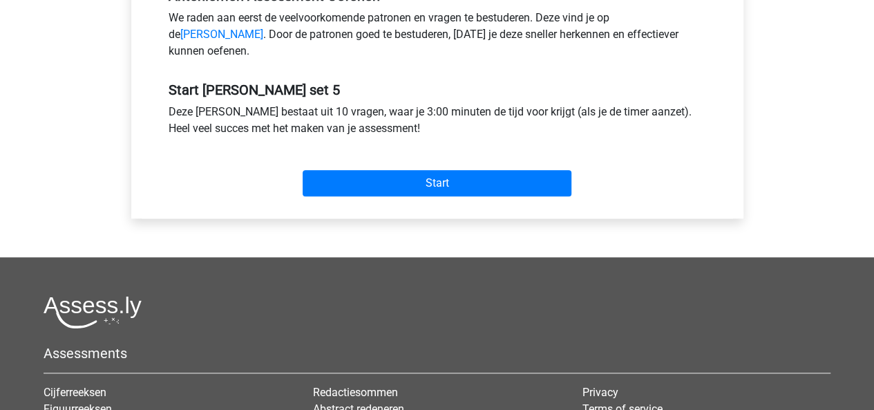
scroll to position [458, 0]
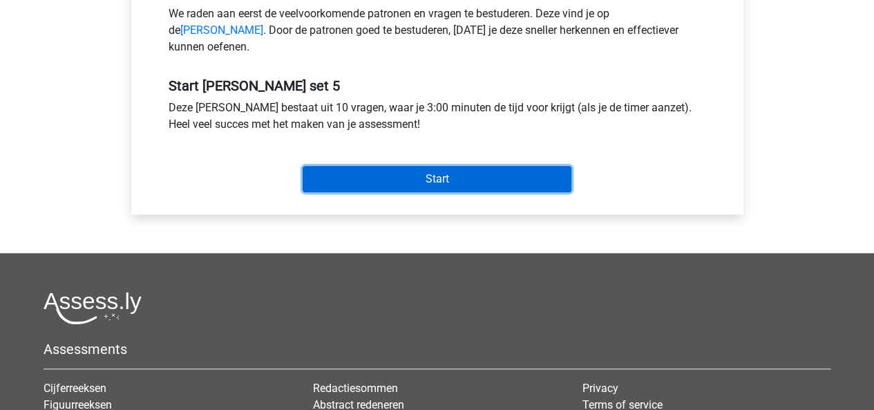
click at [391, 192] on input "Start" at bounding box center [437, 179] width 269 height 26
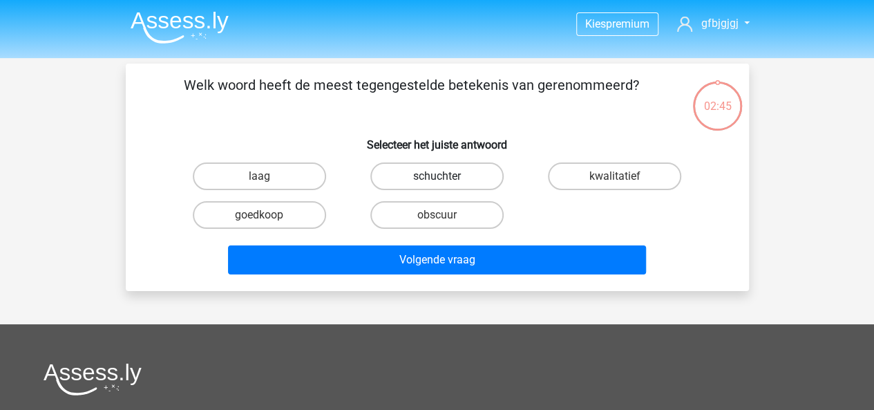
click at [399, 184] on label "schuchter" at bounding box center [436, 176] width 133 height 28
click at [437, 184] on input "schuchter" at bounding box center [441, 180] width 9 height 9
radio input "true"
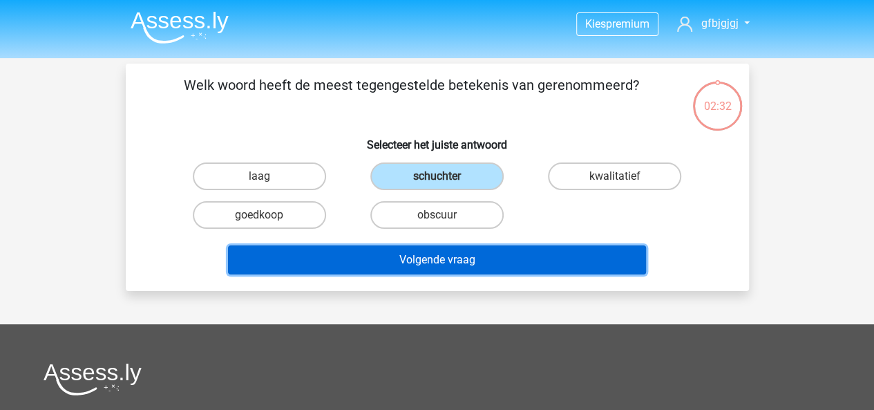
drag, startPoint x: 515, startPoint y: 261, endPoint x: 488, endPoint y: 258, distance: 27.1
click at [488, 258] on button "Volgende vraag" at bounding box center [437, 259] width 418 height 29
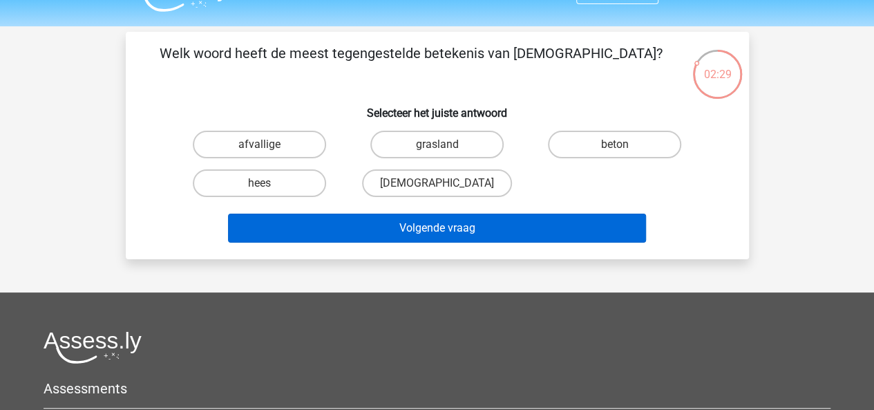
scroll to position [17, 0]
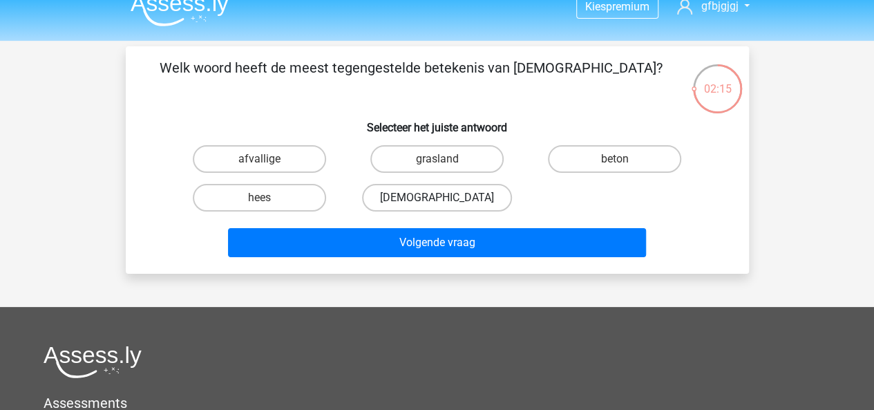
click at [404, 202] on label "gelovige" at bounding box center [437, 198] width 150 height 28
click at [437, 202] on input "gelovige" at bounding box center [441, 202] width 9 height 9
radio input "true"
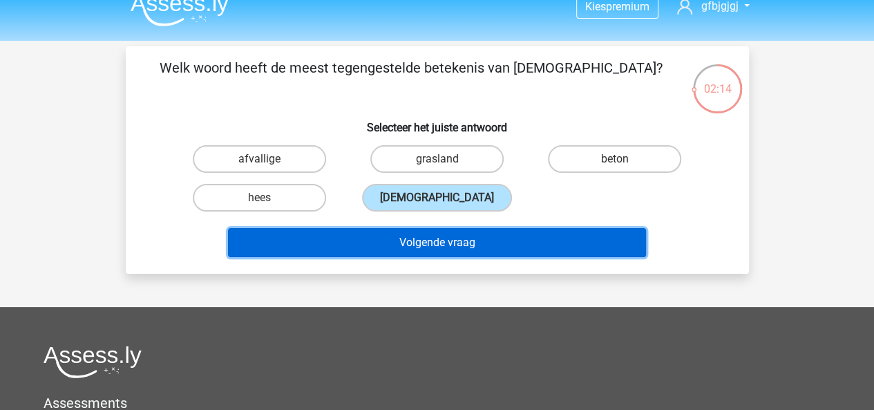
click at [402, 242] on button "Volgende vraag" at bounding box center [437, 242] width 418 height 29
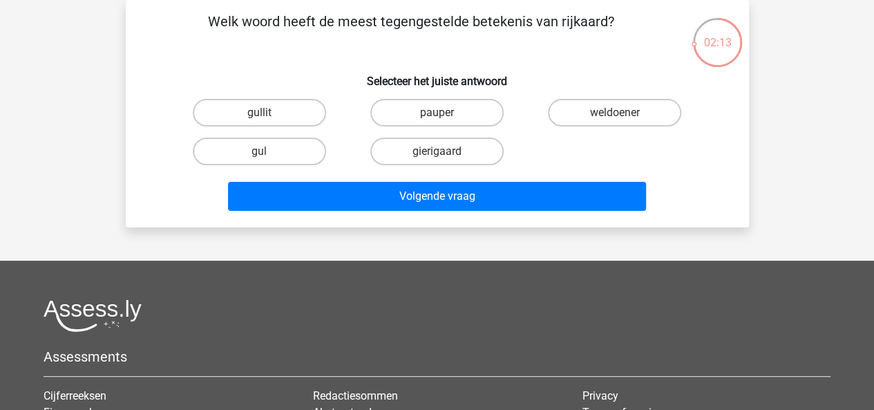
scroll to position [40, 0]
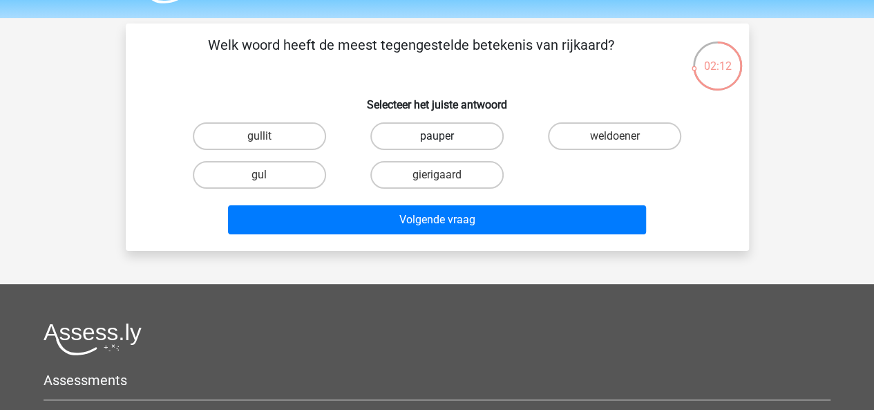
click at [451, 149] on label "pauper" at bounding box center [436, 136] width 133 height 28
click at [446, 145] on input "pauper" at bounding box center [441, 140] width 9 height 9
radio input "true"
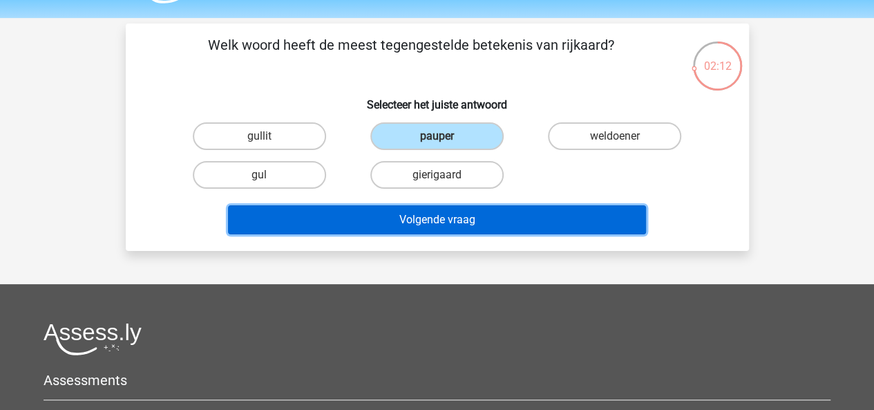
click at [433, 220] on button "Volgende vraag" at bounding box center [437, 219] width 418 height 29
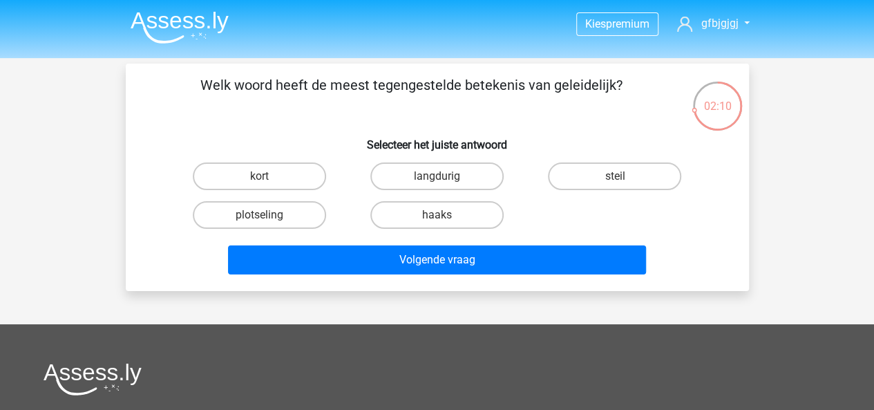
scroll to position [0, 0]
click at [282, 216] on label "plotseling" at bounding box center [259, 215] width 133 height 28
click at [268, 216] on input "plotseling" at bounding box center [263, 219] width 9 height 9
radio input "true"
click at [324, 243] on div "Volgende vraag" at bounding box center [437, 257] width 579 height 46
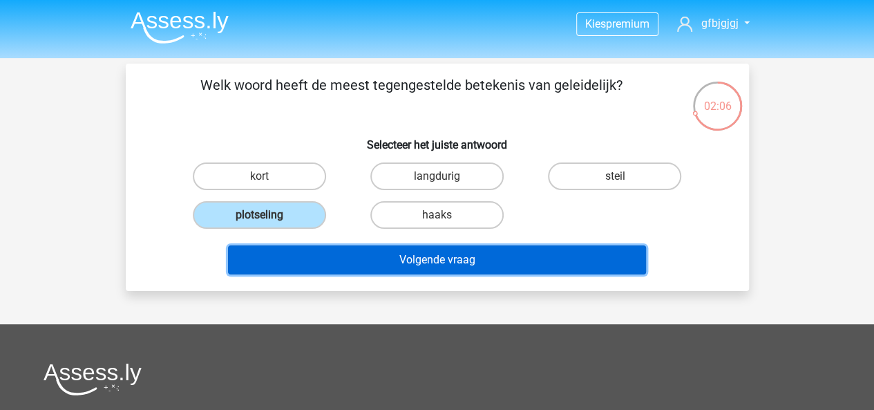
click at [330, 254] on button "Volgende vraag" at bounding box center [437, 259] width 418 height 29
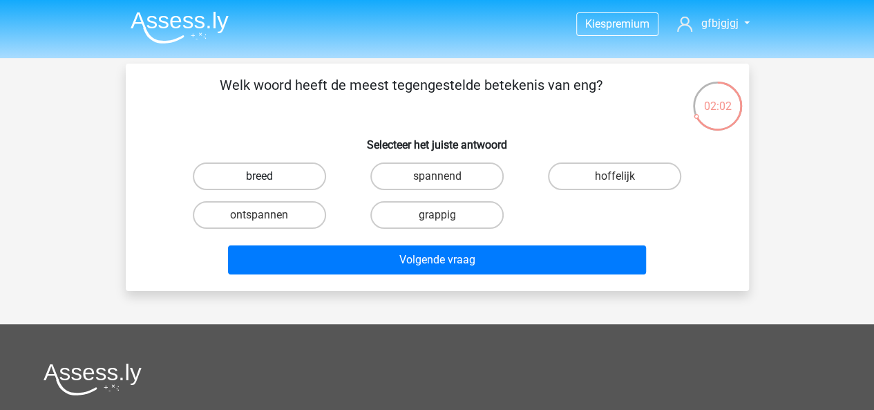
click at [275, 172] on label "breed" at bounding box center [259, 176] width 133 height 28
click at [268, 176] on input "breed" at bounding box center [263, 180] width 9 height 9
radio input "true"
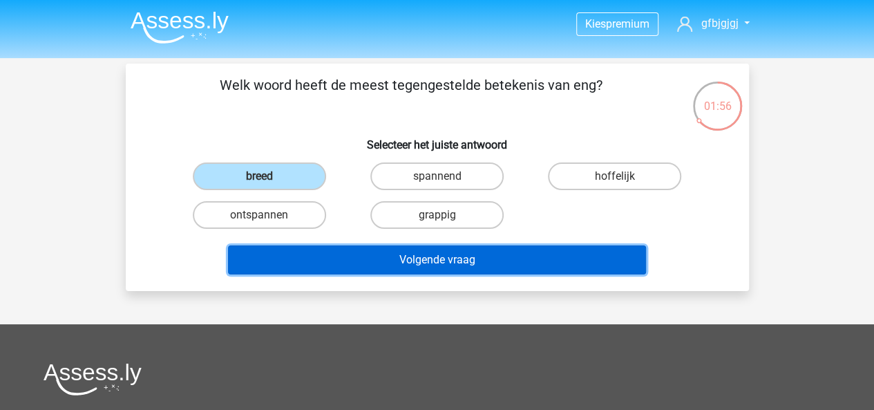
click at [375, 267] on button "Volgende vraag" at bounding box center [437, 259] width 418 height 29
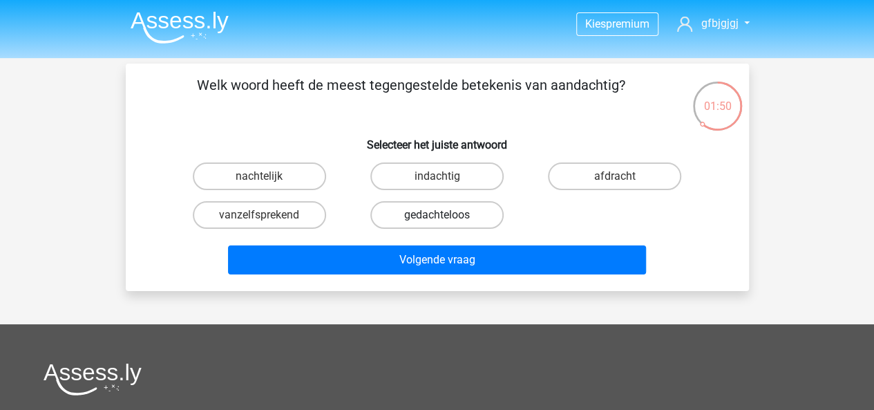
click at [435, 211] on label "gedachteloos" at bounding box center [436, 215] width 133 height 28
click at [437, 215] on input "gedachteloos" at bounding box center [441, 219] width 9 height 9
radio input "true"
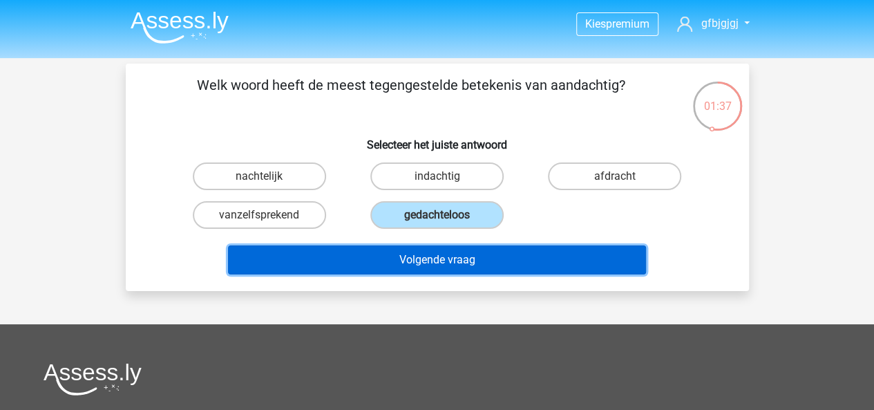
click at [456, 257] on button "Volgende vraag" at bounding box center [437, 259] width 418 height 29
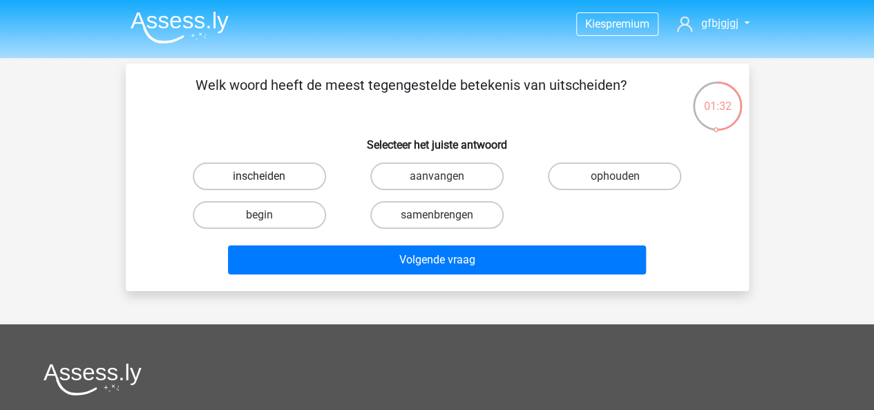
click at [281, 178] on label "inscheiden" at bounding box center [259, 176] width 133 height 28
click at [268, 178] on input "inscheiden" at bounding box center [263, 180] width 9 height 9
radio input "true"
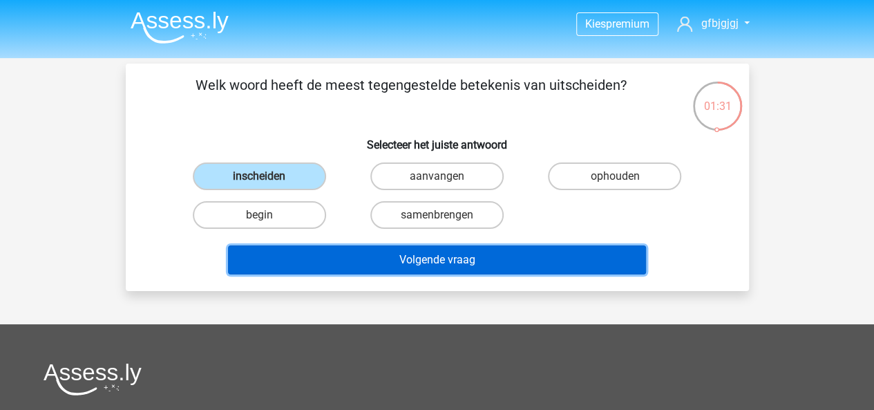
click at [343, 249] on button "Volgende vraag" at bounding box center [437, 259] width 418 height 29
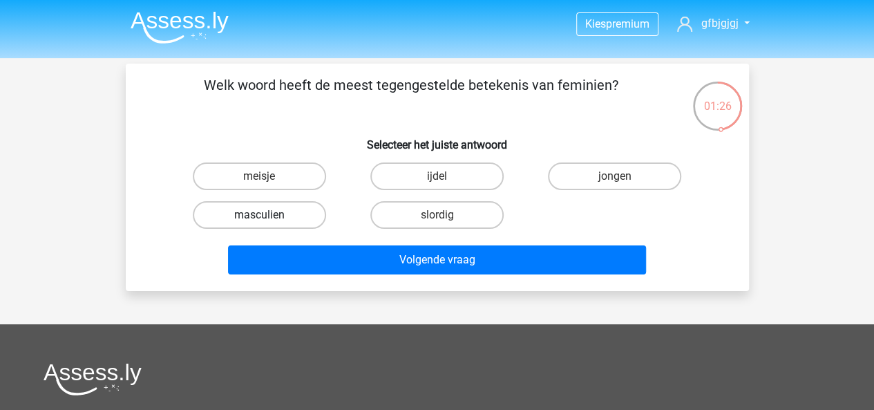
click at [310, 213] on label "masculien" at bounding box center [259, 215] width 133 height 28
click at [268, 215] on input "masculien" at bounding box center [263, 219] width 9 height 9
radio input "true"
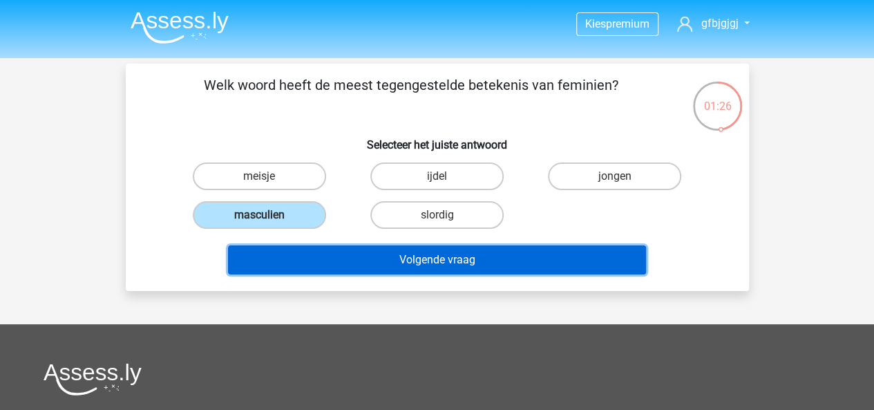
click at [334, 261] on button "Volgende vraag" at bounding box center [437, 259] width 418 height 29
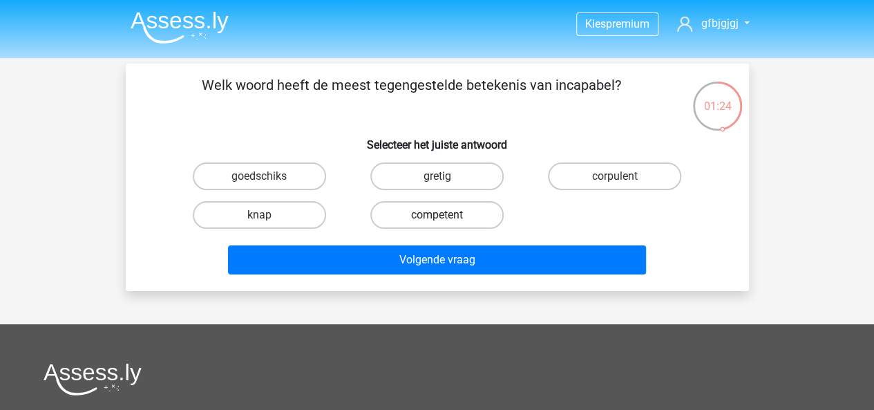
click at [435, 214] on label "competent" at bounding box center [436, 215] width 133 height 28
click at [437, 215] on input "competent" at bounding box center [441, 219] width 9 height 9
radio input "true"
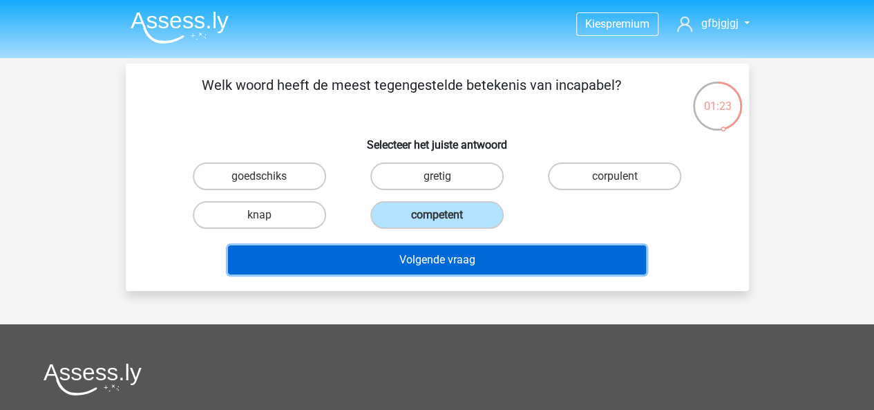
click at [427, 264] on button "Volgende vraag" at bounding box center [437, 259] width 418 height 29
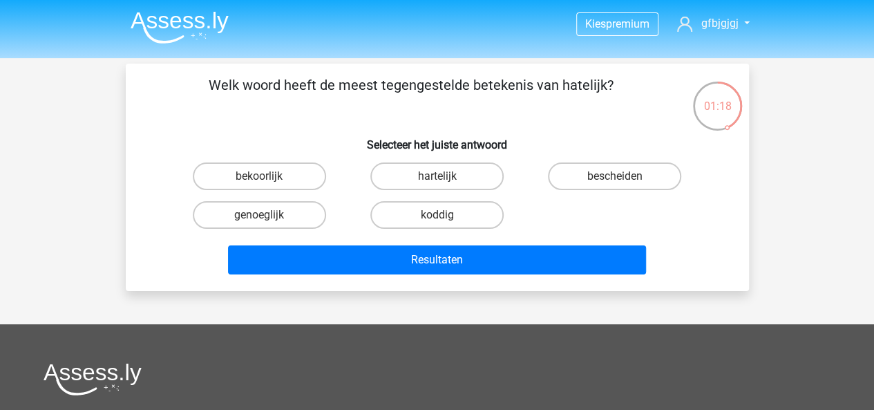
click at [417, 191] on div "hartelijk" at bounding box center [437, 176] width 178 height 39
click at [426, 186] on label "hartelijk" at bounding box center [436, 176] width 133 height 28
click at [437, 185] on input "hartelijk" at bounding box center [441, 180] width 9 height 9
radio input "true"
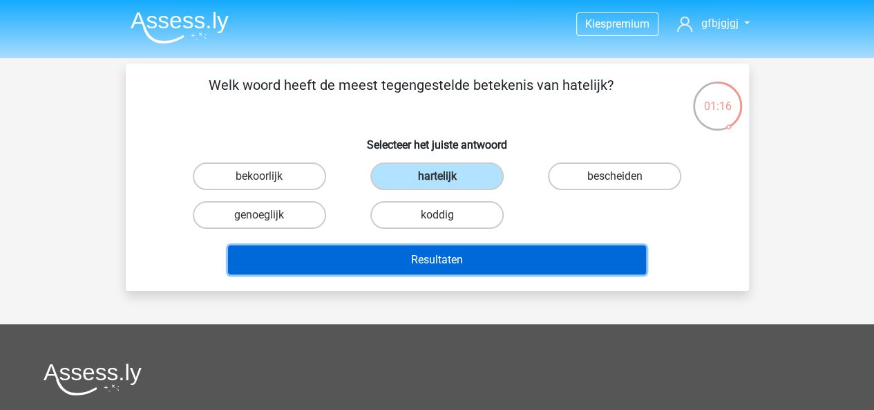
click at [509, 251] on button "Resultaten" at bounding box center [437, 259] width 418 height 29
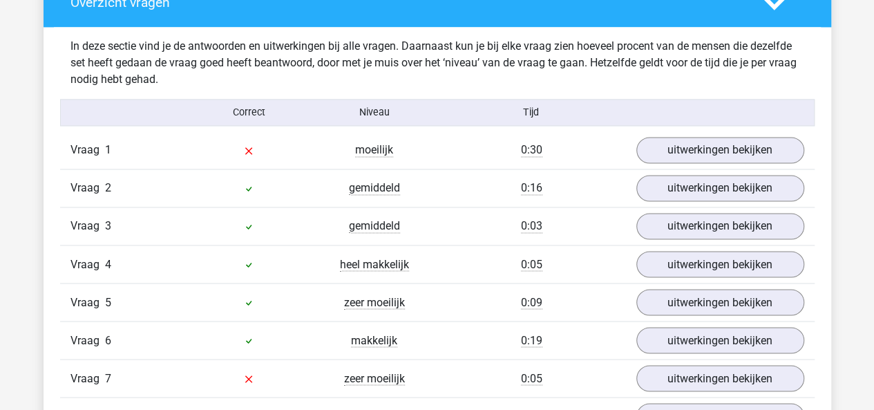
scroll to position [1093, 0]
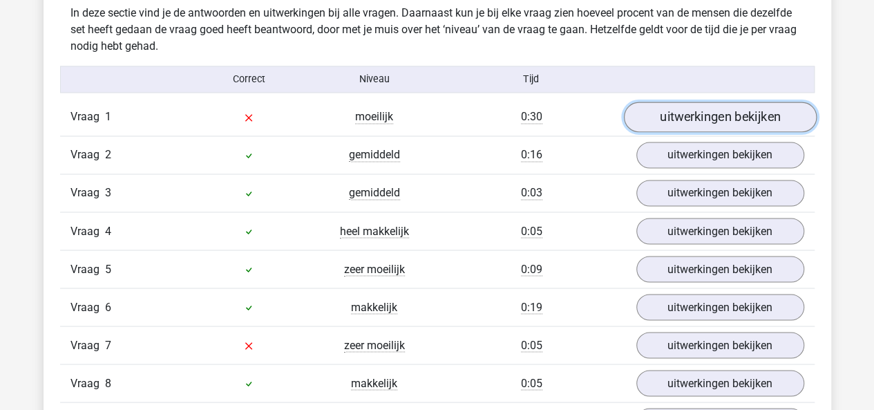
click at [707, 110] on link "uitwerkingen bekijken" at bounding box center [719, 117] width 193 height 30
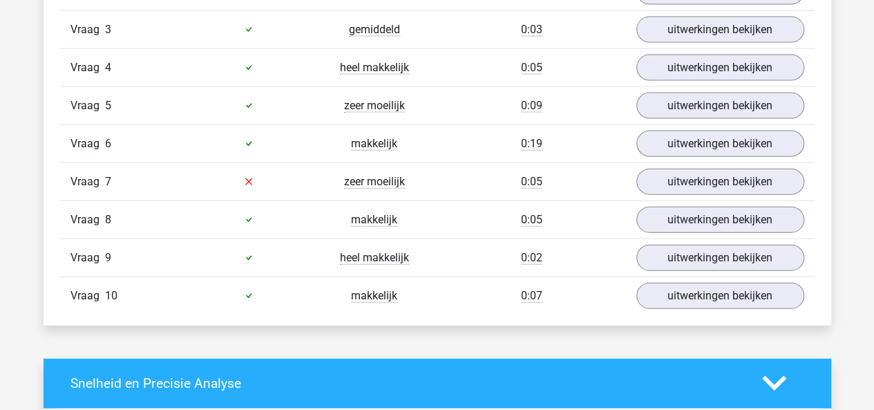
scroll to position [1493, 0]
click at [672, 171] on link "uitwerkingen bekijken" at bounding box center [719, 182] width 193 height 30
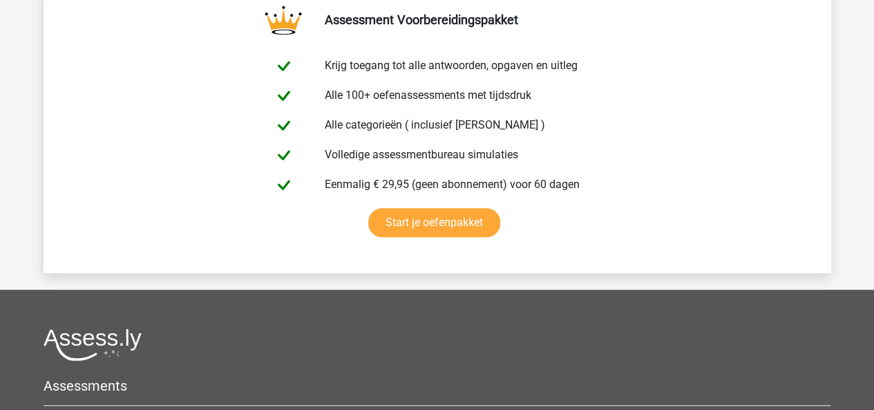
scroll to position [2852, 0]
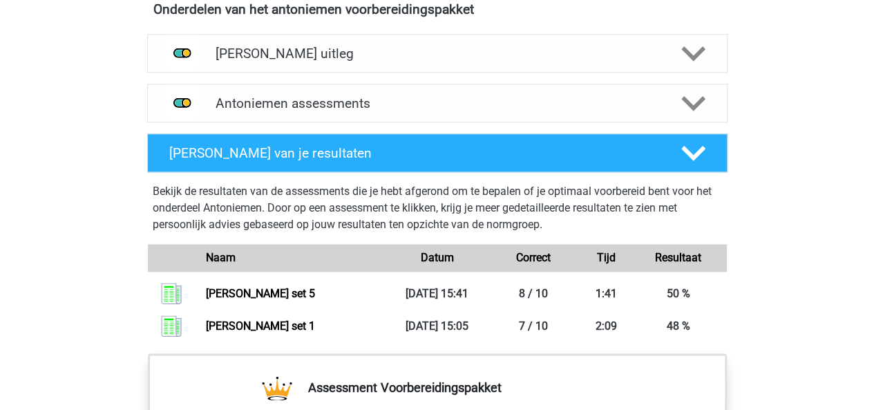
scroll to position [871, 0]
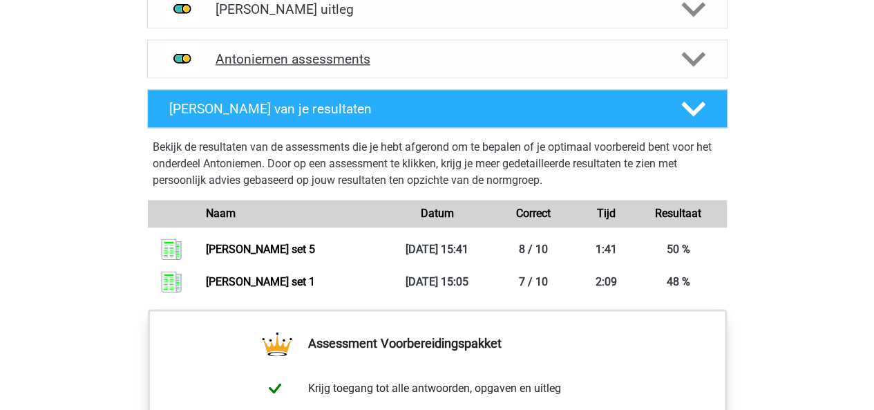
click at [686, 54] on polygon at bounding box center [693, 59] width 24 height 15
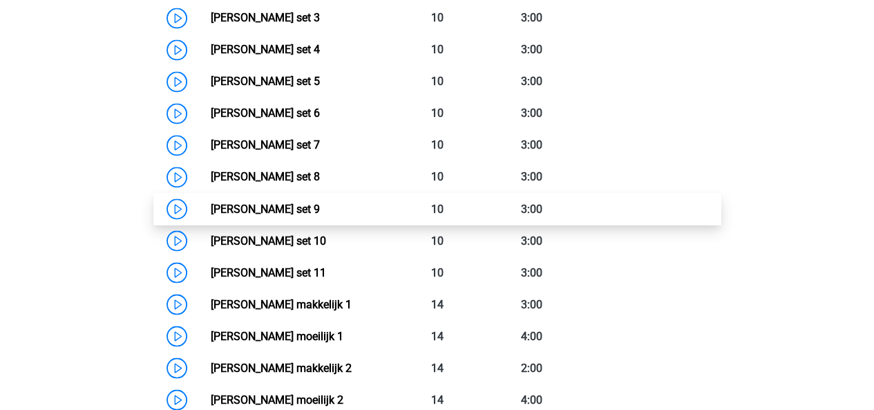
scroll to position [1101, 0]
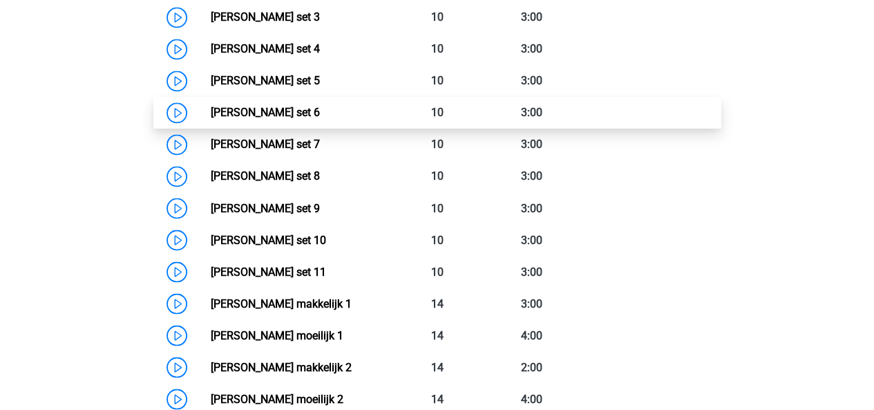
click at [268, 106] on link "Antoniemen set 6" at bounding box center [265, 112] width 109 height 13
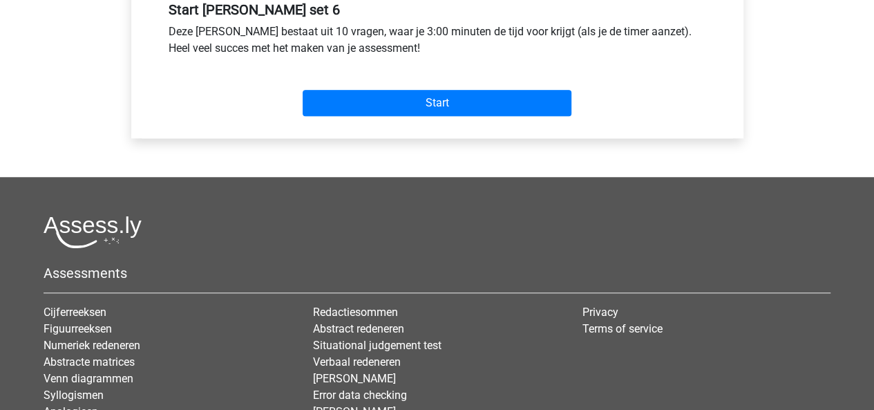
scroll to position [534, 0]
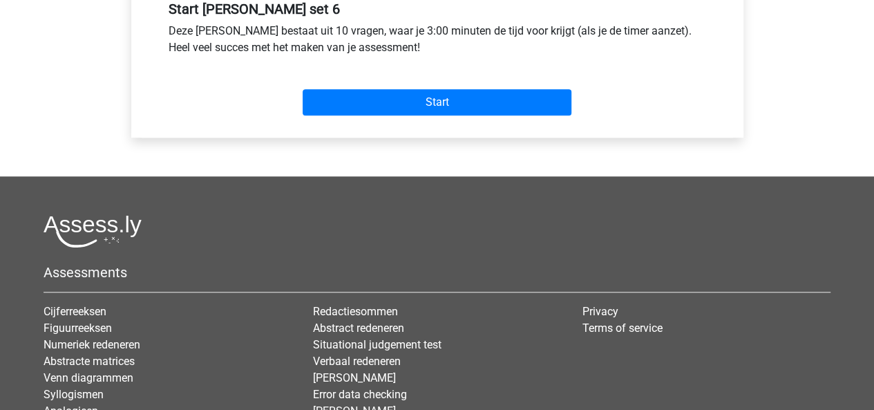
click at [511, 121] on div "Start" at bounding box center [437, 91] width 558 height 59
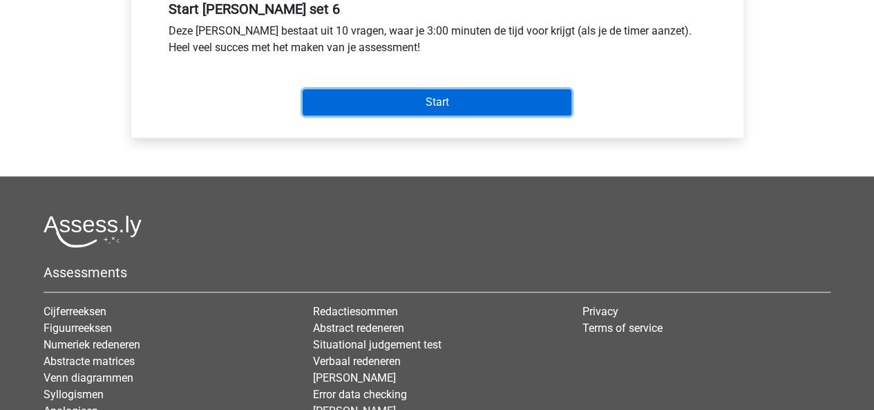
click at [510, 115] on input "Start" at bounding box center [437, 102] width 269 height 26
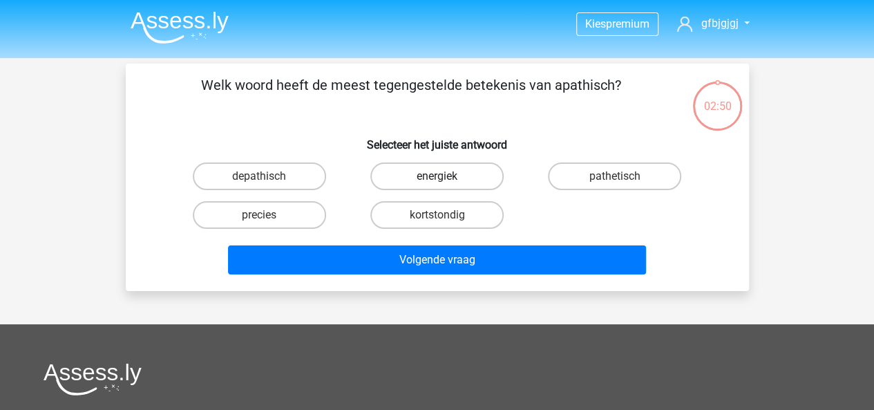
click at [446, 186] on label "energiek" at bounding box center [436, 176] width 133 height 28
click at [446, 185] on input "energiek" at bounding box center [441, 180] width 9 height 9
radio input "true"
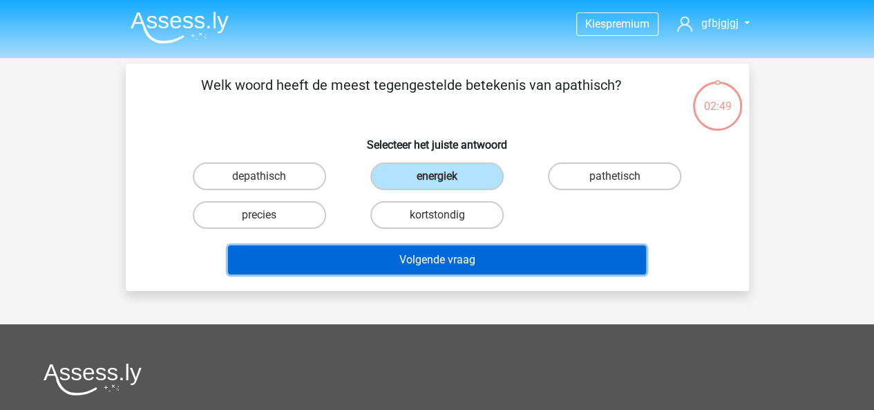
click at [514, 256] on button "Volgende vraag" at bounding box center [437, 259] width 418 height 29
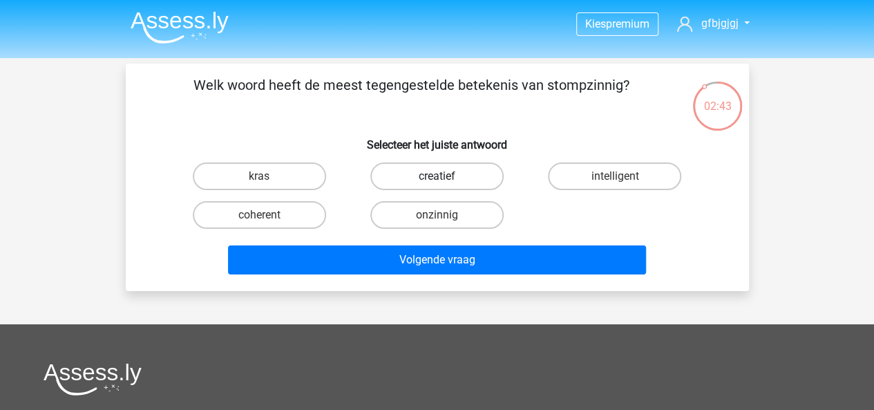
click at [426, 180] on label "creatief" at bounding box center [436, 176] width 133 height 28
click at [437, 180] on input "creatief" at bounding box center [441, 180] width 9 height 9
radio input "true"
click at [521, 281] on div "Welk woord heeft de meest tegengestelde betekenis van stompzinnig? Selecteer he…" at bounding box center [437, 177] width 623 height 227
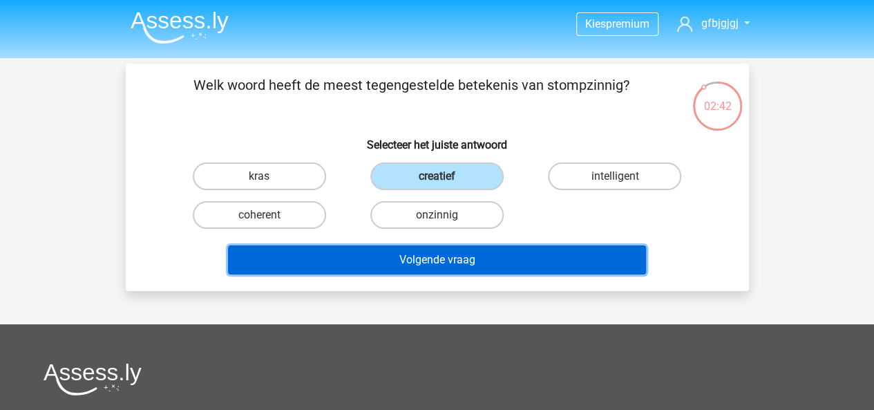
click at [522, 268] on button "Volgende vraag" at bounding box center [437, 259] width 418 height 29
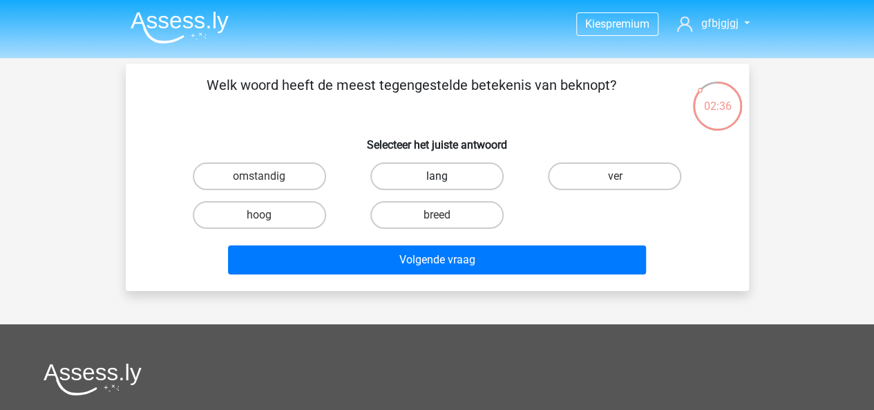
click at [459, 180] on label "lang" at bounding box center [436, 176] width 133 height 28
click at [446, 180] on input "lang" at bounding box center [441, 180] width 9 height 9
radio input "true"
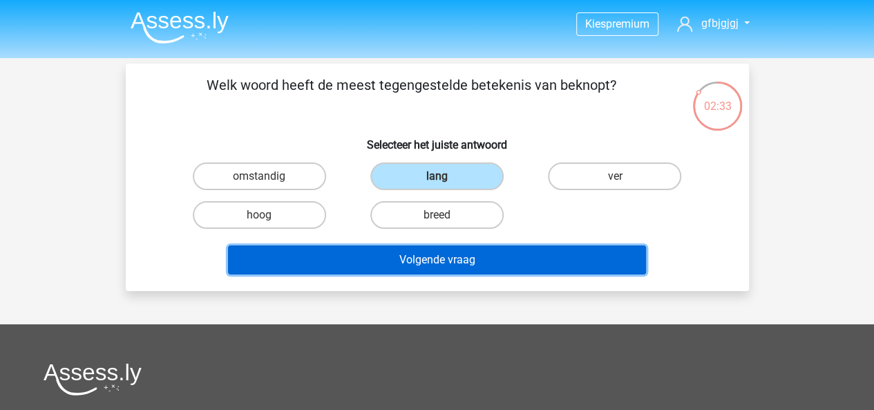
click at [565, 261] on button "Volgende vraag" at bounding box center [437, 259] width 418 height 29
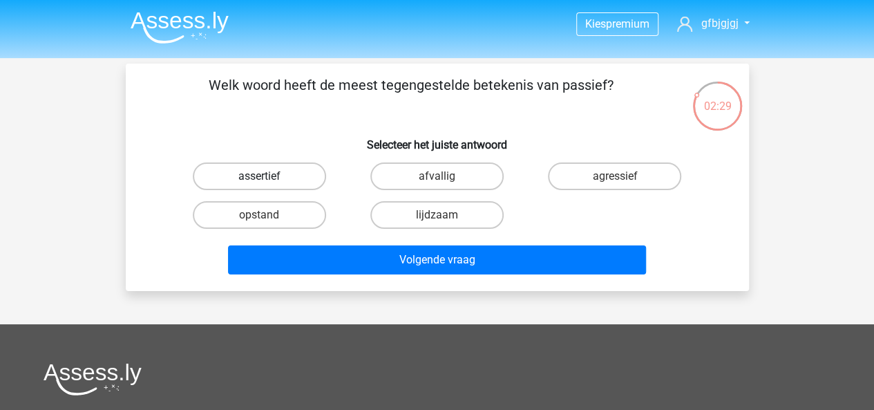
click at [302, 184] on label "assertief" at bounding box center [259, 176] width 133 height 28
click at [268, 184] on input "assertief" at bounding box center [263, 180] width 9 height 9
radio input "true"
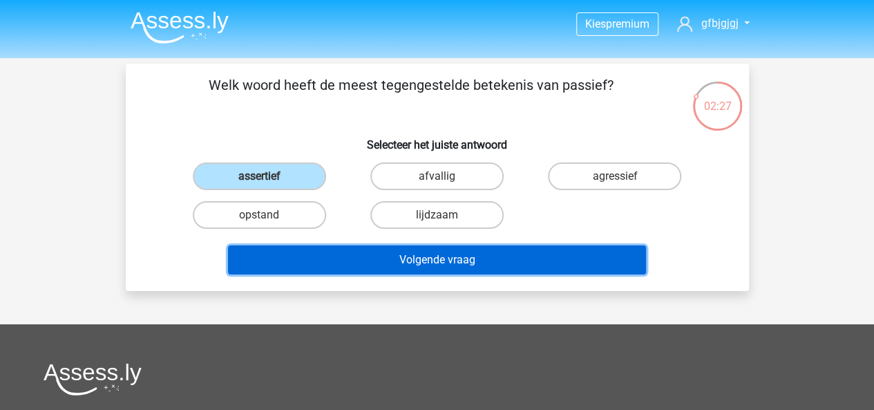
click at [437, 257] on button "Volgende vraag" at bounding box center [437, 259] width 418 height 29
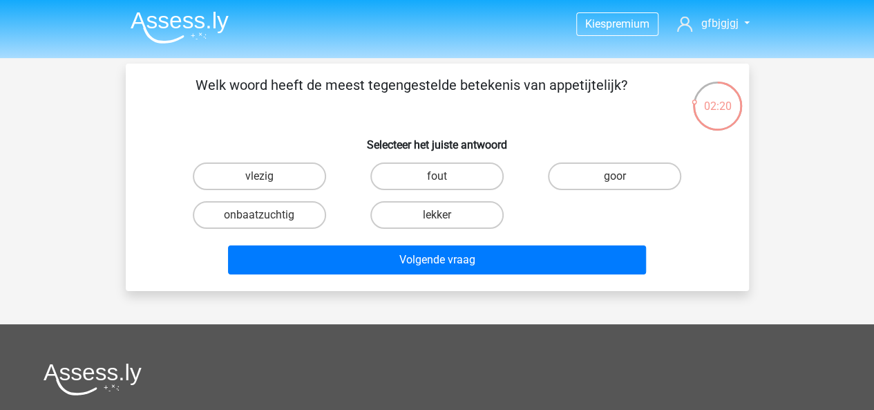
click at [622, 182] on input "goor" at bounding box center [619, 180] width 9 height 9
radio input "true"
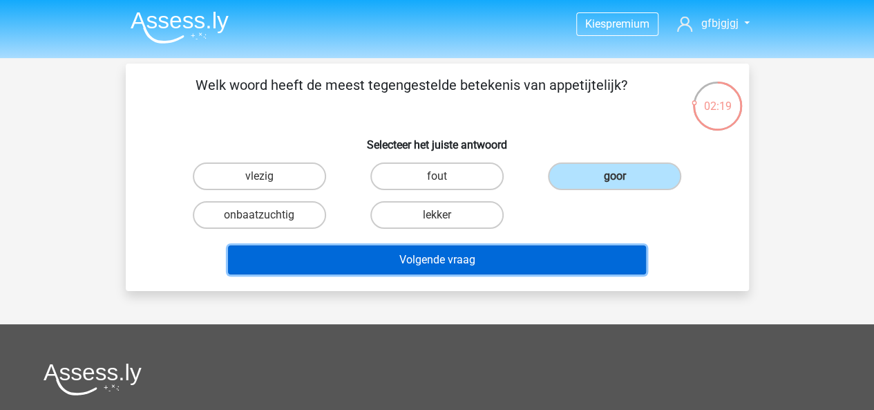
click at [509, 252] on button "Volgende vraag" at bounding box center [437, 259] width 418 height 29
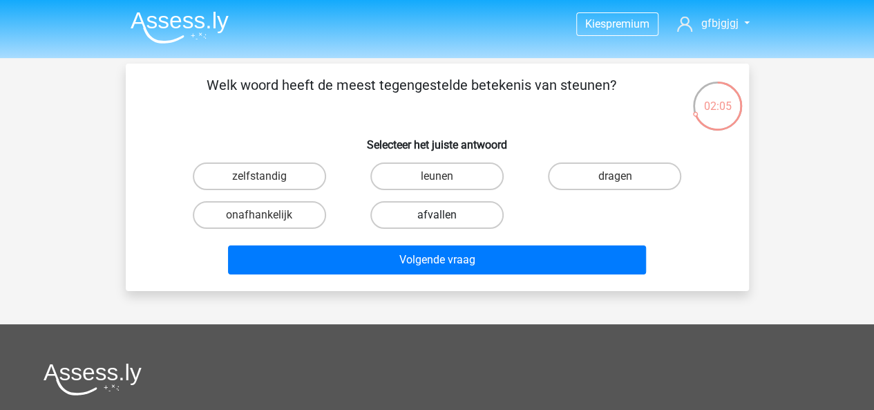
click at [463, 209] on label "afvallen" at bounding box center [436, 215] width 133 height 28
click at [446, 215] on input "afvallen" at bounding box center [441, 219] width 9 height 9
radio input "true"
click at [240, 207] on label "onafhankelijk" at bounding box center [259, 215] width 133 height 28
click at [259, 215] on input "onafhankelijk" at bounding box center [263, 219] width 9 height 9
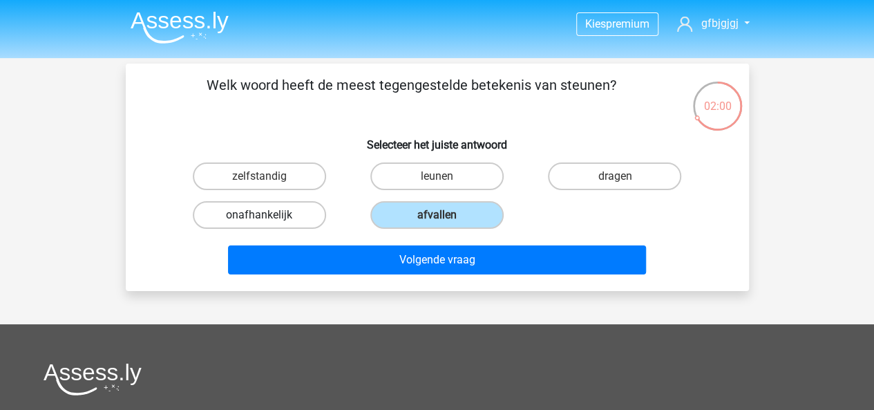
radio input "true"
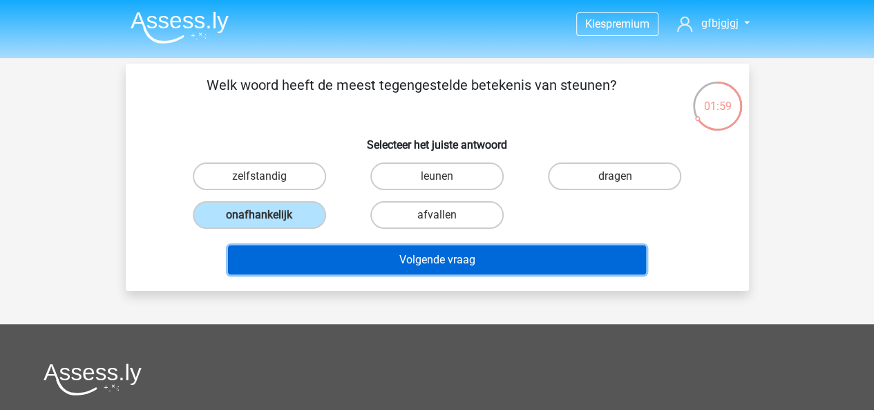
click at [358, 245] on button "Volgende vraag" at bounding box center [437, 259] width 418 height 29
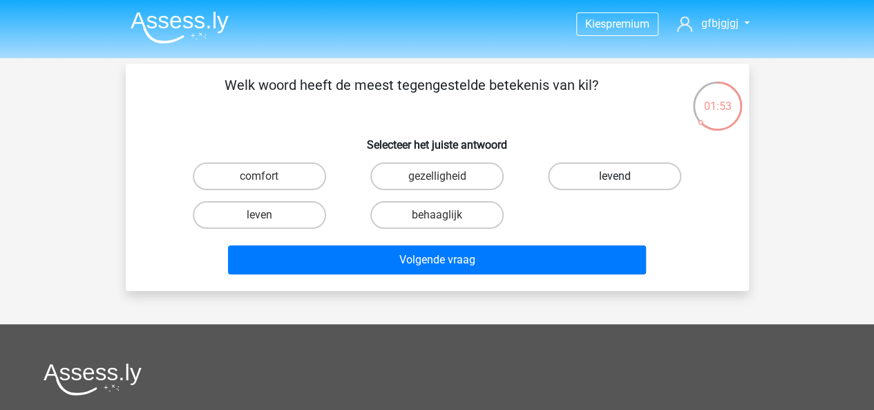
click at [578, 176] on label "levend" at bounding box center [614, 176] width 133 height 28
click at [615, 176] on input "levend" at bounding box center [619, 180] width 9 height 9
radio input "true"
click at [473, 223] on label "behaaglijk" at bounding box center [436, 215] width 133 height 28
click at [446, 223] on input "behaaglijk" at bounding box center [441, 219] width 9 height 9
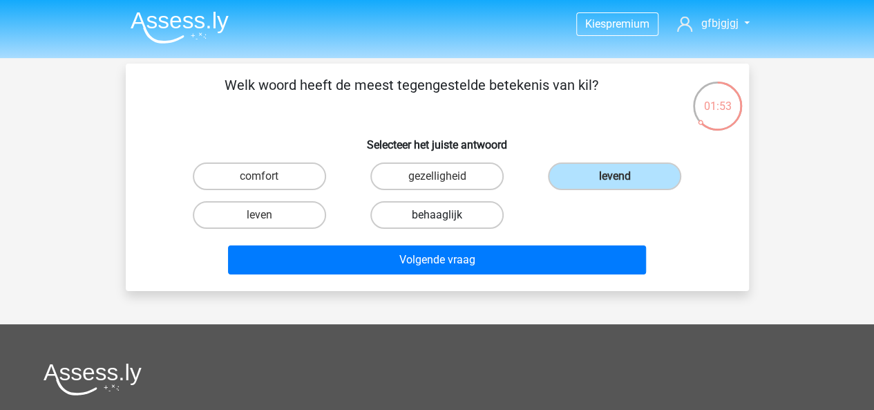
radio input "true"
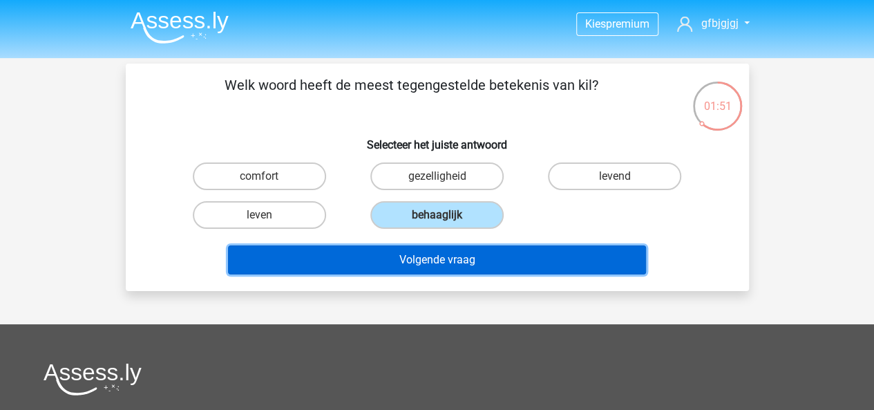
click at [484, 265] on button "Volgende vraag" at bounding box center [437, 259] width 418 height 29
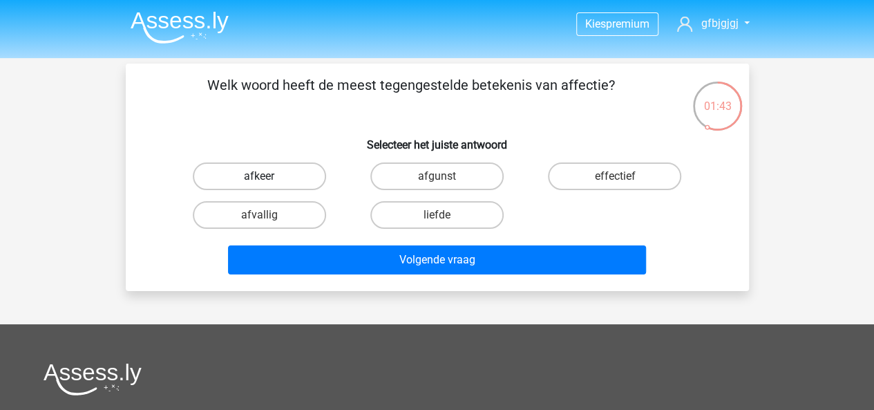
click at [268, 180] on label "afkeer" at bounding box center [259, 176] width 133 height 28
click at [268, 180] on input "afkeer" at bounding box center [263, 180] width 9 height 9
radio input "true"
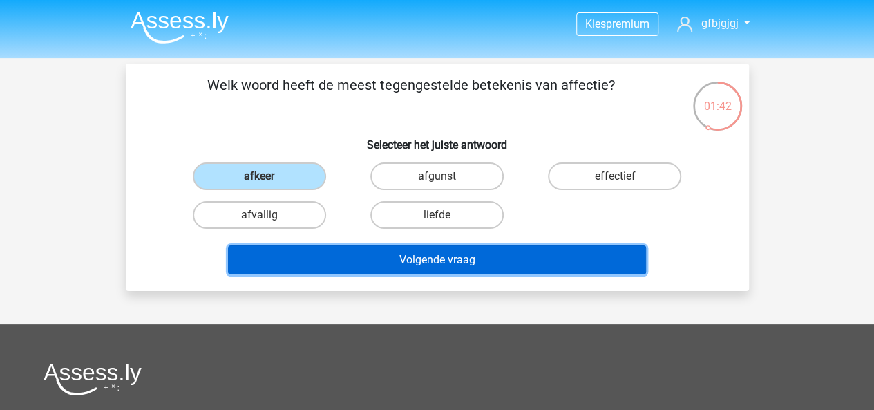
click at [339, 258] on button "Volgende vraag" at bounding box center [437, 259] width 418 height 29
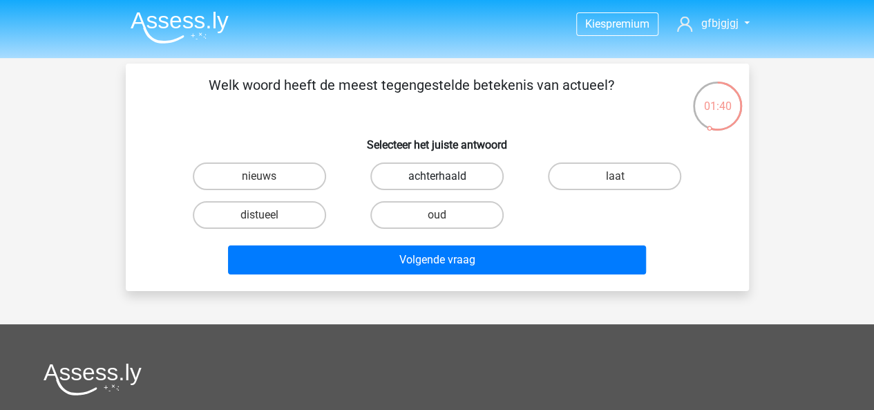
click at [456, 168] on label "achterhaald" at bounding box center [436, 176] width 133 height 28
click at [446, 176] on input "achterhaald" at bounding box center [441, 180] width 9 height 9
radio input "true"
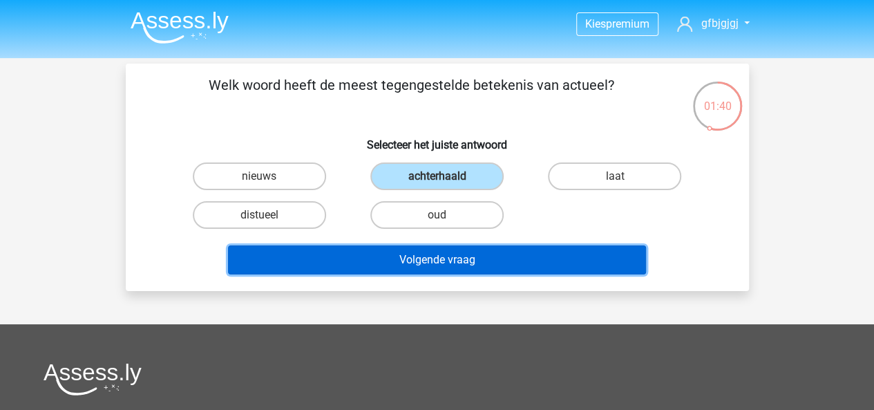
click at [545, 267] on button "Volgende vraag" at bounding box center [437, 259] width 418 height 29
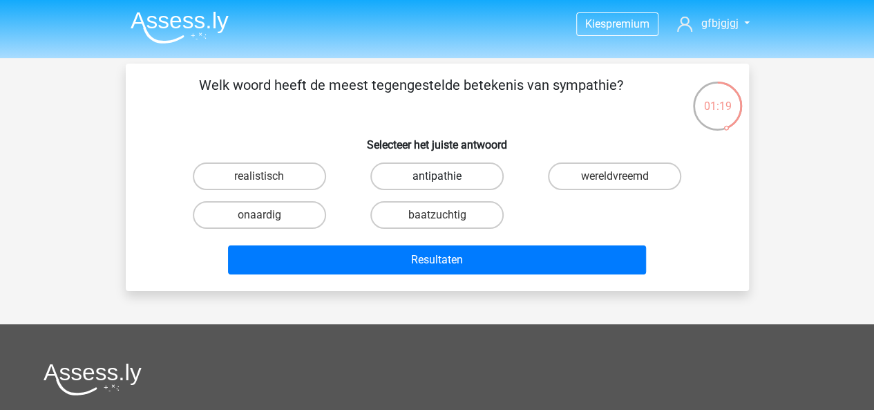
click at [455, 185] on label "antipathie" at bounding box center [436, 176] width 133 height 28
click at [446, 185] on input "antipathie" at bounding box center [441, 180] width 9 height 9
radio input "true"
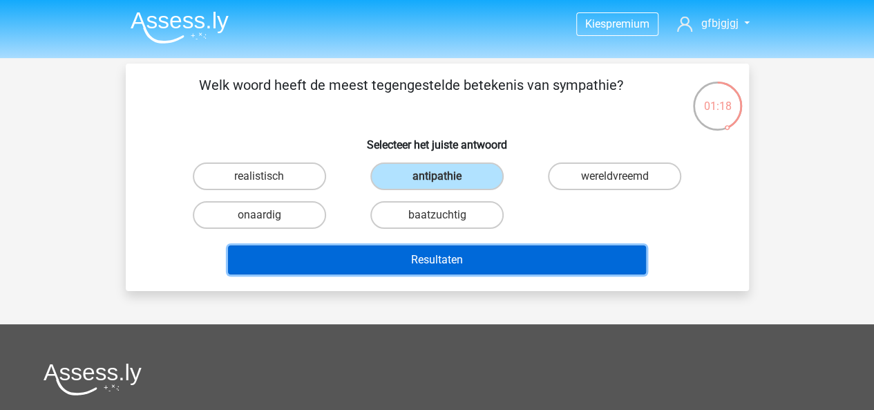
click at [450, 256] on button "Resultaten" at bounding box center [437, 259] width 418 height 29
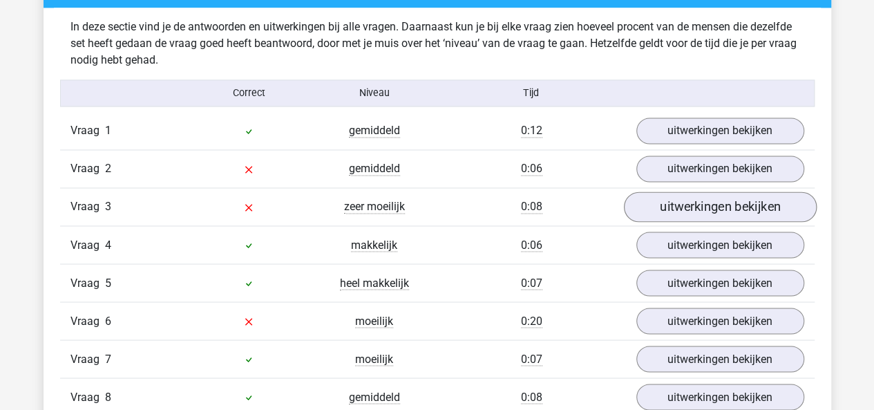
scroll to position [1087, 0]
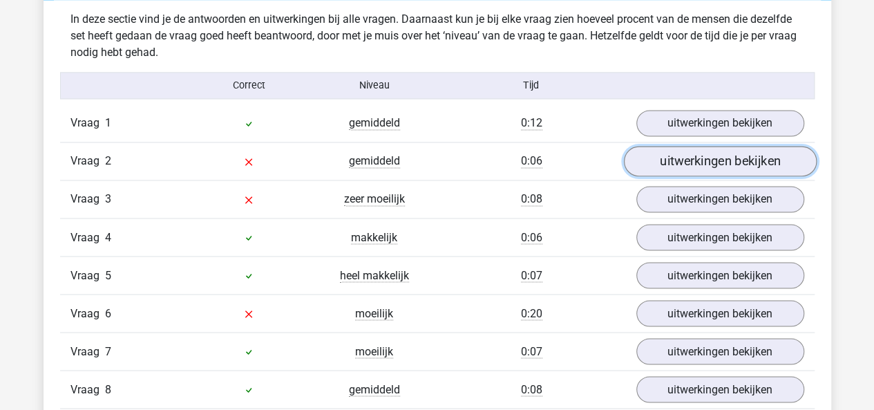
click at [677, 165] on link "uitwerkingen bekijken" at bounding box center [719, 162] width 193 height 30
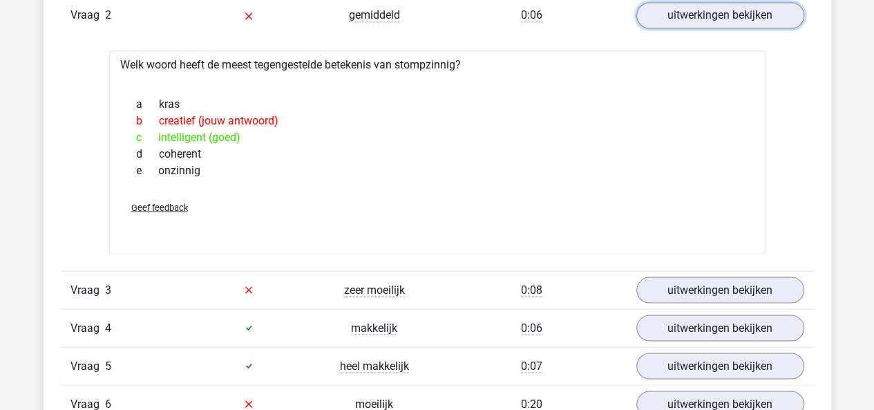
scroll to position [1326, 0]
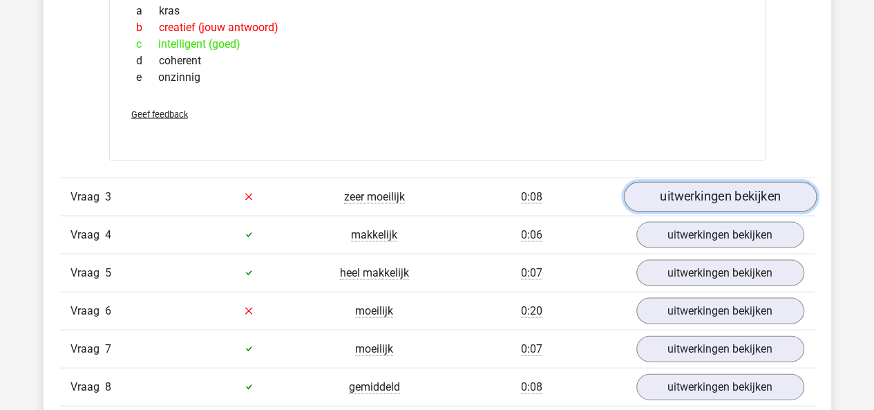
click at [662, 196] on link "uitwerkingen bekijken" at bounding box center [719, 197] width 193 height 30
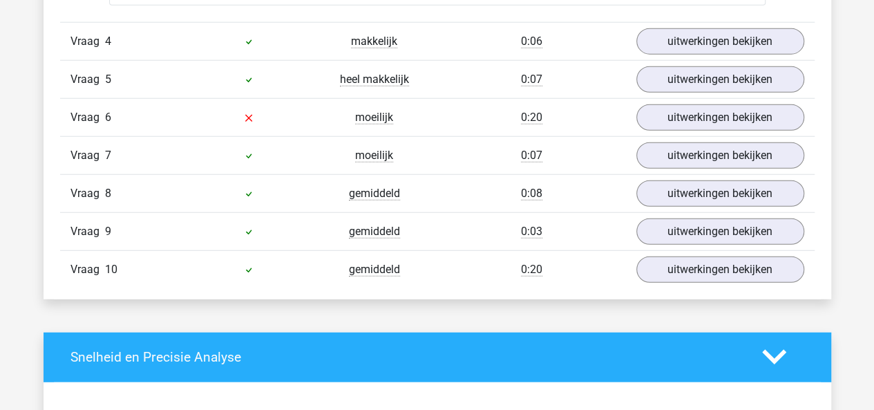
scroll to position [1763, 0]
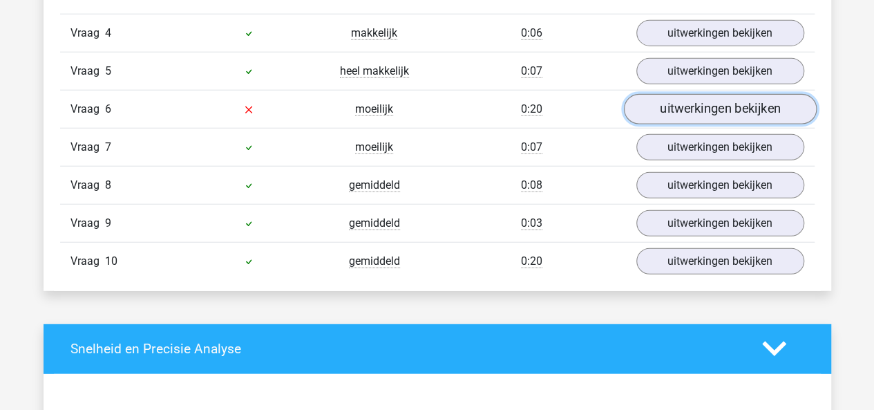
click at [666, 100] on link "uitwerkingen bekijken" at bounding box center [719, 109] width 193 height 30
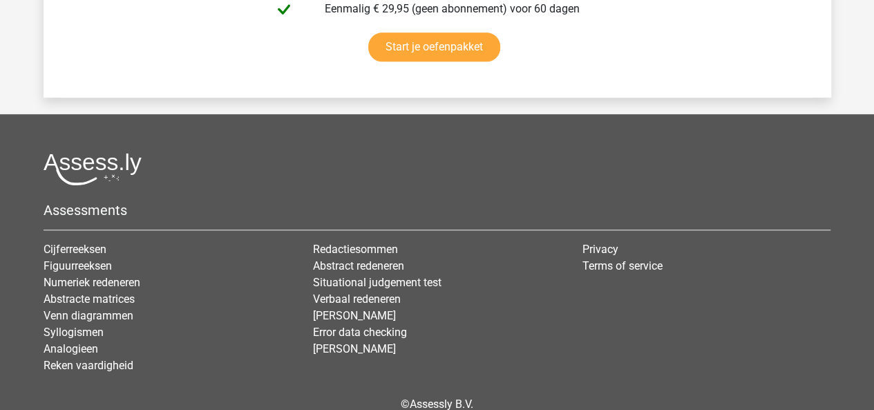
scroll to position [3284, 0]
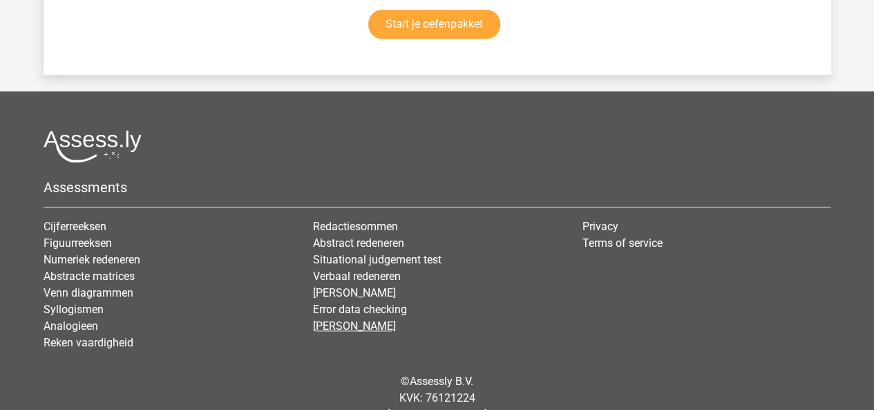
click at [344, 319] on link "[PERSON_NAME]" at bounding box center [354, 325] width 83 height 13
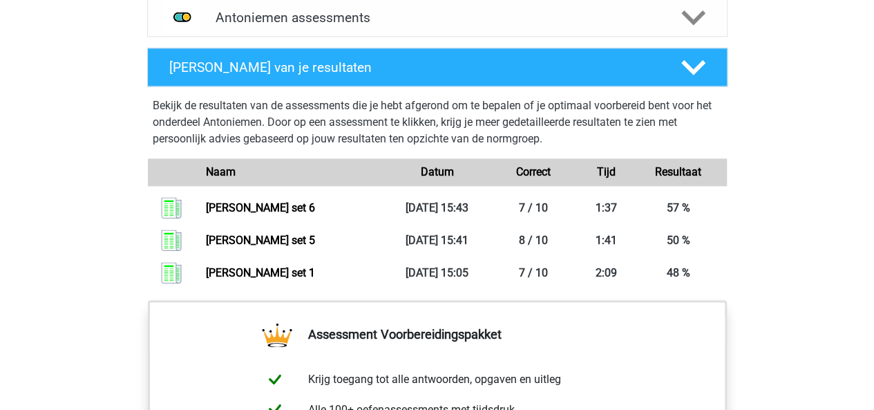
scroll to position [912, 0]
click at [695, 70] on polygon at bounding box center [693, 67] width 24 height 15
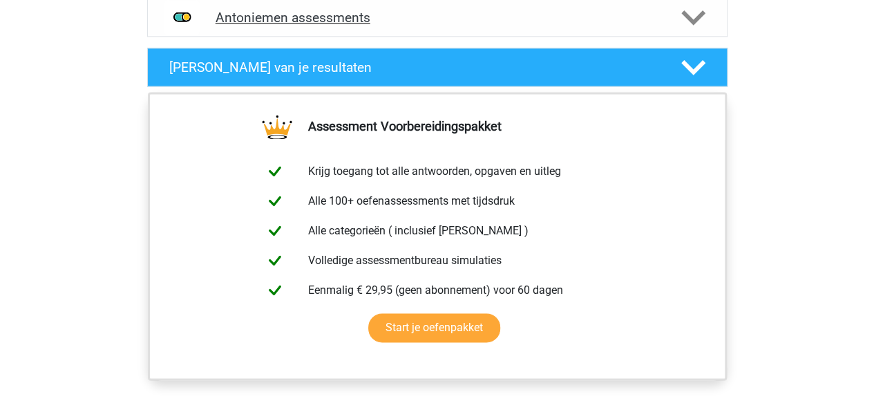
click at [690, 21] on icon at bounding box center [693, 18] width 24 height 24
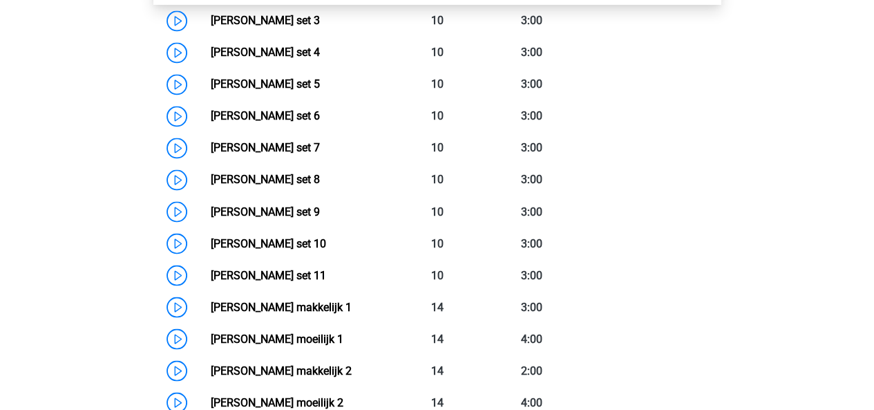
scroll to position [1107, 0]
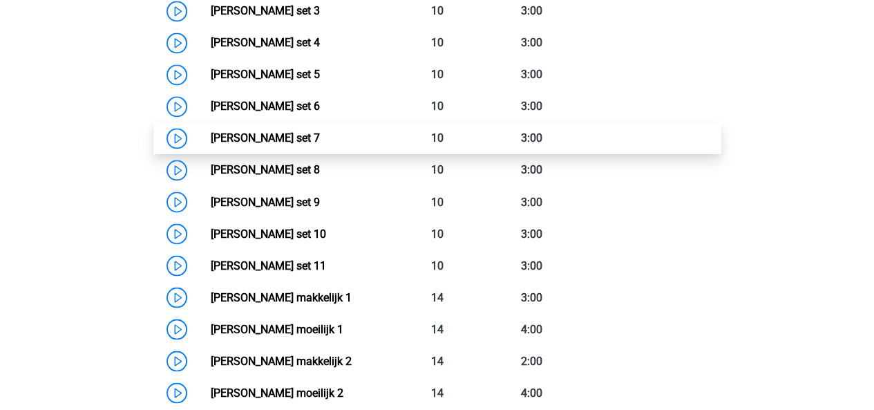
click at [267, 135] on link "[PERSON_NAME] set 7" at bounding box center [265, 137] width 109 height 13
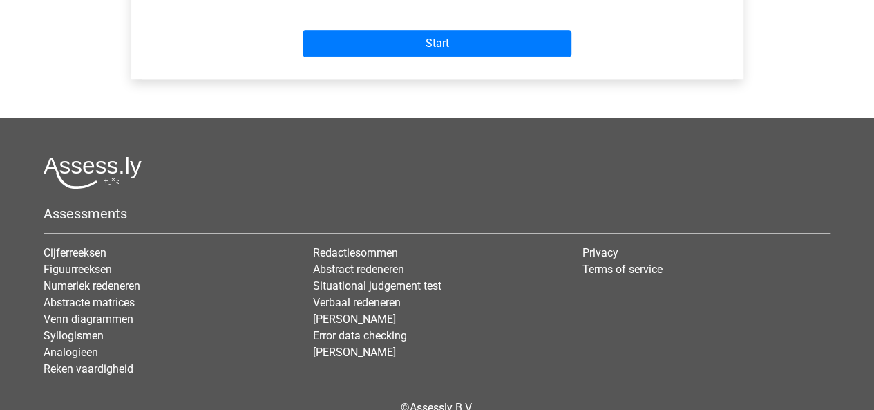
scroll to position [594, 0]
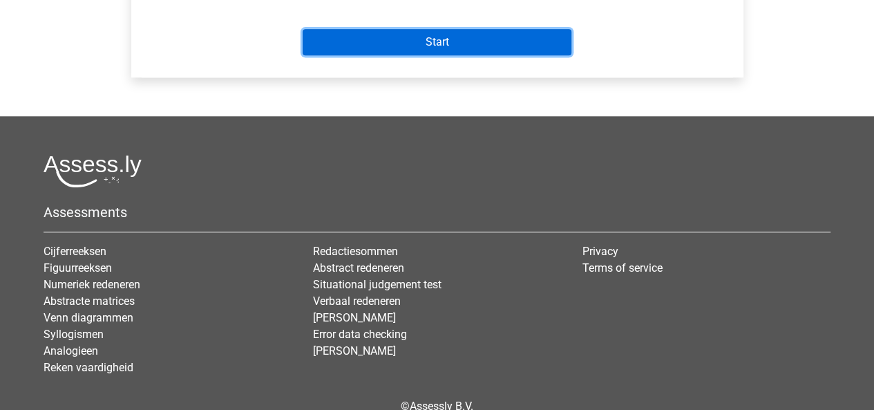
click at [453, 55] on input "Start" at bounding box center [437, 42] width 269 height 26
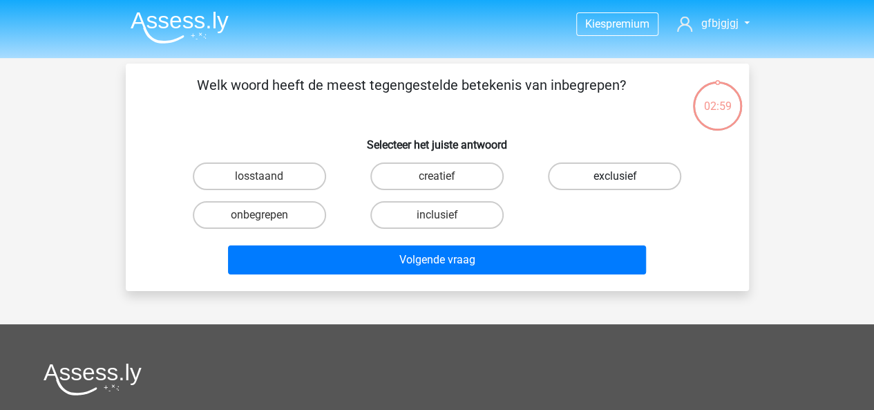
click at [651, 171] on label "exclusief" at bounding box center [614, 176] width 133 height 28
click at [624, 176] on input "exclusief" at bounding box center [619, 180] width 9 height 9
radio input "true"
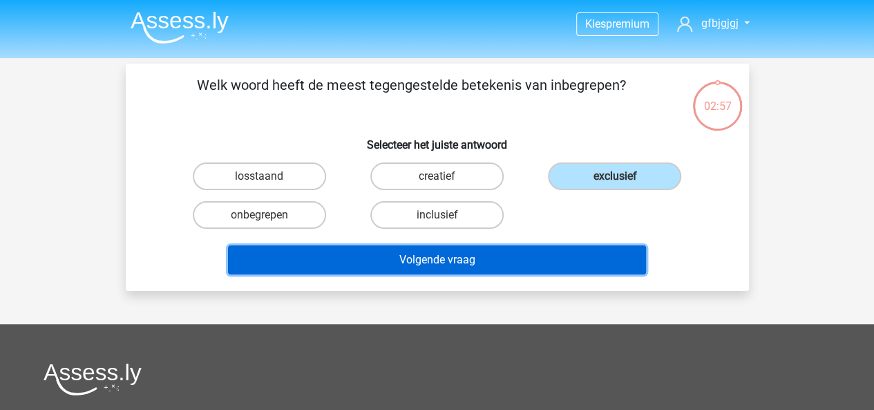
click at [507, 248] on button "Volgende vraag" at bounding box center [437, 259] width 418 height 29
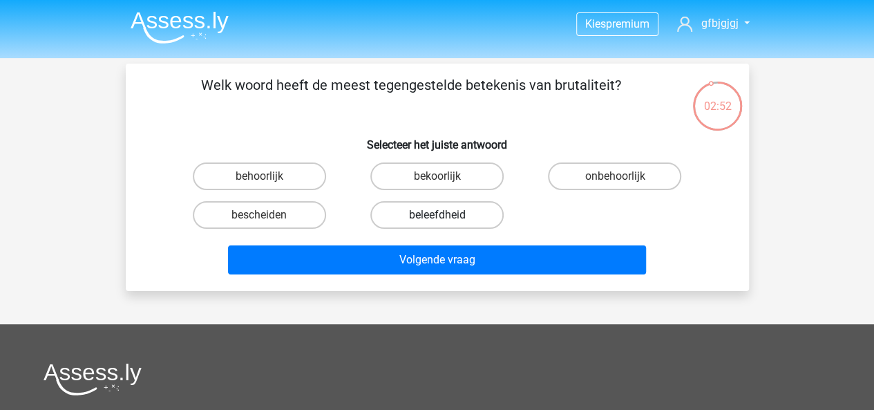
click at [435, 218] on label "beleefdheid" at bounding box center [436, 215] width 133 height 28
click at [437, 218] on input "beleefdheid" at bounding box center [441, 219] width 9 height 9
radio input "true"
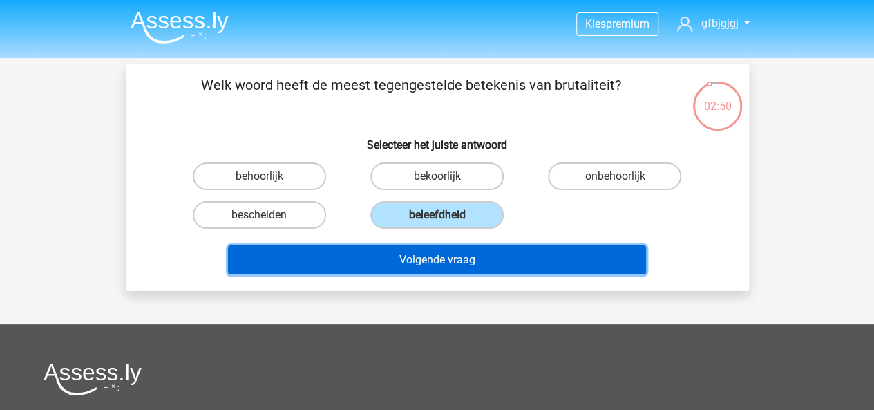
click at [511, 251] on button "Volgende vraag" at bounding box center [437, 259] width 418 height 29
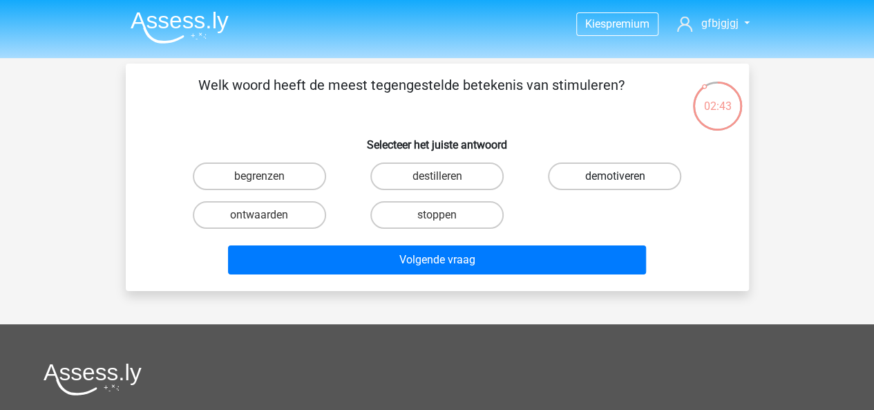
click at [600, 164] on label "demotiveren" at bounding box center [614, 176] width 133 height 28
click at [615, 176] on input "demotiveren" at bounding box center [619, 180] width 9 height 9
radio input "true"
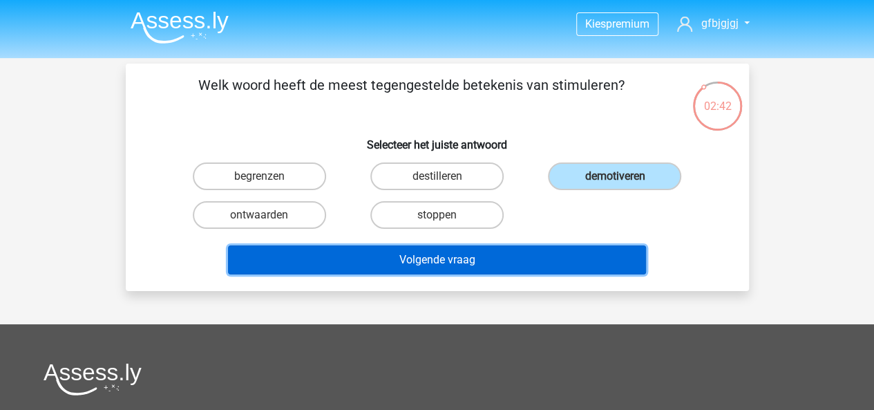
click at [587, 255] on button "Volgende vraag" at bounding box center [437, 259] width 418 height 29
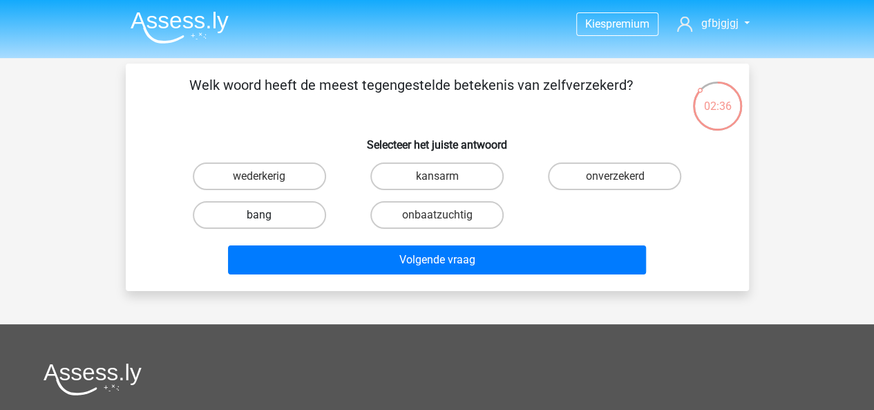
click at [294, 218] on label "bang" at bounding box center [259, 215] width 133 height 28
click at [268, 218] on input "bang" at bounding box center [263, 219] width 9 height 9
radio input "true"
click at [346, 274] on div "Volgende vraag" at bounding box center [438, 262] width 534 height 35
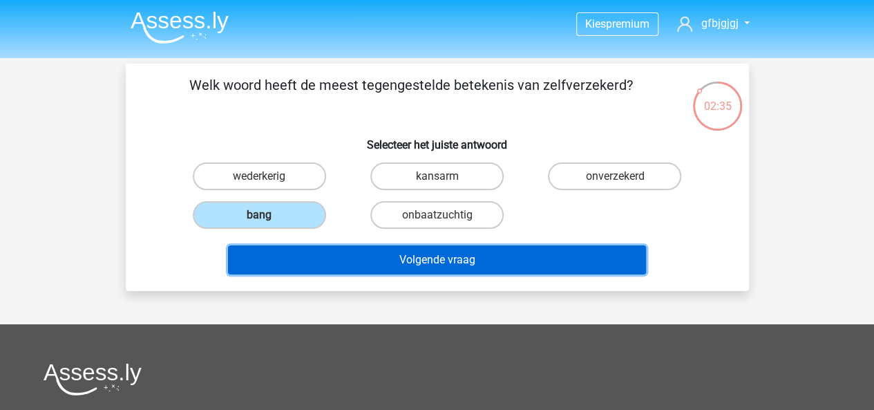
click at [388, 262] on button "Volgende vraag" at bounding box center [437, 259] width 418 height 29
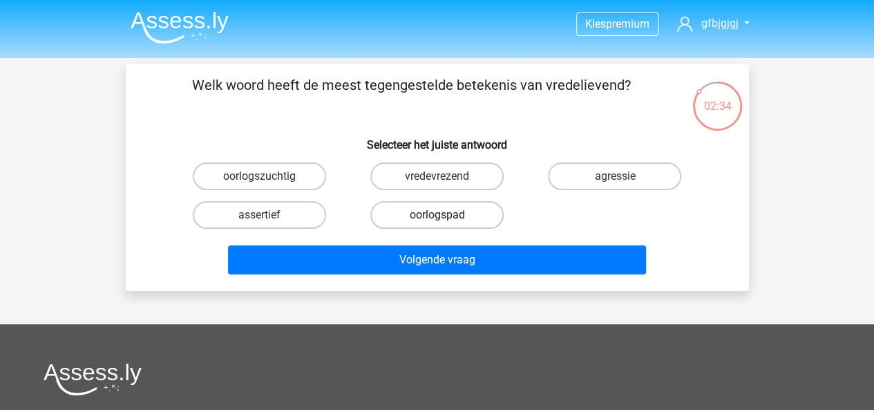
click at [428, 202] on label "oorlogspad" at bounding box center [436, 215] width 133 height 28
click at [437, 215] on input "oorlogspad" at bounding box center [441, 219] width 9 height 9
radio input "true"
click at [311, 165] on label "oorlogszuchtig" at bounding box center [259, 176] width 133 height 28
click at [268, 176] on input "oorlogszuchtig" at bounding box center [263, 180] width 9 height 9
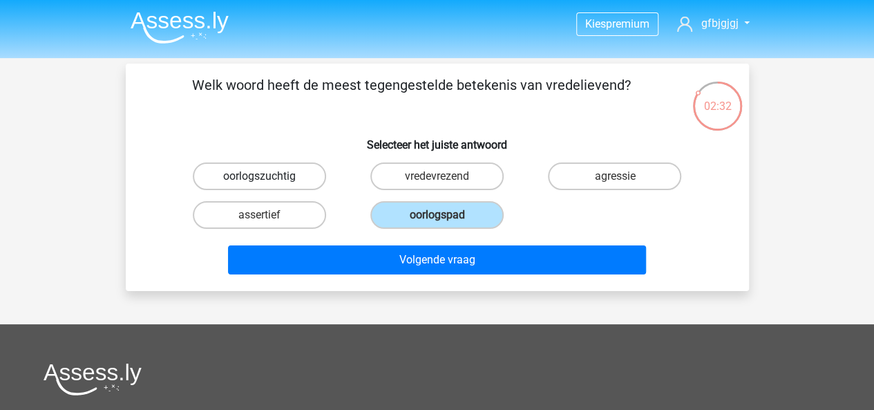
radio input "true"
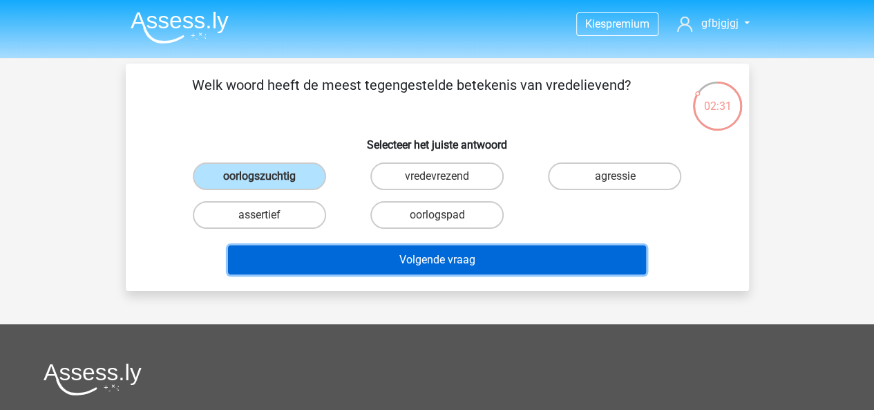
click at [418, 252] on button "Volgende vraag" at bounding box center [437, 259] width 418 height 29
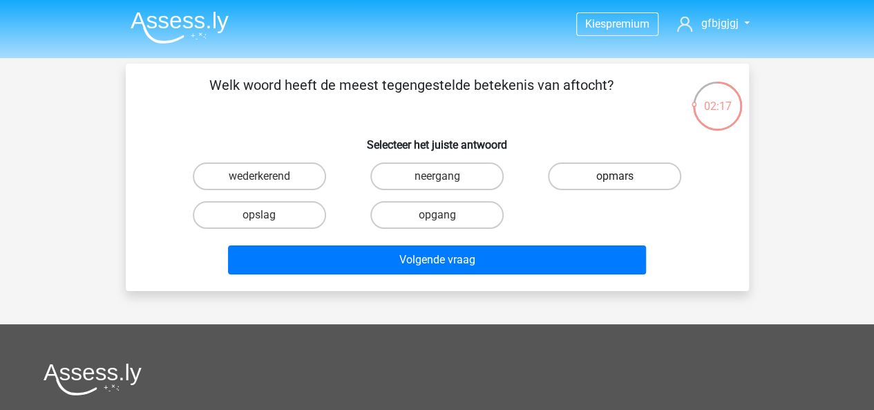
click at [578, 176] on label "opmars" at bounding box center [614, 176] width 133 height 28
click at [615, 176] on input "opmars" at bounding box center [619, 180] width 9 height 9
radio input "true"
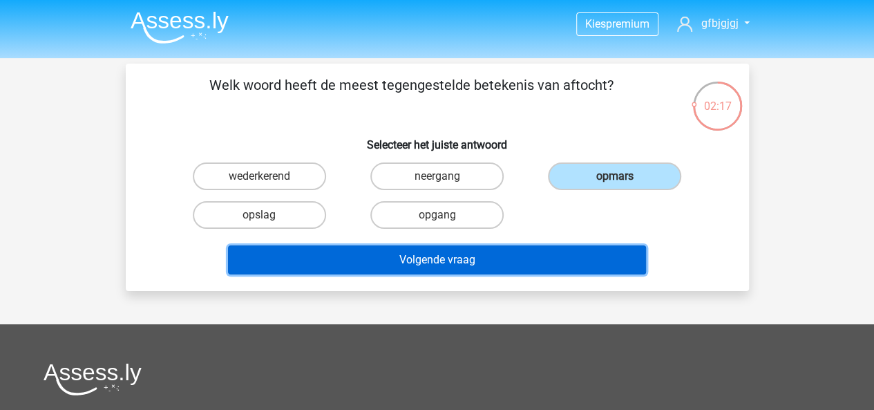
click at [506, 270] on button "Volgende vraag" at bounding box center [437, 259] width 418 height 29
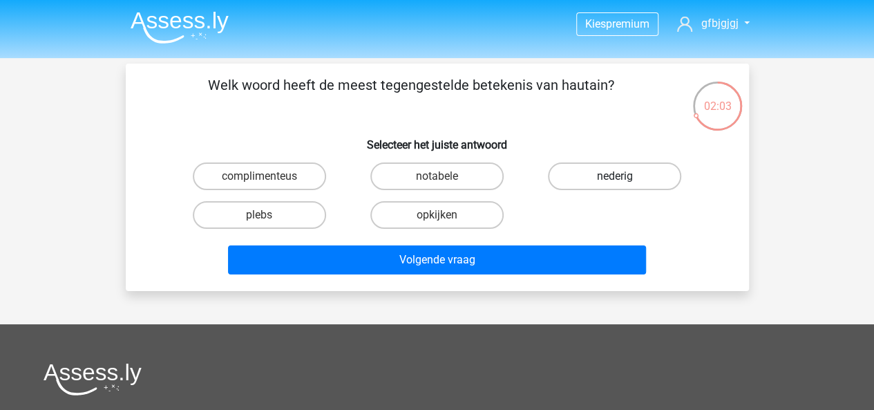
click at [613, 162] on label "nederig" at bounding box center [614, 176] width 133 height 28
click at [615, 176] on input "nederig" at bounding box center [619, 180] width 9 height 9
radio input "true"
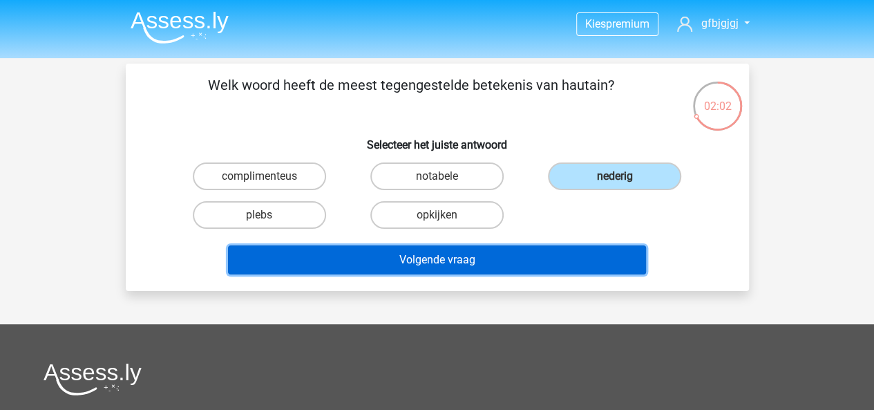
click at [561, 251] on button "Volgende vraag" at bounding box center [437, 259] width 418 height 29
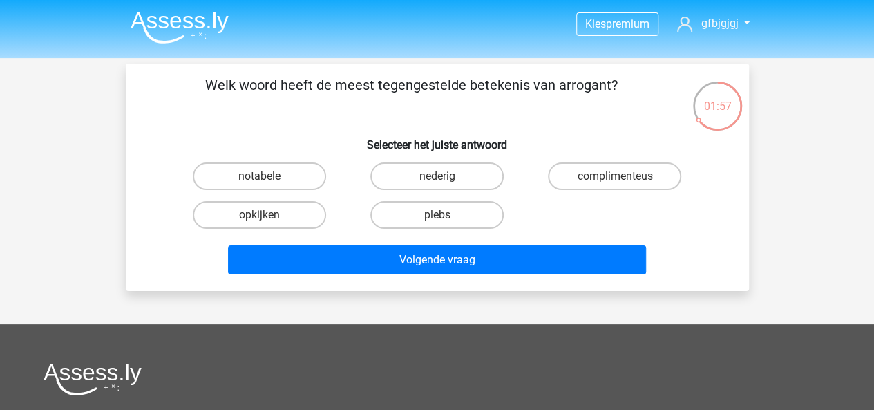
click at [437, 181] on input "nederig" at bounding box center [441, 180] width 9 height 9
radio input "true"
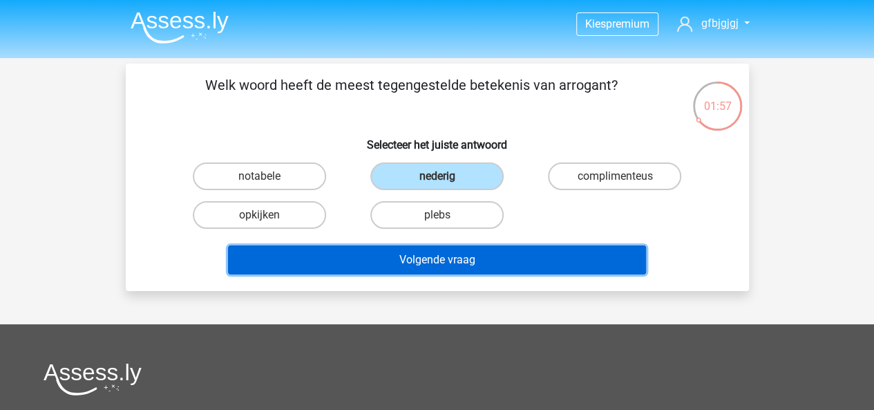
click at [531, 249] on button "Volgende vraag" at bounding box center [437, 259] width 418 height 29
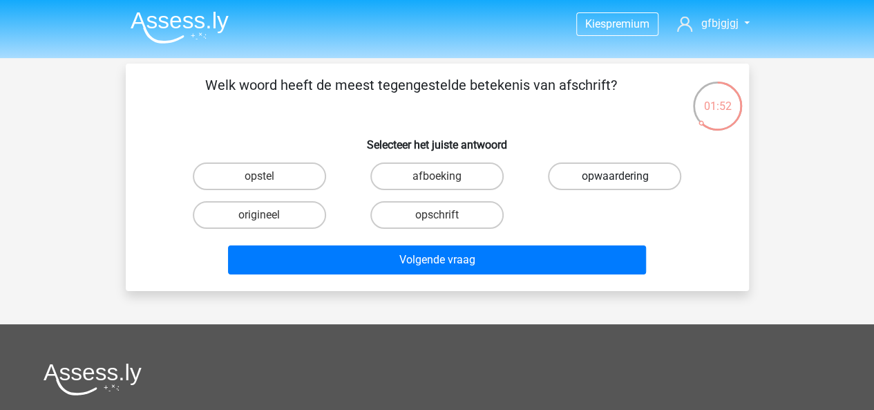
click at [629, 170] on label "opwaardering" at bounding box center [614, 176] width 133 height 28
click at [624, 176] on input "opwaardering" at bounding box center [619, 180] width 9 height 9
radio input "true"
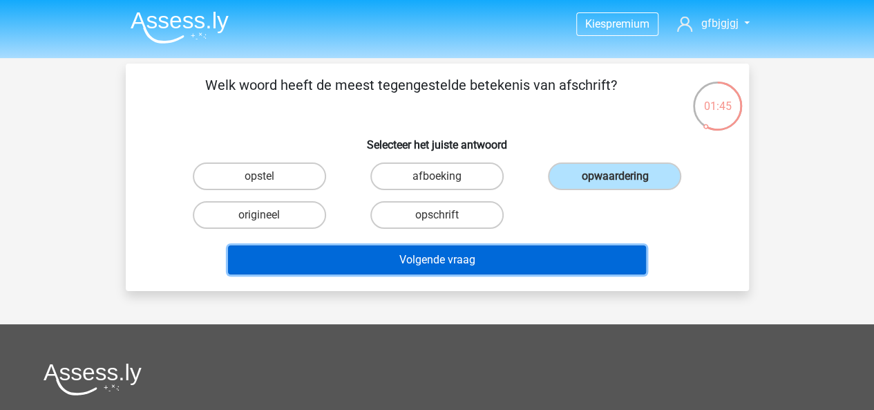
click at [491, 259] on button "Volgende vraag" at bounding box center [437, 259] width 418 height 29
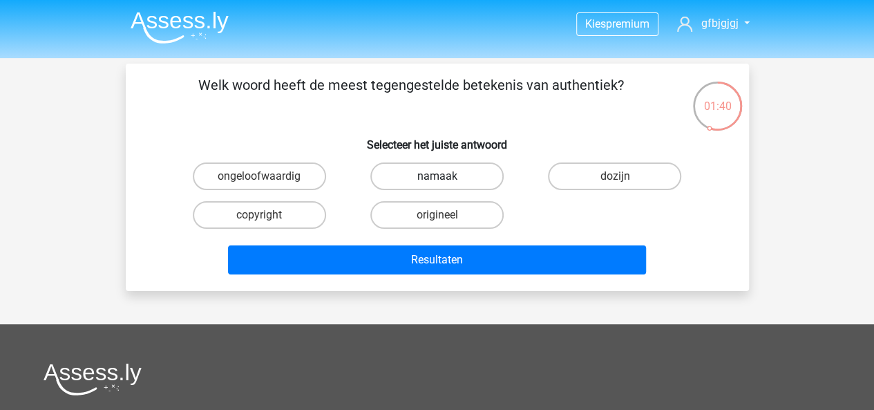
click at [454, 176] on label "namaak" at bounding box center [436, 176] width 133 height 28
click at [446, 176] on input "namaak" at bounding box center [441, 180] width 9 height 9
radio input "true"
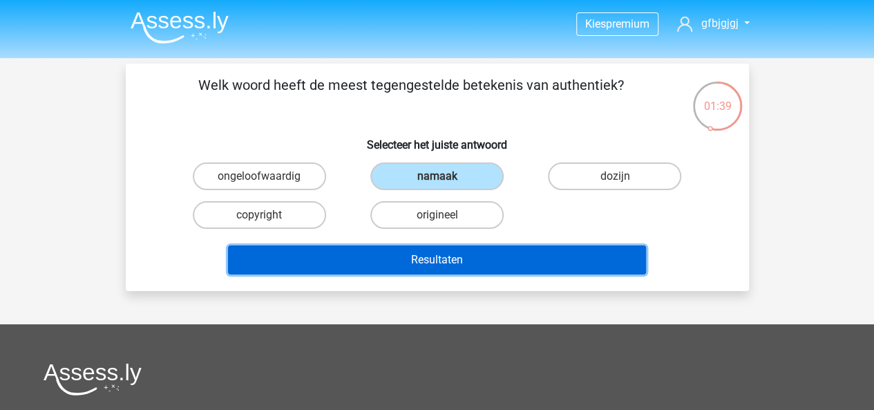
click at [585, 261] on button "Resultaten" at bounding box center [437, 259] width 418 height 29
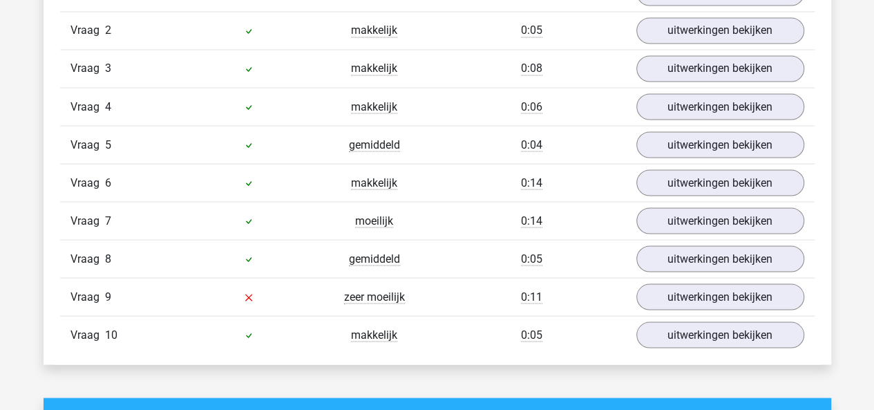
scroll to position [1259, 0]
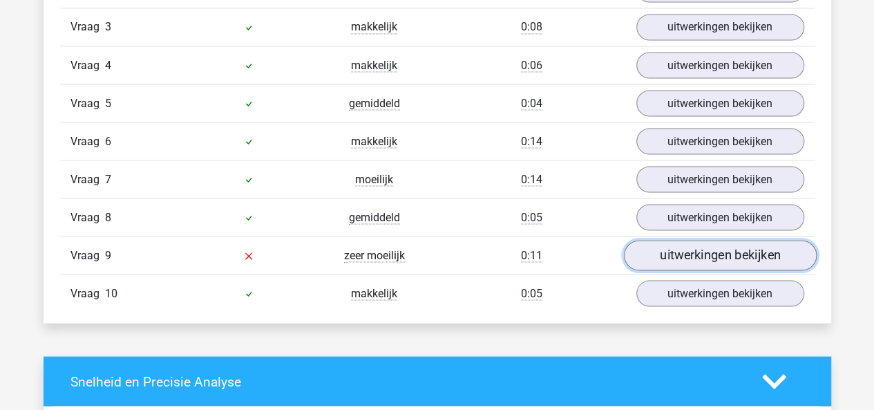
click at [722, 250] on link "uitwerkingen bekijken" at bounding box center [719, 256] width 193 height 30
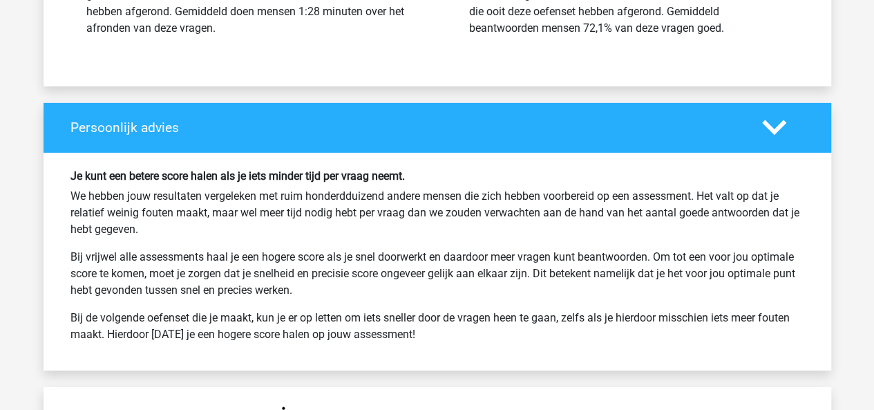
scroll to position [2214, 0]
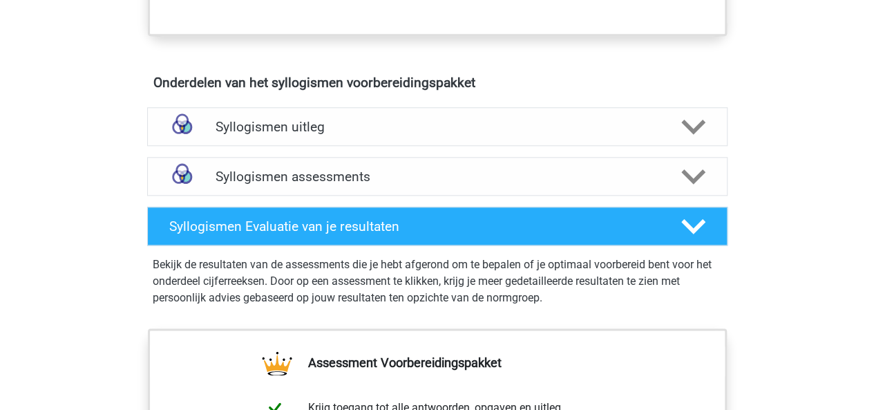
scroll to position [751, 0]
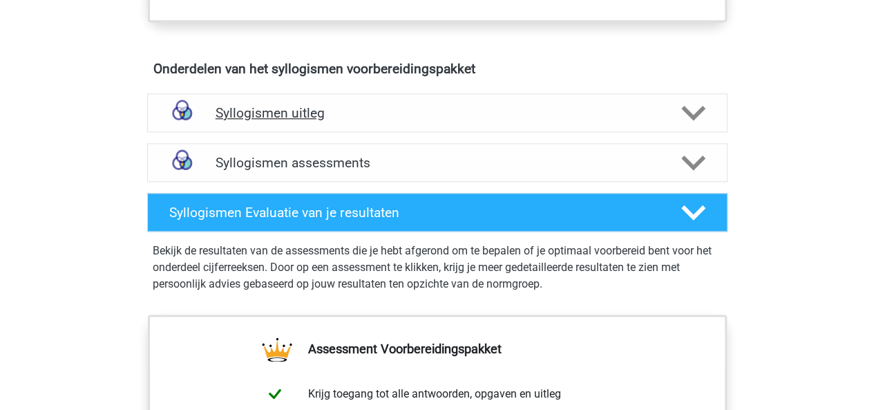
click at [548, 106] on h4 "Syllogismen uitleg" at bounding box center [438, 113] width 444 height 16
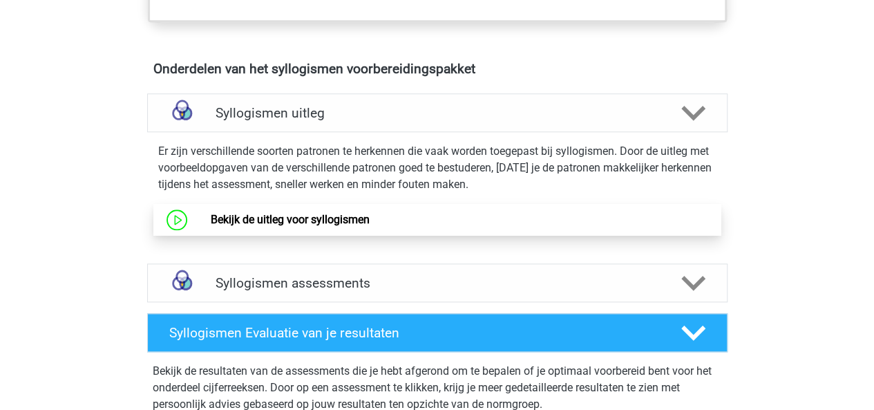
click at [311, 213] on link "Bekijk de uitleg voor syllogismen" at bounding box center [290, 219] width 159 height 13
